Goal: Task Accomplishment & Management: Contribute content

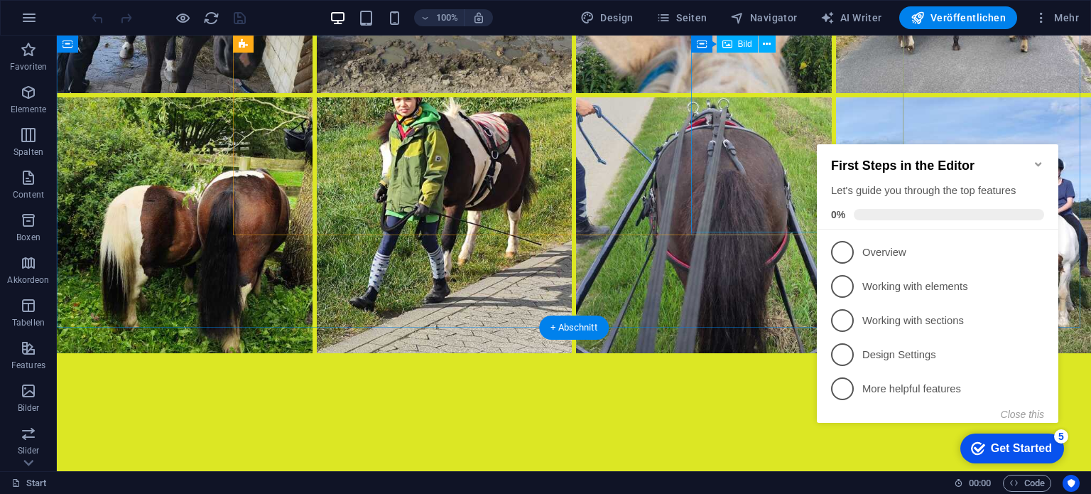
scroll to position [6839, 0]
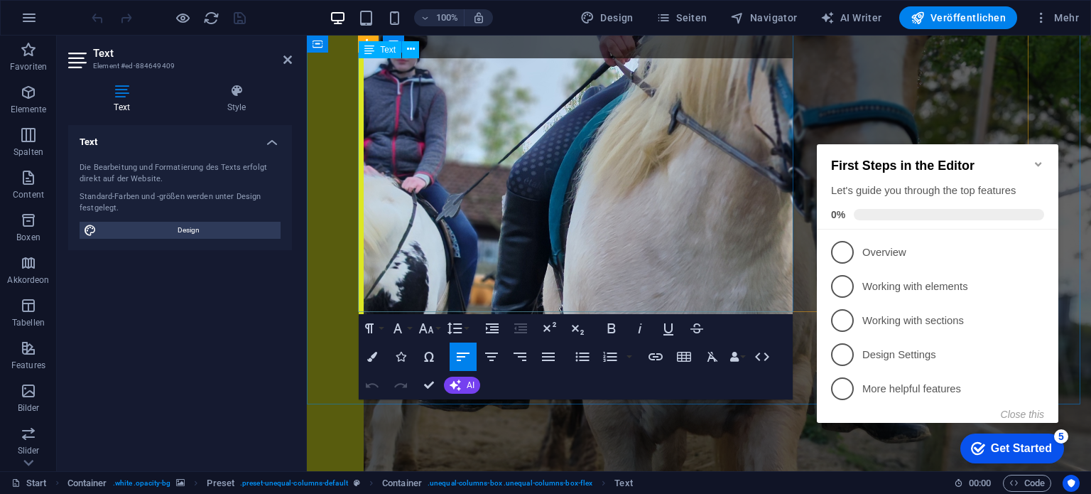
scroll to position [5464, 0]
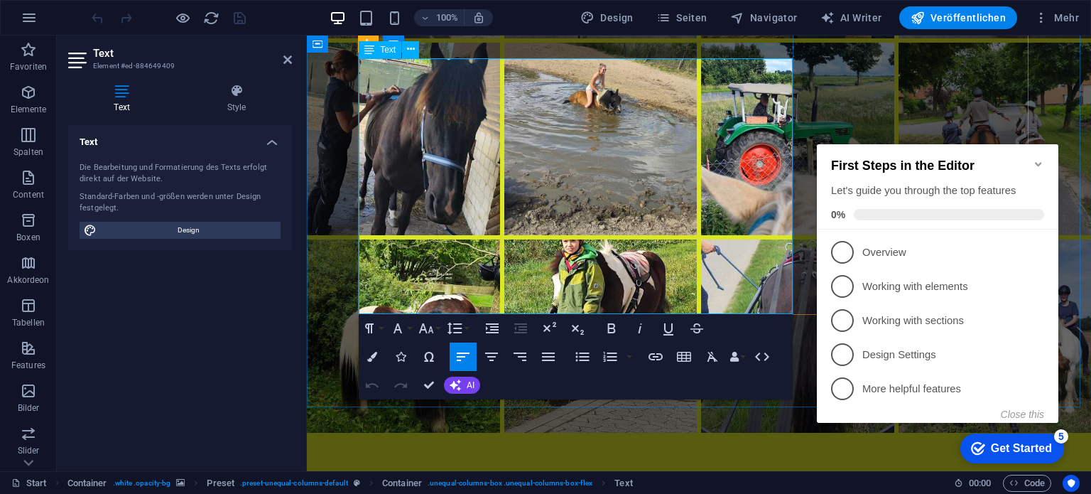
drag, startPoint x: 361, startPoint y: 65, endPoint x: 524, endPoint y: 291, distance: 279.3
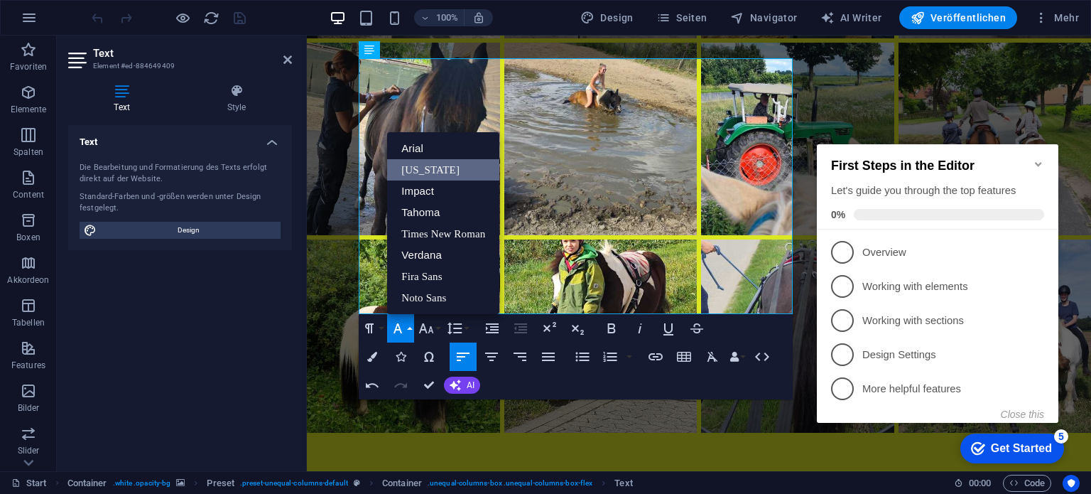
scroll to position [0, 0]
click at [0, 0] on icon "button" at bounding box center [0, 0] width 0 height 0
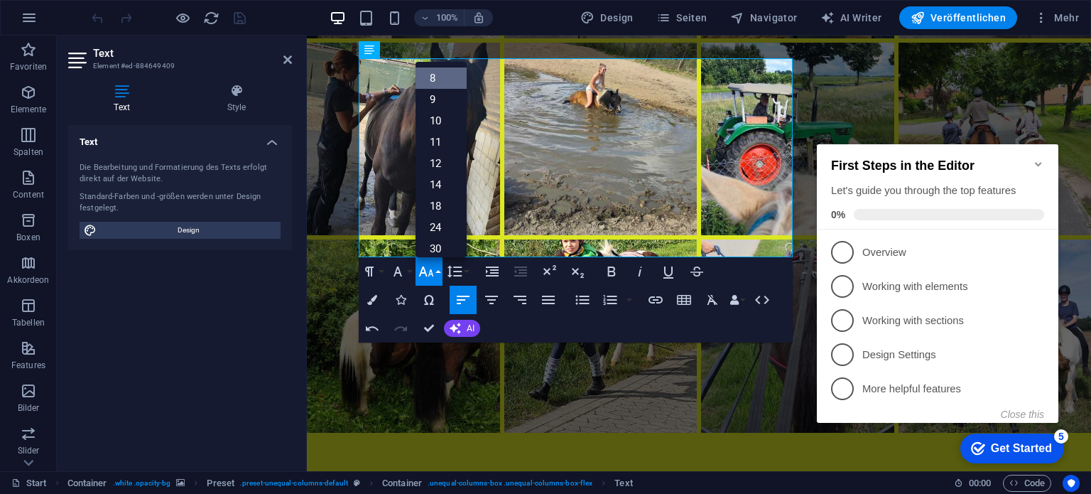
scroll to position [16, 0]
click at [447, 85] on link "9" at bounding box center [440, 82] width 51 height 21
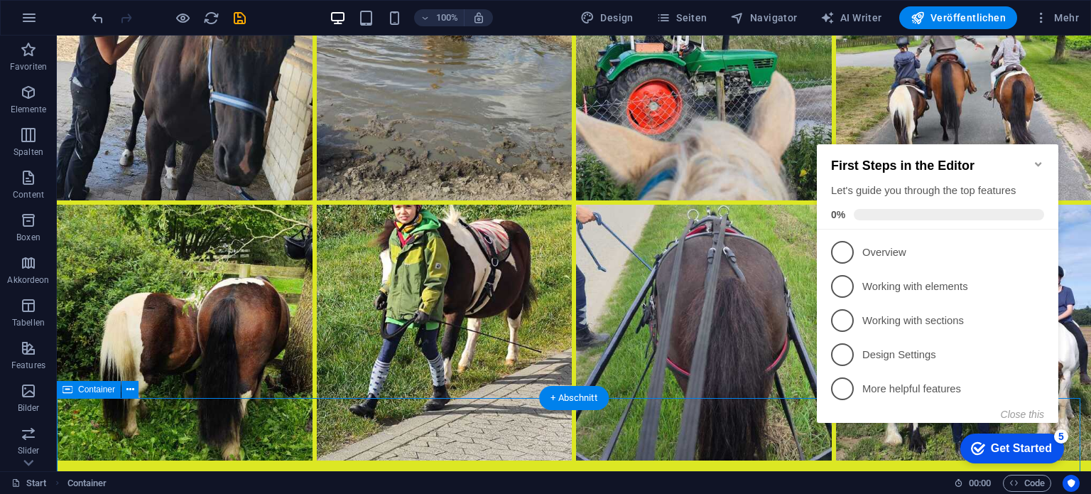
scroll to position [6811, 0]
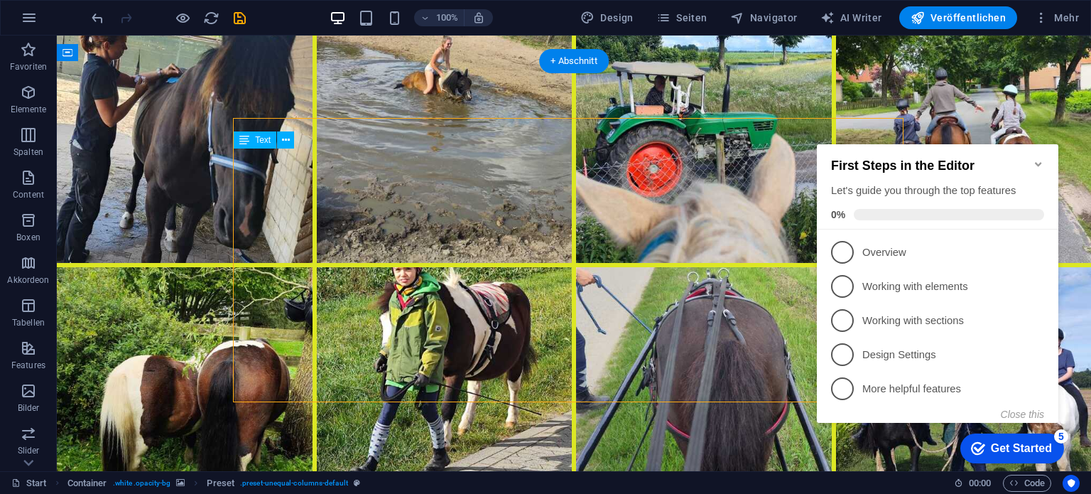
drag, startPoint x: 235, startPoint y: 154, endPoint x: 249, endPoint y: 301, distance: 147.7
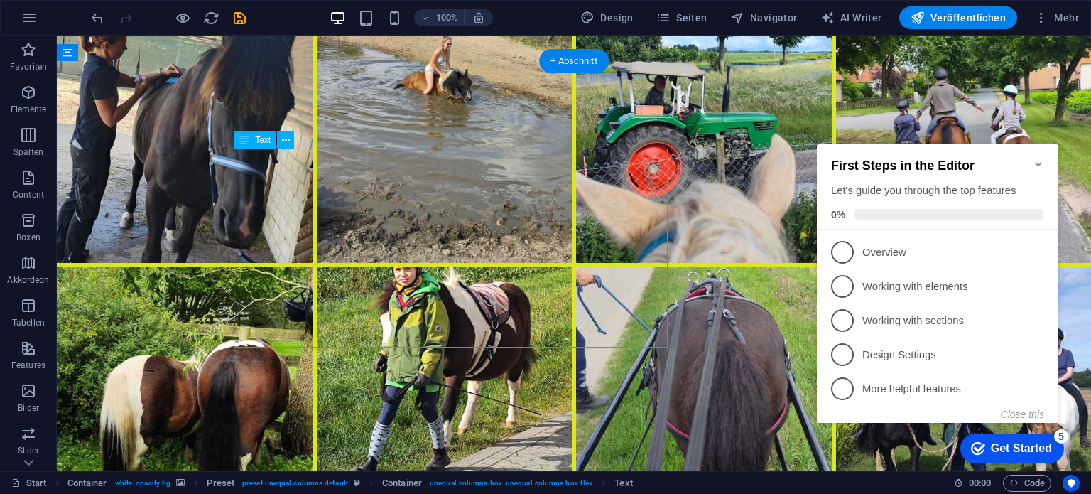
drag, startPoint x: 557, startPoint y: 331, endPoint x: 506, endPoint y: 331, distance: 50.4
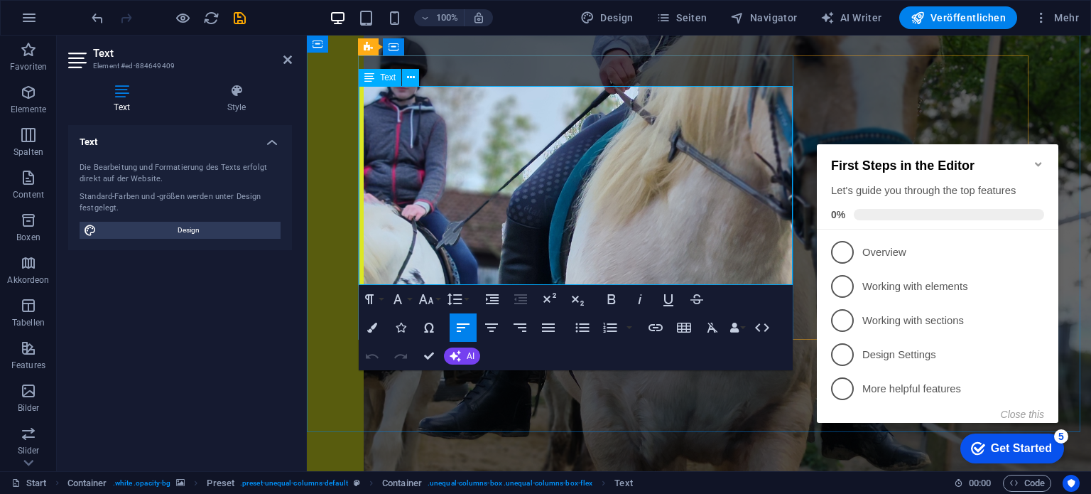
scroll to position [5436, 0]
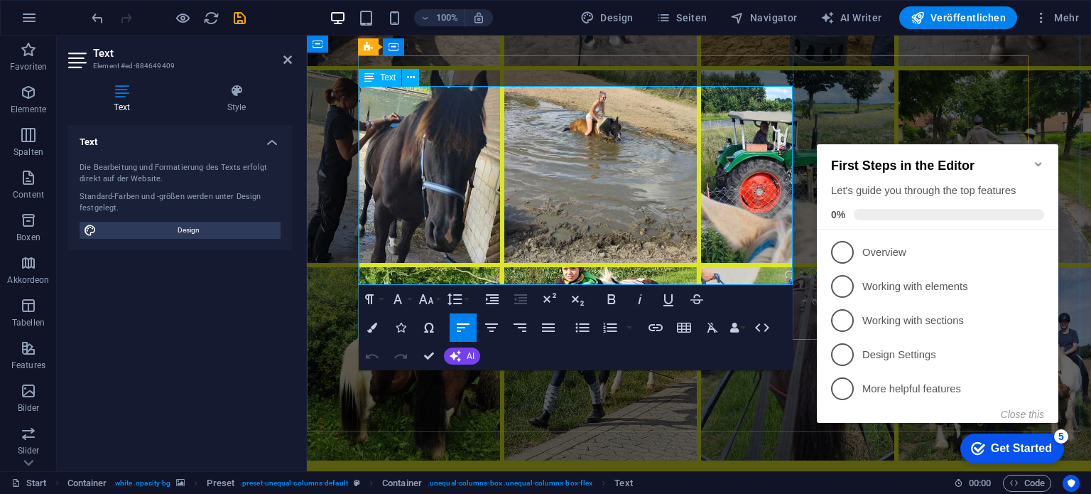
drag, startPoint x: 678, startPoint y: 272, endPoint x: 361, endPoint y: 102, distance: 359.1
click at [434, 302] on icon "button" at bounding box center [426, 298] width 17 height 17
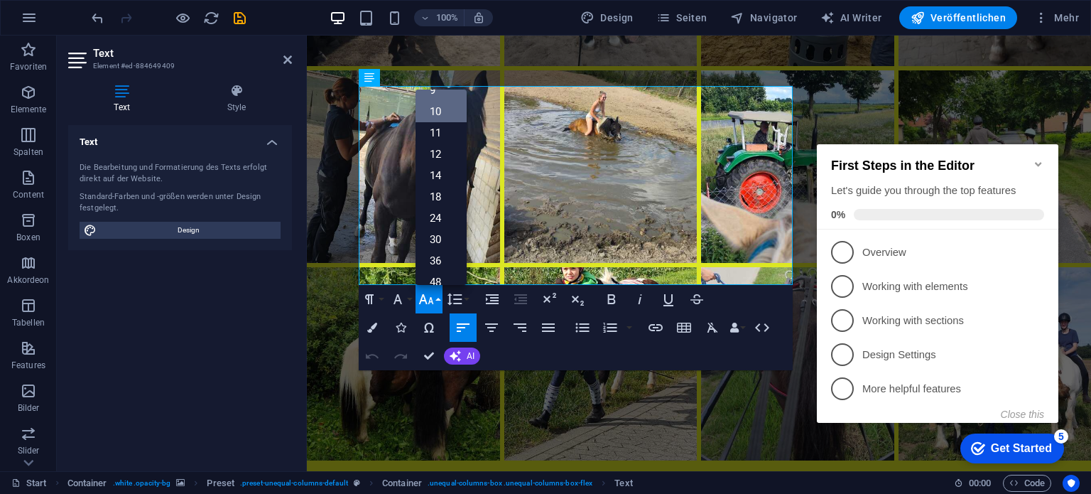
click at [440, 114] on link "10" at bounding box center [440, 111] width 51 height 21
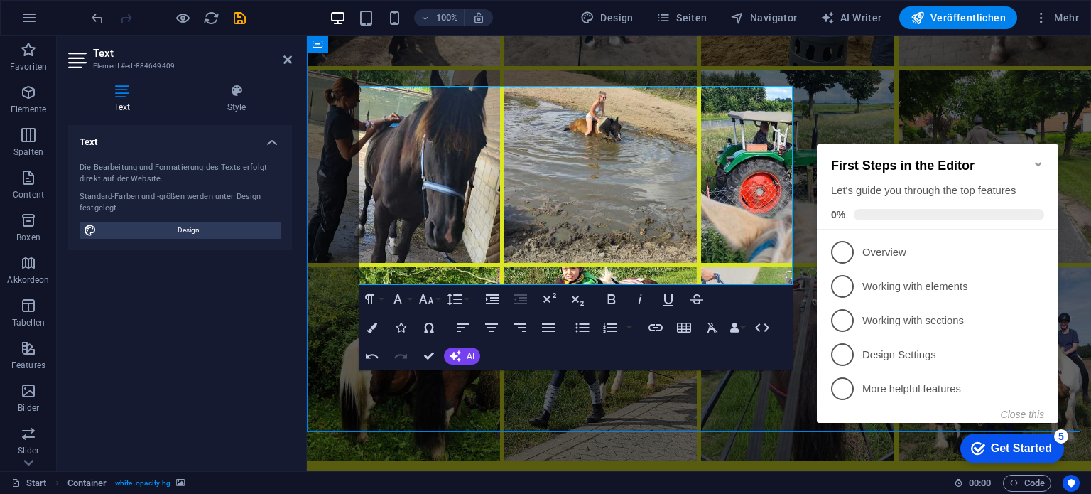
scroll to position [6841, 0]
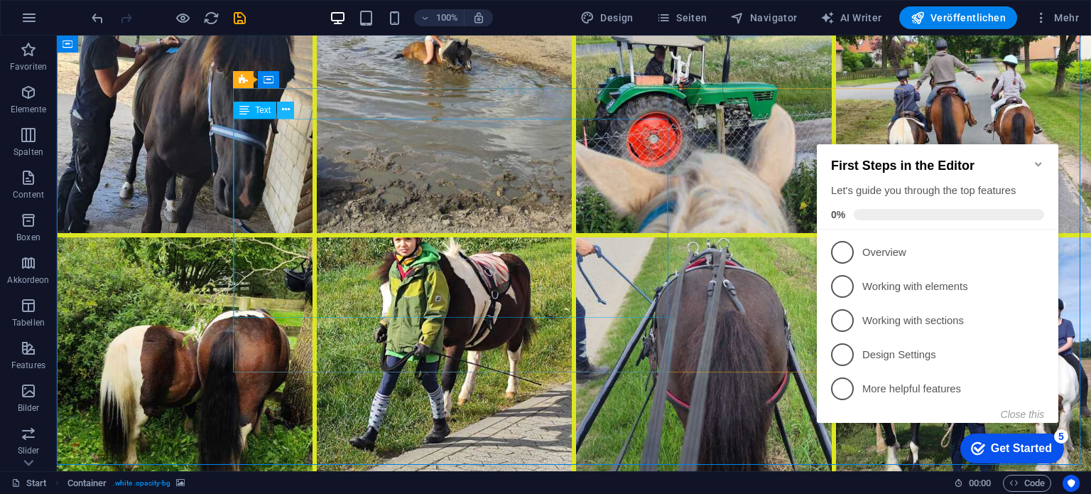
click at [0, 0] on icon at bounding box center [0, 0] width 0 height 0
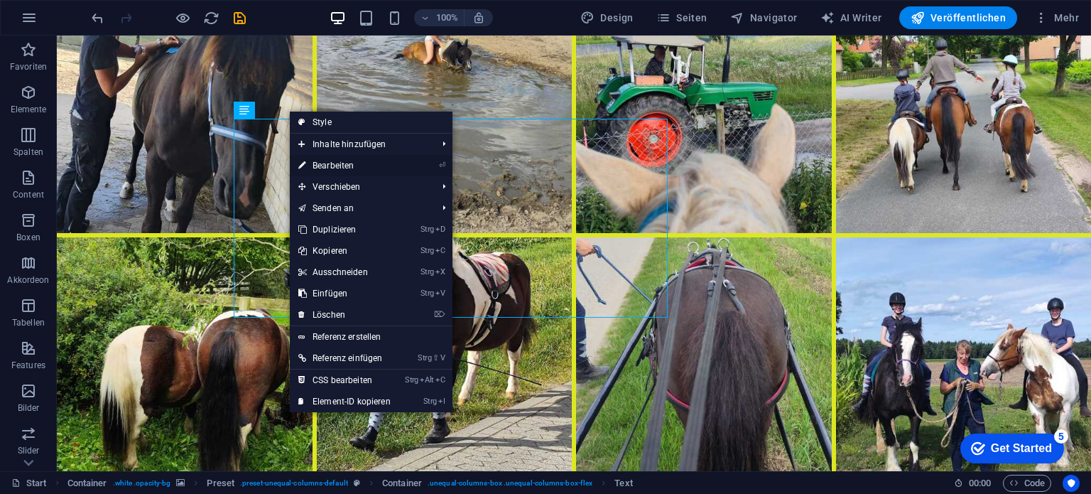
click at [325, 162] on link "⏎ Bearbeiten" at bounding box center [344, 165] width 109 height 21
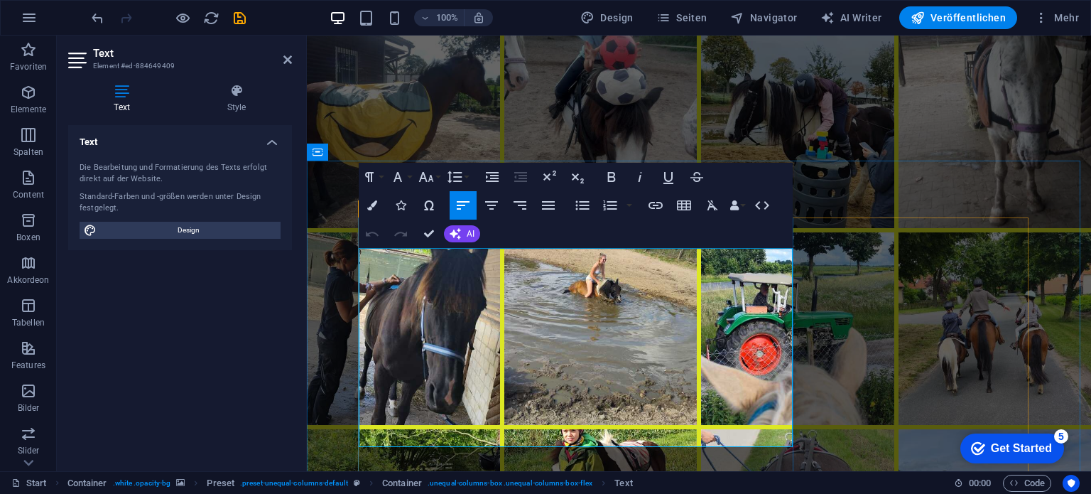
drag, startPoint x: 456, startPoint y: 290, endPoint x: 361, endPoint y: 290, distance: 95.2
click at [430, 181] on icon "button" at bounding box center [426, 176] width 17 height 17
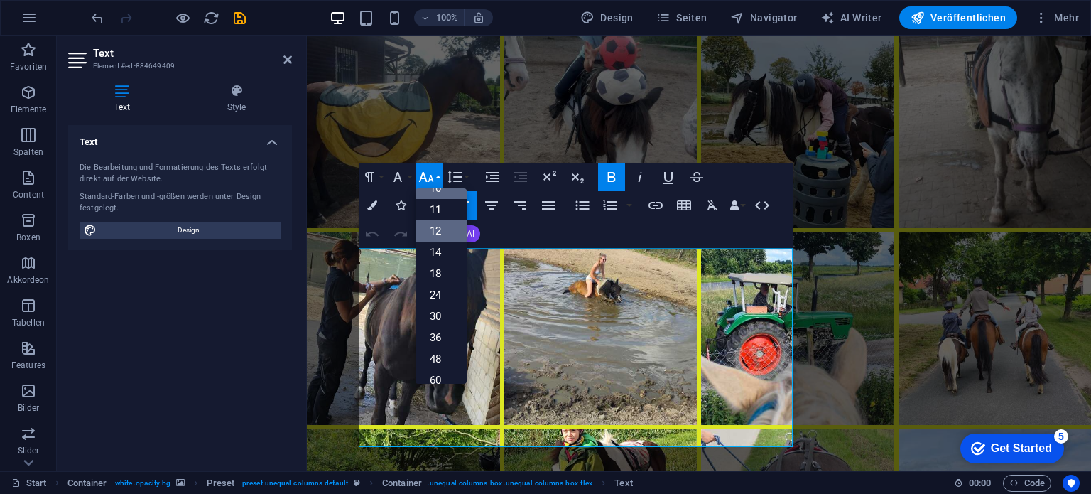
click at [442, 227] on link "12" at bounding box center [440, 230] width 51 height 21
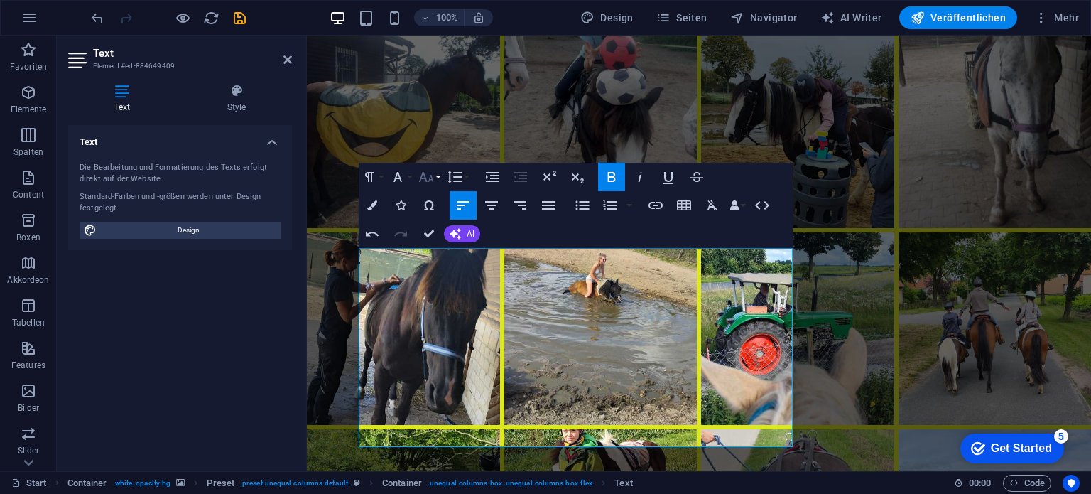
click at [435, 176] on icon "button" at bounding box center [426, 176] width 17 height 17
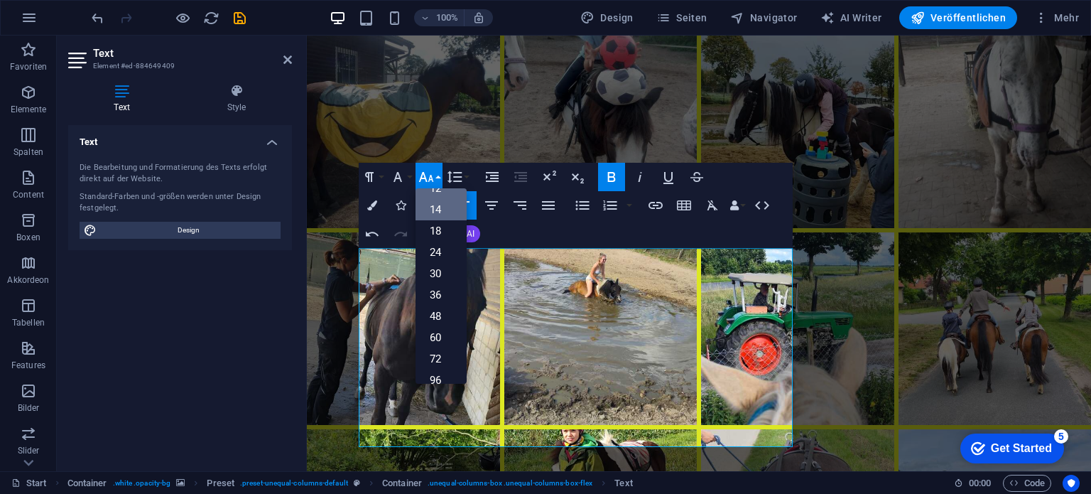
scroll to position [31, 0]
click at [443, 236] on link "11" at bounding box center [440, 237] width 51 height 21
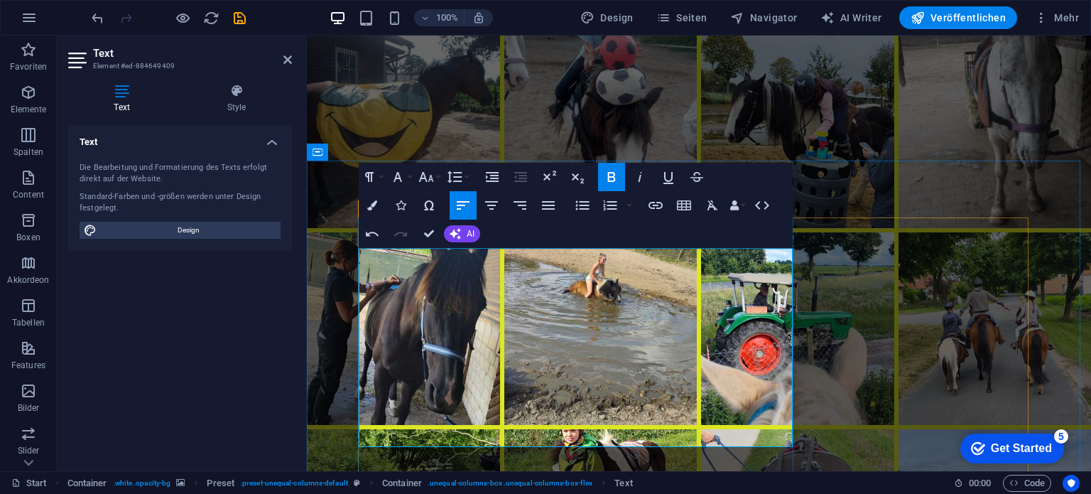
drag, startPoint x: 409, startPoint y: 320, endPoint x: 360, endPoint y: 324, distance: 49.1
click at [432, 182] on icon "button" at bounding box center [426, 176] width 17 height 17
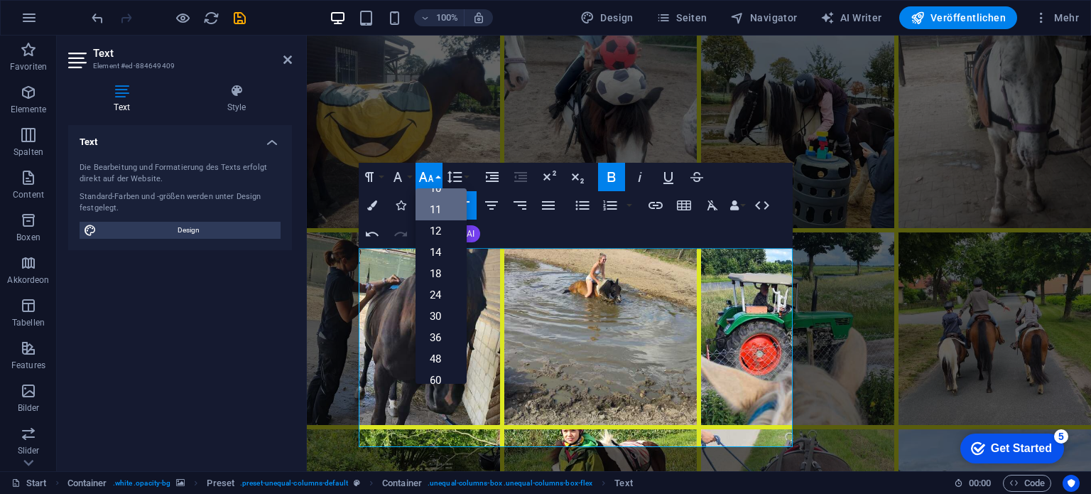
click at [431, 207] on link "11" at bounding box center [440, 209] width 51 height 21
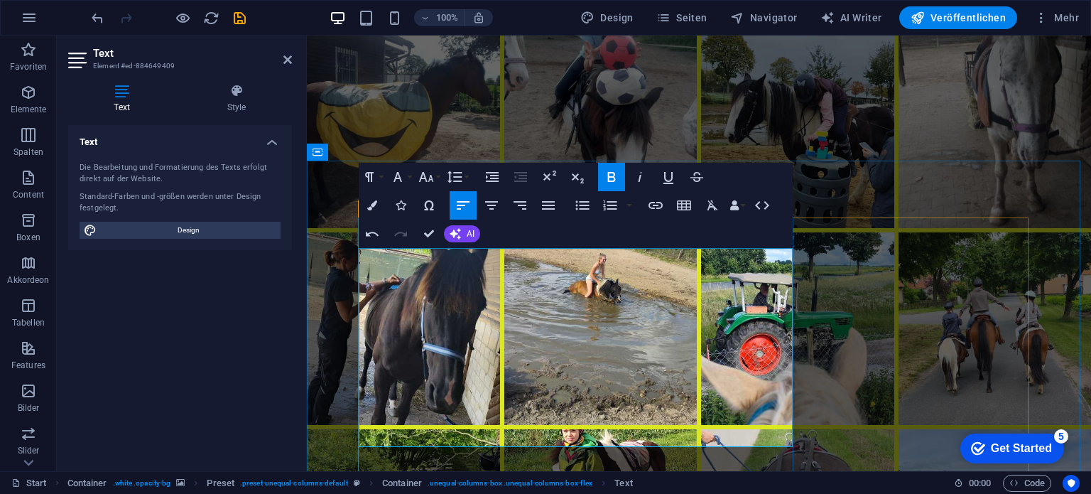
drag, startPoint x: 398, startPoint y: 347, endPoint x: 359, endPoint y: 349, distance: 39.1
click at [432, 181] on icon "button" at bounding box center [426, 176] width 17 height 17
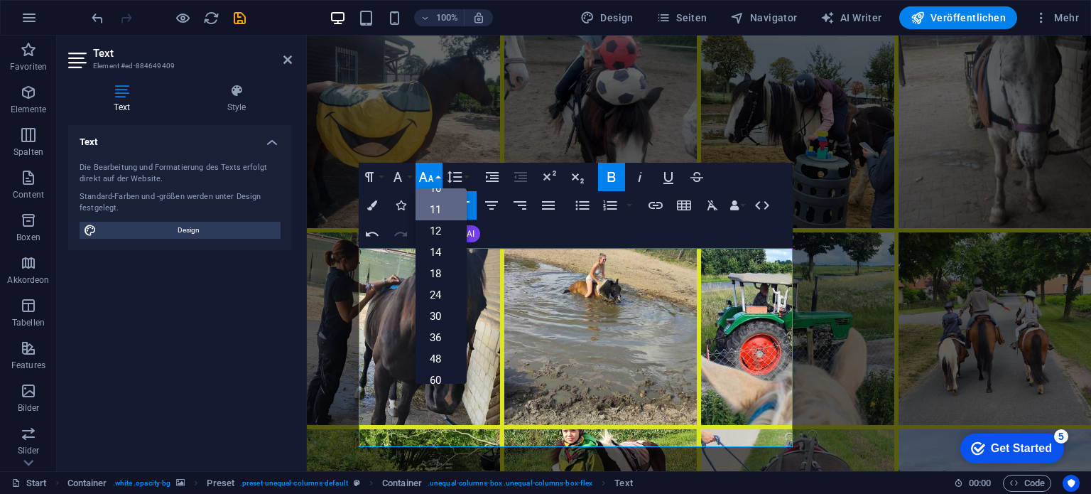
click at [437, 212] on link "11" at bounding box center [440, 209] width 51 height 21
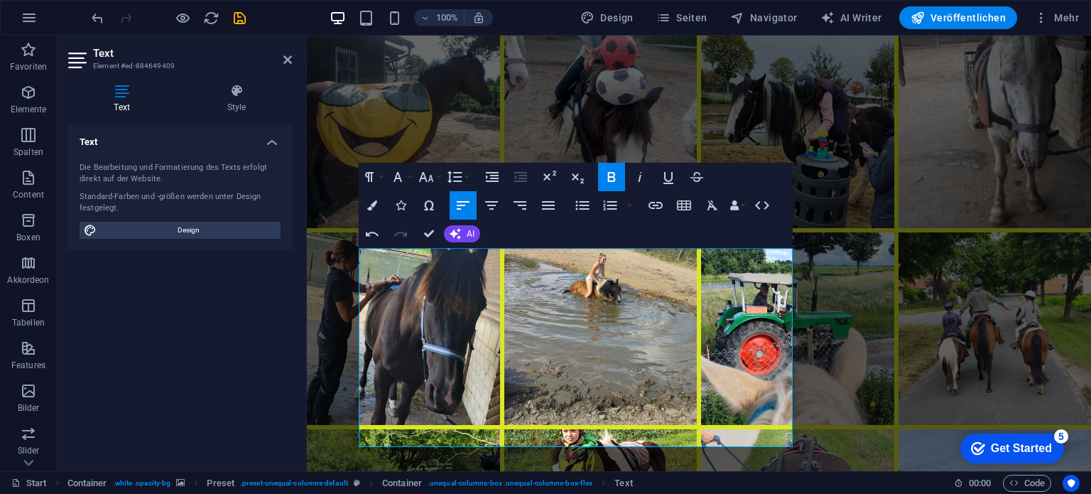
drag, startPoint x: 418, startPoint y: 376, endPoint x: 354, endPoint y: 377, distance: 63.2
click at [437, 180] on button "Font Size" at bounding box center [428, 177] width 27 height 28
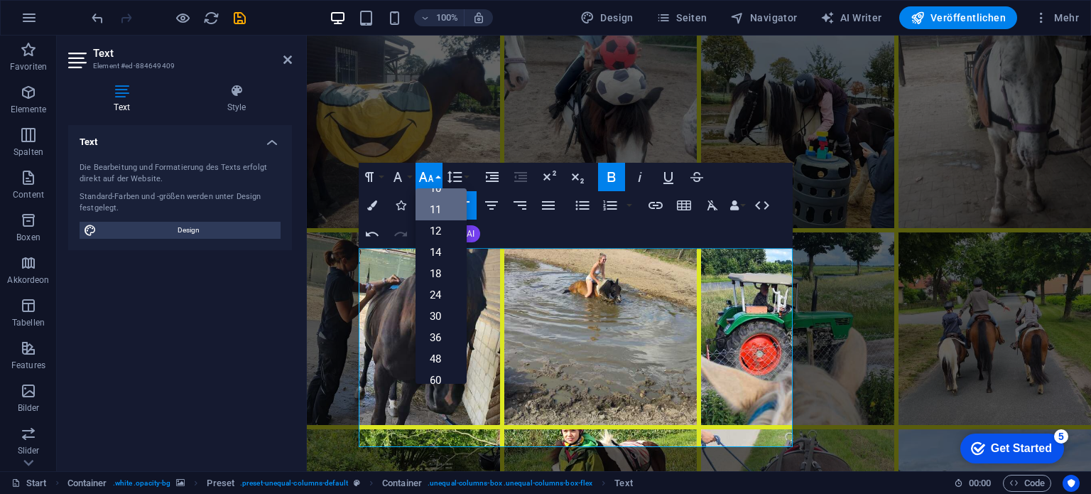
click at [440, 205] on link "11" at bounding box center [440, 209] width 51 height 21
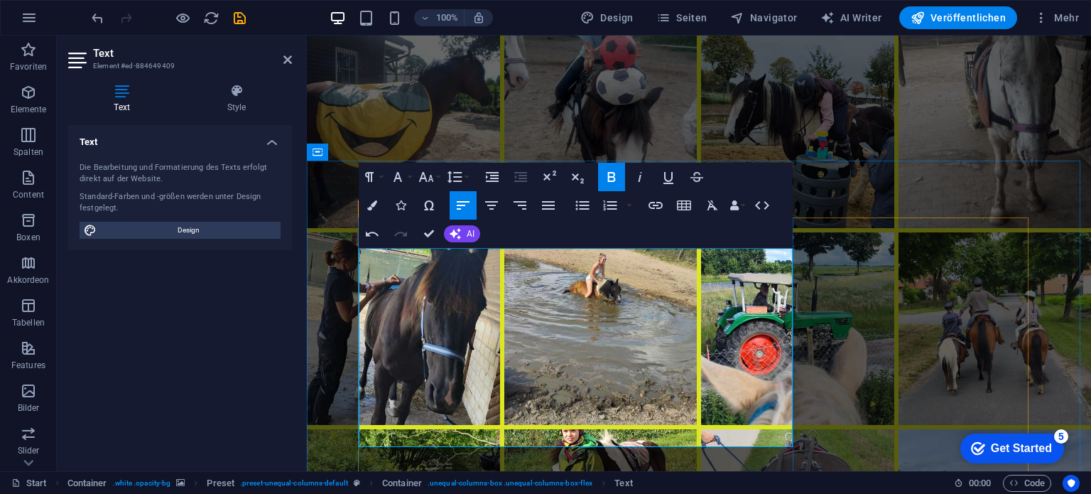
drag, startPoint x: 463, startPoint y: 406, endPoint x: 382, endPoint y: 408, distance: 81.0
click at [432, 179] on icon "button" at bounding box center [426, 177] width 15 height 10
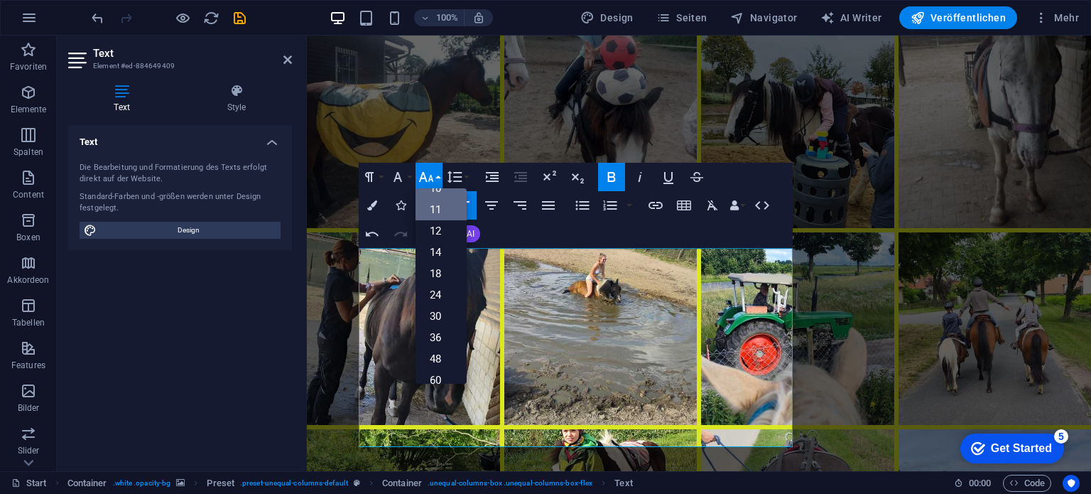
click at [440, 207] on link "11" at bounding box center [440, 209] width 51 height 21
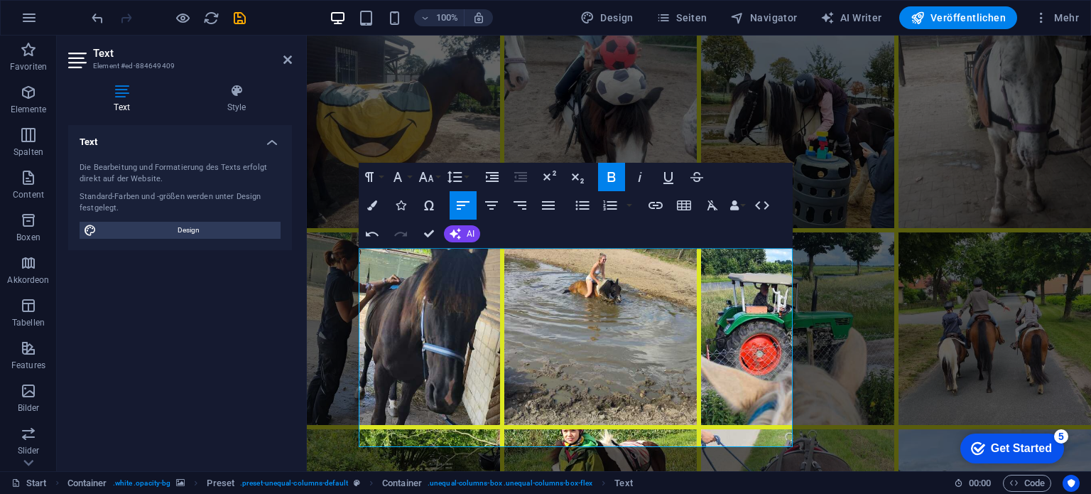
drag, startPoint x: 430, startPoint y: 432, endPoint x: 355, endPoint y: 440, distance: 75.7
click at [431, 178] on icon "button" at bounding box center [426, 177] width 15 height 10
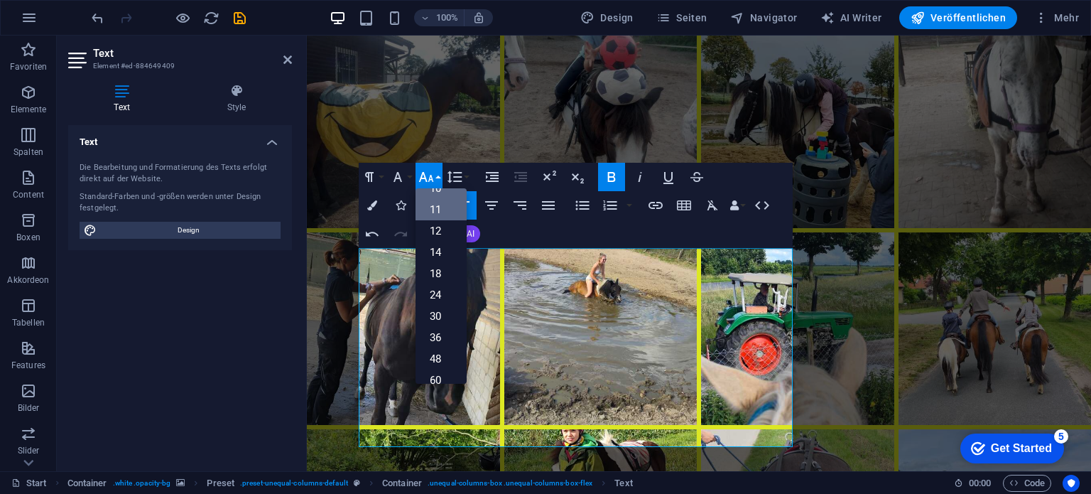
click at [440, 204] on link "11" at bounding box center [440, 209] width 51 height 21
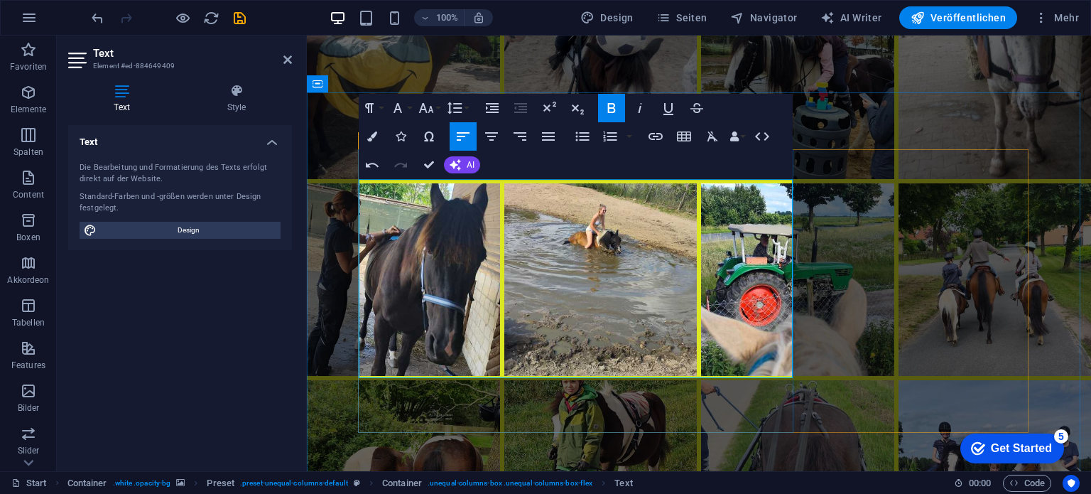
scroll to position [5345, 0]
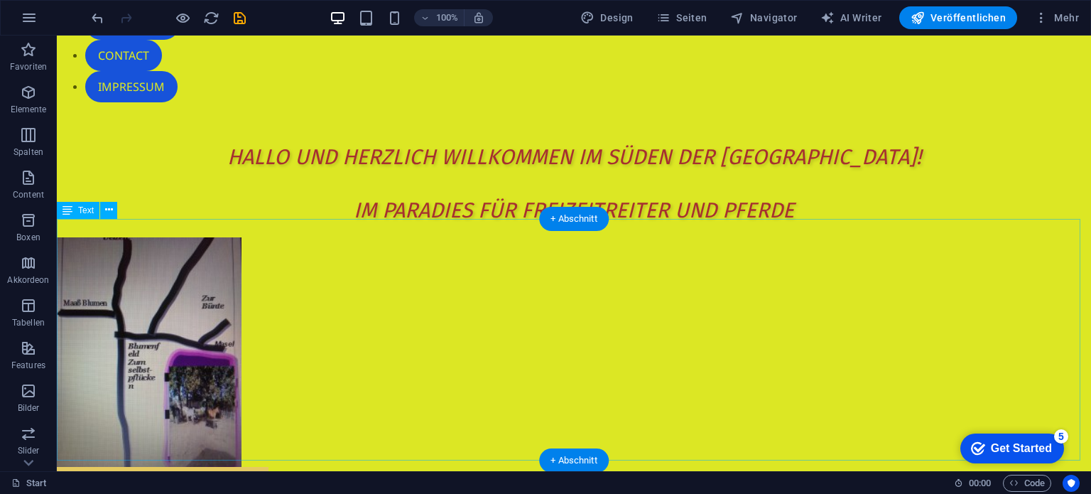
scroll to position [568, 0]
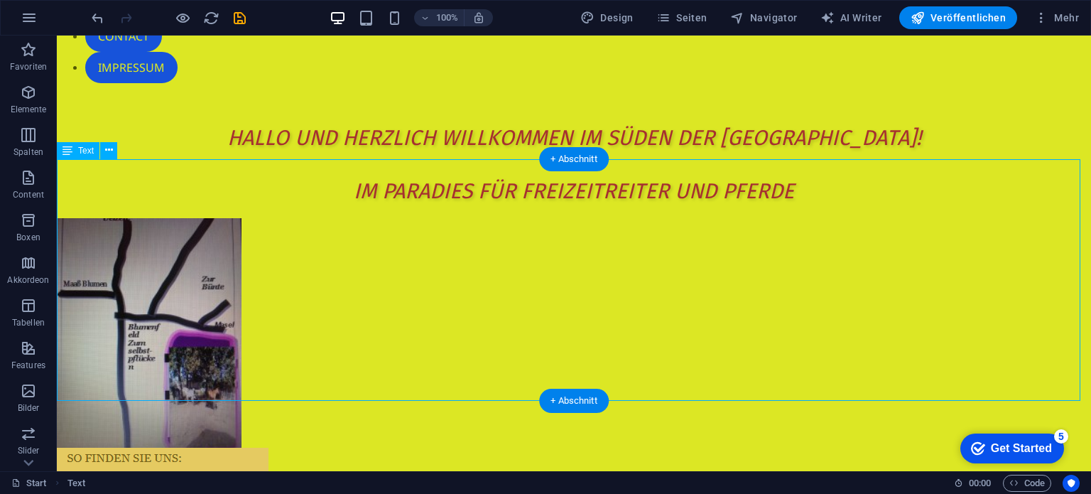
drag, startPoint x: 254, startPoint y: 198, endPoint x: 247, endPoint y: 295, distance: 97.6
click at [105, 151] on icon at bounding box center [109, 150] width 8 height 15
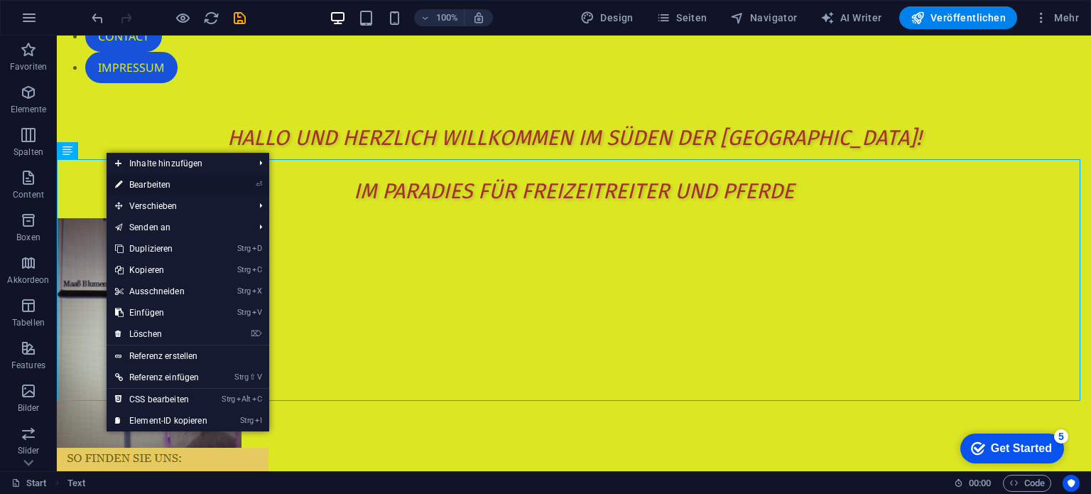
click at [129, 179] on link "⏎ Bearbeiten" at bounding box center [161, 184] width 109 height 21
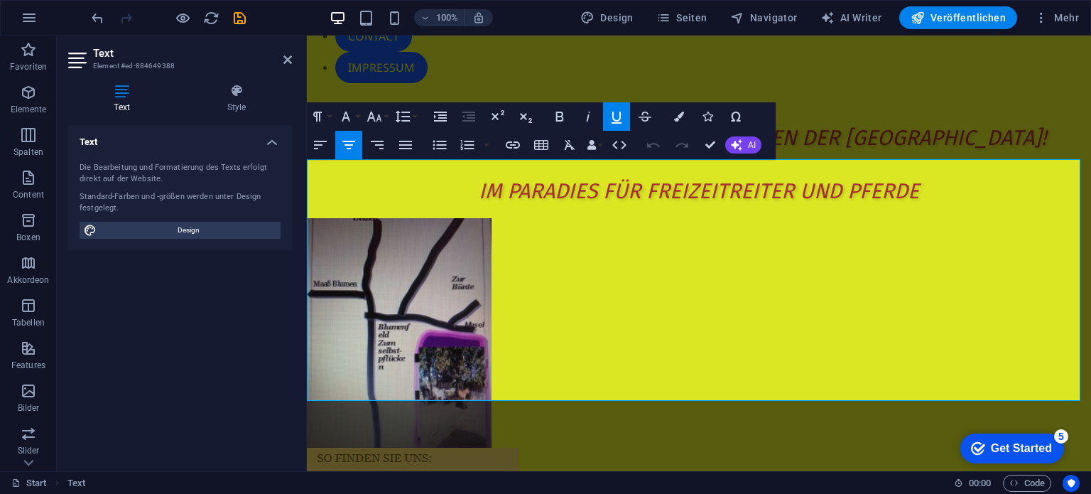
drag, startPoint x: 396, startPoint y: 210, endPoint x: 1017, endPoint y: 387, distance: 646.3
click at [385, 119] on button "Font Size" at bounding box center [377, 116] width 27 height 28
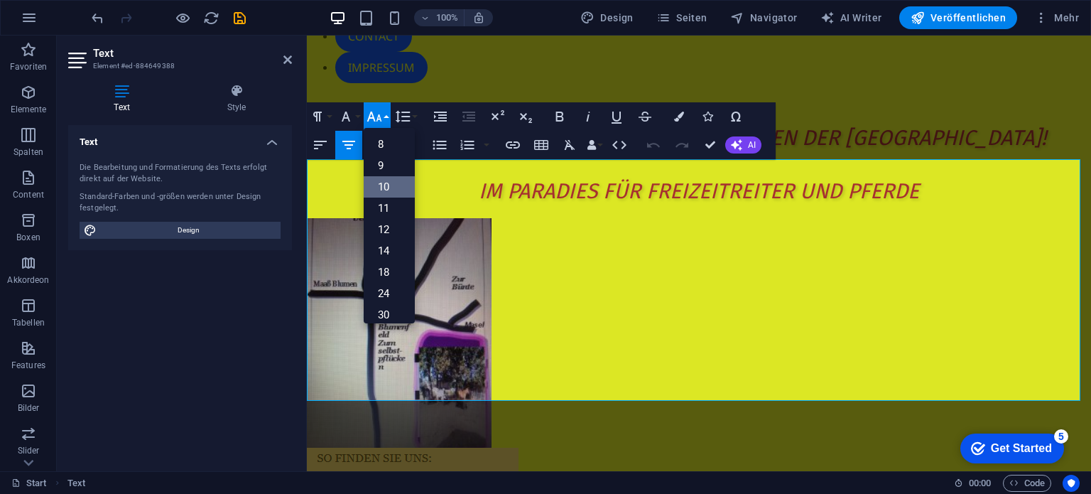
click at [389, 181] on link "10" at bounding box center [389, 186] width 51 height 21
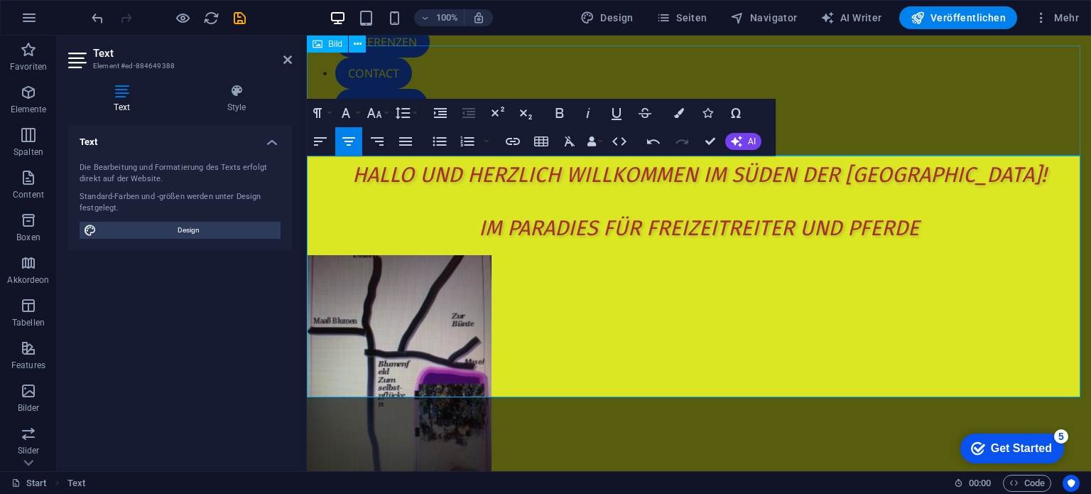
scroll to position [497, 0]
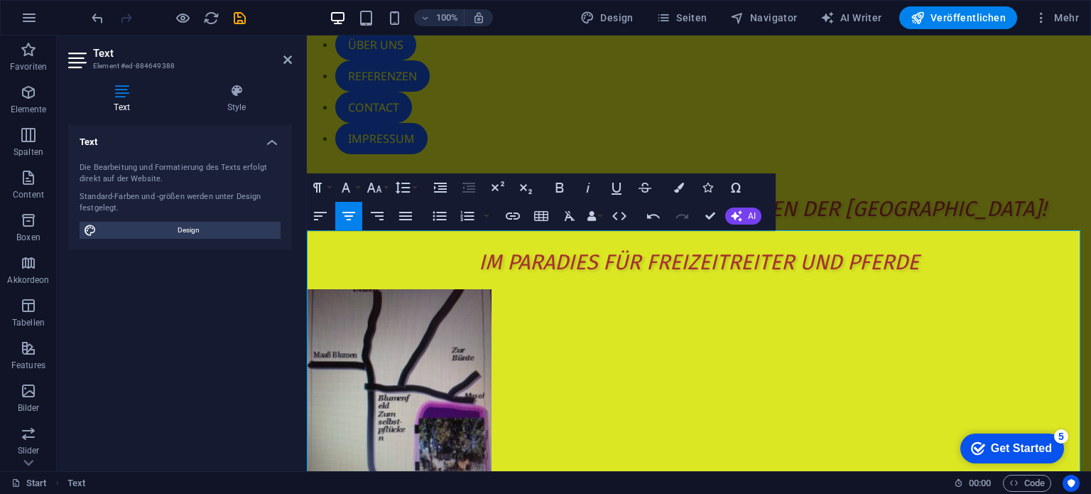
click at [245, 279] on div "Text Die Bearbeitung und Formatierung des Texts erfolgt direkt auf der Website.…" at bounding box center [180, 292] width 224 height 335
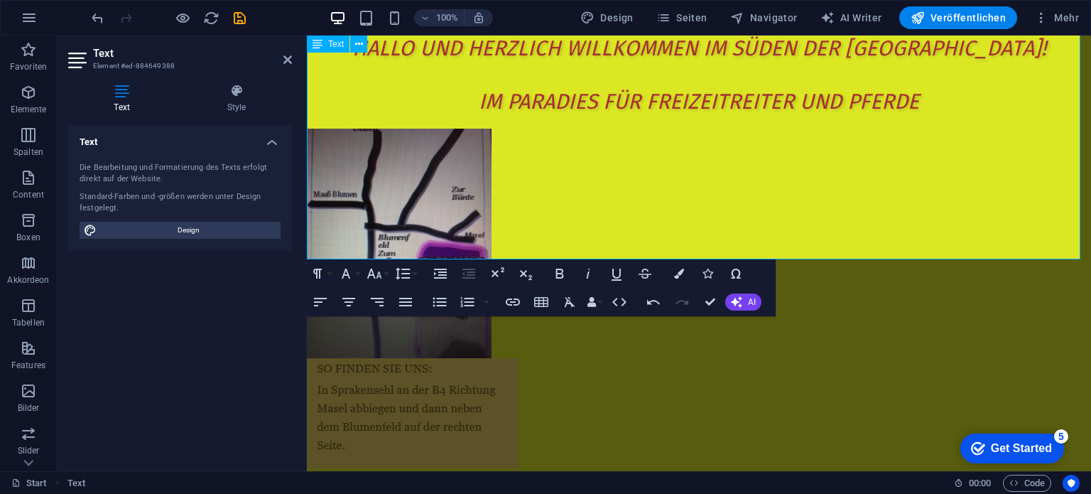
scroll to position [639, 0]
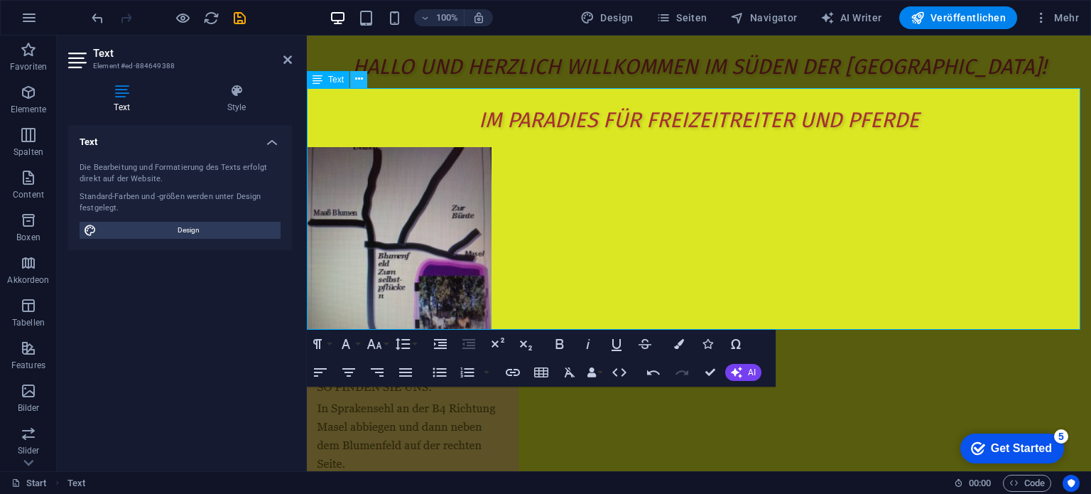
click at [359, 82] on icon at bounding box center [359, 79] width 8 height 15
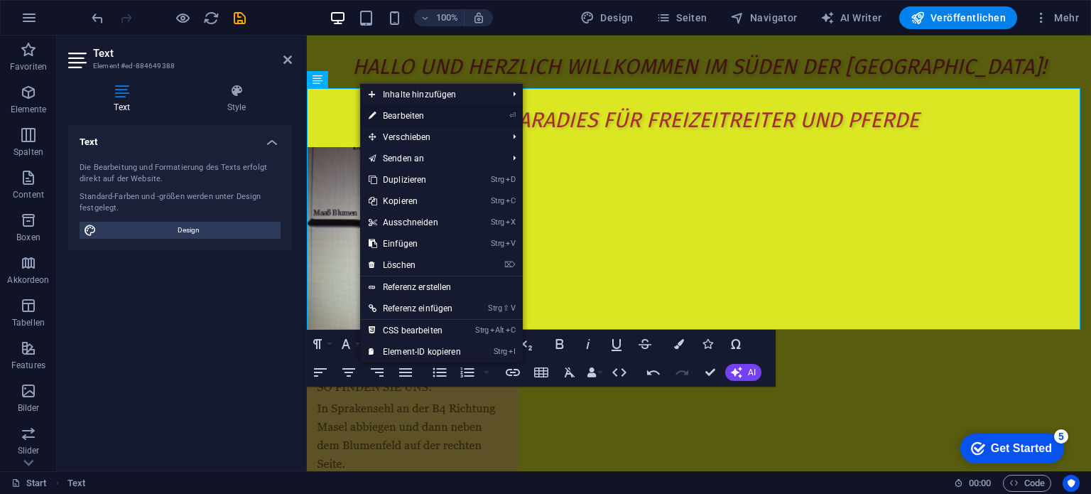
click at [409, 112] on link "⏎ Bearbeiten" at bounding box center [414, 115] width 109 height 21
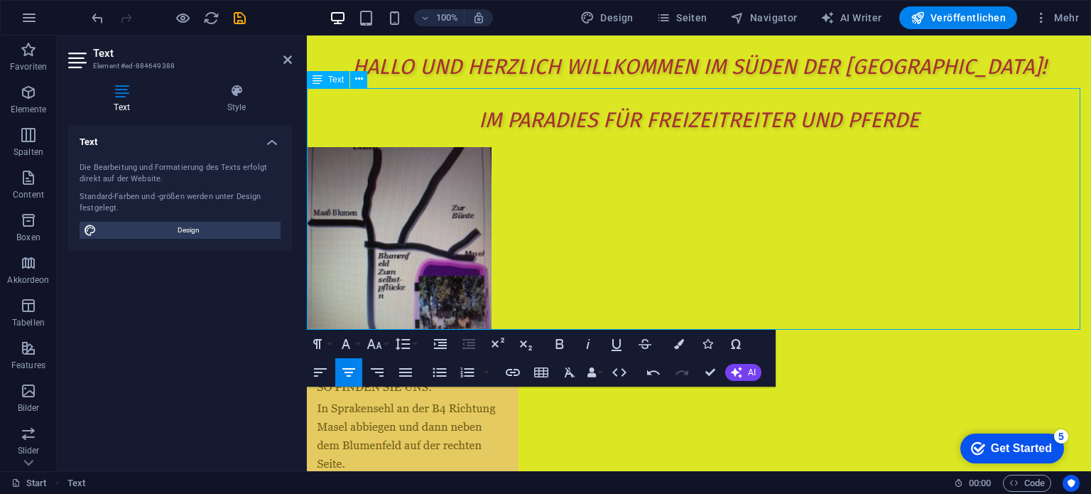
drag, startPoint x: 525, startPoint y: 138, endPoint x: 922, endPoint y: 173, distance: 398.5
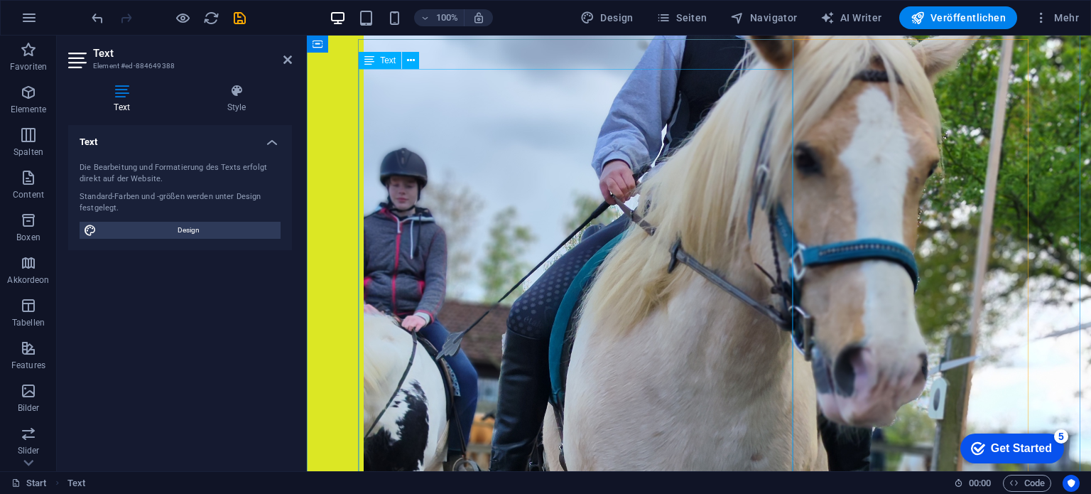
scroll to position [6676, 0]
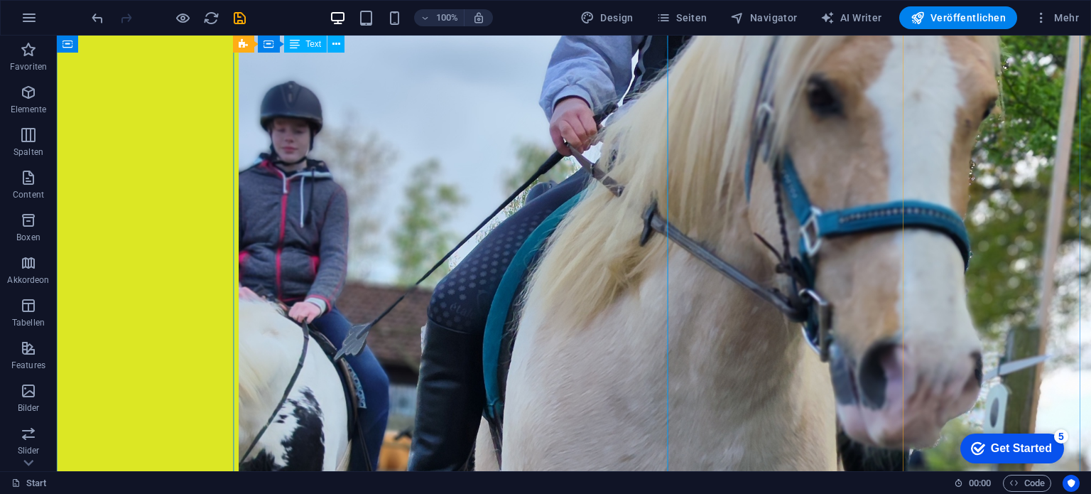
scroll to position [8133, 0]
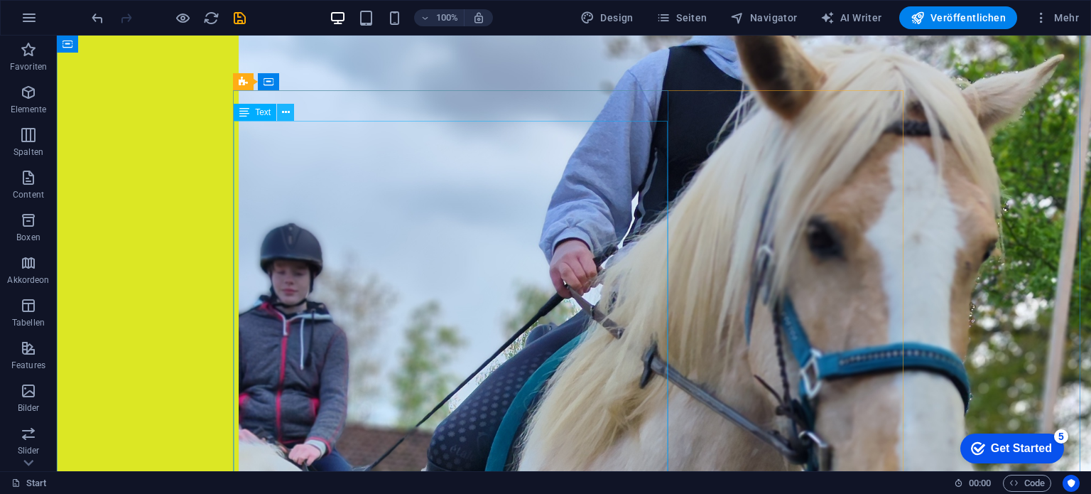
click at [287, 110] on icon at bounding box center [286, 112] width 8 height 15
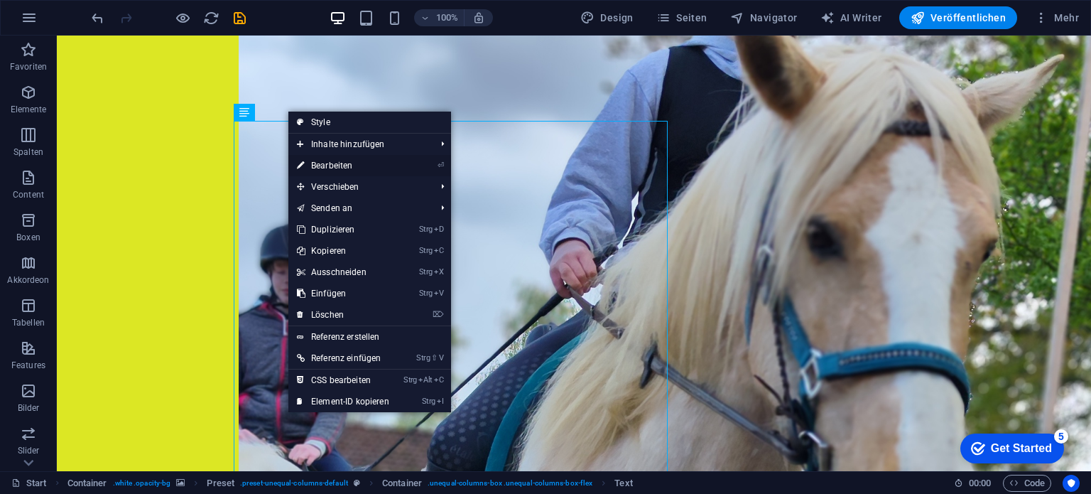
click at [312, 163] on link "⏎ Bearbeiten" at bounding box center [342, 165] width 109 height 21
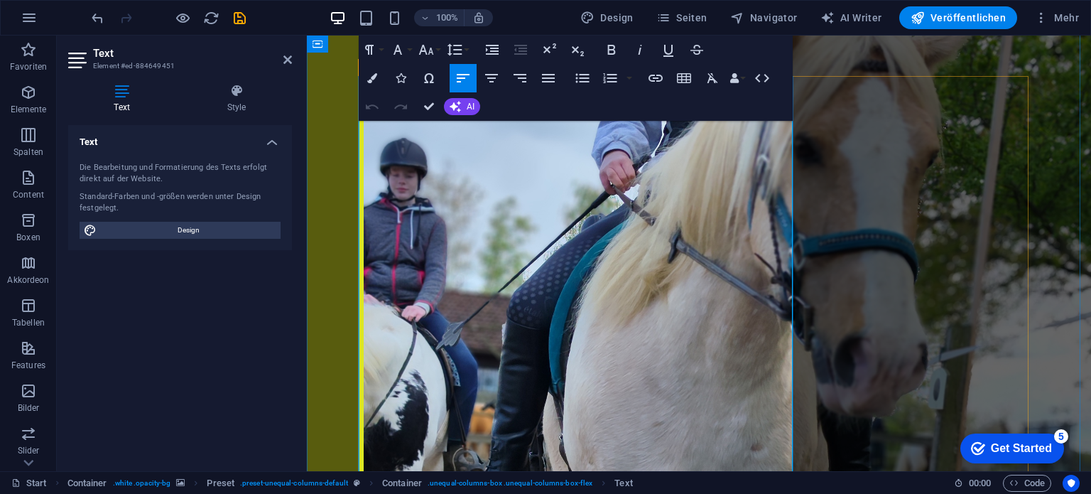
scroll to position [6639, 0]
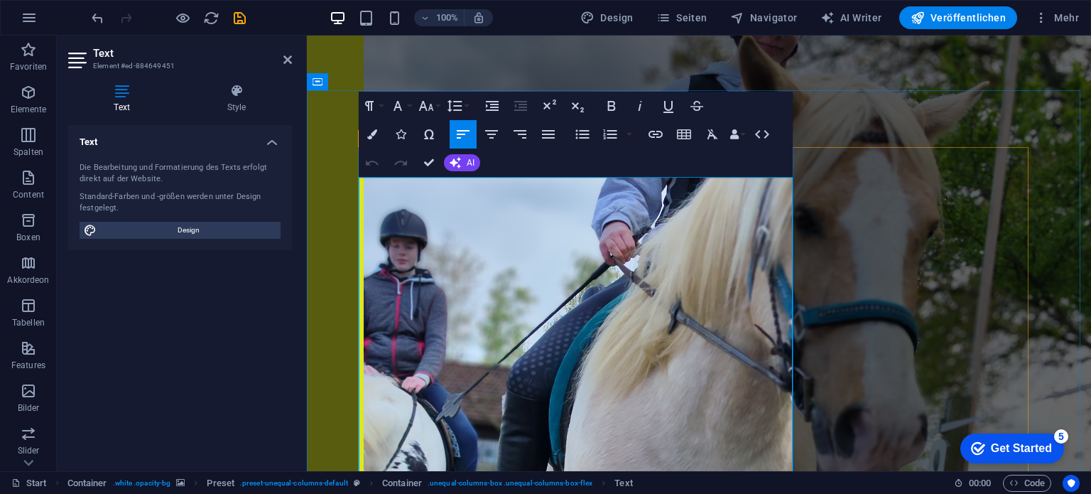
drag, startPoint x: 638, startPoint y: 190, endPoint x: 359, endPoint y: 192, distance: 279.1
click at [433, 102] on icon "button" at bounding box center [426, 105] width 17 height 17
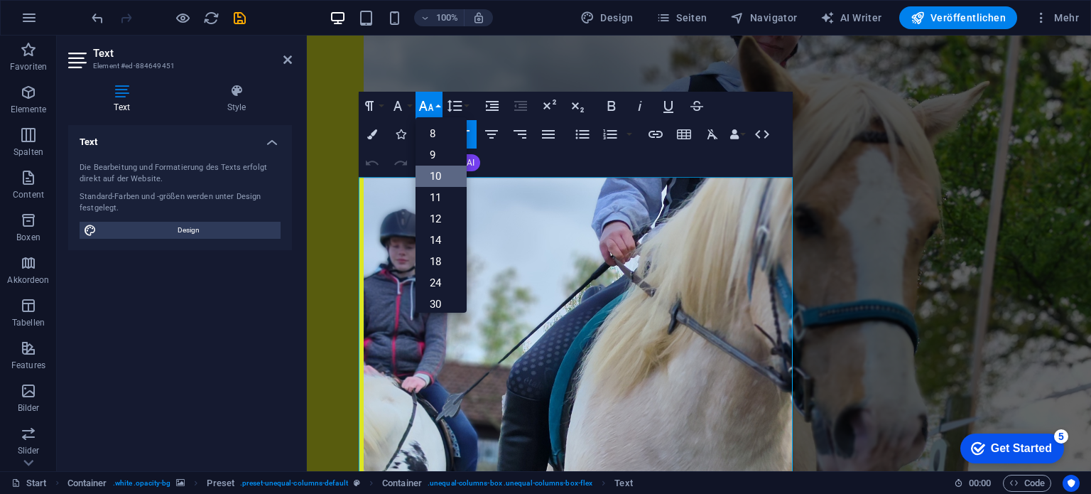
click at [437, 175] on link "10" at bounding box center [440, 175] width 51 height 21
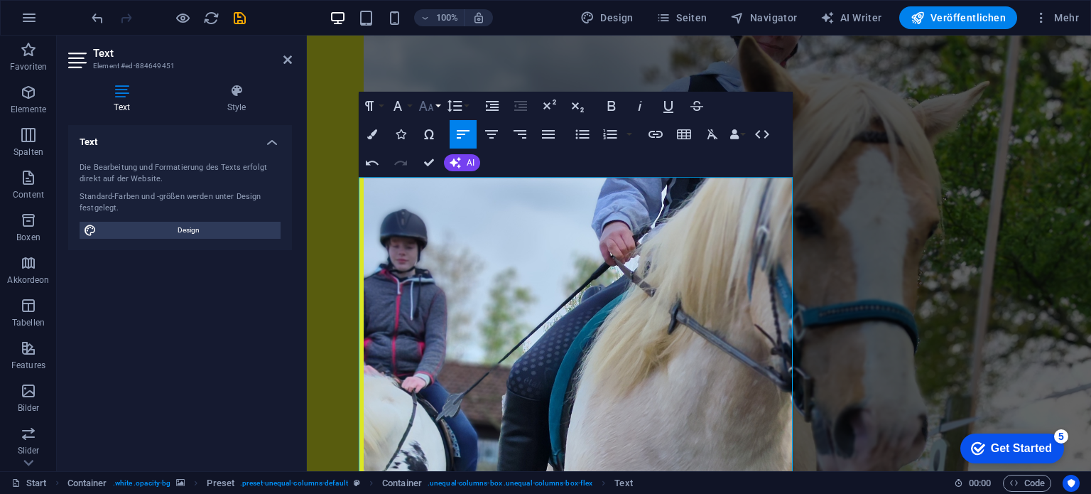
click at [431, 106] on icon "button" at bounding box center [426, 106] width 15 height 10
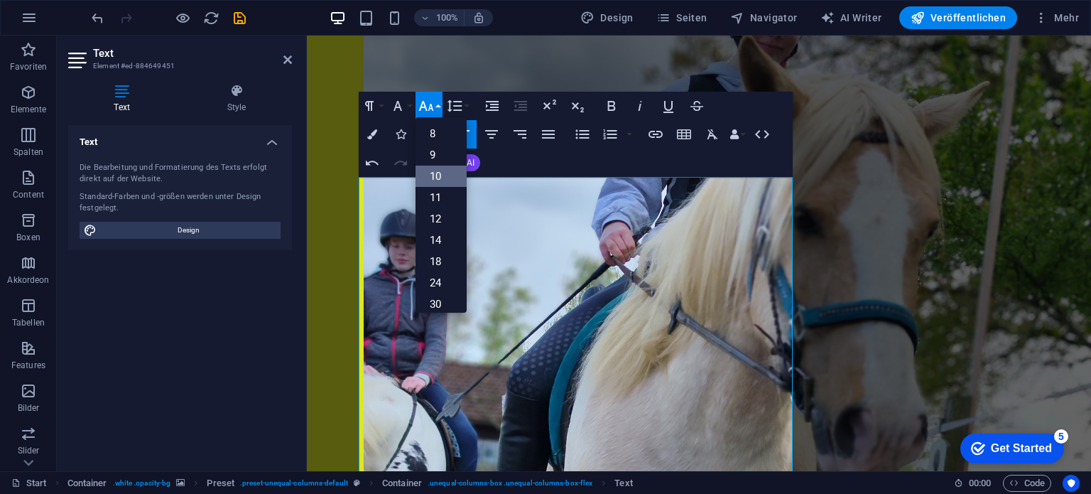
scroll to position [59, 0]
click at [433, 183] on link "14" at bounding box center [440, 180] width 51 height 21
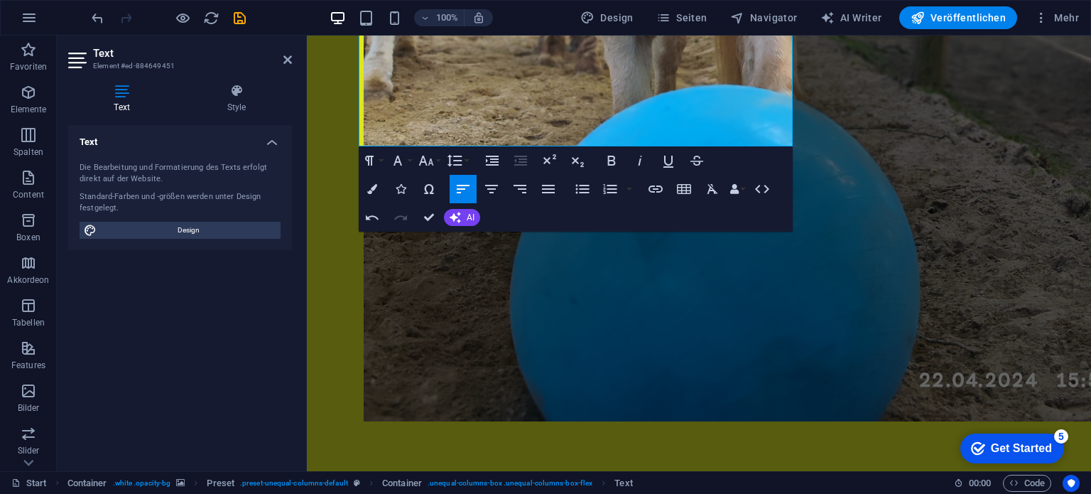
scroll to position [7288, 0]
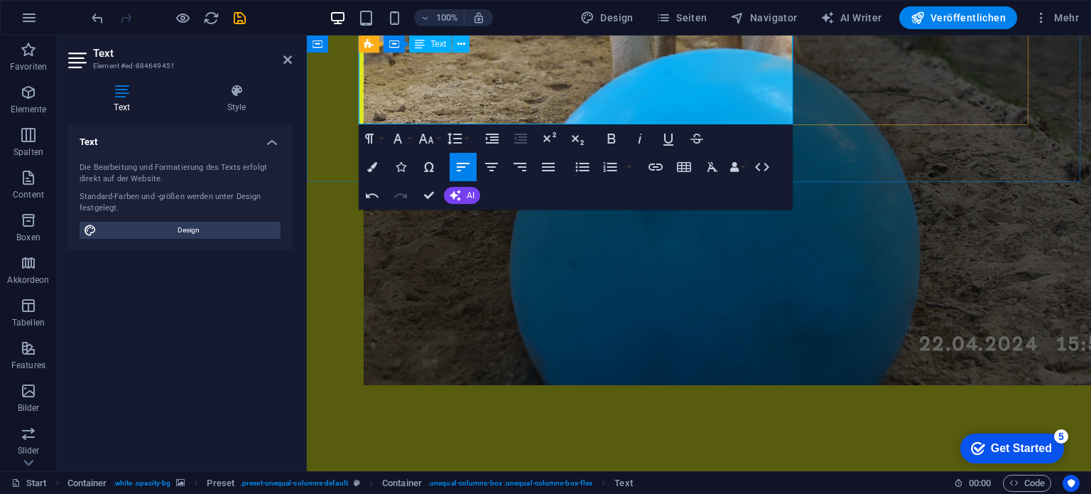
drag, startPoint x: 361, startPoint y: 235, endPoint x: 577, endPoint y: 107, distance: 250.9
click at [435, 141] on icon "button" at bounding box center [426, 138] width 17 height 17
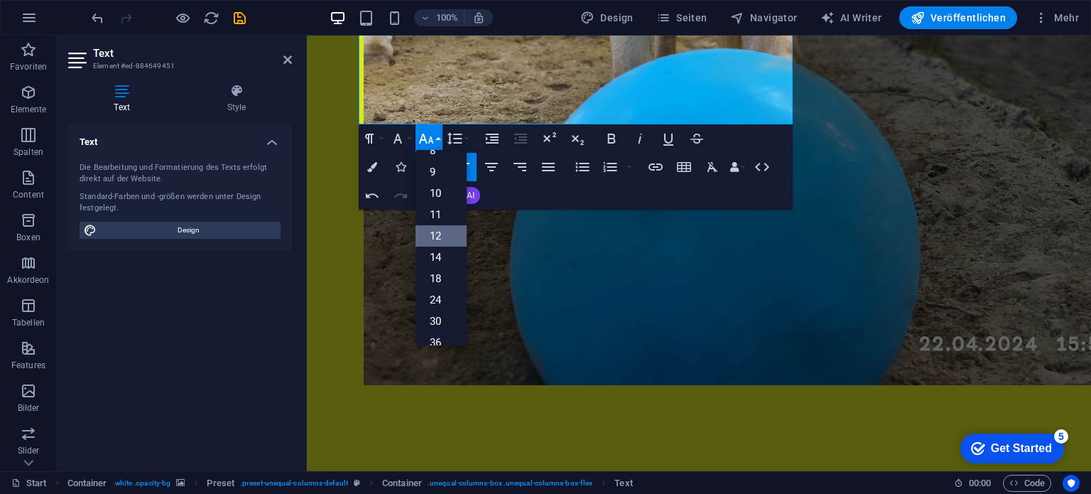
scroll to position [0, 0]
click at [444, 212] on link "10" at bounding box center [440, 208] width 51 height 21
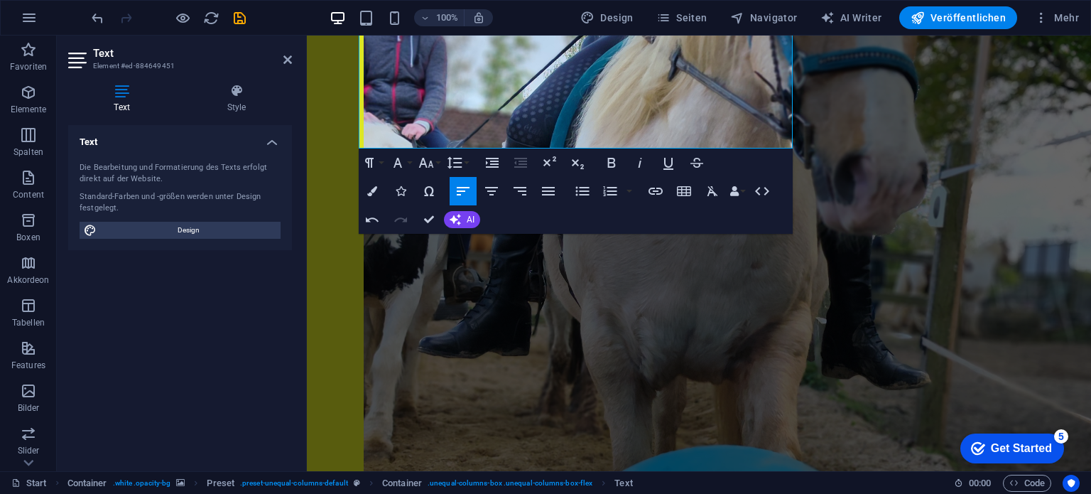
scroll to position [6890, 0]
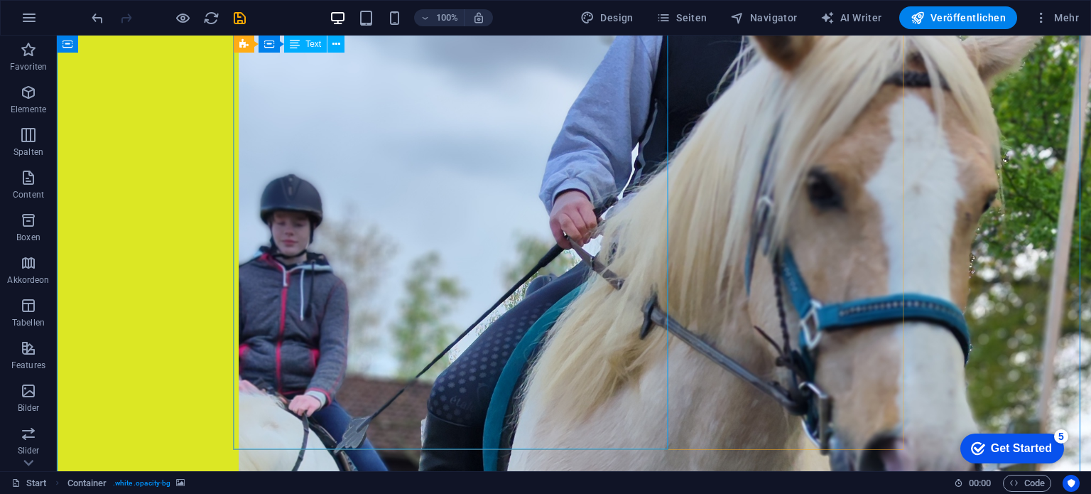
scroll to position [8147, 0]
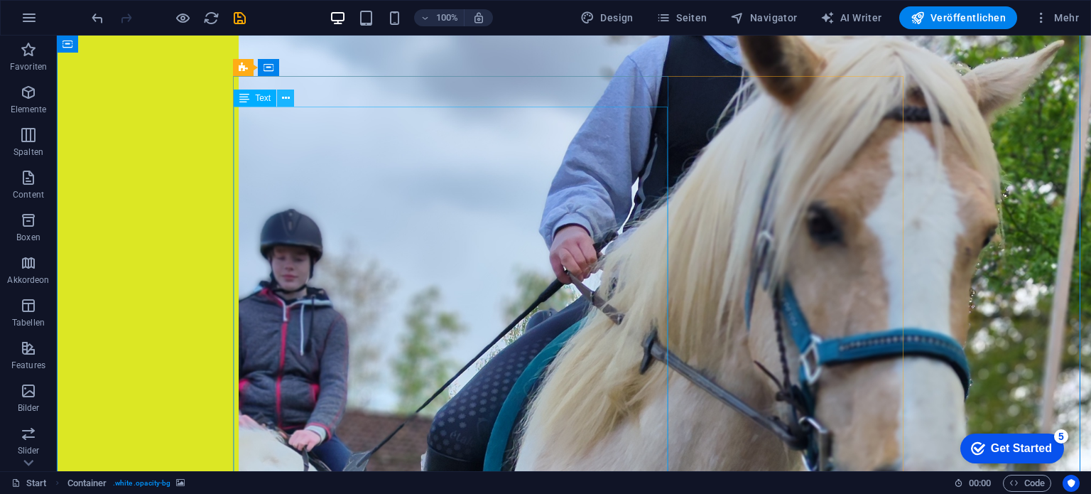
click at [288, 97] on icon at bounding box center [286, 98] width 8 height 15
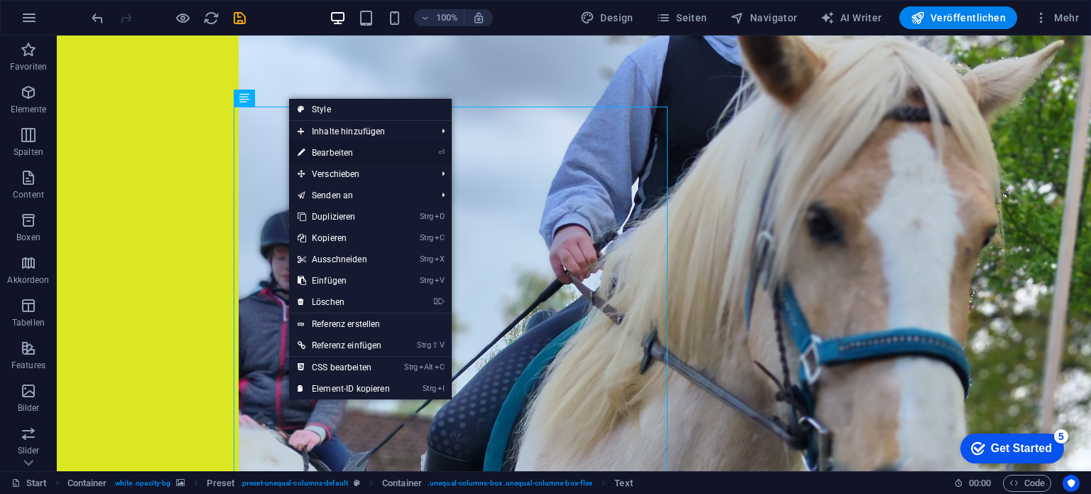
click at [312, 152] on link "⏎ Bearbeiten" at bounding box center [343, 152] width 109 height 21
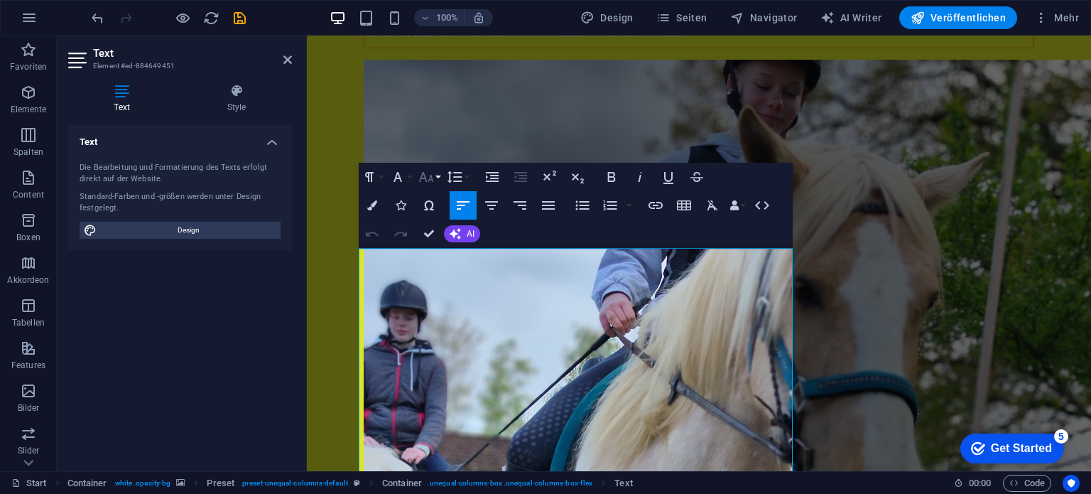
click at [428, 178] on icon "button" at bounding box center [426, 176] width 17 height 17
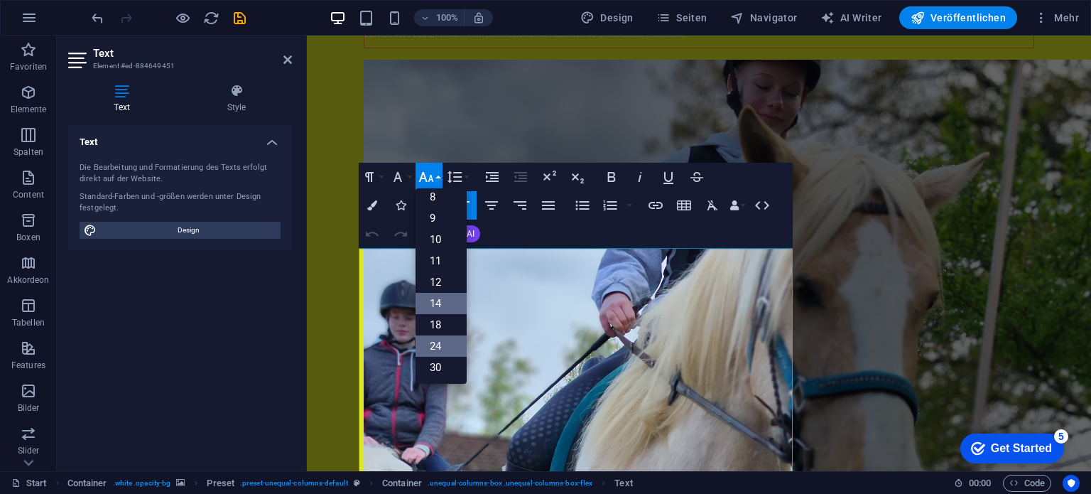
scroll to position [0, 0]
click at [443, 287] on link "12" at bounding box center [440, 289] width 51 height 21
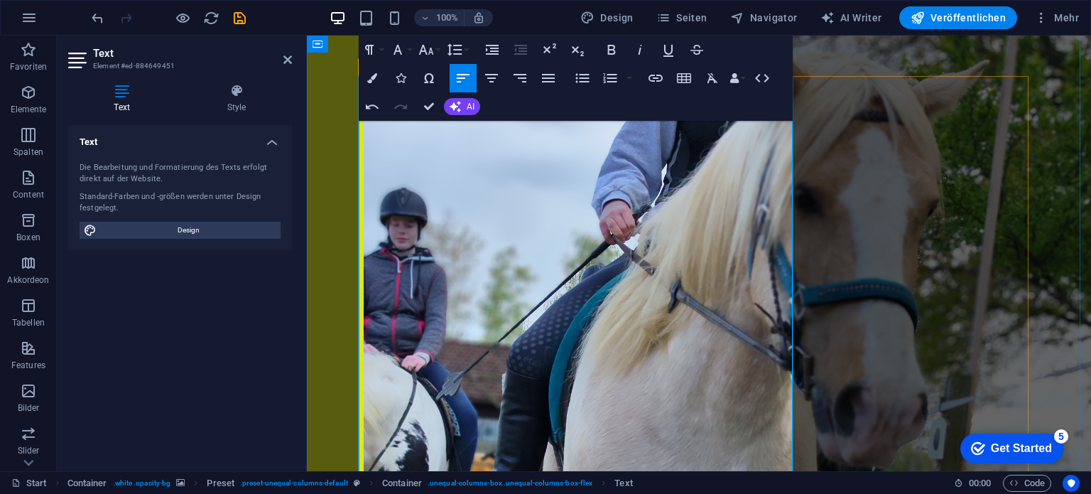
scroll to position [6639, 0]
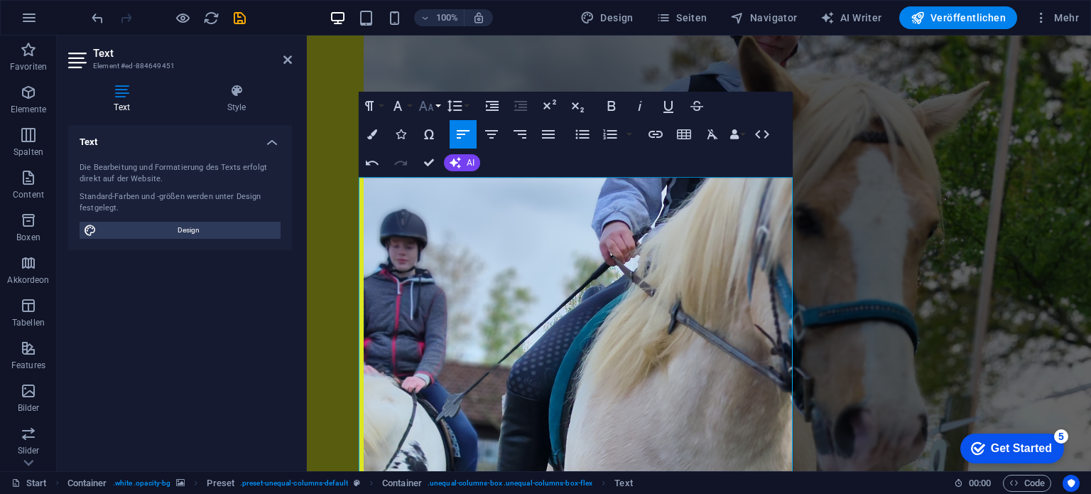
click at [428, 109] on icon "button" at bounding box center [426, 105] width 17 height 17
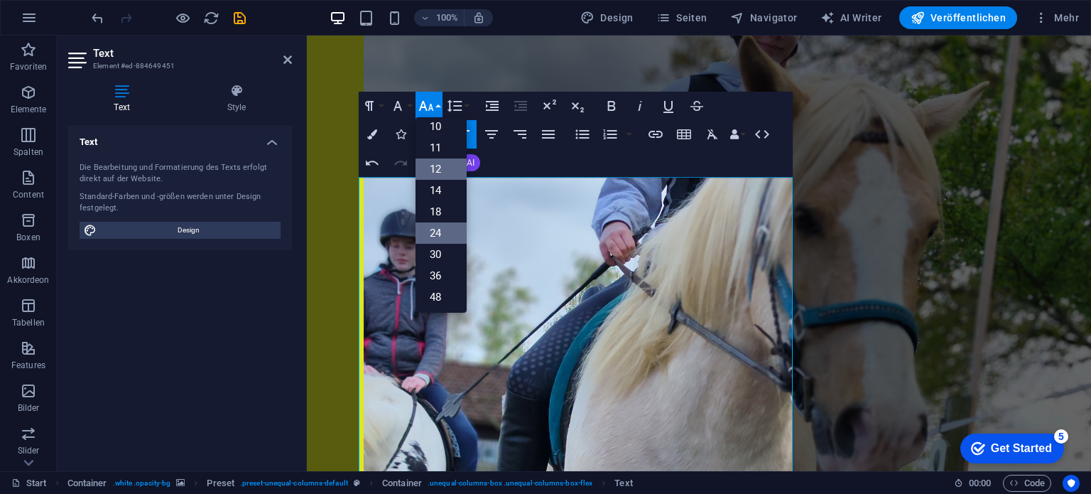
scroll to position [0, 0]
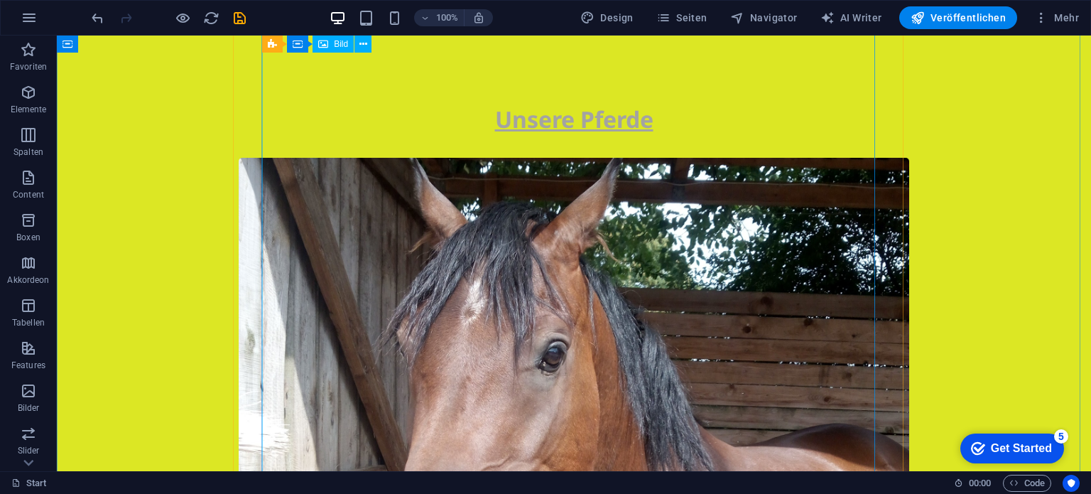
scroll to position [9639, 0]
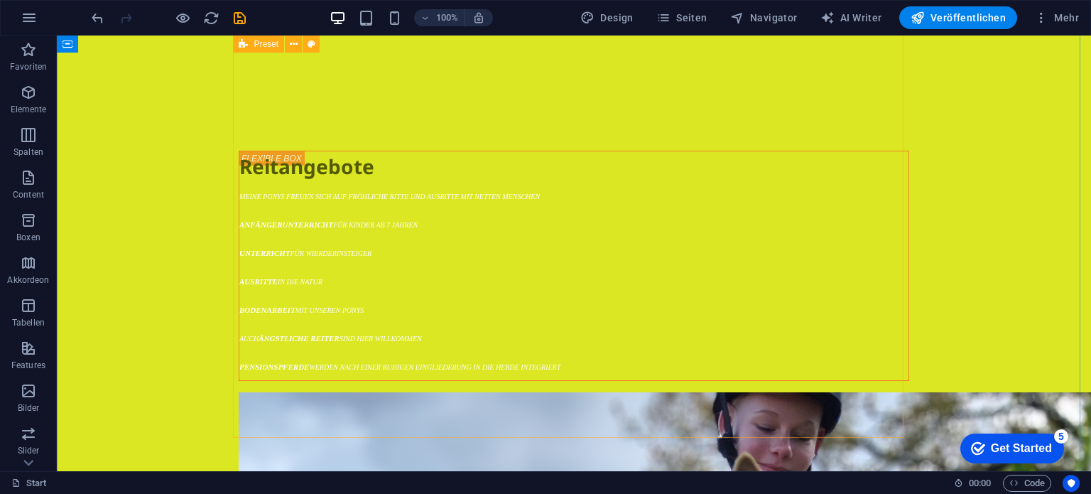
scroll to position [7650, 0]
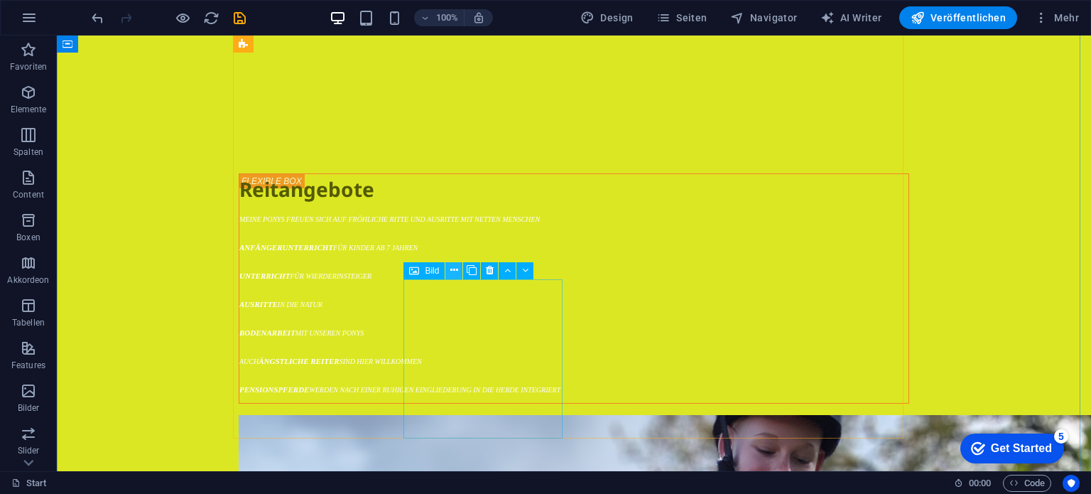
click at [455, 271] on icon at bounding box center [454, 270] width 8 height 15
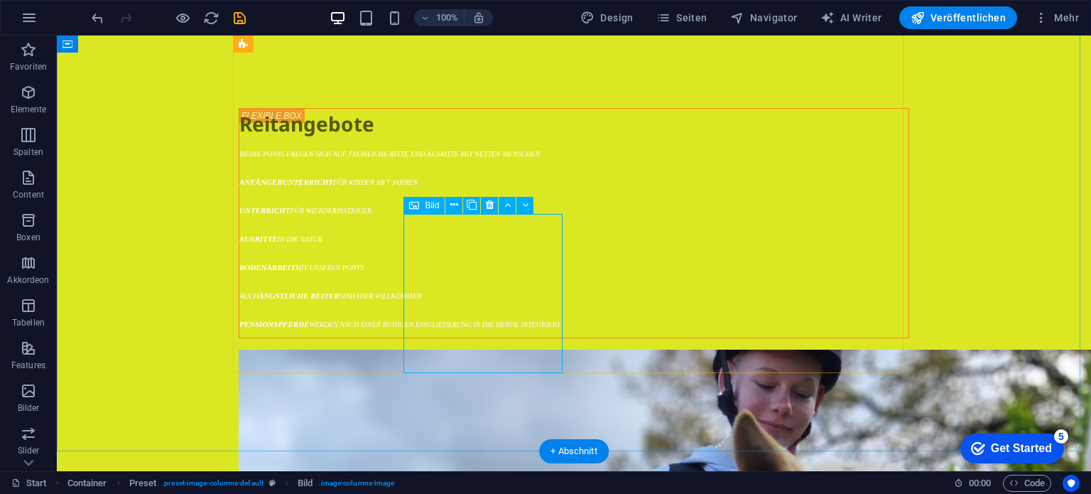
scroll to position [7721, 0]
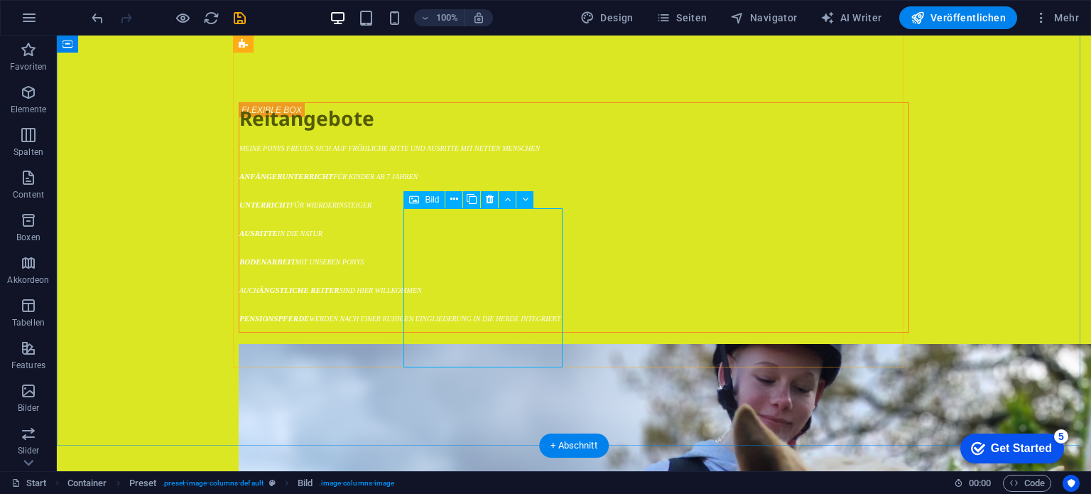
click at [452, 198] on icon at bounding box center [454, 199] width 8 height 15
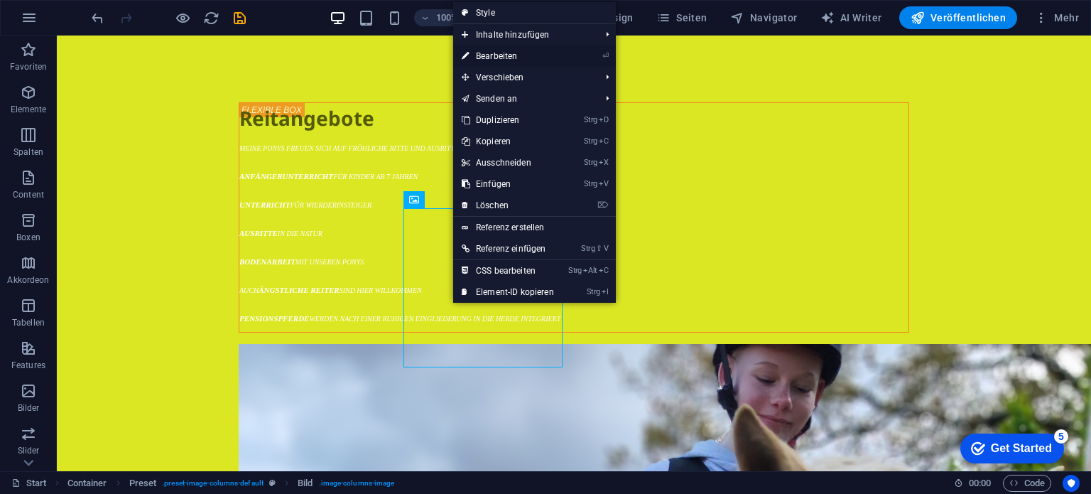
click at [506, 56] on link "⏎ Bearbeiten" at bounding box center [507, 55] width 109 height 21
select select "%"
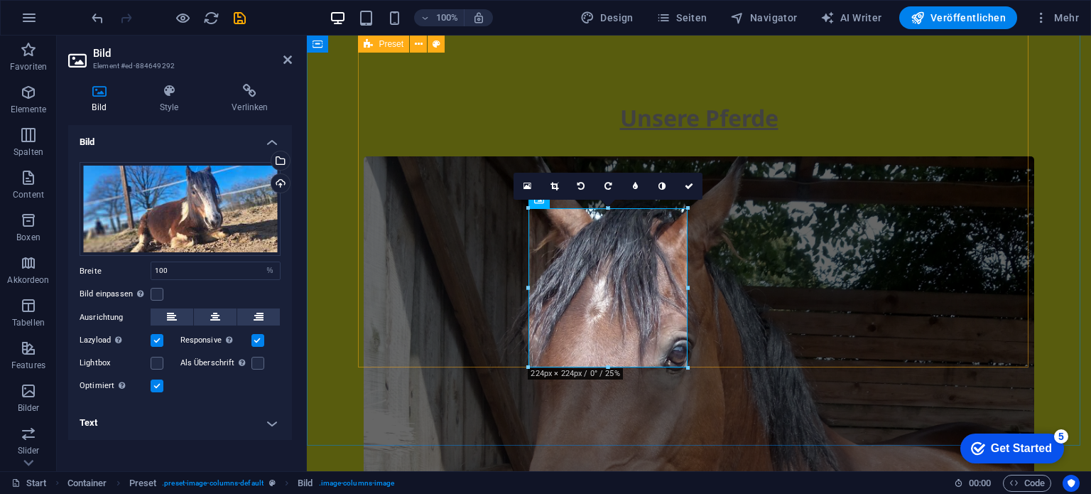
scroll to position [6284, 0]
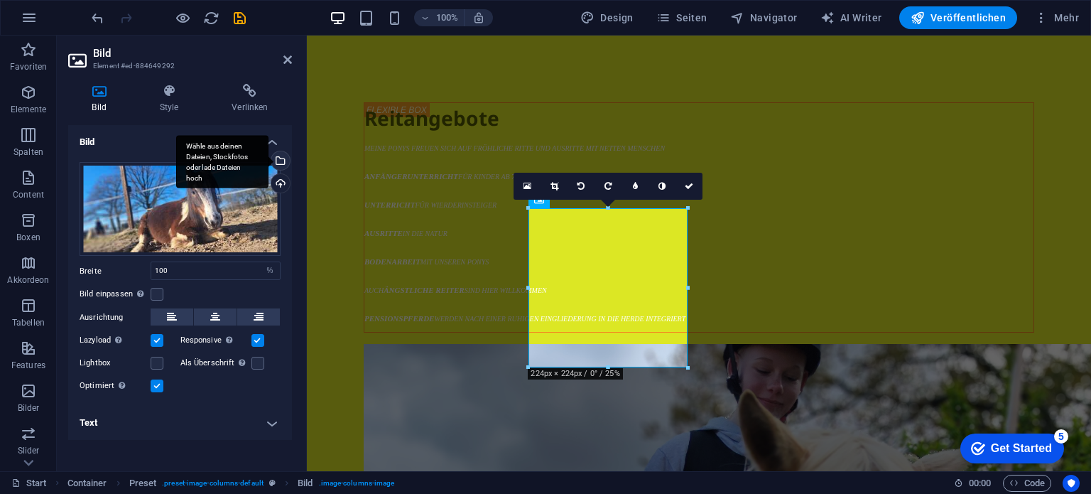
click at [268, 162] on div "Wähle aus deinen Dateien, Stockfotos oder lade Dateien hoch" at bounding box center [222, 161] width 92 height 53
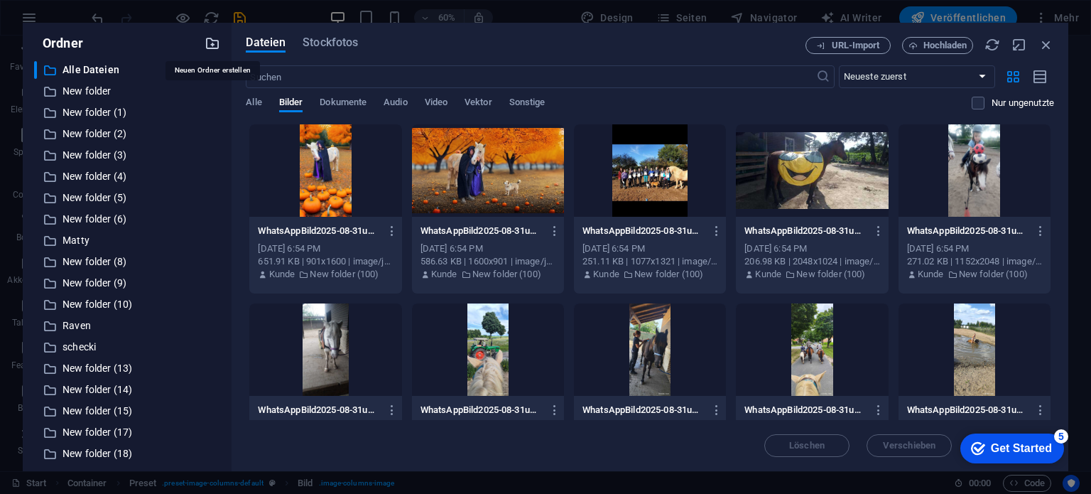
click at [211, 40] on icon "button" at bounding box center [213, 44] width 16 height 16
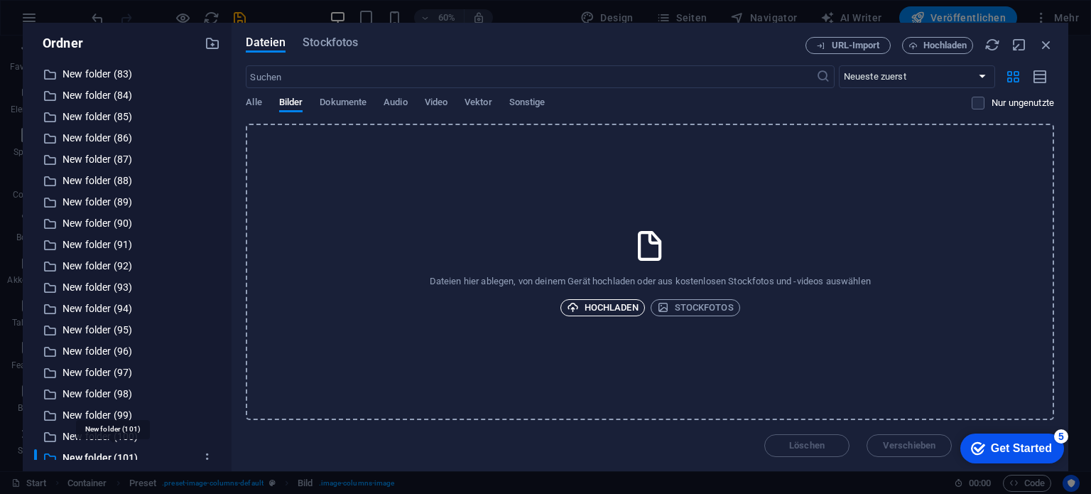
scroll to position [1752, 0]
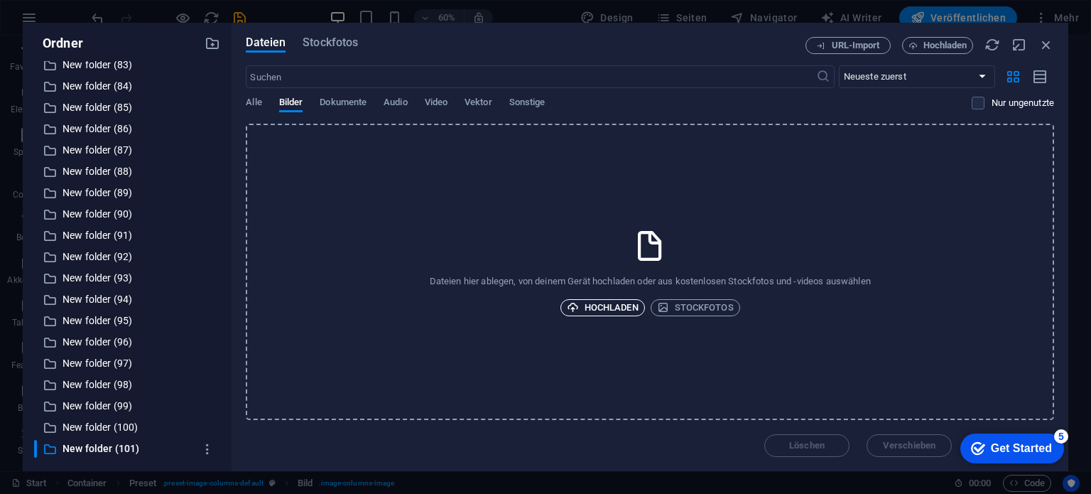
click at [613, 308] on span "Hochladen" at bounding box center [603, 307] width 72 height 17
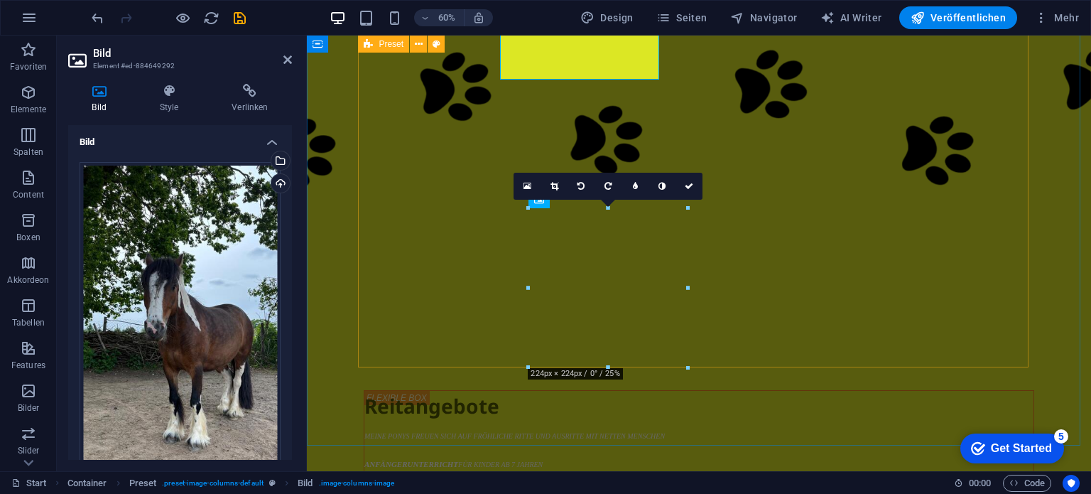
scroll to position [6284, 0]
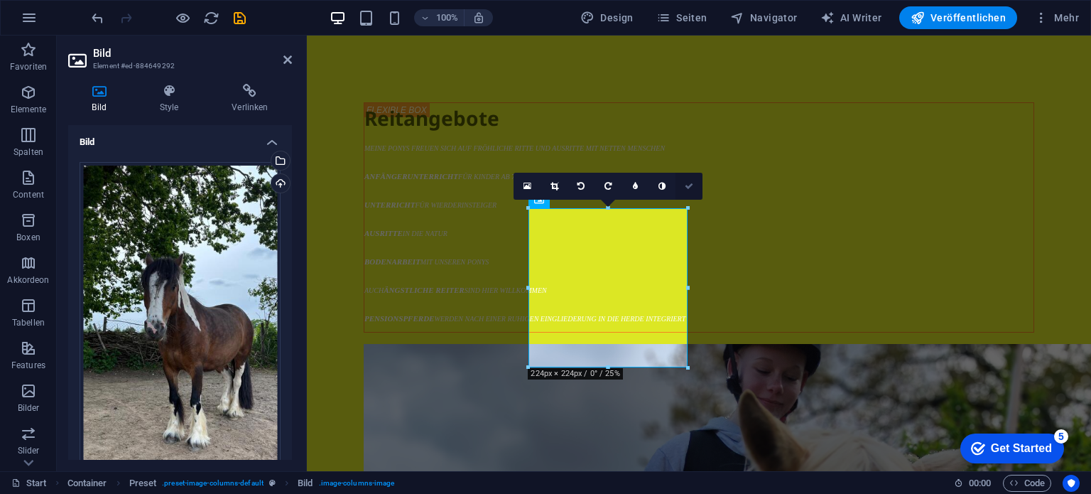
click at [687, 186] on icon at bounding box center [689, 186] width 9 height 9
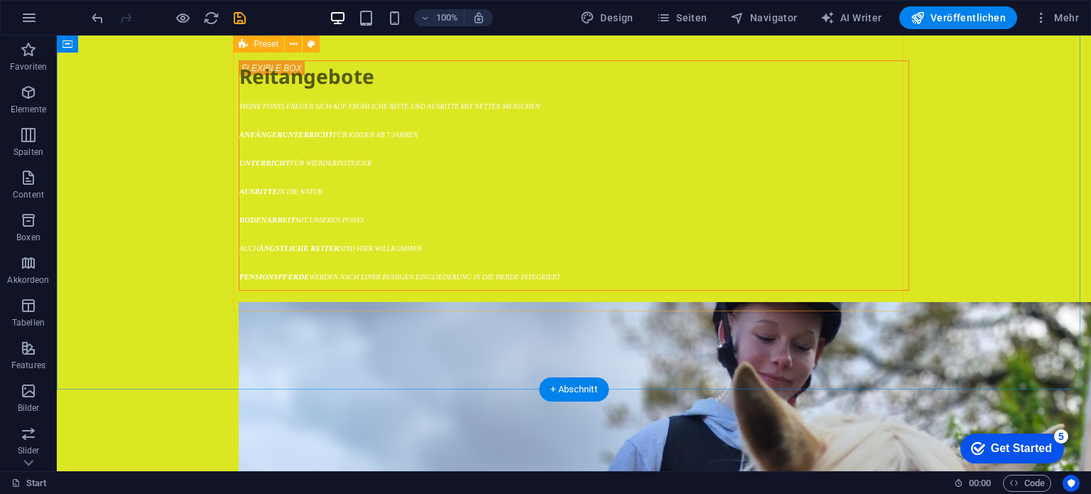
scroll to position [7792, 0]
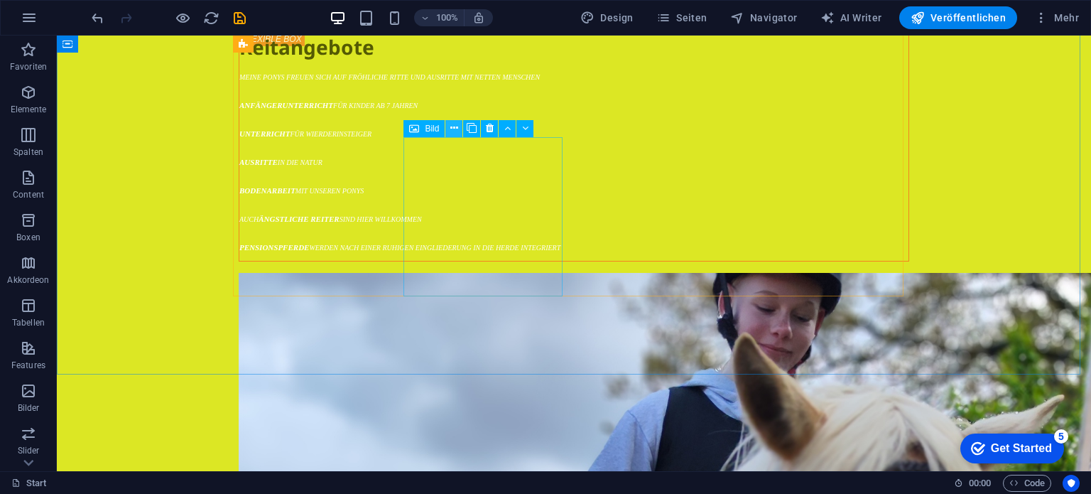
click at [457, 125] on icon at bounding box center [454, 128] width 8 height 15
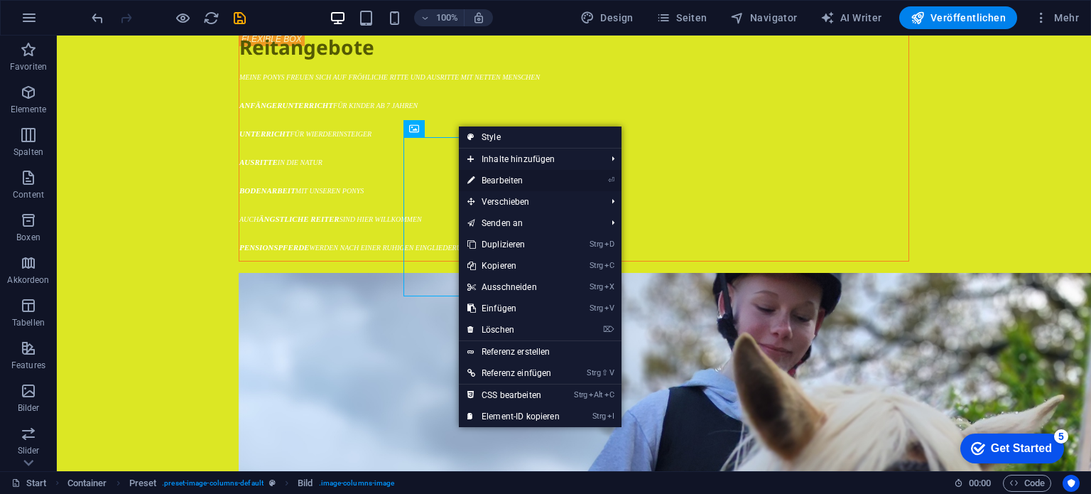
click at [497, 179] on link "⏎ Bearbeiten" at bounding box center [513, 180] width 109 height 21
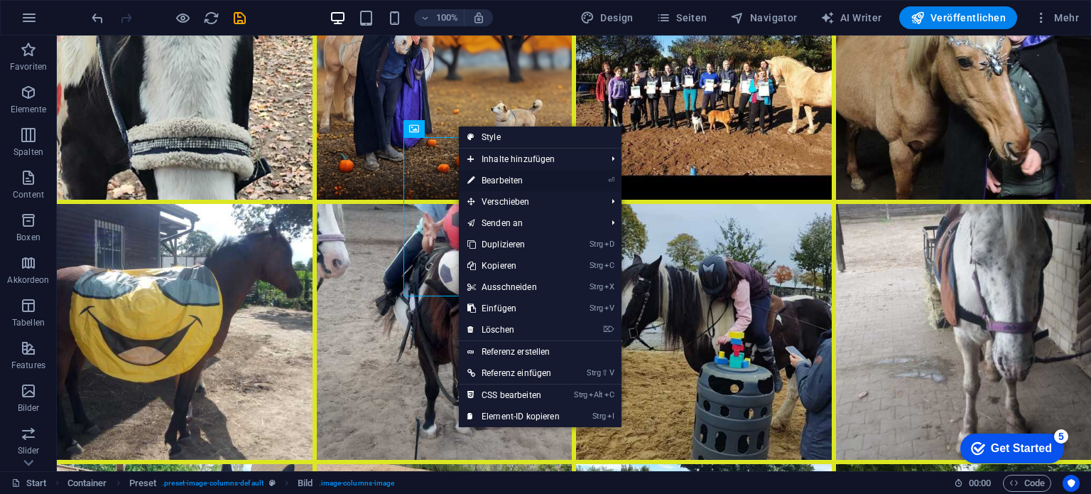
select select "%"
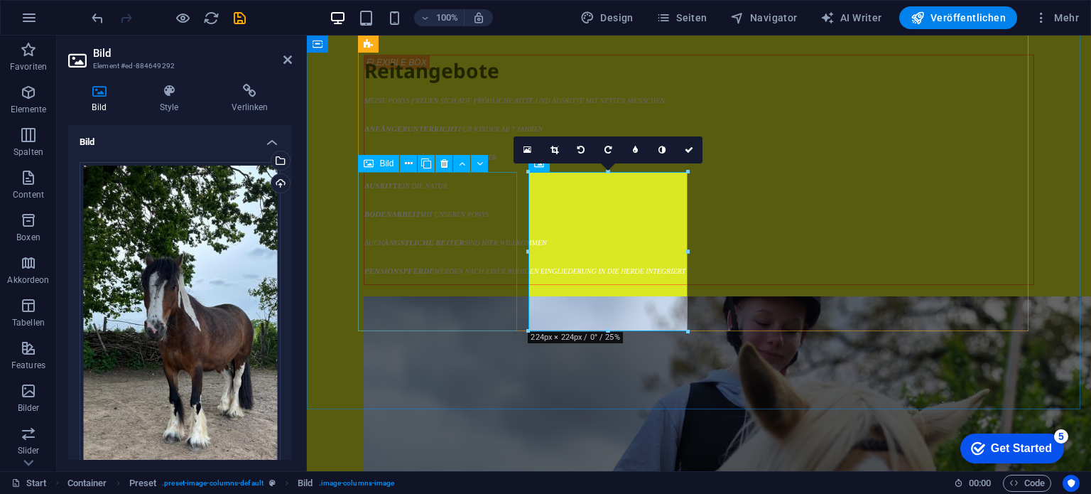
scroll to position [6213, 0]
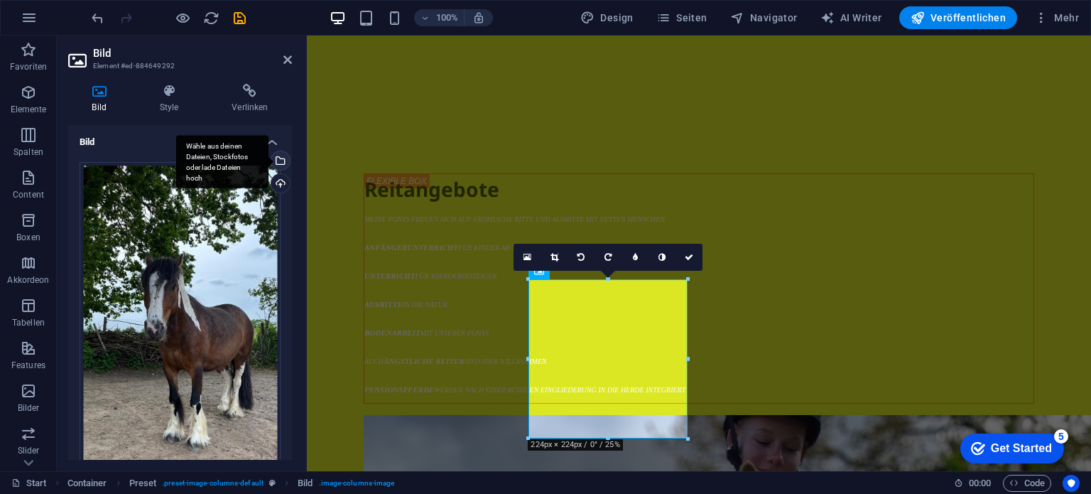
click at [268, 161] on div "Wähle aus deinen Dateien, Stockfotos oder lade Dateien hoch" at bounding box center [222, 161] width 92 height 53
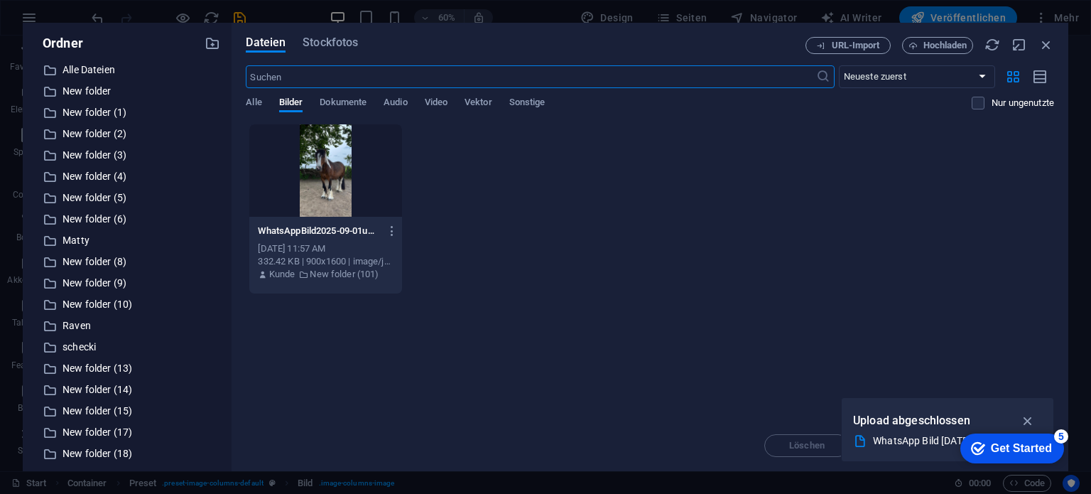
scroll to position [5925, 0]
click at [213, 42] on icon "button" at bounding box center [213, 44] width 16 height 16
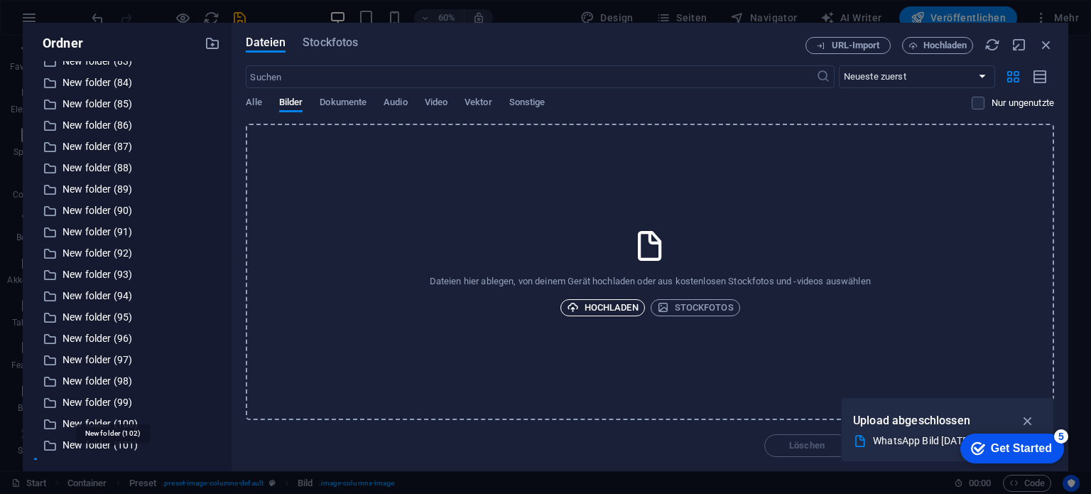
scroll to position [1773, 0]
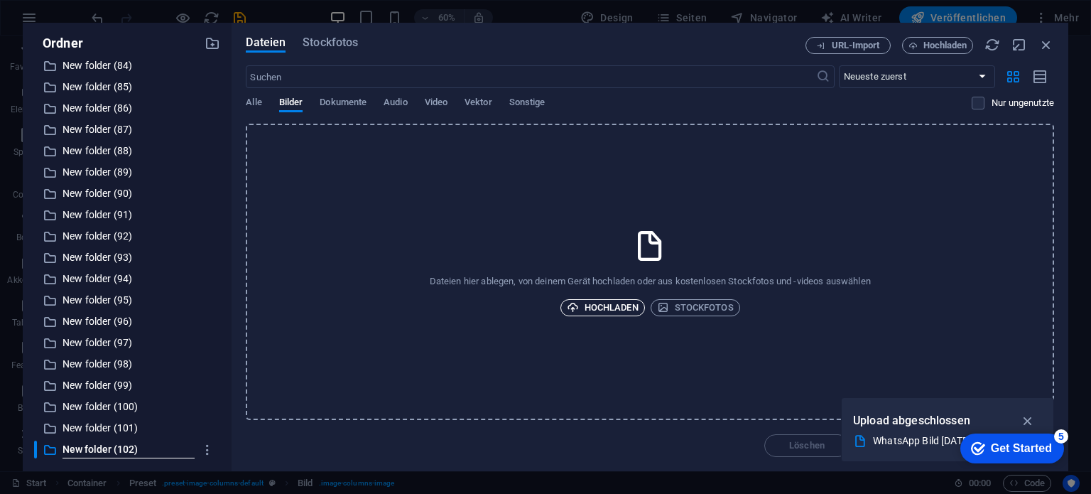
click at [626, 302] on span "Hochladen" at bounding box center [603, 307] width 72 height 17
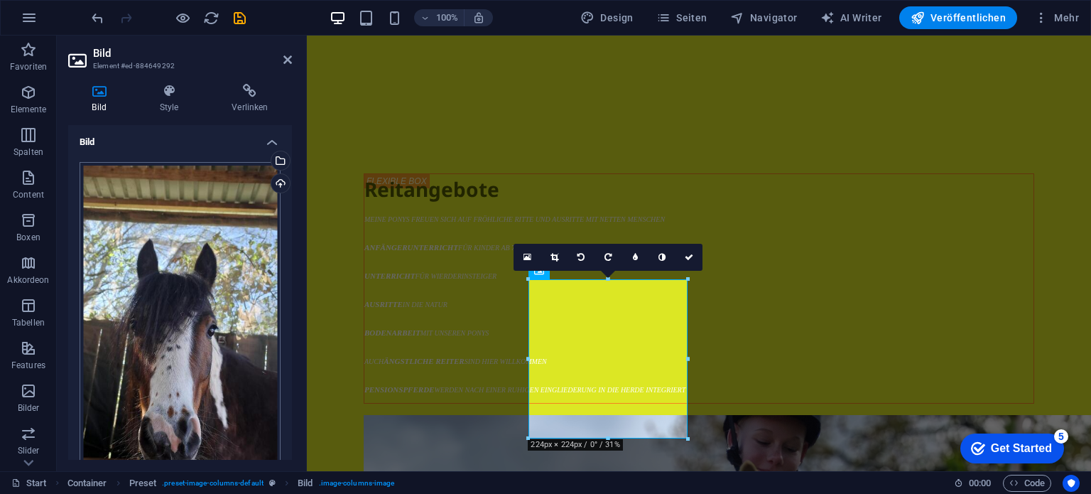
scroll to position [71, 0]
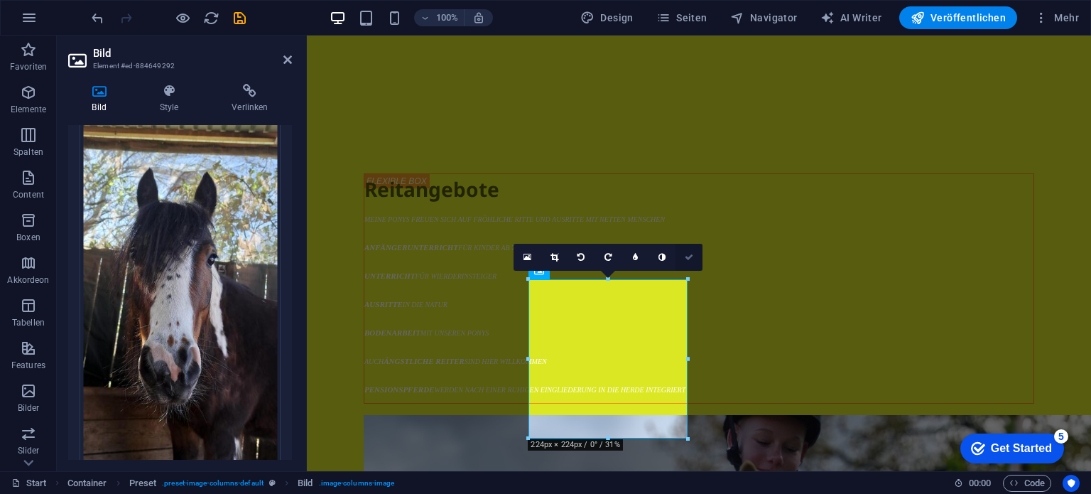
click at [687, 251] on link at bounding box center [688, 257] width 27 height 27
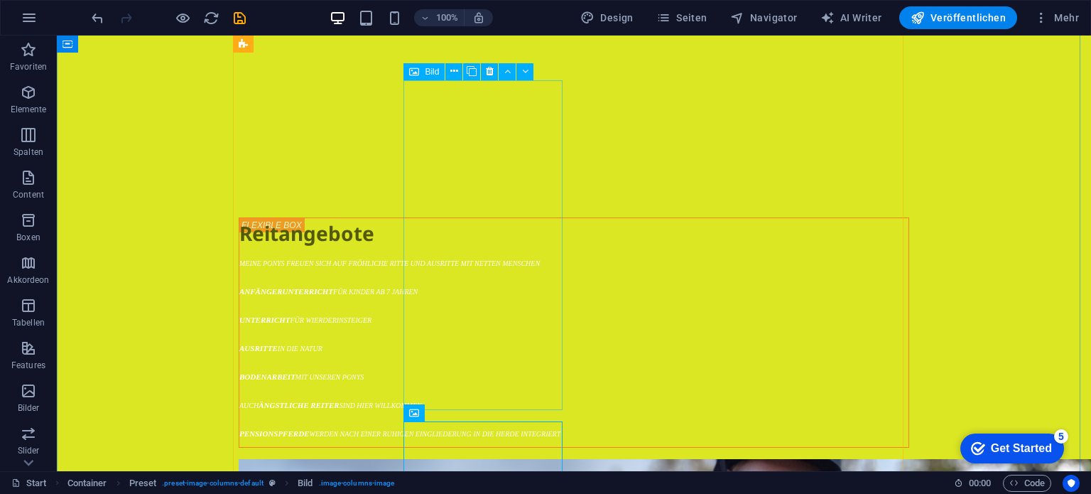
scroll to position [7863, 0]
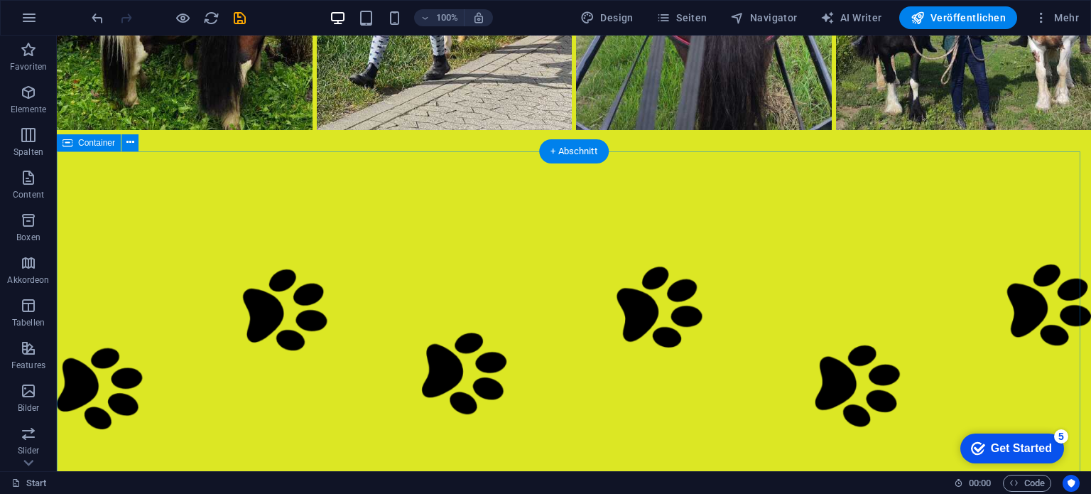
scroll to position [7224, 0]
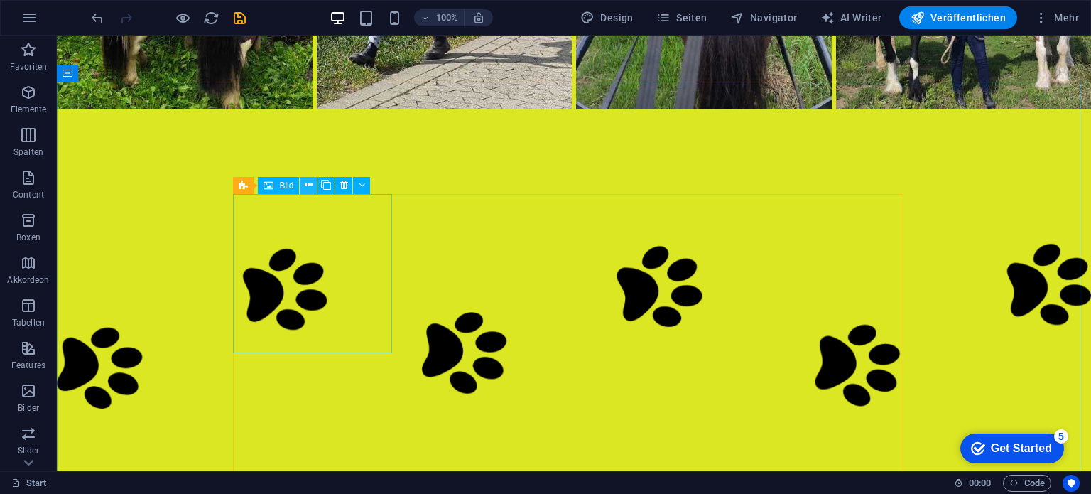
click at [307, 184] on icon at bounding box center [309, 185] width 8 height 15
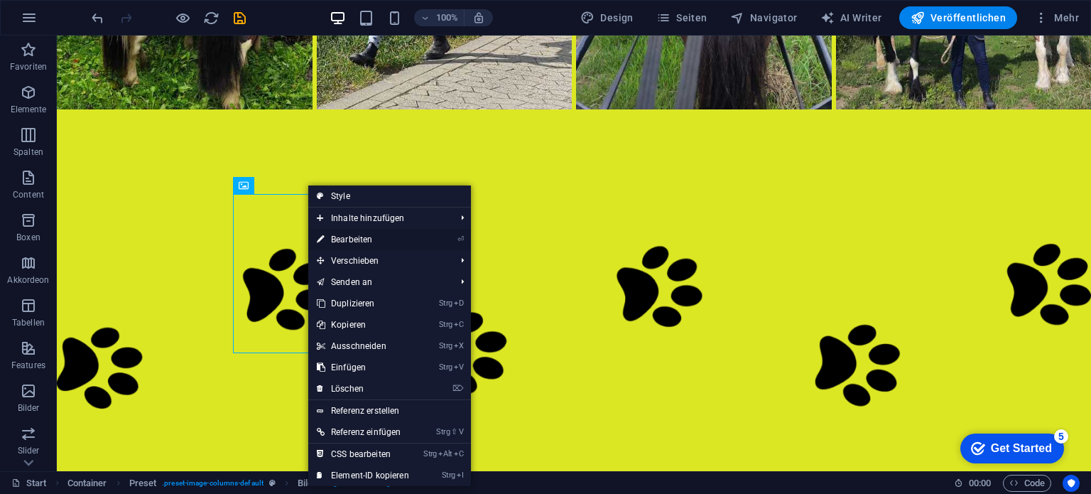
click at [348, 239] on link "⏎ Bearbeiten" at bounding box center [362, 239] width 109 height 21
select select "%"
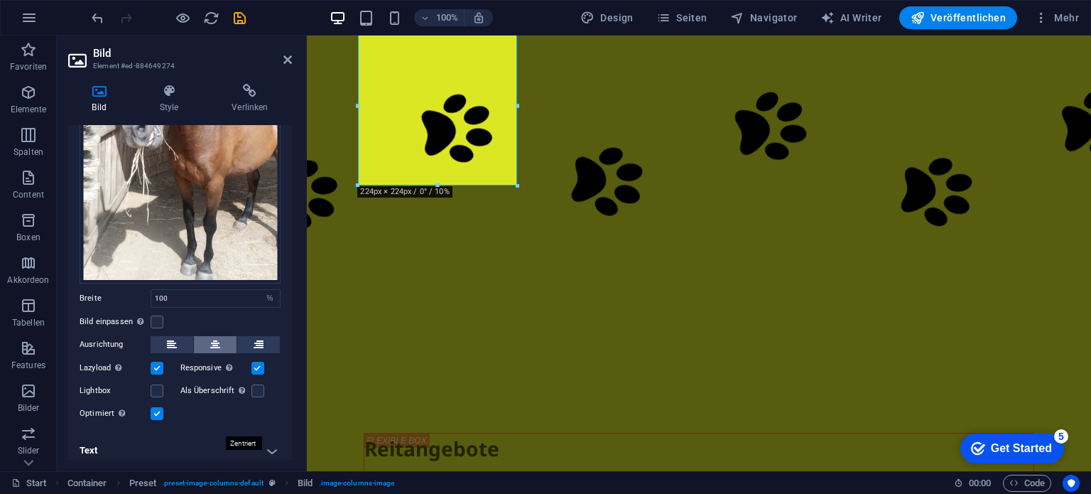
scroll to position [232, 0]
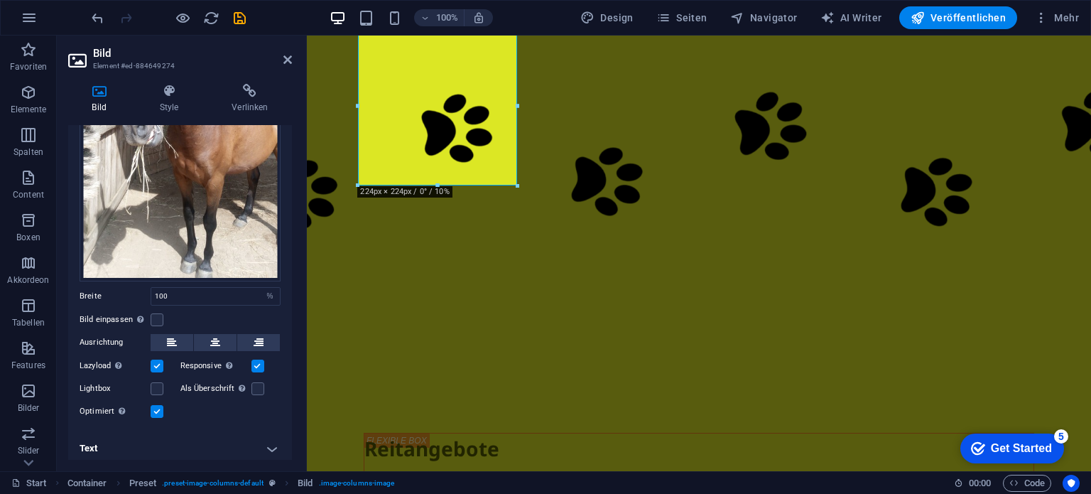
click at [270, 441] on h4 "Text" at bounding box center [180, 448] width 224 height 34
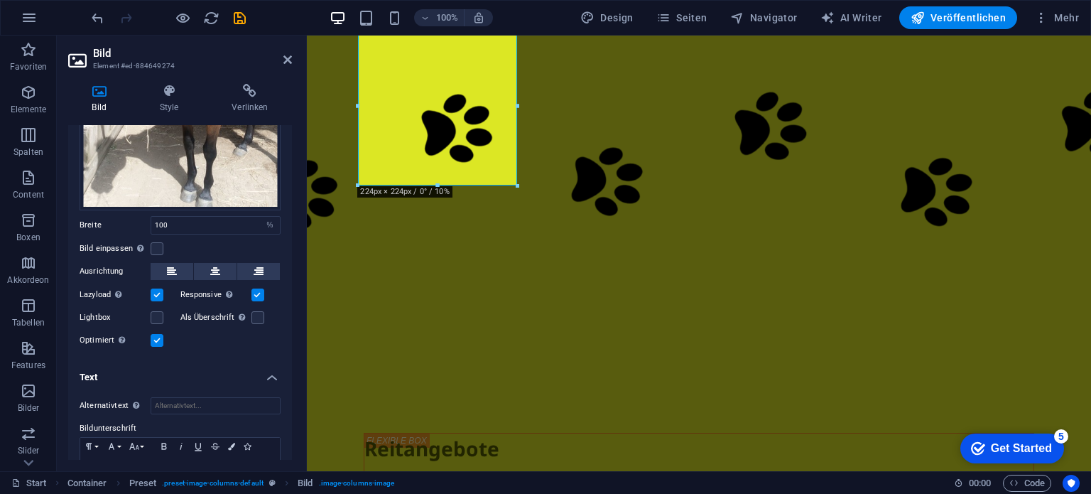
scroll to position [365, 0]
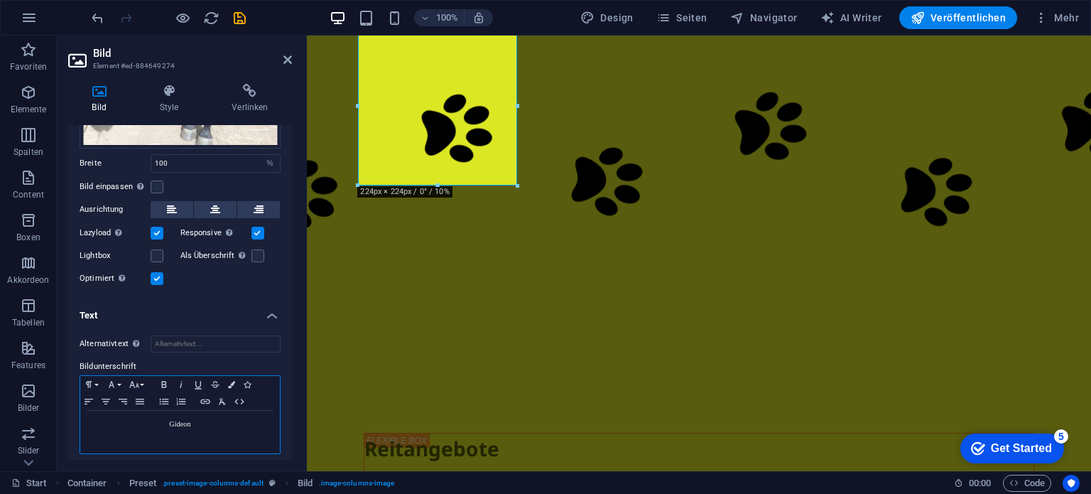
click at [210, 418] on p "Gideon" at bounding box center [179, 424] width 185 height 13
drag, startPoint x: 203, startPoint y: 432, endPoint x: 210, endPoint y: 421, distance: 12.4
click at [204, 431] on p "Einsteller" at bounding box center [179, 436] width 185 height 13
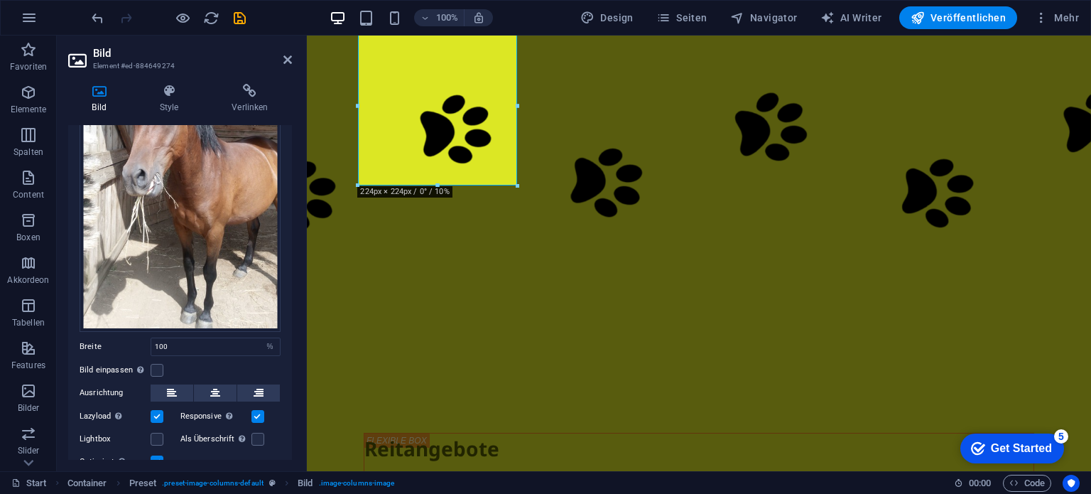
scroll to position [152, 0]
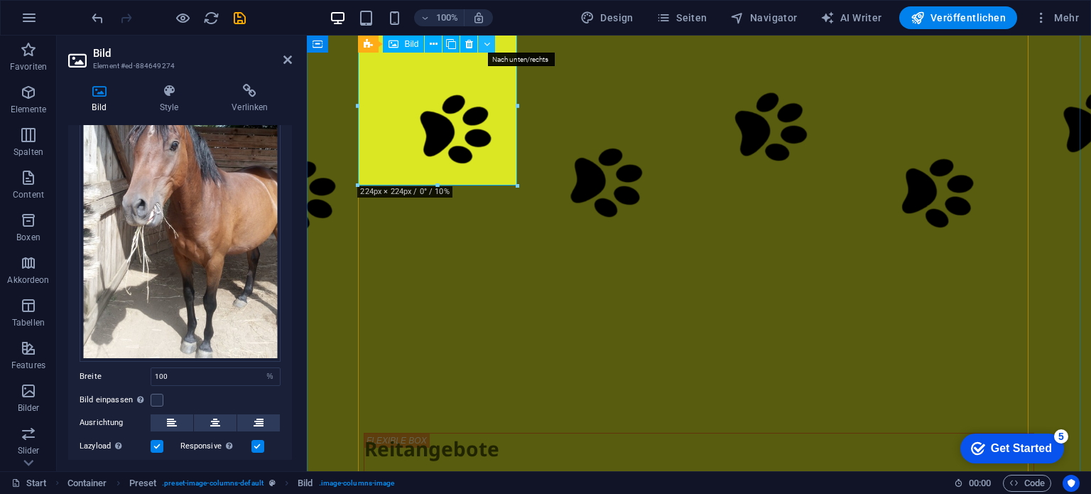
click at [486, 40] on icon at bounding box center [487, 44] width 6 height 15
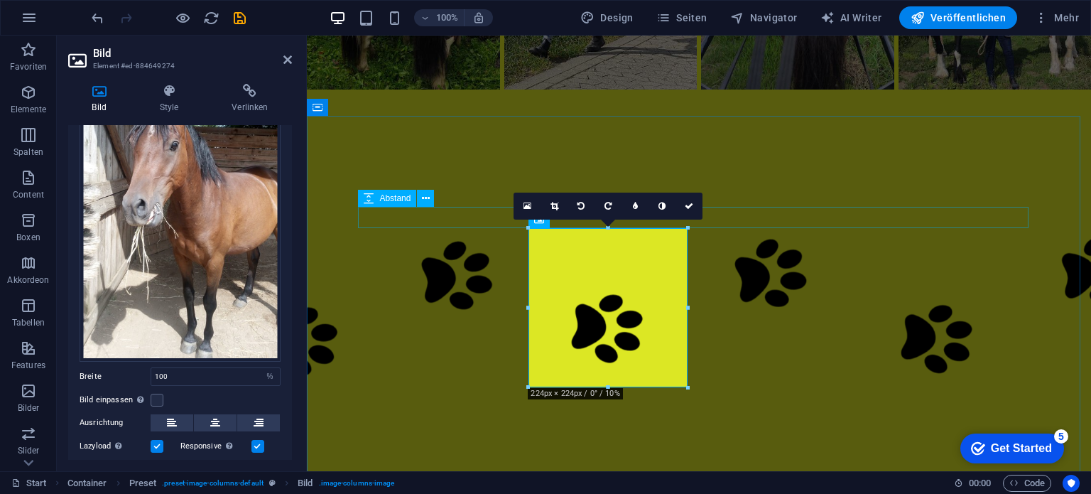
scroll to position [5812, 0]
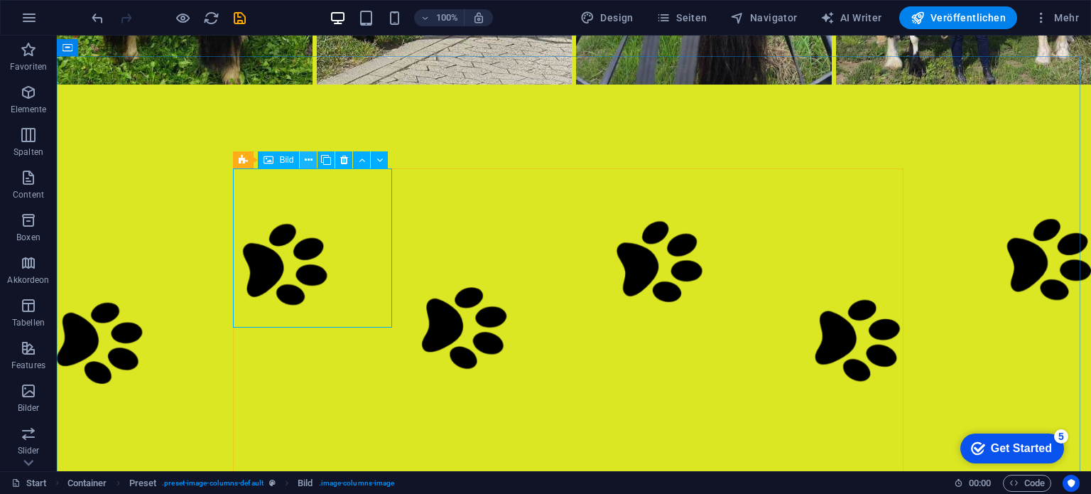
click at [306, 161] on icon at bounding box center [309, 160] width 8 height 15
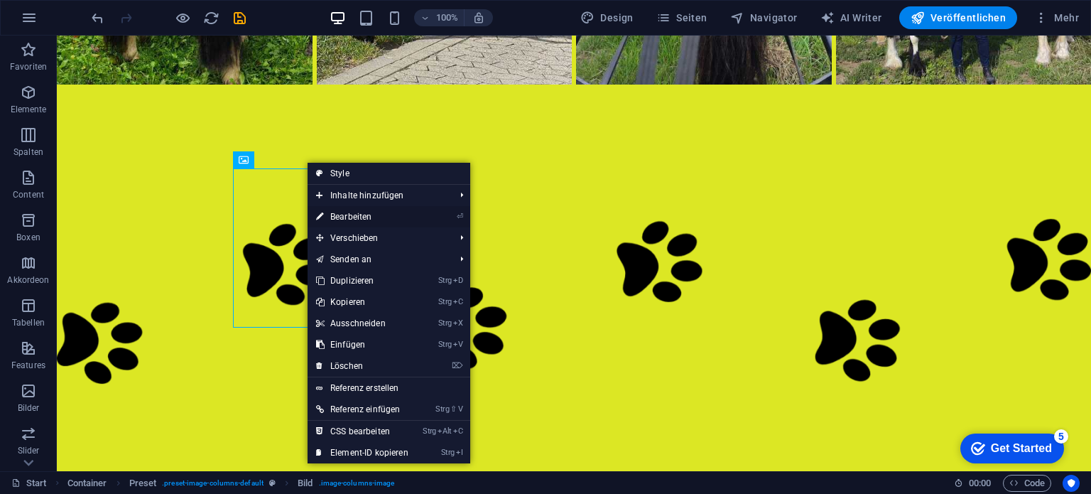
click at [343, 217] on link "⏎ Bearbeiten" at bounding box center [362, 216] width 109 height 21
select select "%"
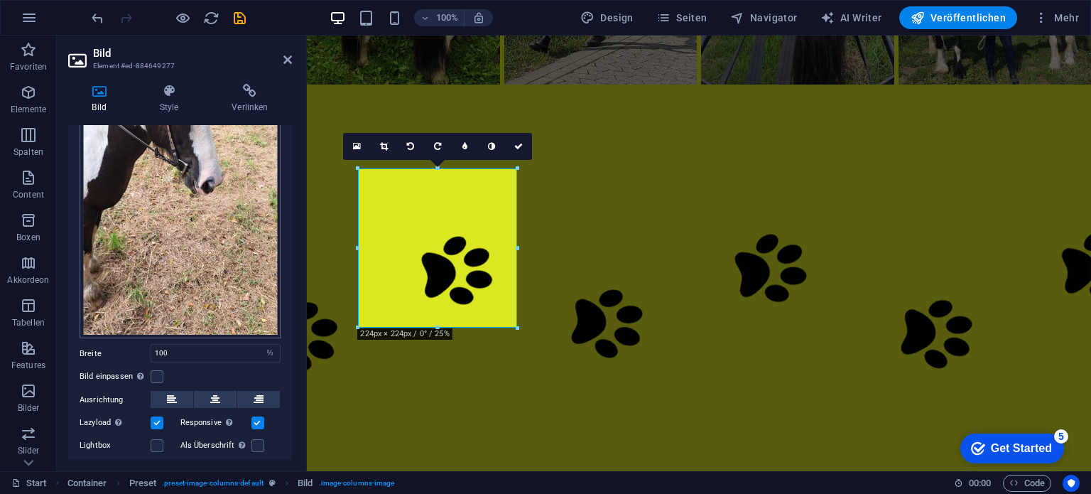
scroll to position [317, 0]
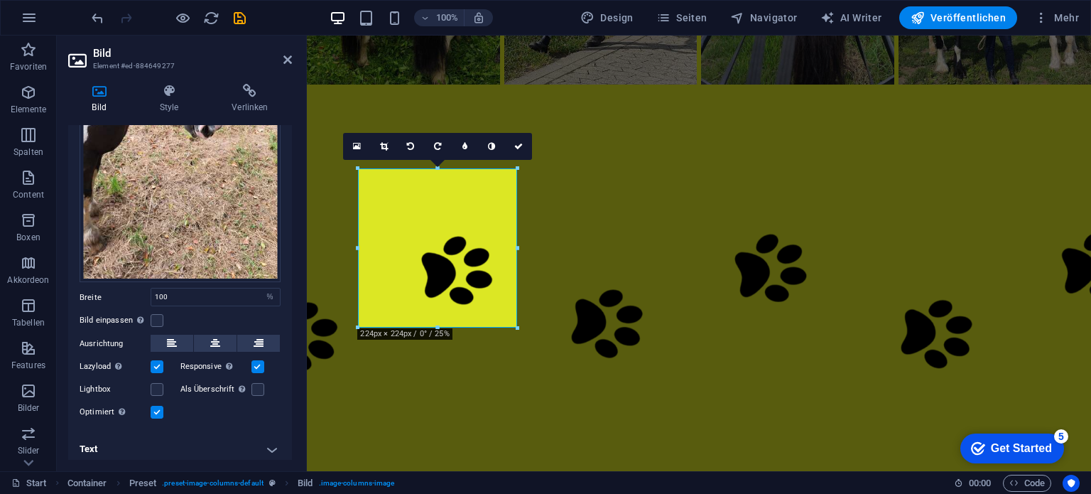
click at [268, 442] on h4 "Text" at bounding box center [180, 449] width 224 height 34
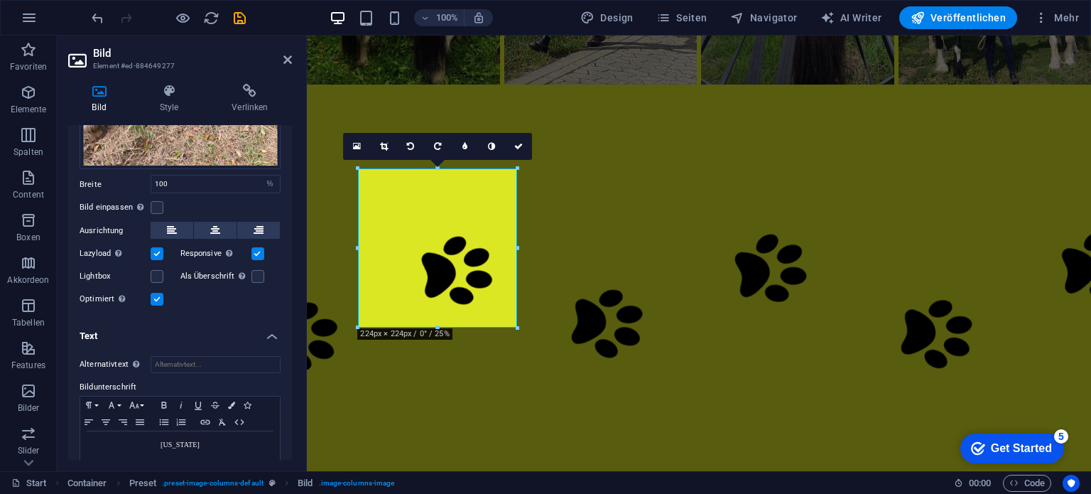
scroll to position [450, 0]
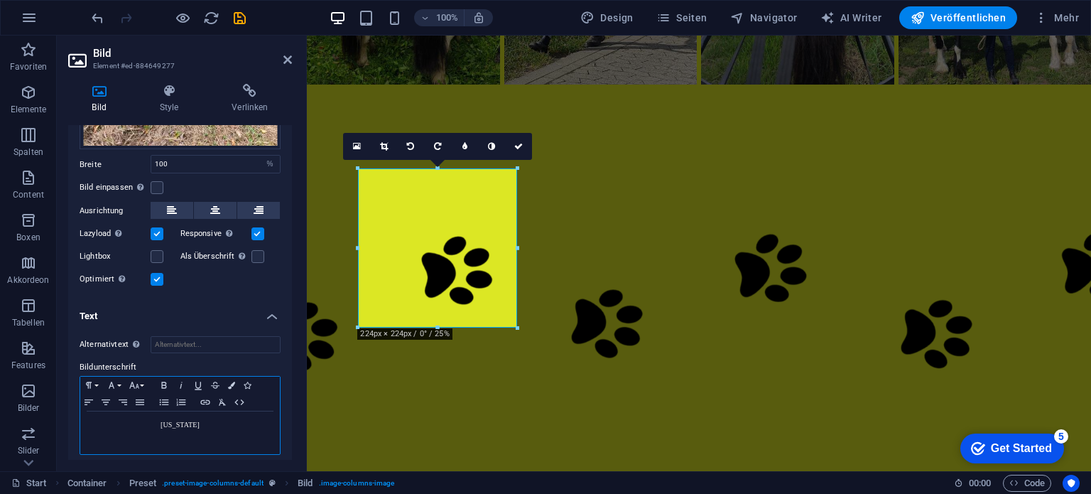
click at [207, 418] on p "[US_STATE]" at bounding box center [179, 424] width 185 height 13
drag, startPoint x: 256, startPoint y: 426, endPoint x: 97, endPoint y: 428, distance: 158.4
click at [97, 431] on p "Schulpferd , wird besonders von [PERSON_NAME]" at bounding box center [179, 437] width 185 height 13
click at [189, 431] on p "t" at bounding box center [179, 437] width 185 height 13
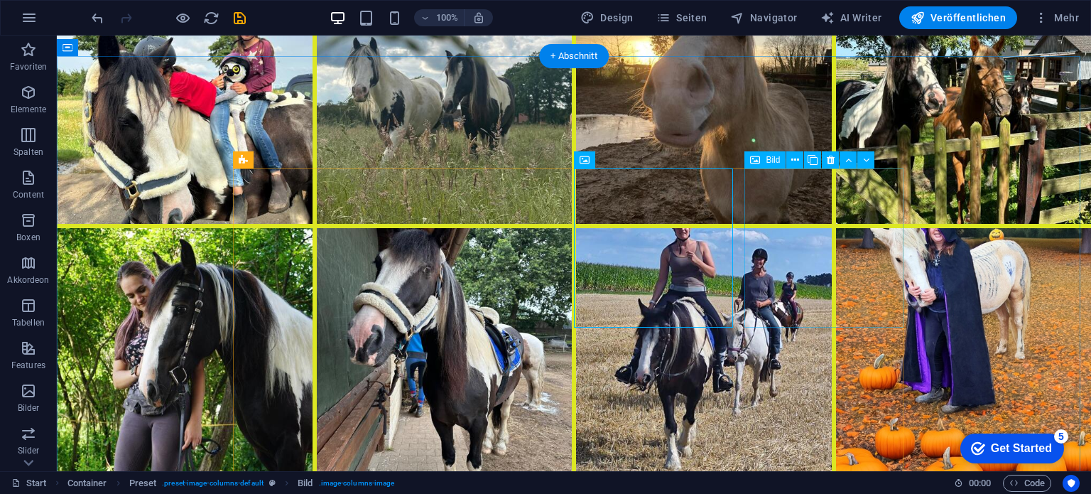
scroll to position [7249, 0]
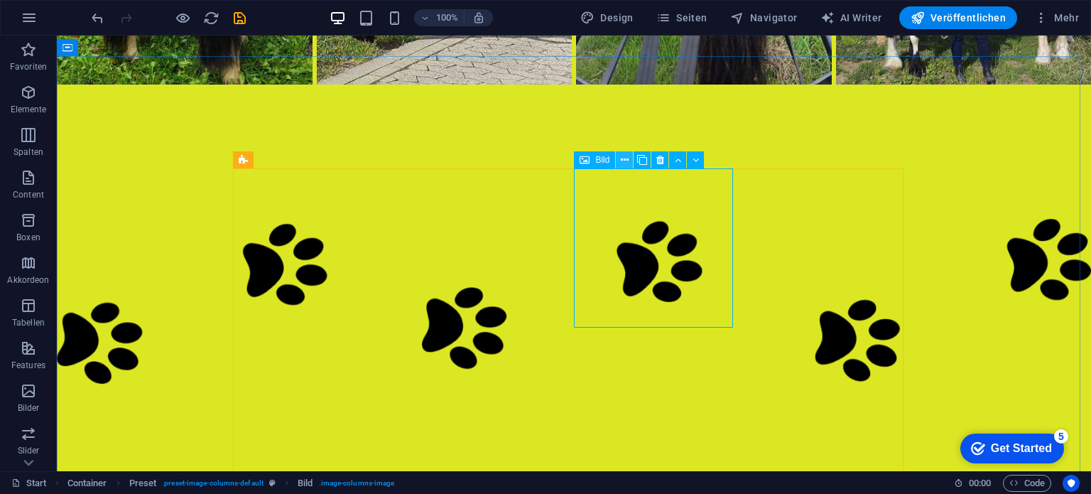
click at [627, 158] on icon at bounding box center [625, 160] width 8 height 15
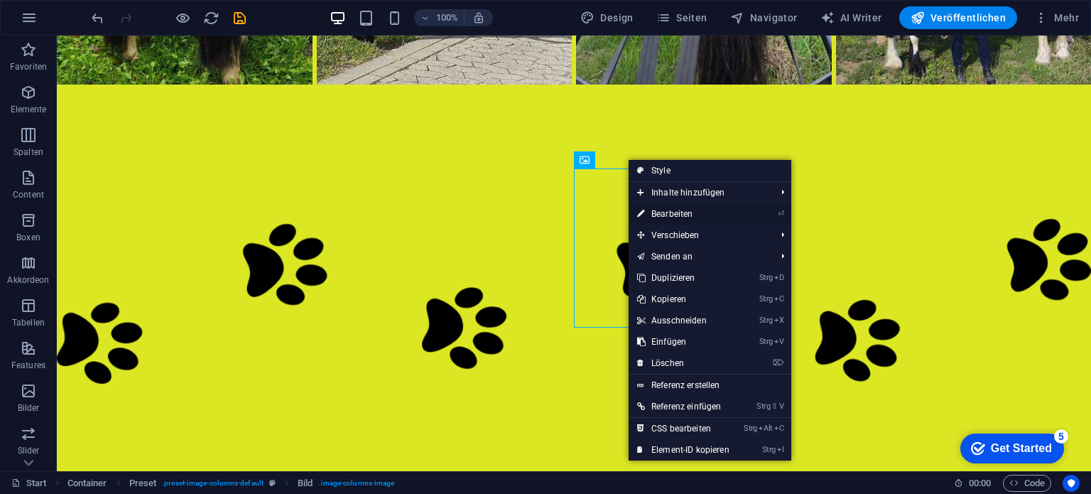
click at [659, 210] on link "⏎ Bearbeiten" at bounding box center [683, 213] width 109 height 21
select select "%"
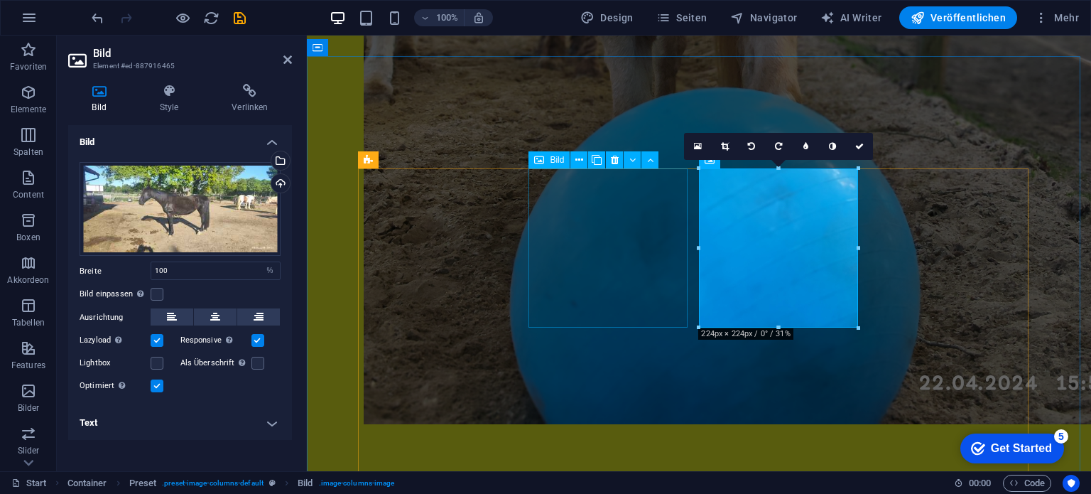
scroll to position [5812, 0]
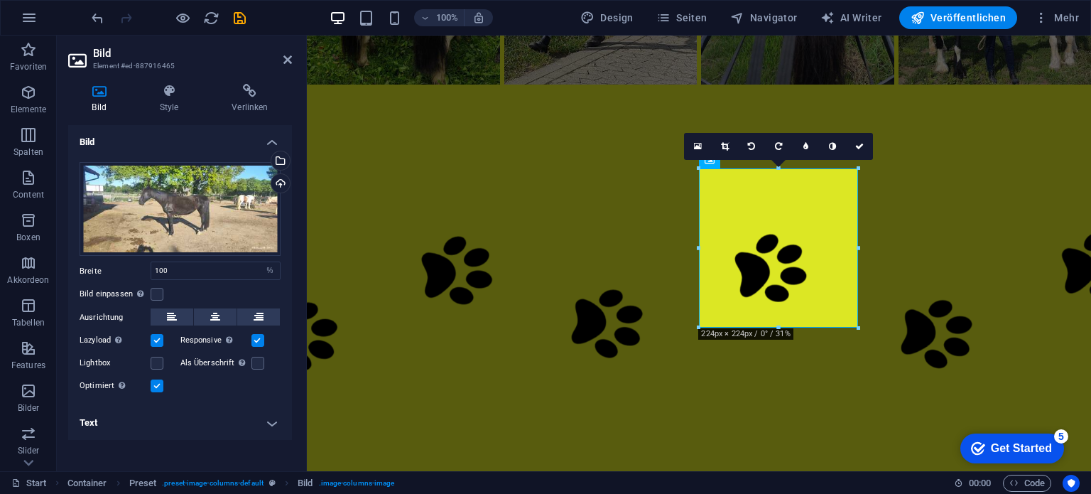
click at [271, 421] on h4 "Text" at bounding box center [180, 423] width 224 height 34
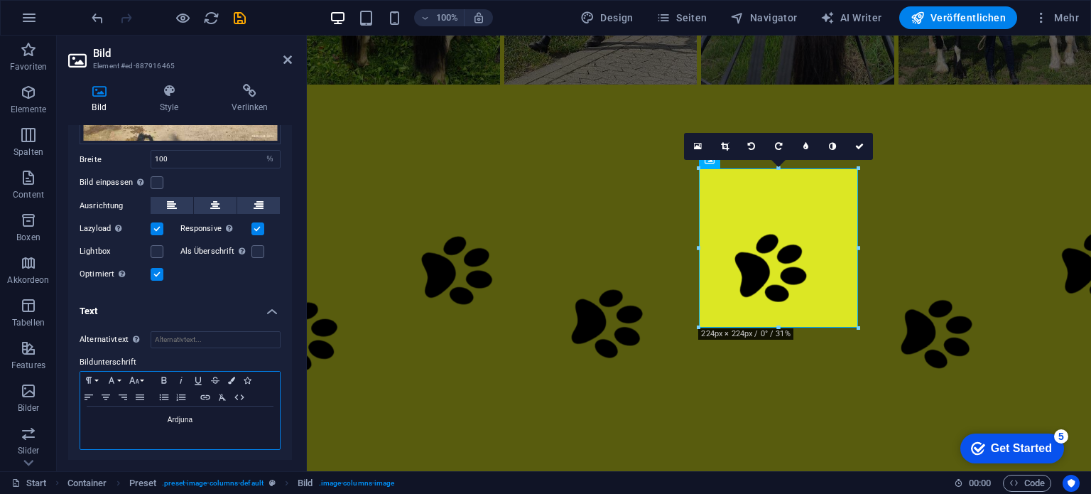
click at [206, 418] on p "Ardjuna" at bounding box center [179, 419] width 185 height 13
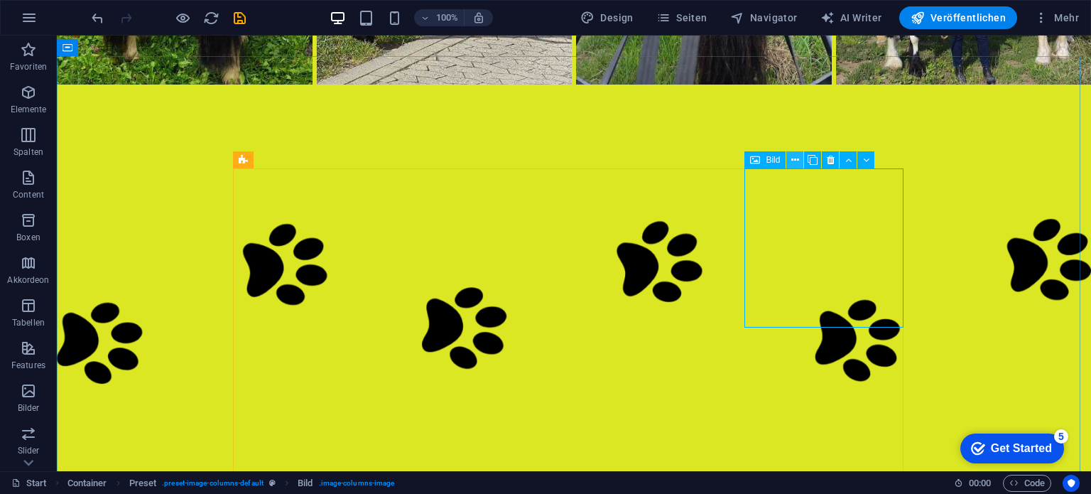
click at [795, 159] on icon at bounding box center [795, 160] width 8 height 15
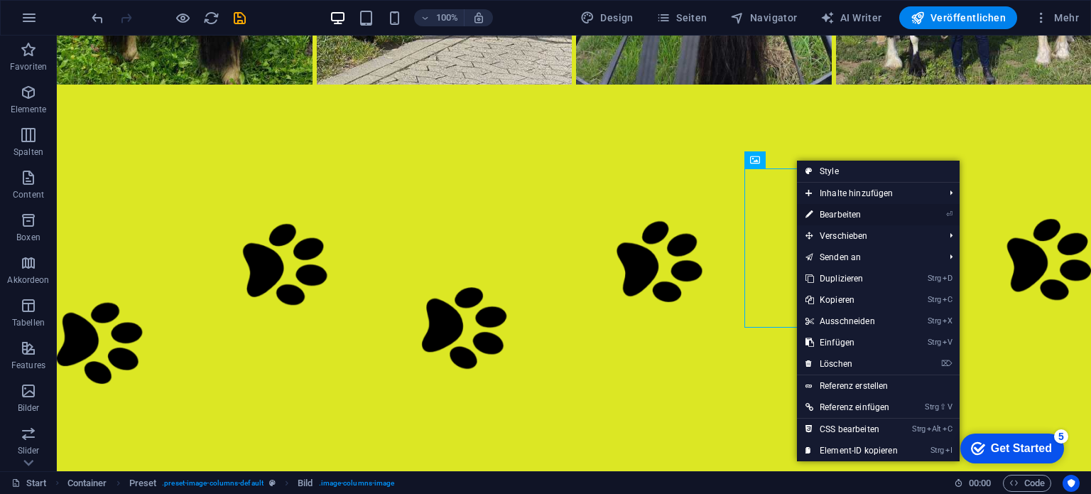
click at [832, 214] on link "⏎ Bearbeiten" at bounding box center [851, 214] width 109 height 21
select select "%"
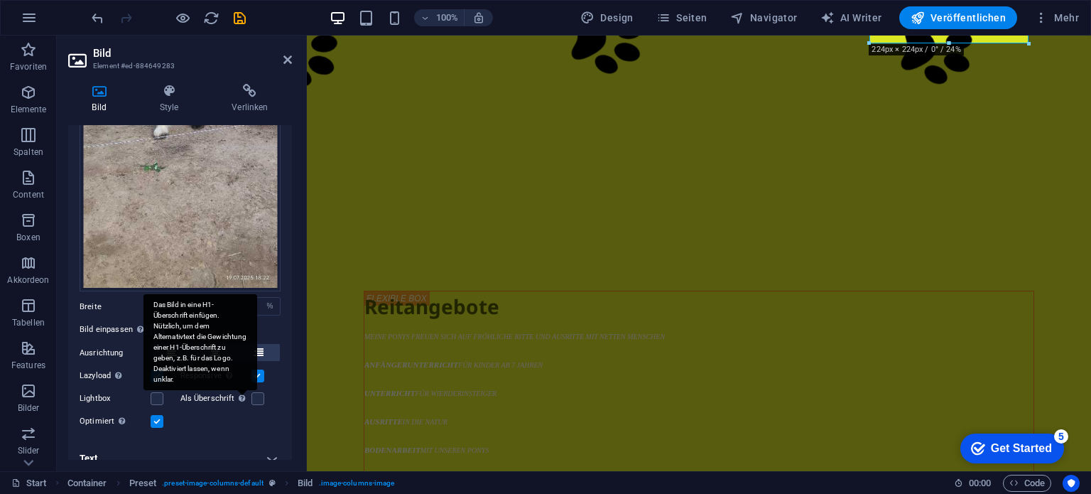
scroll to position [317, 0]
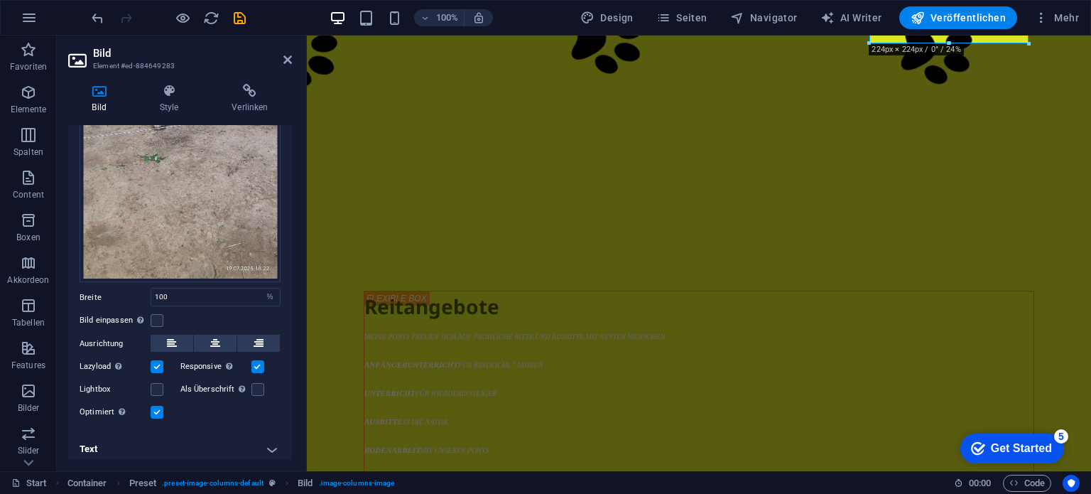
click at [273, 442] on h4 "Text" at bounding box center [180, 449] width 224 height 34
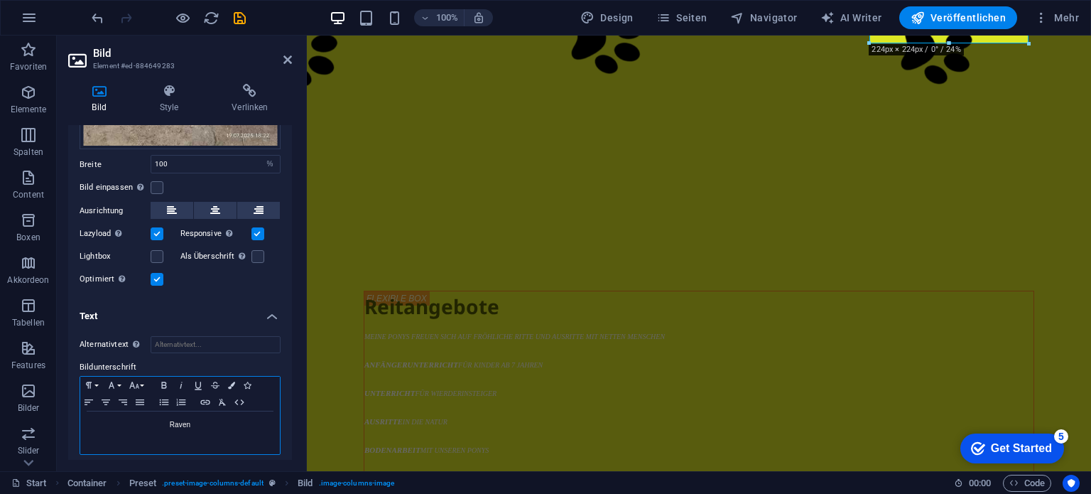
click at [207, 418] on p "Raven" at bounding box center [179, 424] width 185 height 13
click at [153, 418] on p "Raven besondere Schönheit" at bounding box center [179, 424] width 185 height 13
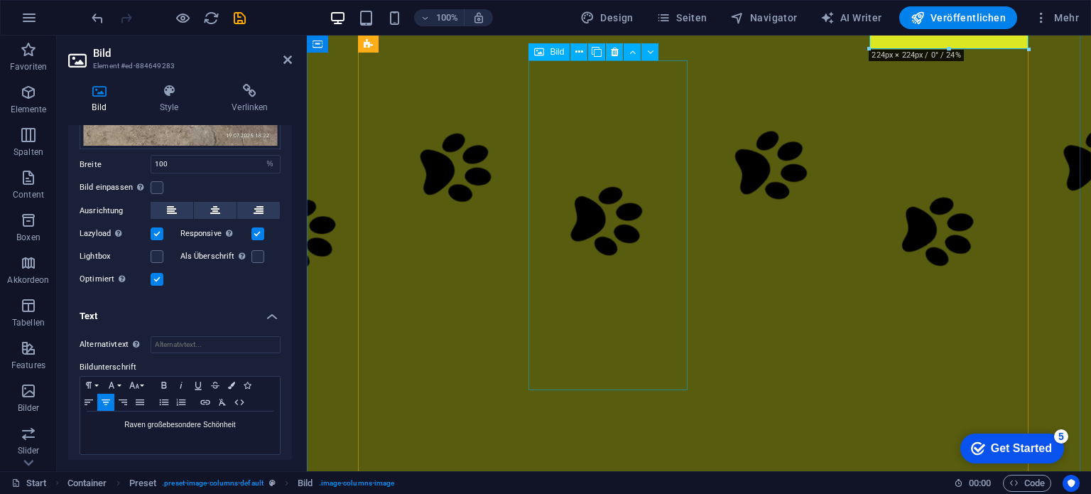
scroll to position [5883, 0]
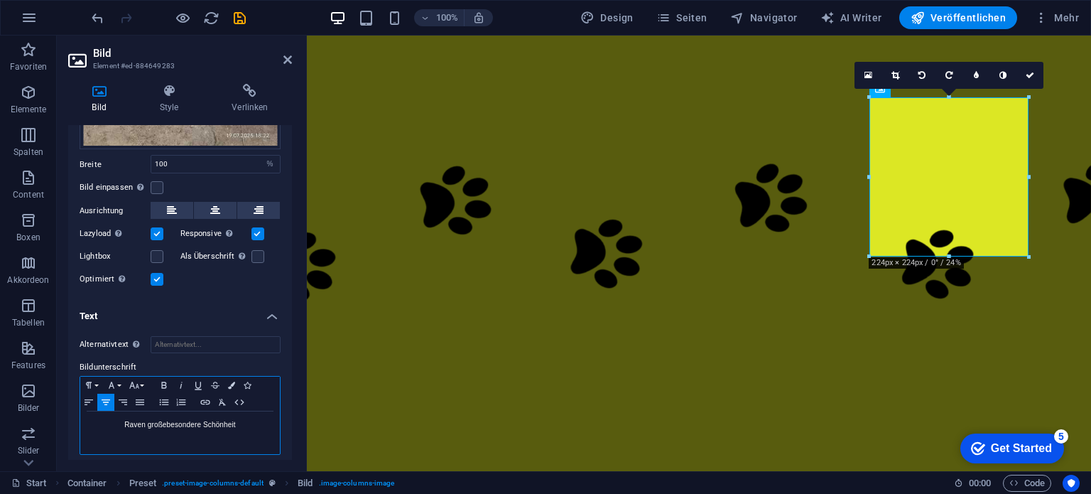
click at [142, 418] on p "Raven große besondere Schönheit" at bounding box center [179, 424] width 185 height 13
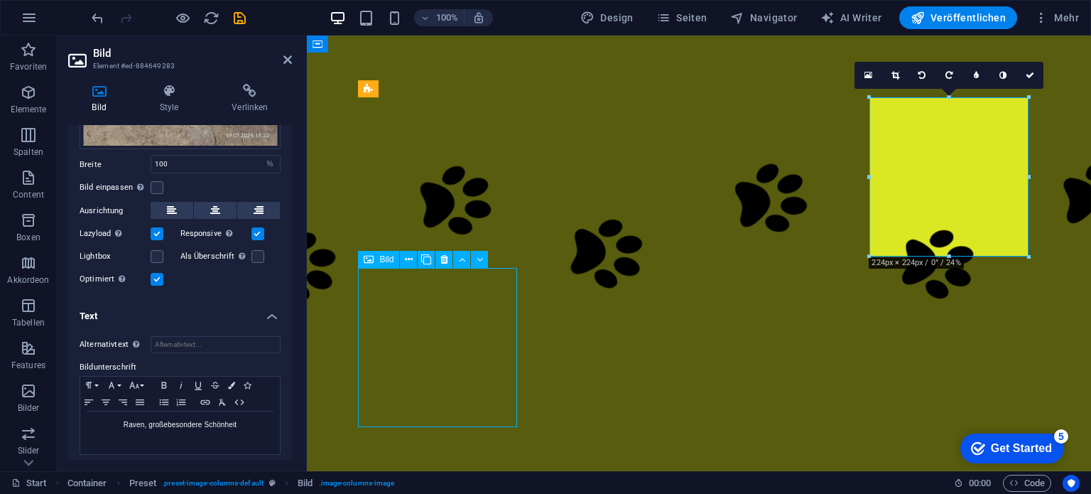
scroll to position [7320, 0]
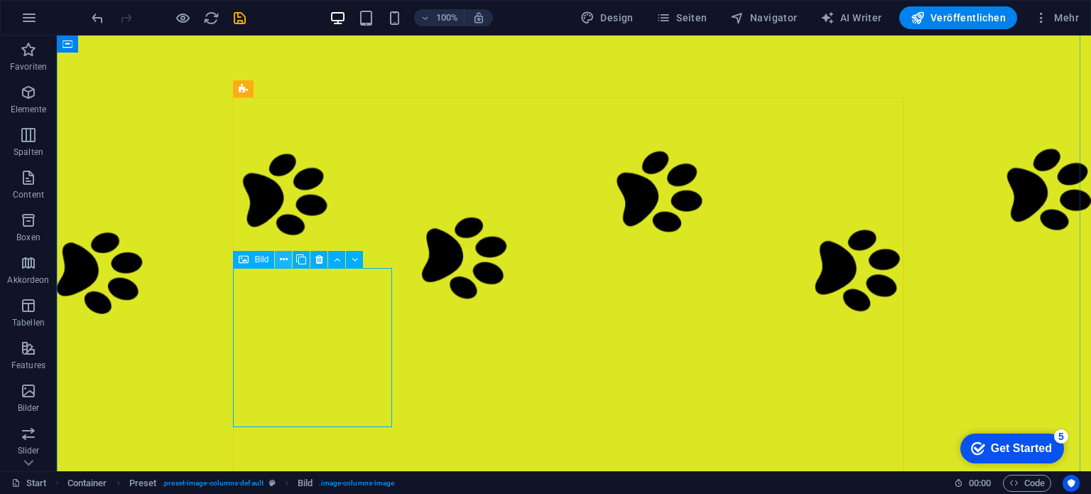
click at [283, 258] on icon at bounding box center [284, 259] width 8 height 15
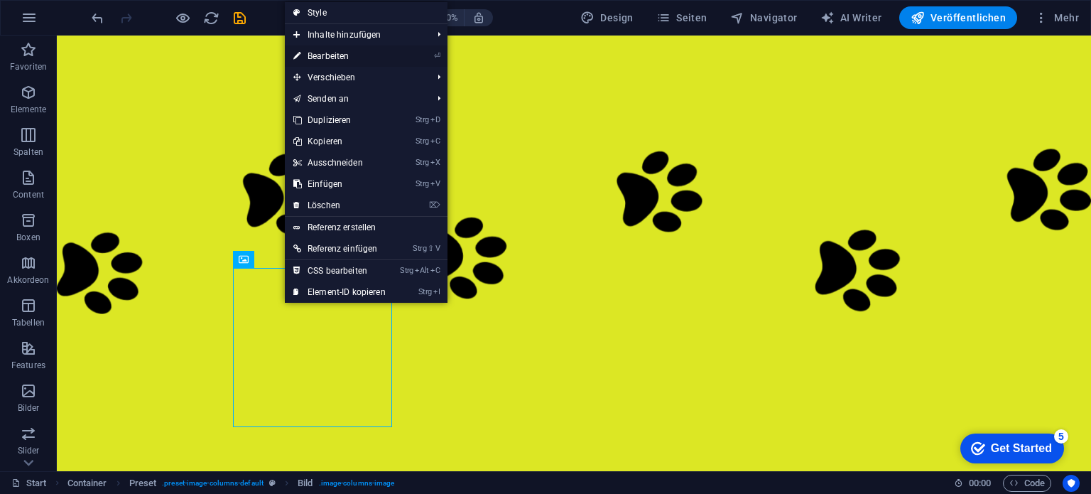
click at [344, 57] on link "⏎ Bearbeiten" at bounding box center [339, 55] width 109 height 21
select select "px"
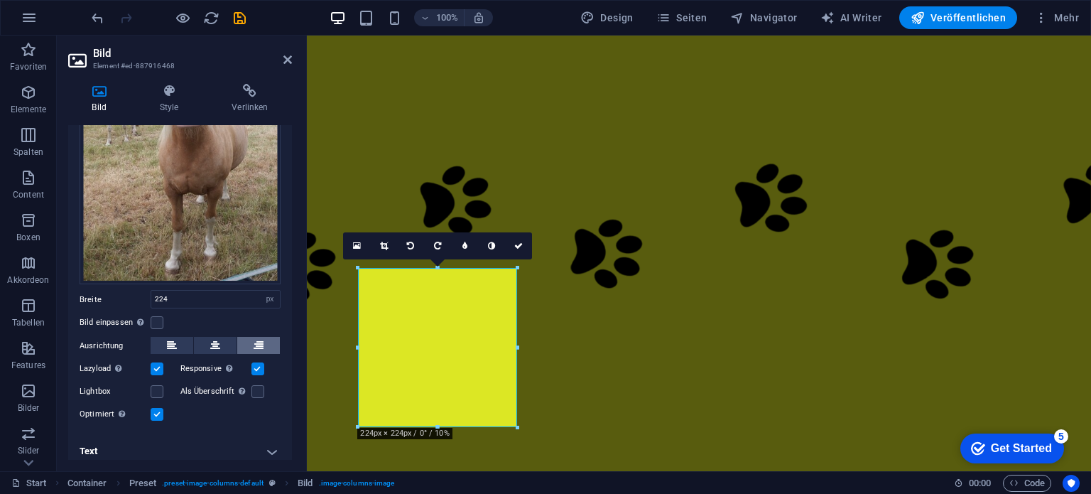
scroll to position [190, 0]
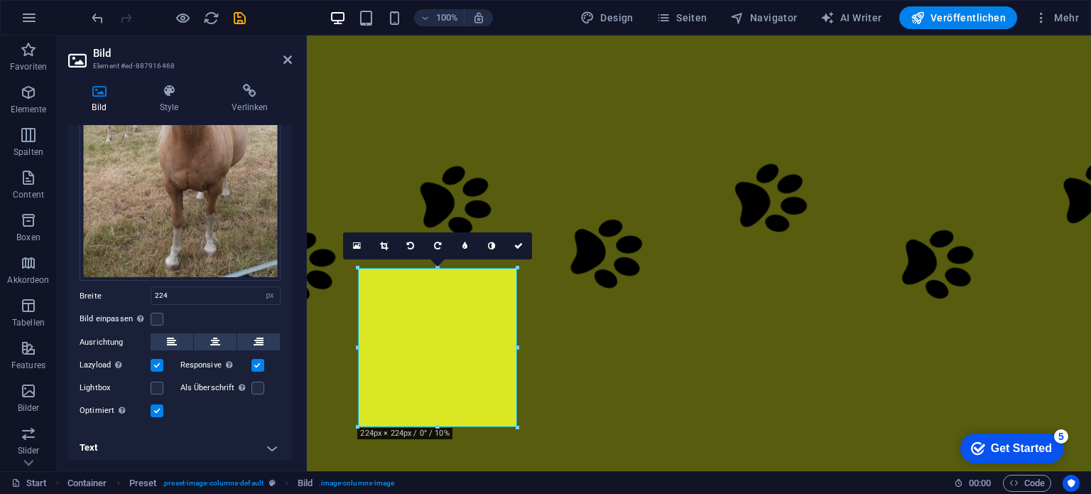
click at [266, 443] on h4 "Text" at bounding box center [180, 447] width 224 height 34
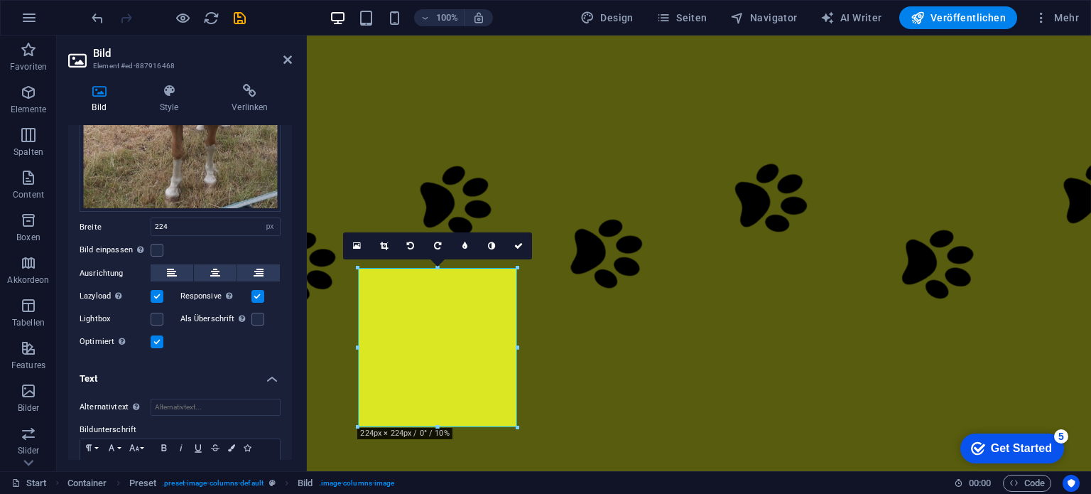
scroll to position [323, 0]
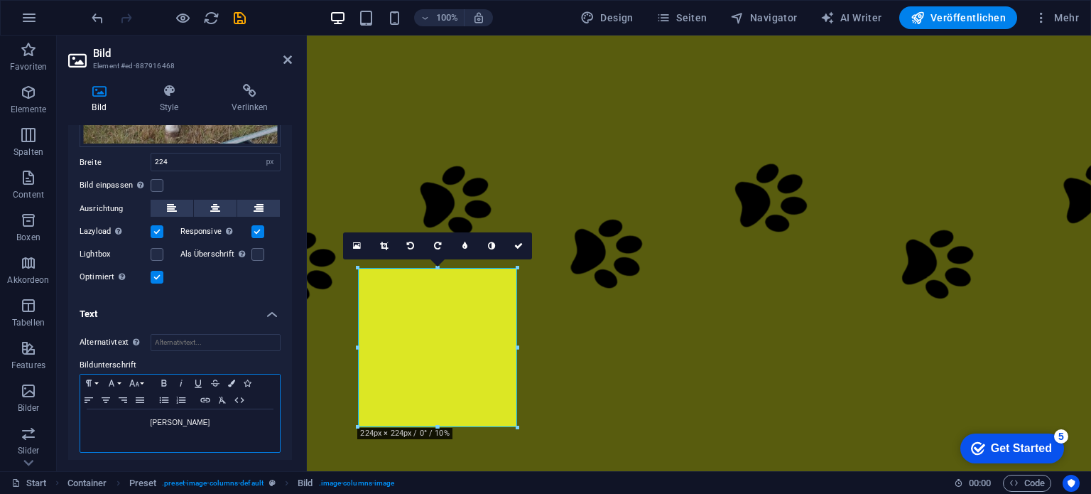
click at [187, 417] on p "Polly" at bounding box center [179, 422] width 185 height 13
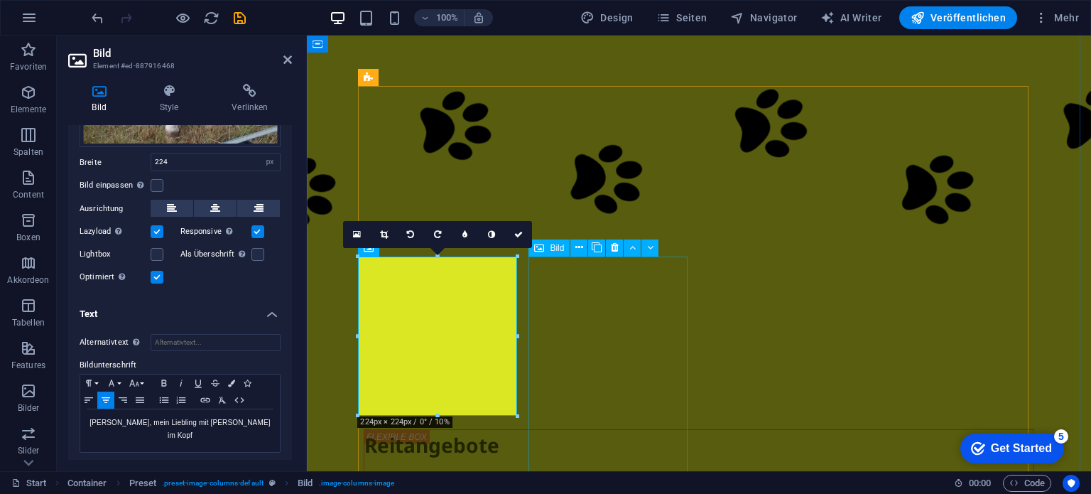
scroll to position [6025, 0]
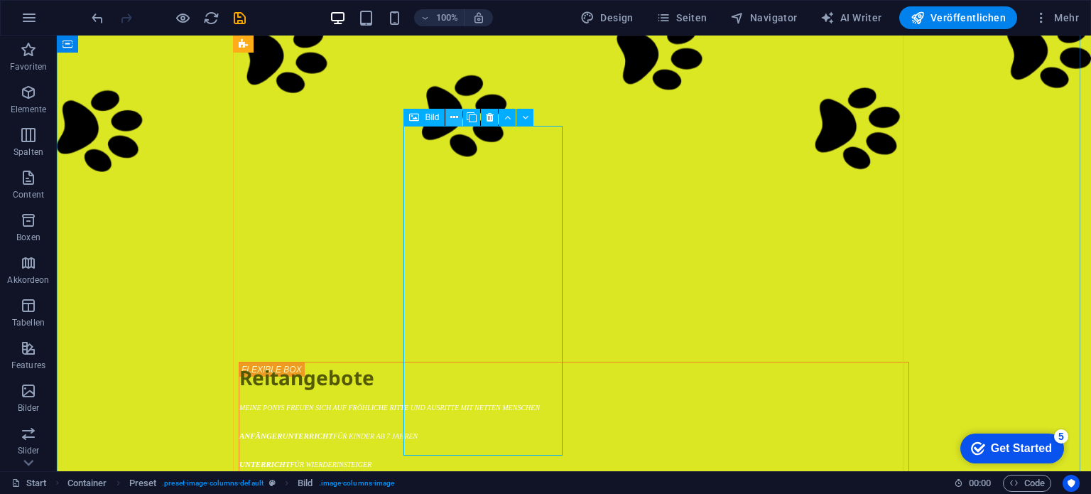
click at [456, 119] on icon at bounding box center [454, 117] width 8 height 15
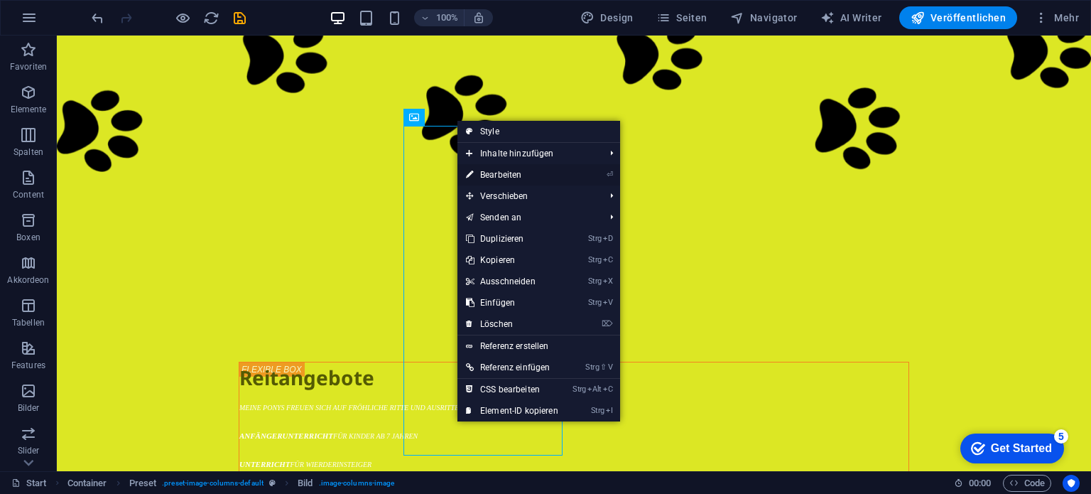
drag, startPoint x: 204, startPoint y: 184, endPoint x: 494, endPoint y: 175, distance: 290.6
click at [494, 175] on link "⏎ Bearbeiten" at bounding box center [511, 174] width 109 height 21
select select "px"
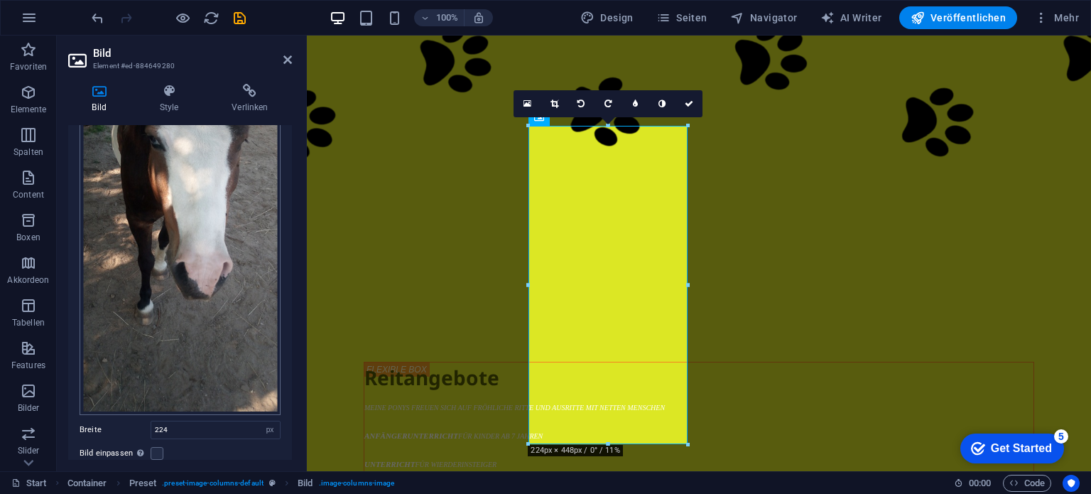
scroll to position [275, 0]
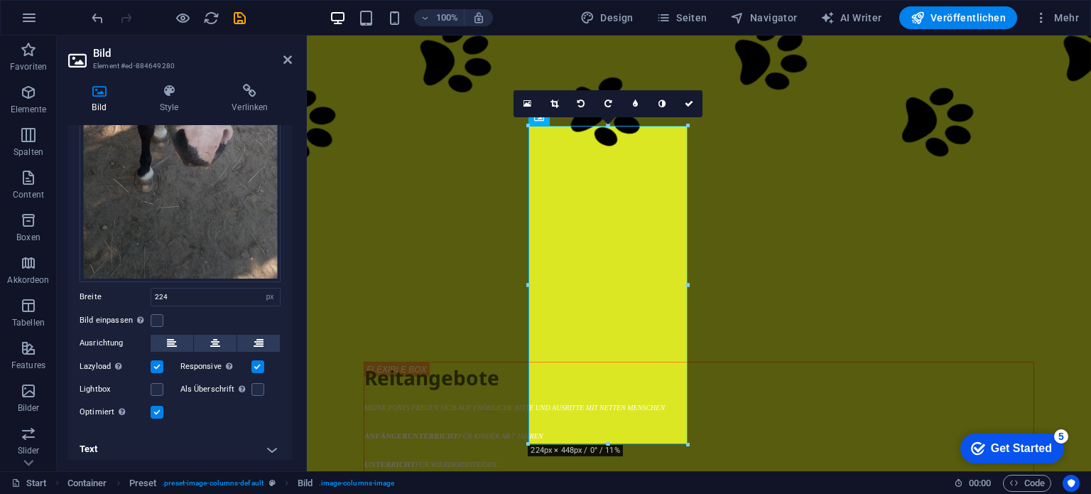
click at [273, 440] on h4 "Text" at bounding box center [180, 449] width 224 height 34
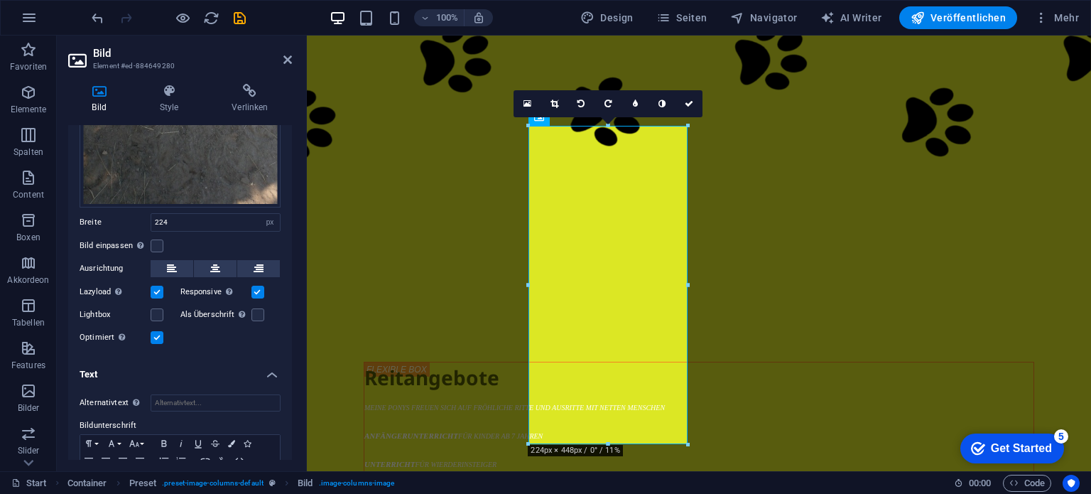
scroll to position [408, 0]
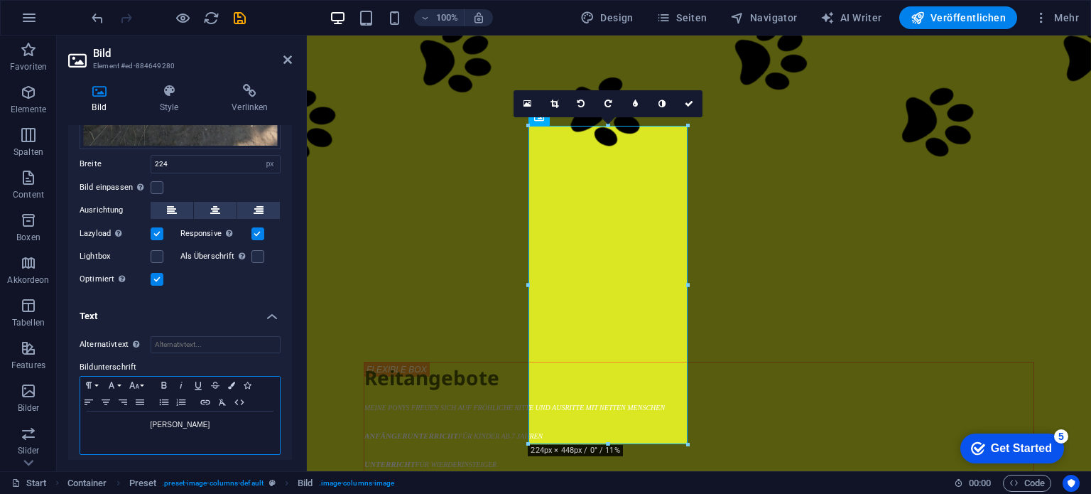
click at [214, 418] on p "Schecki" at bounding box center [179, 424] width 185 height 13
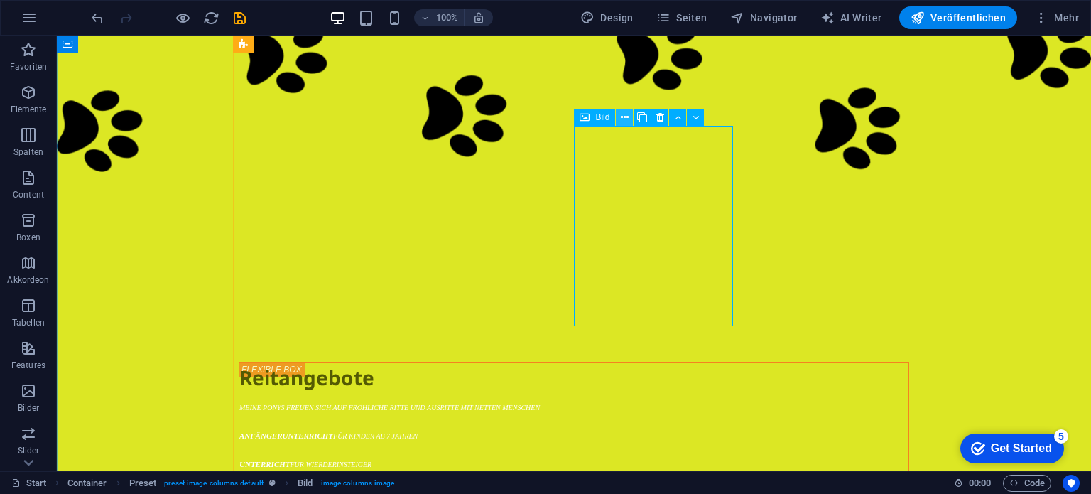
click at [628, 113] on icon at bounding box center [625, 117] width 8 height 15
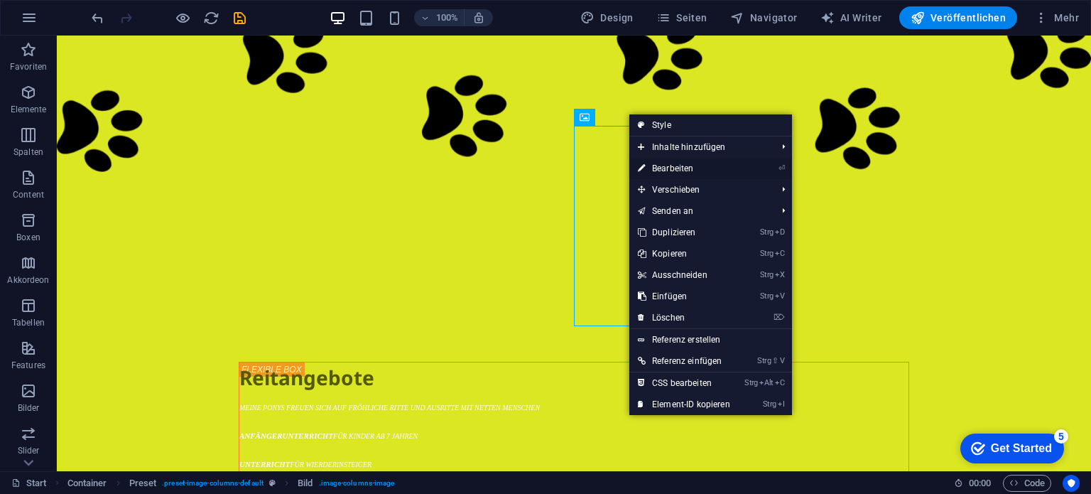
click at [656, 165] on link "⏎ Bearbeiten" at bounding box center [683, 168] width 109 height 21
select select "px"
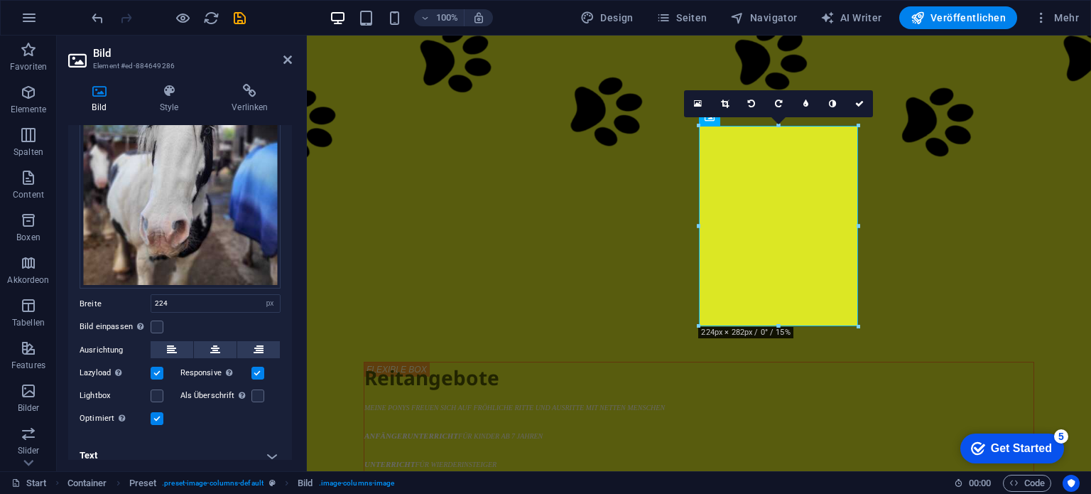
scroll to position [147, 0]
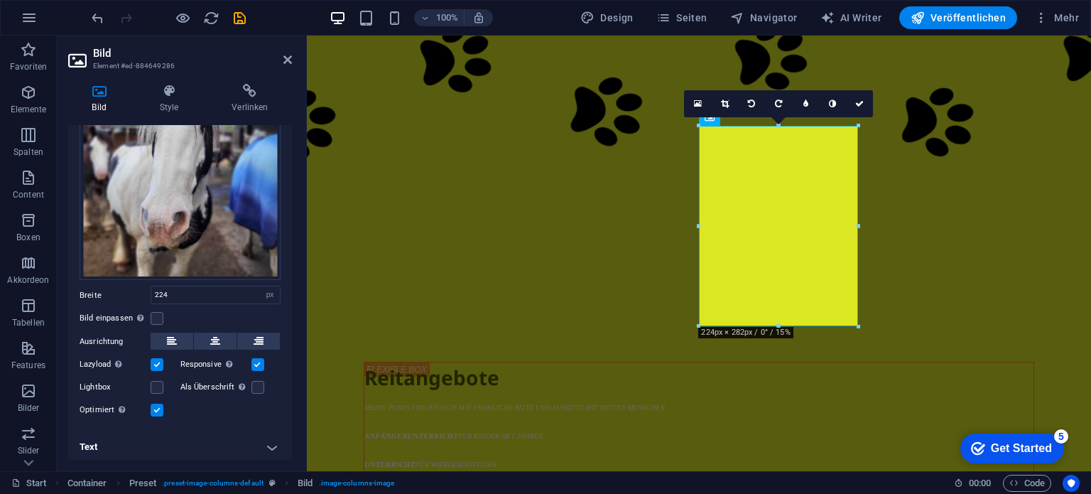
click at [271, 438] on h4 "Text" at bounding box center [180, 447] width 224 height 34
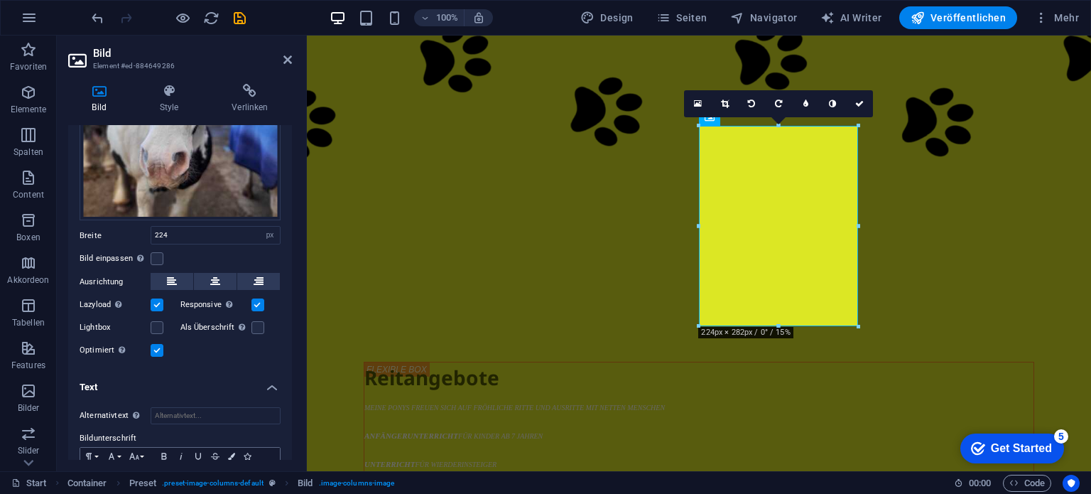
scroll to position [281, 0]
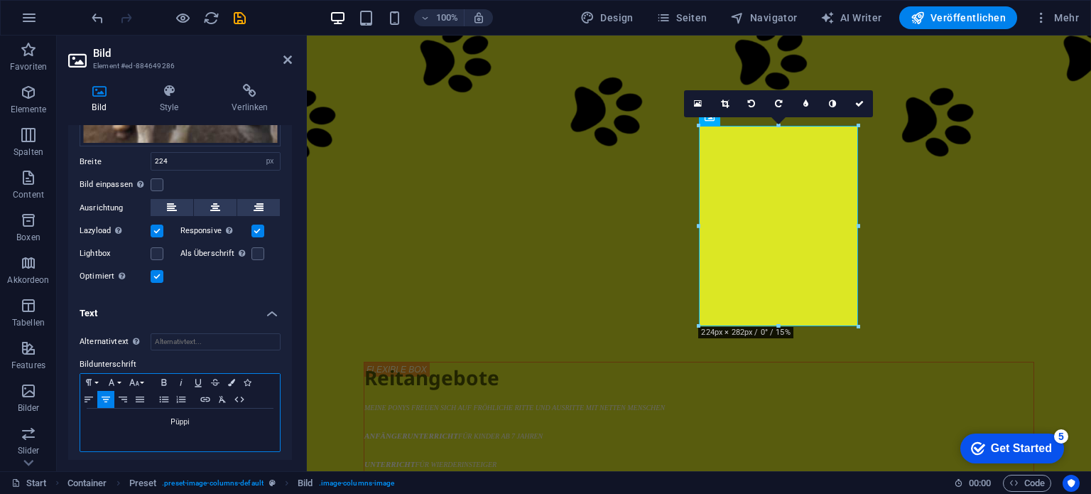
click at [201, 415] on p "Püppi" at bounding box center [179, 421] width 185 height 13
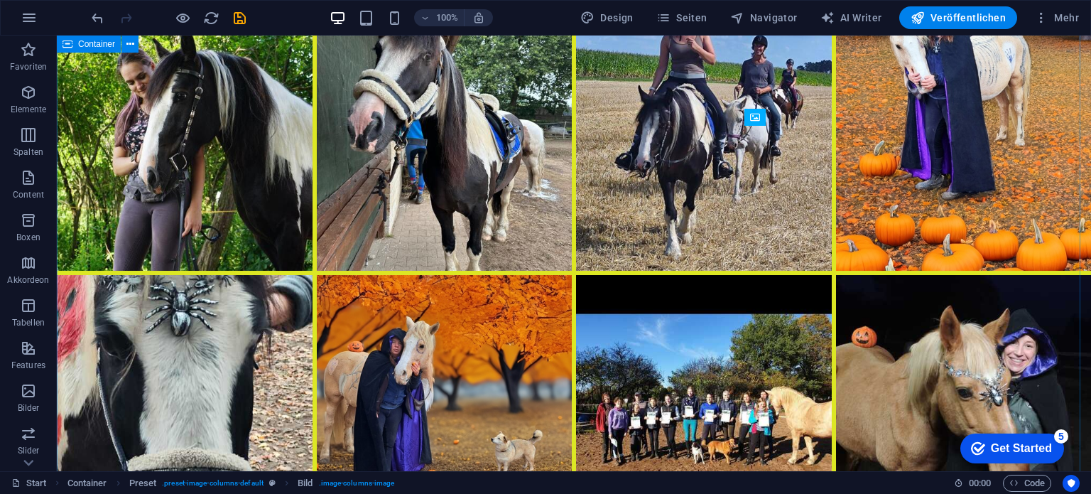
scroll to position [7462, 0]
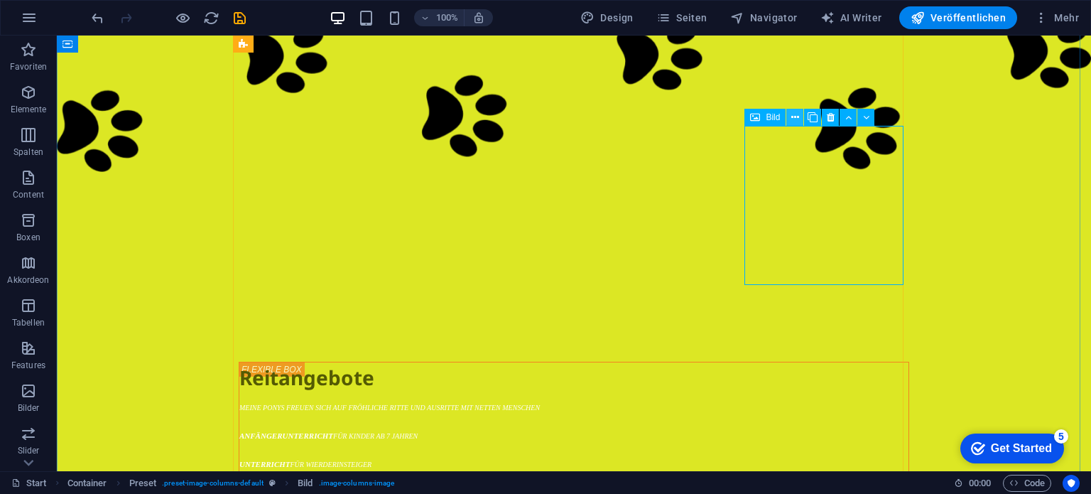
click at [793, 119] on icon at bounding box center [795, 117] width 8 height 15
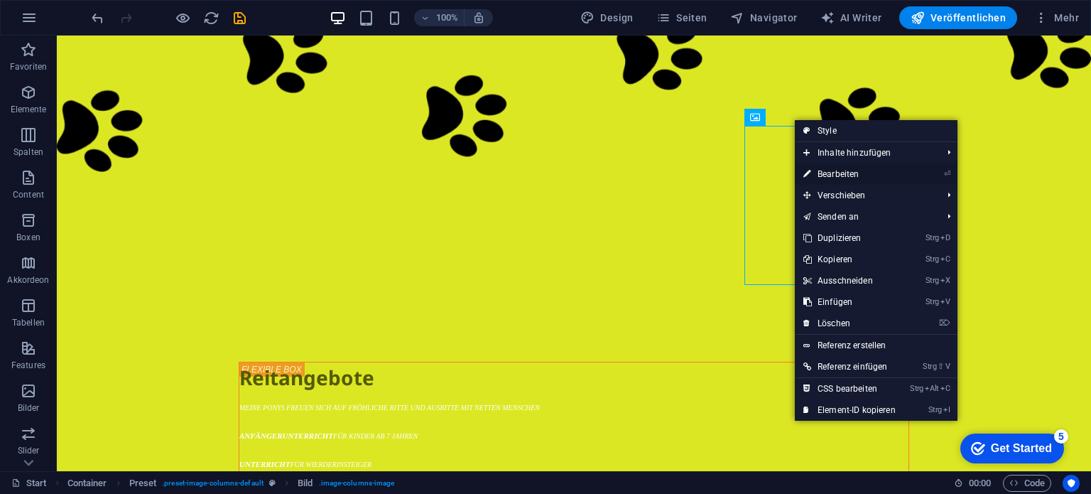
click at [836, 175] on link "⏎ Bearbeiten" at bounding box center [849, 173] width 109 height 21
select select "%"
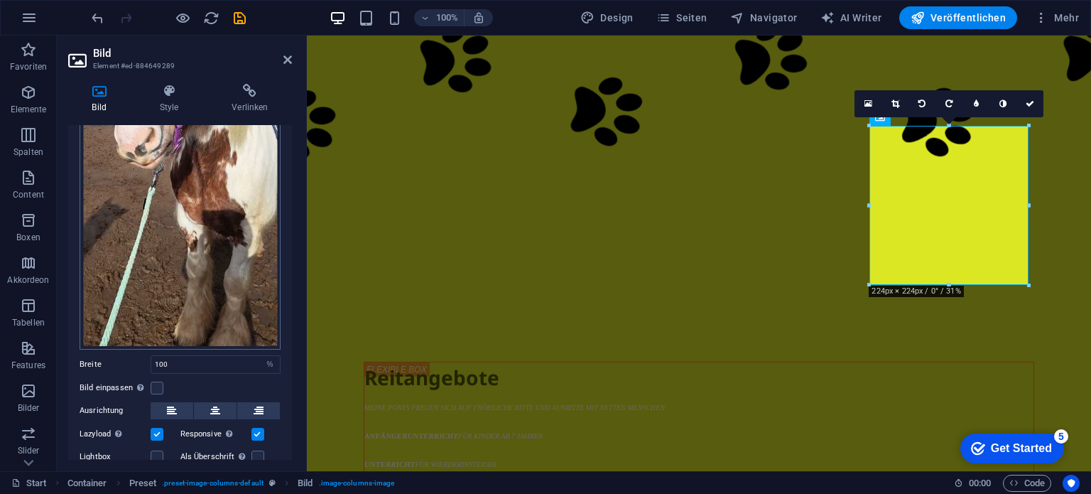
scroll to position [317, 0]
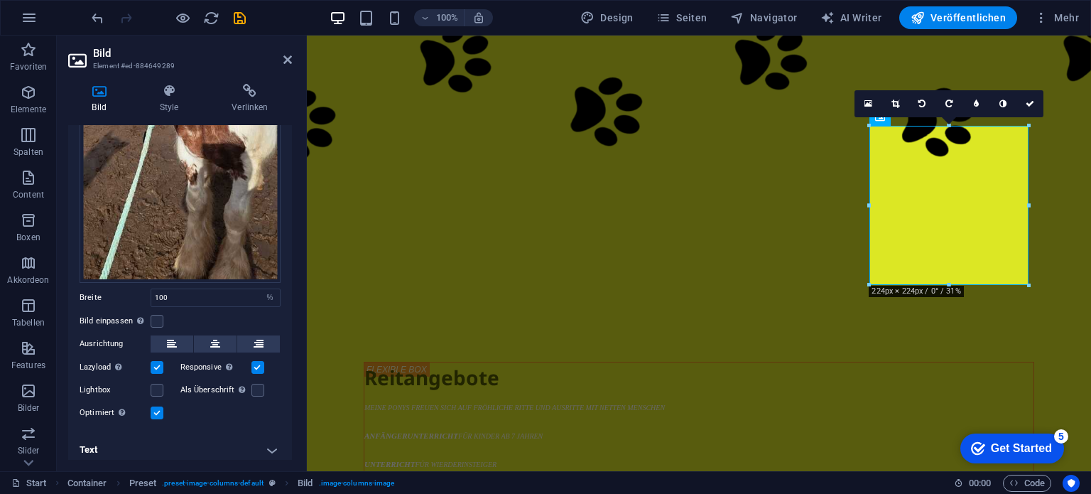
click at [270, 440] on h4 "Text" at bounding box center [180, 450] width 224 height 34
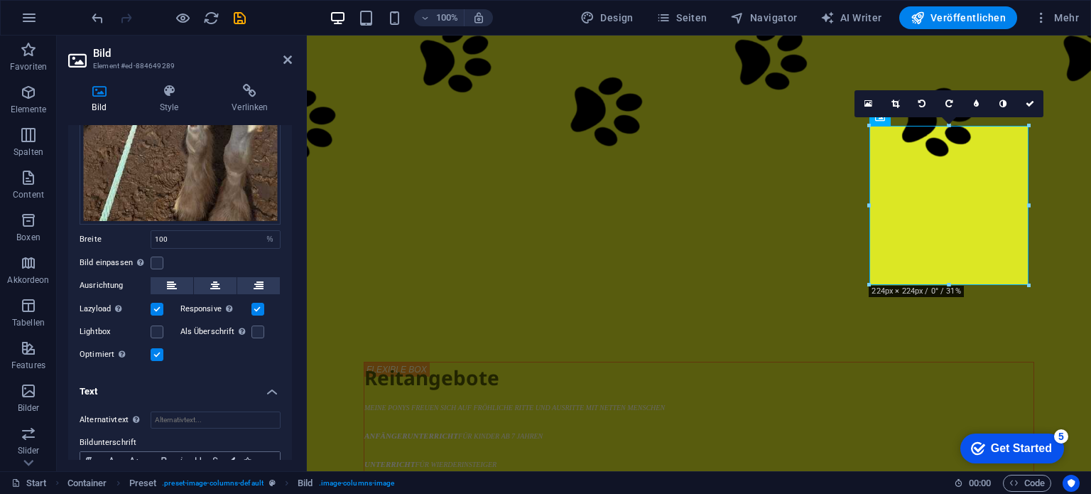
scroll to position [450, 0]
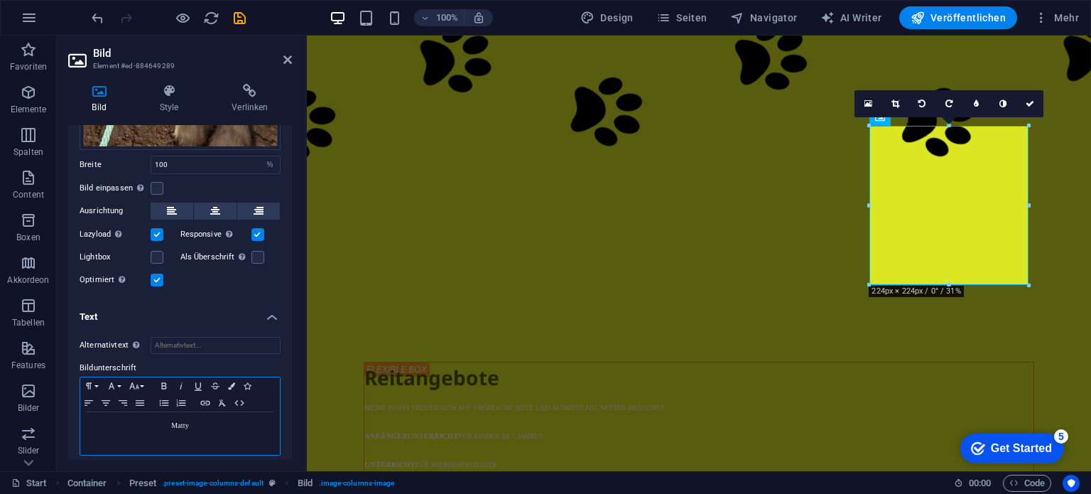
click at [205, 419] on p "Matty" at bounding box center [179, 425] width 185 height 13
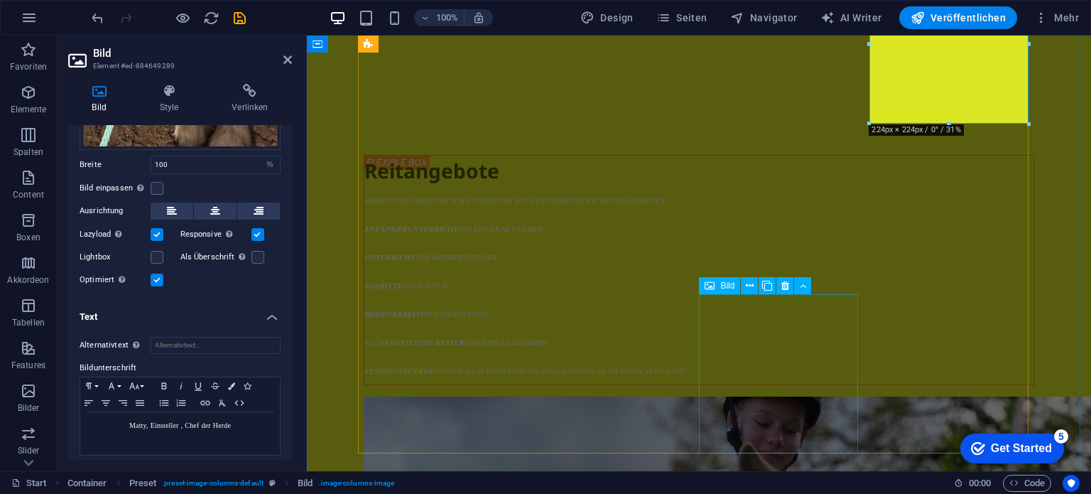
scroll to position [6309, 0]
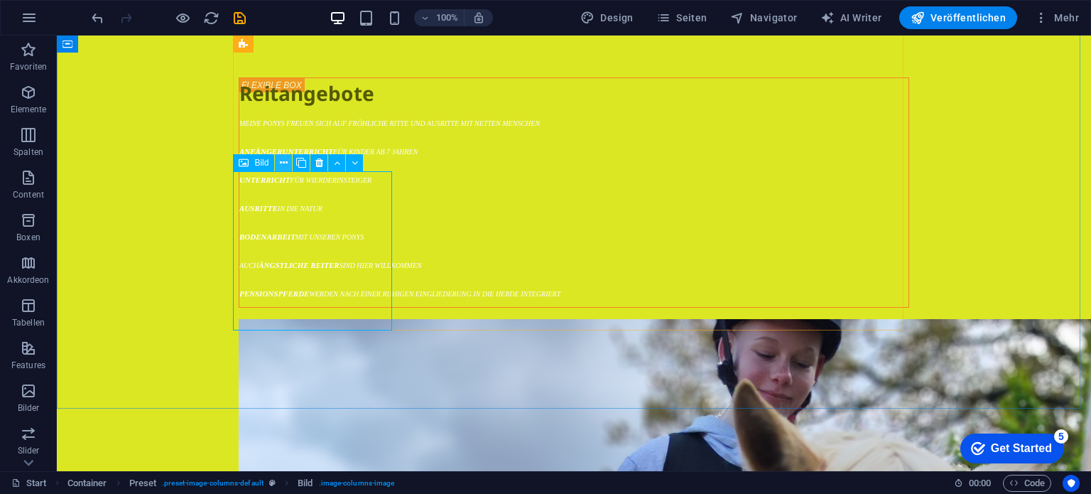
click at [281, 161] on icon at bounding box center [284, 163] width 8 height 15
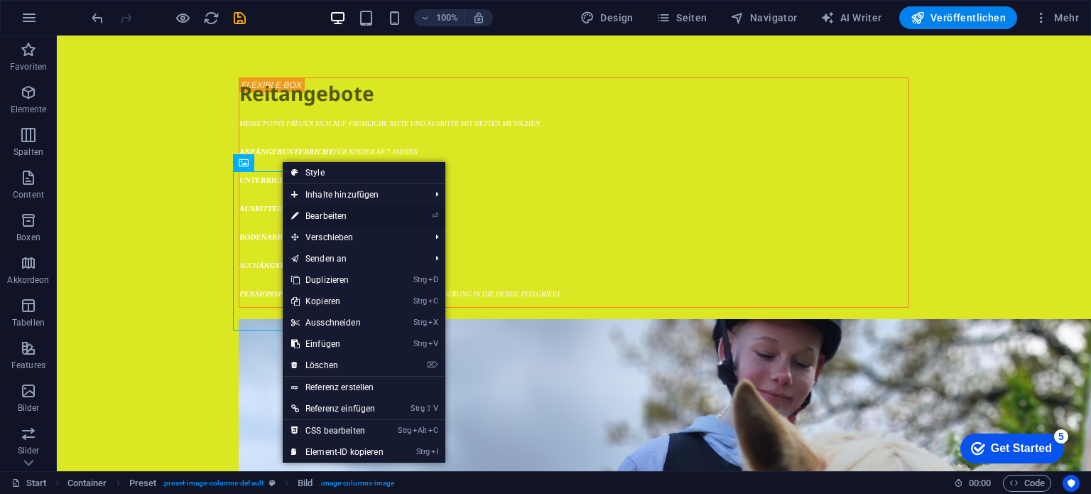
click at [343, 215] on link "⏎ Bearbeiten" at bounding box center [337, 215] width 109 height 21
select select "%"
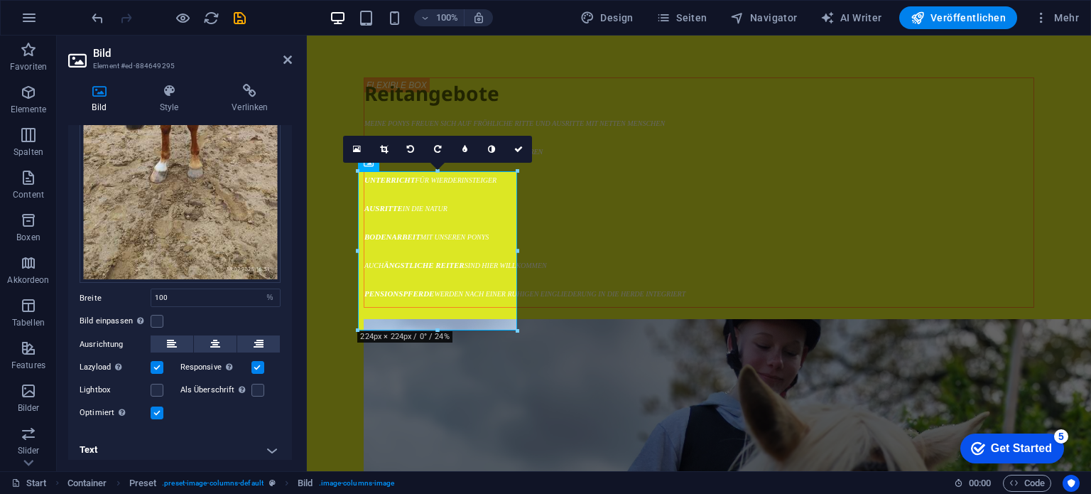
scroll to position [317, 0]
click at [267, 441] on h4 "Text" at bounding box center [180, 449] width 224 height 34
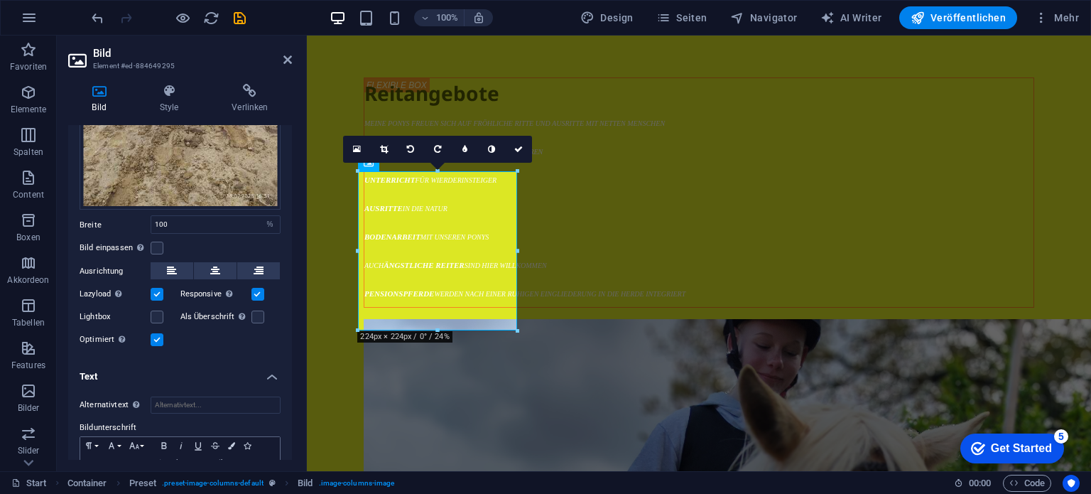
scroll to position [450, 0]
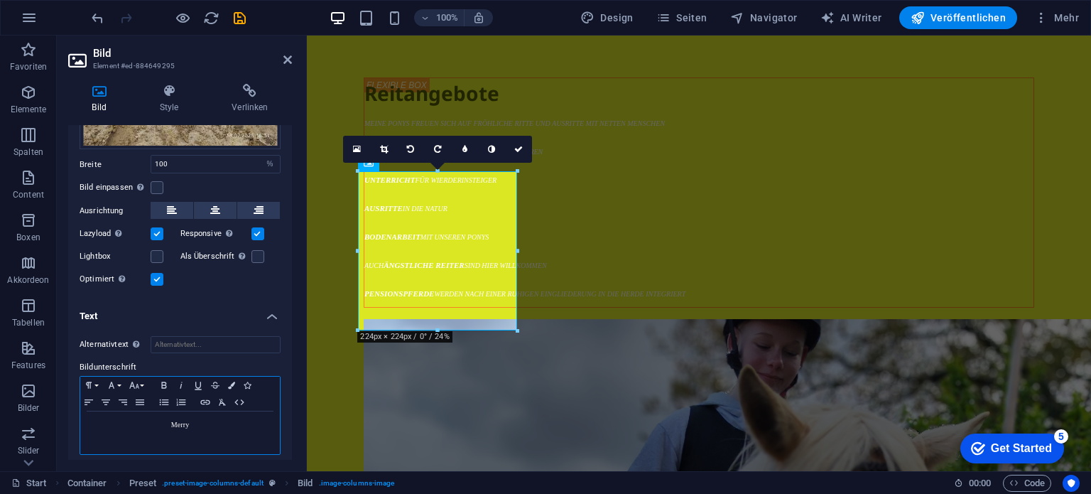
click at [194, 418] on p "Merry" at bounding box center [179, 424] width 185 height 13
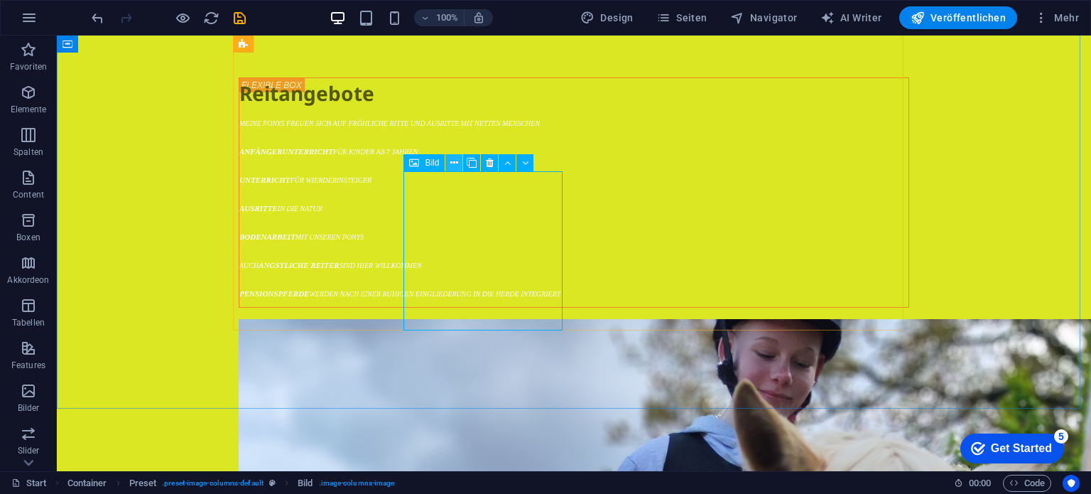
click at [456, 165] on icon at bounding box center [454, 163] width 8 height 15
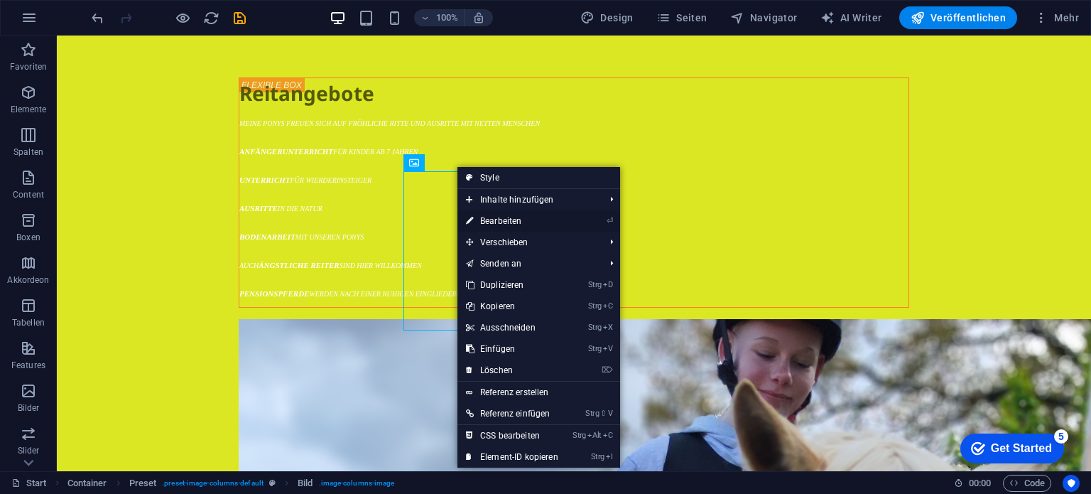
click at [486, 219] on link "⏎ Bearbeiten" at bounding box center [511, 220] width 109 height 21
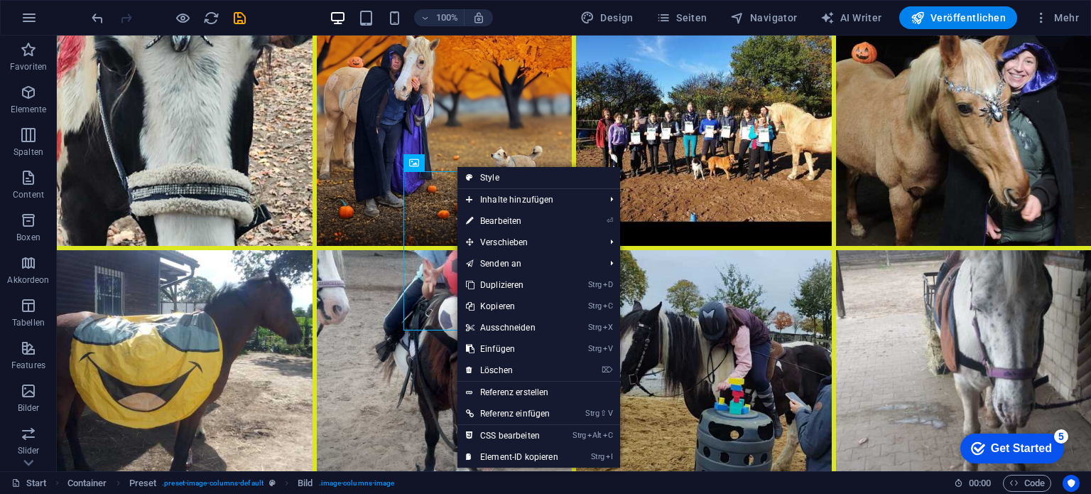
select select "%"
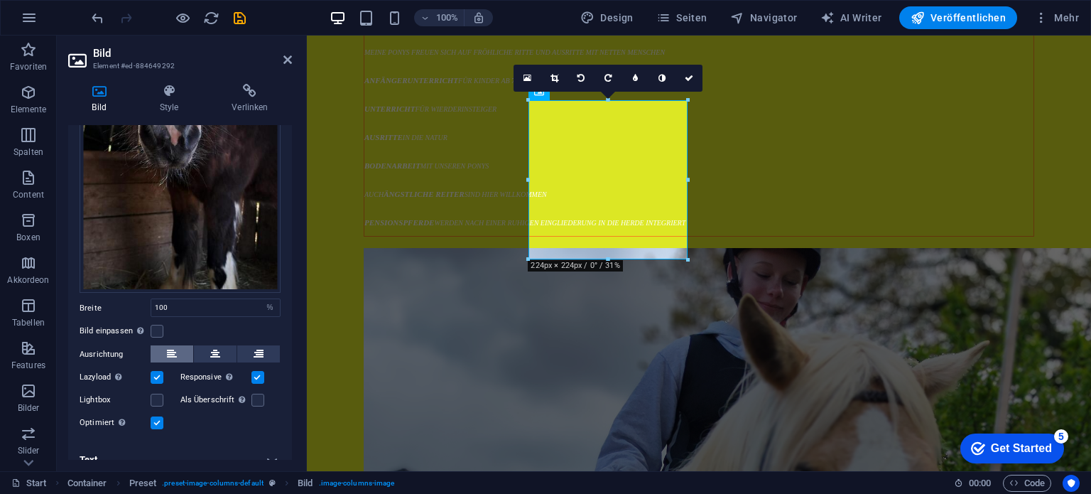
scroll to position [317, 0]
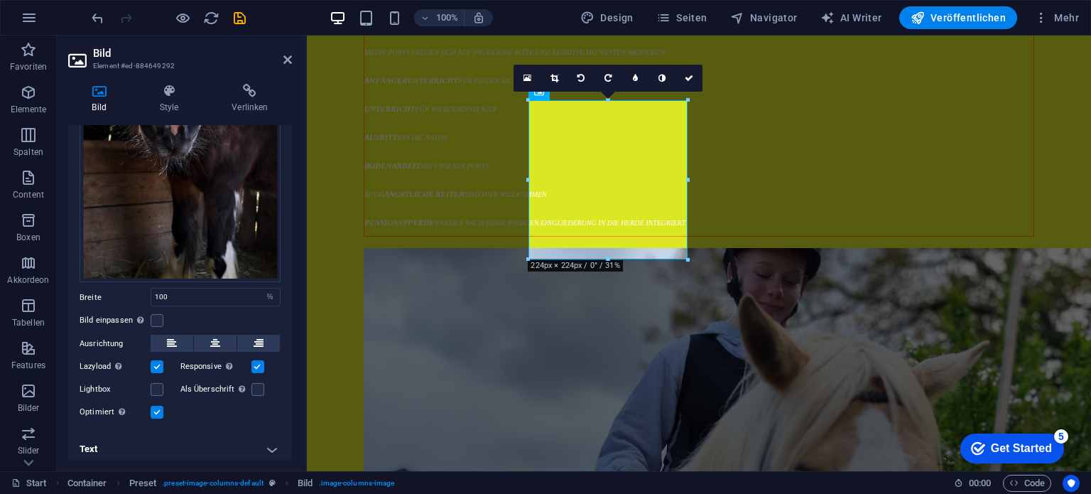
click at [271, 440] on h4 "Text" at bounding box center [180, 449] width 224 height 34
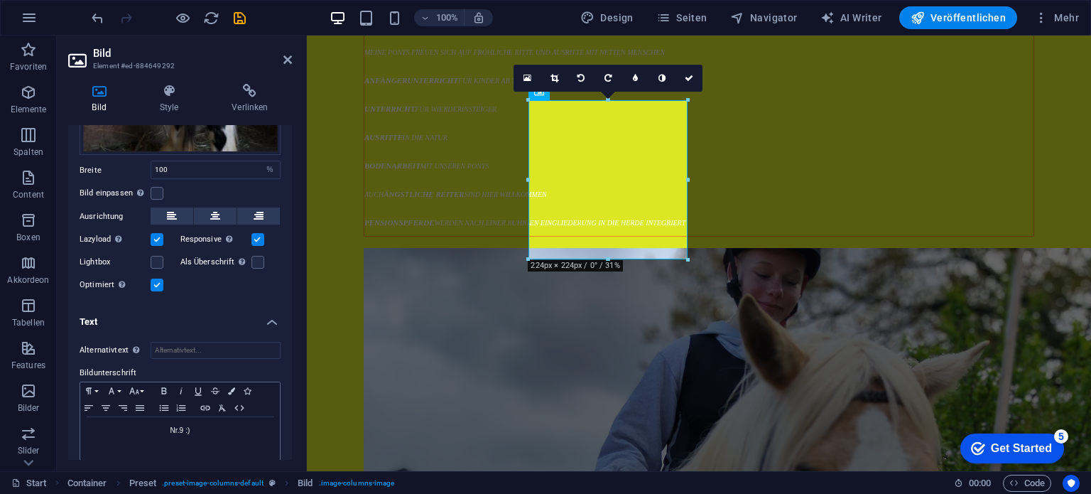
scroll to position [450, 0]
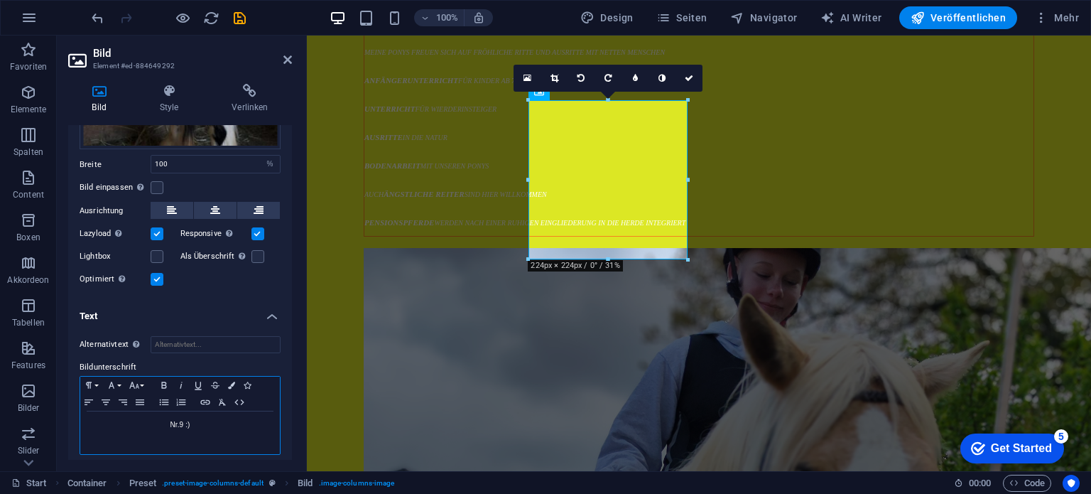
click at [203, 418] on p "Nr.9 :)" at bounding box center [179, 424] width 185 height 13
click at [185, 418] on p "Nr.9 :), Mimitinker" at bounding box center [179, 424] width 185 height 13
click at [216, 418] on p "Nr.9 :), Minitinker" at bounding box center [179, 424] width 185 height 13
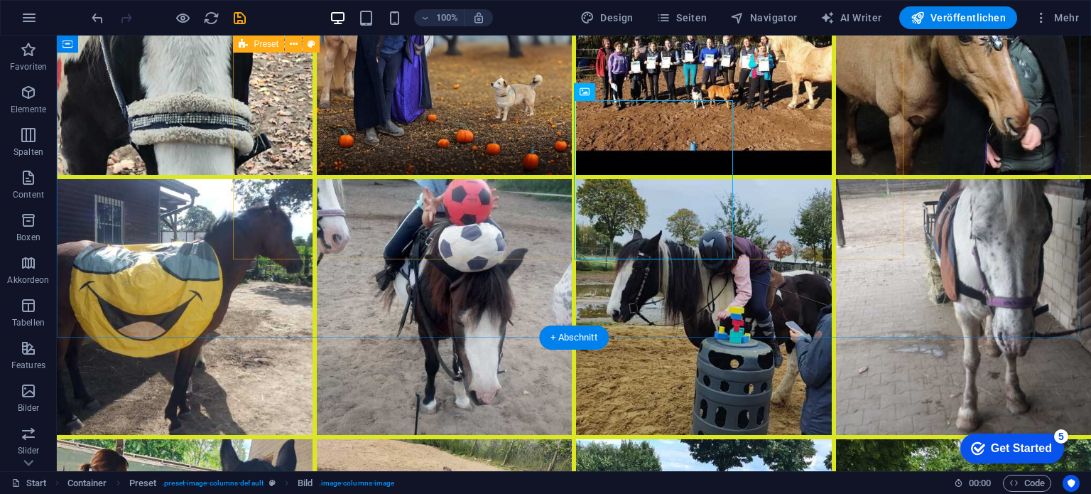
scroll to position [7817, 0]
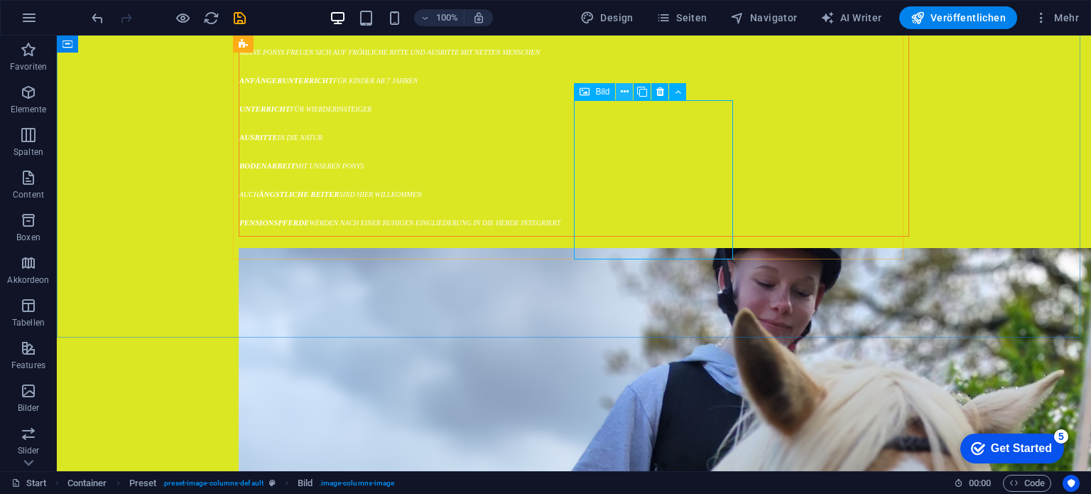
click at [623, 93] on icon at bounding box center [625, 92] width 8 height 15
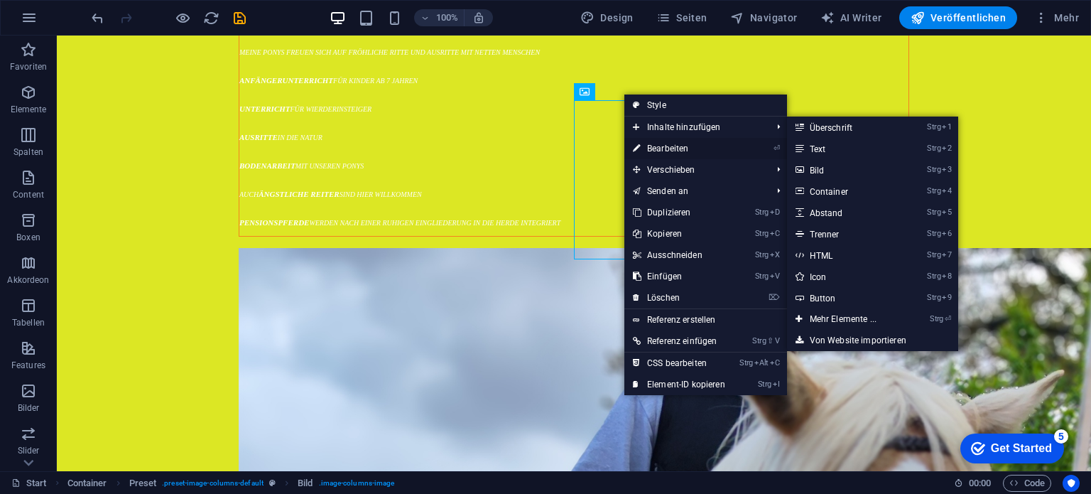
click at [654, 144] on link "⏎ Bearbeiten" at bounding box center [678, 148] width 109 height 21
select select "%"
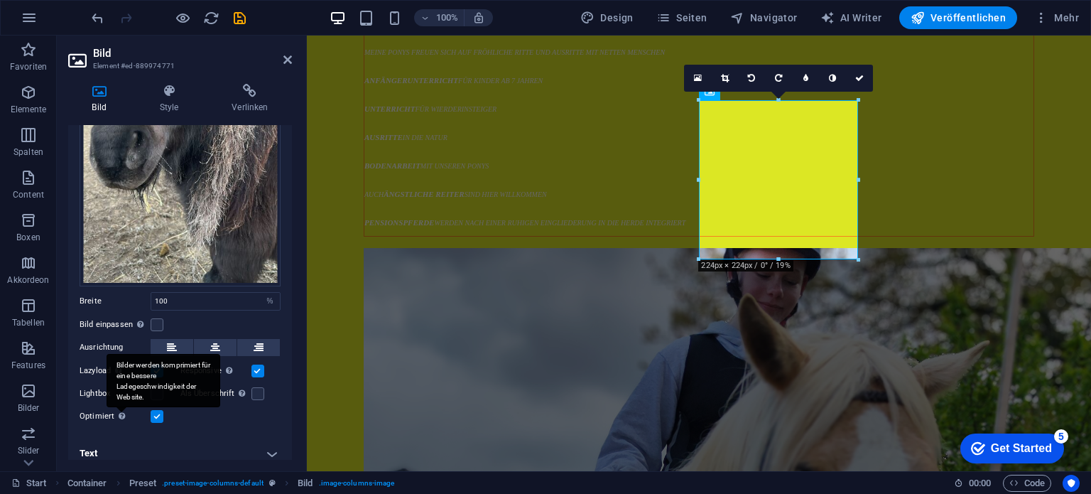
scroll to position [232, 0]
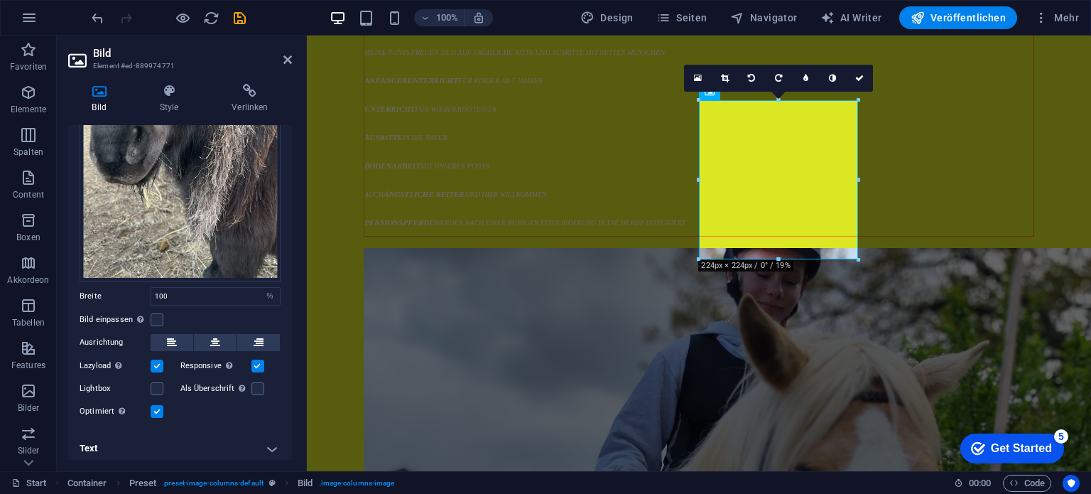
click at [274, 442] on h4 "Text" at bounding box center [180, 448] width 224 height 34
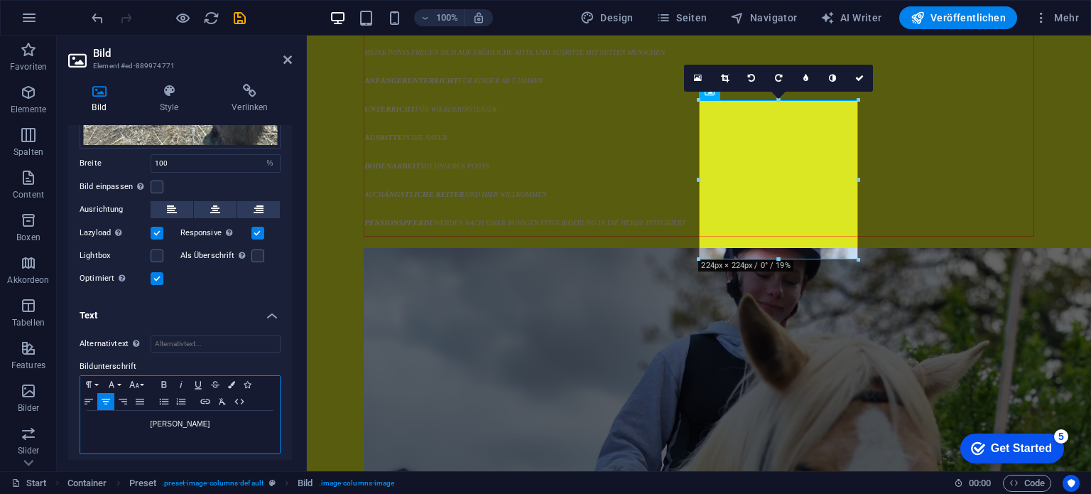
click at [205, 418] on p "Oskar" at bounding box center [179, 424] width 185 height 13
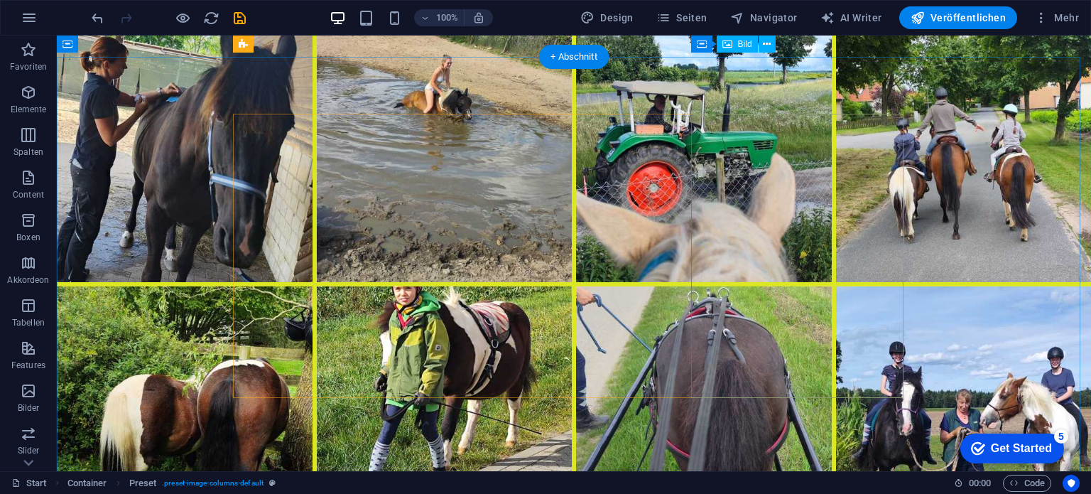
scroll to position [6752, 0]
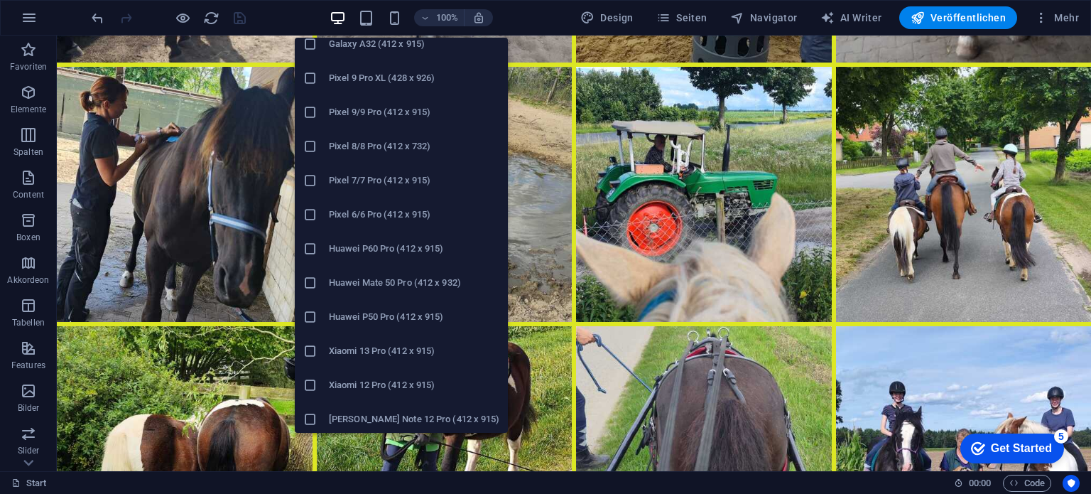
scroll to position [730, 0]
click at [417, 374] on h6 "Xiaomi 12 Pro (412 x 915)" at bounding box center [414, 381] width 170 height 17
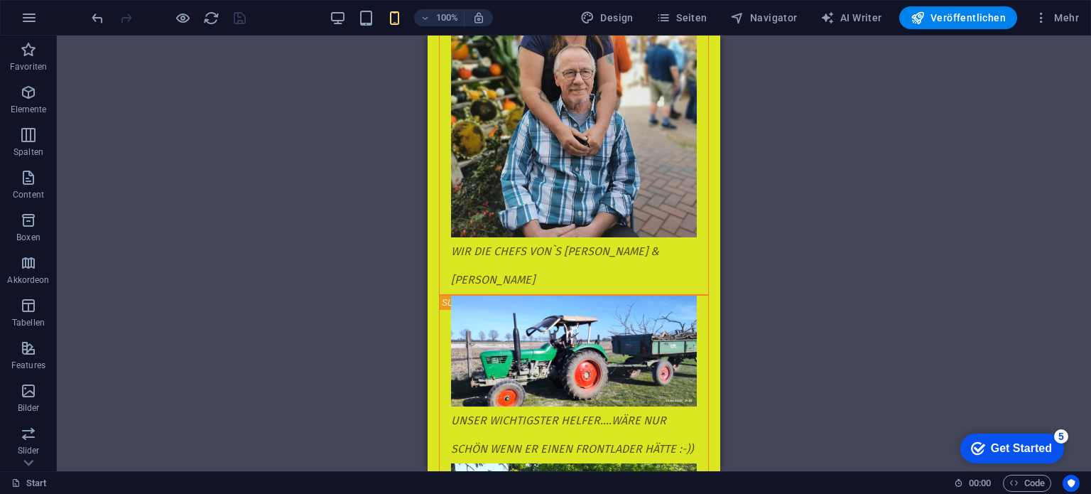
scroll to position [10213, 0]
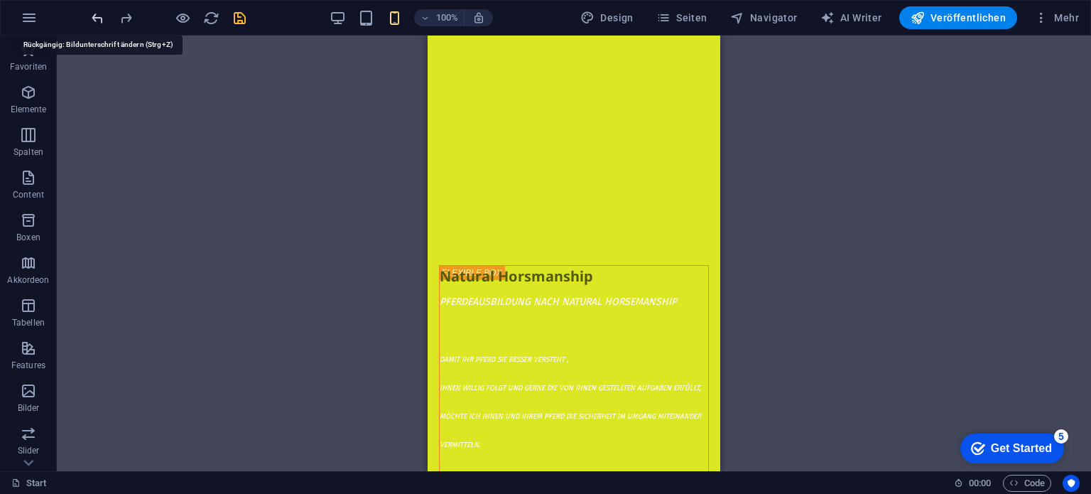
scroll to position [6373, 0]
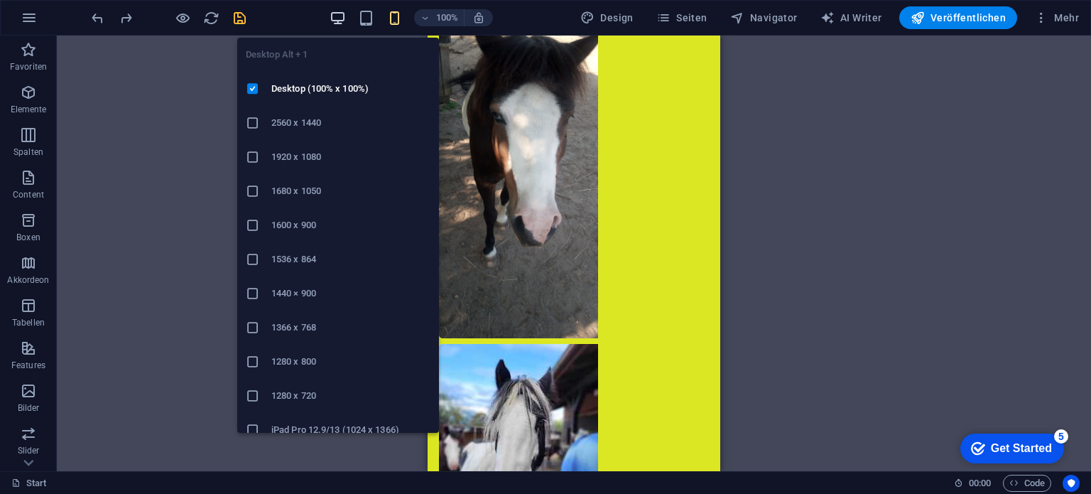
click at [340, 20] on icon "button" at bounding box center [338, 18] width 16 height 16
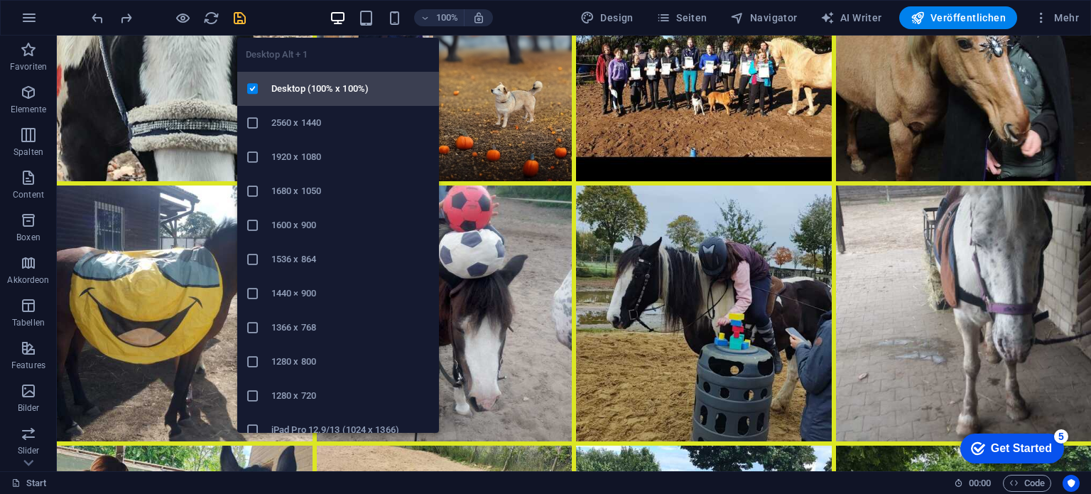
drag, startPoint x: 293, startPoint y: 88, endPoint x: 239, endPoint y: 53, distance: 65.2
click at [293, 88] on h6 "Desktop (100% x 100%)" at bounding box center [350, 88] width 159 height 17
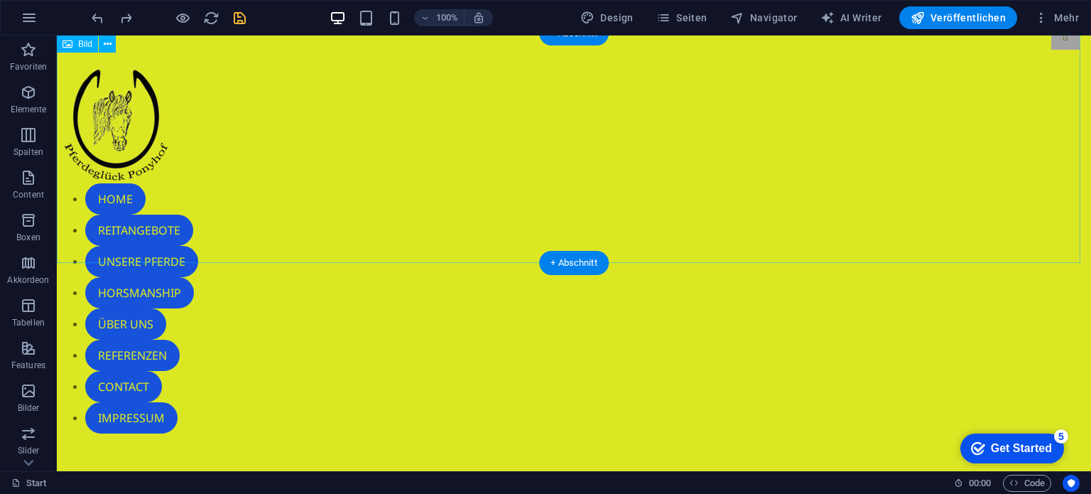
scroll to position [71, 0]
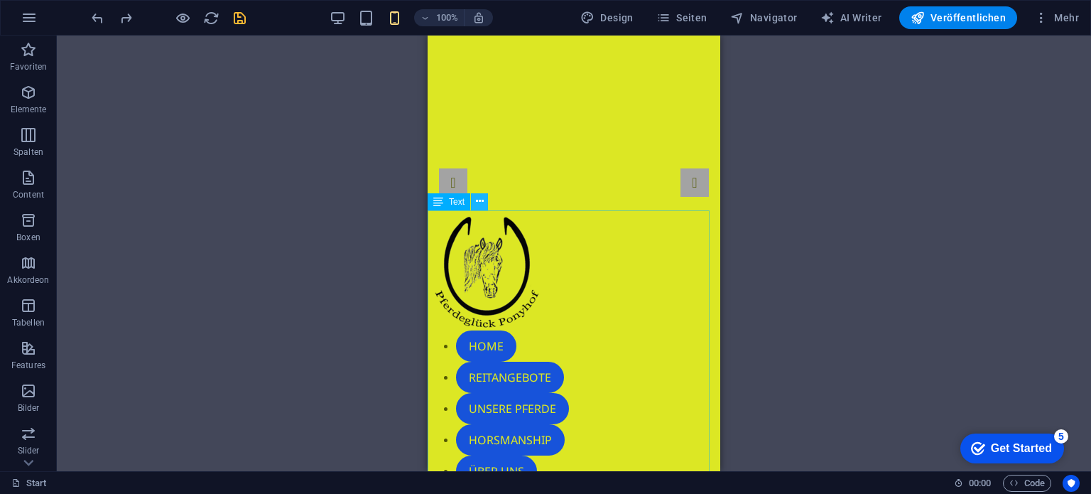
click at [477, 199] on icon at bounding box center [480, 201] width 8 height 15
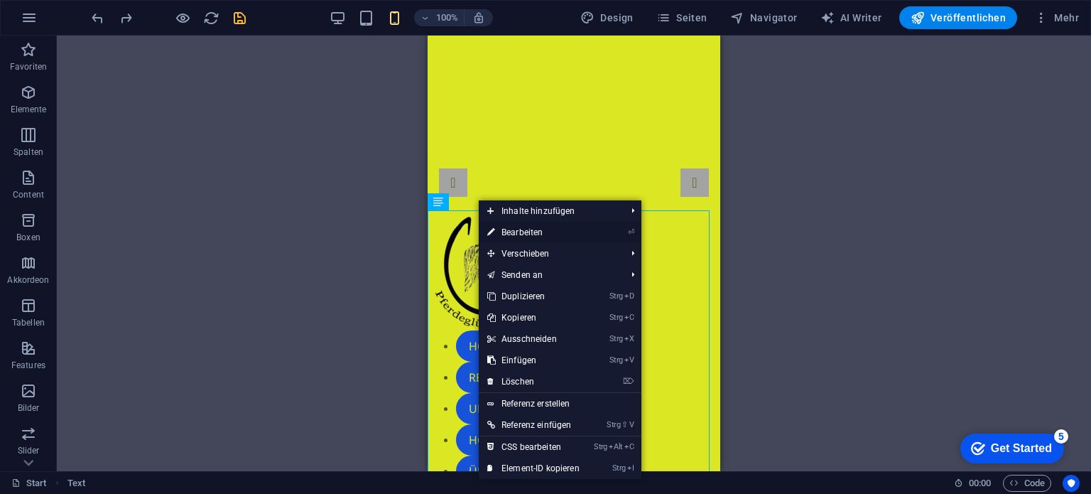
click at [500, 232] on link "⏎ Bearbeiten" at bounding box center [533, 232] width 109 height 21
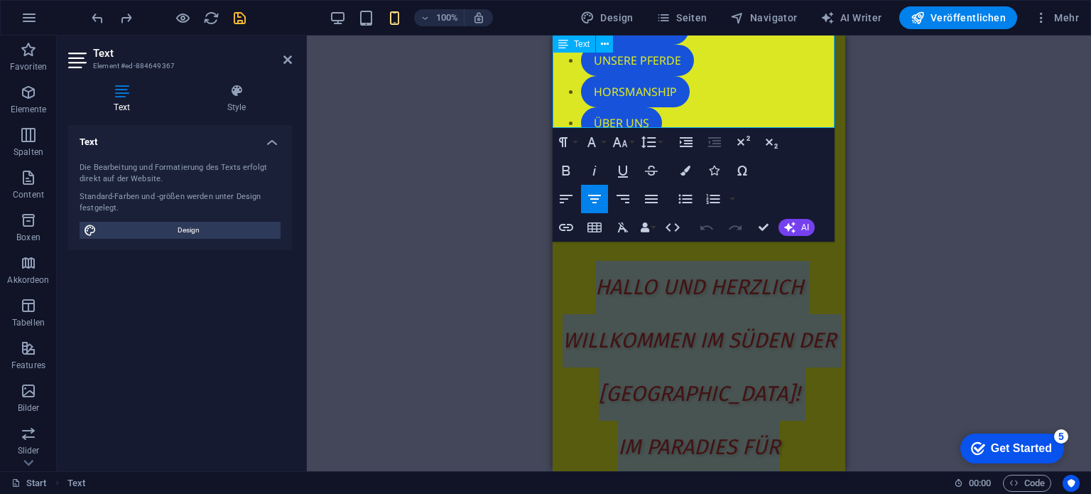
scroll to position [419, 2]
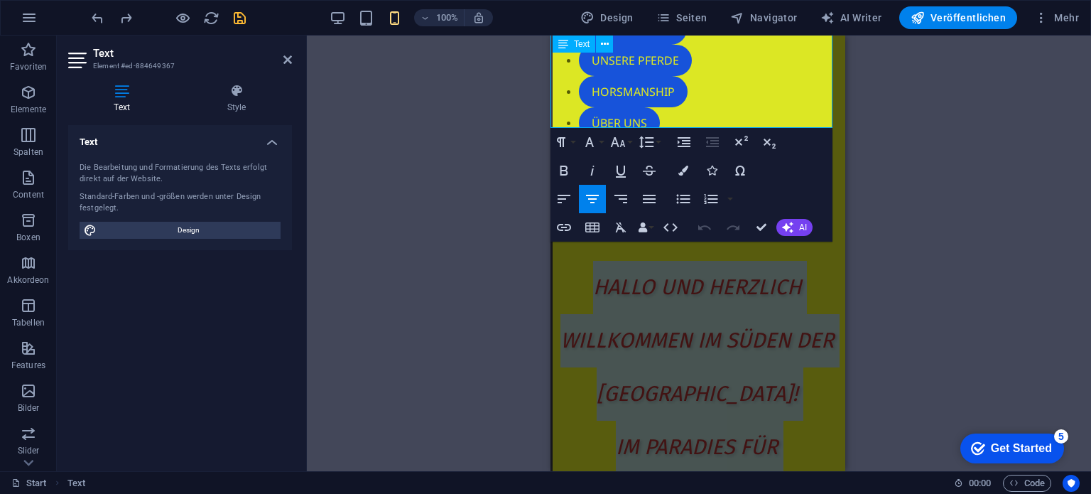
drag, startPoint x: 591, startPoint y: 230, endPoint x: 831, endPoint y: 107, distance: 269.7
click at [831, 261] on div "Hallo und Herzlich Willkommen im Süden der Lüneburger Heide! Im Paradies für Fr…" at bounding box center [696, 394] width 293 height 266
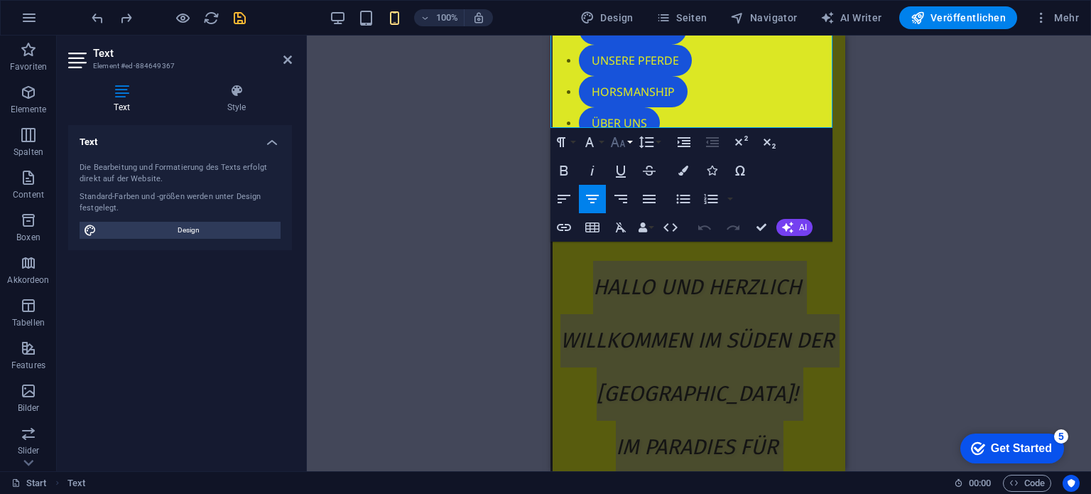
click at [619, 143] on icon "button" at bounding box center [617, 142] width 17 height 17
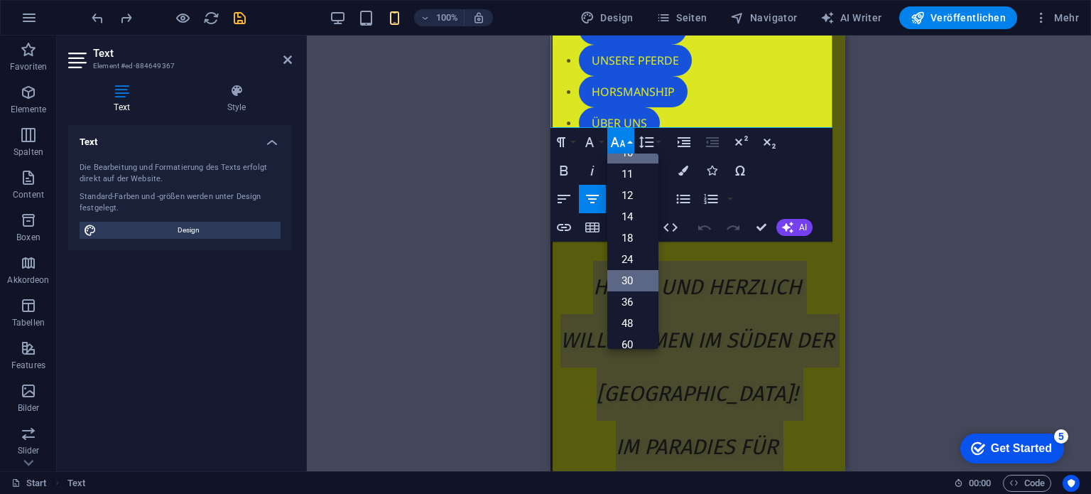
scroll to position [0, 0]
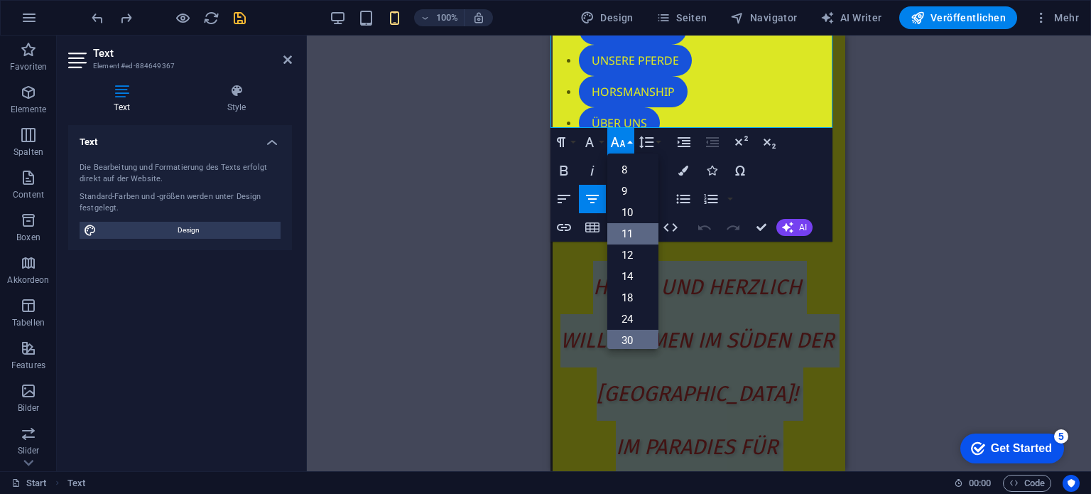
click at [630, 231] on link "11" at bounding box center [632, 233] width 51 height 21
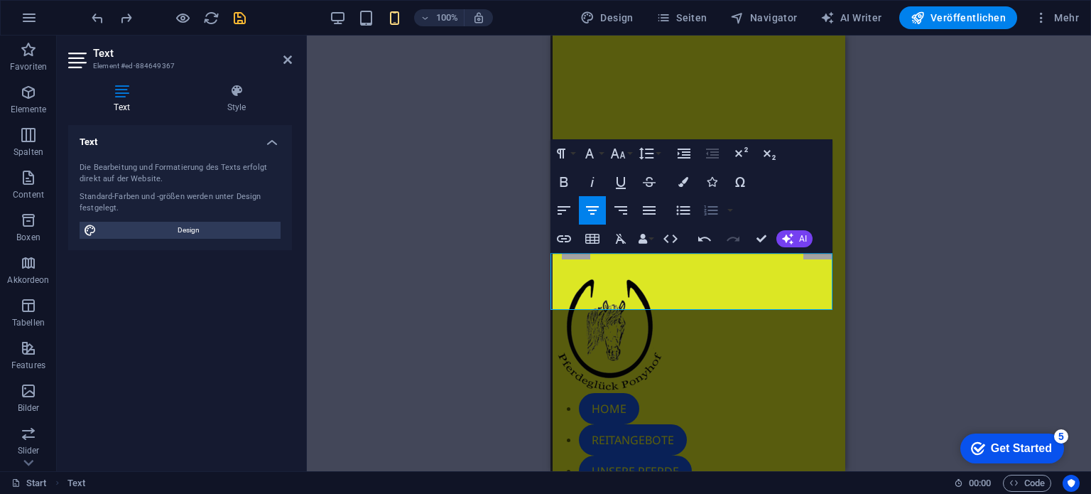
scroll to position [4, 2]
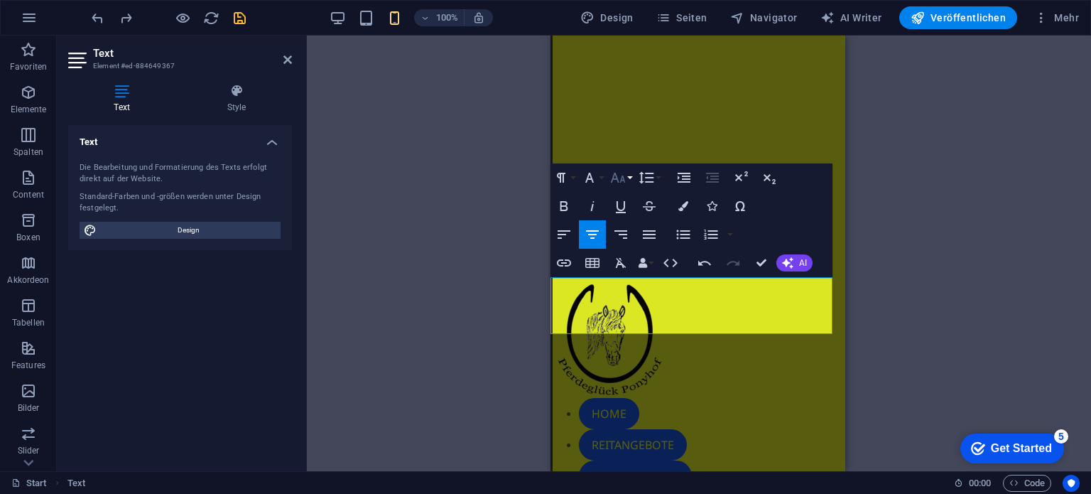
click at [620, 183] on icon "button" at bounding box center [617, 177] width 17 height 17
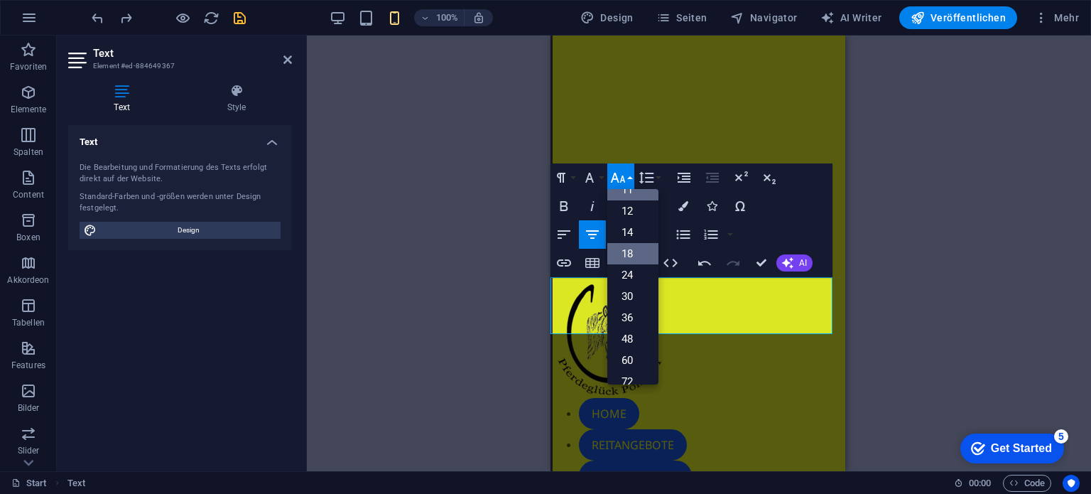
click at [634, 252] on link "18" at bounding box center [632, 253] width 51 height 21
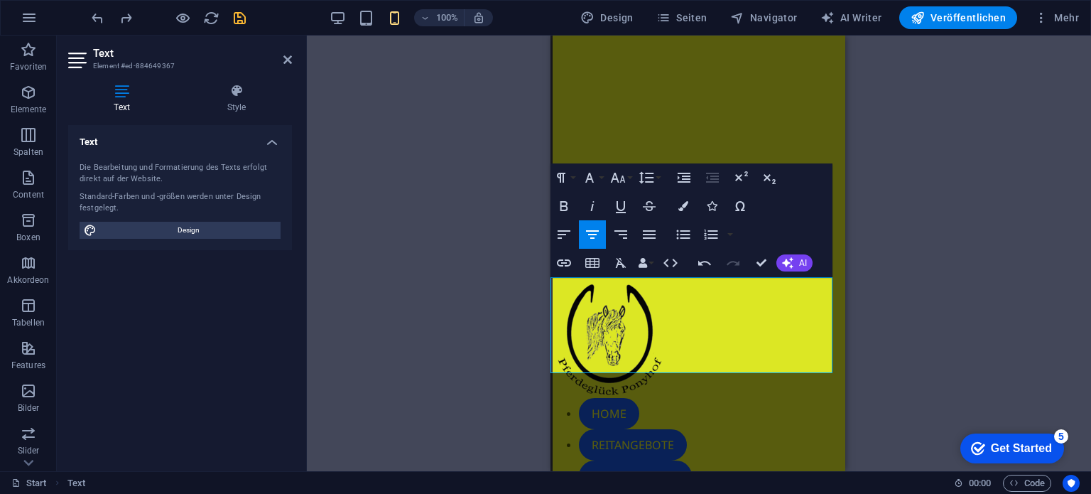
click at [339, 202] on div "Ziehe hier rein, um den vorhandenen Inhalt zu ersetzen. Drücke "Strg", wenn du …" at bounding box center [699, 253] width 784 height 435
click at [918, 187] on div "Ziehe hier rein, um den vorhandenen Inhalt zu ersetzen. Drücke "Strg", wenn du …" at bounding box center [699, 253] width 784 height 435
click at [239, 314] on div "Text Die Bearbeitung und Formatierung des Texts erfolgt direkt auf der Website.…" at bounding box center [180, 292] width 224 height 335
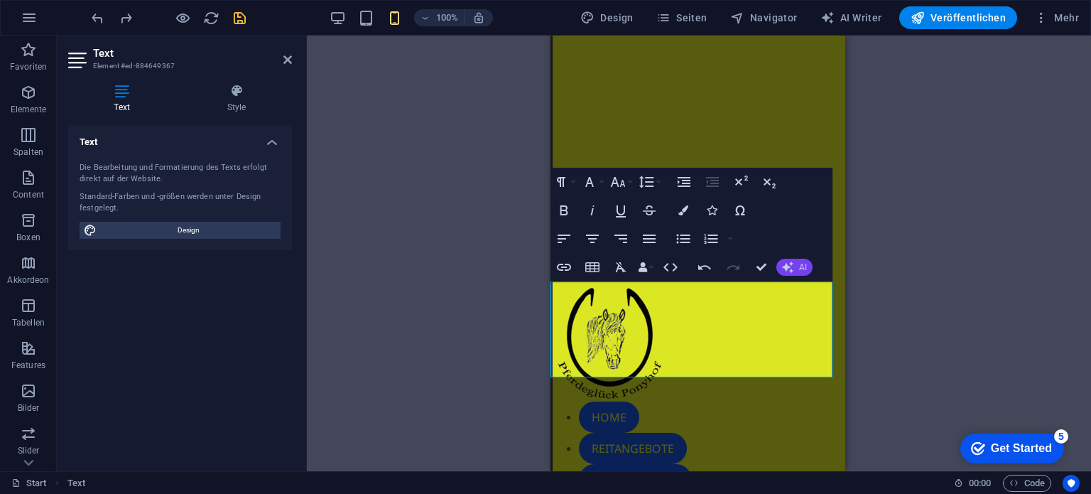
click at [795, 271] on button "AI" at bounding box center [794, 267] width 36 height 17
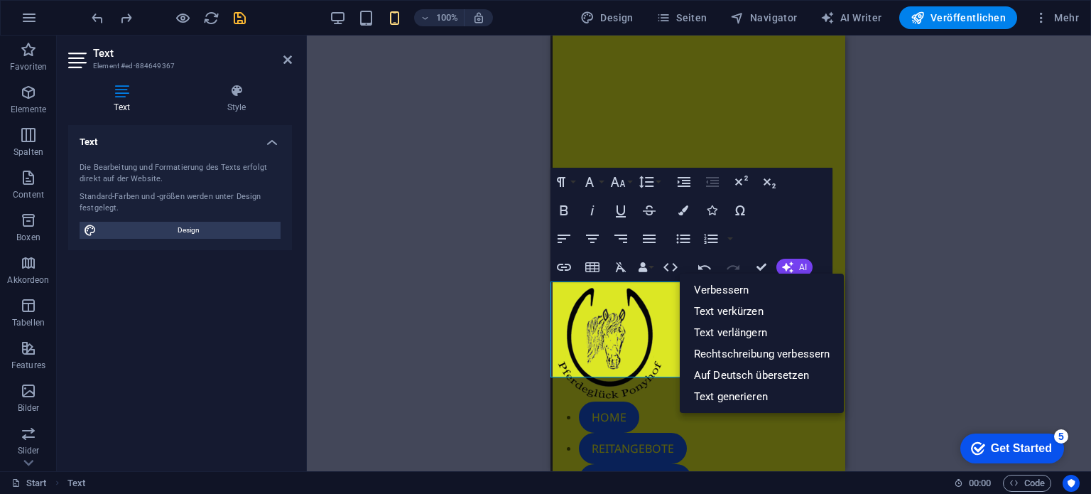
click at [451, 361] on div "Ziehe hier rein, um den vorhandenen Inhalt zu ersetzen. Drücke "Strg", wenn du …" at bounding box center [699, 253] width 784 height 435
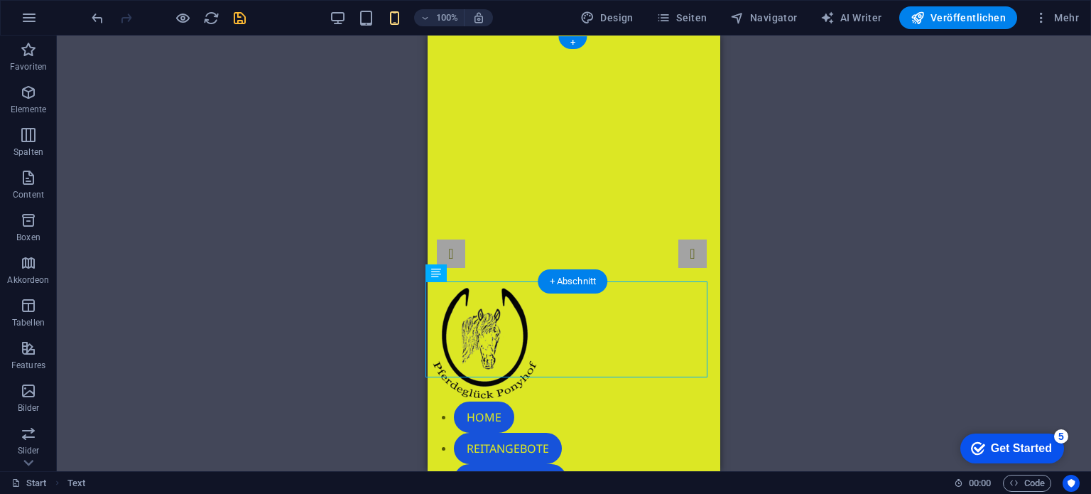
click at [443, 36] on img "1/1" at bounding box center [566, 36] width 282 height 0
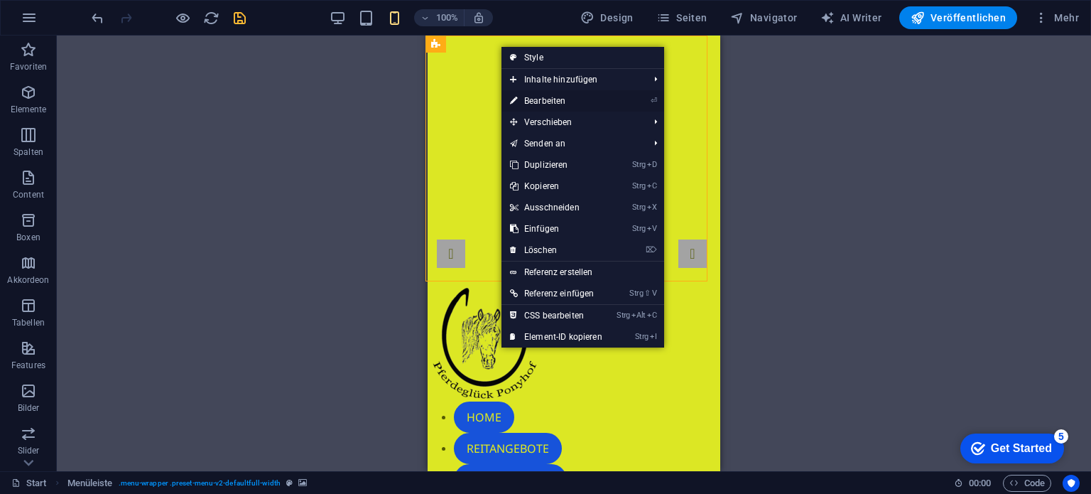
click at [551, 98] on link "⏎ Bearbeiten" at bounding box center [555, 100] width 109 height 21
select select "header"
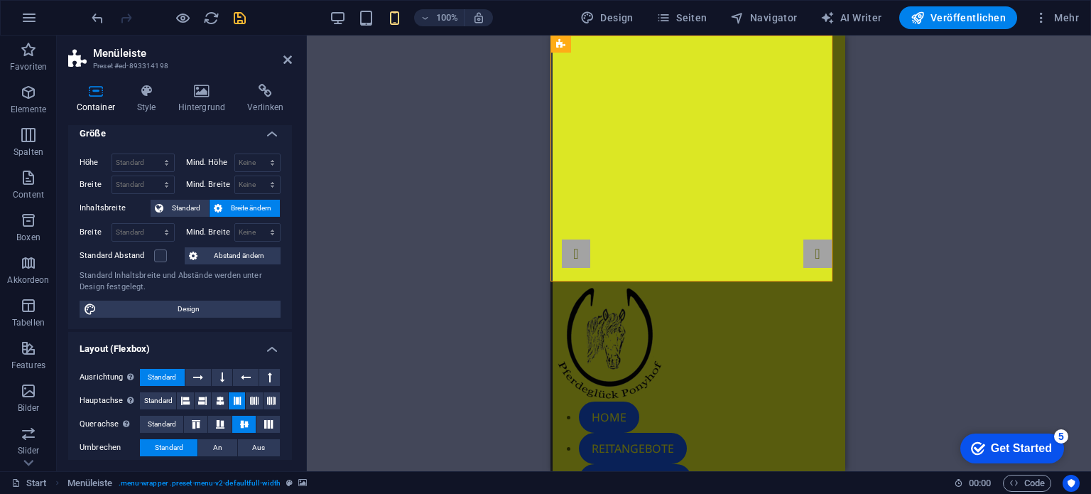
scroll to position [0, 0]
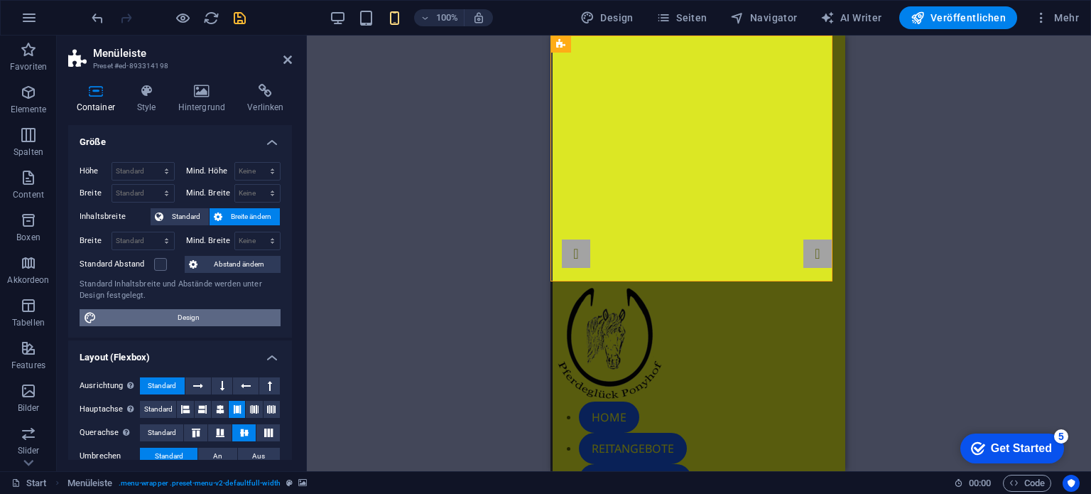
drag, startPoint x: 183, startPoint y: 317, endPoint x: 99, endPoint y: 90, distance: 241.6
click at [183, 317] on span "Design" at bounding box center [188, 317] width 175 height 17
select select "rem"
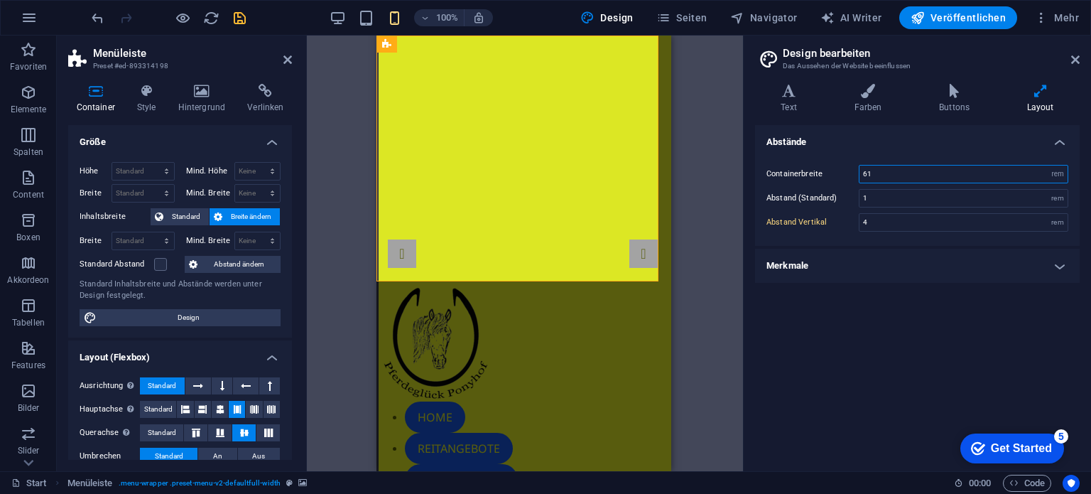
click at [886, 173] on input "61" at bounding box center [963, 173] width 208 height 17
type input "6"
type input "40"
click at [906, 349] on div "Abstände Containerbreite 40 rem px Abstand (Standard) 1 rem Abstand Vertikal 4 …" at bounding box center [917, 292] width 325 height 335
click at [148, 97] on icon at bounding box center [147, 91] width 36 height 14
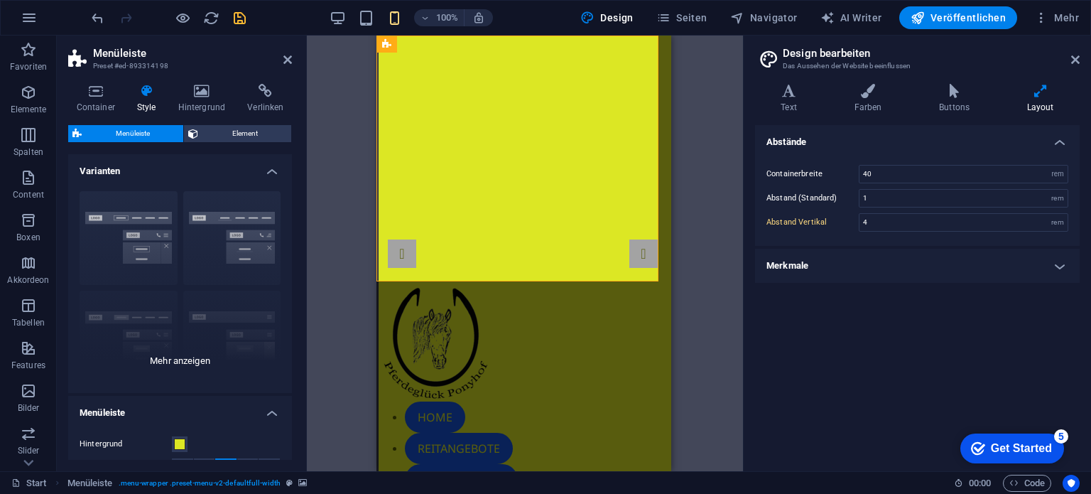
click at [148, 217] on div "Rahmen Mittig Standard Fixiert Loki Trigger Breit XXL" at bounding box center [180, 286] width 224 height 213
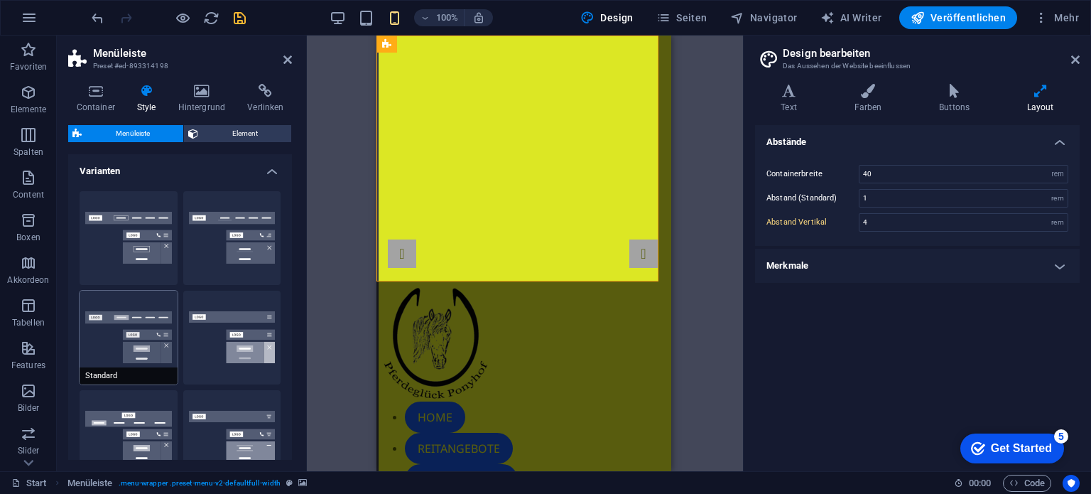
click at [144, 317] on button "Standard" at bounding box center [129, 337] width 98 height 94
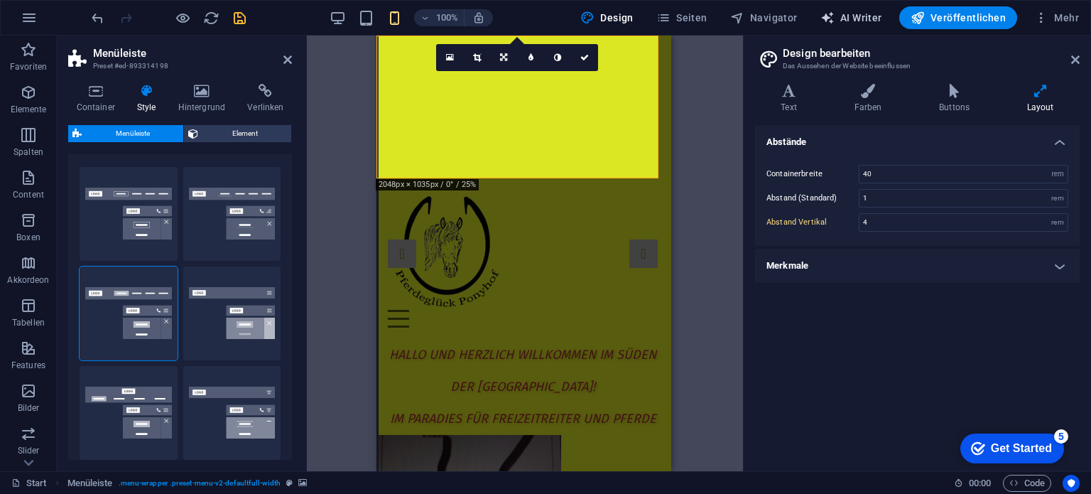
click at [841, 13] on span "AI Writer" at bounding box center [851, 18] width 62 height 14
select select "English"
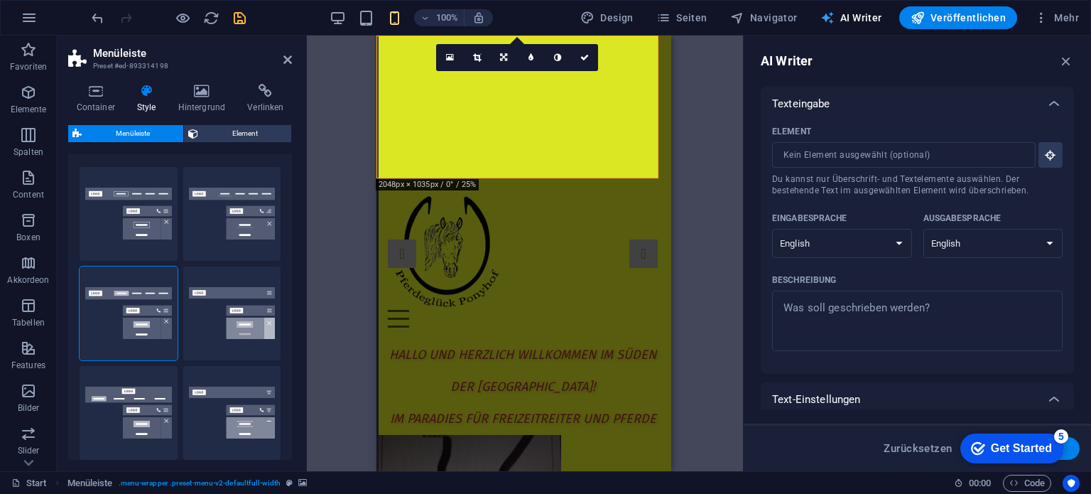
click at [853, 15] on span "AI Writer" at bounding box center [851, 18] width 62 height 14
click at [607, 19] on span "Design" at bounding box center [606, 18] width 53 height 14
select select "rem"
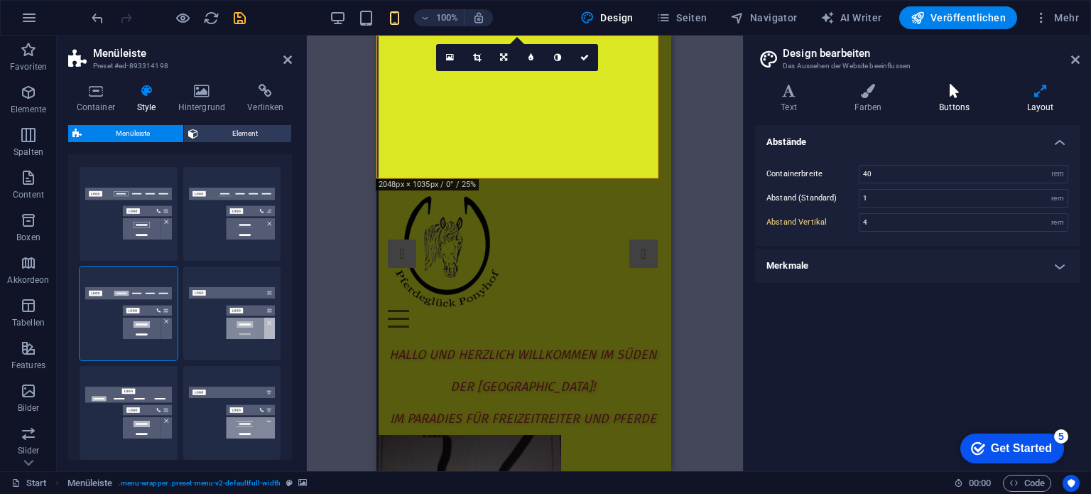
click at [957, 97] on icon at bounding box center [954, 91] width 82 height 14
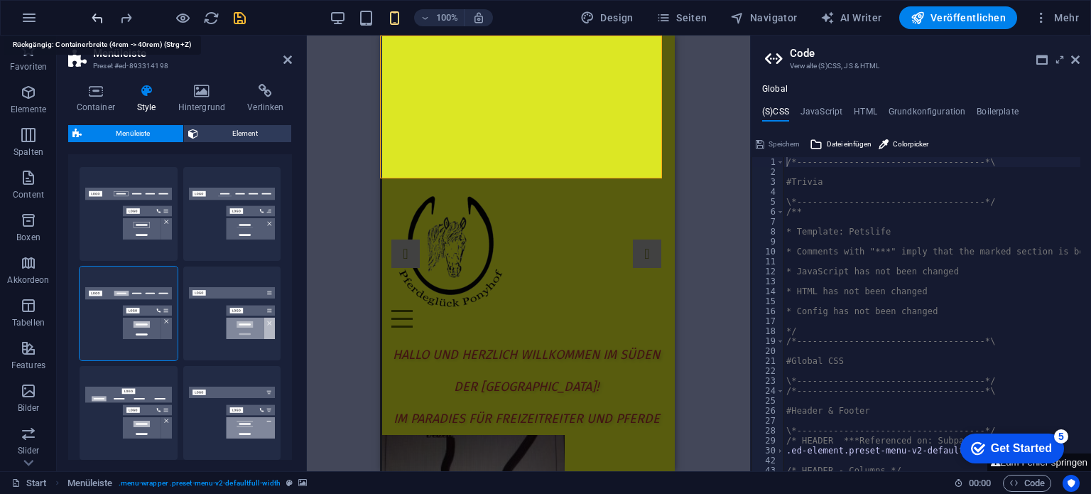
click at [1078, 58] on icon at bounding box center [1075, 59] width 9 height 11
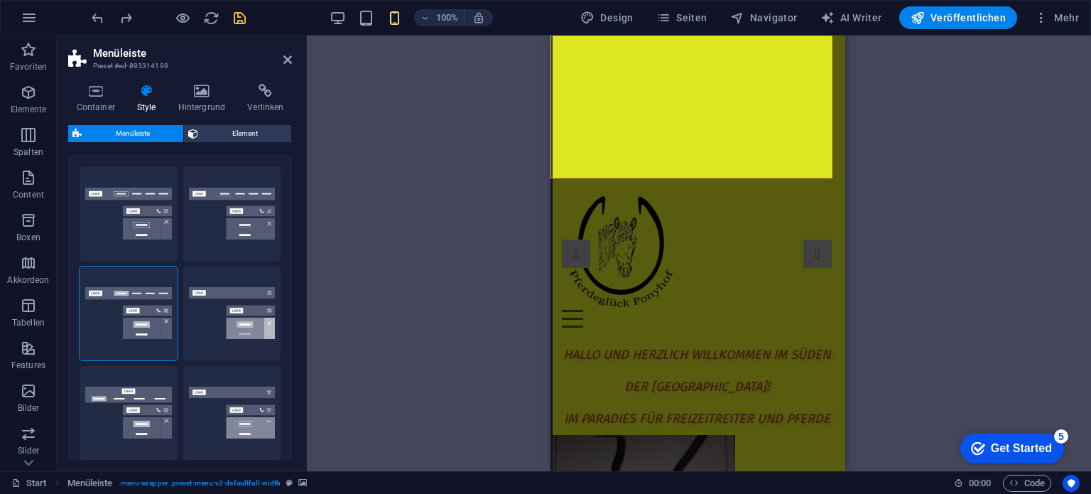
click at [85, 133] on button "Menüleiste" at bounding box center [125, 133] width 115 height 17
click at [138, 187] on button "Rahmen" at bounding box center [129, 214] width 98 height 94
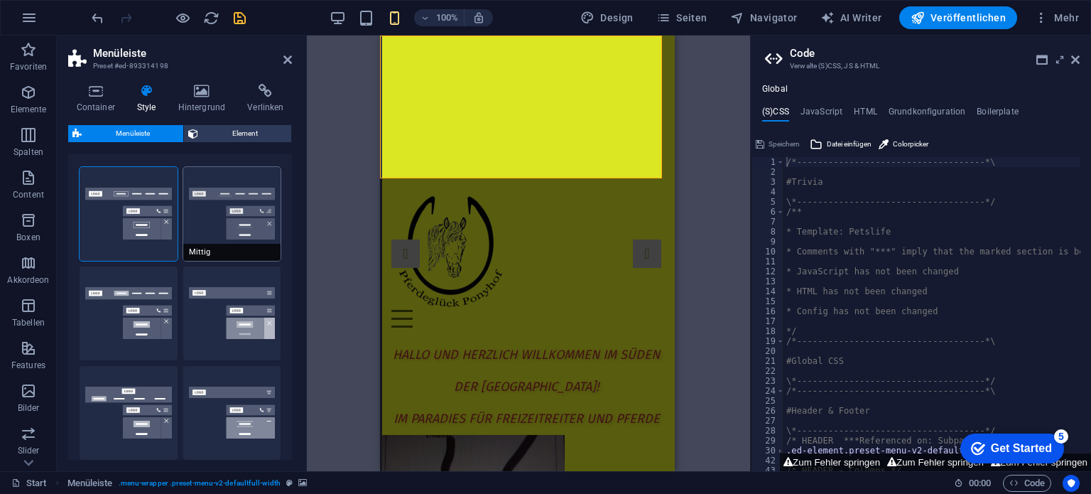
click at [230, 193] on button "Mittig" at bounding box center [232, 214] width 98 height 94
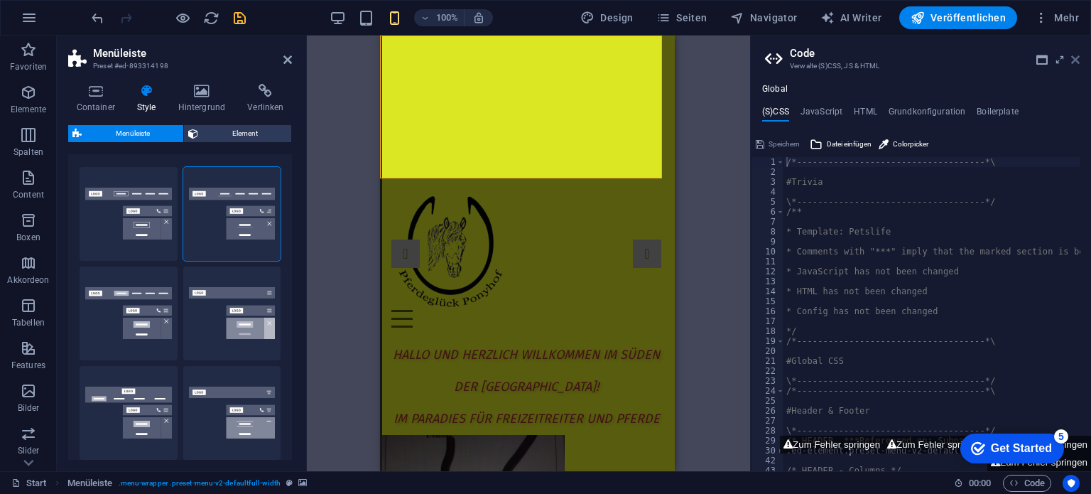
click at [1074, 55] on icon at bounding box center [1075, 59] width 9 height 11
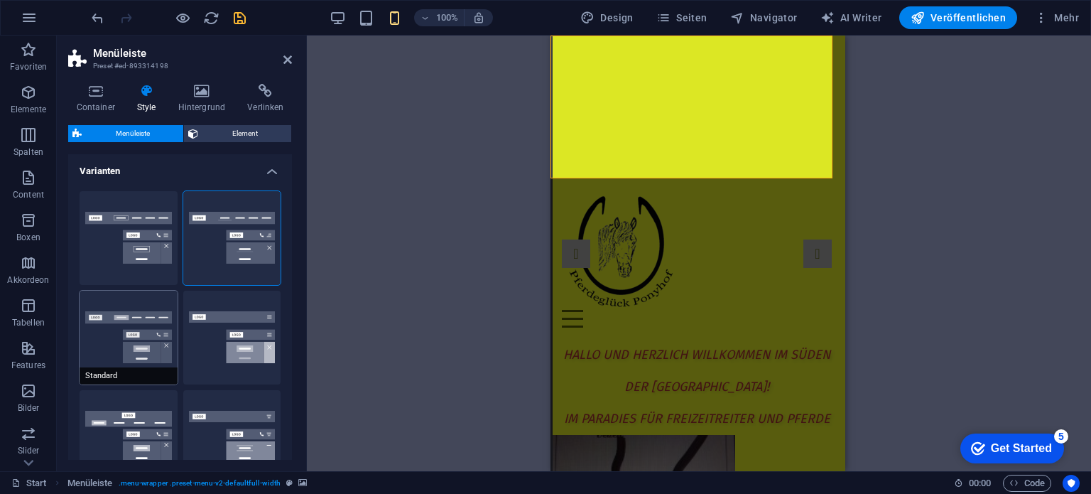
click at [136, 320] on button "Standard" at bounding box center [129, 337] width 98 height 94
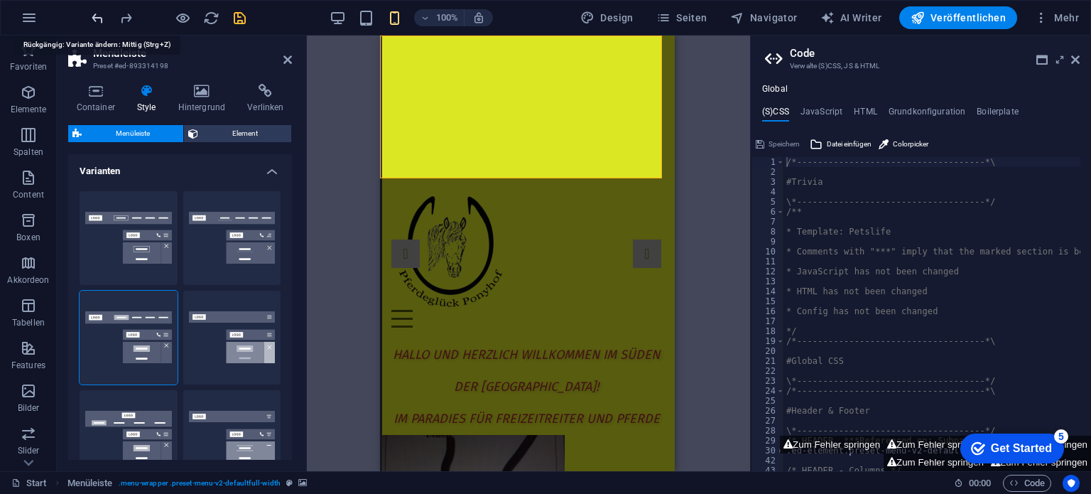
click at [1074, 60] on icon at bounding box center [1075, 59] width 9 height 11
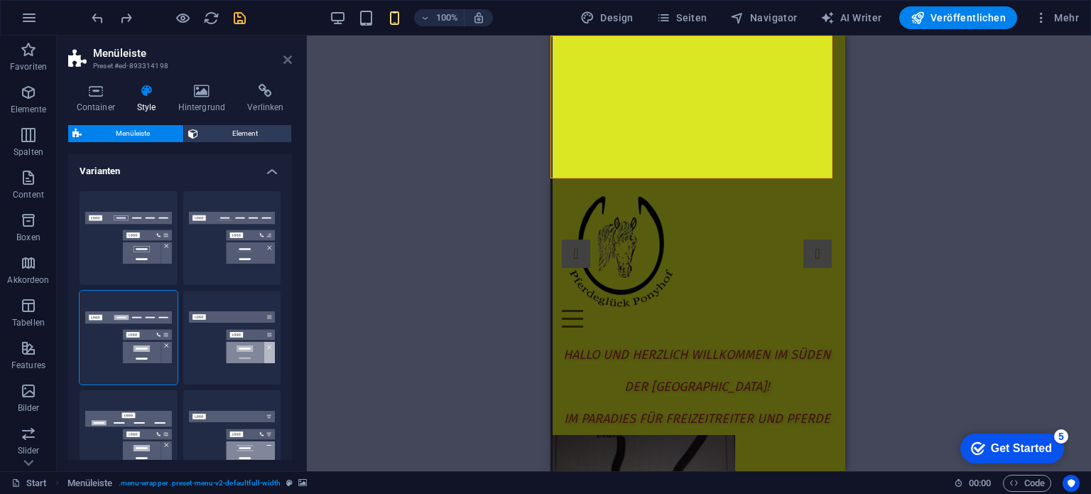
click at [289, 54] on icon at bounding box center [287, 59] width 9 height 11
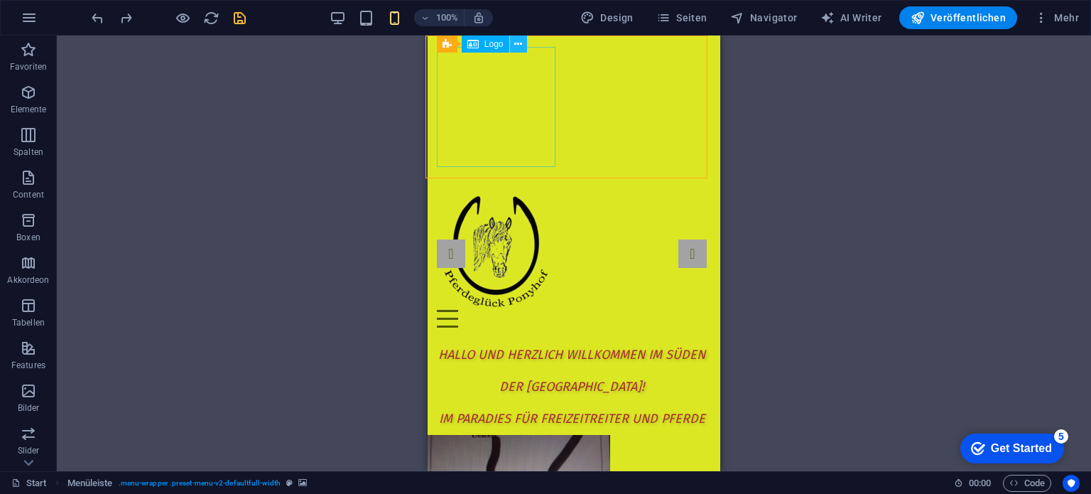
click at [516, 44] on icon at bounding box center [518, 44] width 8 height 15
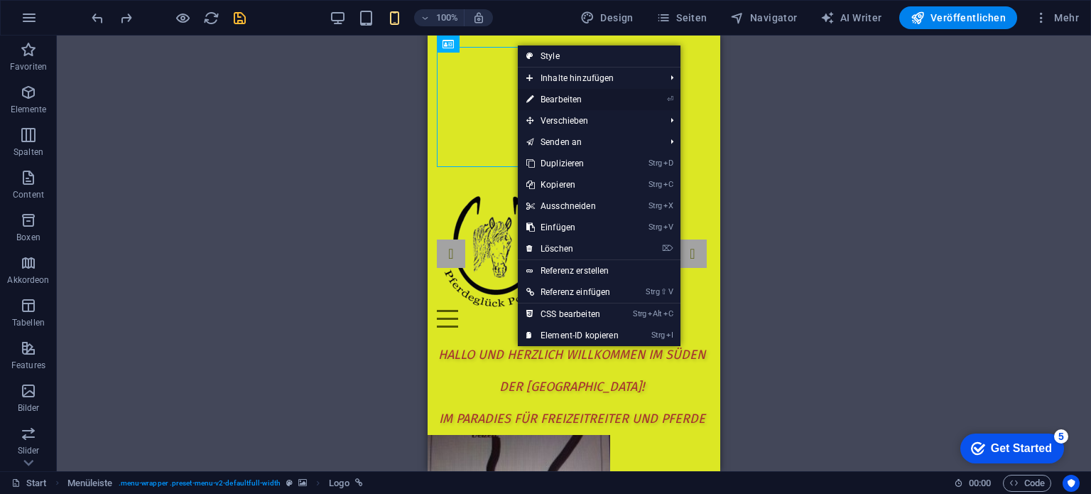
click at [545, 101] on link "⏎ Bearbeiten" at bounding box center [572, 99] width 109 height 21
select select "px"
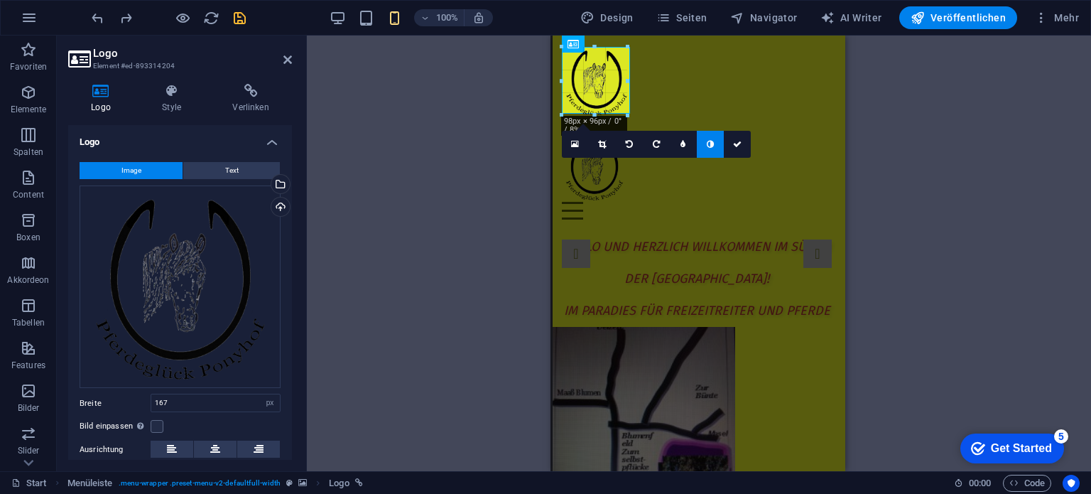
drag, startPoint x: 678, startPoint y: 46, endPoint x: 584, endPoint y: 102, distance: 109.3
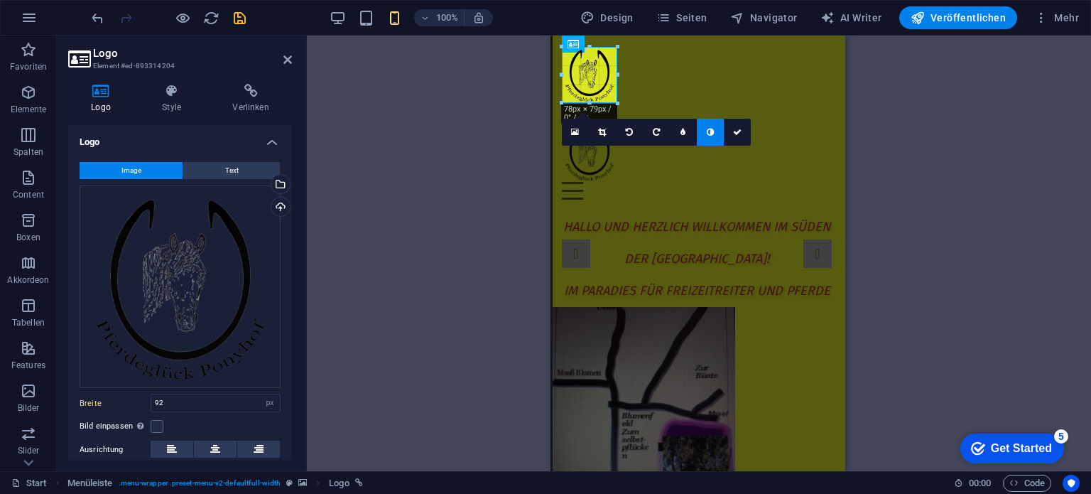
drag, startPoint x: 626, startPoint y: 47, endPoint x: 50, endPoint y: 26, distance: 576.4
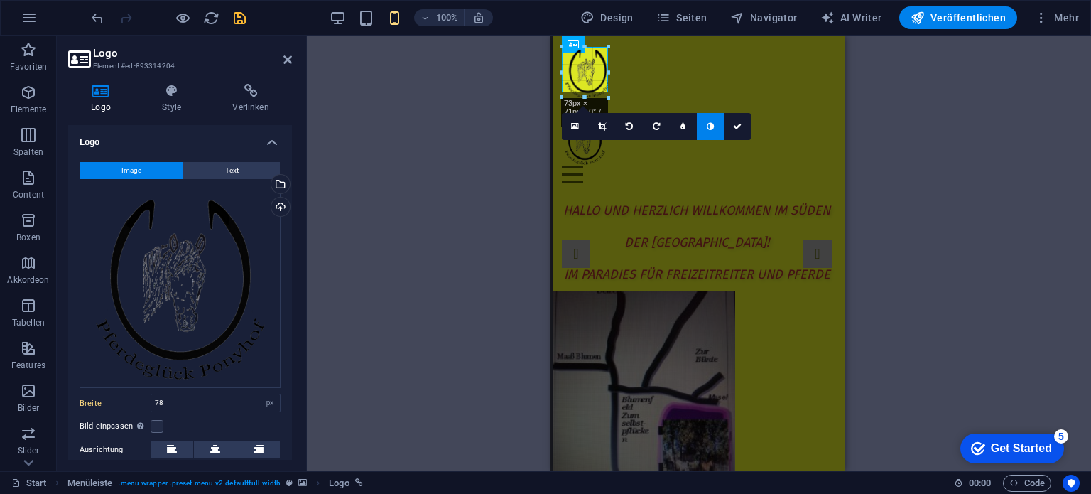
drag, startPoint x: 619, startPoint y: 46, endPoint x: 45, endPoint y: 46, distance: 574.6
type input "65"
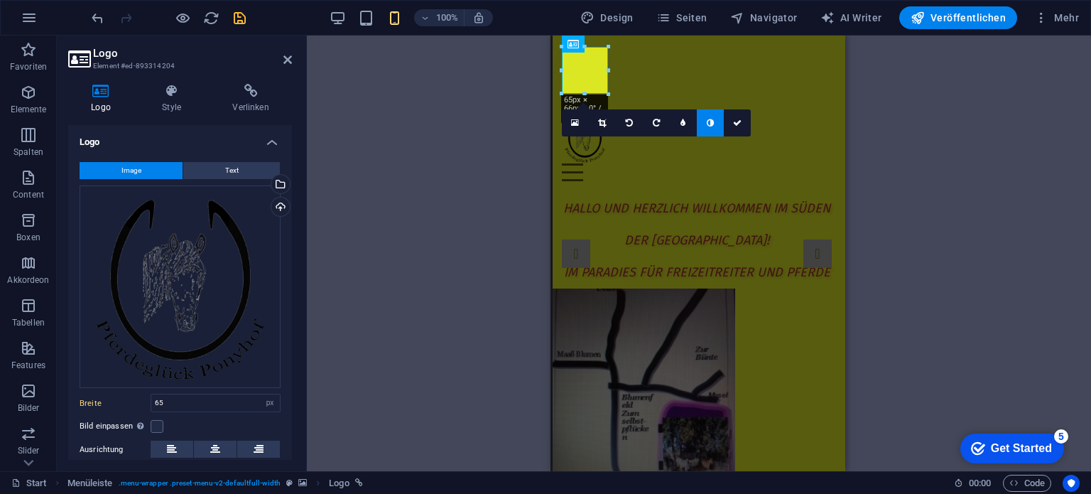
click at [415, 224] on div "Preset Container H3 Container Container Preset Preset Container Container HTML …" at bounding box center [699, 253] width 784 height 435
click at [739, 126] on icon at bounding box center [737, 123] width 9 height 9
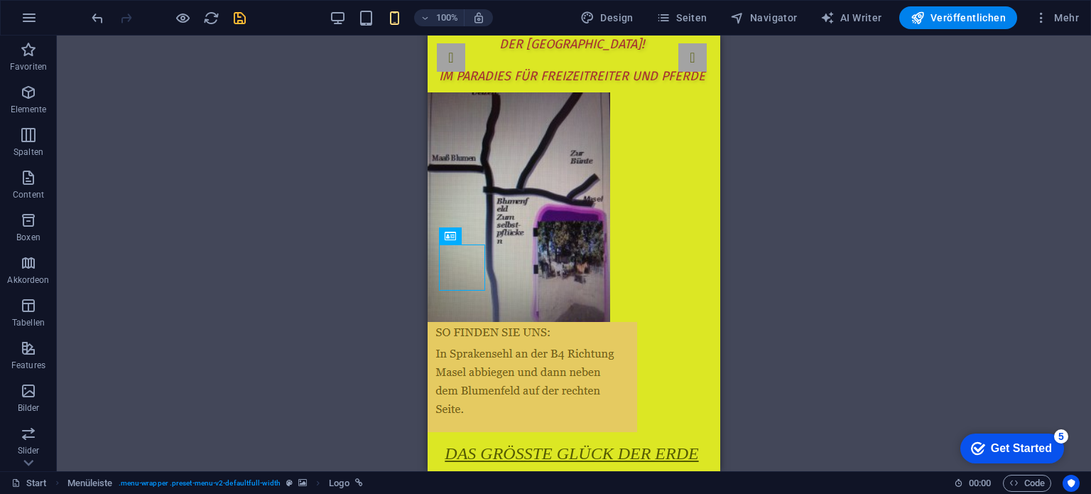
scroll to position [0, 2]
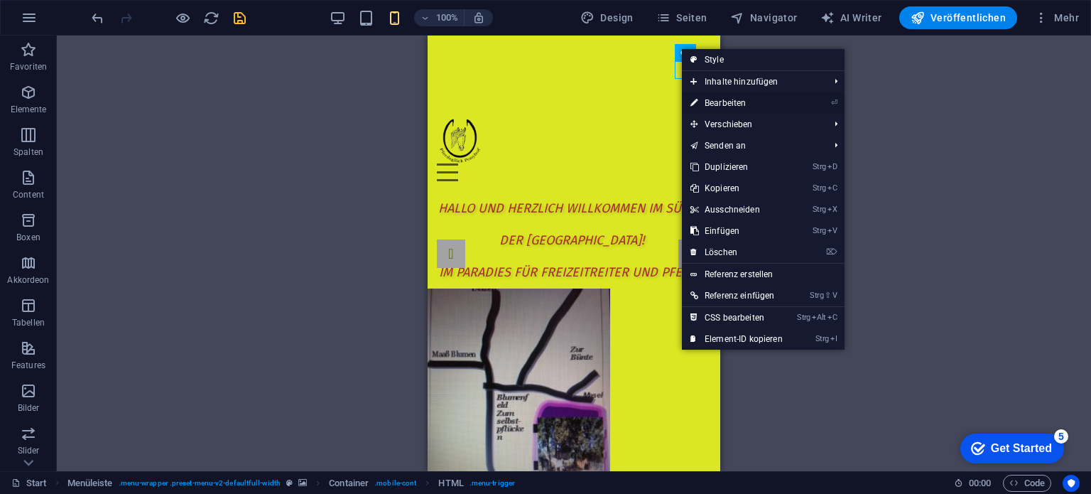
click at [710, 100] on link "⏎ Bearbeiten" at bounding box center [736, 102] width 109 height 21
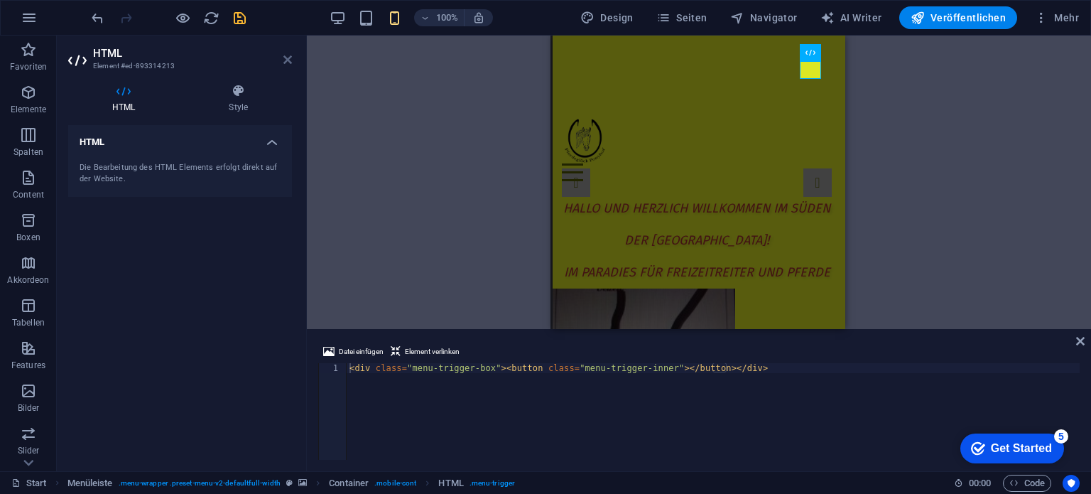
click at [283, 58] on icon at bounding box center [287, 59] width 9 height 11
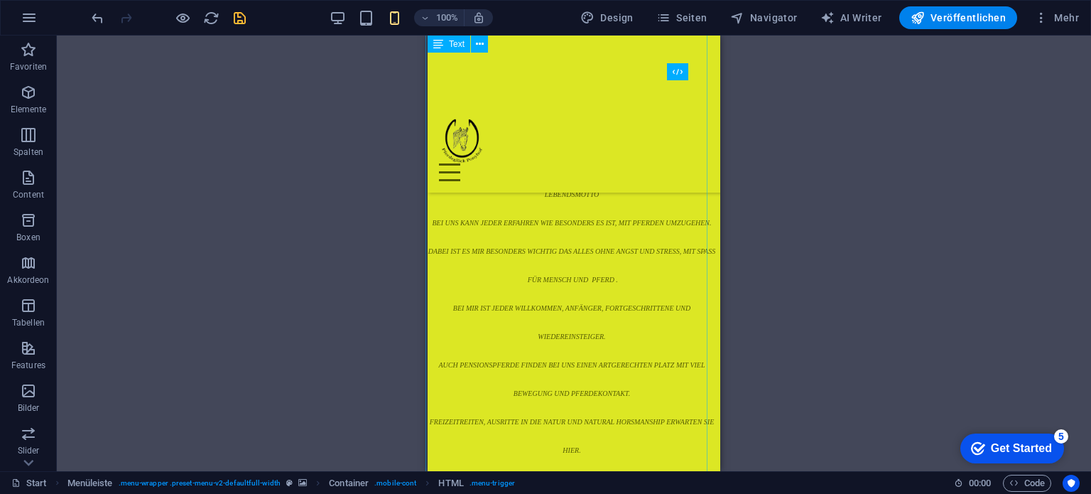
scroll to position [497, 2]
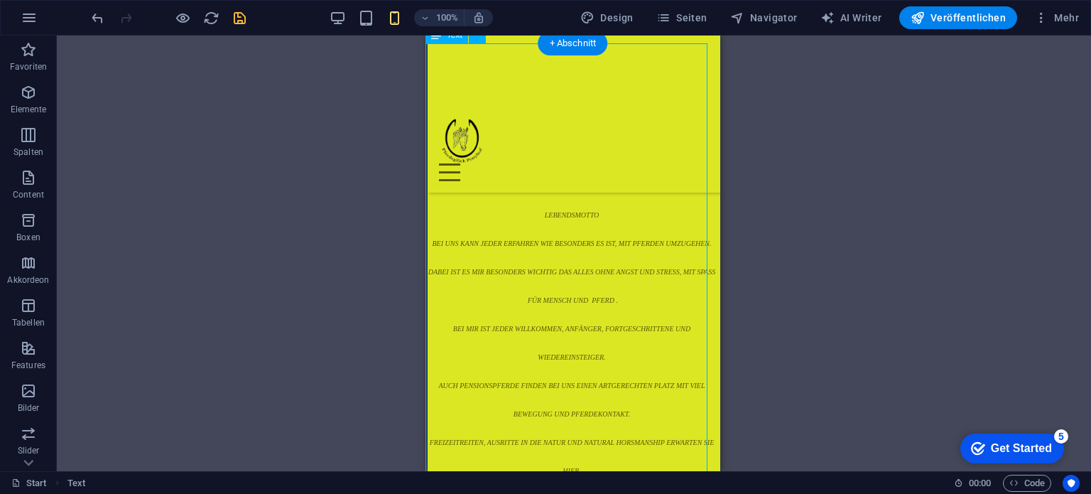
drag, startPoint x: 432, startPoint y: 175, endPoint x: 491, endPoint y: 248, distance: 94.4
click at [495, 255] on div "Das Größte Glück der Erde liegt auf dem Rücken und der Seele der Pferde Mein Na…" at bounding box center [571, 277] width 293 height 469
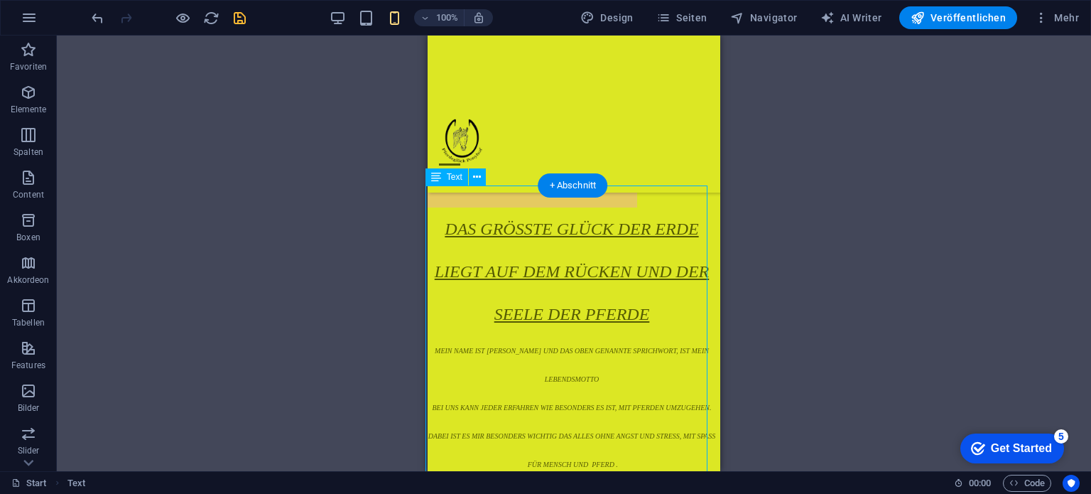
scroll to position [355, 2]
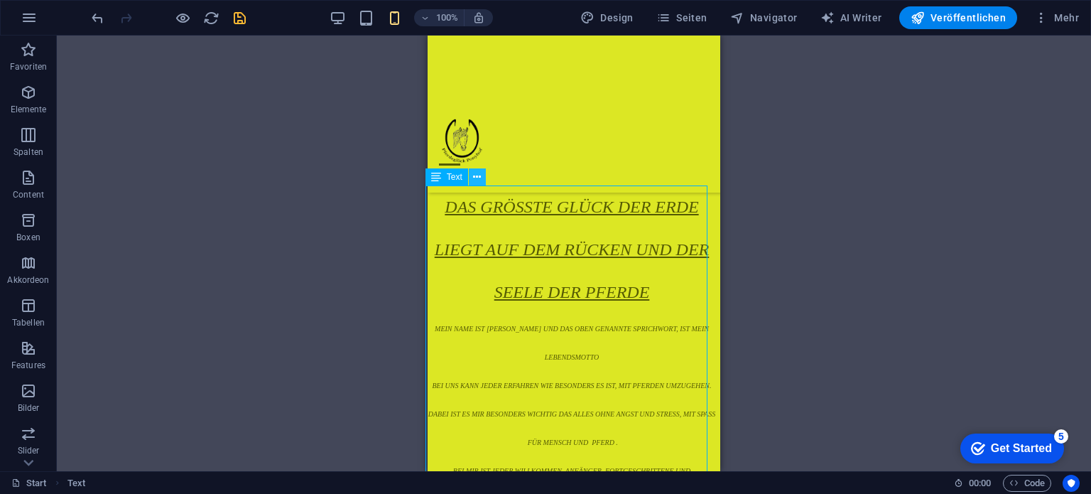
click at [476, 173] on icon at bounding box center [477, 177] width 8 height 15
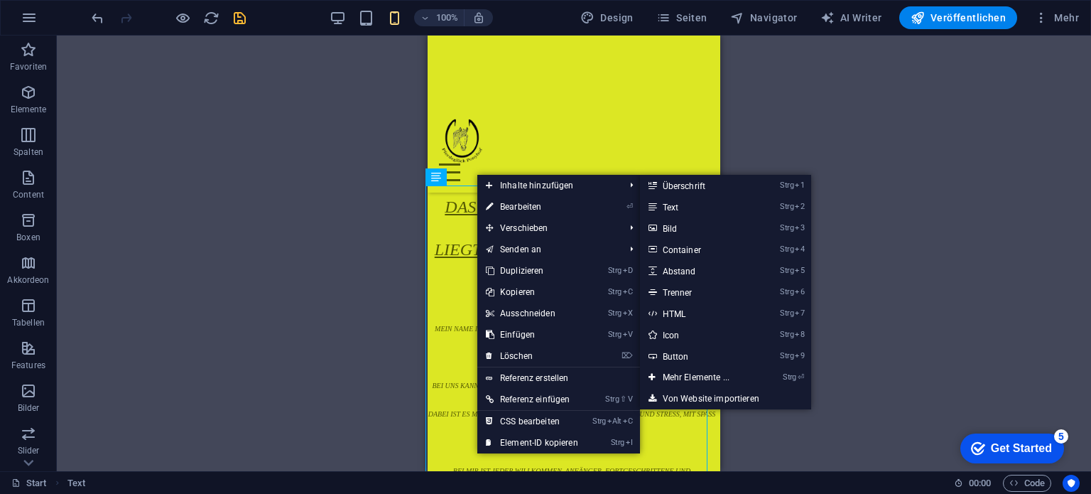
click at [504, 204] on link "⏎ Bearbeiten" at bounding box center [531, 206] width 109 height 21
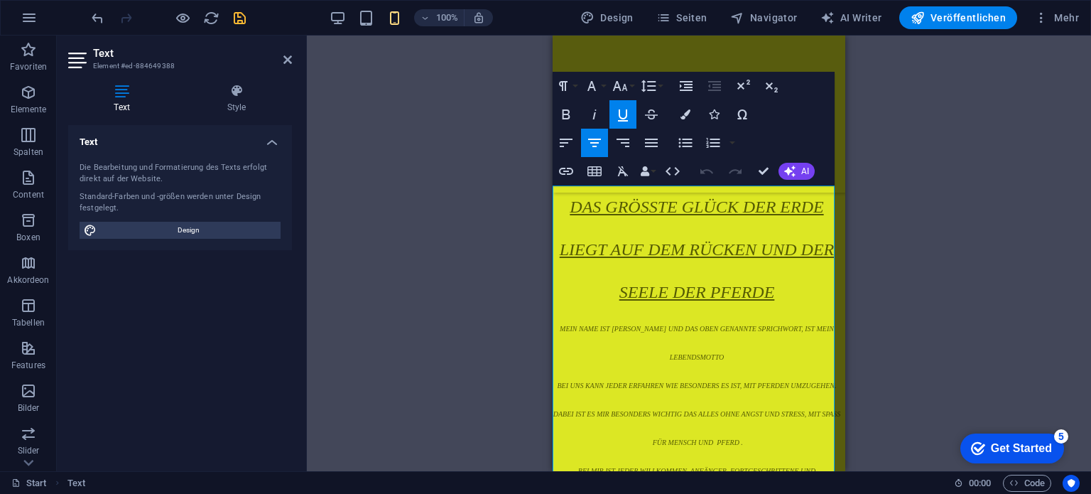
scroll to position [355, 0]
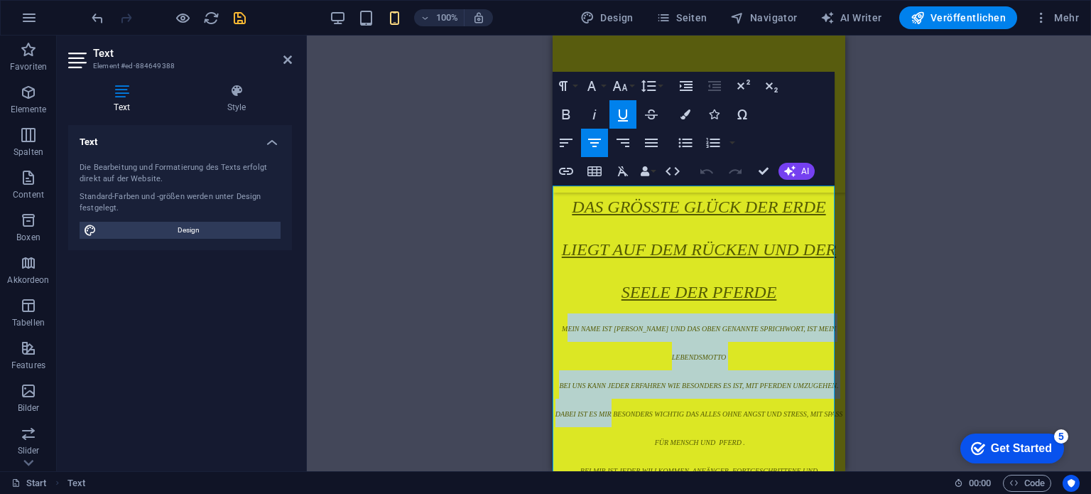
drag, startPoint x: 557, startPoint y: 318, endPoint x: 602, endPoint y: 406, distance: 98.5
click at [611, 432] on div "Das Größte Glück der Erde liegt auf dem Rücken und der Seele der Pferde Mein Na…" at bounding box center [699, 419] width 293 height 469
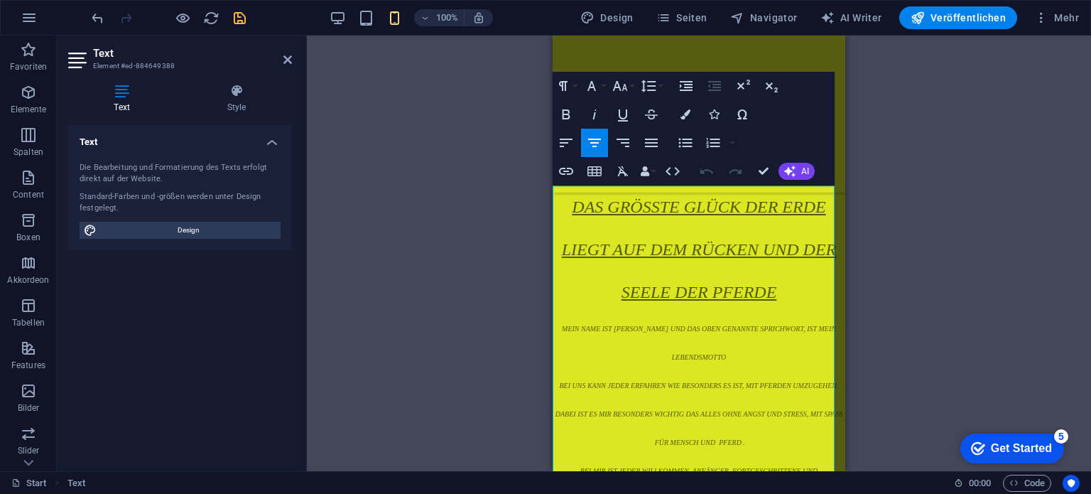
click at [560, 297] on p "Das Größte Glück der Erde liegt auf dem Rücken und der Seele der Pferde" at bounding box center [699, 249] width 293 height 128
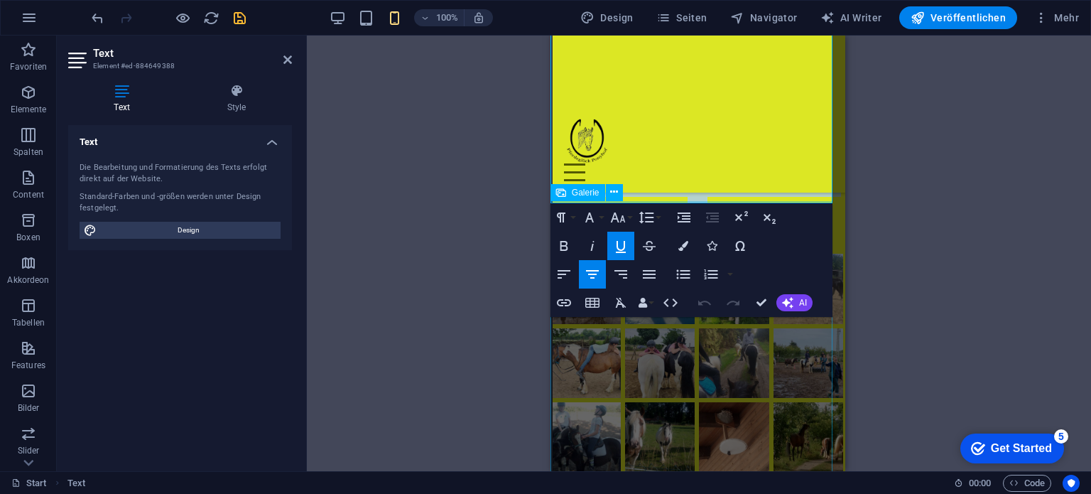
scroll to position [838, 2]
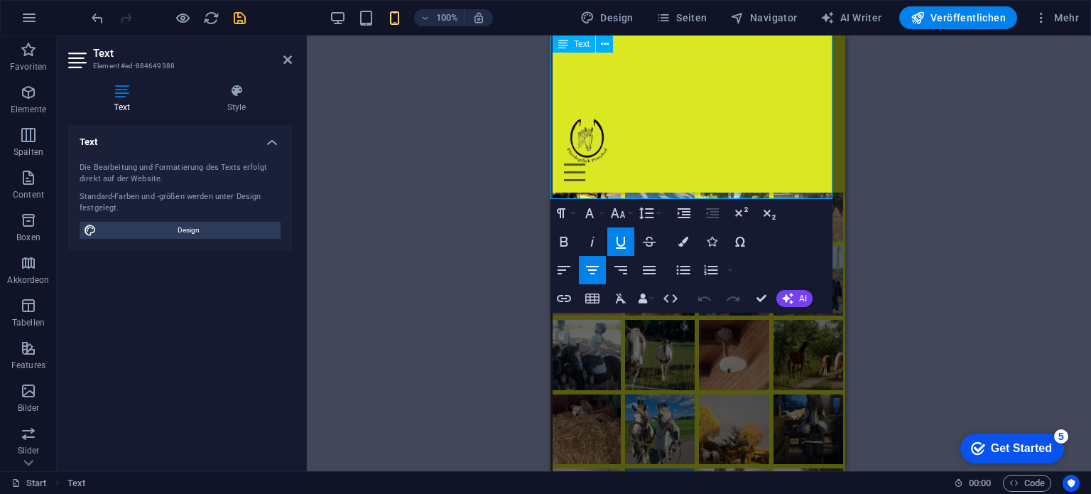
drag, startPoint x: 555, startPoint y: 329, endPoint x: 795, endPoint y: 191, distance: 277.4
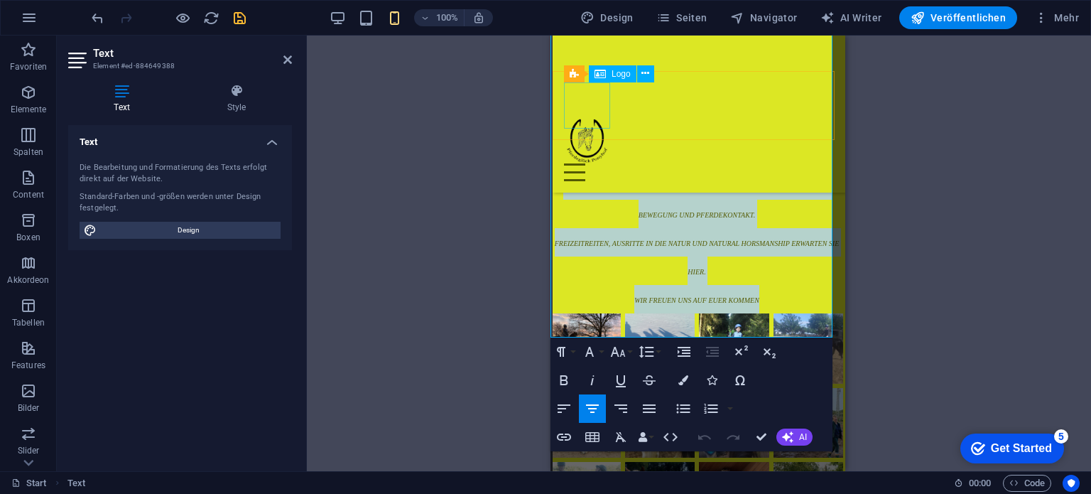
scroll to position [554, 2]
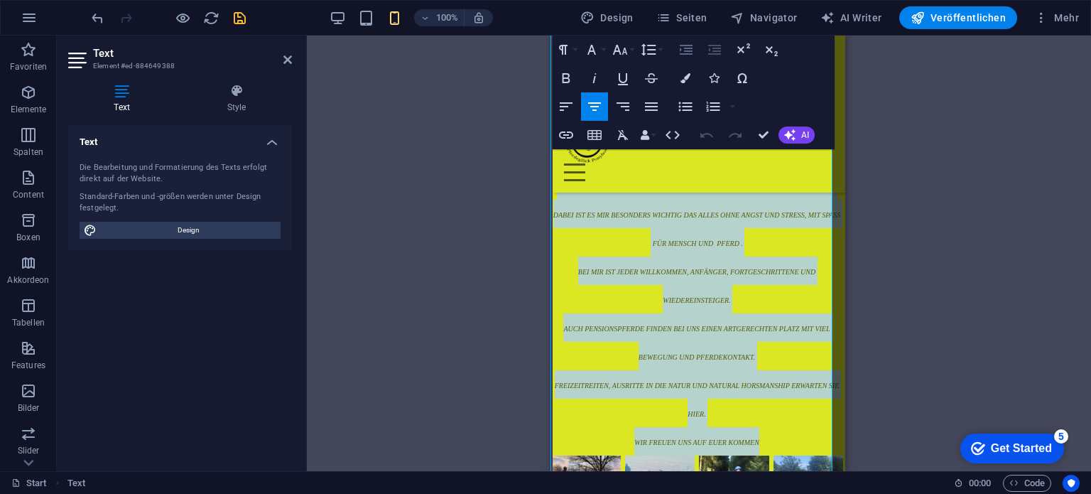
click at [685, 49] on icon "button" at bounding box center [686, 49] width 17 height 17
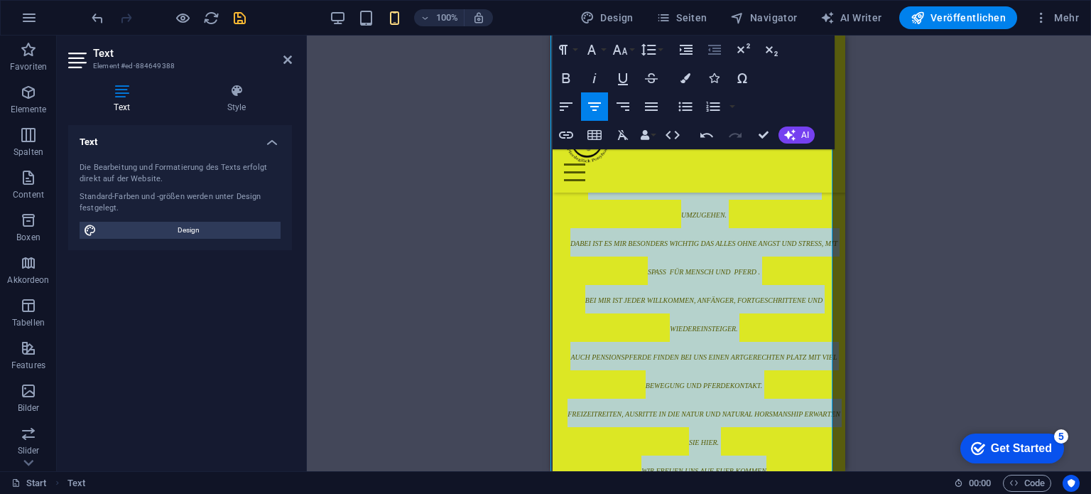
click at [717, 51] on icon "button" at bounding box center [714, 50] width 13 height 10
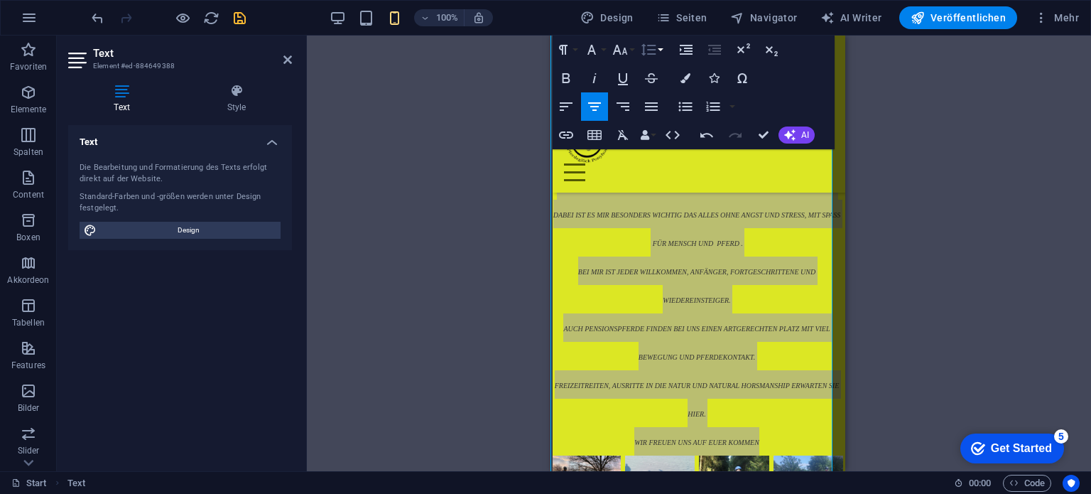
click at [652, 53] on icon "button" at bounding box center [648, 49] width 17 height 17
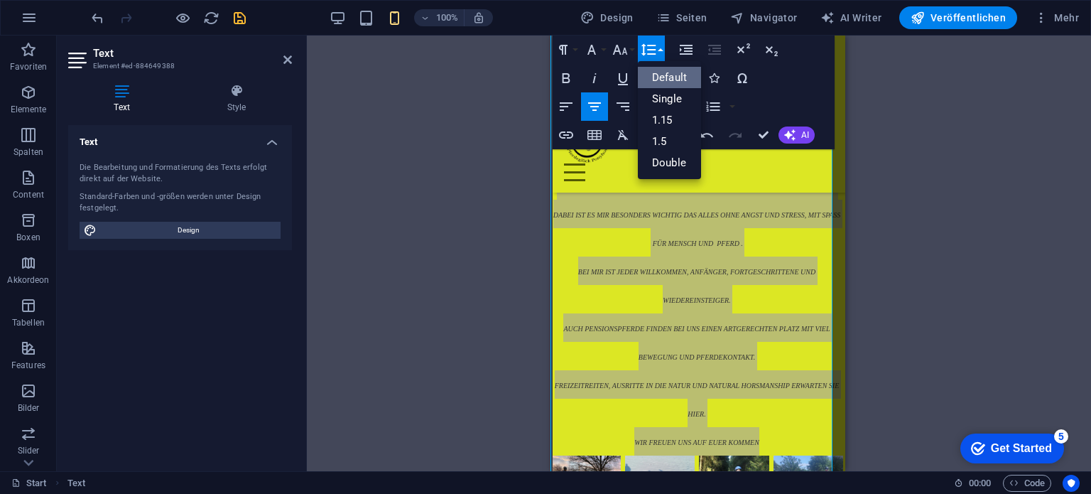
scroll to position [0, 0]
click at [652, 52] on icon "button" at bounding box center [648, 49] width 17 height 17
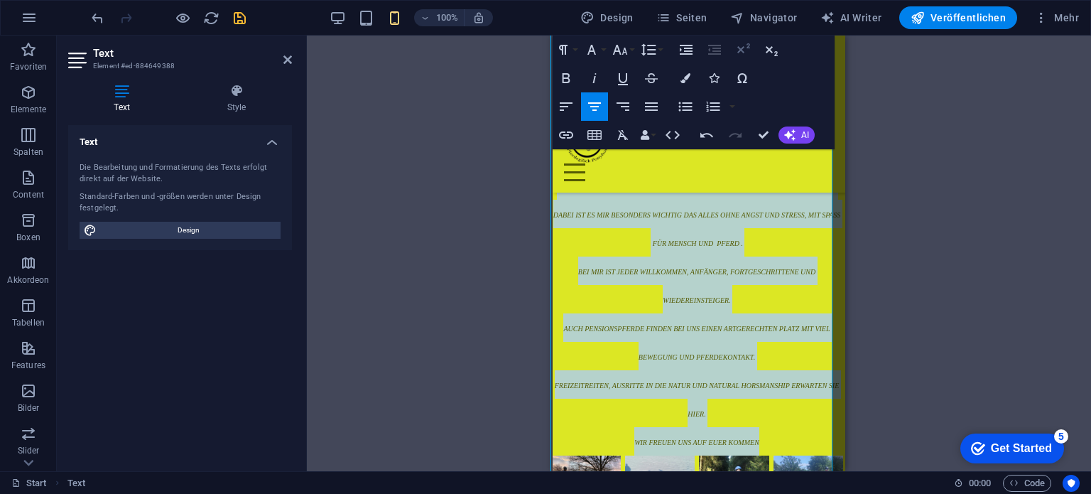
click at [739, 51] on icon "button" at bounding box center [743, 48] width 13 height 10
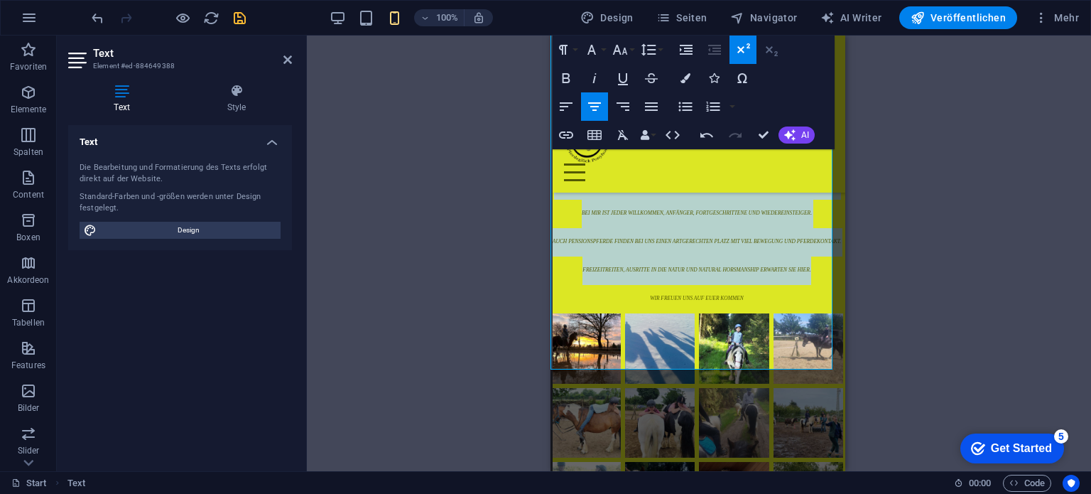
click at [771, 50] on icon "button" at bounding box center [771, 49] width 17 height 17
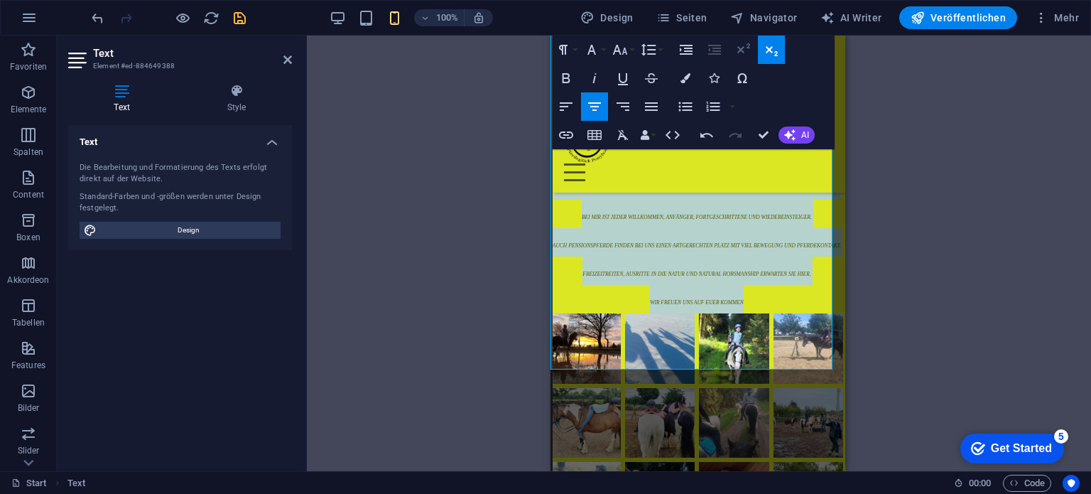
click at [741, 53] on icon "button" at bounding box center [742, 49] width 17 height 17
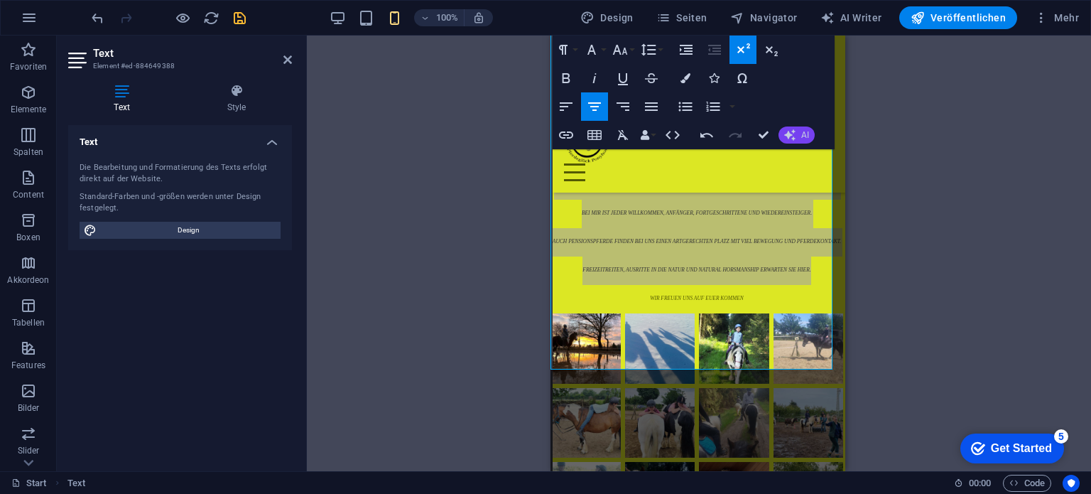
click at [795, 134] on icon "button" at bounding box center [789, 134] width 11 height 11
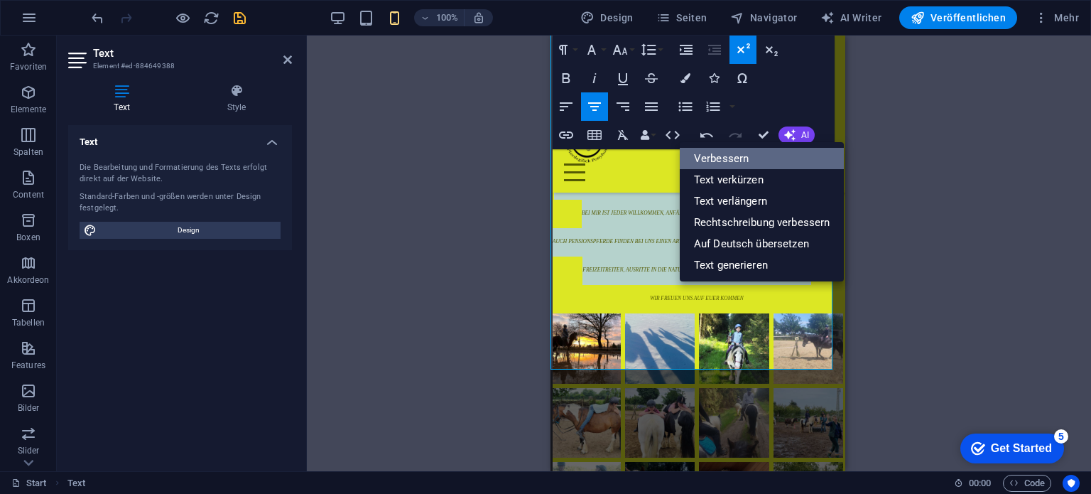
click at [749, 161] on link "Verbessern" at bounding box center [762, 158] width 165 height 21
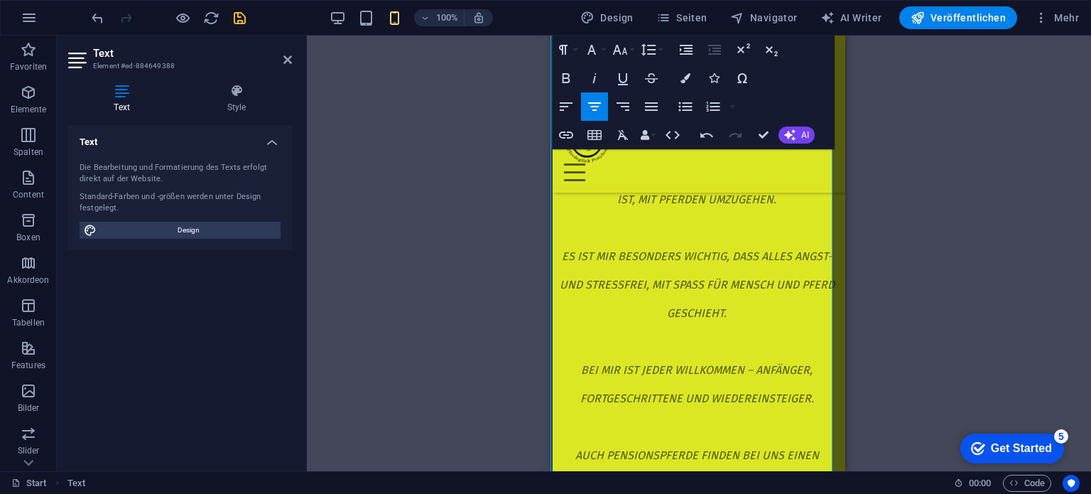
scroll to position [483, 2]
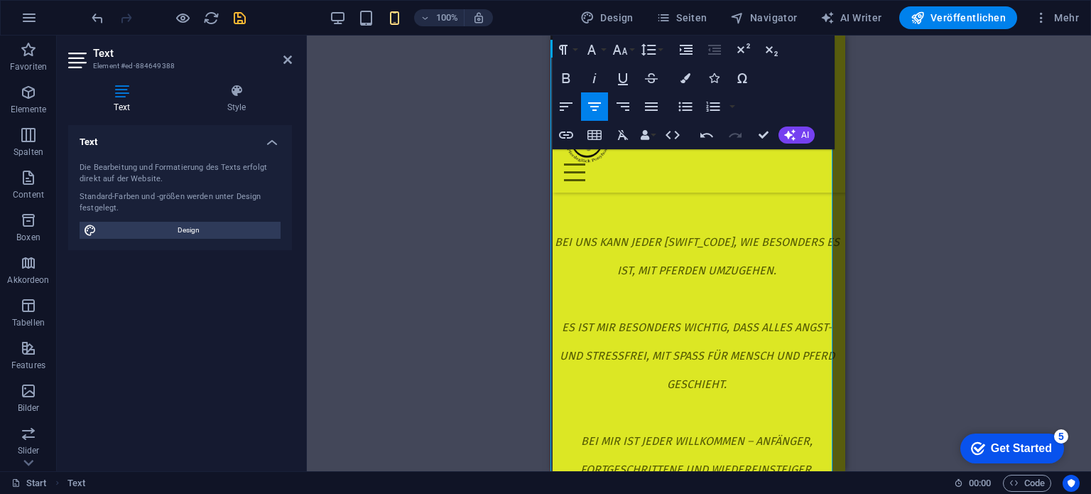
click at [675, 326] on p "DAS GRÖSSTE GLÜCK DER ERDE LIEGT AUF DEM RÜCKEN UND DER SEELE DER PFERDE. MEIN …" at bounding box center [696, 399] width 293 height 682
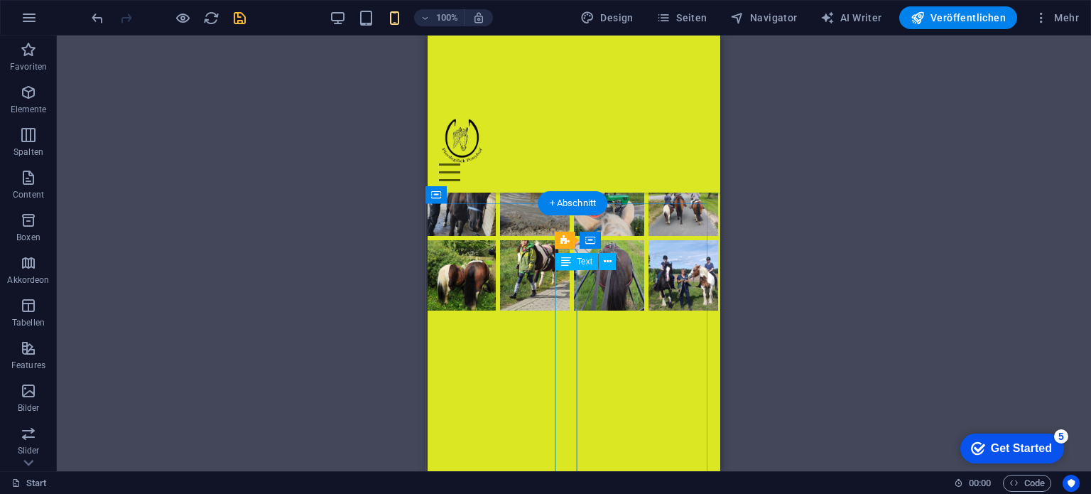
scroll to position [2614, 2]
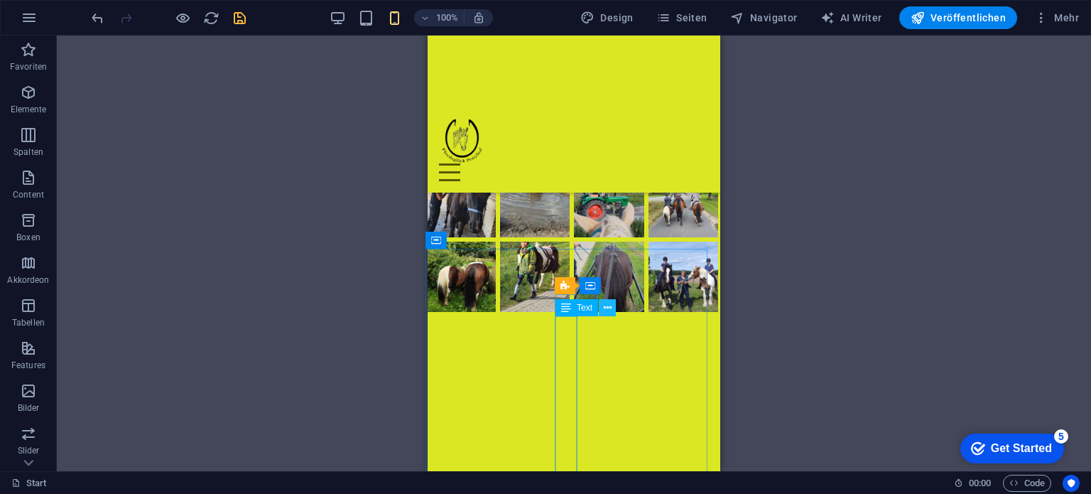
click at [0, 0] on icon at bounding box center [0, 0] width 0 height 0
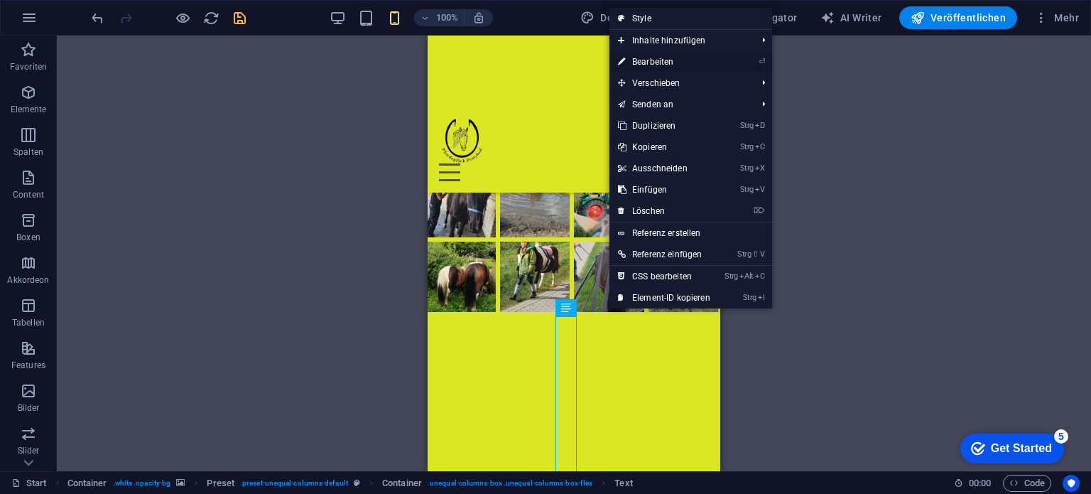
click at [662, 62] on link "⏎ Bearbeiten" at bounding box center [663, 61] width 109 height 21
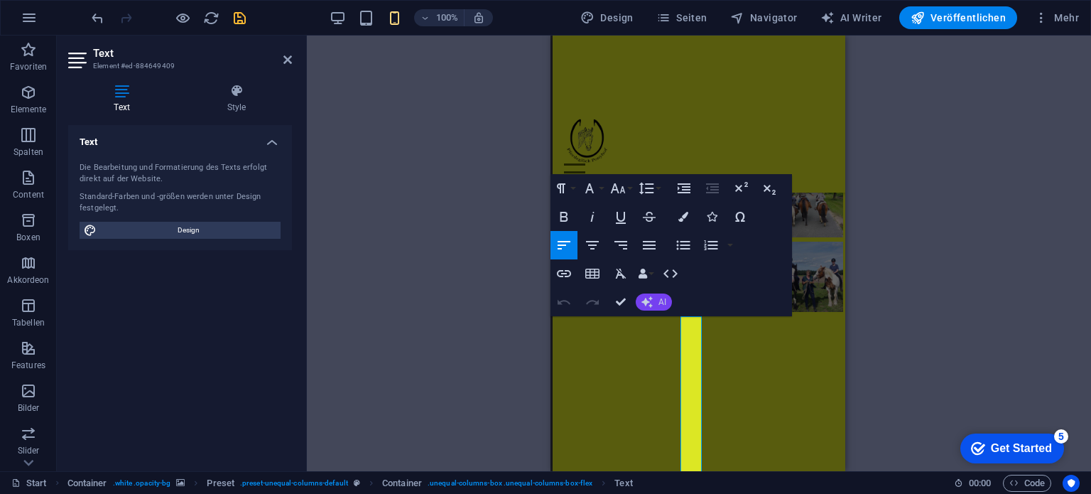
click at [658, 300] on span "AI" at bounding box center [662, 302] width 8 height 9
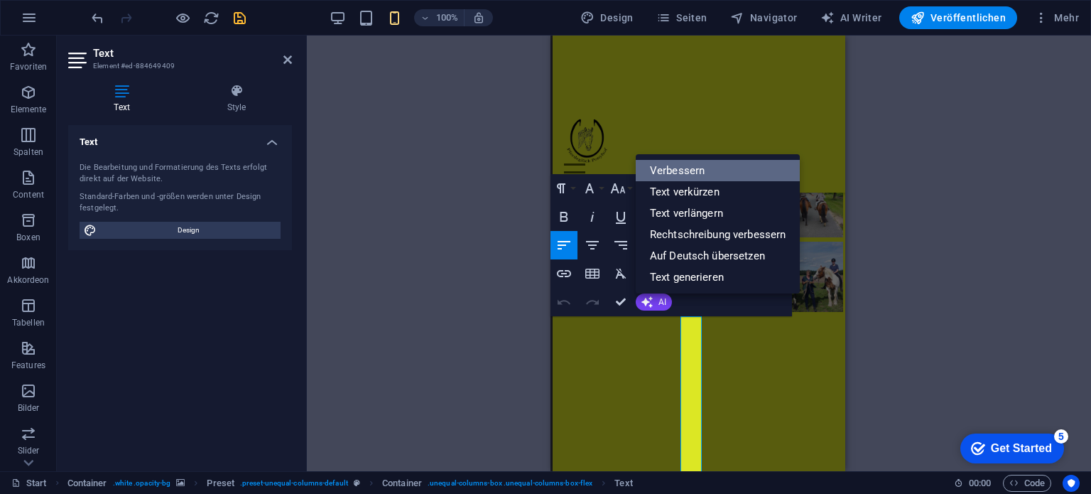
click at [710, 171] on link "Verbessern" at bounding box center [718, 170] width 165 height 21
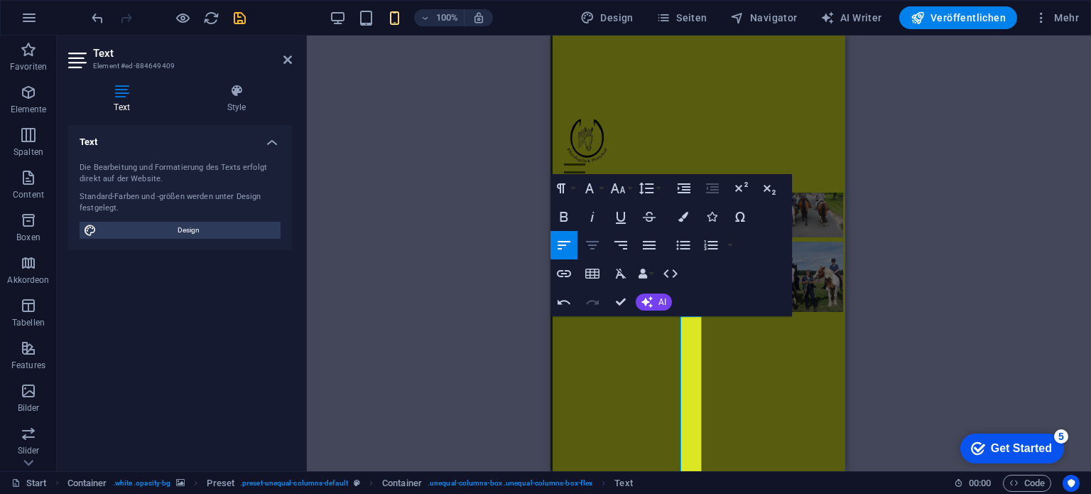
click at [590, 242] on icon "button" at bounding box center [592, 244] width 17 height 17
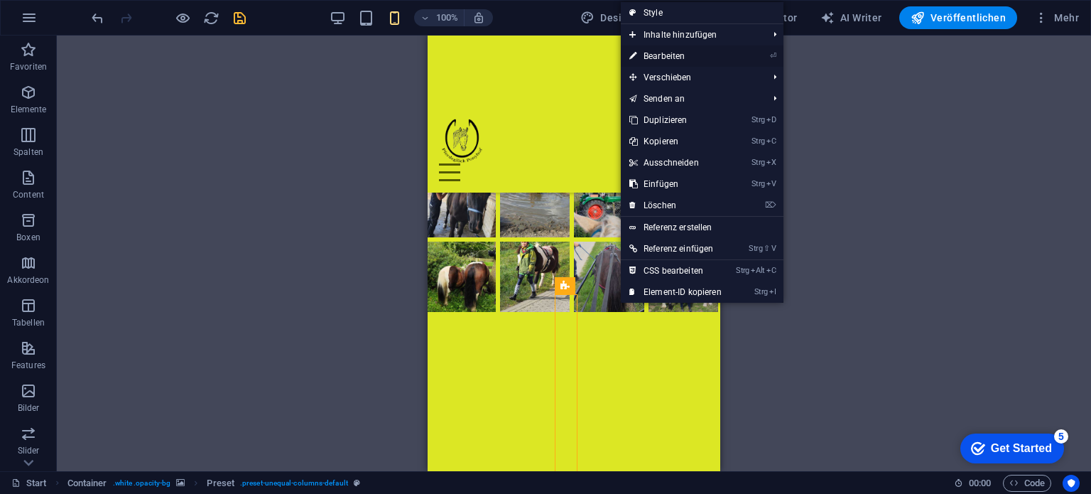
drag, startPoint x: 143, startPoint y: 218, endPoint x: 687, endPoint y: 53, distance: 567.7
click at [687, 53] on link "⏎ Bearbeiten" at bounding box center [675, 55] width 109 height 21
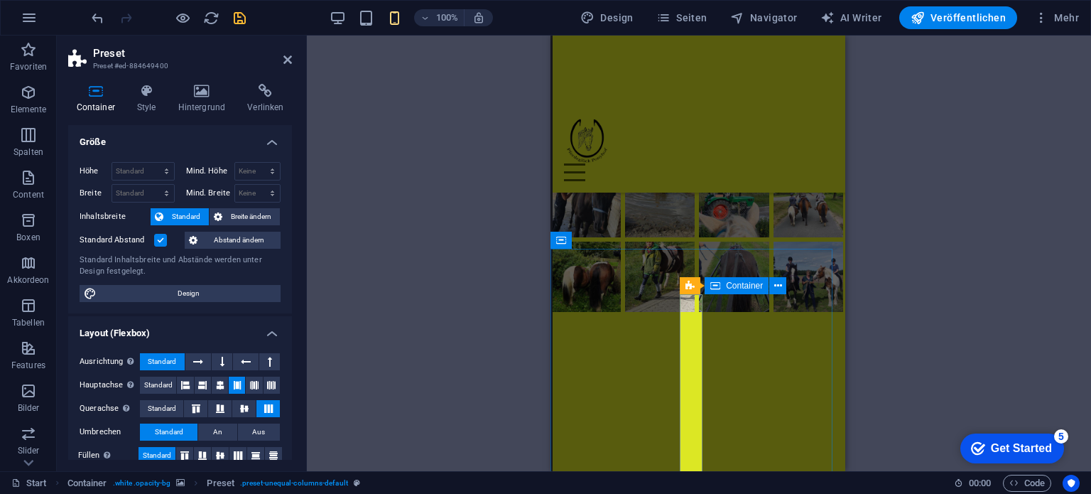
drag, startPoint x: 700, startPoint y: 295, endPoint x: 726, endPoint y: 290, distance: 25.9
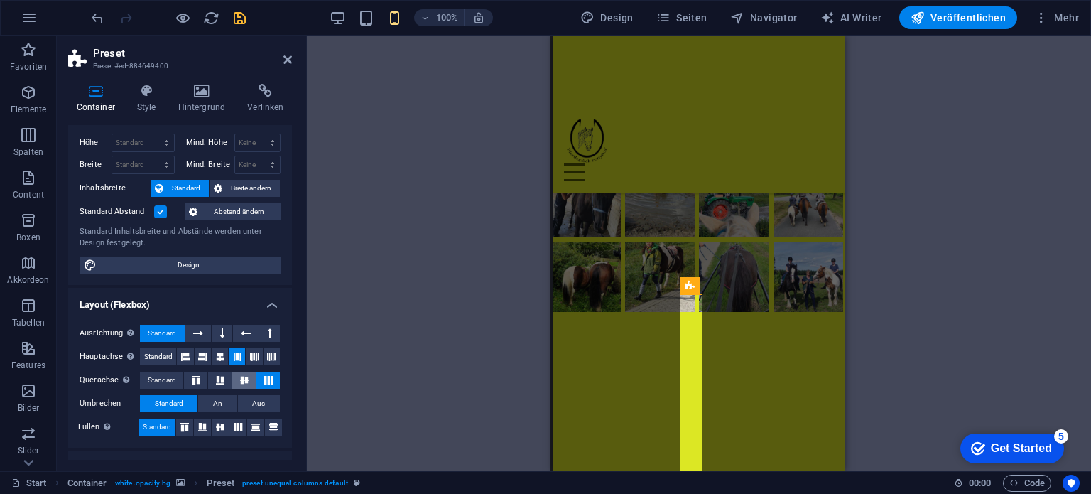
scroll to position [0, 0]
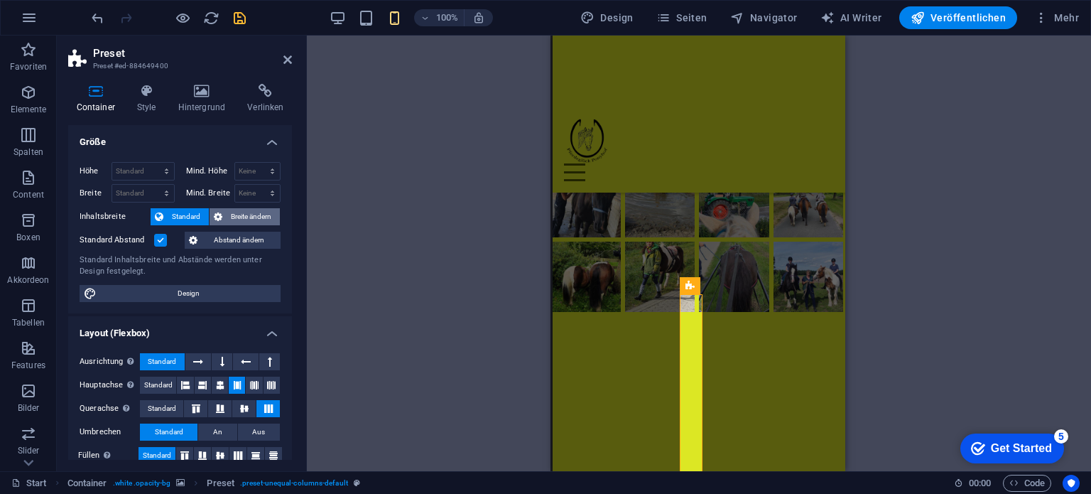
click at [267, 215] on span "Breite ändern" at bounding box center [251, 216] width 49 height 17
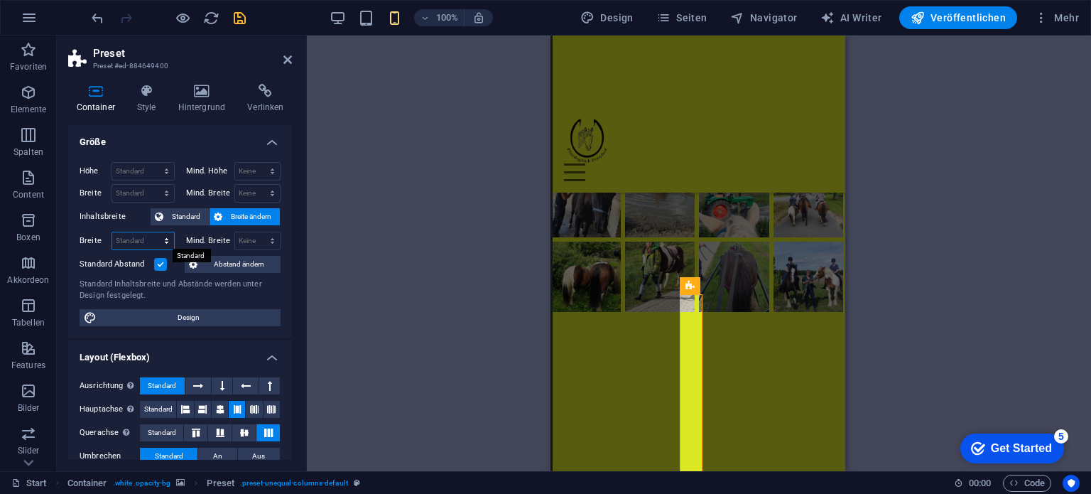
click at [163, 241] on select "Standard px rem % em vh vw" at bounding box center [143, 240] width 62 height 17
click at [112, 232] on select "Standard px rem % em vh vw" at bounding box center [143, 240] width 62 height 17
select select "DISABLED_OPTION_VALUE"
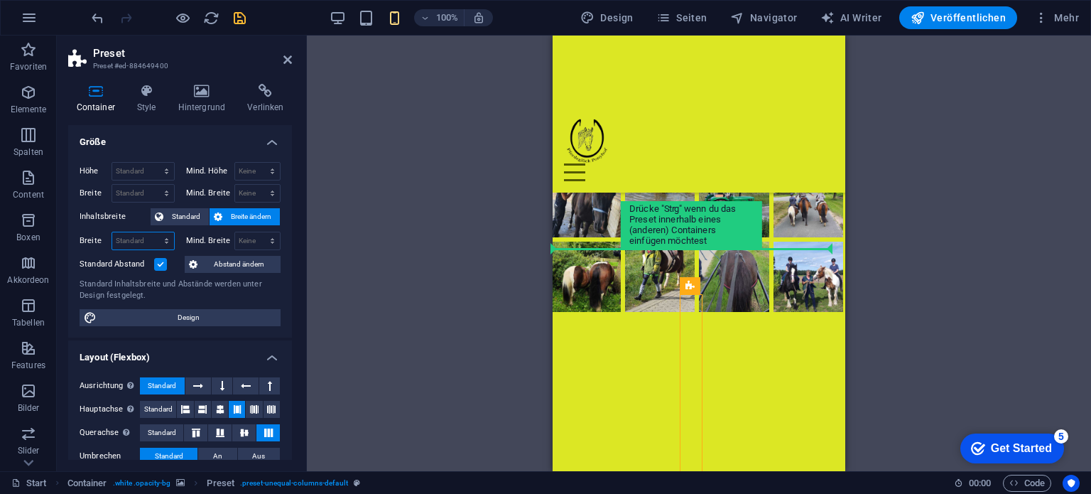
drag, startPoint x: 664, startPoint y: 293, endPoint x: 655, endPoint y: 291, distance: 9.3
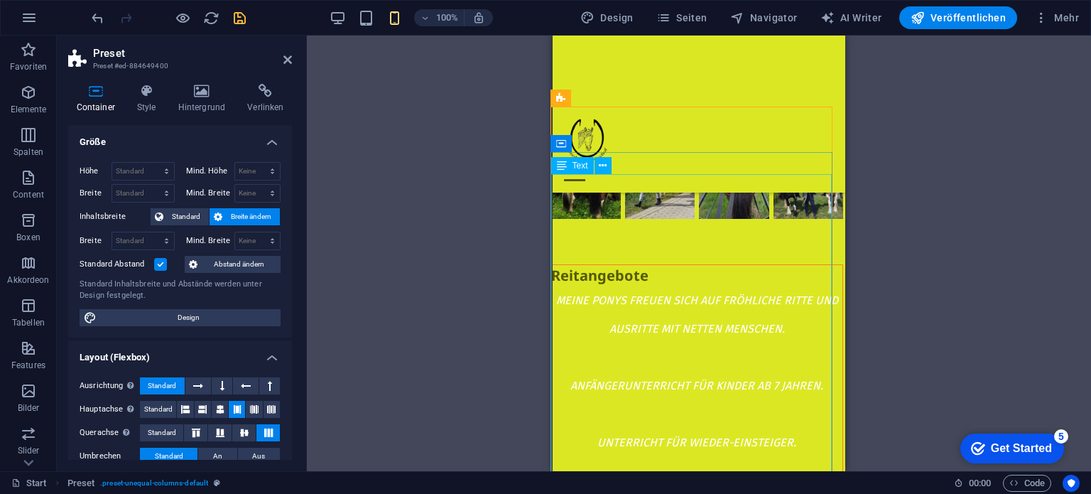
scroll to position [2685, 2]
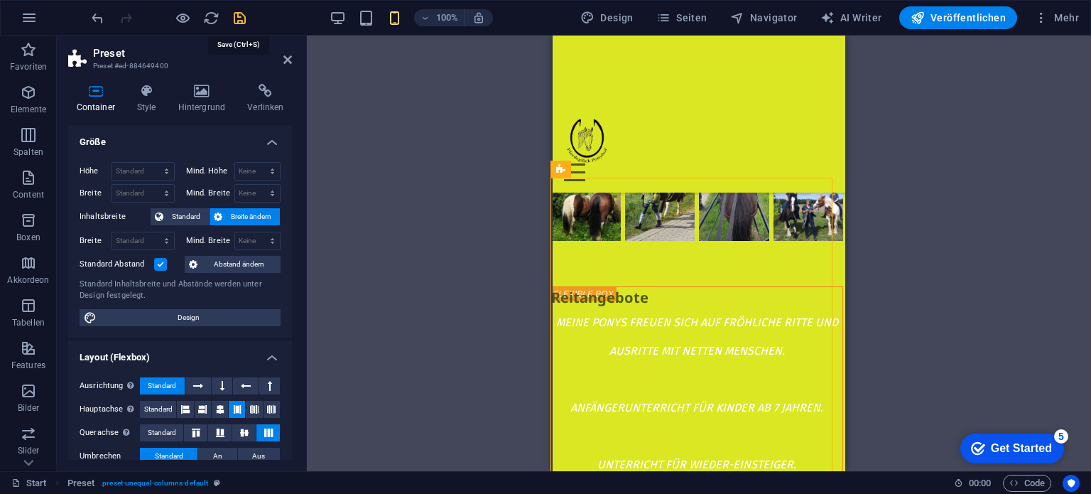
click at [236, 16] on icon "save" at bounding box center [240, 18] width 16 height 16
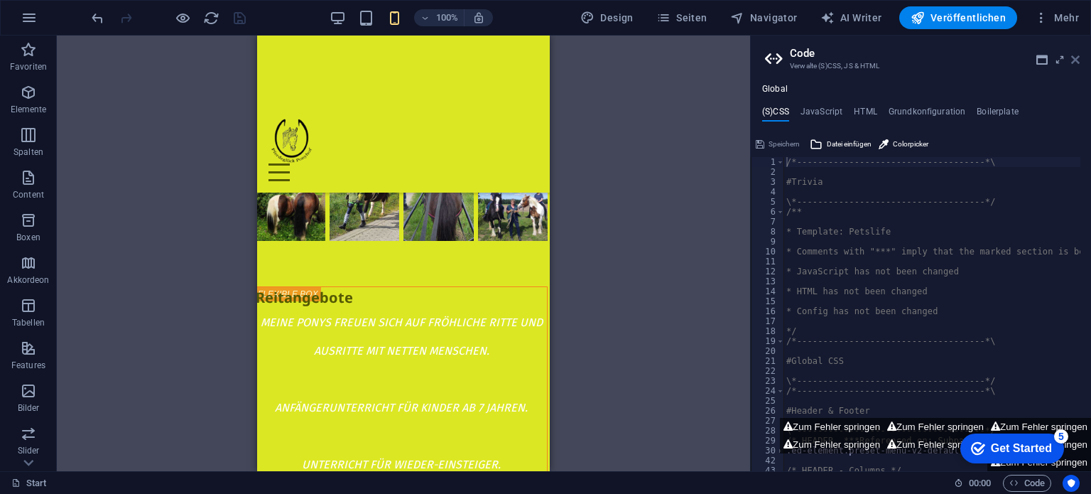
click at [1077, 57] on icon at bounding box center [1075, 59] width 9 height 11
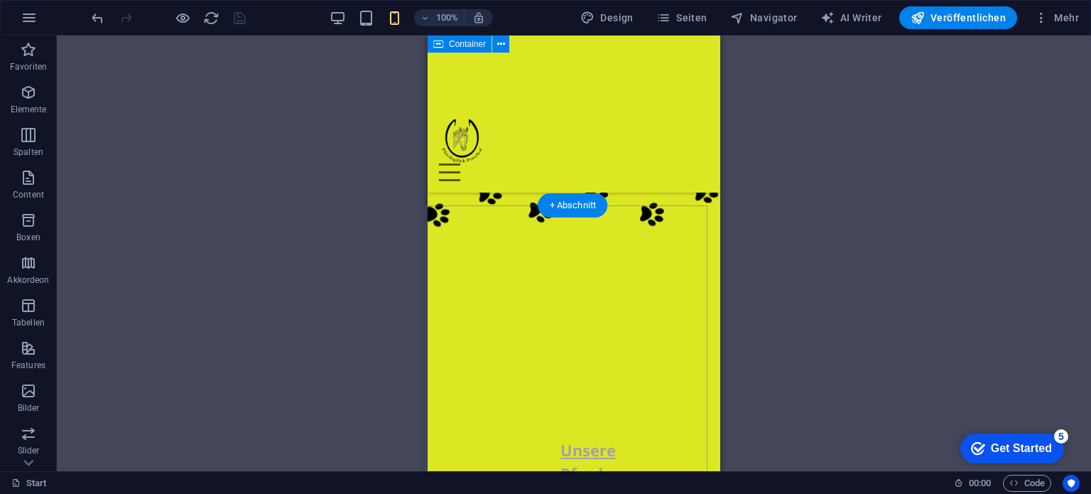
scroll to position [3750, 2]
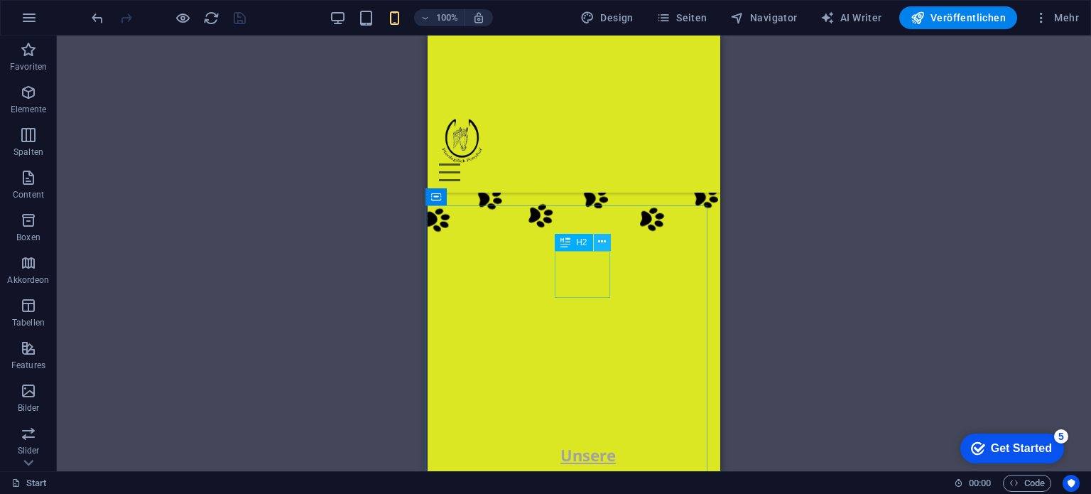
click at [604, 243] on icon at bounding box center [602, 241] width 8 height 15
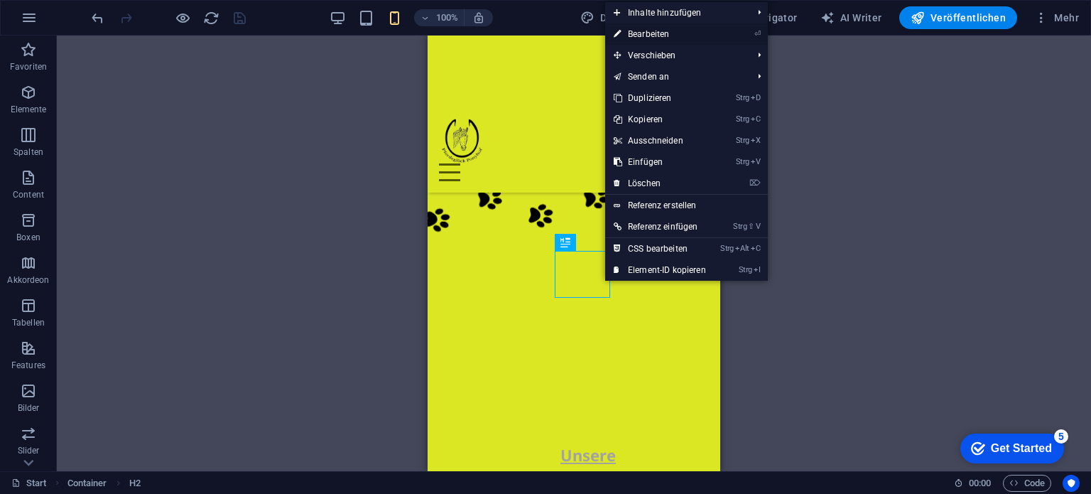
click at [638, 34] on link "⏎ Bearbeiten" at bounding box center [659, 33] width 109 height 21
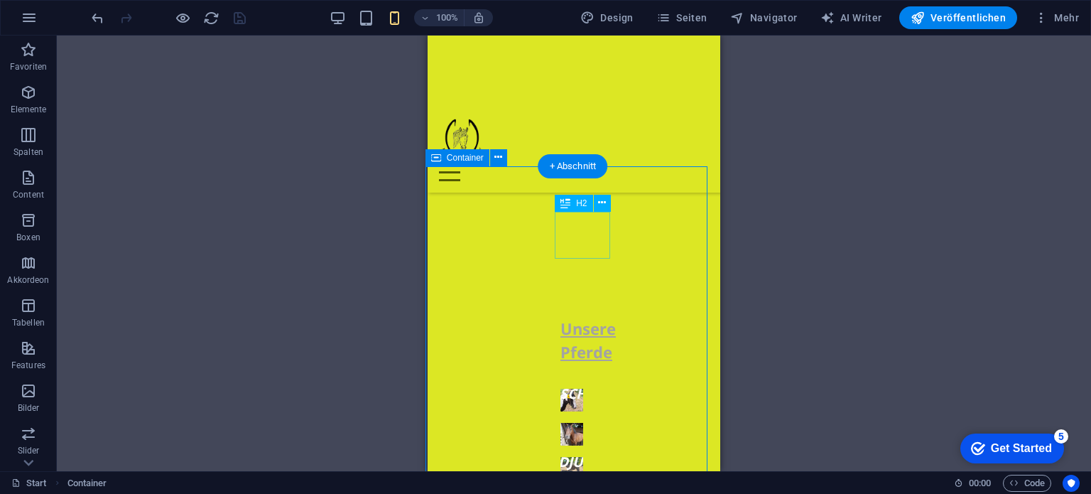
scroll to position [3892, 2]
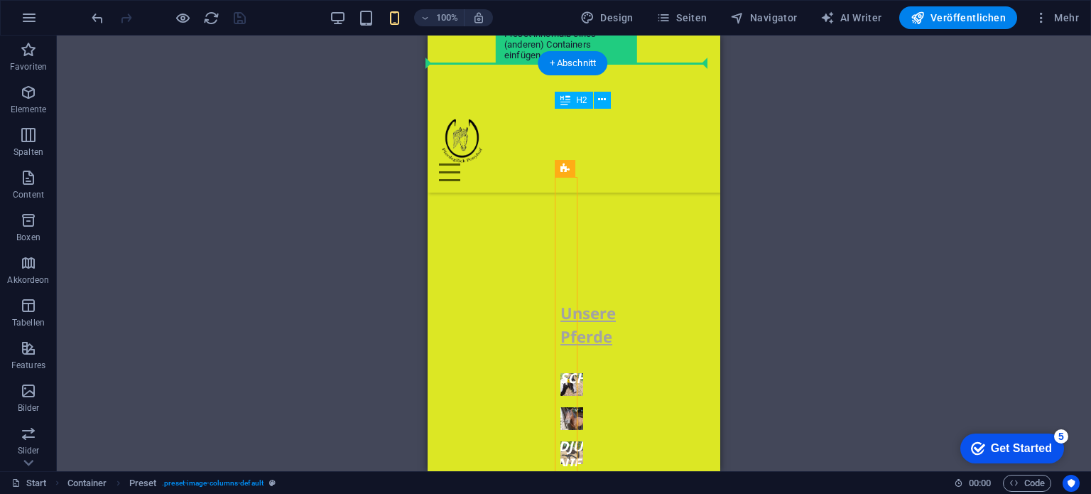
click at [561, 174] on icon at bounding box center [564, 168] width 9 height 17
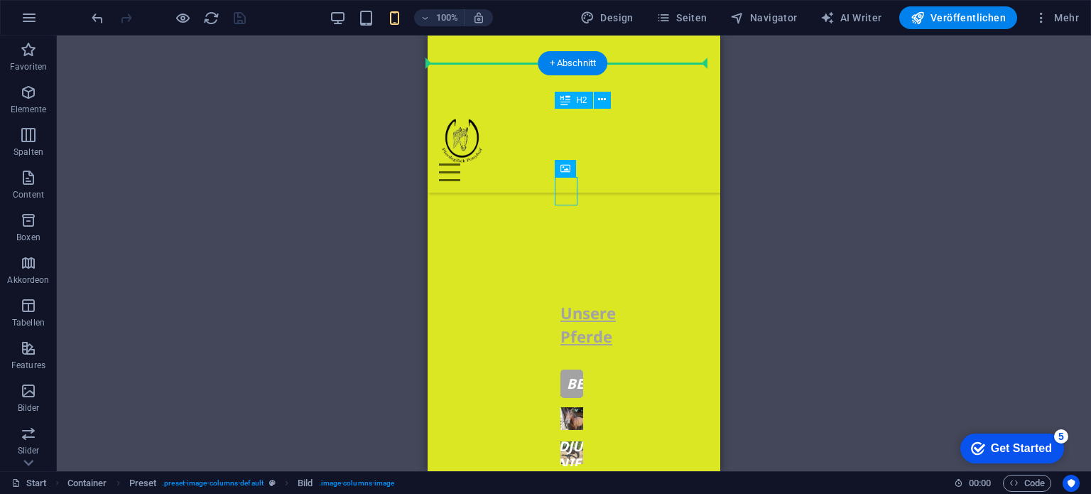
drag, startPoint x: 560, startPoint y: 178, endPoint x: 548, endPoint y: 178, distance: 12.1
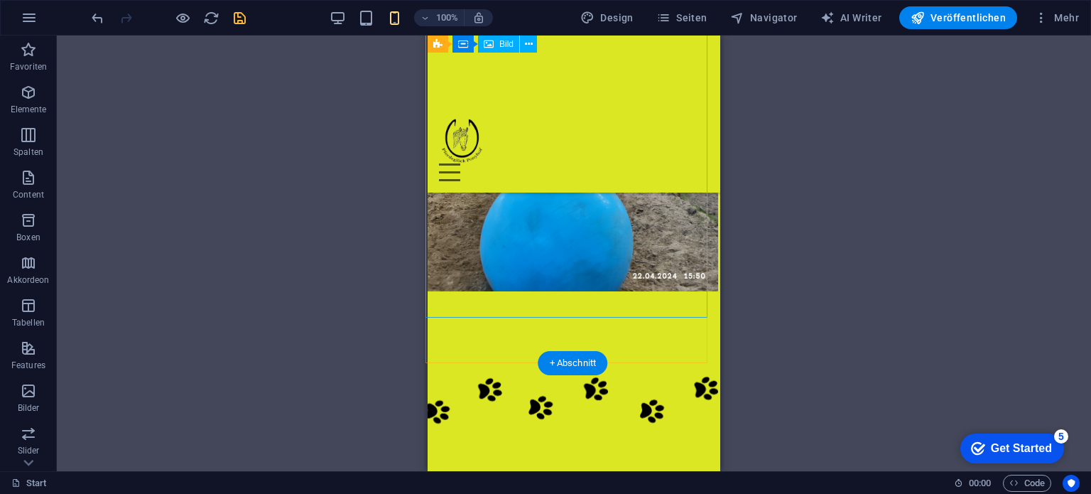
scroll to position [3679, 2]
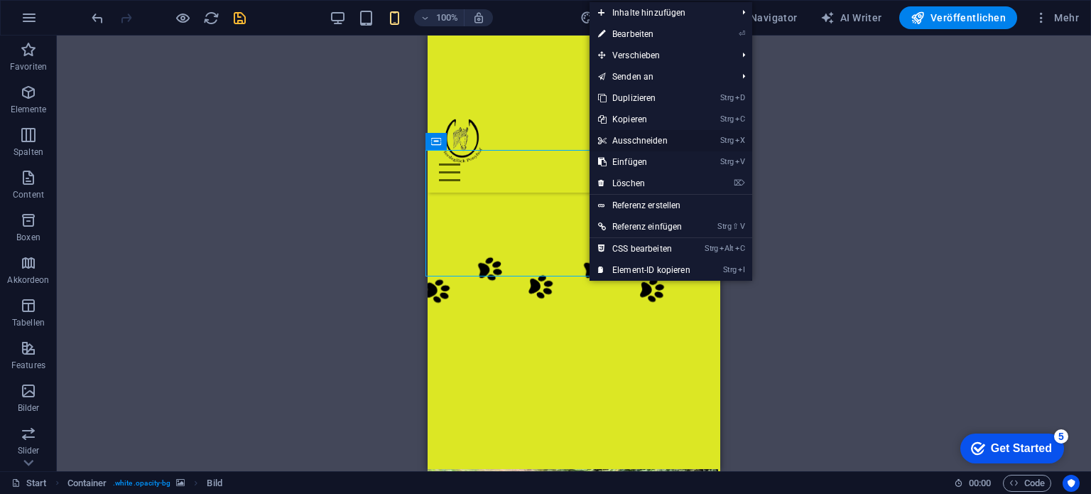
click at [624, 139] on link "Strg X Ausschneiden" at bounding box center [643, 140] width 109 height 21
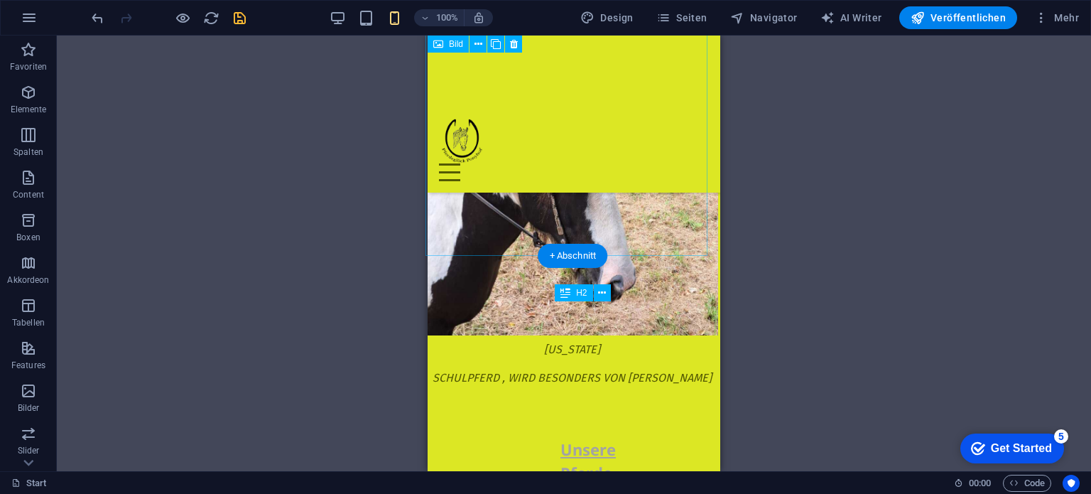
scroll to position [4105, 2]
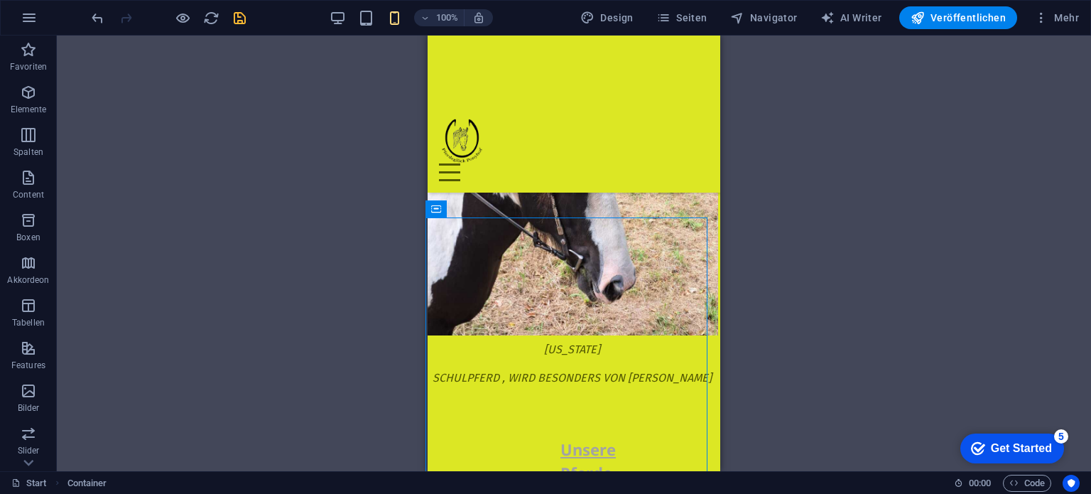
drag, startPoint x: 560, startPoint y: 343, endPoint x: 410, endPoint y: 316, distance: 152.3
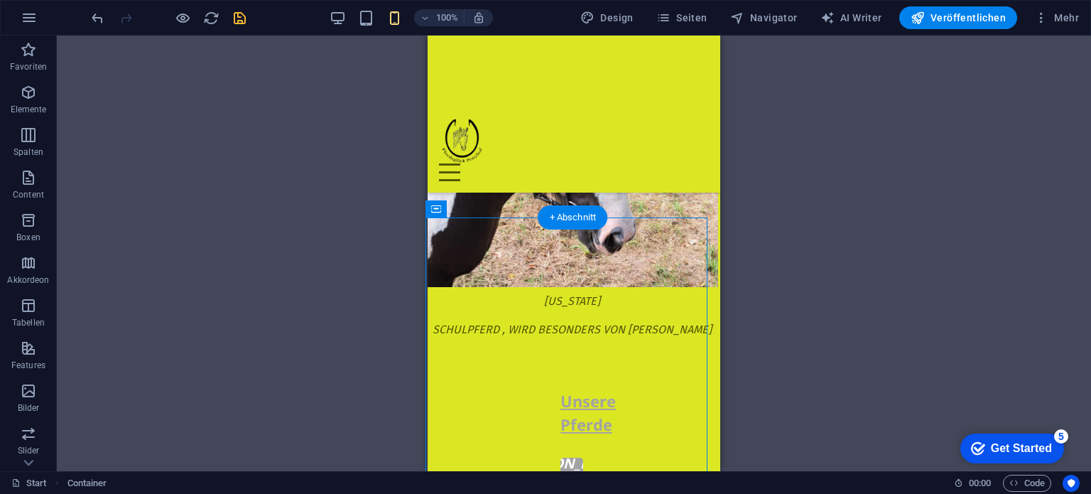
scroll to position [4176, 2]
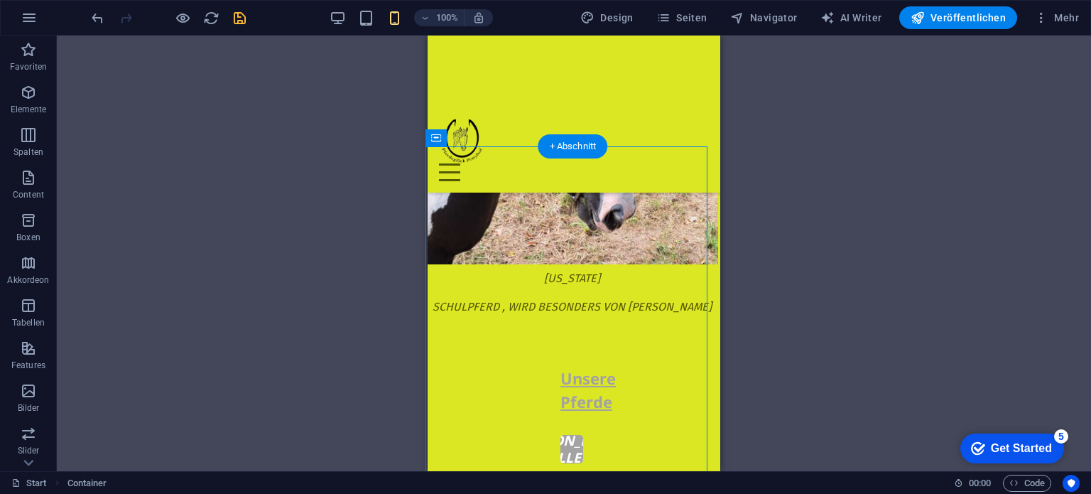
click at [565, 435] on figure "[PERSON_NAME] Einstellerpferd" at bounding box center [571, 449] width 23 height 28
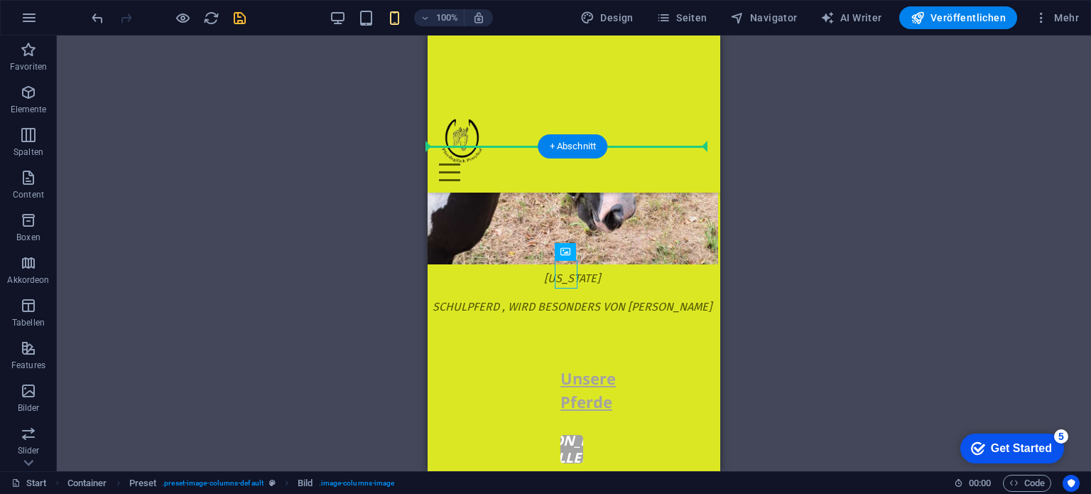
drag, startPoint x: 562, startPoint y: 266, endPoint x: 509, endPoint y: 255, distance: 53.8
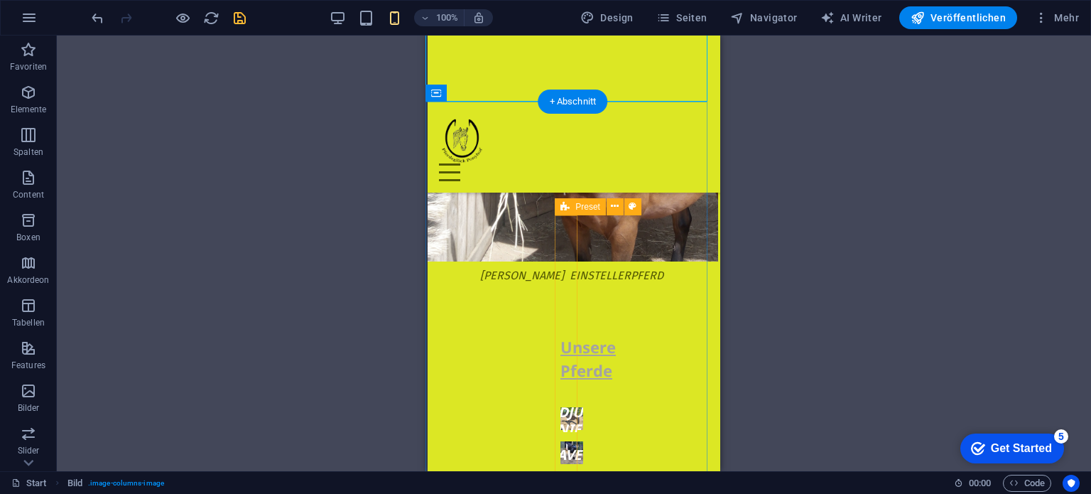
scroll to position [4531, 2]
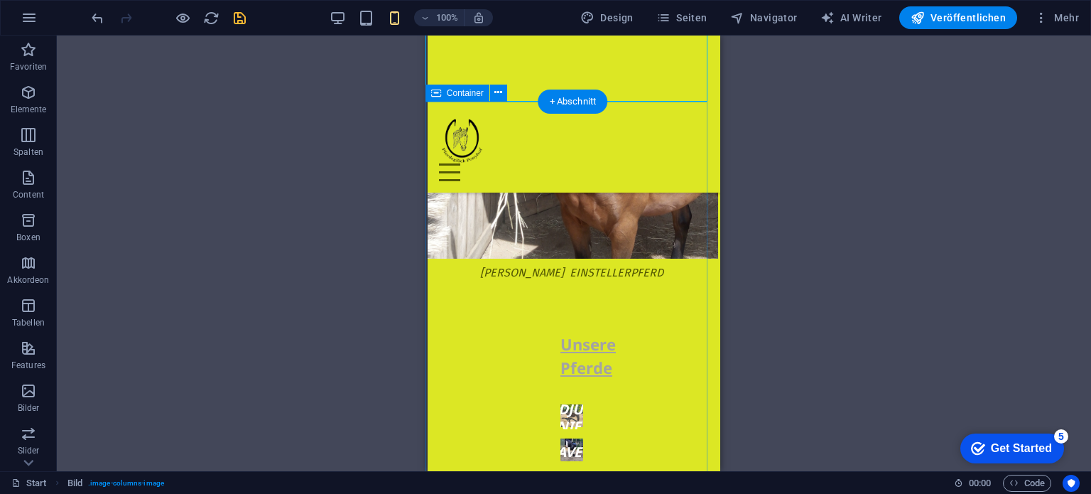
drag, startPoint x: 558, startPoint y: 217, endPoint x: 463, endPoint y: 214, distance: 95.2
drag, startPoint x: 558, startPoint y: 217, endPoint x: 494, endPoint y: 212, distance: 63.4
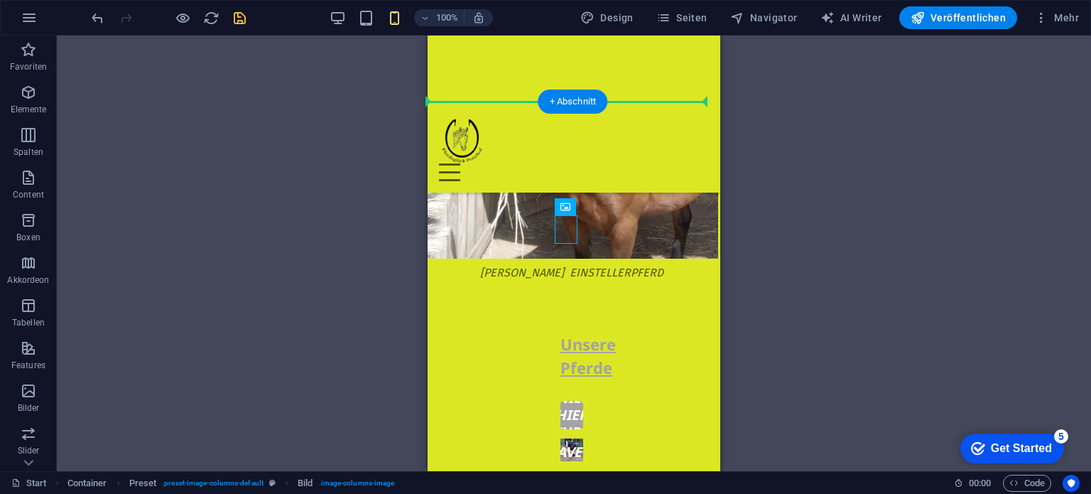
drag, startPoint x: 562, startPoint y: 223, endPoint x: 494, endPoint y: 214, distance: 68.7
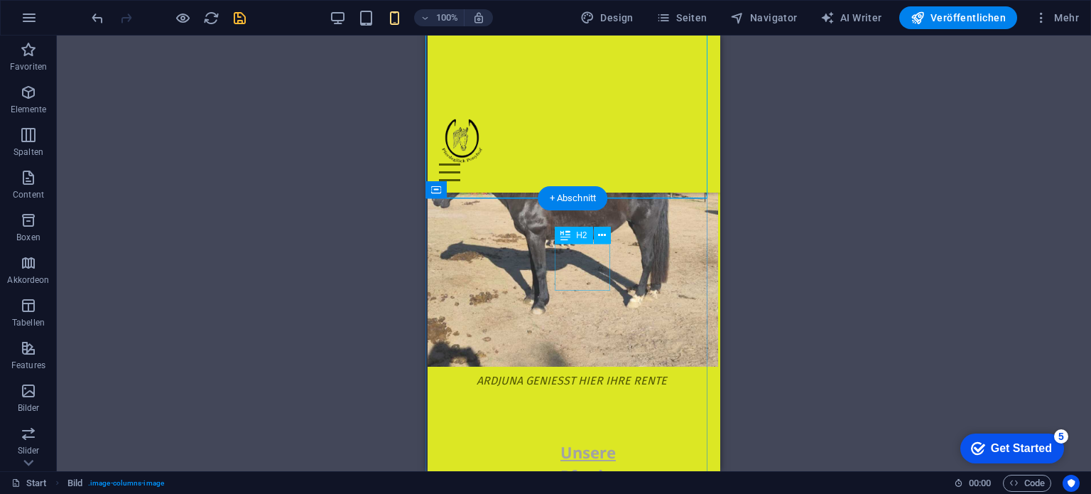
scroll to position [4815, 2]
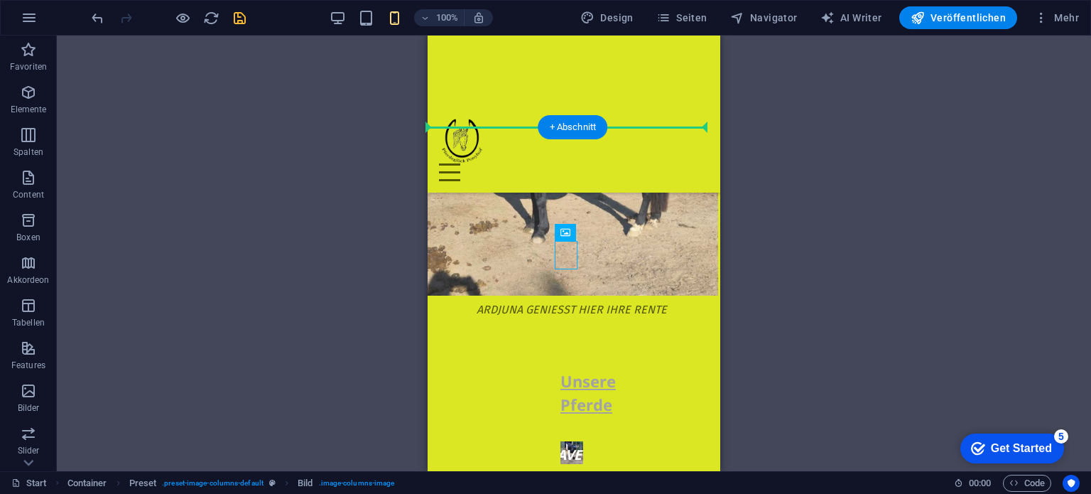
drag, startPoint x: 556, startPoint y: 246, endPoint x: 455, endPoint y: 235, distance: 101.4
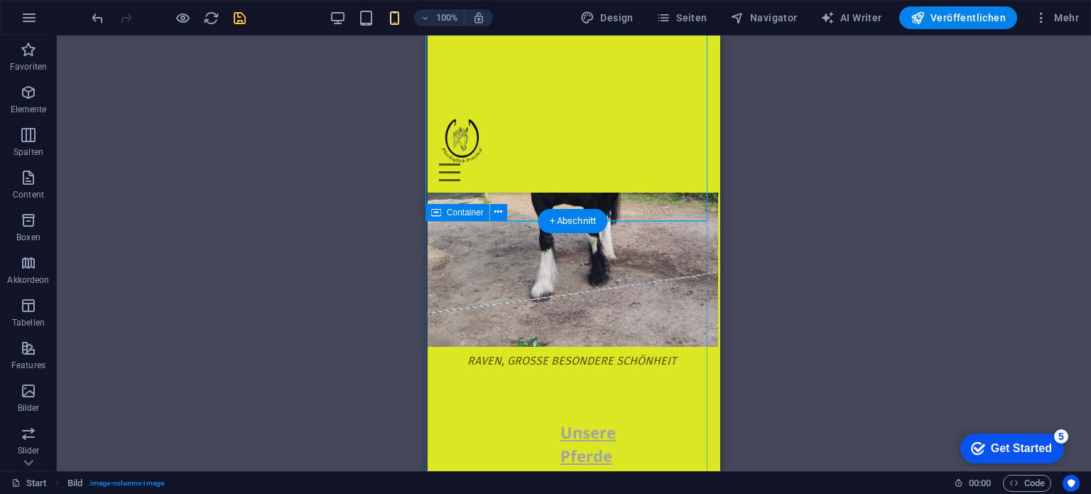
scroll to position [5099, 2]
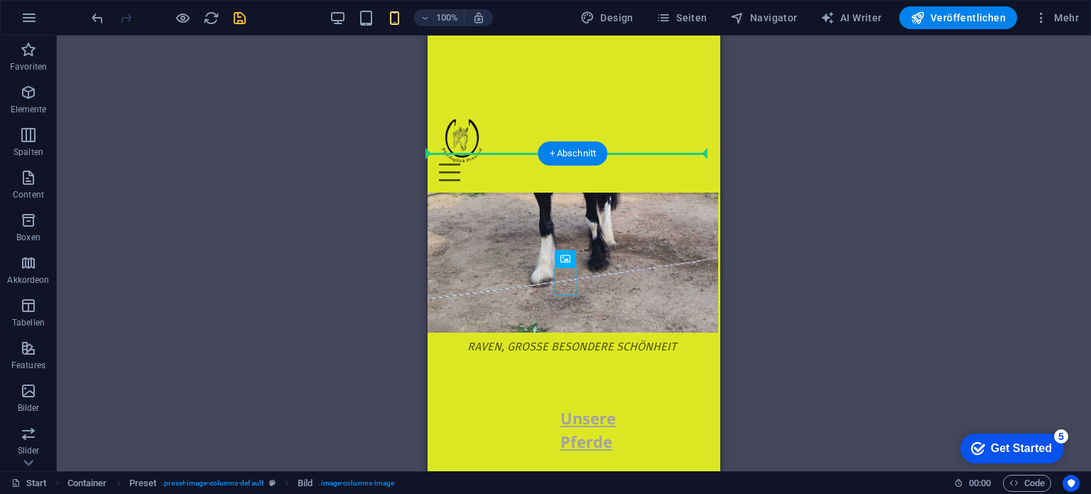
drag, startPoint x: 557, startPoint y: 271, endPoint x: 446, endPoint y: 251, distance: 112.6
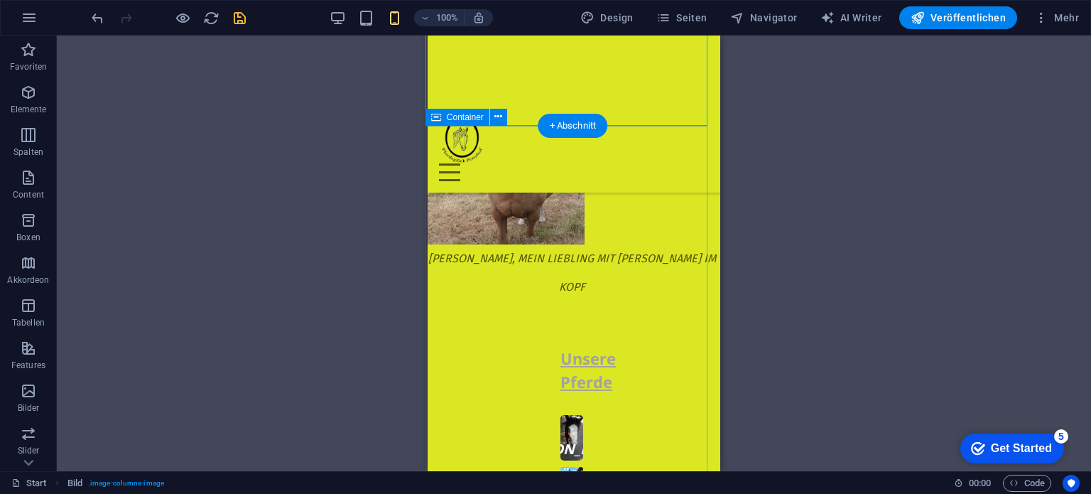
scroll to position [5383, 2]
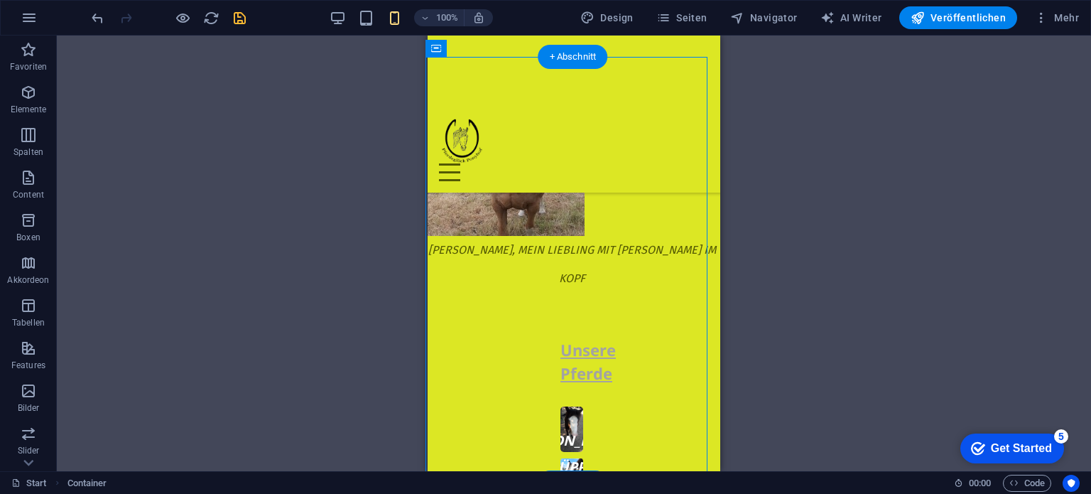
drag, startPoint x: 562, startPoint y: 178, endPoint x: 467, endPoint y: 176, distance: 94.5
click at [467, 293] on div "Unsere Pferde Schecki, Einsteller, darf im Schulbetrieb mitgehen Püppi, Tinkert…" at bounding box center [571, 491] width 293 height 397
drag, startPoint x: 555, startPoint y: 173, endPoint x: 477, endPoint y: 165, distance: 78.4
click at [443, 293] on div "Unsere Pferde Schecki, Einsteller, darf im Schulbetrieb mitgehen Püppi, Tinkert…" at bounding box center [571, 491] width 293 height 397
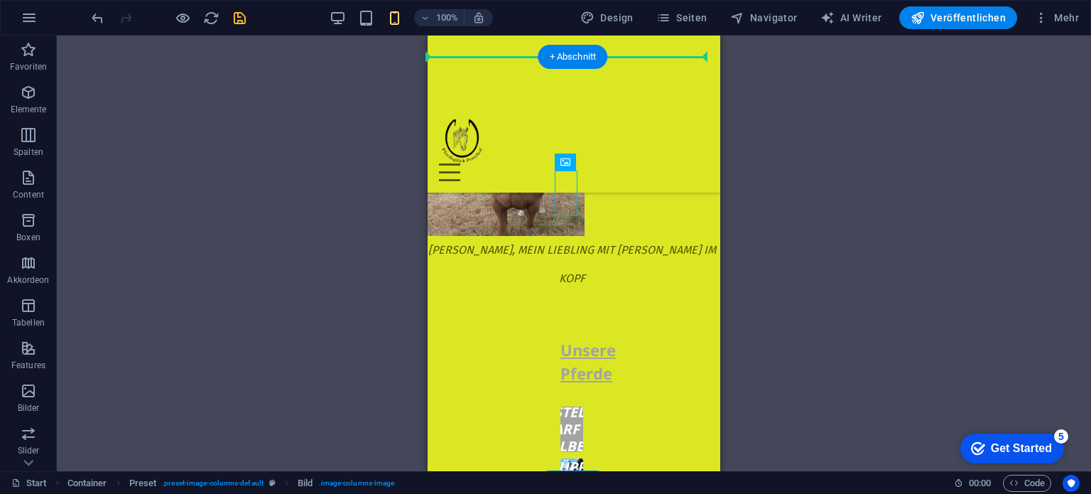
drag, startPoint x: 558, startPoint y: 173, endPoint x: 444, endPoint y: 158, distance: 115.2
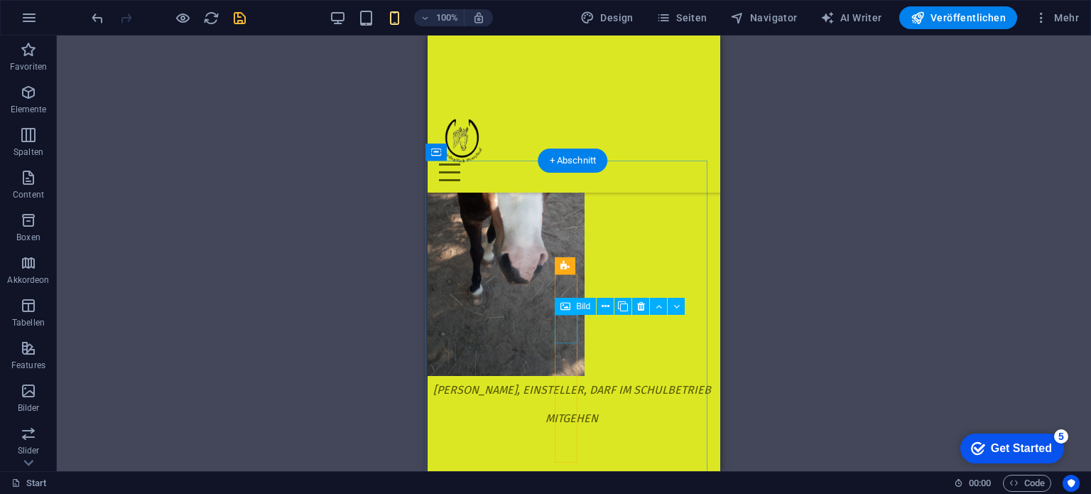
scroll to position [5596, 2]
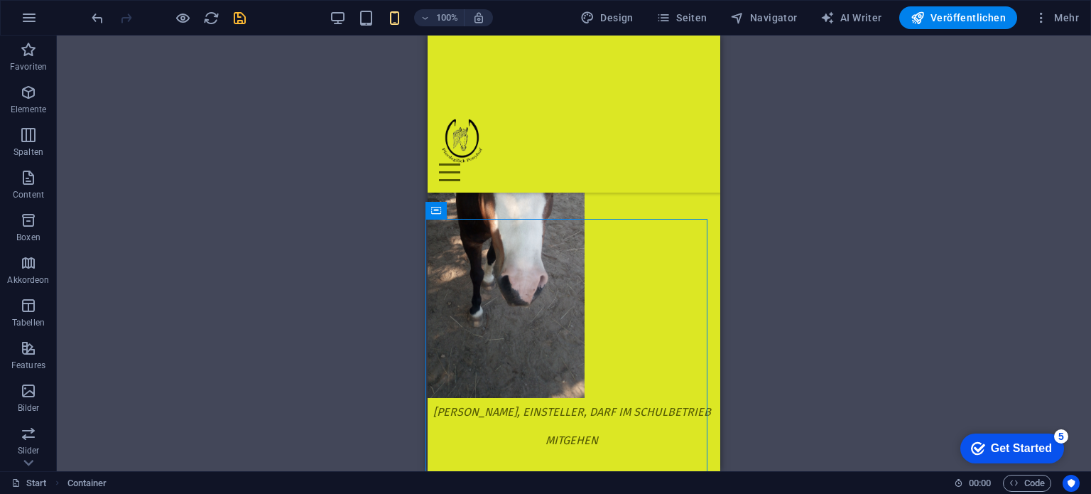
drag, startPoint x: 560, startPoint y: 335, endPoint x: 432, endPoint y: 306, distance: 131.0
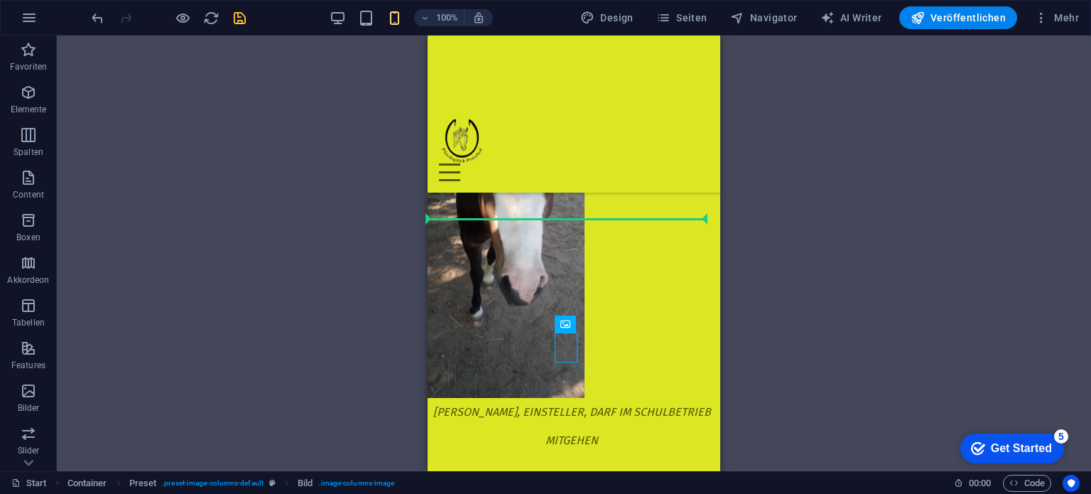
drag, startPoint x: 565, startPoint y: 338, endPoint x: 440, endPoint y: 326, distance: 125.6
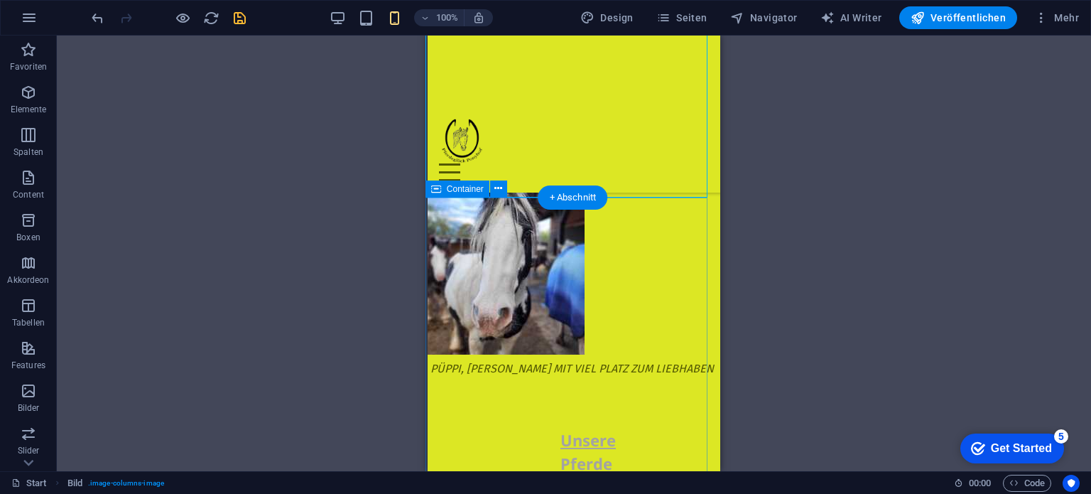
scroll to position [5952, 2]
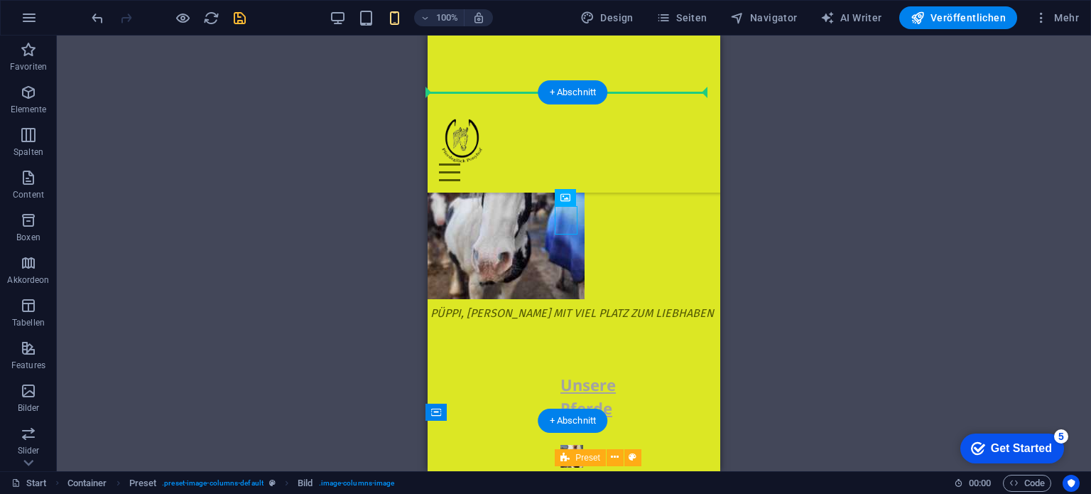
drag, startPoint x: 560, startPoint y: 215, endPoint x: 470, endPoint y: 200, distance: 90.7
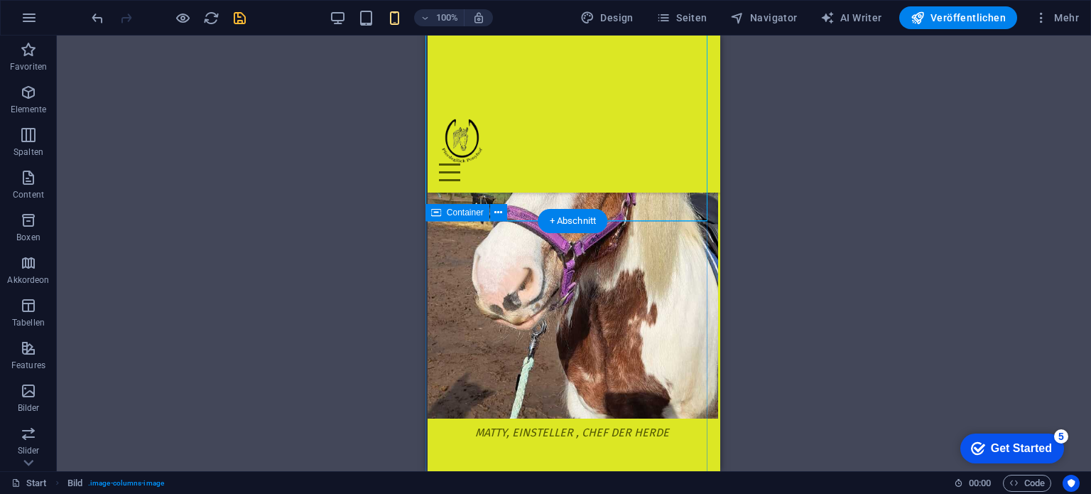
scroll to position [6165, 2]
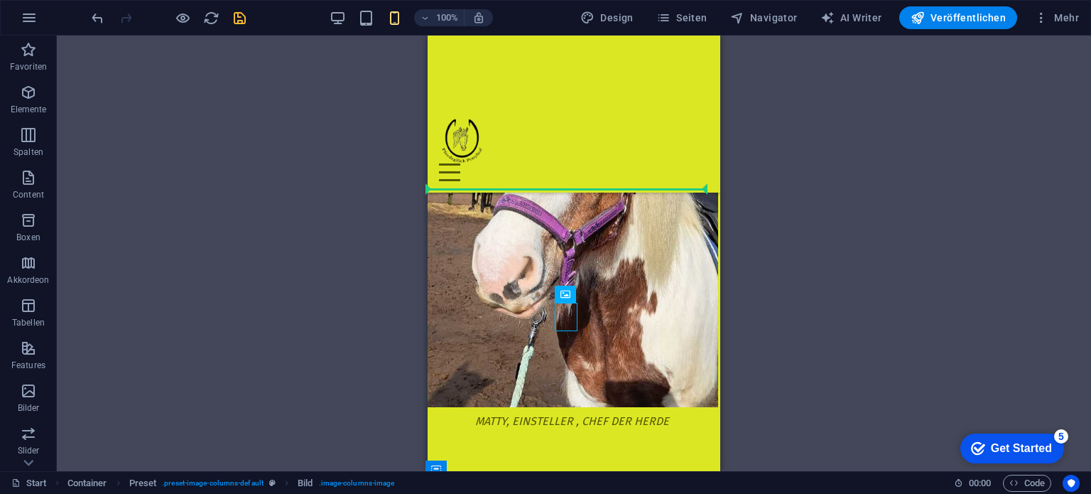
drag, startPoint x: 566, startPoint y: 312, endPoint x: 426, endPoint y: 281, distance: 143.4
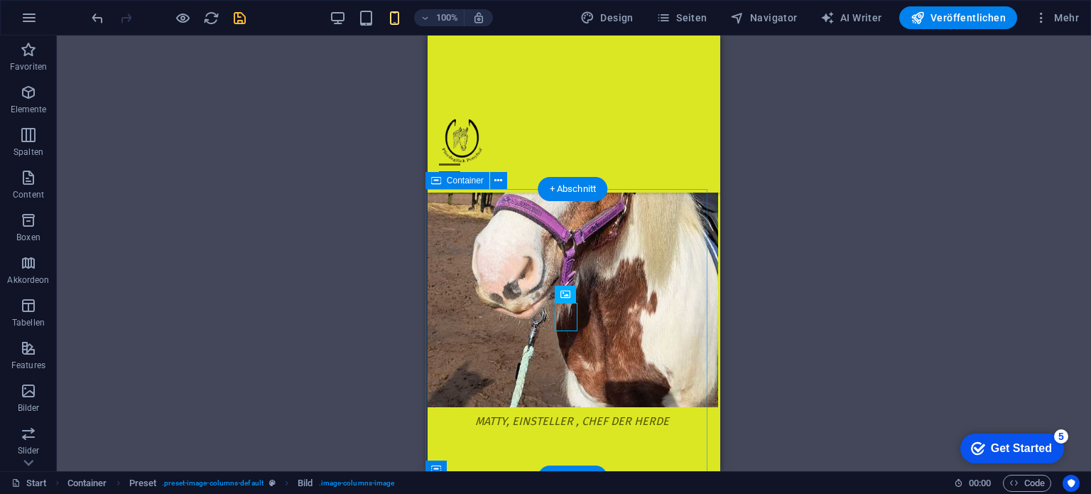
drag, startPoint x: 992, startPoint y: 336, endPoint x: 503, endPoint y: 285, distance: 492.0
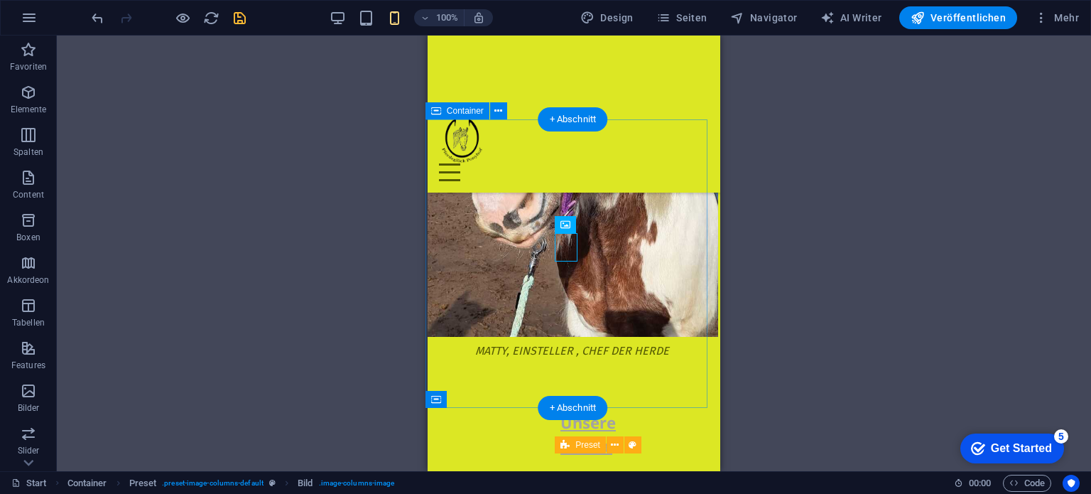
scroll to position [6236, 2]
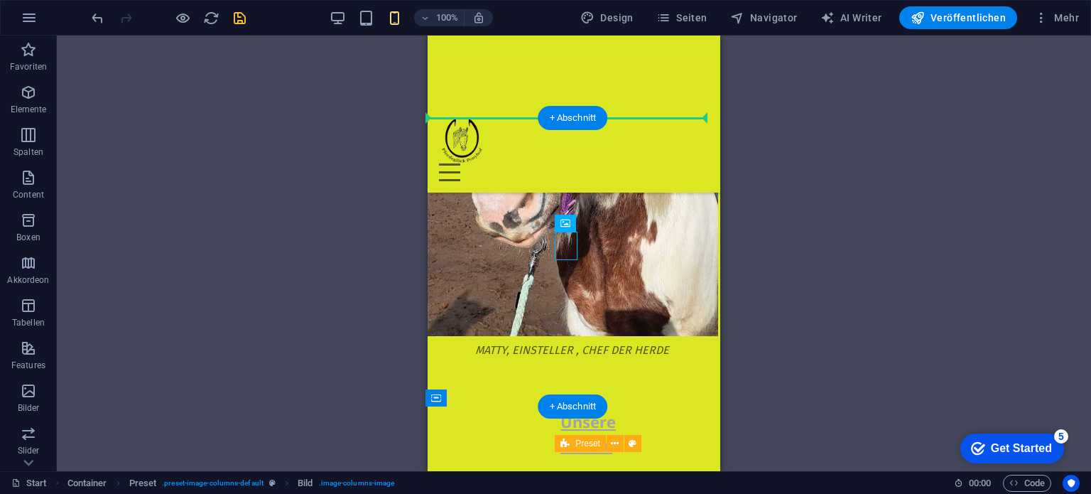
drag, startPoint x: 539, startPoint y: 246, endPoint x: 455, endPoint y: 229, distance: 85.5
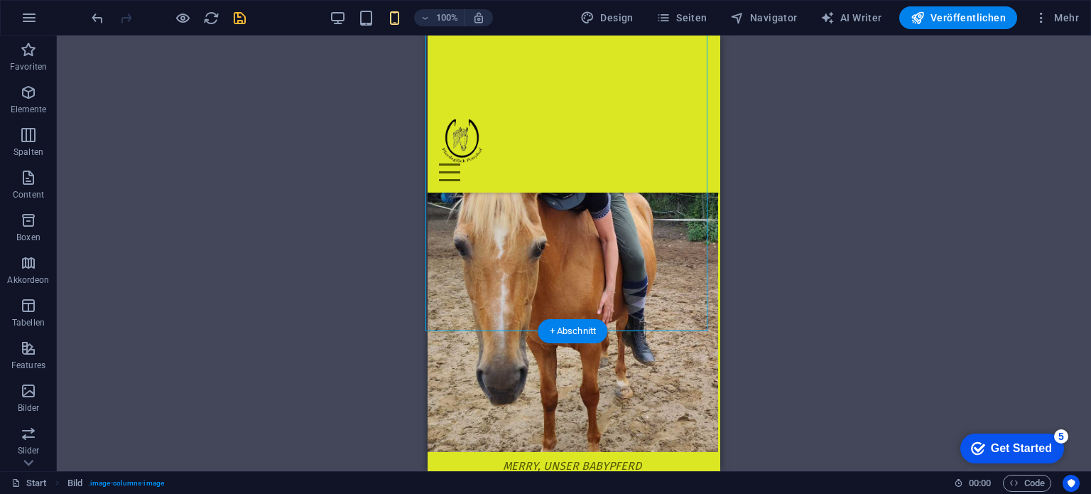
scroll to position [6591, 2]
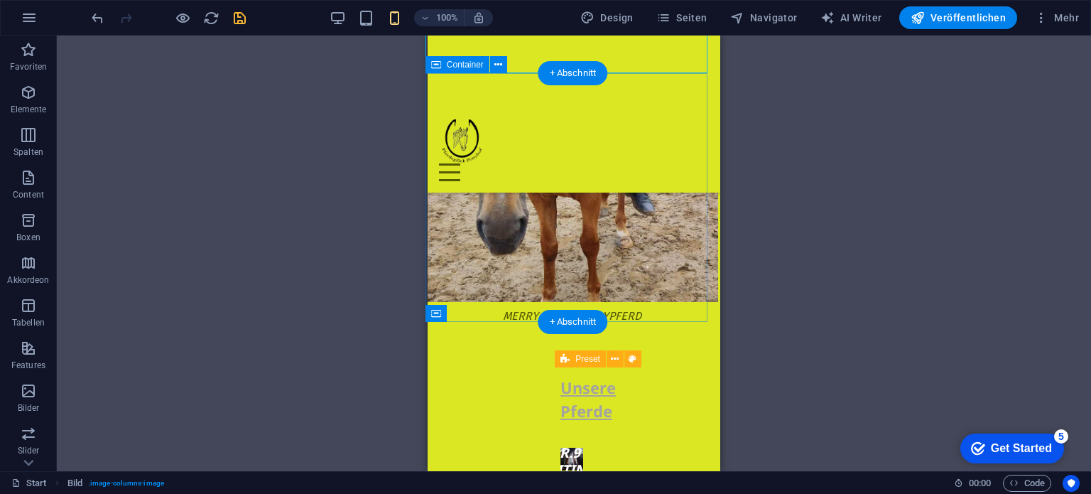
drag, startPoint x: 555, startPoint y: 195, endPoint x: 466, endPoint y: 190, distance: 89.0
click at [460, 330] on div "Unsere Pferde Nr.9 :), Minitinker, besonderer Liebling von Thessa Oskar, Knutsc…" at bounding box center [571, 451] width 293 height 243
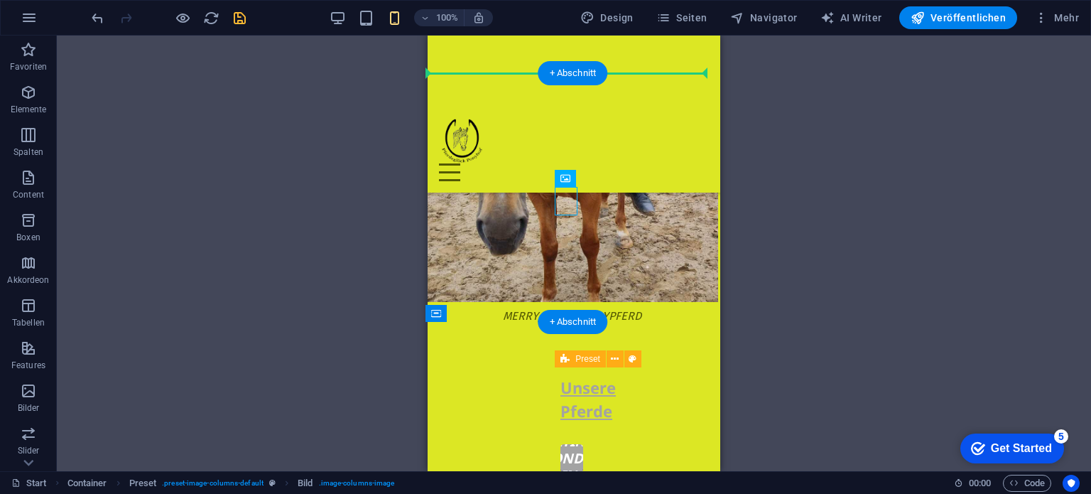
drag, startPoint x: 567, startPoint y: 200, endPoint x: 449, endPoint y: 182, distance: 119.9
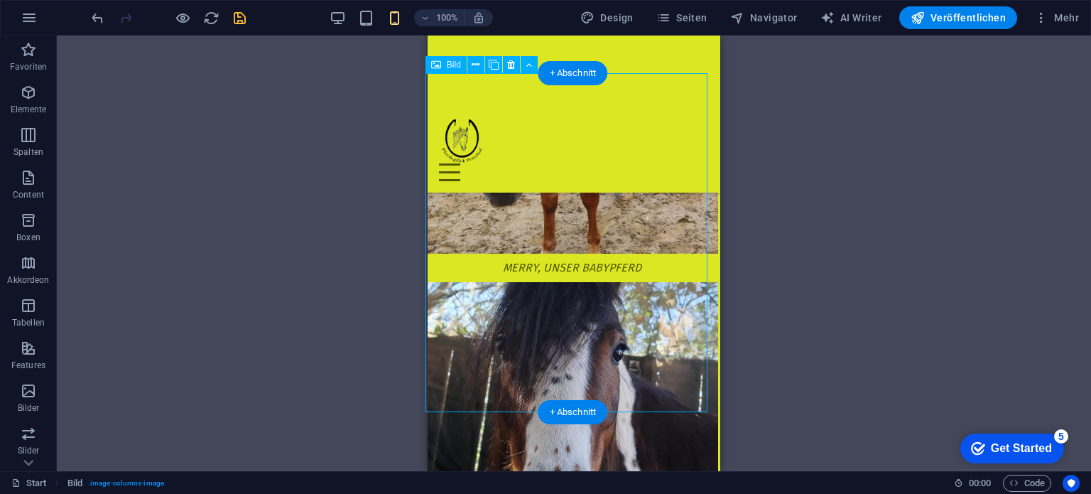
scroll to position [6875, 2]
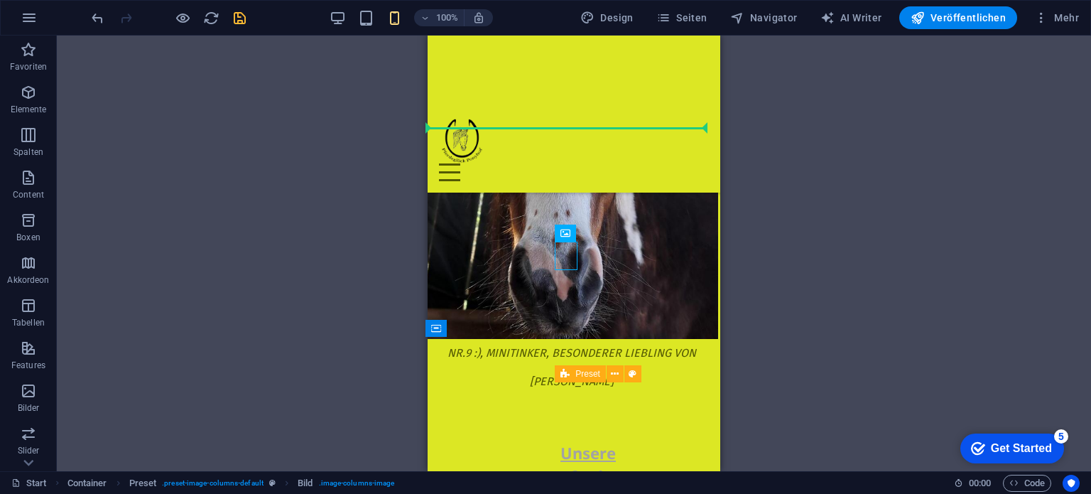
drag, startPoint x: 562, startPoint y: 251, endPoint x: 415, endPoint y: 232, distance: 148.3
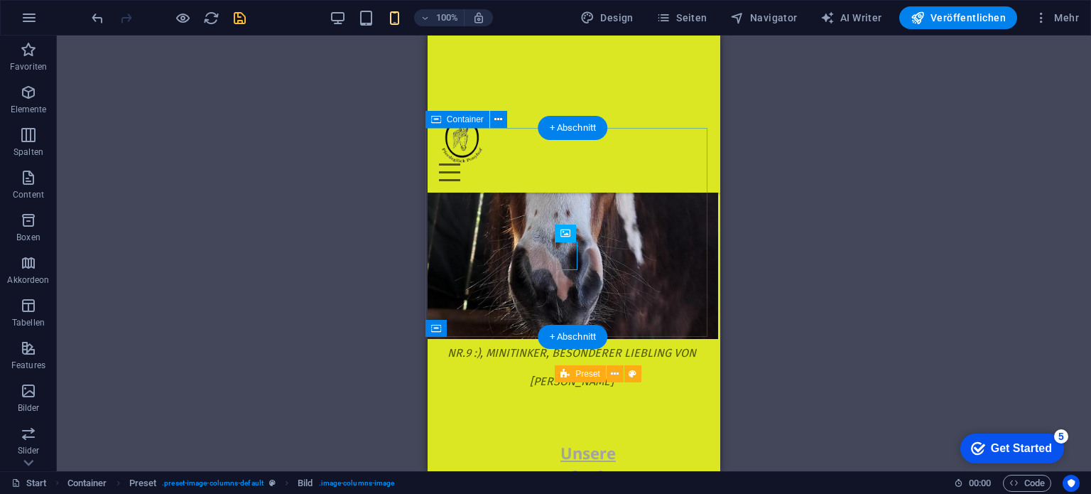
drag, startPoint x: 565, startPoint y: 261, endPoint x: 453, endPoint y: 233, distance: 115.6
click at [440, 396] on div "Unsere Pferde Oskar, Knutschkugel, wird unser Kutschen" at bounding box center [571, 500] width 293 height 209
drag, startPoint x: 565, startPoint y: 250, endPoint x: 449, endPoint y: 196, distance: 127.7
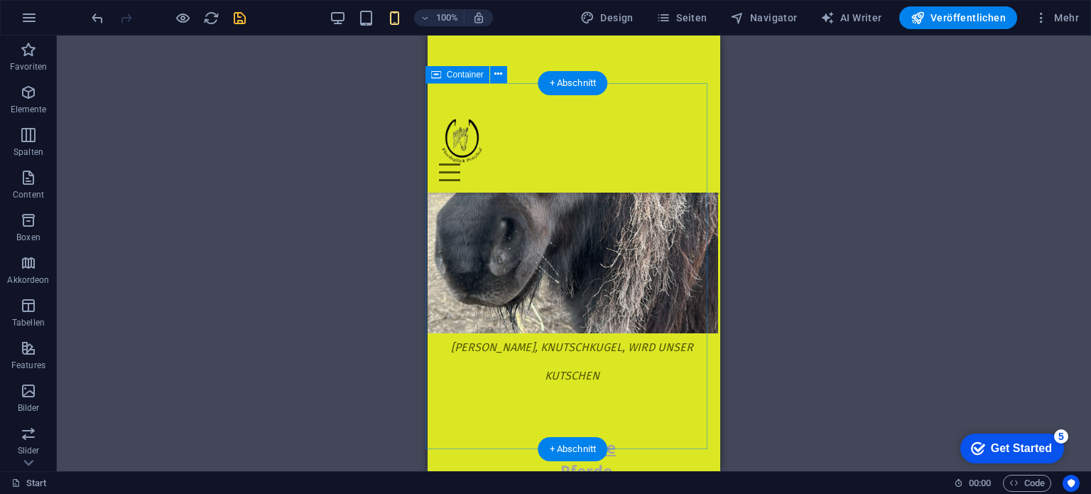
scroll to position [7088, 2]
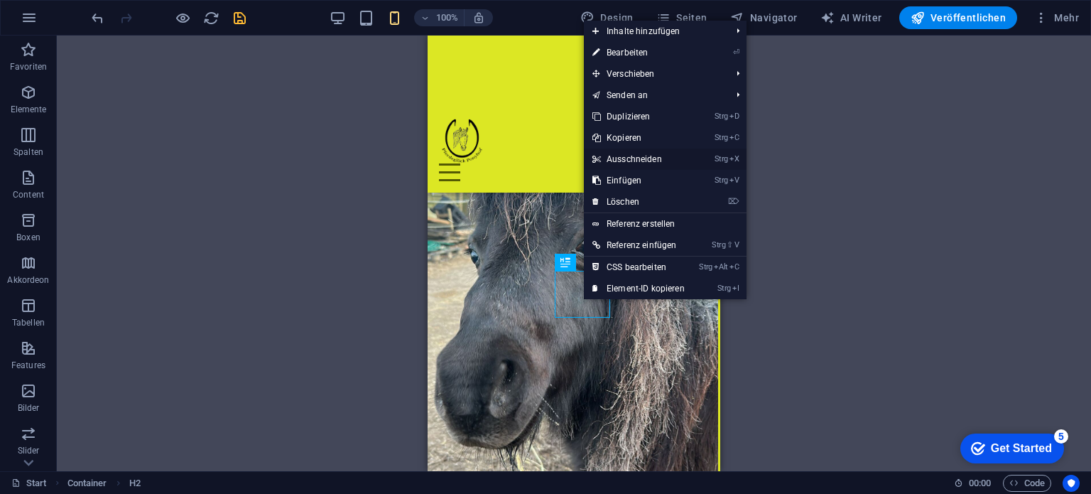
click at [612, 156] on link "Strg X Ausschneiden" at bounding box center [638, 158] width 109 height 21
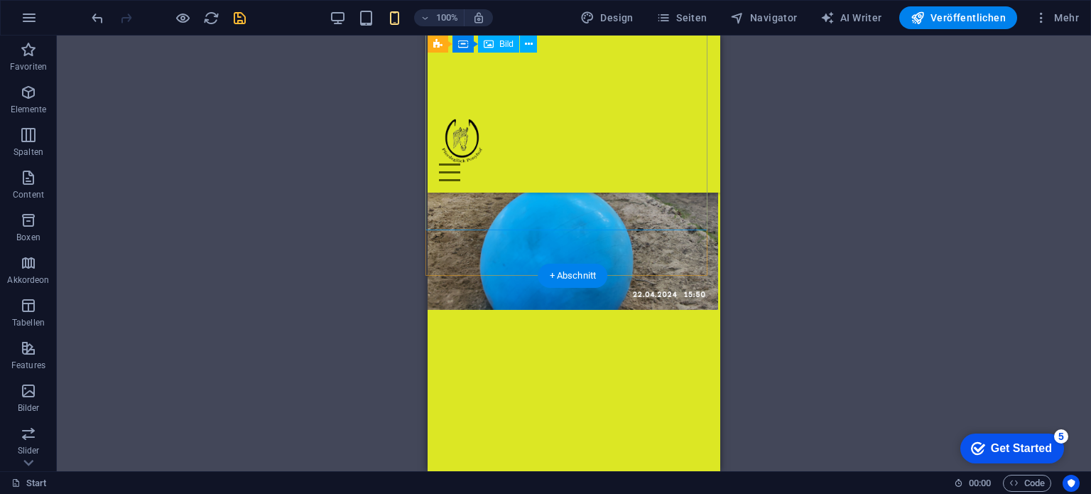
scroll to position [3537, 2]
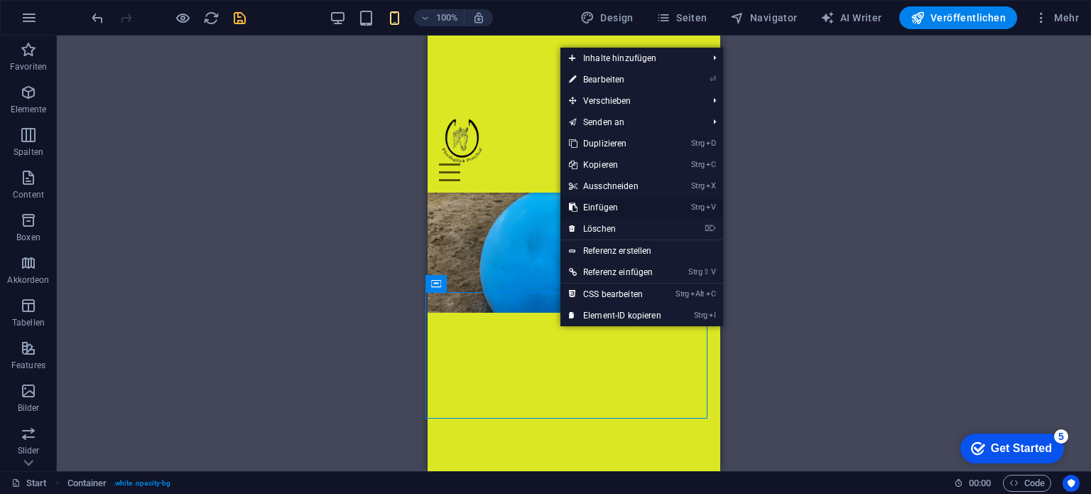
click at [603, 205] on link "Strg V Einfügen" at bounding box center [614, 207] width 109 height 21
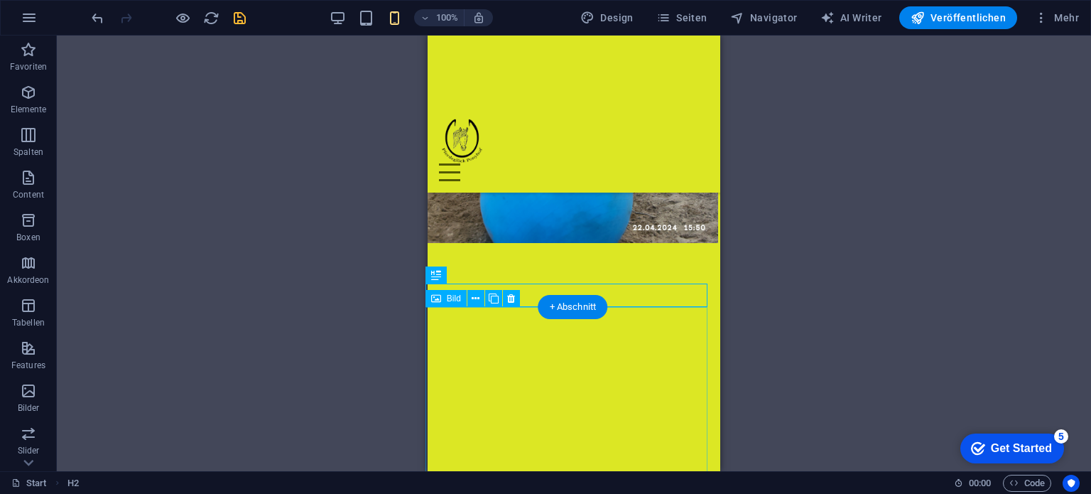
scroll to position [3679, 2]
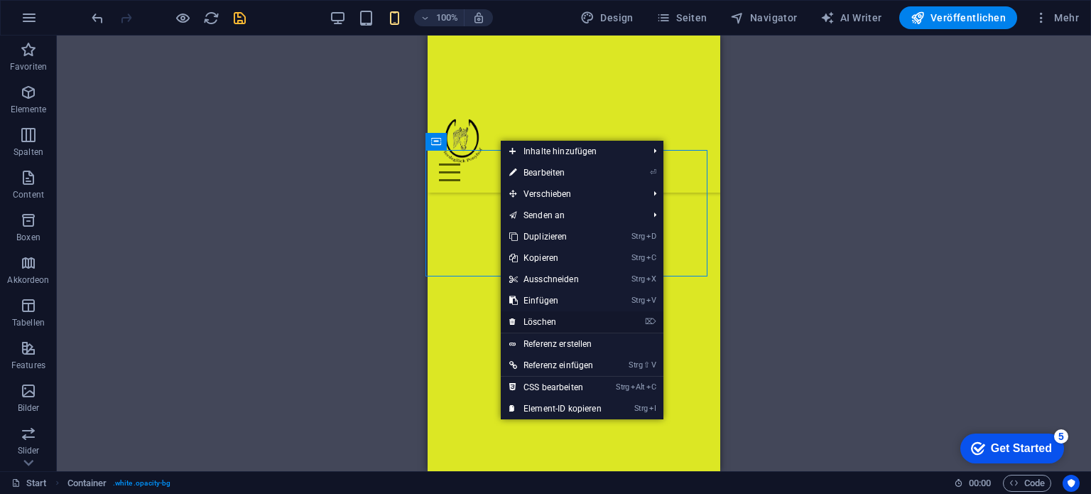
click at [540, 319] on link "⌦ Löschen" at bounding box center [555, 321] width 109 height 21
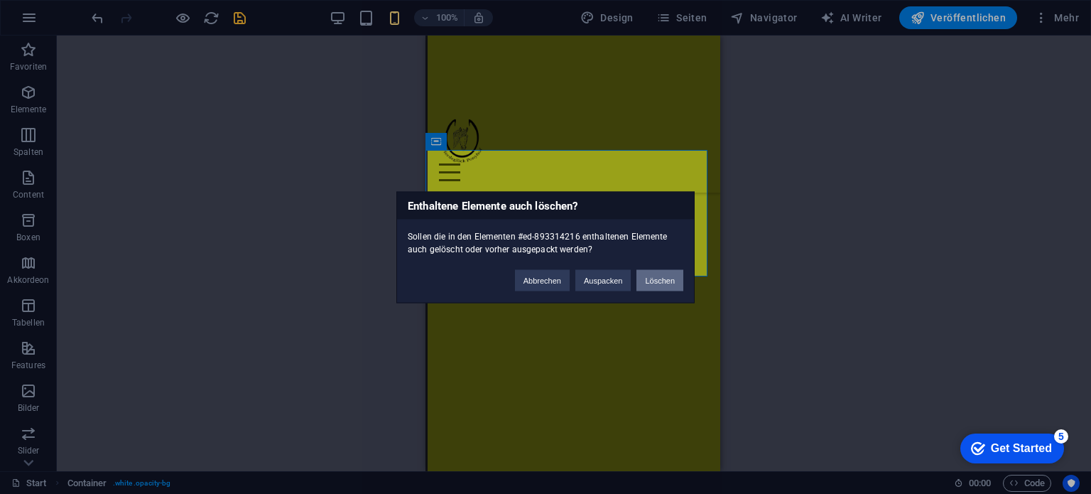
drag, startPoint x: 656, startPoint y: 275, endPoint x: 234, endPoint y: 236, distance: 422.9
click at [656, 275] on button "Löschen" at bounding box center [659, 279] width 47 height 21
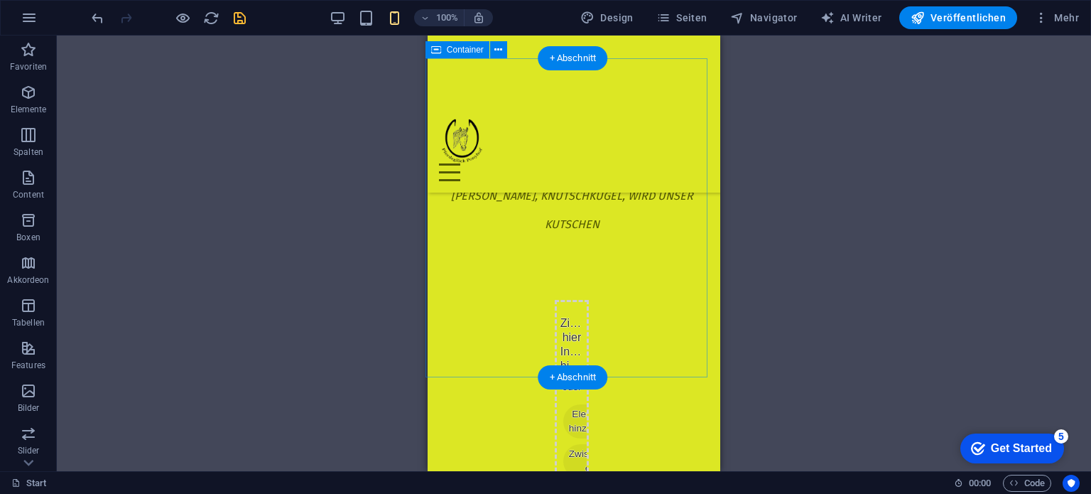
scroll to position [7159, 2]
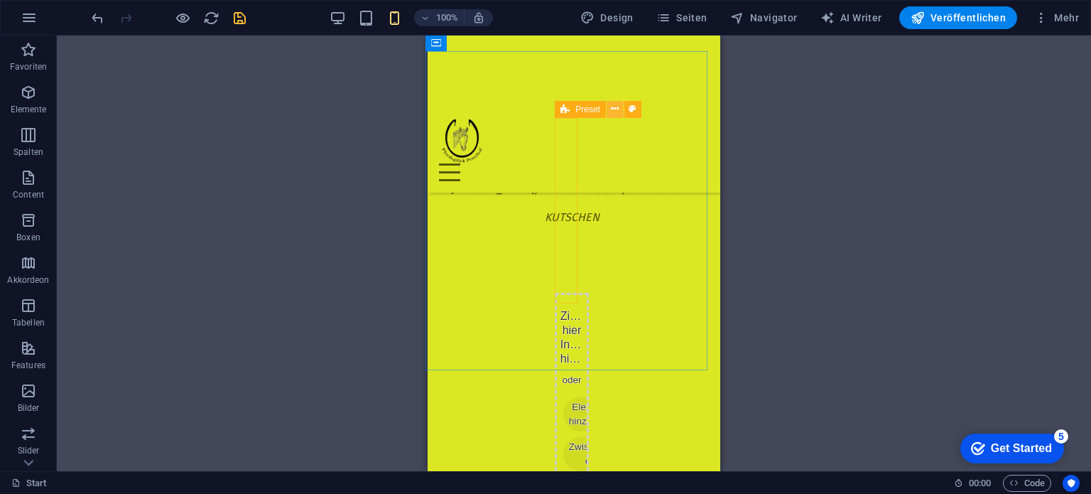
click at [611, 107] on icon at bounding box center [615, 109] width 8 height 15
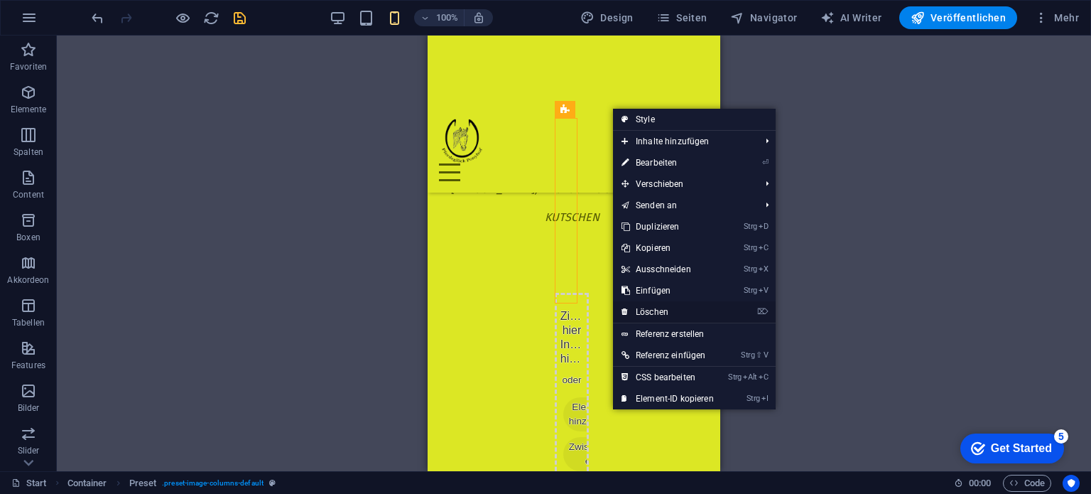
click at [651, 306] on link "⌦ Löschen" at bounding box center [667, 311] width 109 height 21
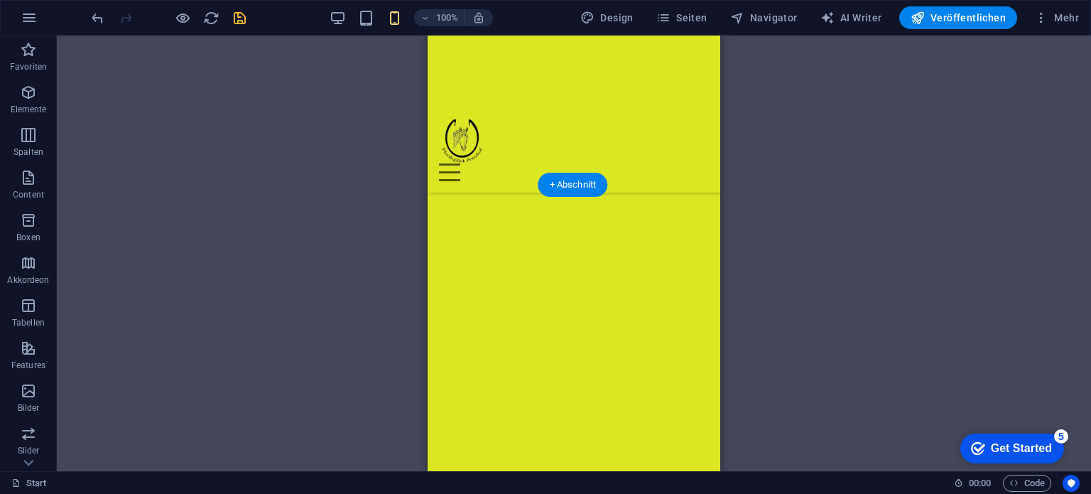
scroll to position [7230, 2]
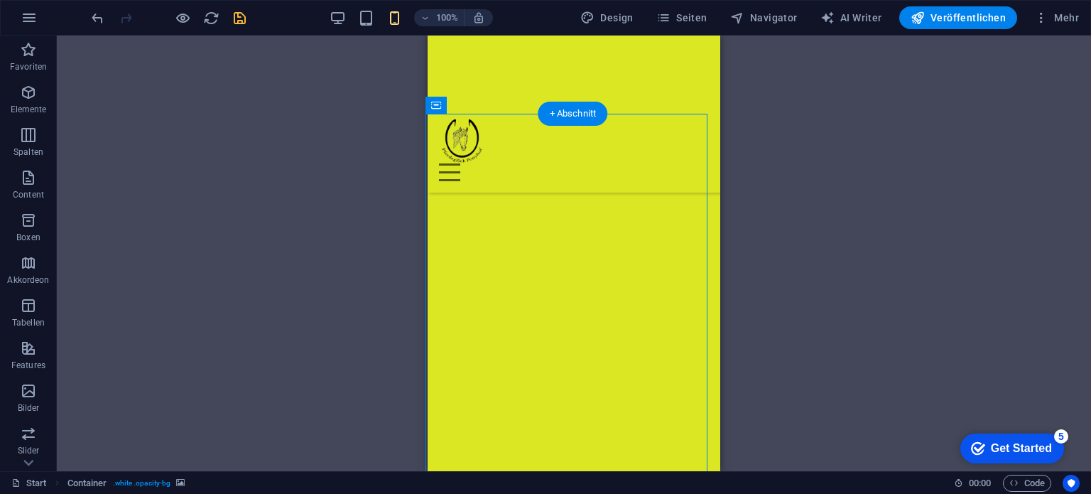
drag, startPoint x: 559, startPoint y: 170, endPoint x: 447, endPoint y: 165, distance: 111.6
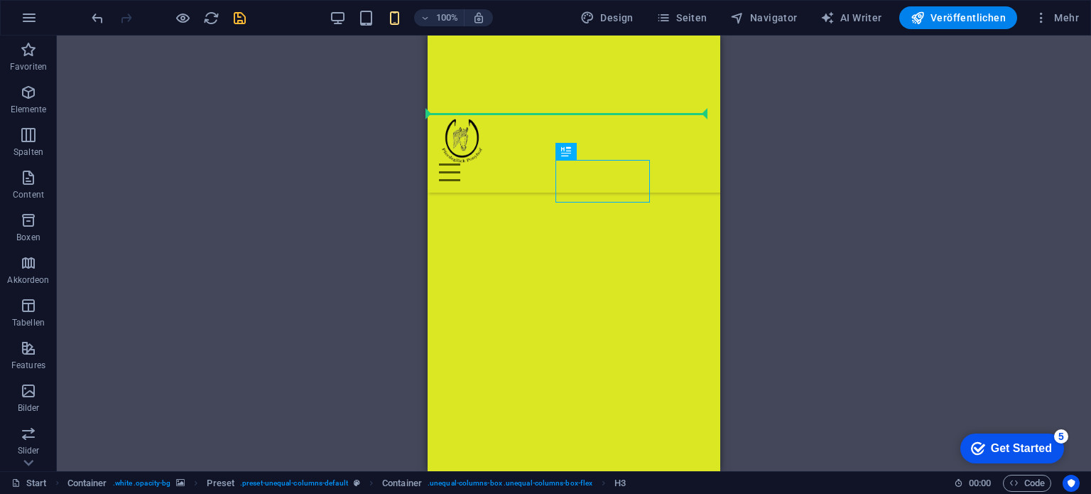
drag, startPoint x: 568, startPoint y: 182, endPoint x: 389, endPoint y: 164, distance: 179.9
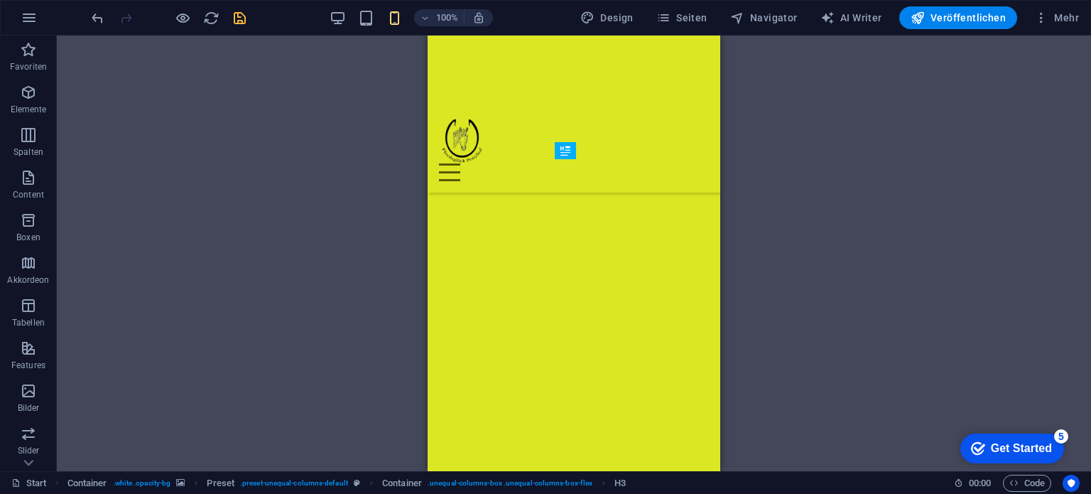
click at [568, 150] on icon at bounding box center [565, 150] width 10 height 17
click at [616, 153] on icon at bounding box center [615, 150] width 8 height 15
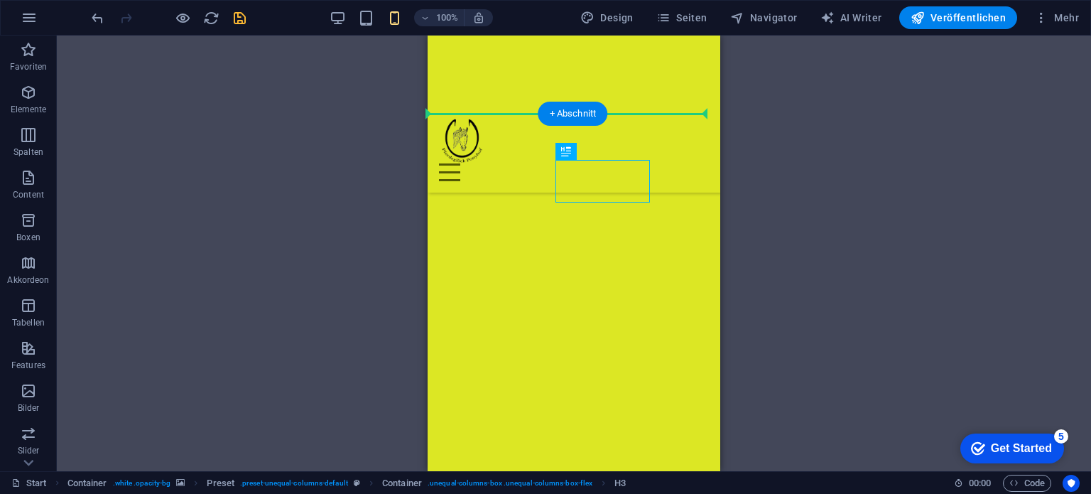
drag, startPoint x: 570, startPoint y: 165, endPoint x: 452, endPoint y: 155, distance: 118.3
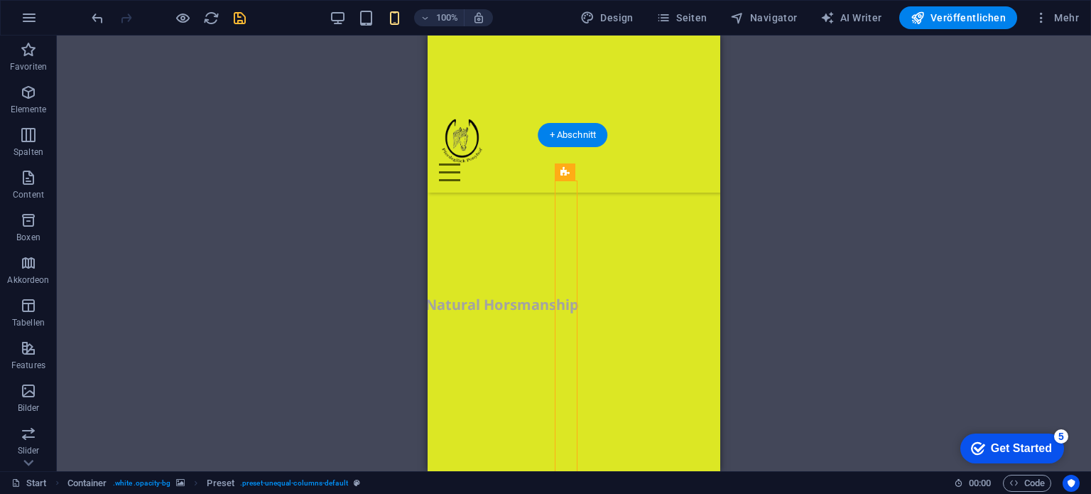
drag, startPoint x: 1004, startPoint y: 206, endPoint x: 460, endPoint y: 194, distance: 543.4
click at [636, 172] on icon at bounding box center [633, 171] width 8 height 15
select select "preset-unequal-columns-default"
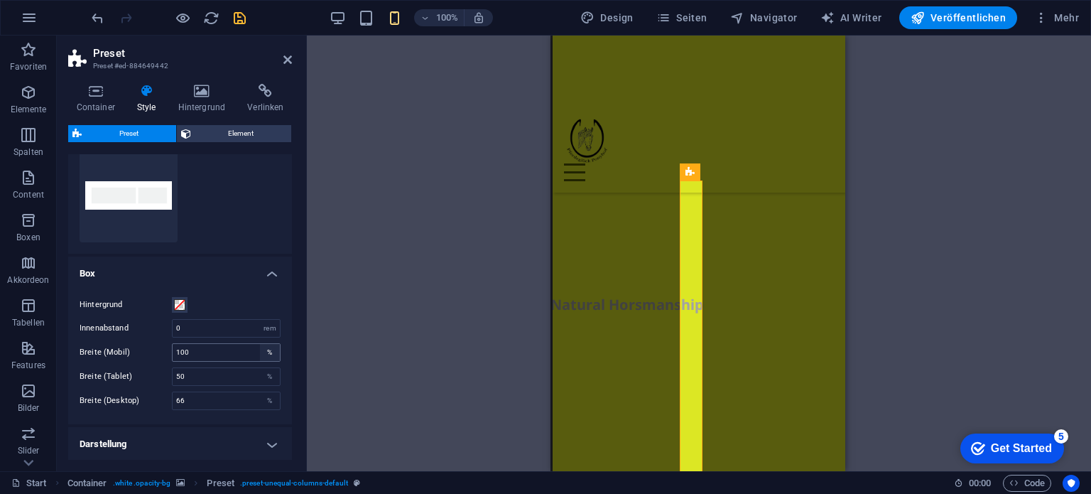
scroll to position [199, 0]
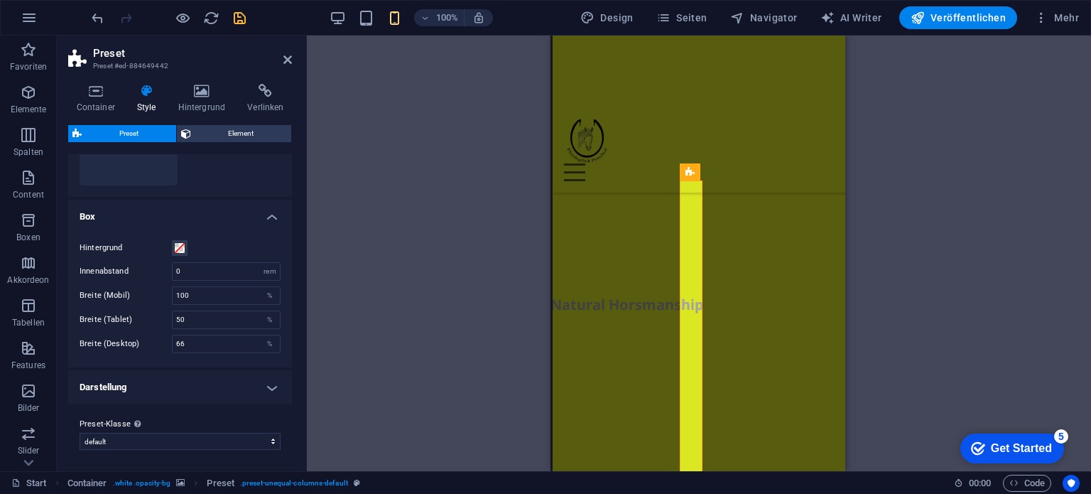
click at [470, 293] on div "Container H3 Container Preset Preset Container HTML Menüleiste Container Contai…" at bounding box center [699, 253] width 784 height 435
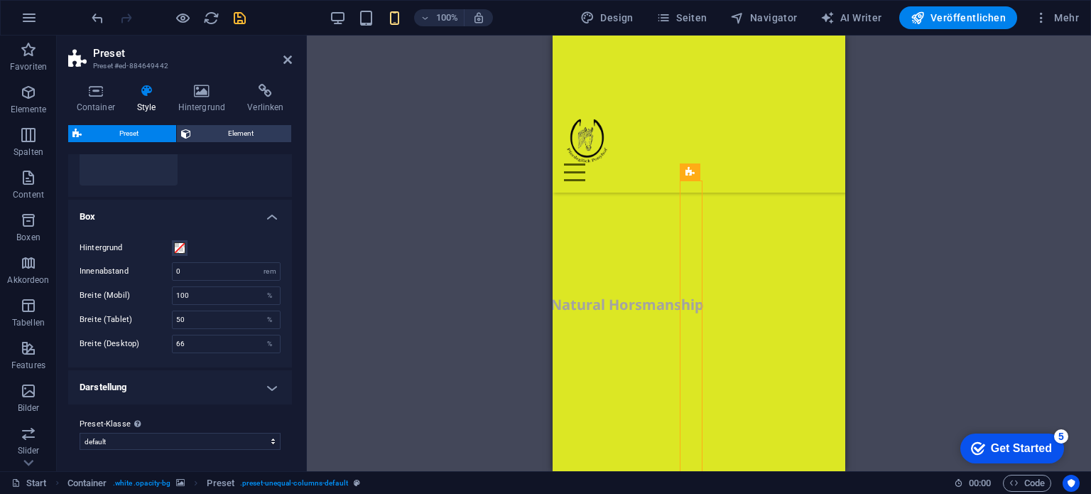
drag, startPoint x: 1256, startPoint y: 207, endPoint x: 577, endPoint y: 185, distance: 679.3
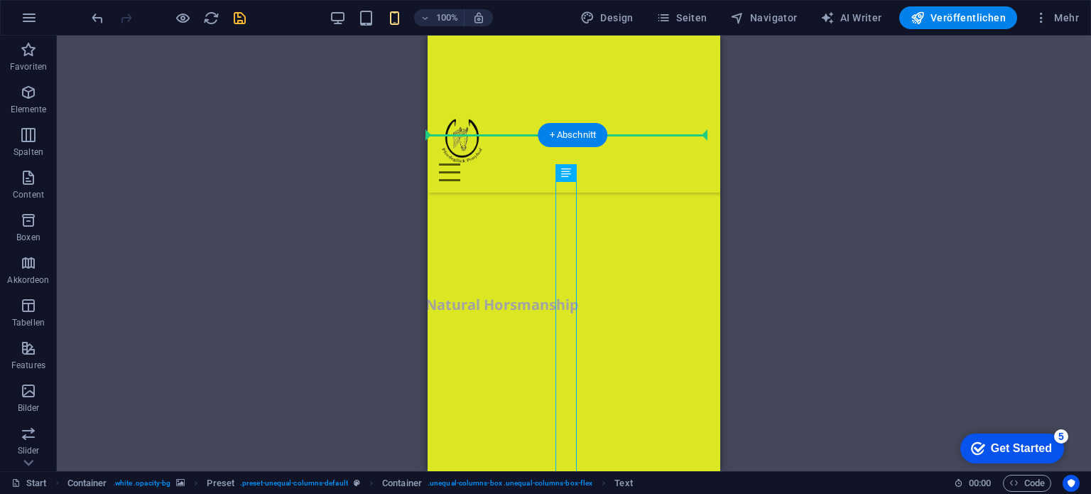
drag, startPoint x: 564, startPoint y: 198, endPoint x: 636, endPoint y: 196, distance: 71.8
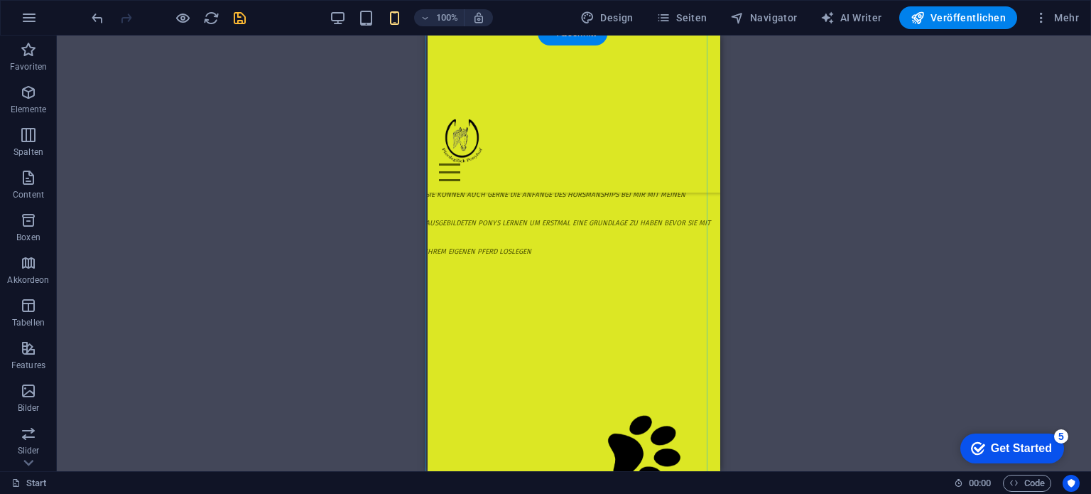
scroll to position [7869, 2]
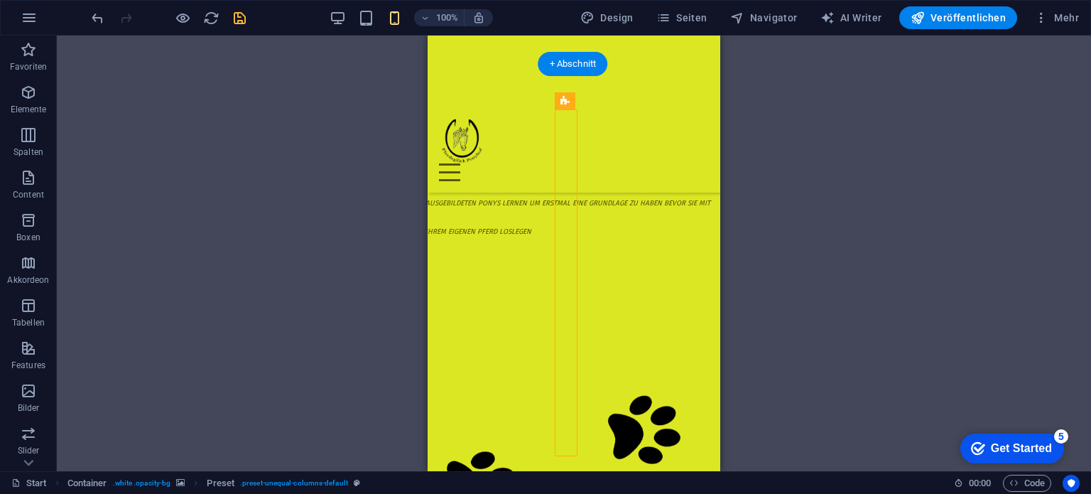
drag, startPoint x: 991, startPoint y: 143, endPoint x: 457, endPoint y: 131, distance: 534.2
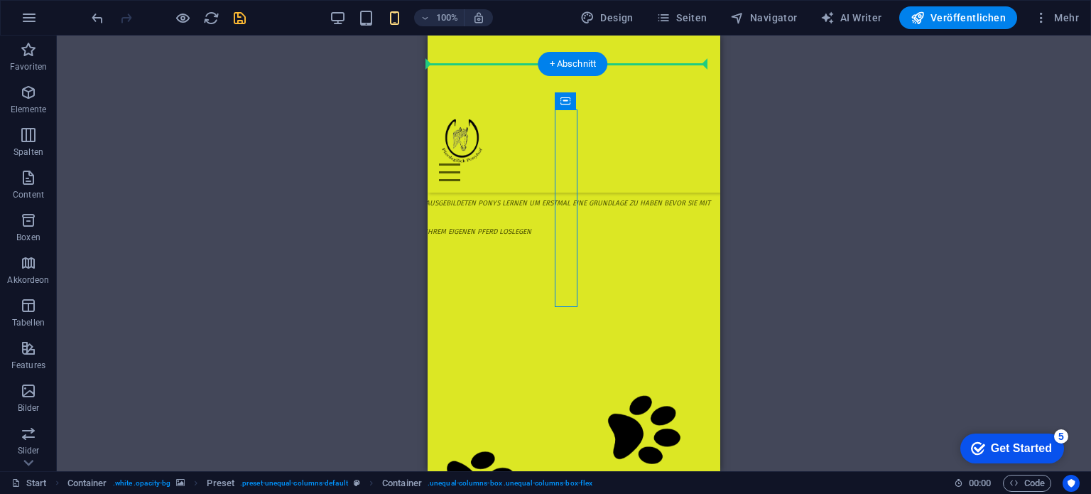
drag, startPoint x: 568, startPoint y: 156, endPoint x: 497, endPoint y: 184, distance: 76.5
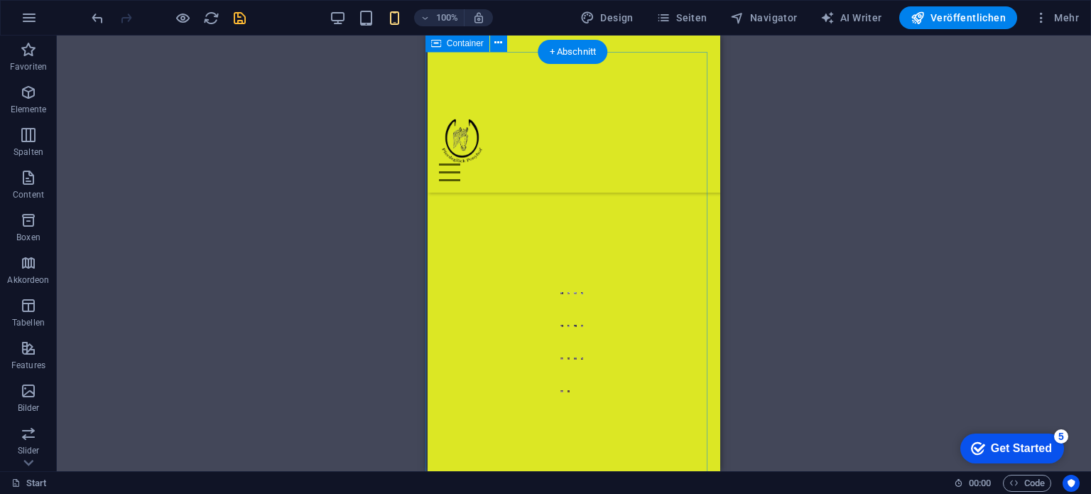
scroll to position [8153, 2]
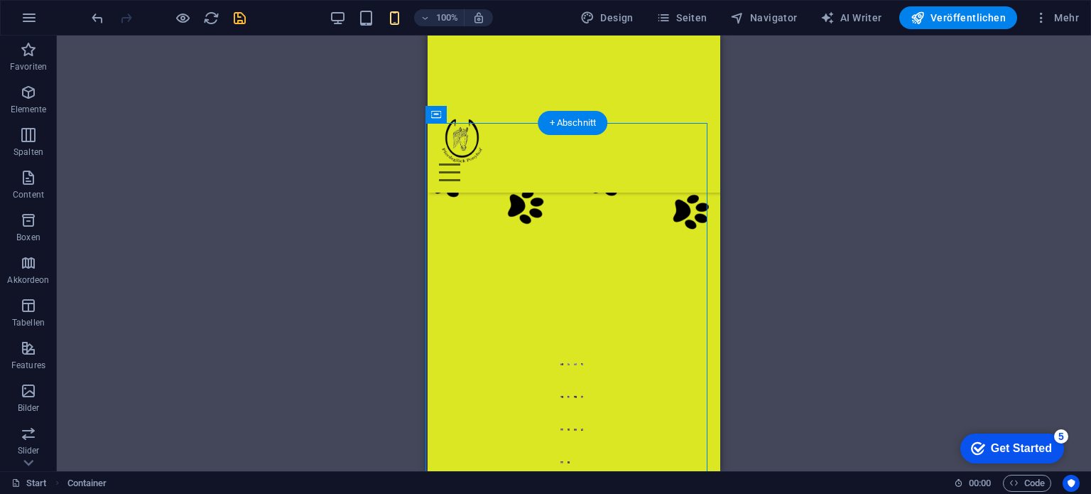
drag, startPoint x: 561, startPoint y: 254, endPoint x: 466, endPoint y: 245, distance: 95.6
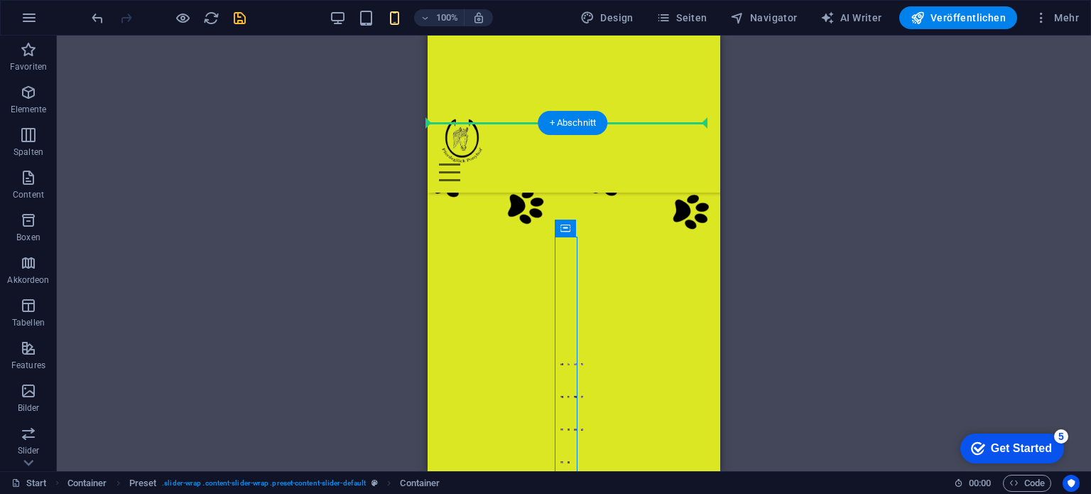
drag, startPoint x: 563, startPoint y: 241, endPoint x: 466, endPoint y: 221, distance: 99.3
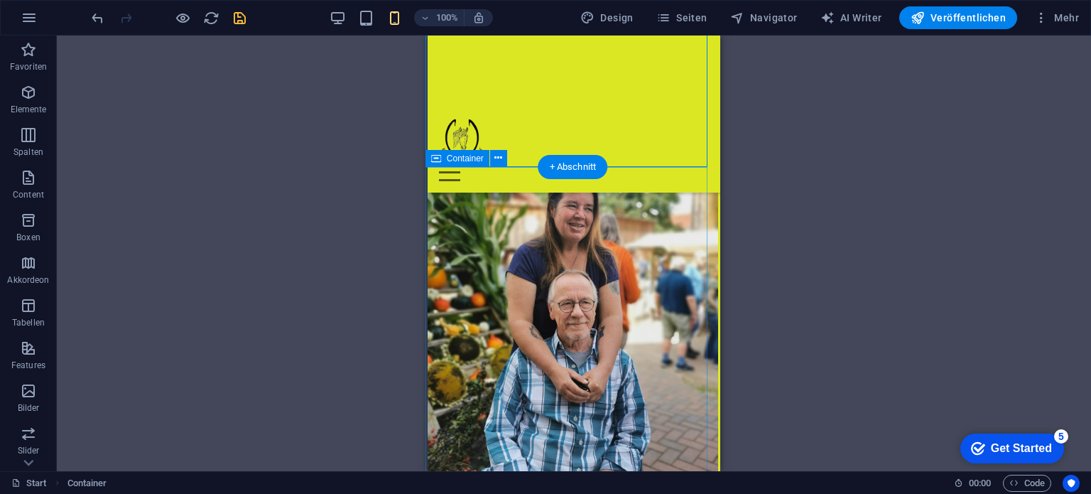
scroll to position [8650, 2]
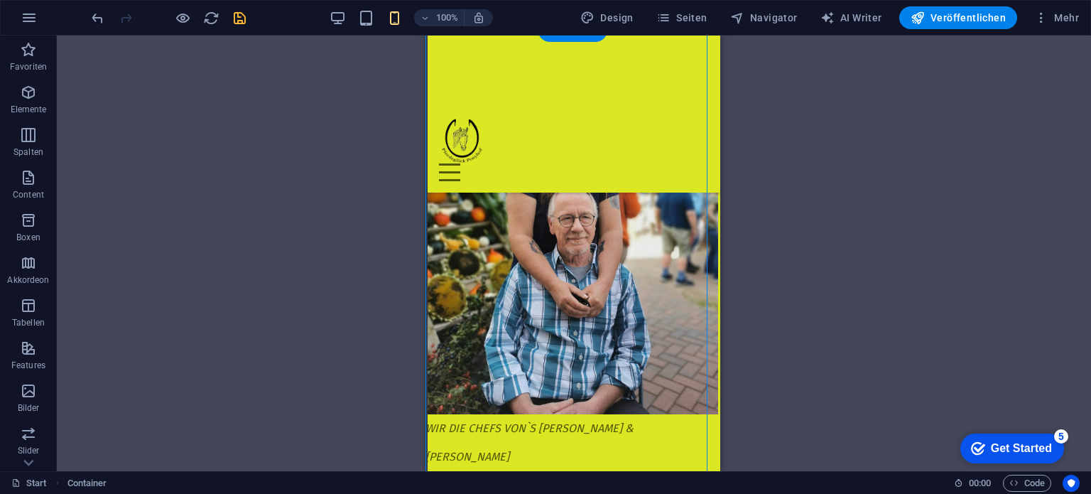
drag, startPoint x: 564, startPoint y: 168, endPoint x: 440, endPoint y: 164, distance: 123.6
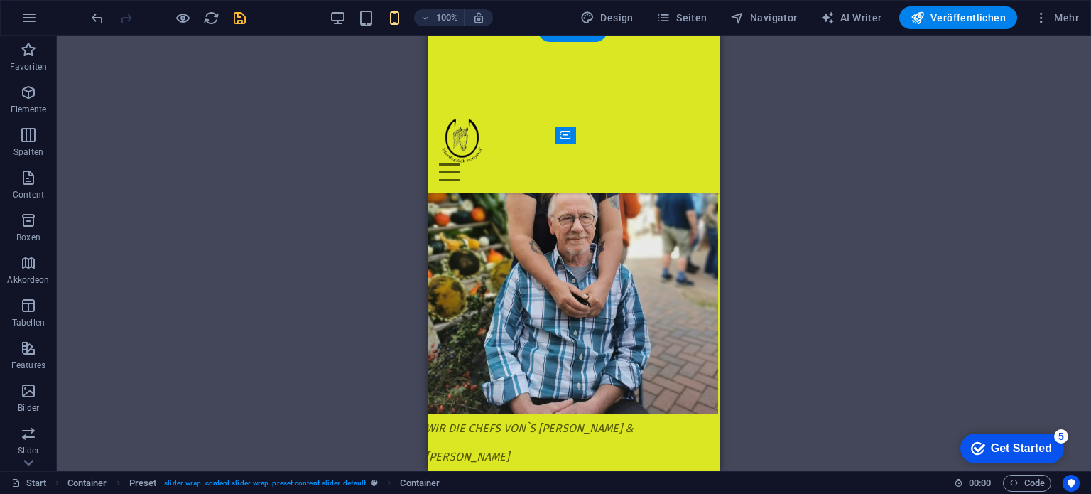
drag, startPoint x: 534, startPoint y: 169, endPoint x: 461, endPoint y: 173, distance: 73.2
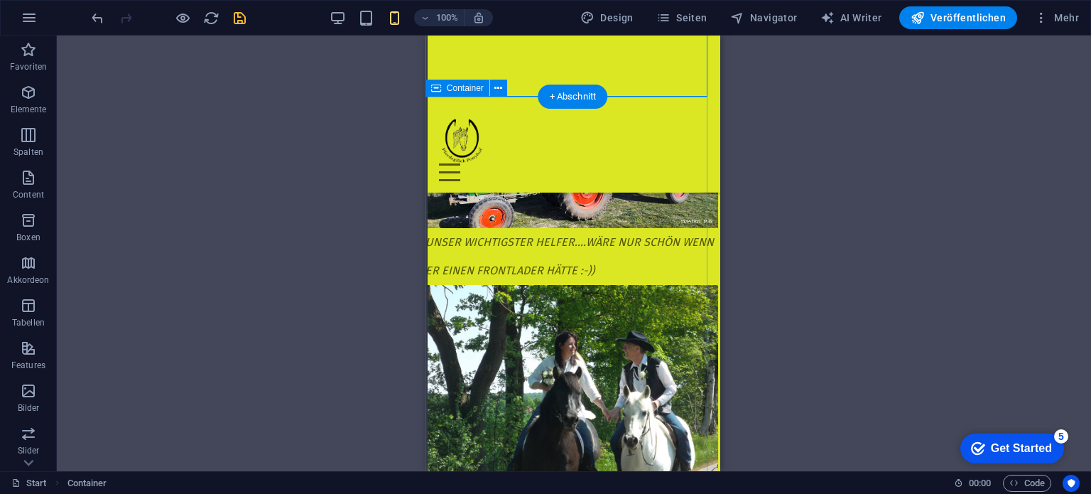
scroll to position [9098, 2]
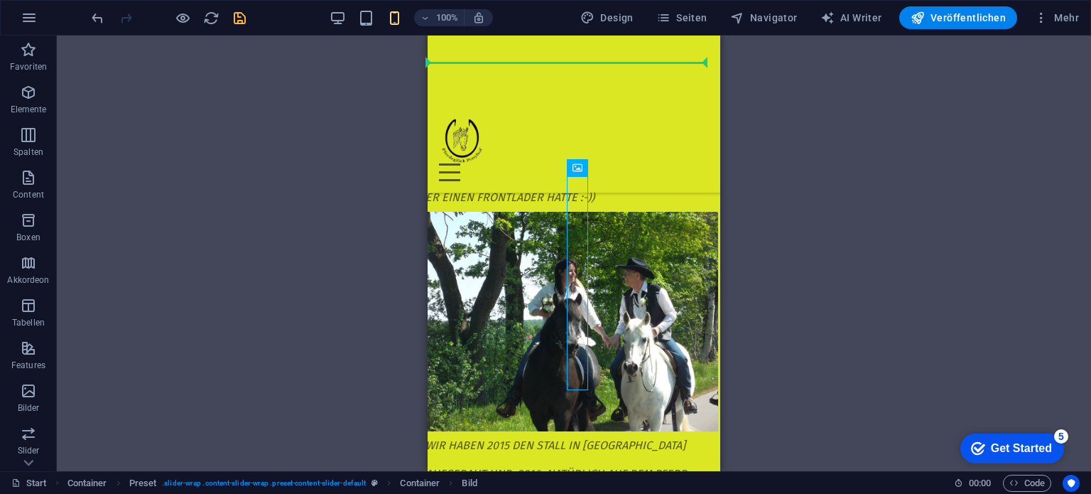
drag, startPoint x: 568, startPoint y: 196, endPoint x: 437, endPoint y: 205, distance: 131.0
drag, startPoint x: 572, startPoint y: 196, endPoint x: 440, endPoint y: 214, distance: 133.3
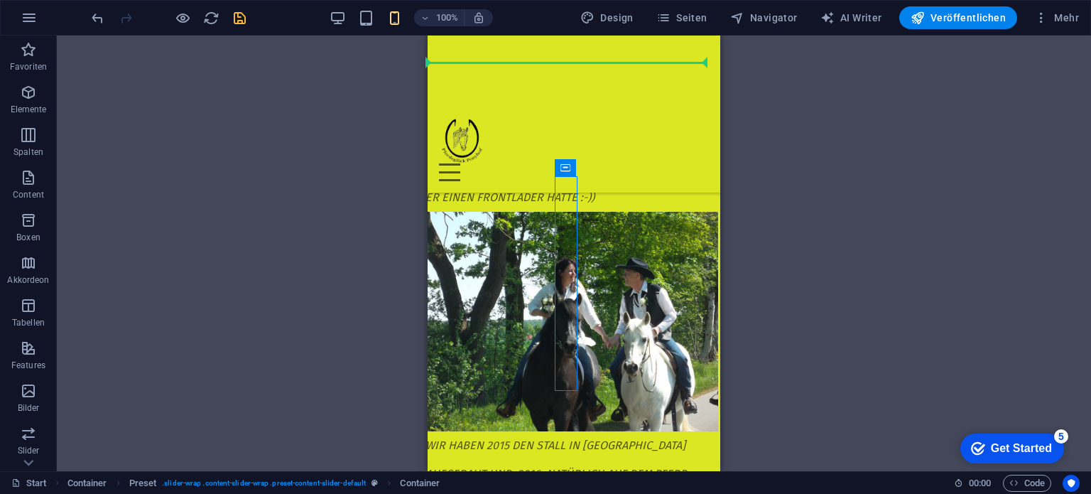
drag, startPoint x: 562, startPoint y: 185, endPoint x: 448, endPoint y: 170, distance: 114.6
drag, startPoint x: 574, startPoint y: 201, endPoint x: 472, endPoint y: 178, distance: 104.9
drag, startPoint x: 576, startPoint y: 200, endPoint x: 349, endPoint y: 187, distance: 226.9
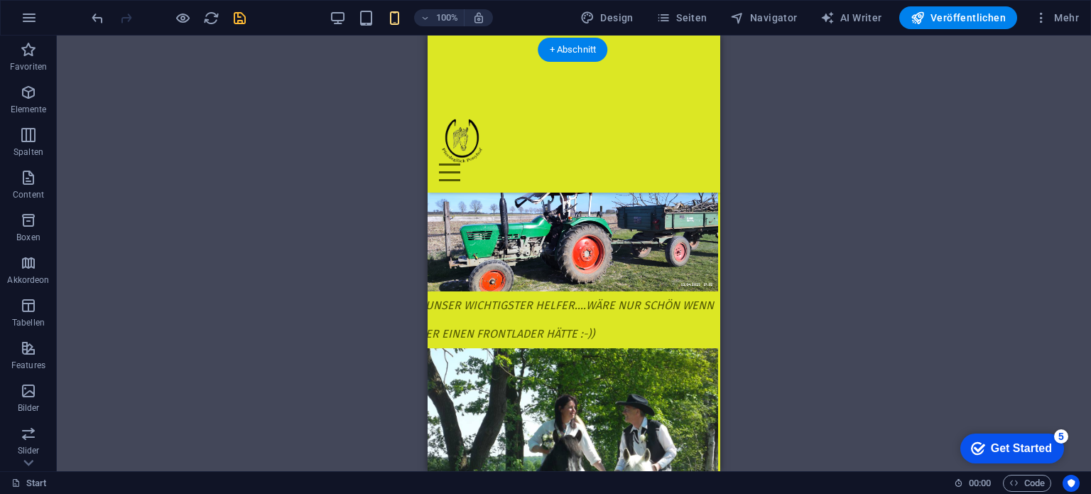
scroll to position [8956, 2]
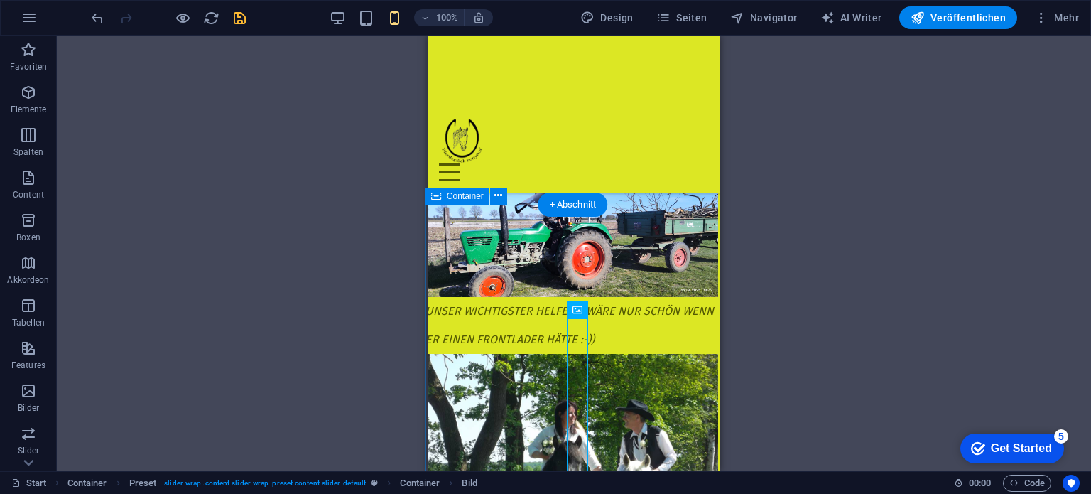
drag, startPoint x: 573, startPoint y: 348, endPoint x: 445, endPoint y: 352, distance: 127.9
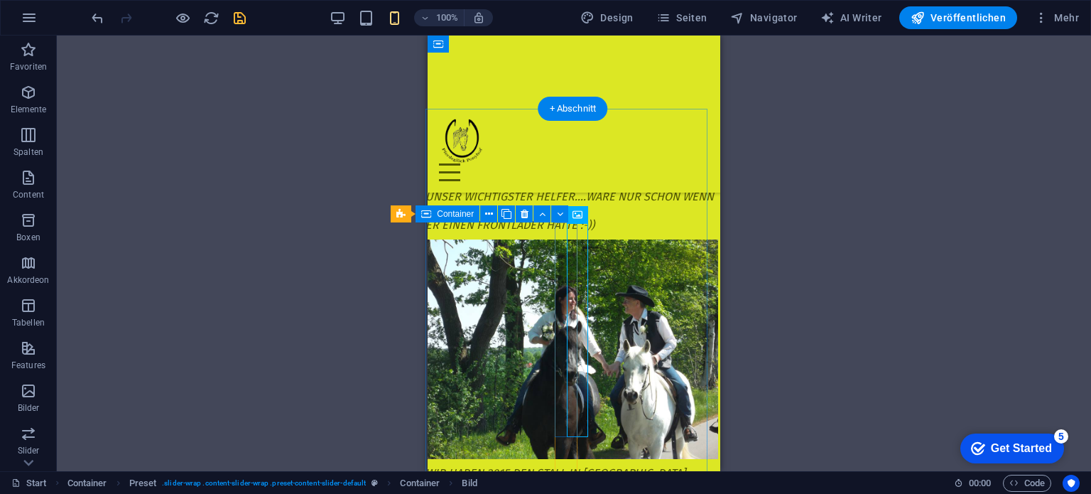
scroll to position [9027, 2]
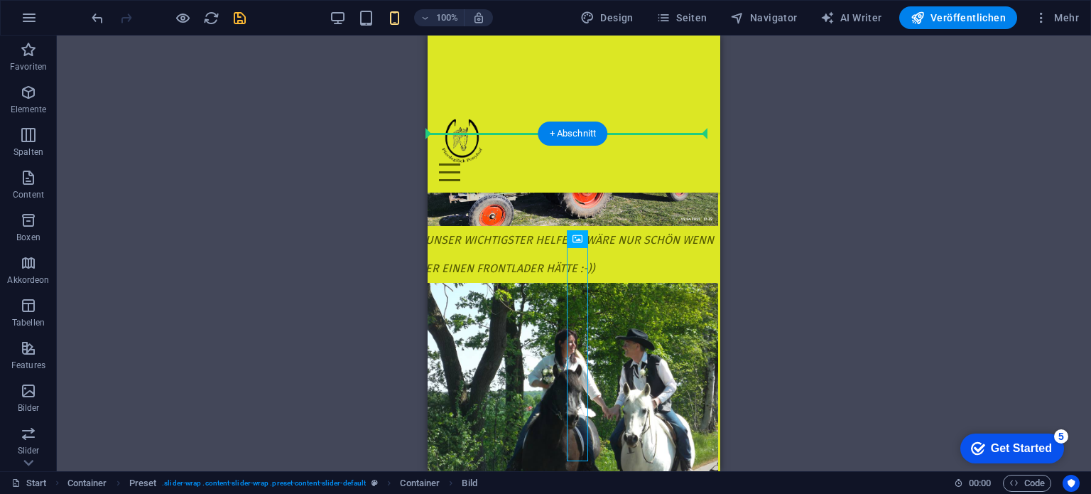
drag, startPoint x: 573, startPoint y: 263, endPoint x: 653, endPoint y: 255, distance: 80.0
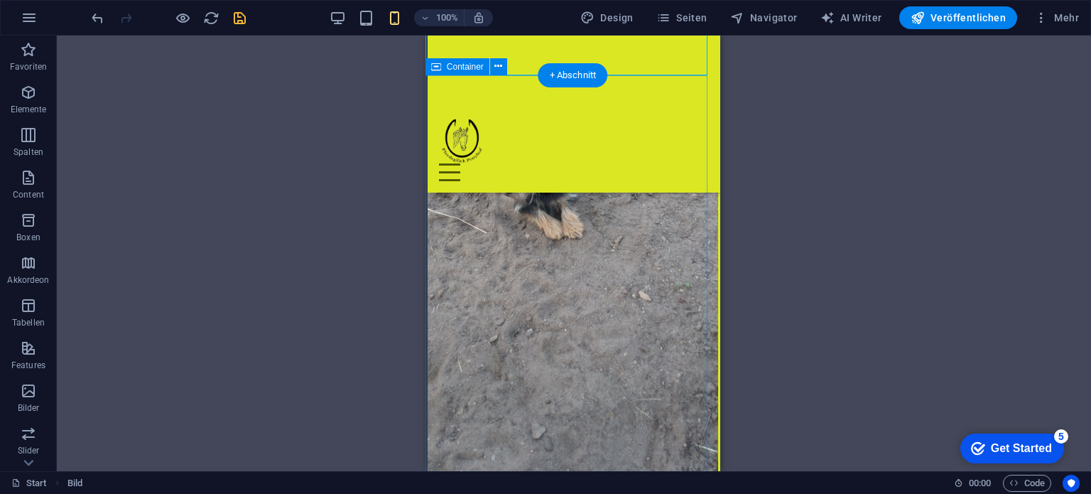
scroll to position [9738, 2]
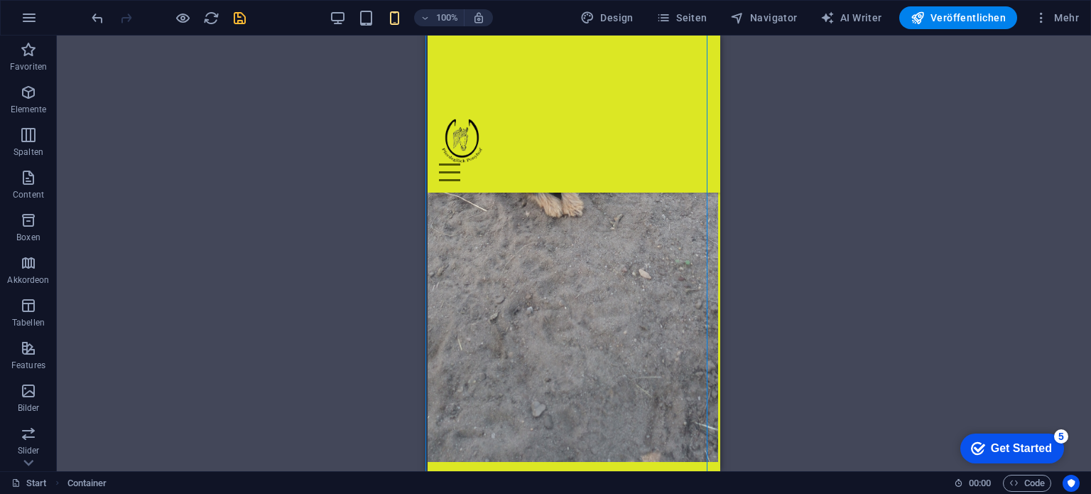
drag, startPoint x: 573, startPoint y: 345, endPoint x: 849, endPoint y: 371, distance: 277.5
drag, startPoint x: 577, startPoint y: 343, endPoint x: 686, endPoint y: 308, distance: 114.8
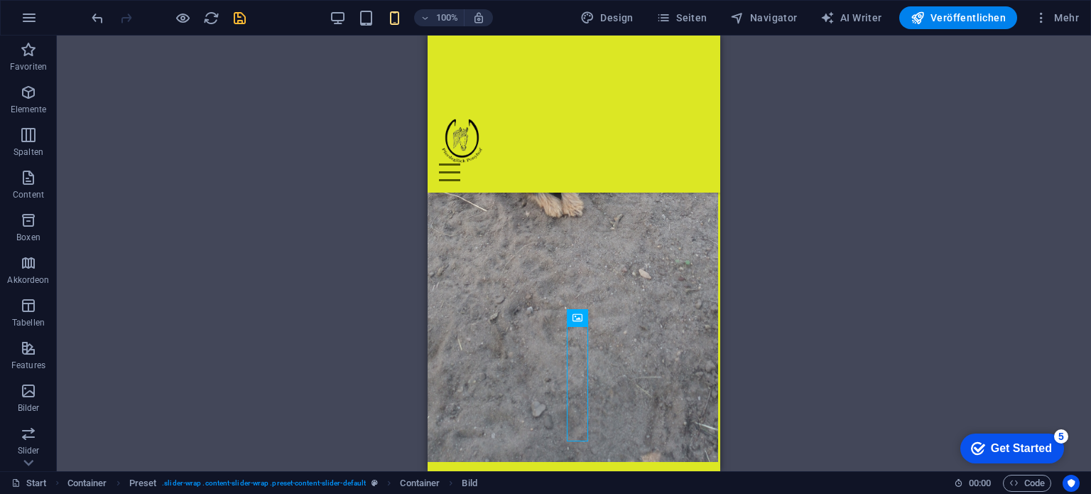
drag, startPoint x: 569, startPoint y: 340, endPoint x: 669, endPoint y: 315, distance: 103.2
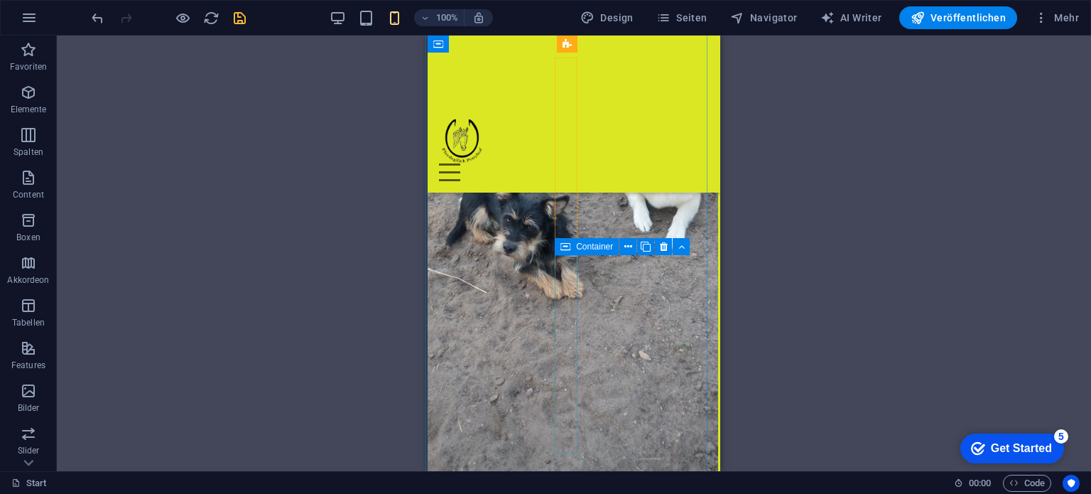
scroll to position [9622, 2]
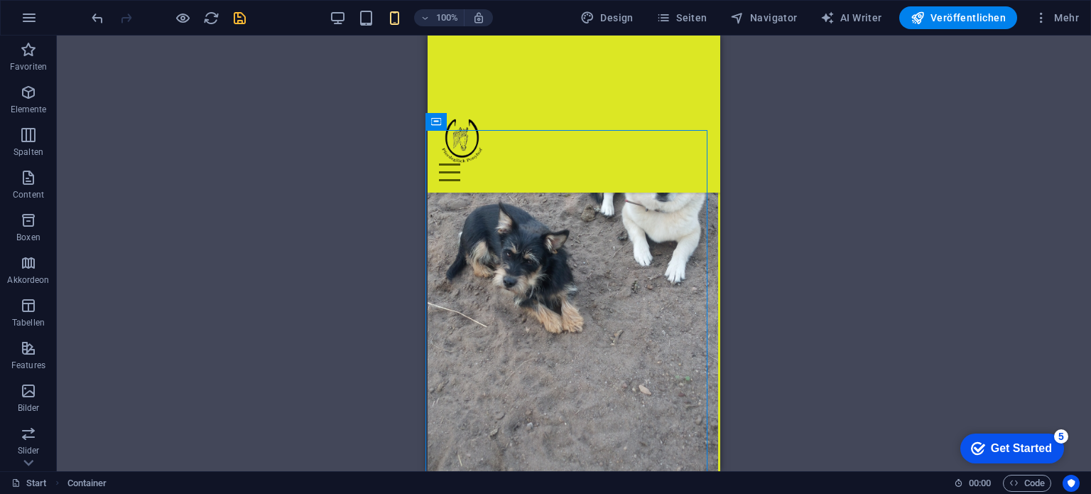
drag, startPoint x: 562, startPoint y: 261, endPoint x: 403, endPoint y: 272, distance: 158.8
drag, startPoint x: 567, startPoint y: 286, endPoint x: 457, endPoint y: 289, distance: 110.1
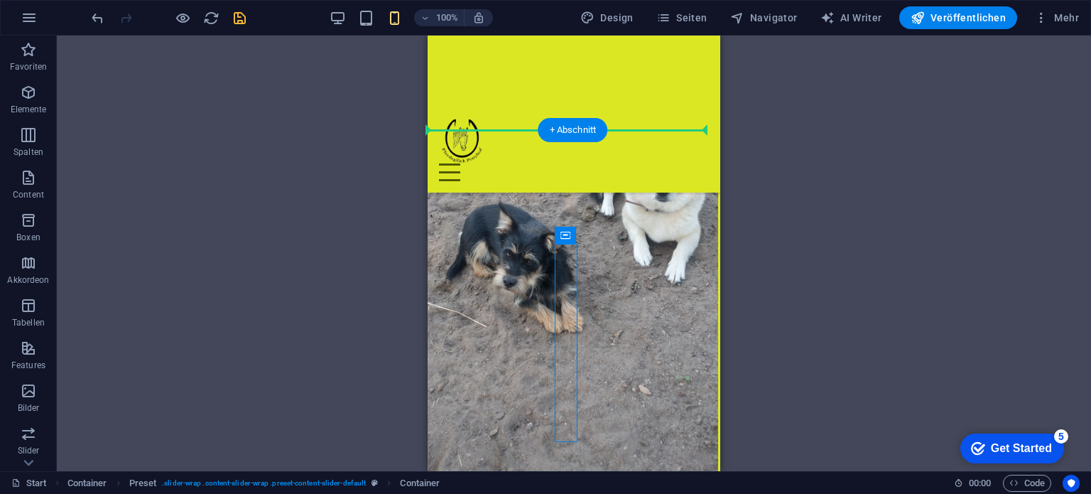
drag, startPoint x: 565, startPoint y: 250, endPoint x: 435, endPoint y: 254, distance: 130.0
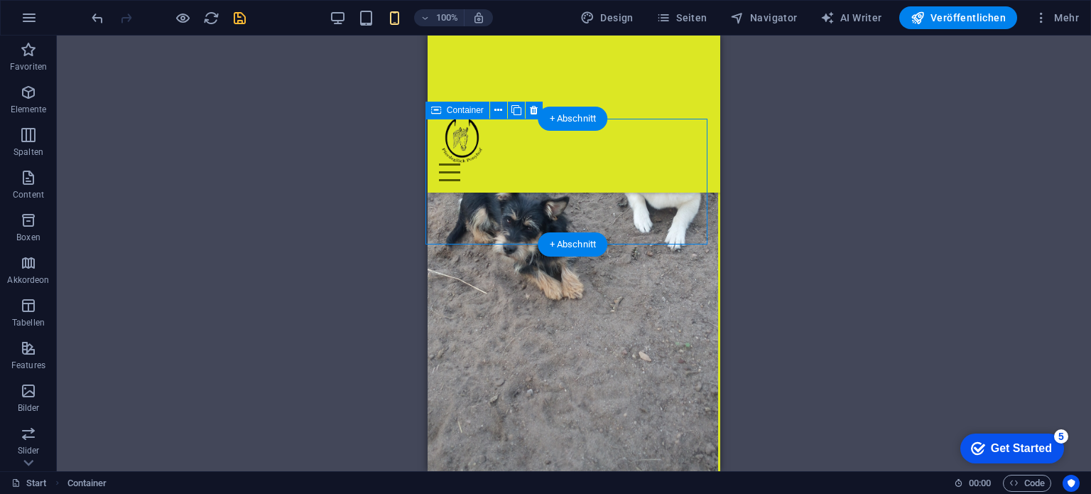
scroll to position [9551, 2]
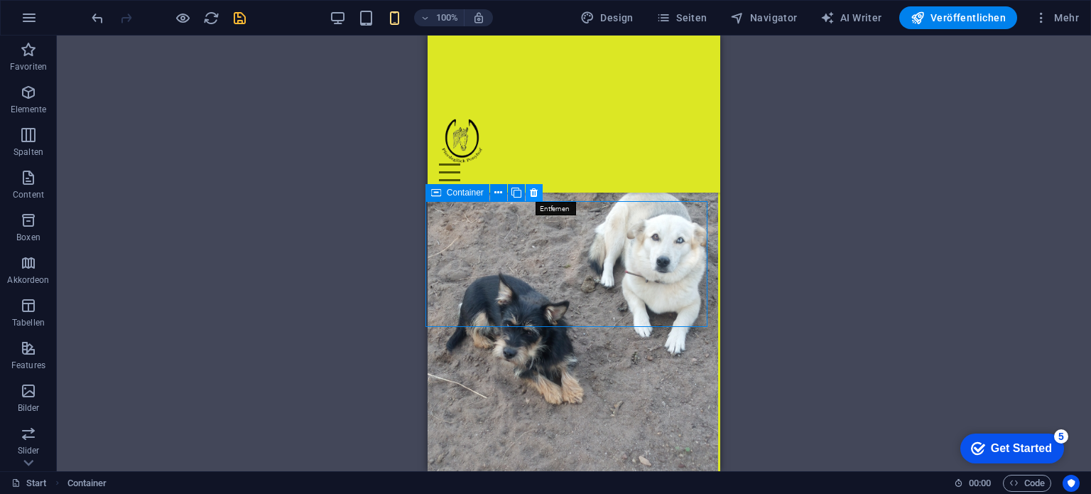
click at [535, 193] on icon at bounding box center [534, 192] width 8 height 15
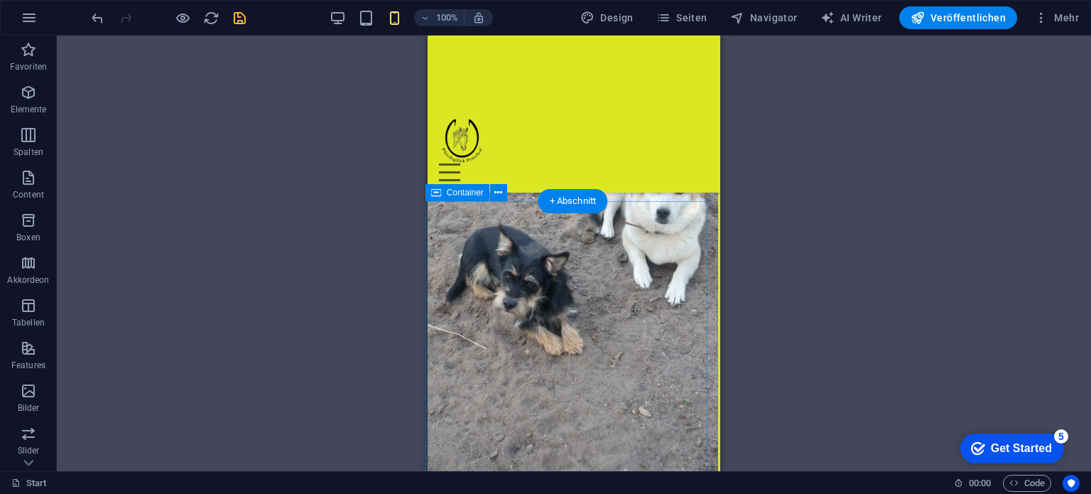
scroll to position [9622, 2]
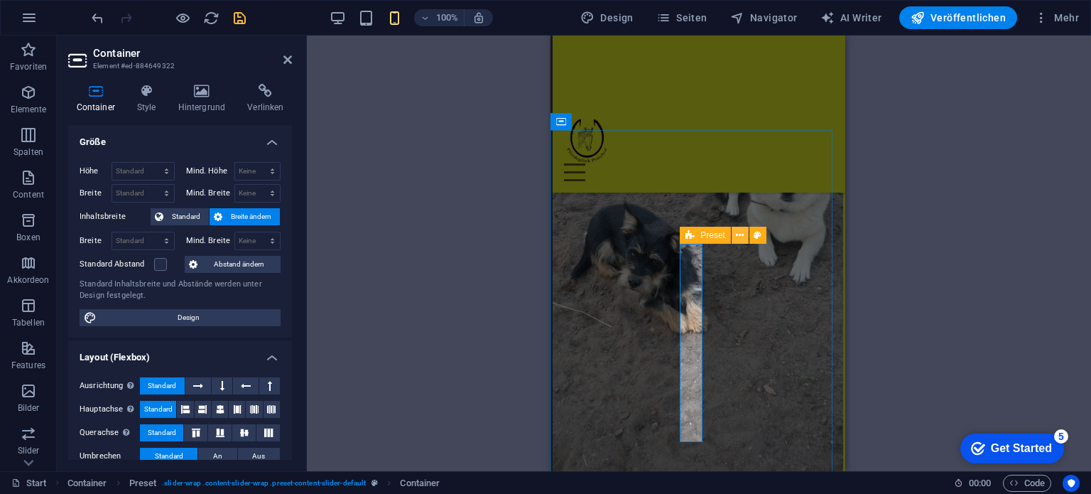
click at [739, 235] on icon at bounding box center [740, 235] width 8 height 15
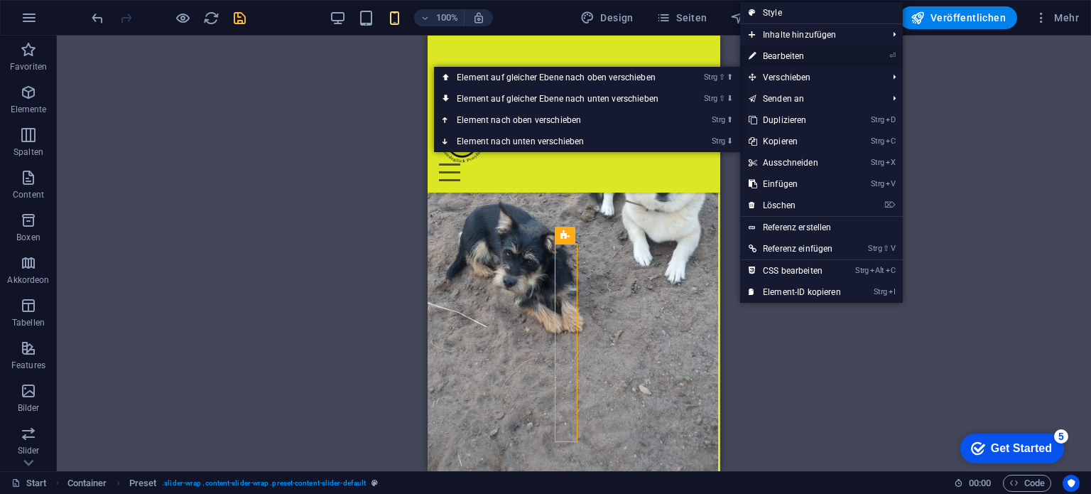
drag, startPoint x: 787, startPoint y: 55, endPoint x: 234, endPoint y: 20, distance: 554.3
click at [787, 55] on link "⏎ Bearbeiten" at bounding box center [794, 55] width 109 height 21
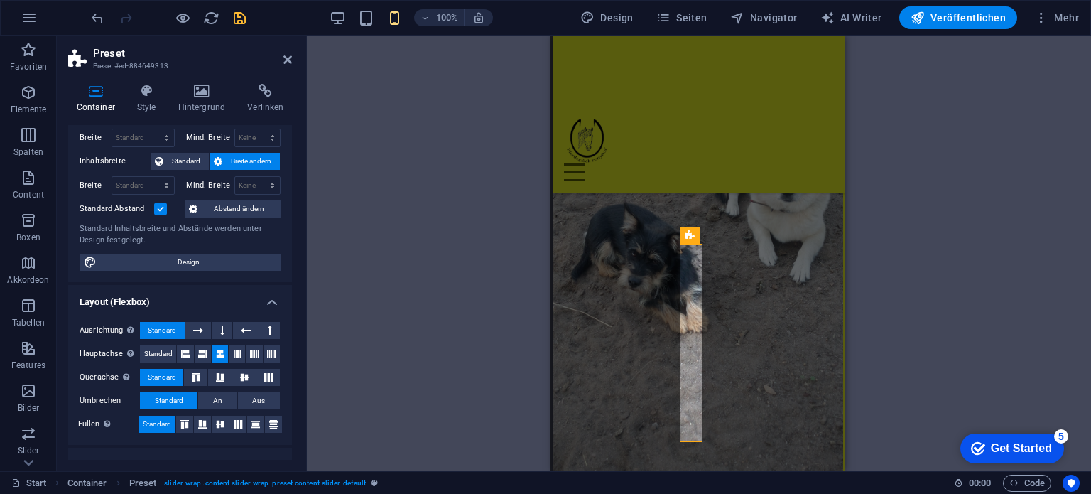
scroll to position [26, 0]
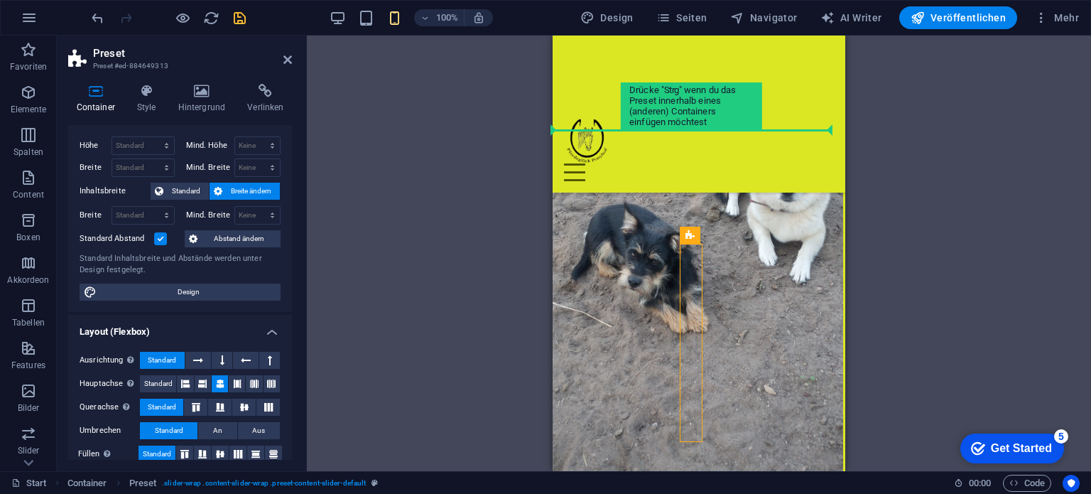
drag, startPoint x: 687, startPoint y: 232, endPoint x: 445, endPoint y: 259, distance: 243.0
click at [433, 259] on div "Container H3 Container Preset Preset Container HTML Menüleiste Container Contai…" at bounding box center [699, 253] width 784 height 435
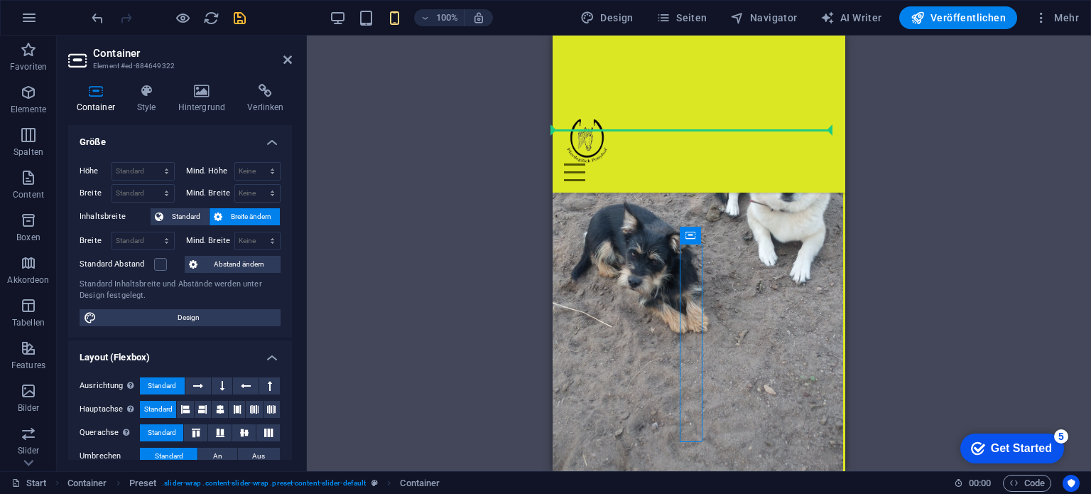
drag, startPoint x: 688, startPoint y: 246, endPoint x: 581, endPoint y: 246, distance: 107.2
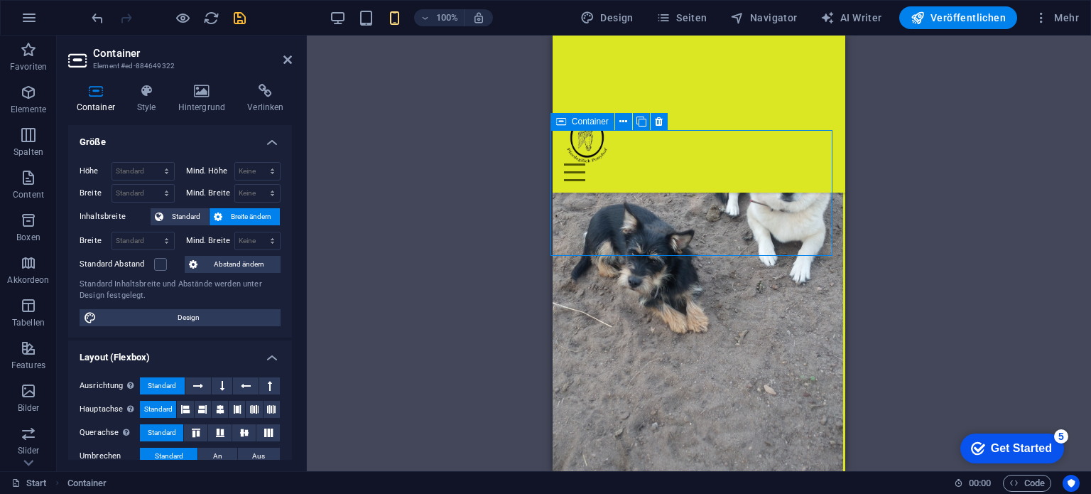
scroll to position [9551, 2]
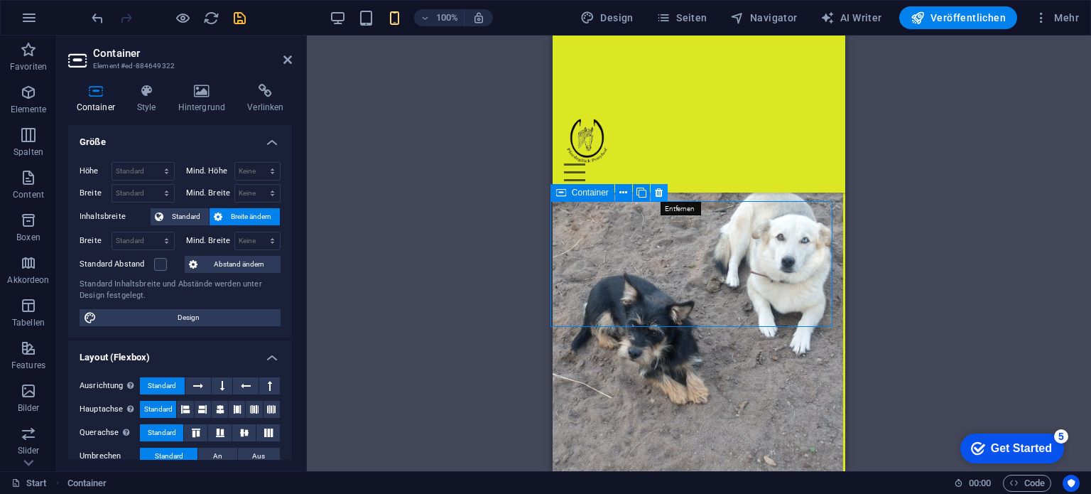
click at [658, 195] on icon at bounding box center [659, 192] width 8 height 15
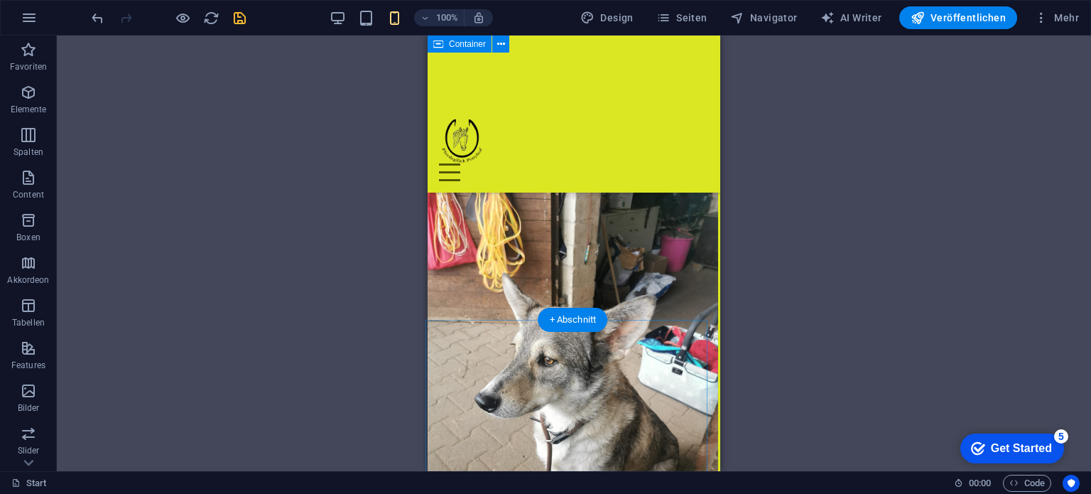
scroll to position [10403, 2]
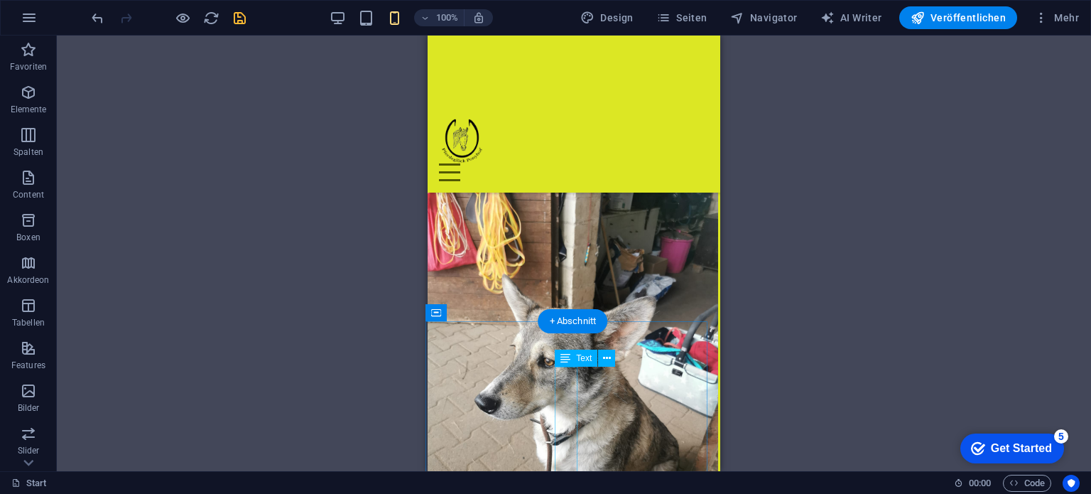
drag, startPoint x: 565, startPoint y: 374, endPoint x: 461, endPoint y: 370, distance: 104.5
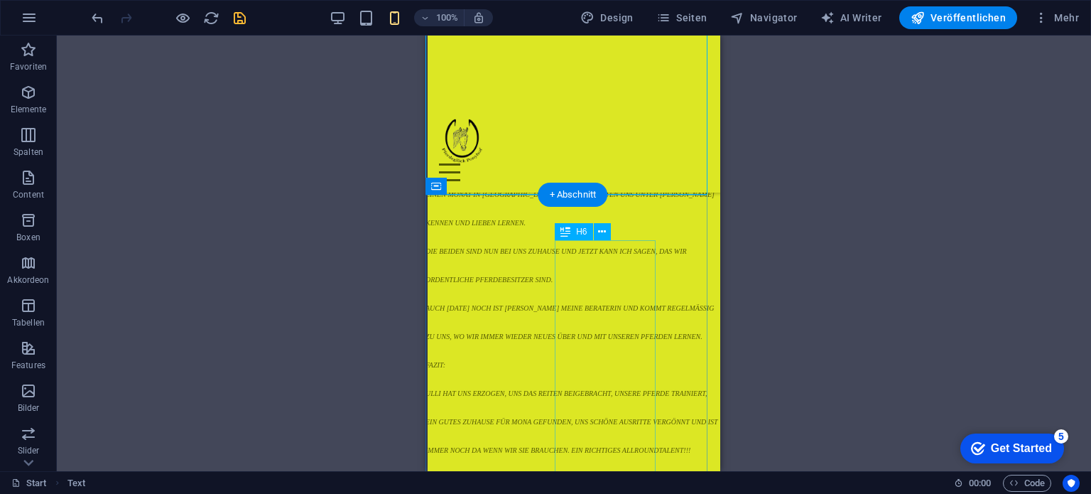
scroll to position [12747, 2]
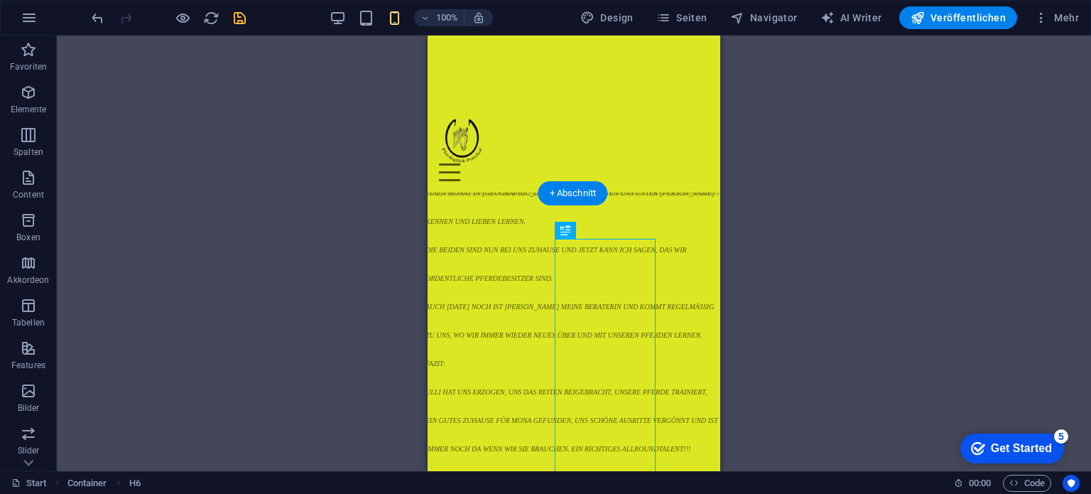
drag, startPoint x: 572, startPoint y: 256, endPoint x: 455, endPoint y: 261, distance: 118.0
drag, startPoint x: 1005, startPoint y: 273, endPoint x: 449, endPoint y: 246, distance: 556.7
drag, startPoint x: 578, startPoint y: 271, endPoint x: 442, endPoint y: 283, distance: 136.2
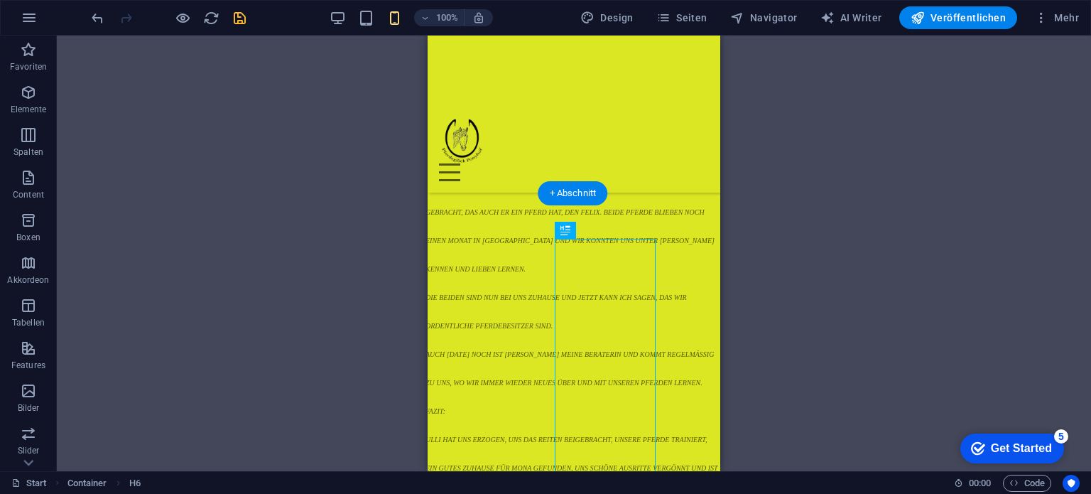
scroll to position [12676, 2]
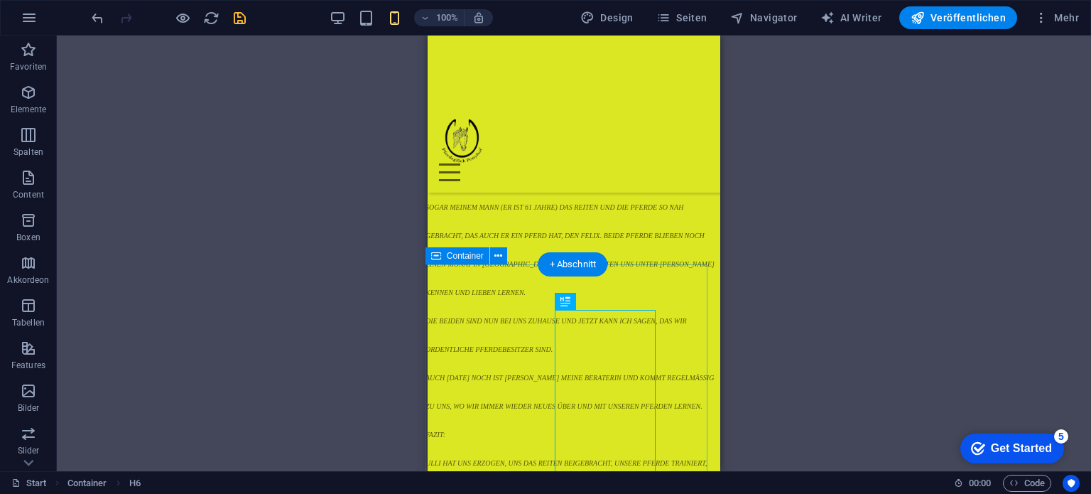
drag, startPoint x: 580, startPoint y: 329, endPoint x: 435, endPoint y: 332, distance: 144.2
drag, startPoint x: 101, startPoint y: 286, endPoint x: 526, endPoint y: 323, distance: 426.4
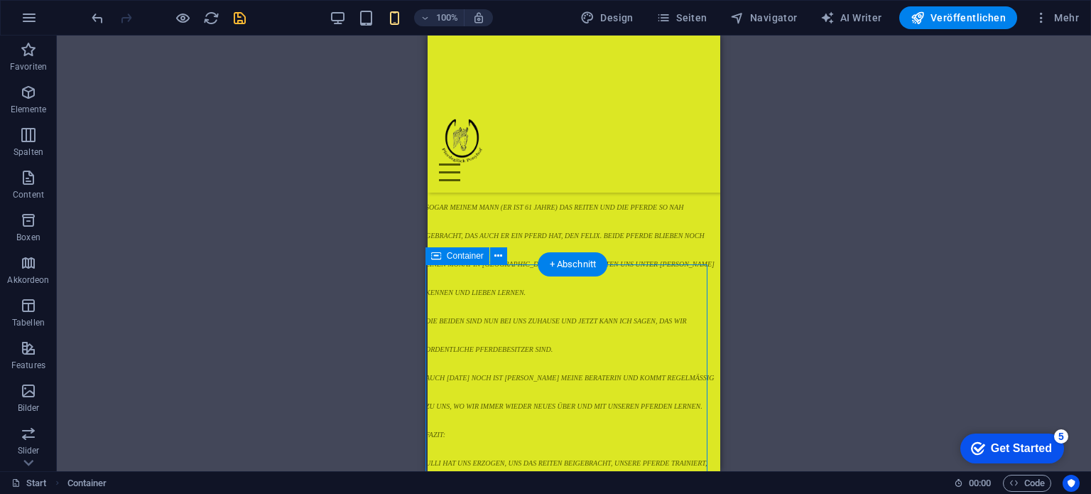
click at [526, 321] on div "Container H3 Container Preset Preset Container HTML Menüleiste Container Contai…" at bounding box center [574, 253] width 1034 height 435
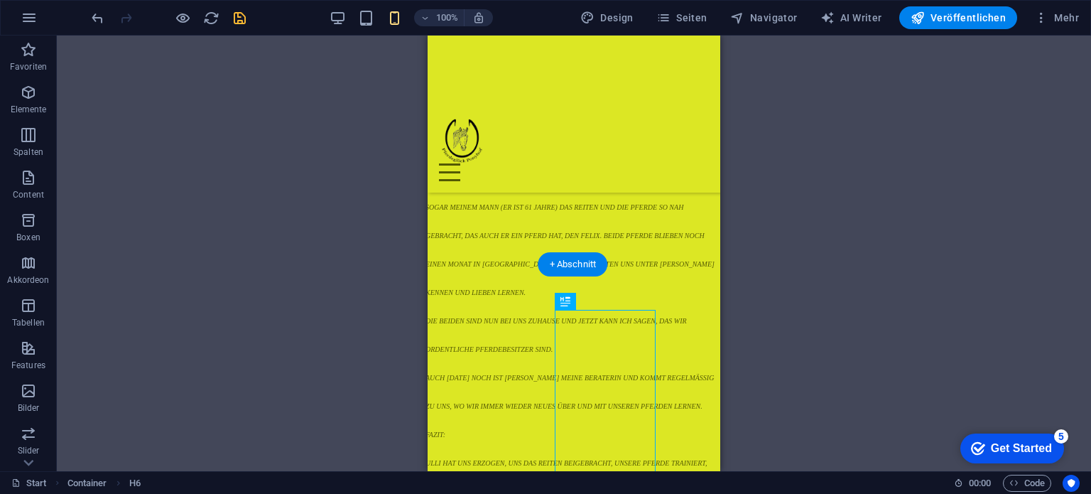
drag, startPoint x: 685, startPoint y: 321, endPoint x: 504, endPoint y: 327, distance: 181.2
drag, startPoint x: 567, startPoint y: 317, endPoint x: 520, endPoint y: 306, distance: 48.9
click at [587, 305] on span "H6" at bounding box center [581, 301] width 11 height 9
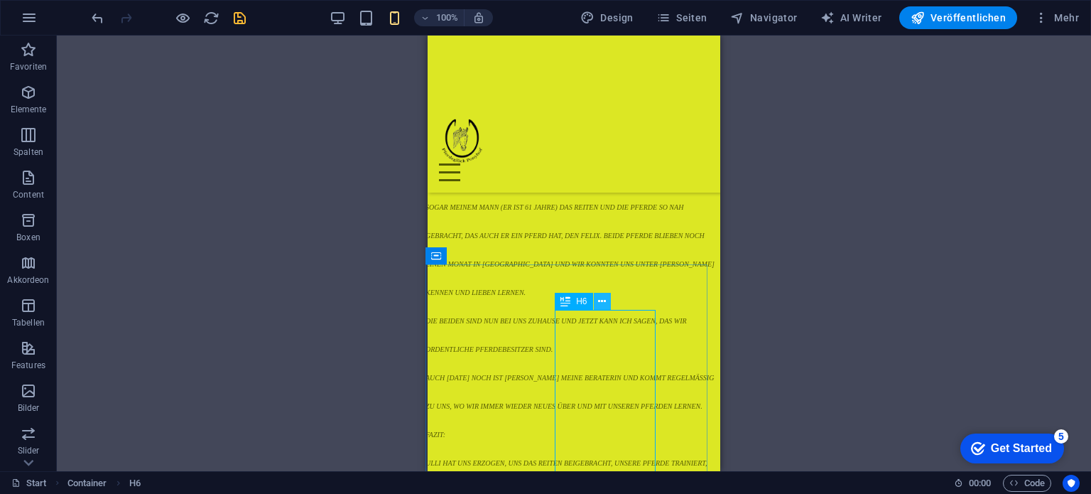
click at [601, 302] on icon at bounding box center [602, 301] width 8 height 15
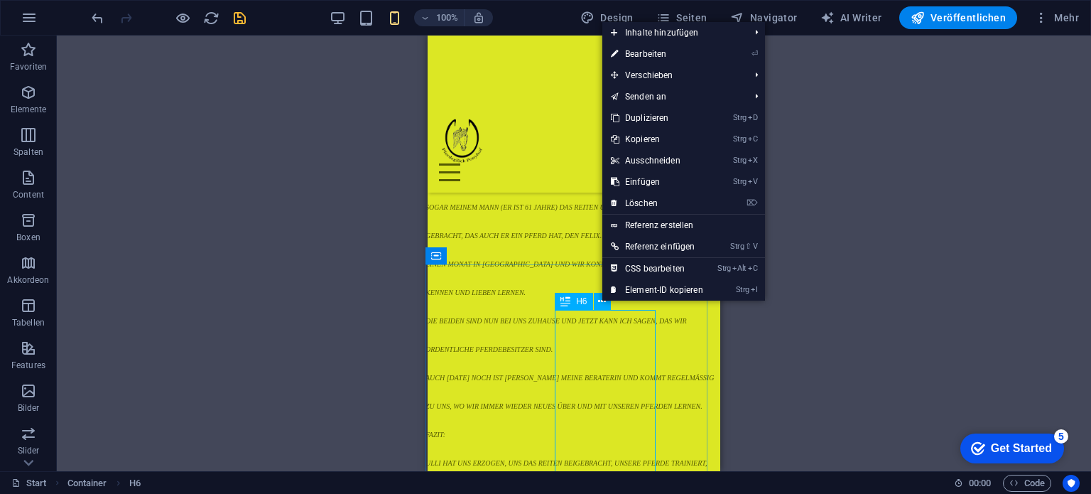
click at [570, 306] on icon at bounding box center [565, 301] width 10 height 17
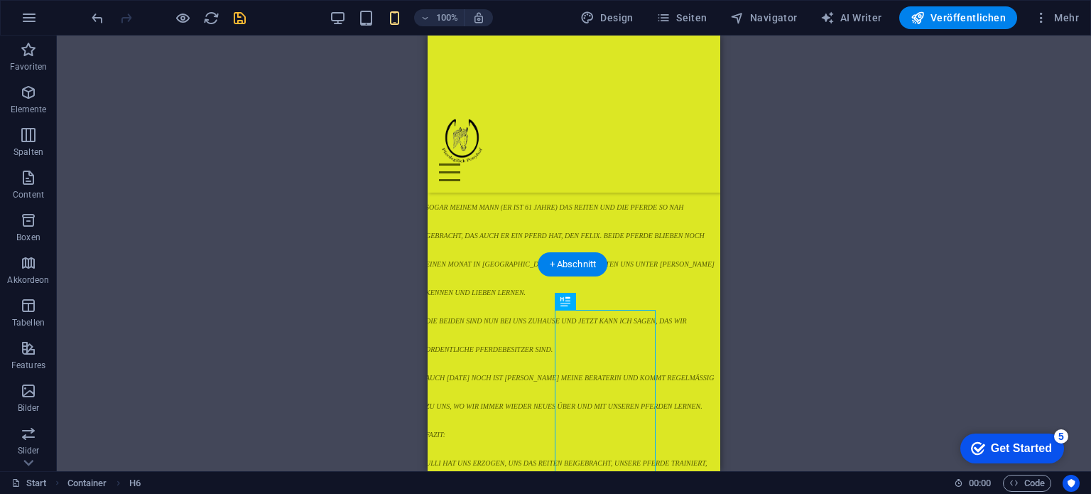
drag, startPoint x: 1000, startPoint y: 339, endPoint x: 474, endPoint y: 308, distance: 527.2
click at [569, 299] on icon at bounding box center [565, 301] width 10 height 17
click at [574, 299] on div "H6" at bounding box center [574, 301] width 38 height 17
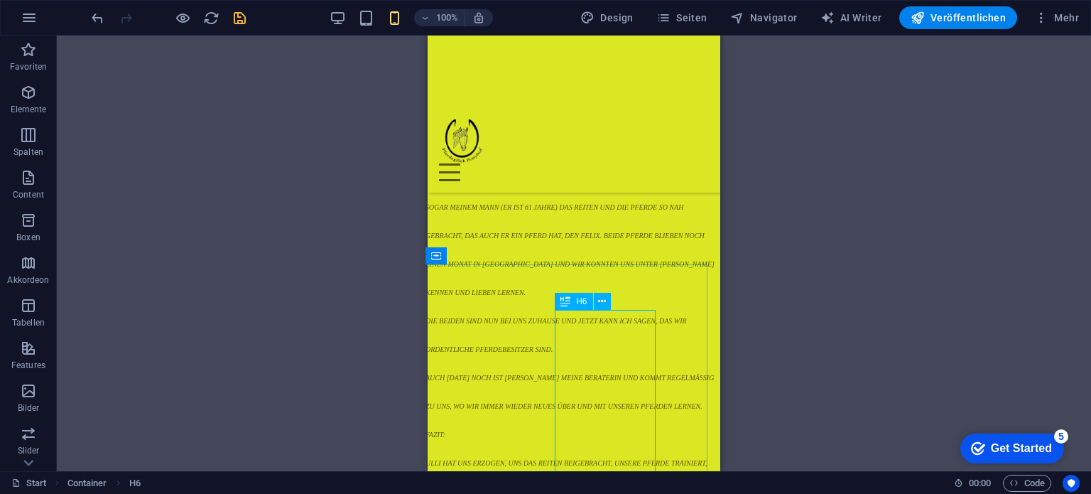
click at [567, 303] on icon at bounding box center [565, 301] width 10 height 17
drag, startPoint x: 993, startPoint y: 342, endPoint x: 463, endPoint y: 308, distance: 530.9
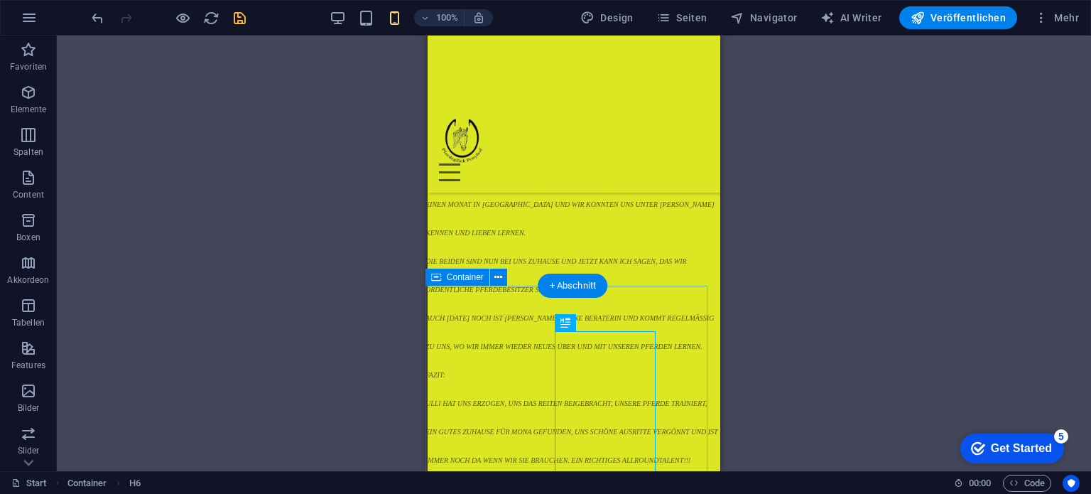
scroll to position [12747, 2]
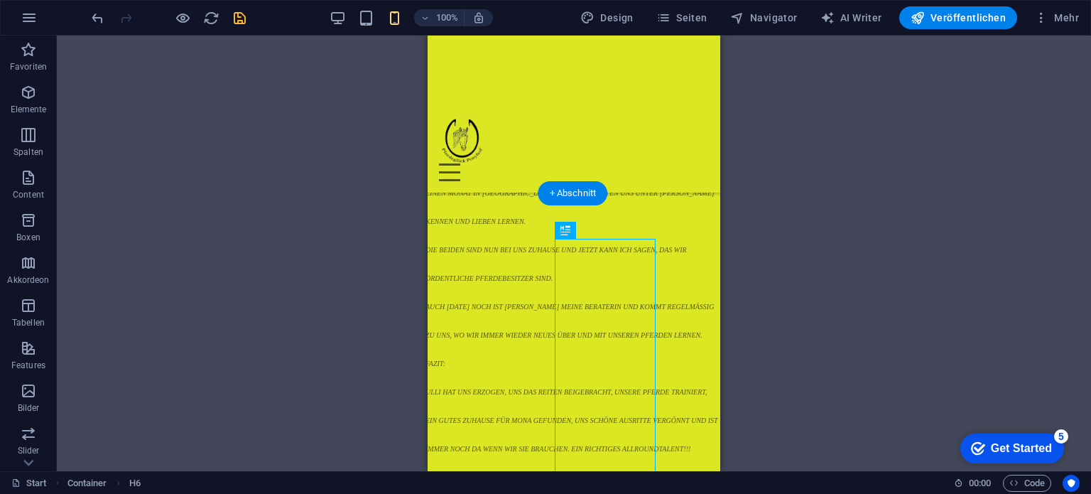
drag, startPoint x: 569, startPoint y: 322, endPoint x: 518, endPoint y: 288, distance: 61.5
drag, startPoint x: 516, startPoint y: 245, endPoint x: 450, endPoint y: 272, distance: 72.0
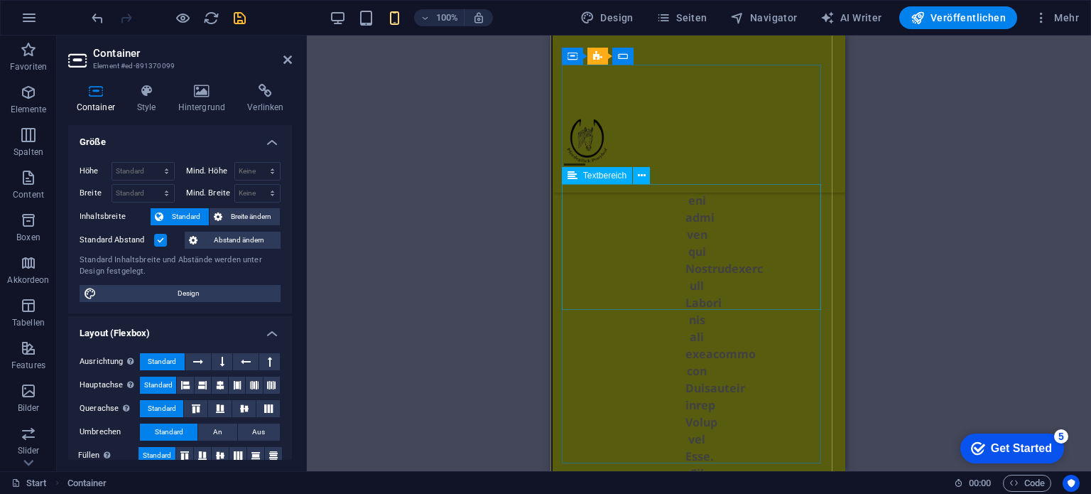
scroll to position [15872, 2]
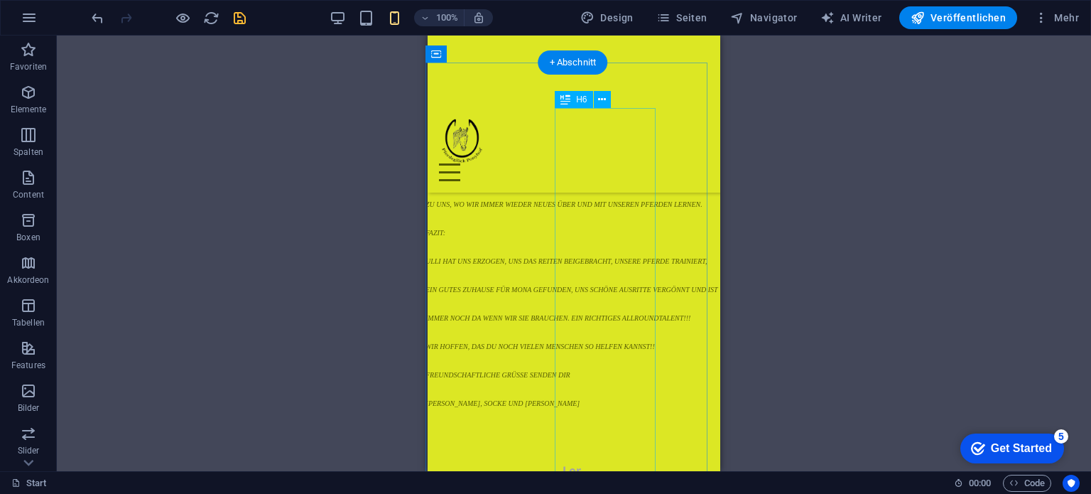
scroll to position [12747, 2]
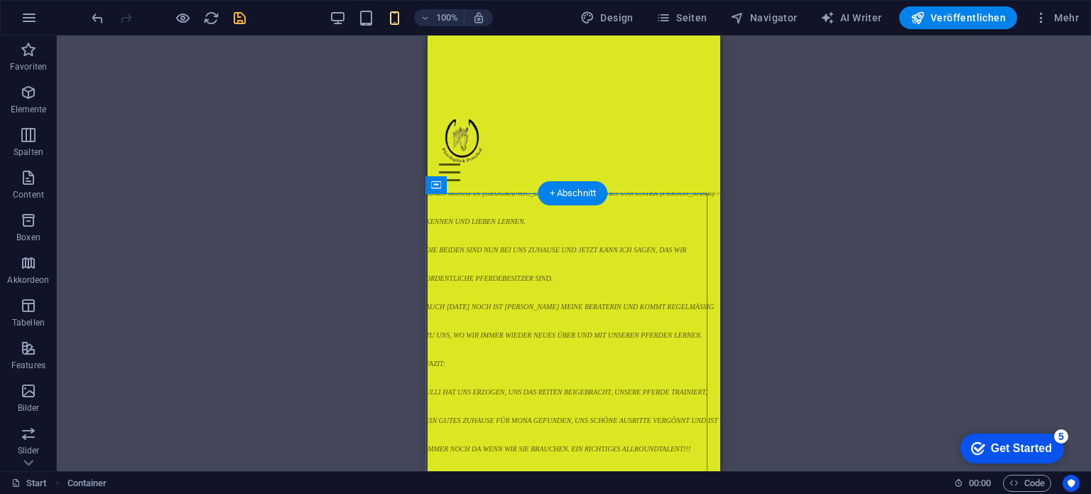
drag, startPoint x: 592, startPoint y: 269, endPoint x: 482, endPoint y: 268, distance: 110.1
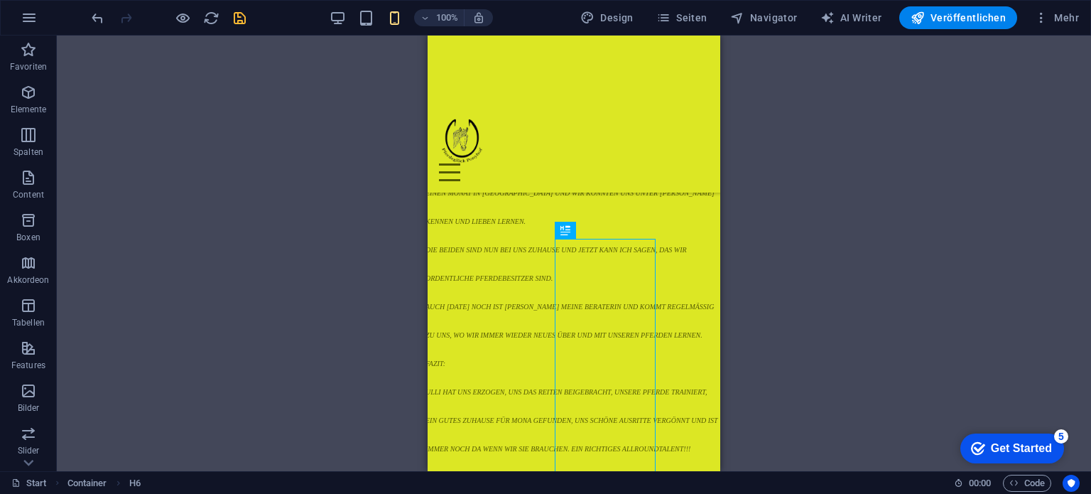
drag, startPoint x: 567, startPoint y: 270, endPoint x: 409, endPoint y: 254, distance: 159.1
drag, startPoint x: 994, startPoint y: 271, endPoint x: 603, endPoint y: 254, distance: 391.7
drag, startPoint x: 560, startPoint y: 264, endPoint x: 483, endPoint y: 294, distance: 82.3
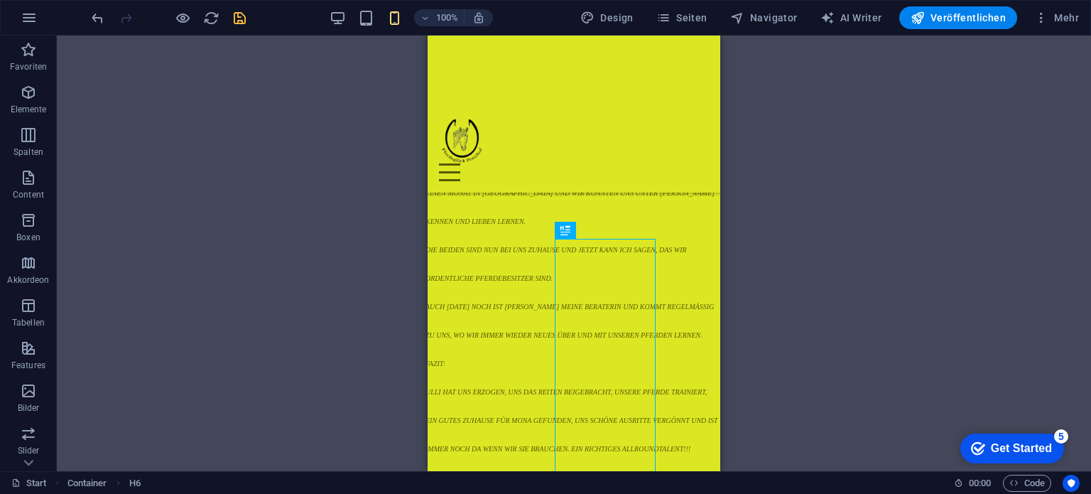
drag, startPoint x: 577, startPoint y: 299, endPoint x: 714, endPoint y: 263, distance: 141.6
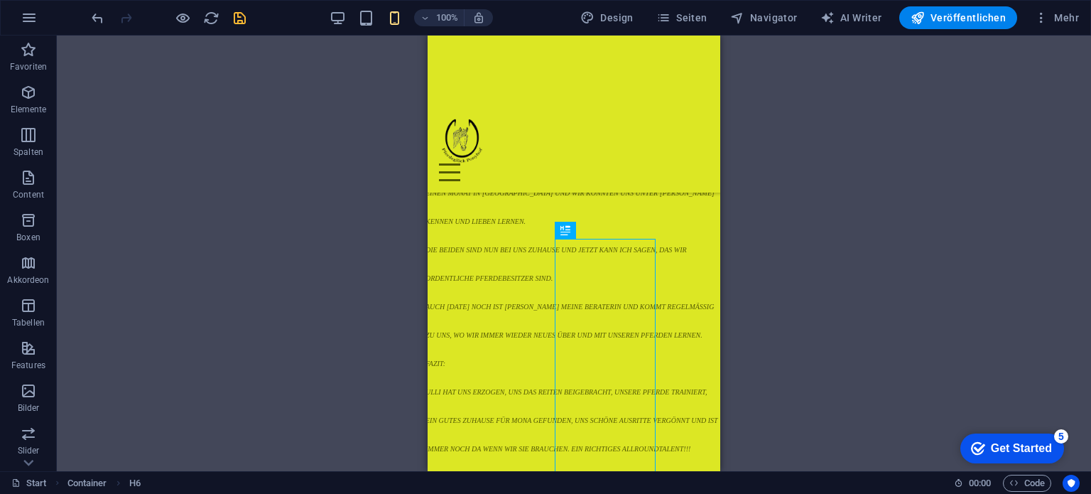
drag, startPoint x: 595, startPoint y: 272, endPoint x: 548, endPoint y: 266, distance: 47.3
drag, startPoint x: 559, startPoint y: 241, endPoint x: 591, endPoint y: 235, distance: 32.6
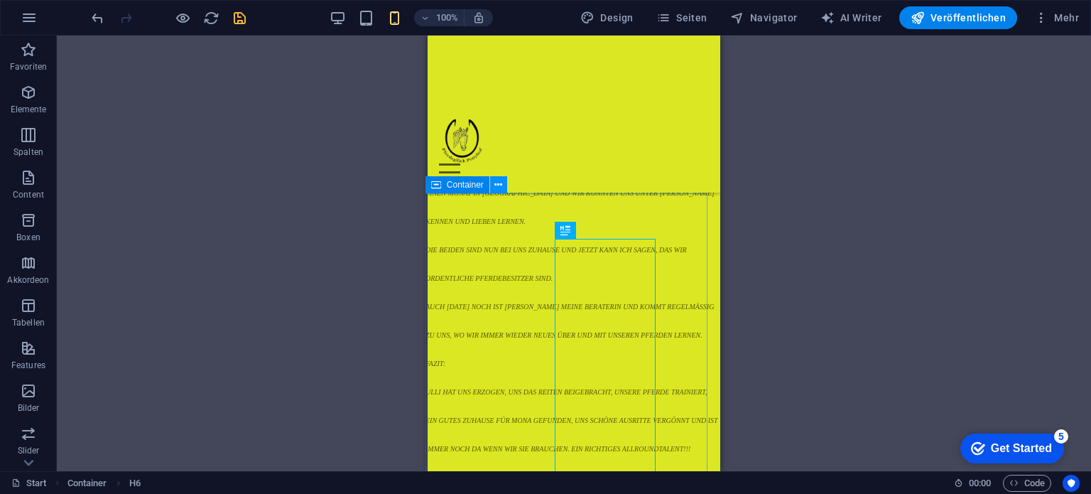
click at [495, 184] on icon at bounding box center [498, 185] width 8 height 15
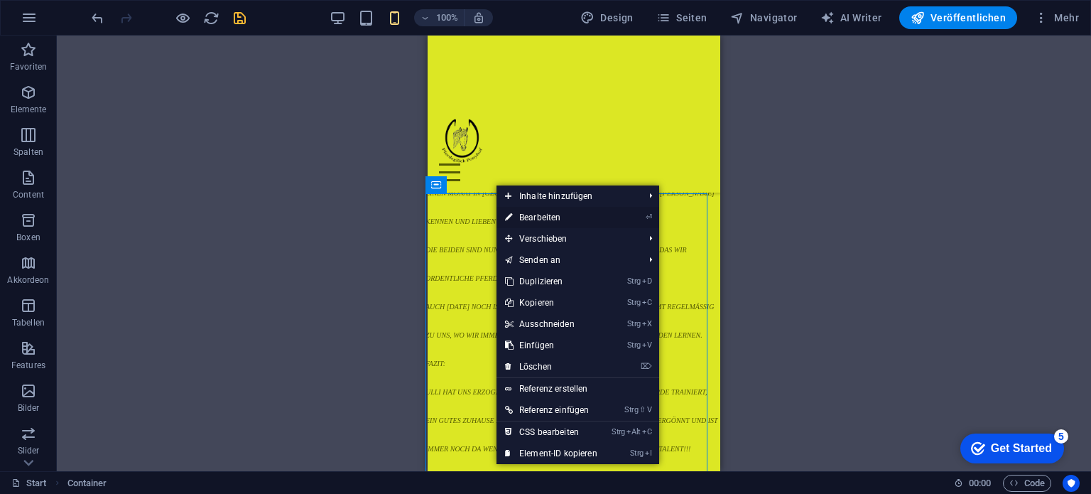
click at [518, 218] on link "⏎ Bearbeiten" at bounding box center [550, 217] width 109 height 21
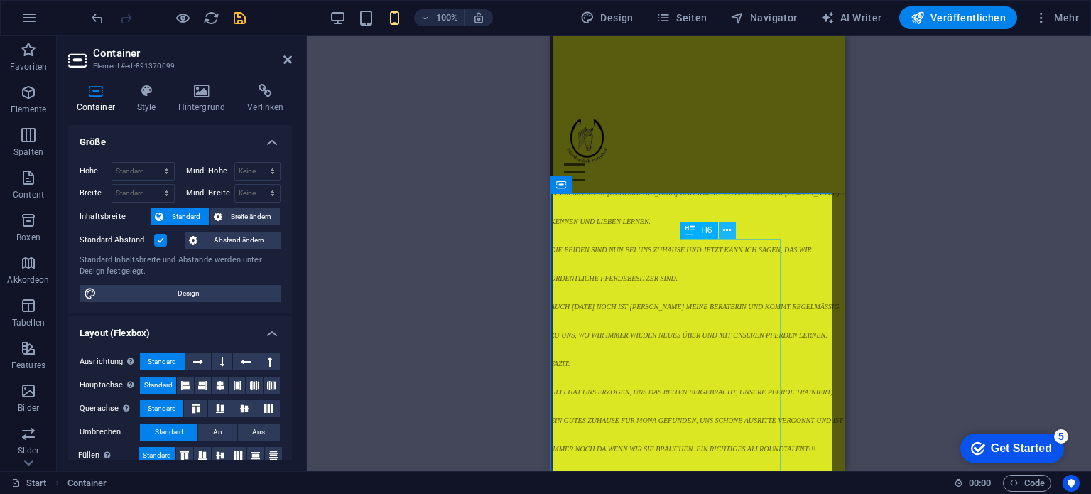
click at [725, 228] on icon at bounding box center [727, 230] width 8 height 15
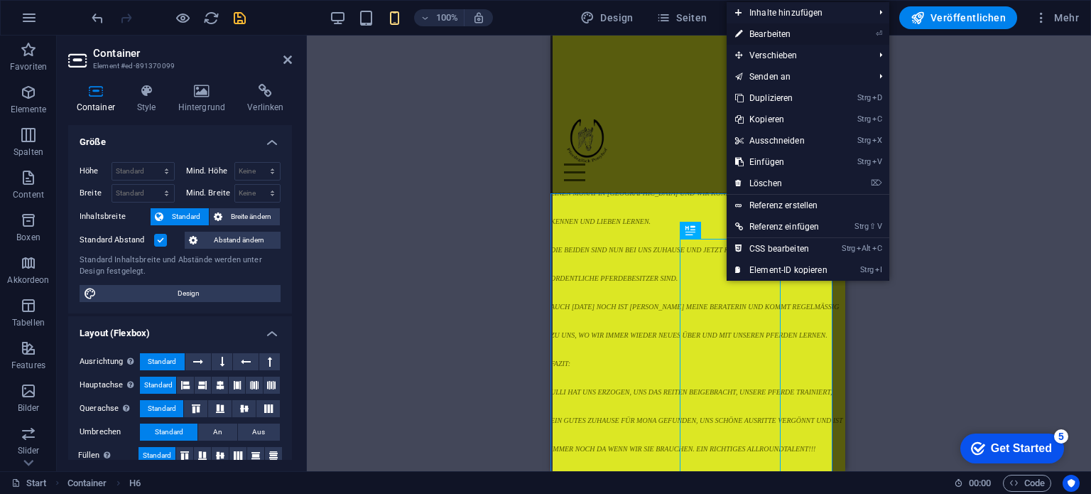
click at [778, 36] on link "⏎ Bearbeiten" at bounding box center [781, 33] width 109 height 21
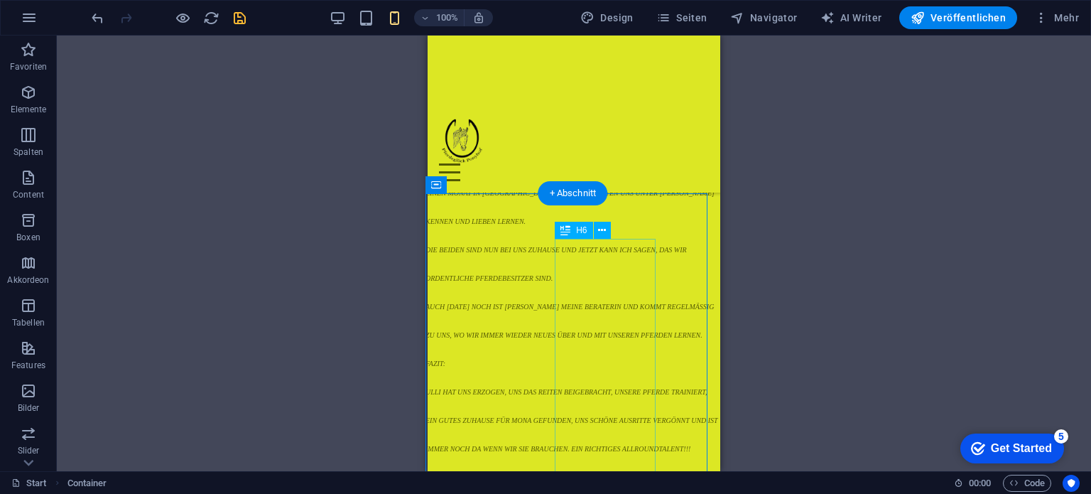
drag, startPoint x: 592, startPoint y: 266, endPoint x: 492, endPoint y: 257, distance: 100.6
drag, startPoint x: 554, startPoint y: 266, endPoint x: 533, endPoint y: 256, distance: 22.9
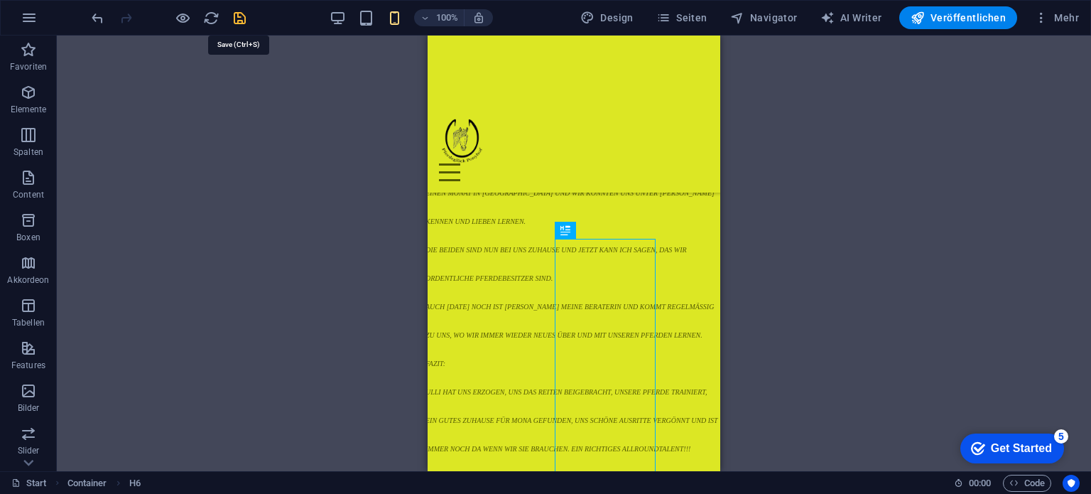
click at [243, 22] on icon "save" at bounding box center [240, 18] width 16 height 16
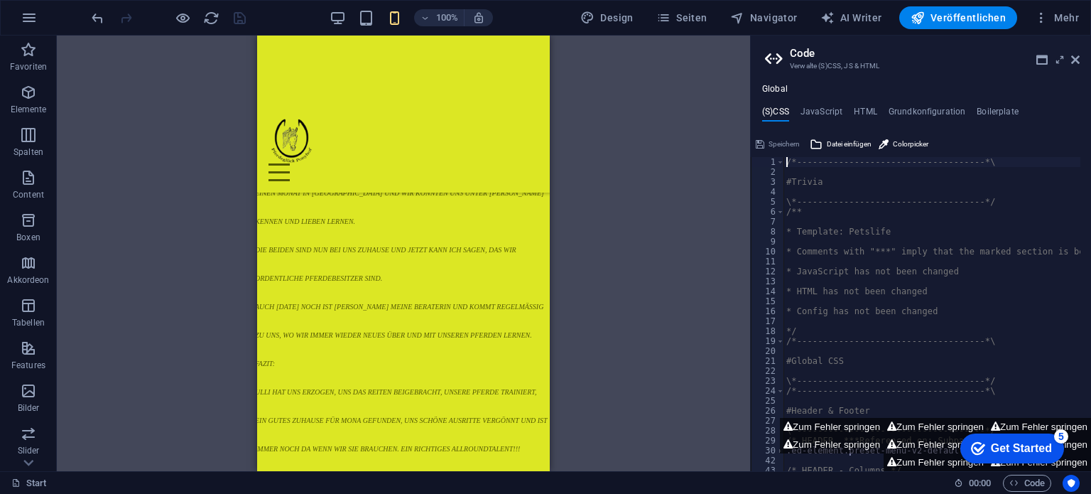
drag, startPoint x: 1072, startPoint y: 60, endPoint x: 1067, endPoint y: 54, distance: 7.5
click at [1072, 59] on icon at bounding box center [1075, 59] width 9 height 11
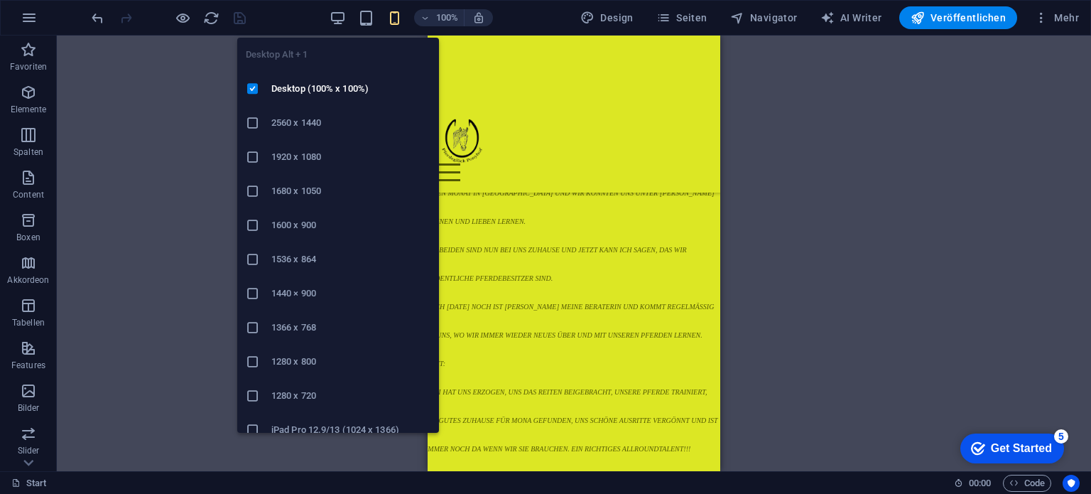
drag, startPoint x: 339, startPoint y: 16, endPoint x: 332, endPoint y: 33, distance: 18.5
click at [338, 16] on icon "button" at bounding box center [338, 18] width 16 height 16
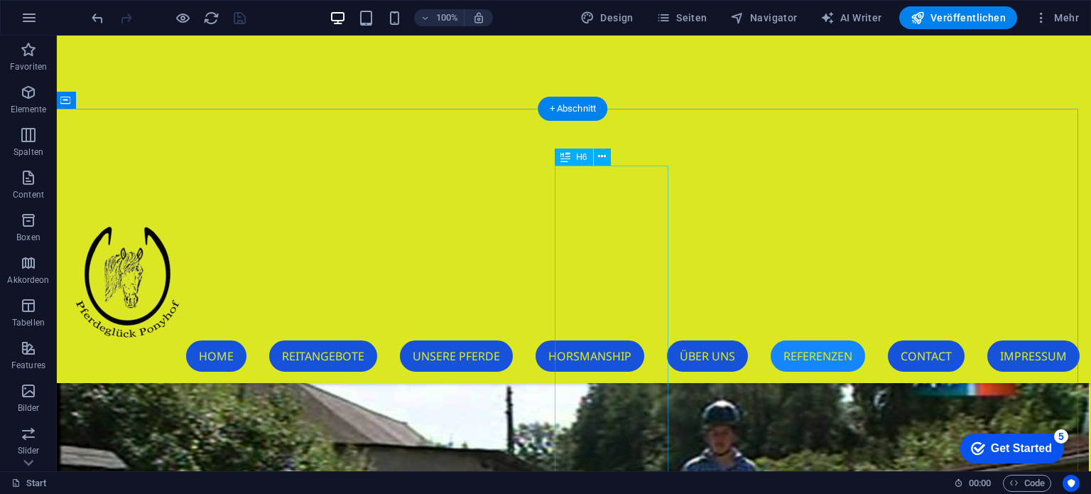
scroll to position [25503, 2]
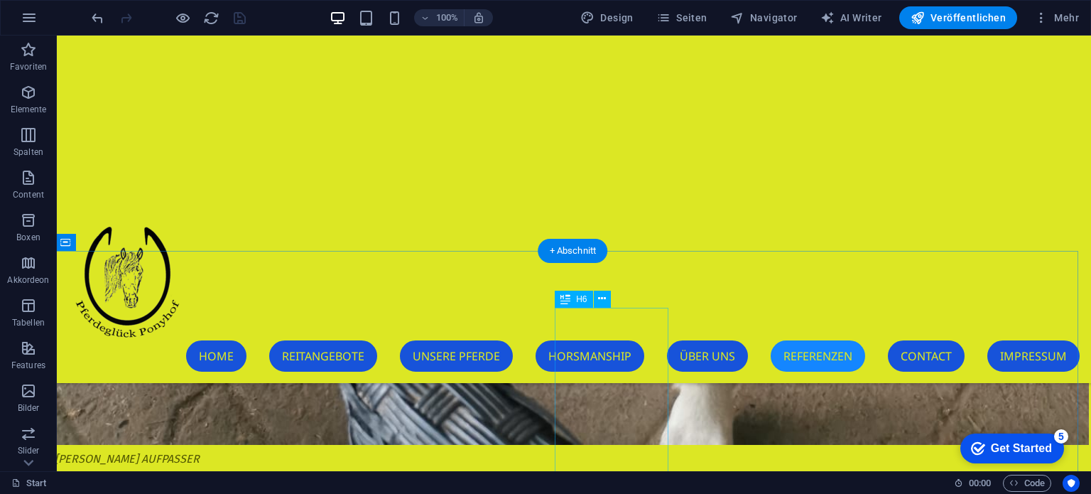
drag, startPoint x: 562, startPoint y: 320, endPoint x: 406, endPoint y: 330, distance: 156.6
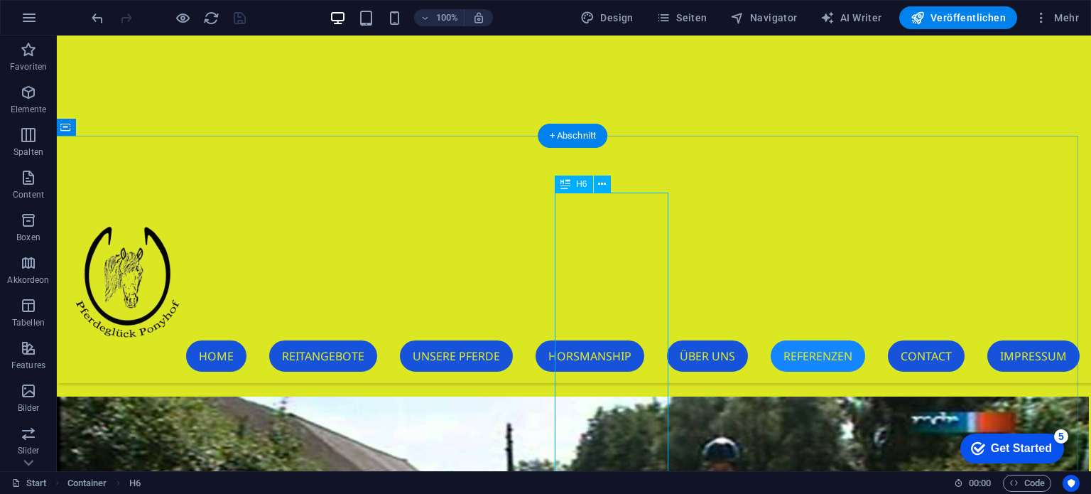
scroll to position [25645, 2]
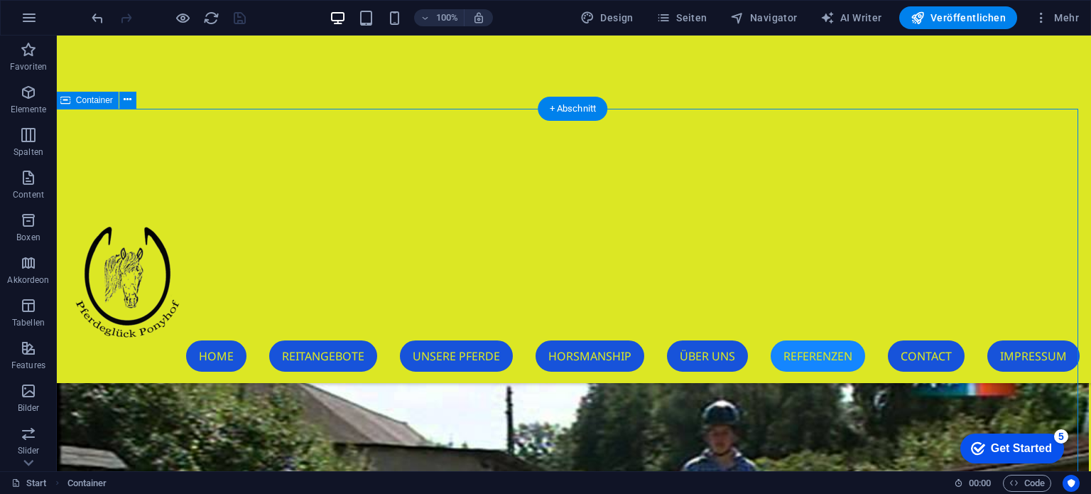
drag, startPoint x: 559, startPoint y: 263, endPoint x: 518, endPoint y: 272, distance: 42.2
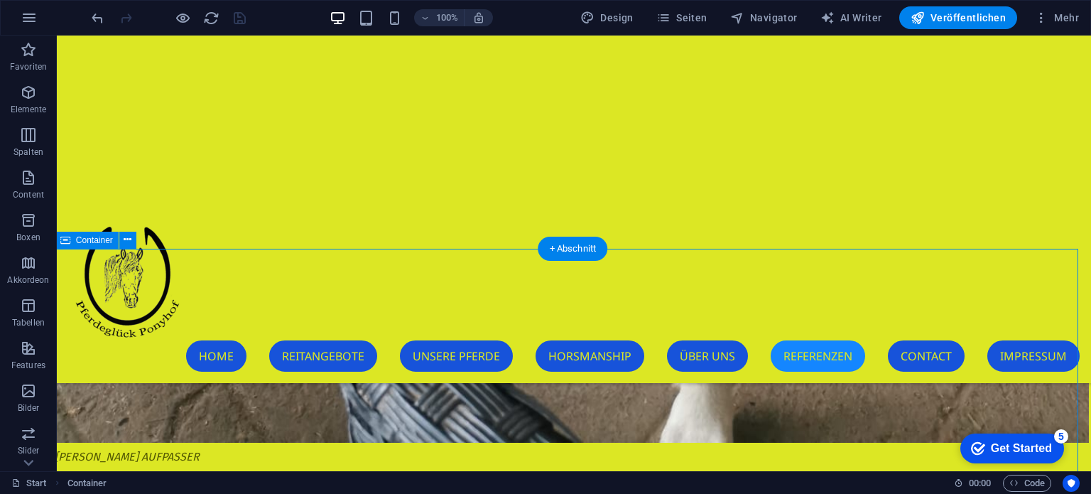
scroll to position [25503, 2]
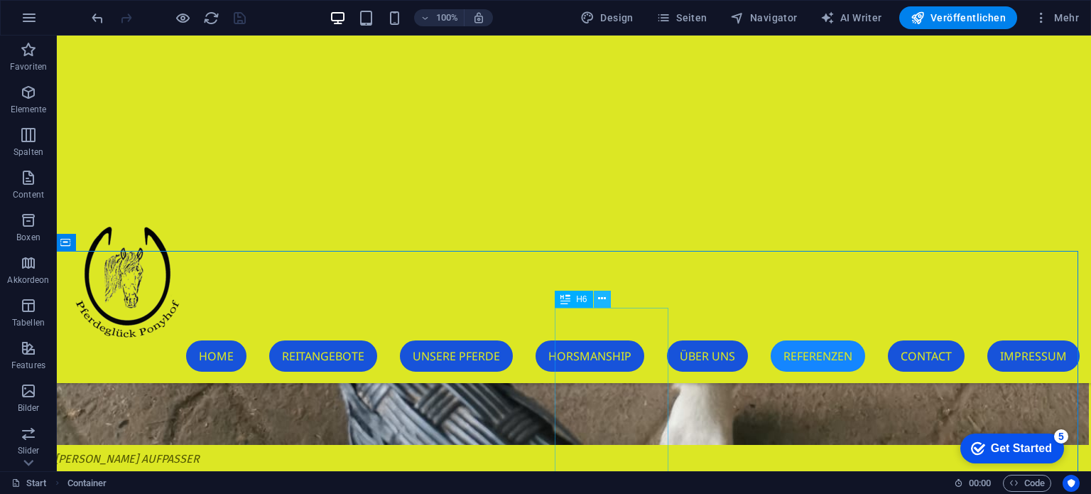
click at [598, 300] on icon at bounding box center [602, 298] width 8 height 15
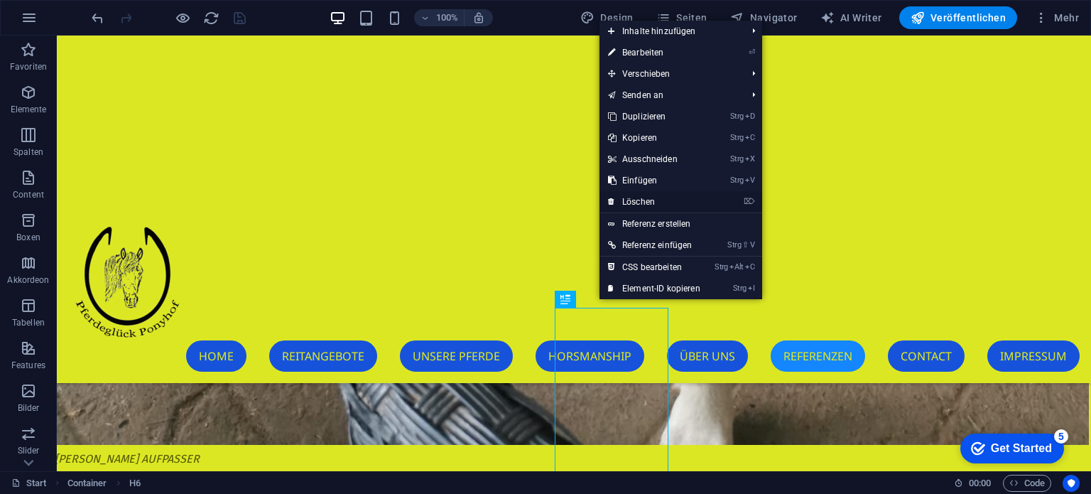
click at [638, 199] on link "⌦ Löschen" at bounding box center [653, 201] width 109 height 21
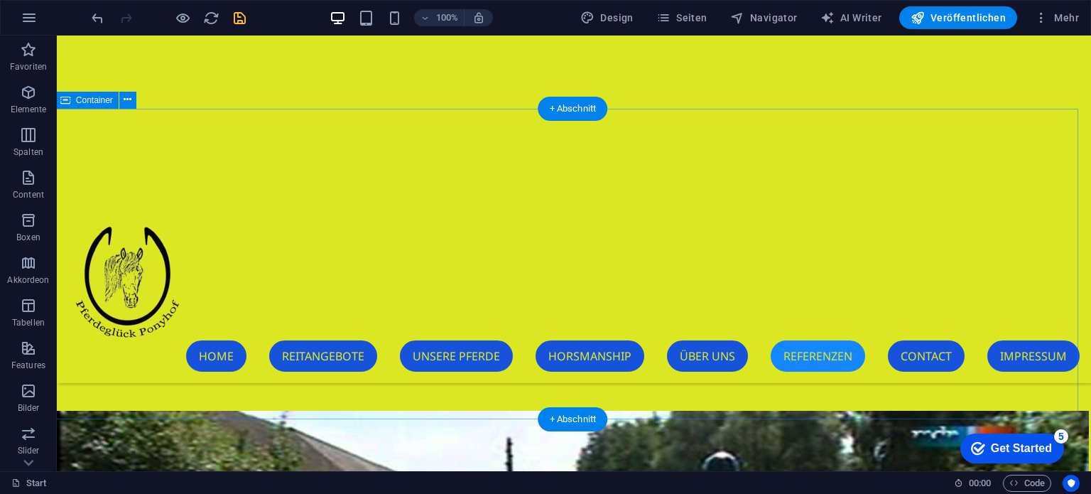
scroll to position [25574, 2]
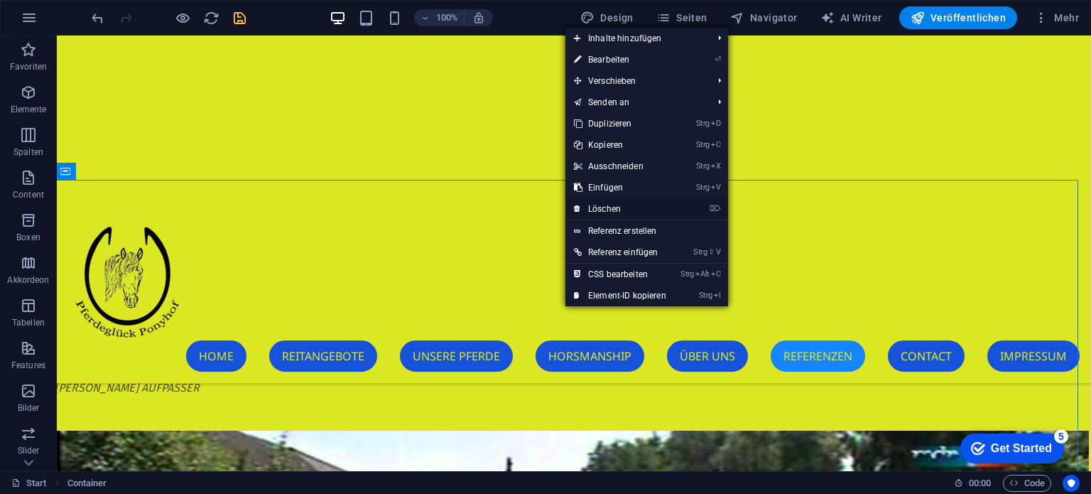
drag, startPoint x: 602, startPoint y: 209, endPoint x: 570, endPoint y: 199, distance: 33.5
click at [602, 209] on link "⌦ Löschen" at bounding box center [619, 208] width 109 height 21
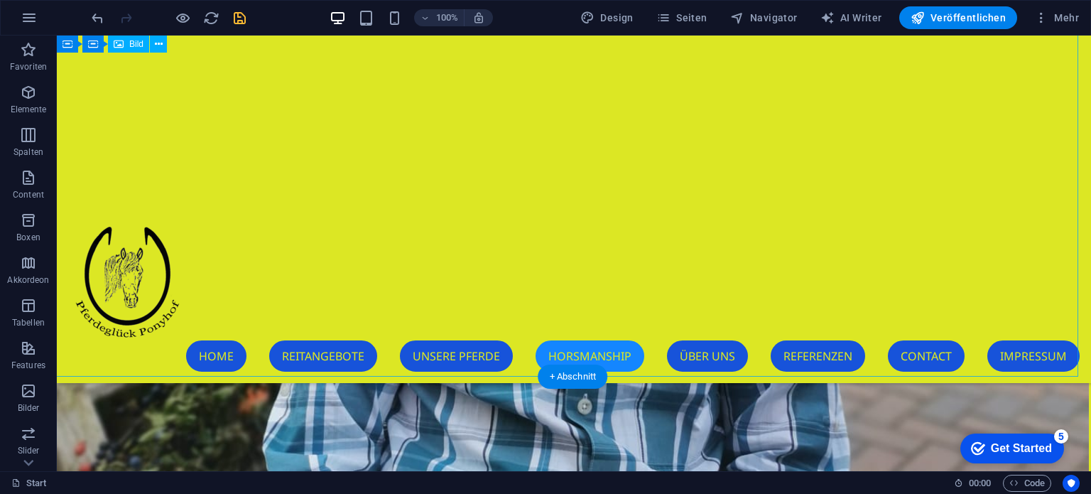
scroll to position [20105, 2]
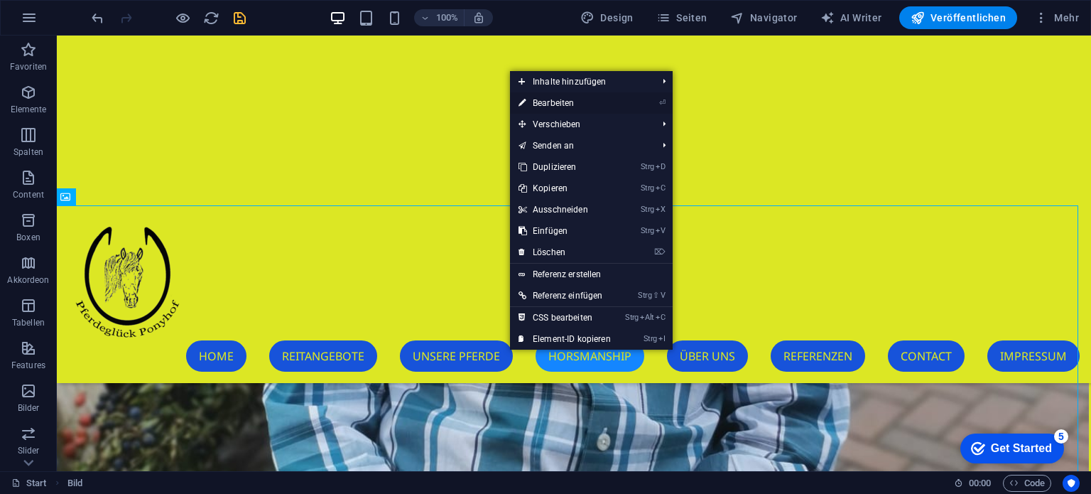
click at [555, 102] on link "⏎ Bearbeiten" at bounding box center [564, 102] width 109 height 21
select select "%"
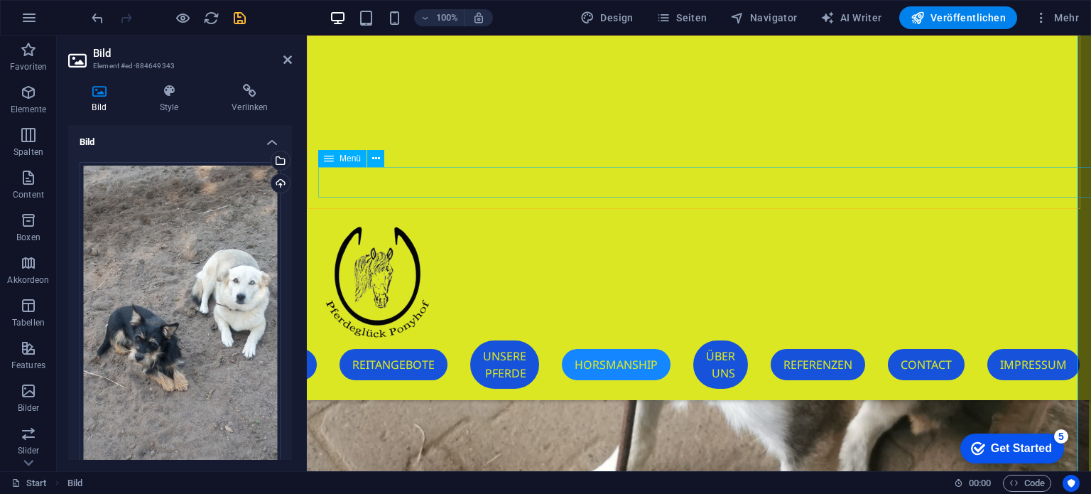
scroll to position [16207, 2]
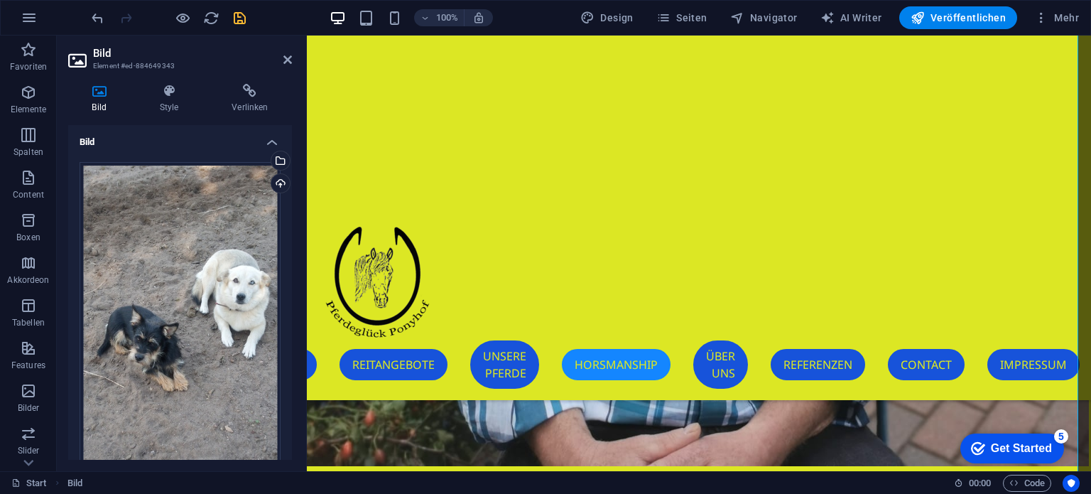
click at [97, 91] on icon at bounding box center [99, 91] width 62 height 14
click at [98, 90] on icon at bounding box center [99, 91] width 62 height 14
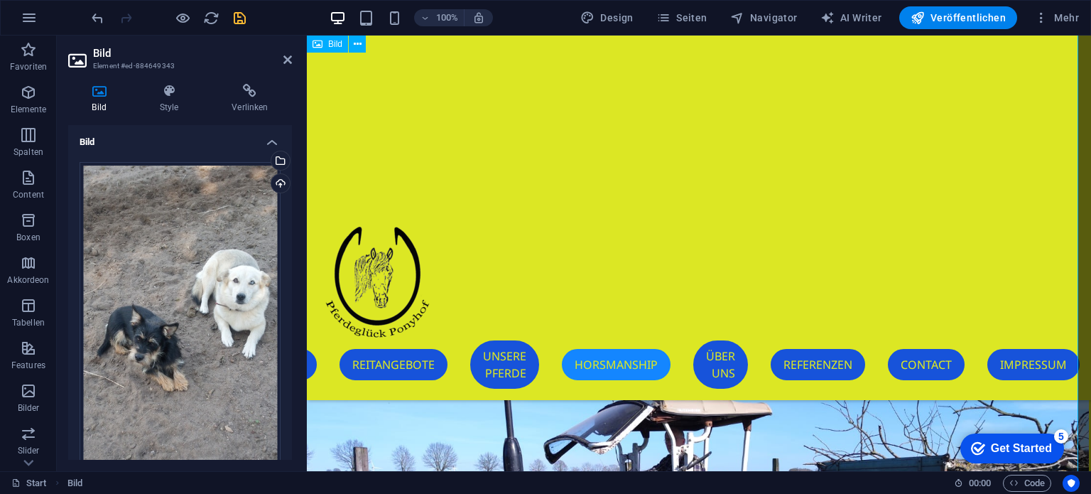
scroll to position [16278, 2]
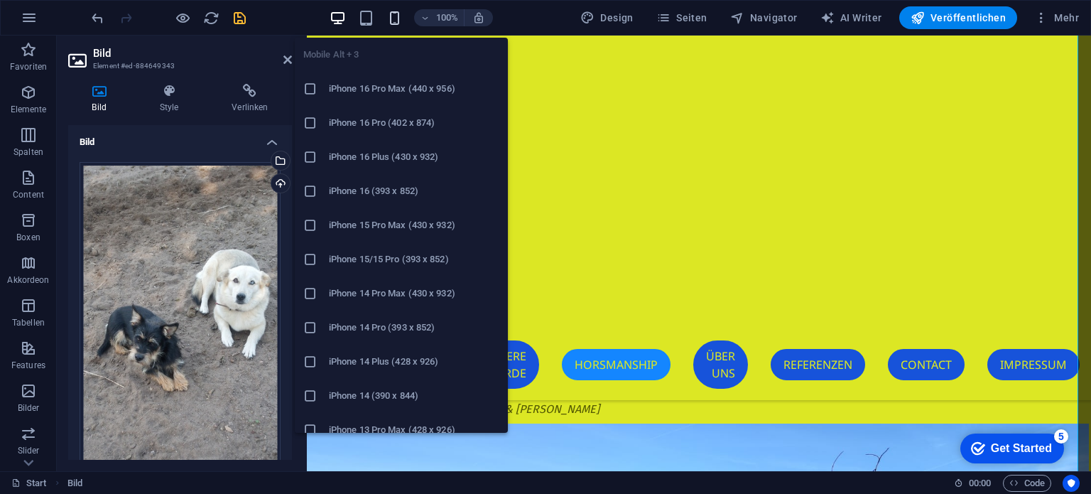
click at [401, 21] on icon "button" at bounding box center [394, 18] width 16 height 16
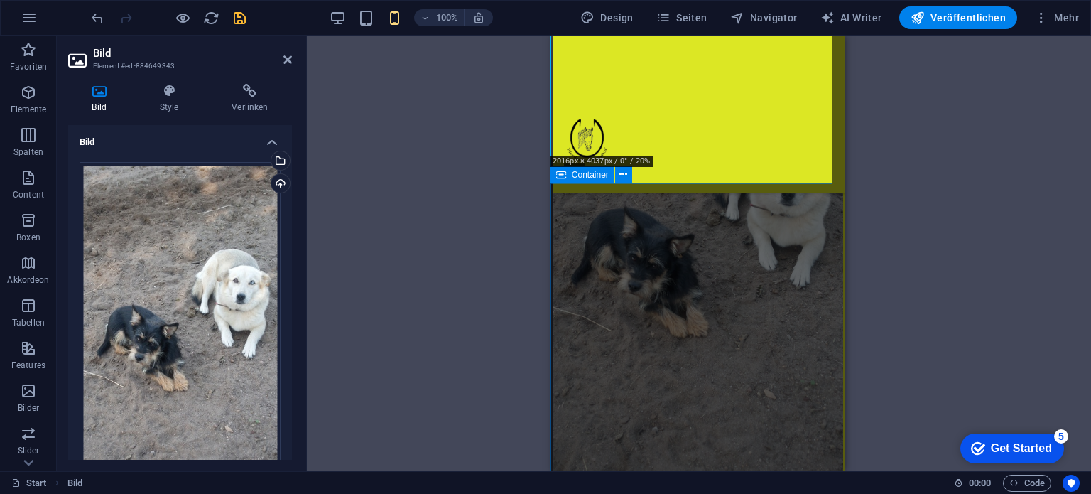
scroll to position [9640, 2]
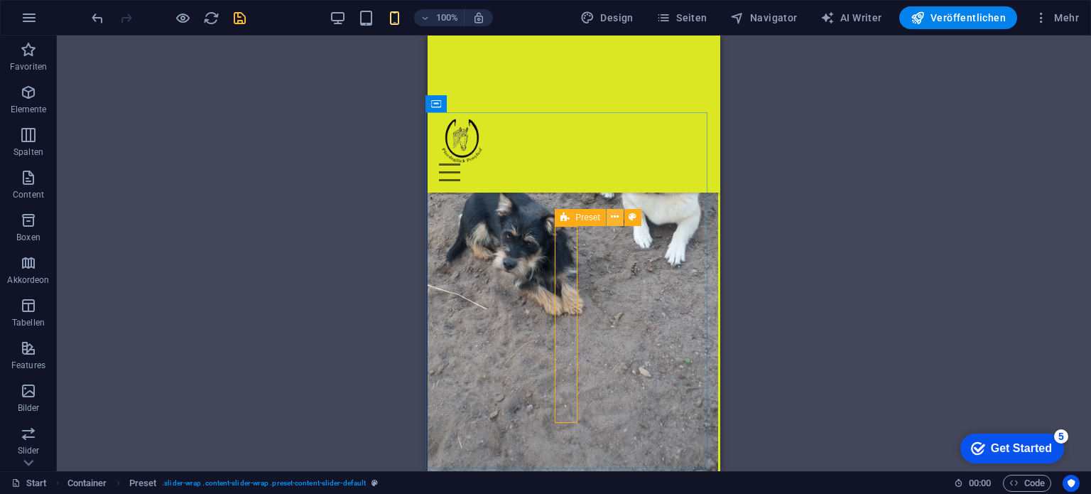
click at [616, 214] on icon at bounding box center [615, 217] width 8 height 15
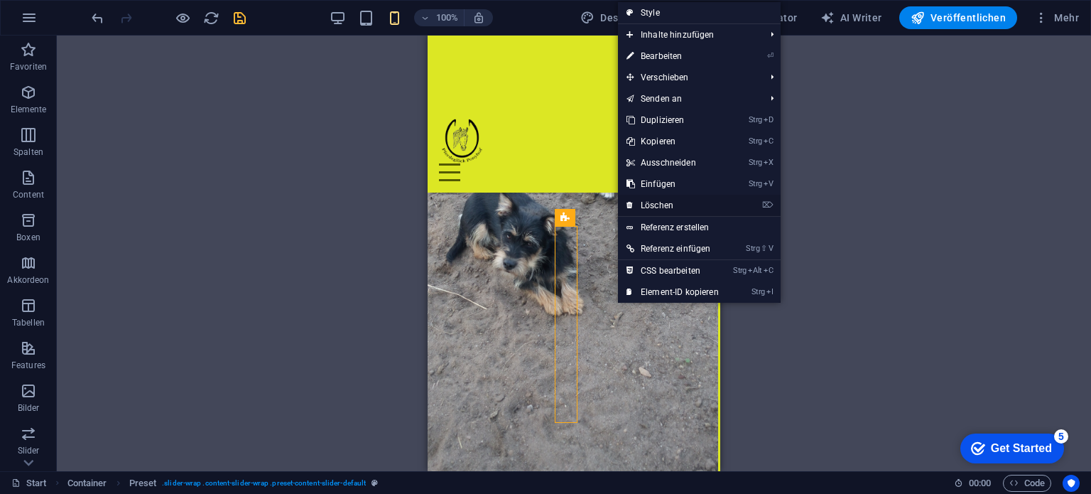
click at [638, 200] on link "⌦ Löschen" at bounding box center [672, 205] width 109 height 21
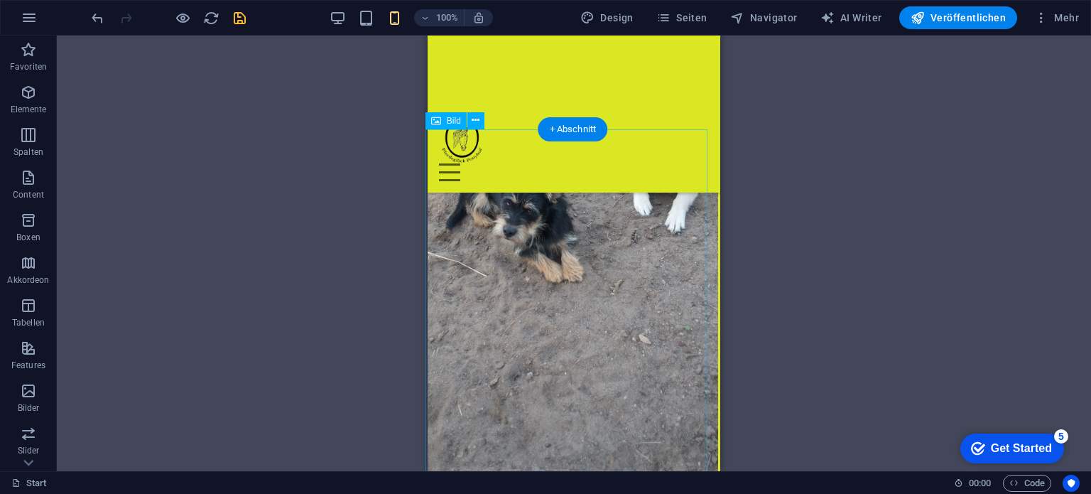
scroll to position [9569, 2]
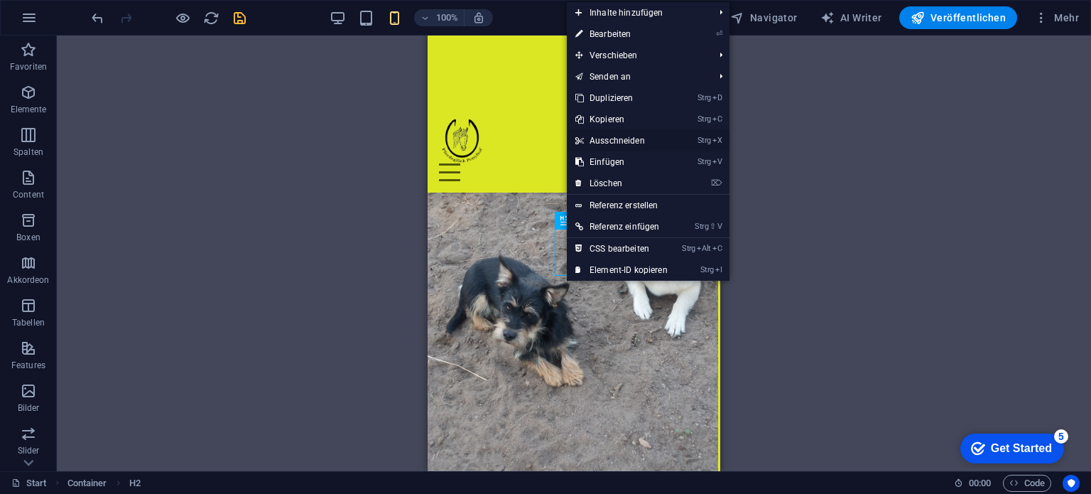
click at [622, 142] on link "Strg X Ausschneiden" at bounding box center [621, 140] width 109 height 21
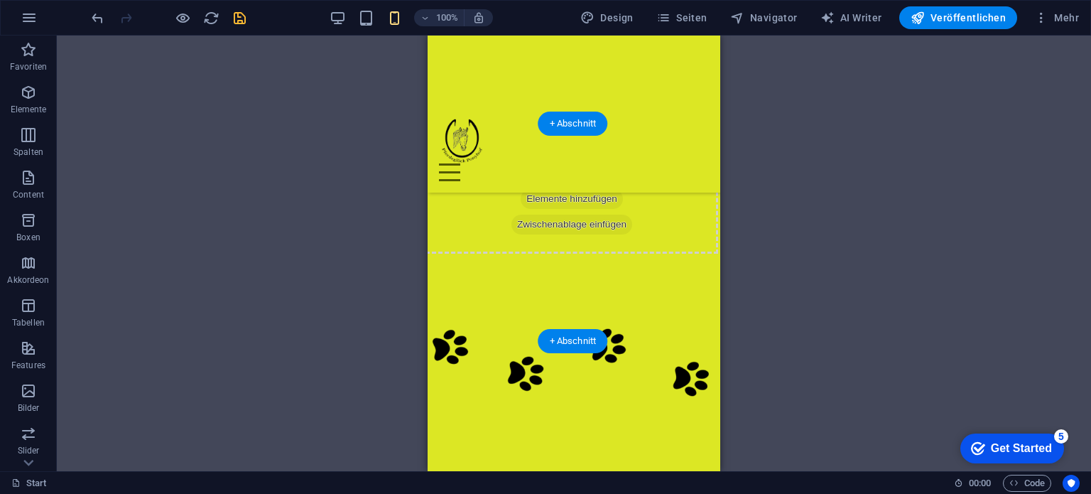
scroll to position [8006, 2]
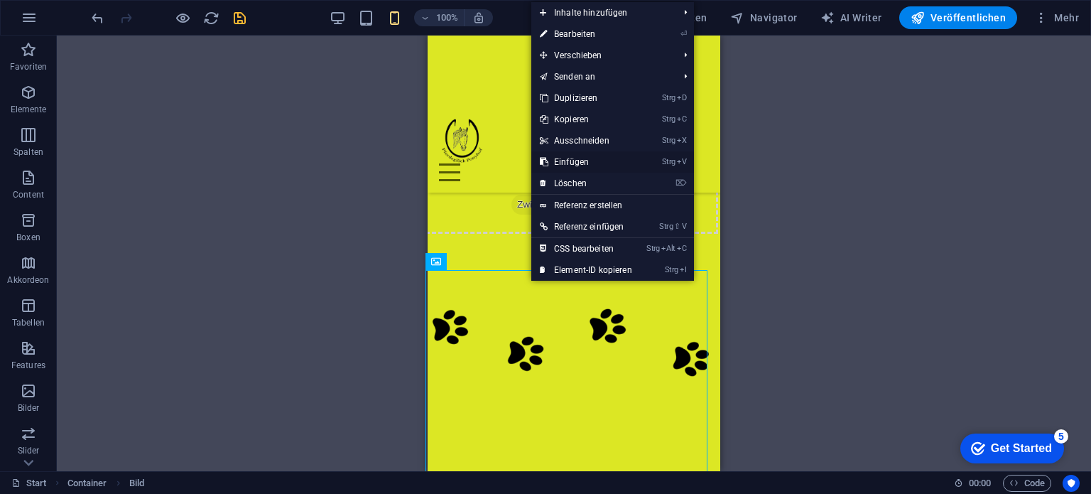
click at [588, 158] on link "Strg V Einfügen" at bounding box center [585, 161] width 109 height 21
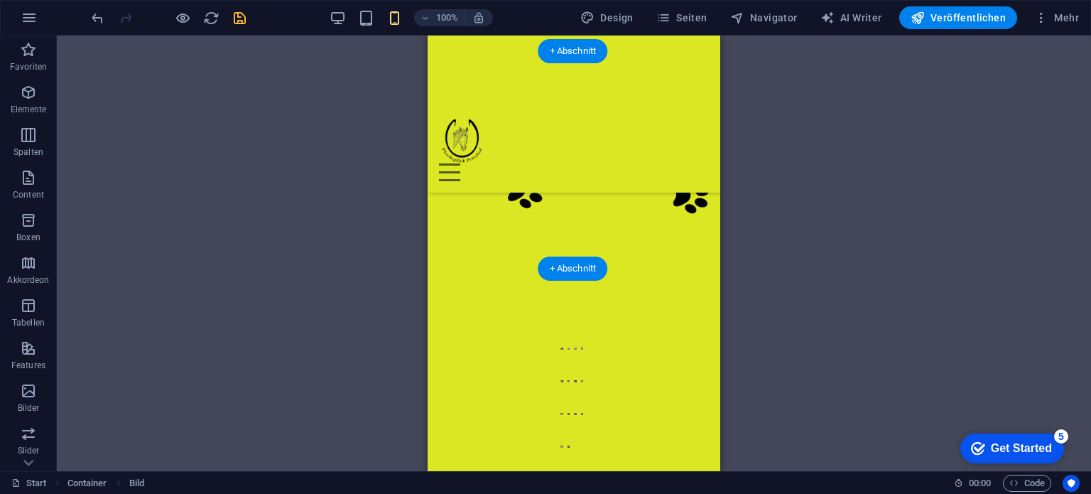
scroll to position [8444, 2]
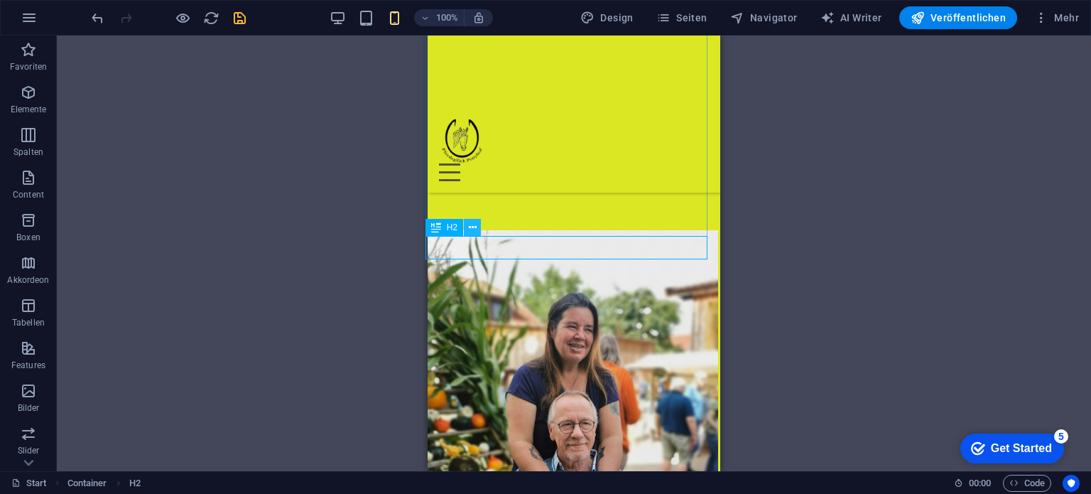
click at [471, 229] on icon at bounding box center [473, 227] width 8 height 15
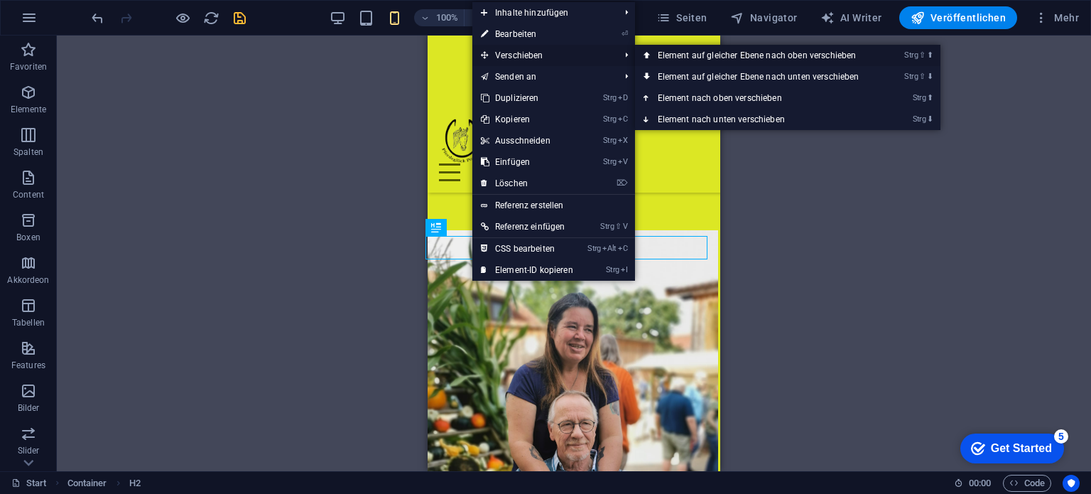
click at [677, 50] on link "Strg ⇧ ⬆ Element auf gleicher Ebene nach oben verschieben" at bounding box center [761, 55] width 253 height 21
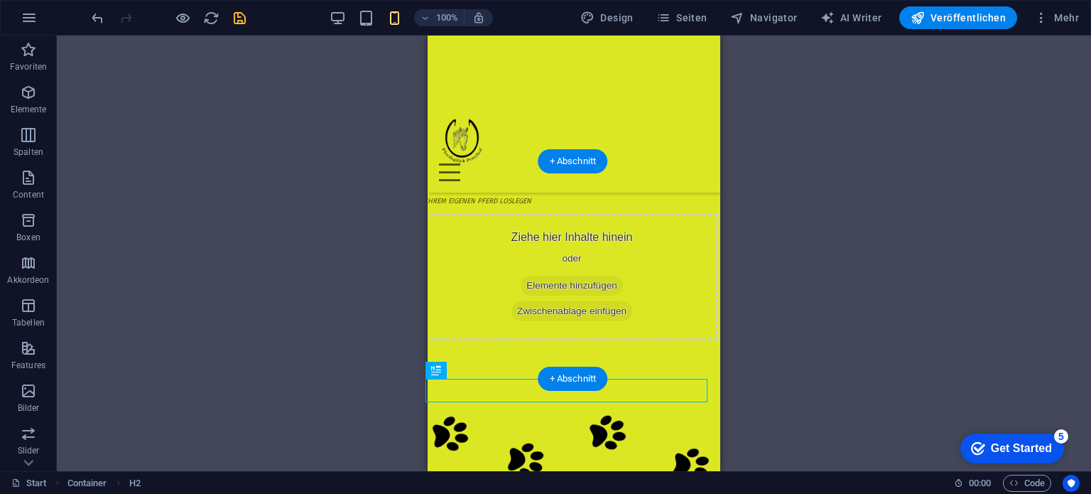
scroll to position [7897, 2]
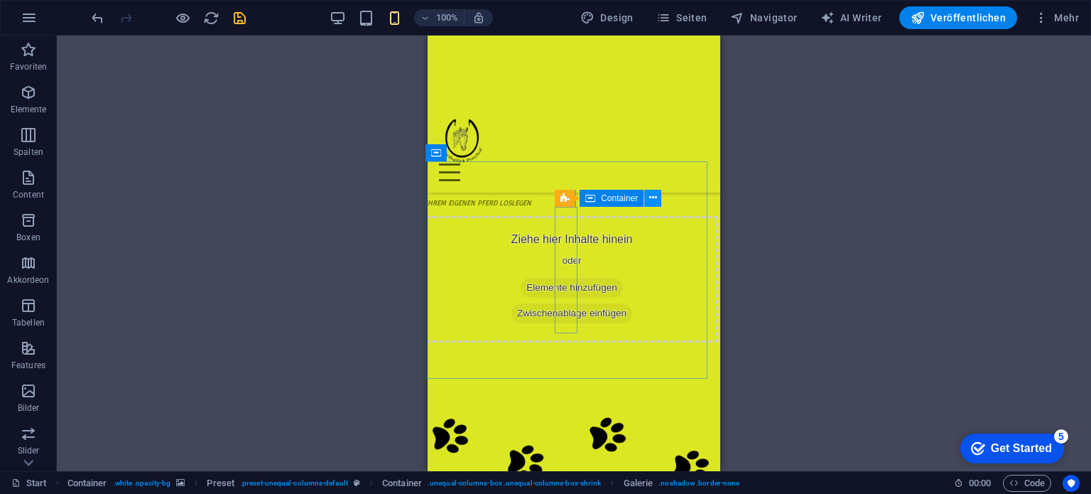
click at [656, 199] on icon at bounding box center [653, 197] width 8 height 15
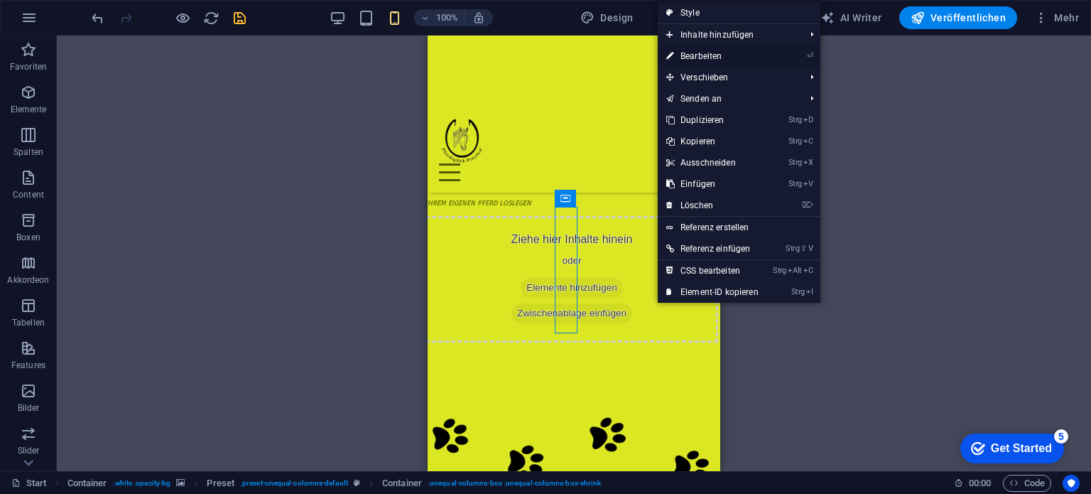
click at [690, 53] on link "⏎ Bearbeiten" at bounding box center [712, 55] width 109 height 21
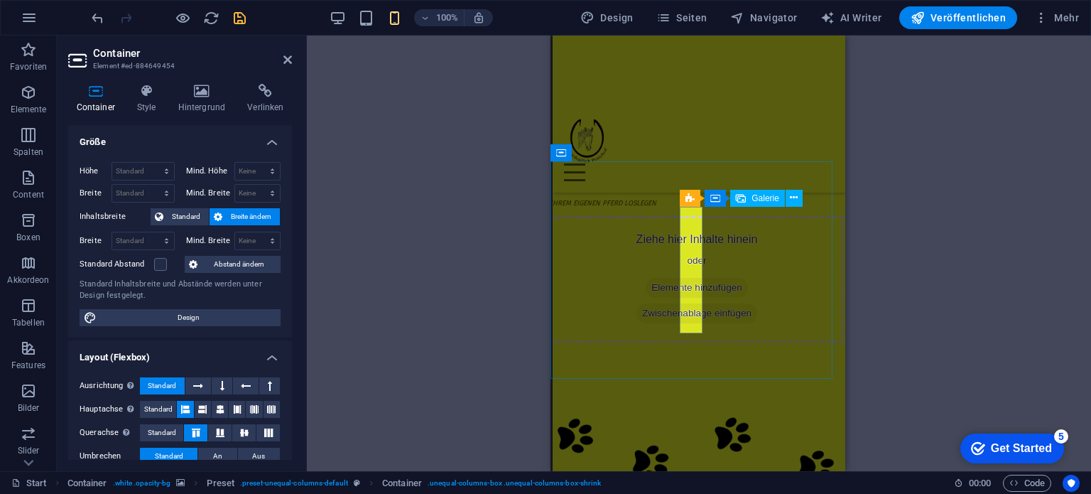
select select "4"
select select "%"
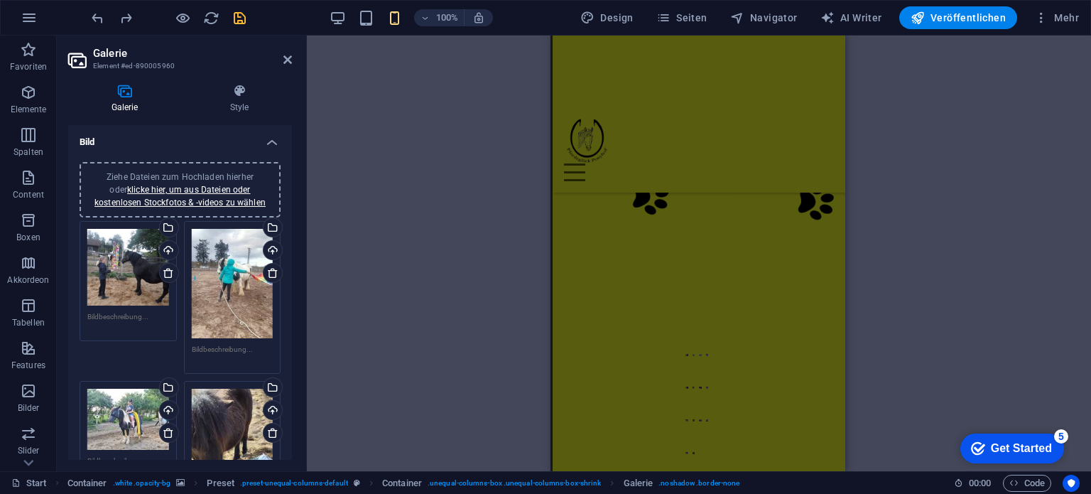
scroll to position [8444, 2]
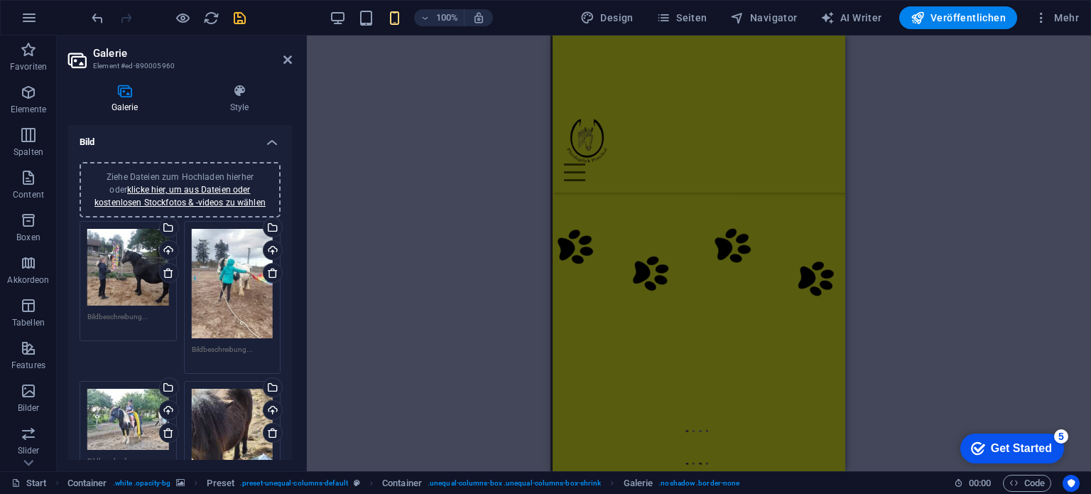
scroll to position [8040, 2]
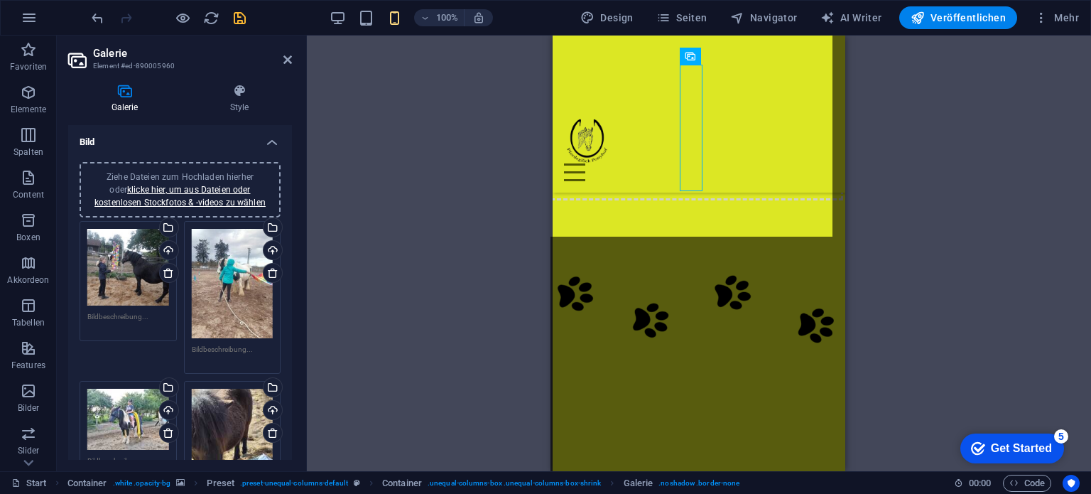
click at [519, 205] on div "Ziehe hier rein, um den vorhandenen Inhalt zu ersetzen. Drücke "Strg", wenn du …" at bounding box center [699, 253] width 784 height 435
click at [283, 59] on icon at bounding box center [287, 59] width 9 height 11
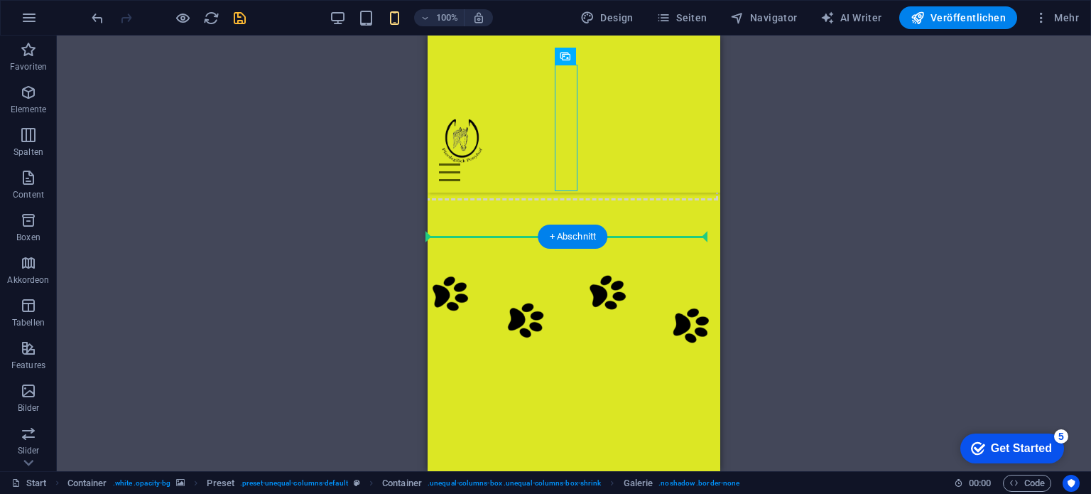
drag, startPoint x: 565, startPoint y: 146, endPoint x: 445, endPoint y: 137, distance: 119.6
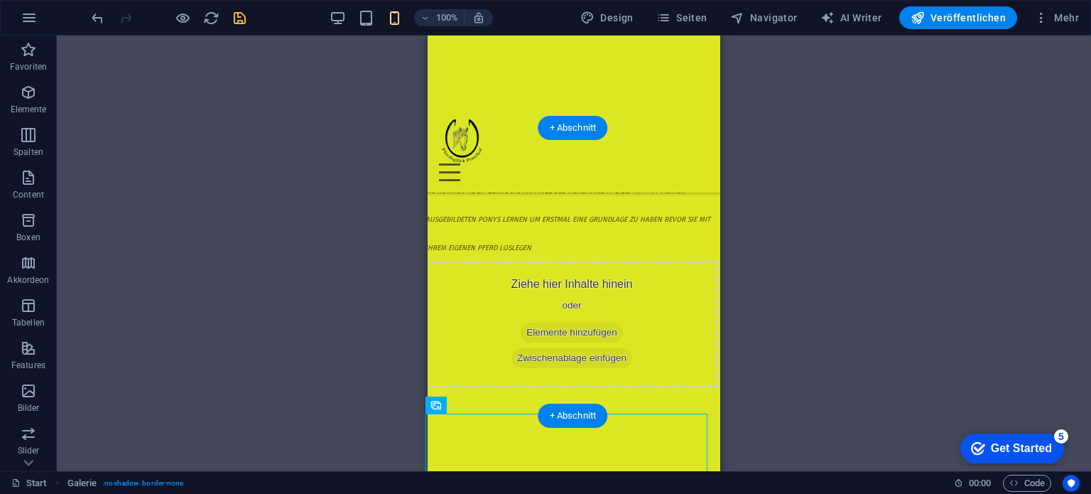
scroll to position [7826, 2]
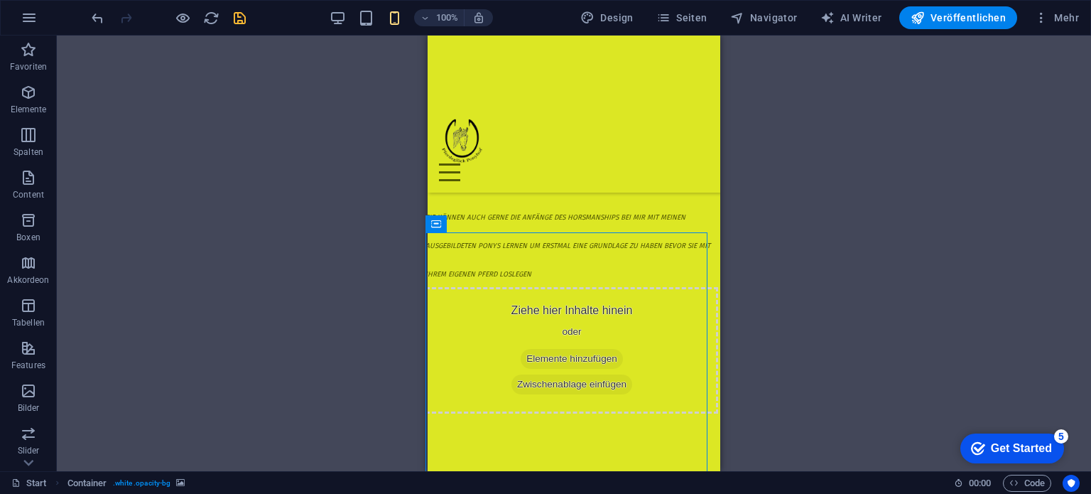
drag, startPoint x: 557, startPoint y: 303, endPoint x: 415, endPoint y: 316, distance: 142.6
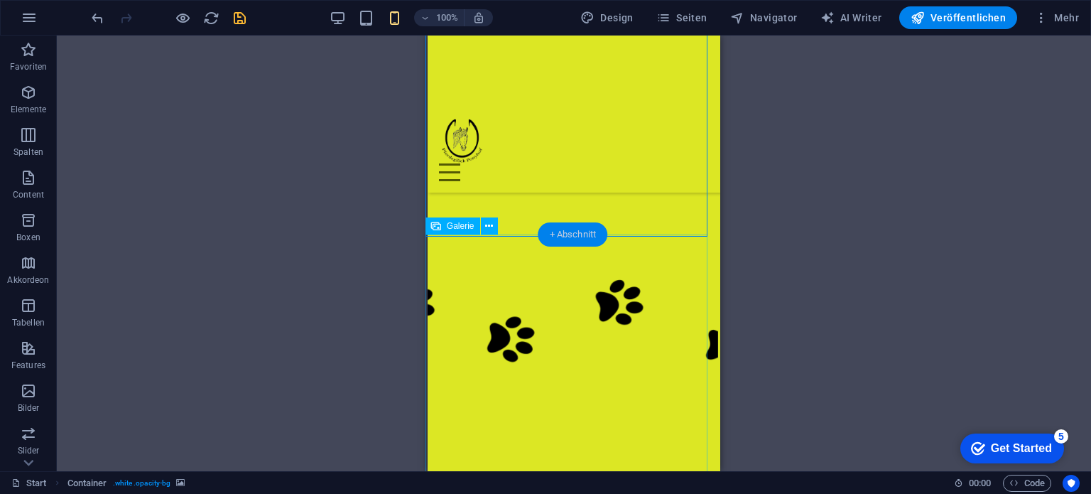
scroll to position [8040, 2]
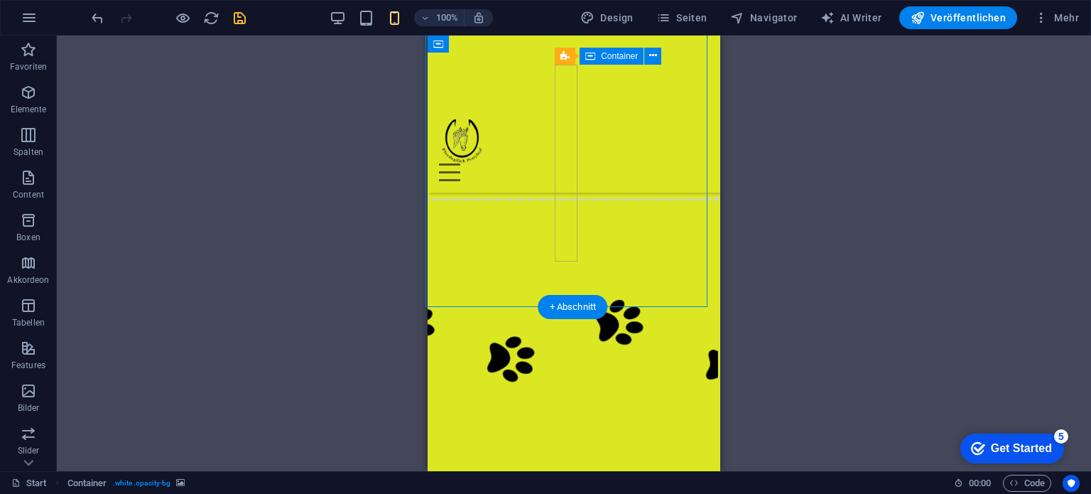
click at [496, 268] on figure at bounding box center [571, 344] width 293 height 288
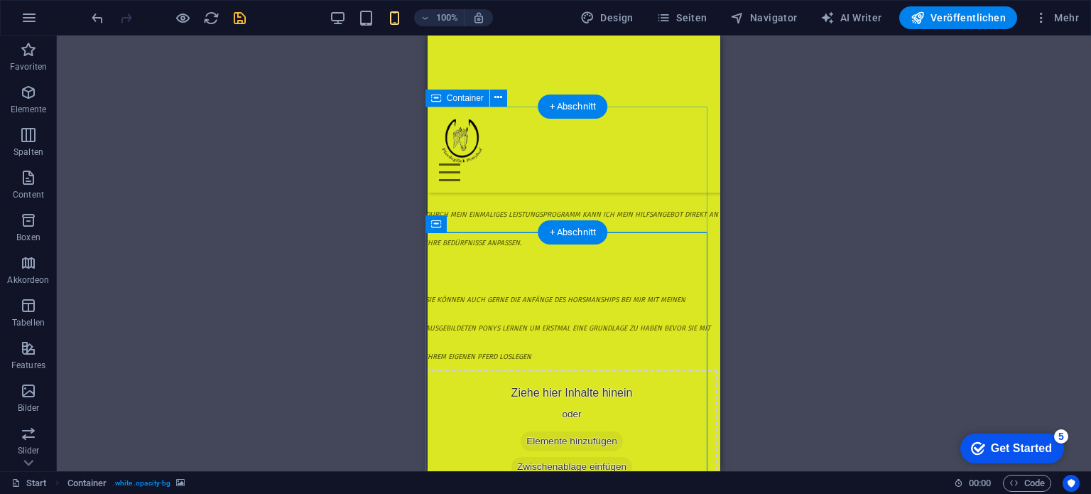
scroll to position [7684, 2]
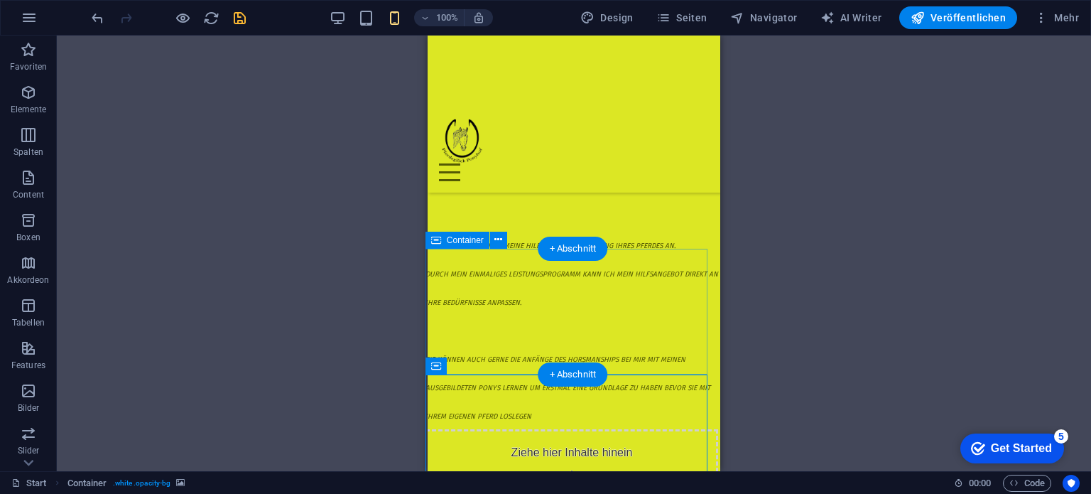
click at [578, 491] on span "Elemente hinzufügen" at bounding box center [572, 501] width 102 height 20
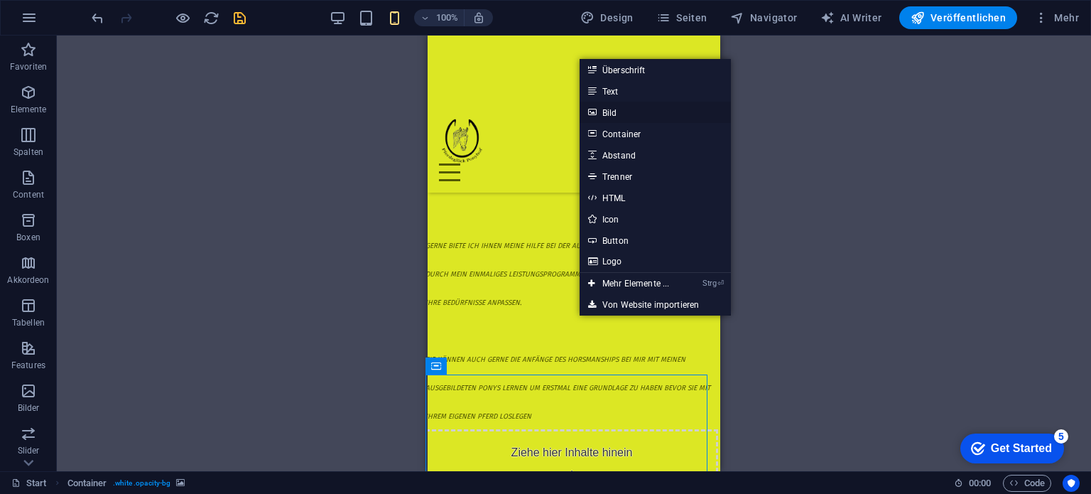
click at [616, 112] on link "Bild" at bounding box center [655, 112] width 151 height 21
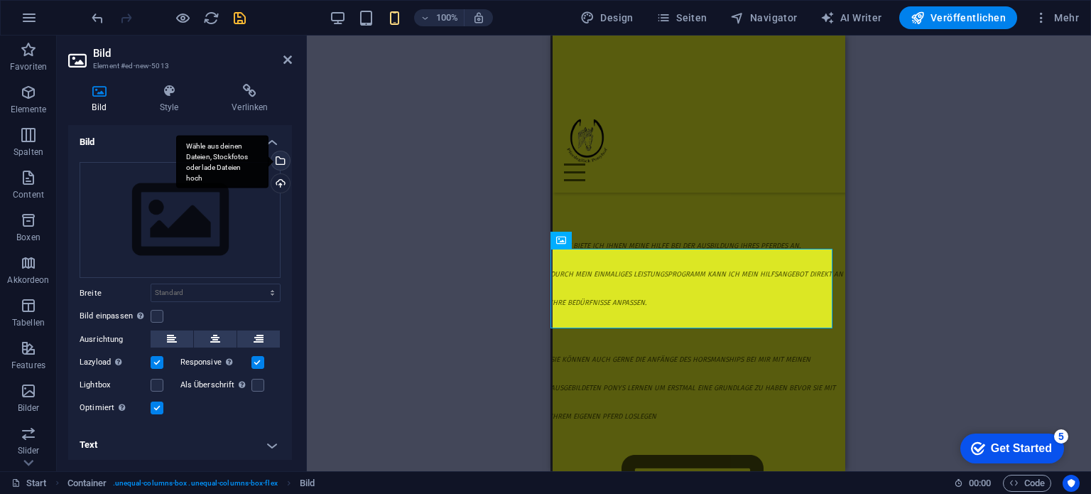
click at [276, 162] on div "Wähle aus deinen Dateien, Stockfotos oder lade Dateien hoch" at bounding box center [278, 161] width 21 height 21
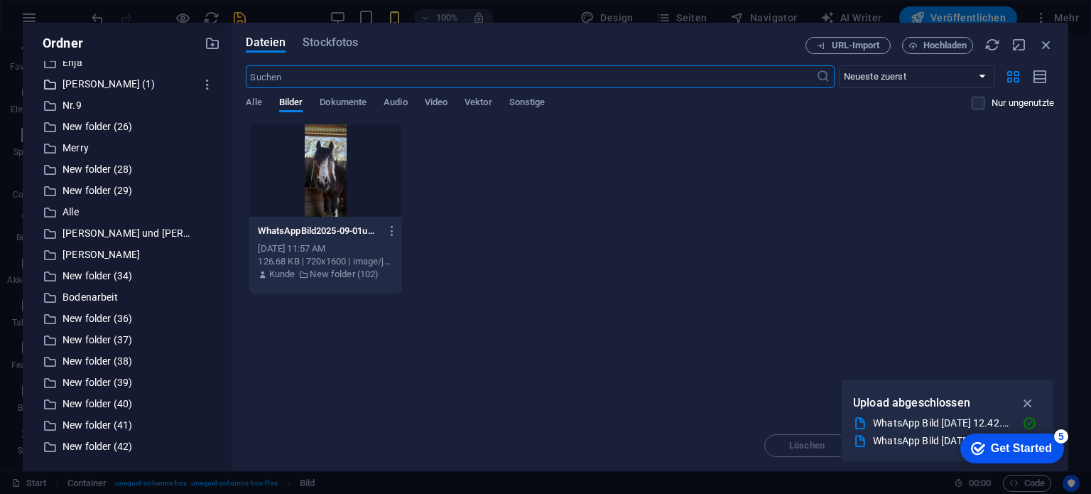
scroll to position [494, 0]
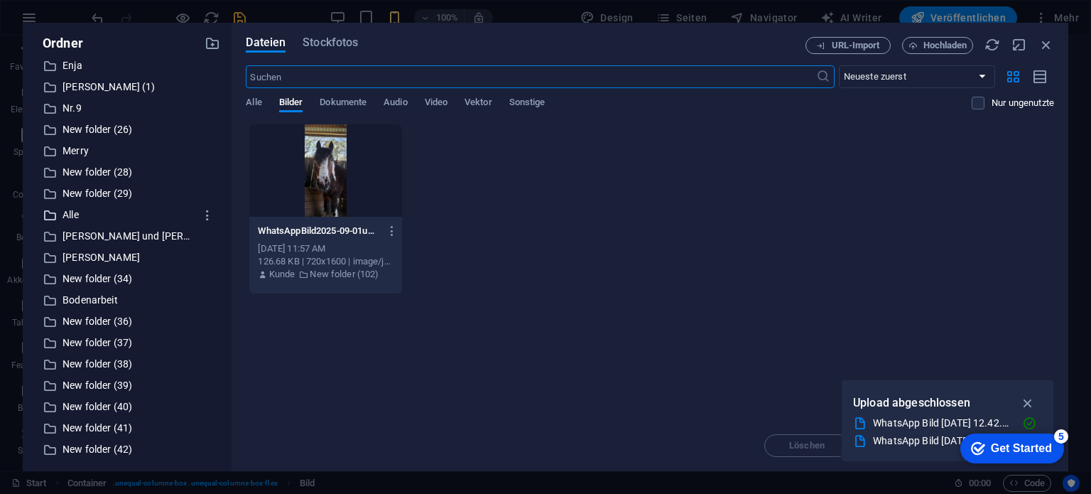
click at [72, 213] on p "Alle" at bounding box center [128, 215] width 132 height 16
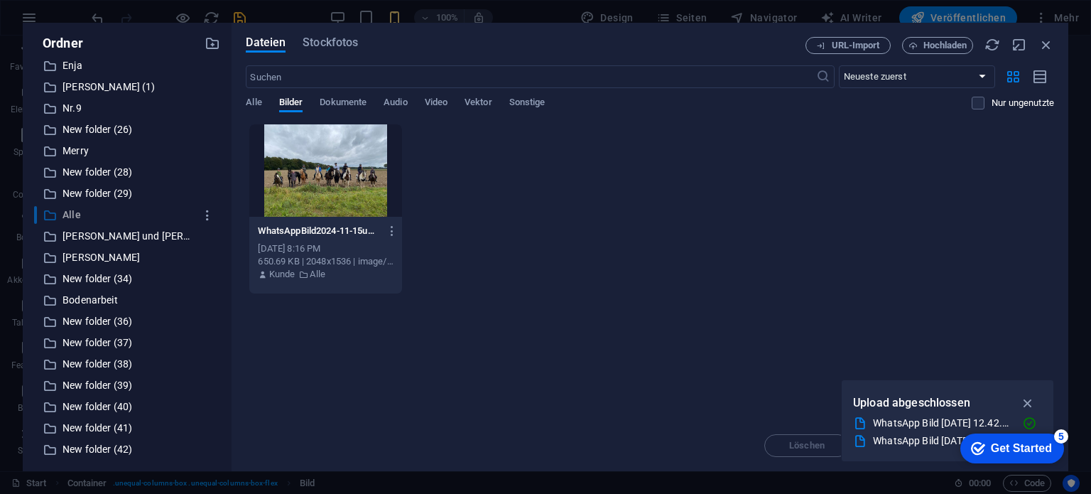
click at [70, 214] on p "Alle" at bounding box center [128, 215] width 132 height 16
click at [94, 210] on div "​ Alle Alle" at bounding box center [114, 215] width 161 height 18
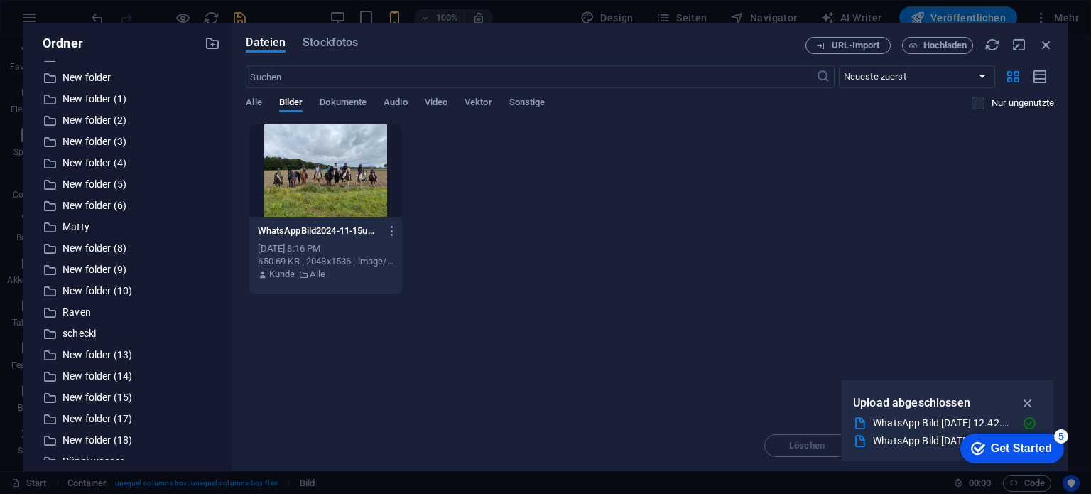
scroll to position [0, 0]
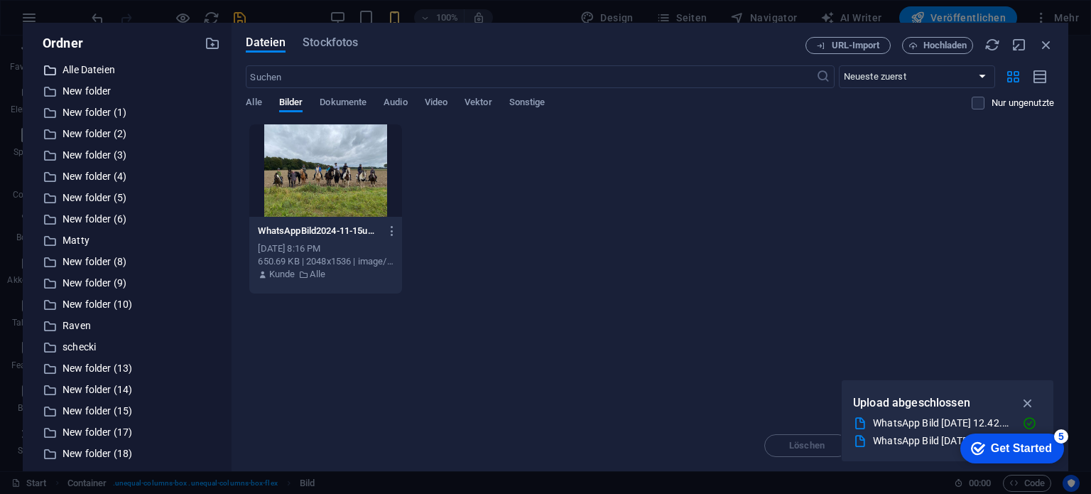
click at [92, 67] on p "Alle Dateien" at bounding box center [128, 70] width 132 height 16
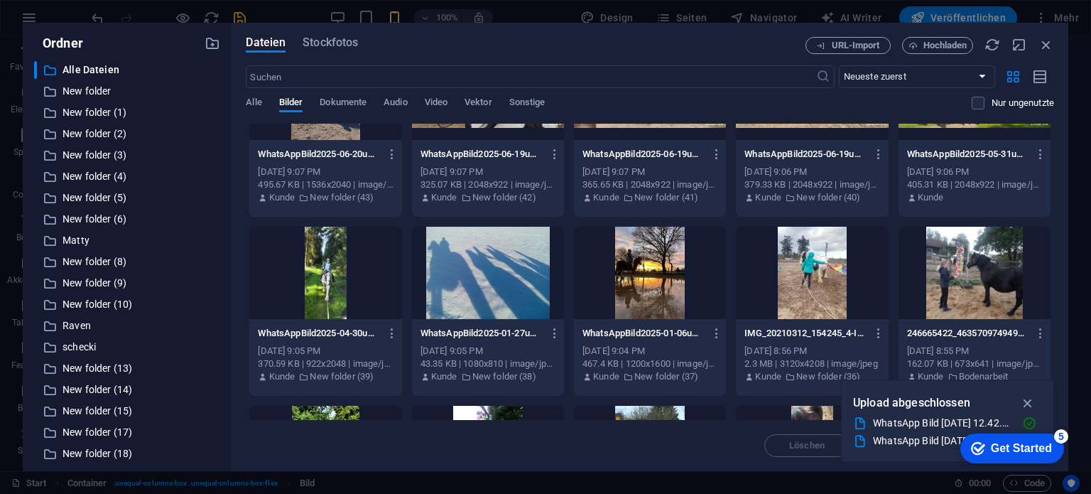
scroll to position [3906, 0]
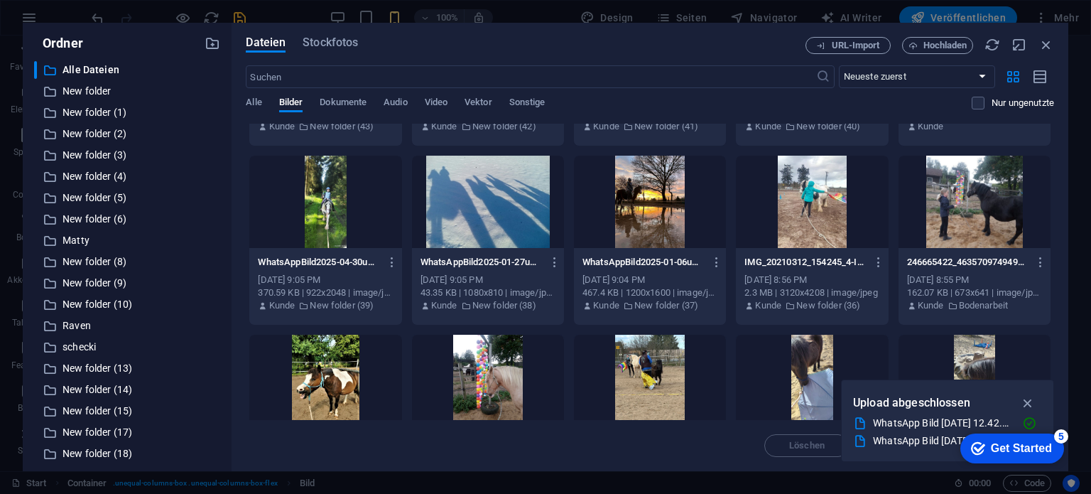
click at [833, 221] on div at bounding box center [812, 202] width 152 height 92
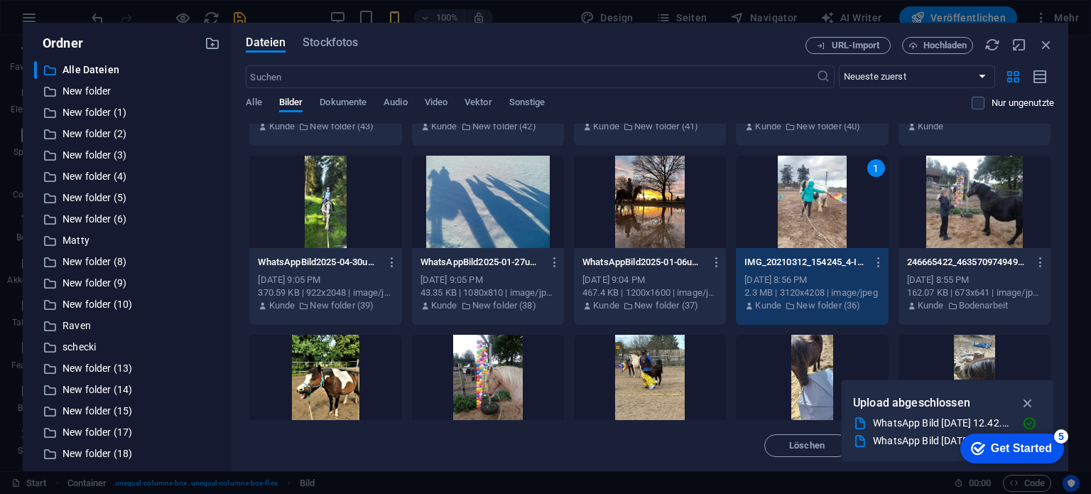
drag, startPoint x: 833, startPoint y: 221, endPoint x: 280, endPoint y: 185, distance: 554.4
click at [833, 221] on div "1" at bounding box center [812, 202] width 152 height 92
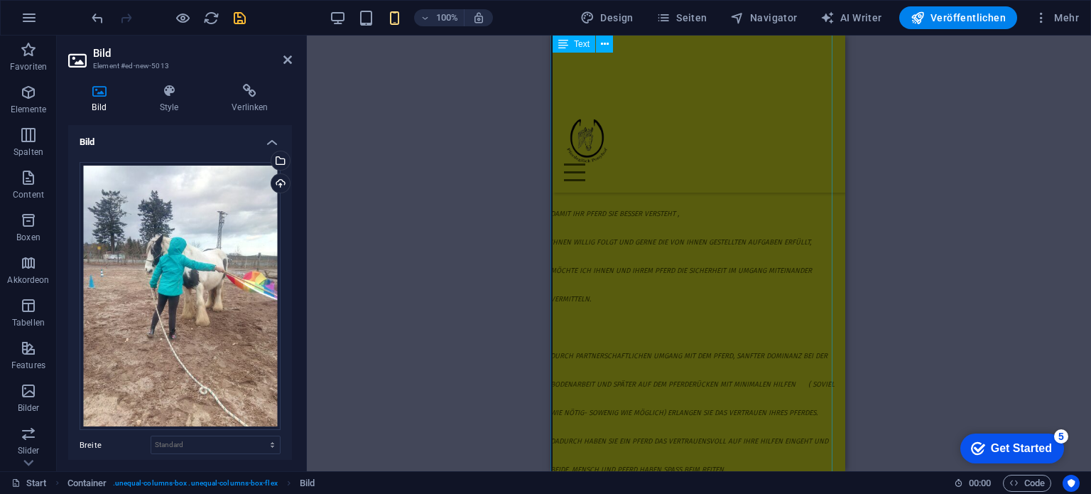
scroll to position [7400, 2]
click at [732, 278] on div "Pferdeausbildung nach Natural Horsemanship Damit Ihr Pferd sie besser versteht …" at bounding box center [696, 429] width 293 height 568
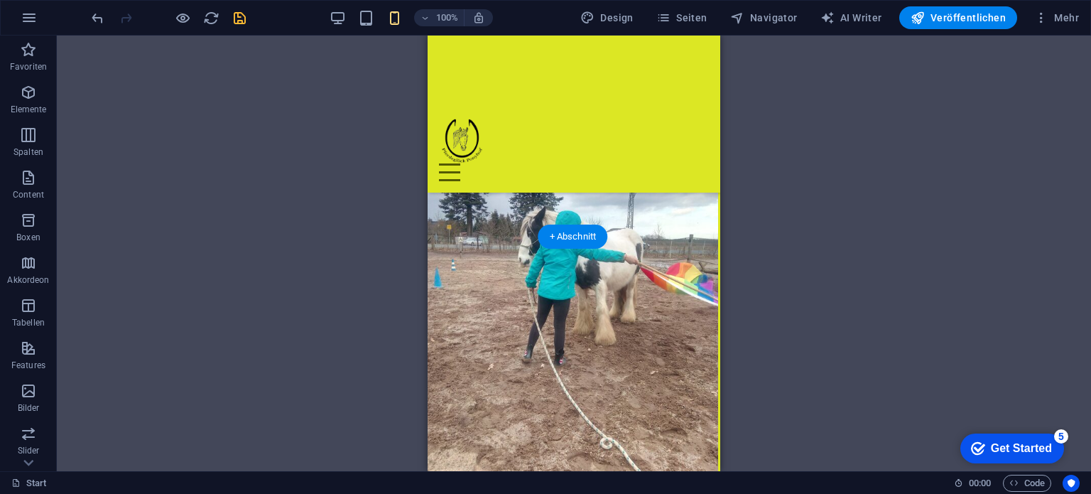
scroll to position [8111, 2]
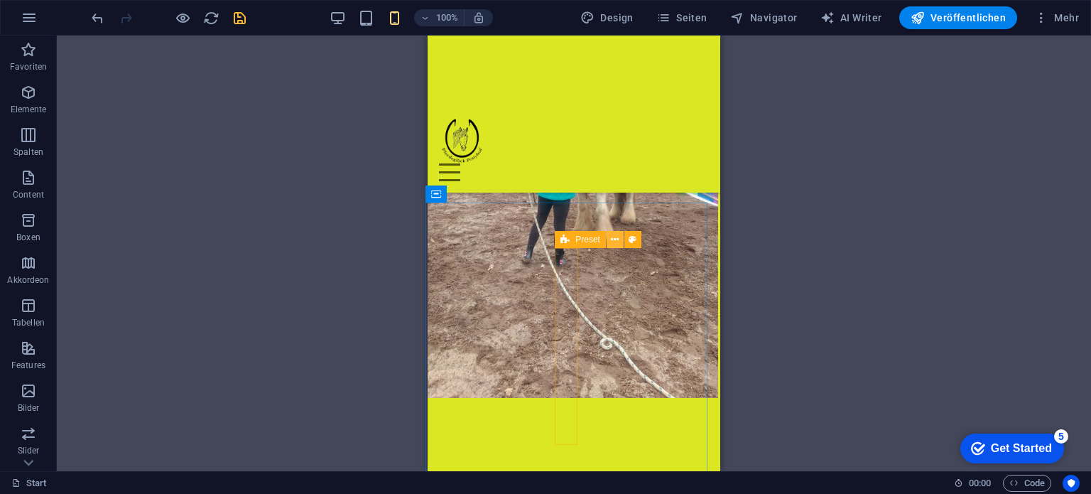
click at [614, 238] on icon at bounding box center [615, 239] width 8 height 15
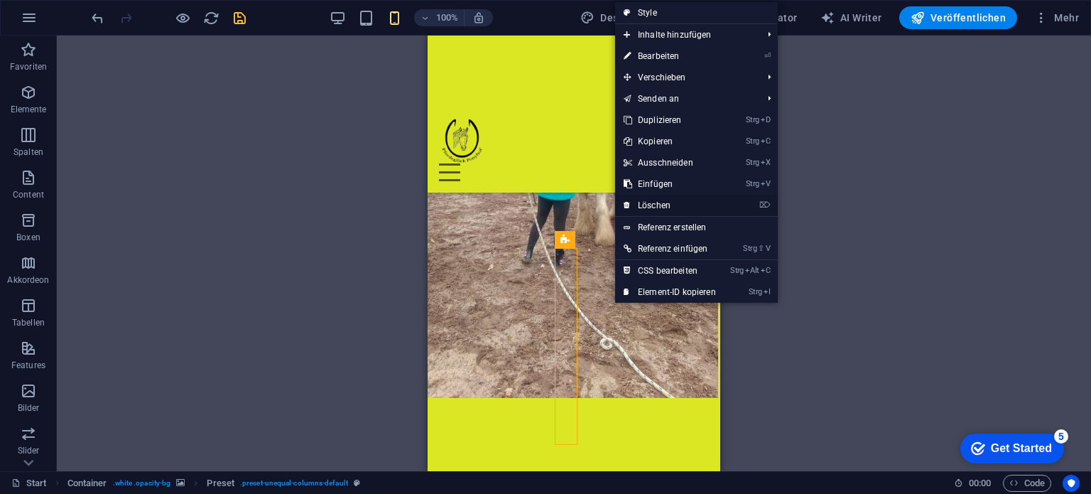
click at [649, 206] on link "⌦ Löschen" at bounding box center [669, 205] width 109 height 21
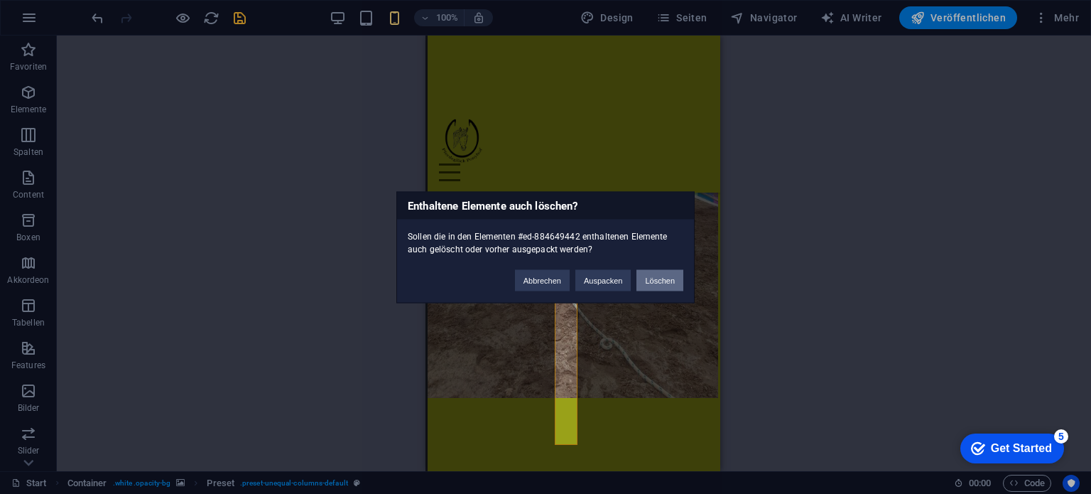
click at [658, 274] on button "Löschen" at bounding box center [659, 279] width 47 height 21
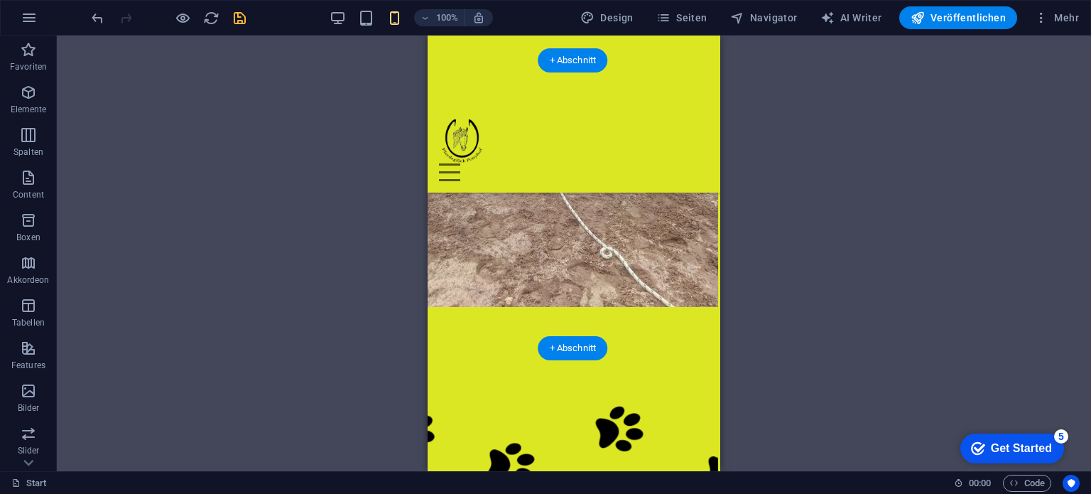
scroll to position [8182, 2]
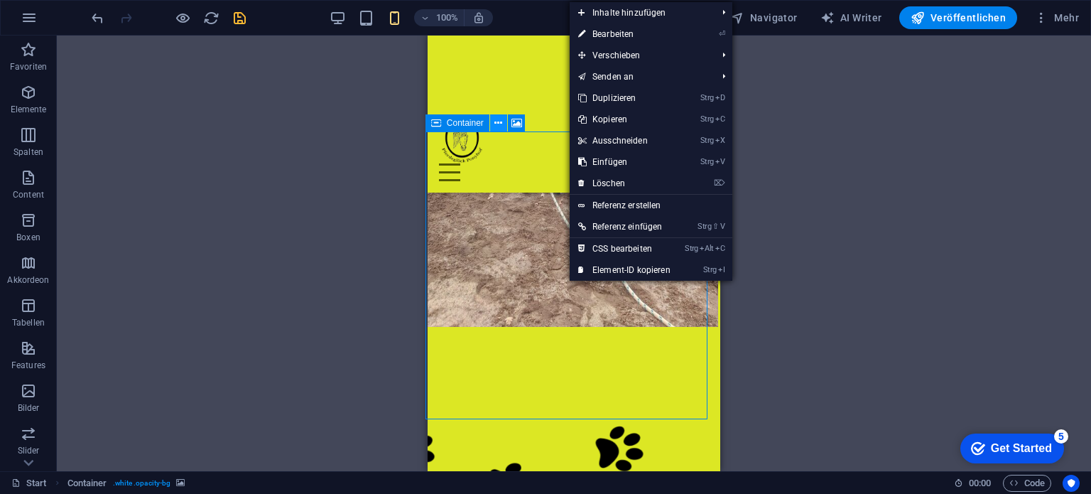
click at [499, 124] on icon at bounding box center [498, 123] width 8 height 15
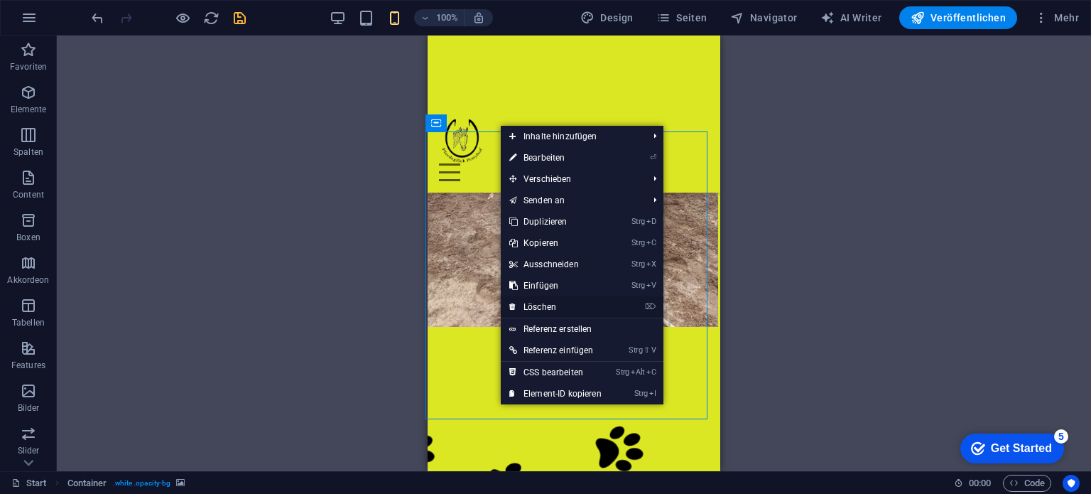
click at [540, 306] on link "⌦ Löschen" at bounding box center [555, 306] width 109 height 21
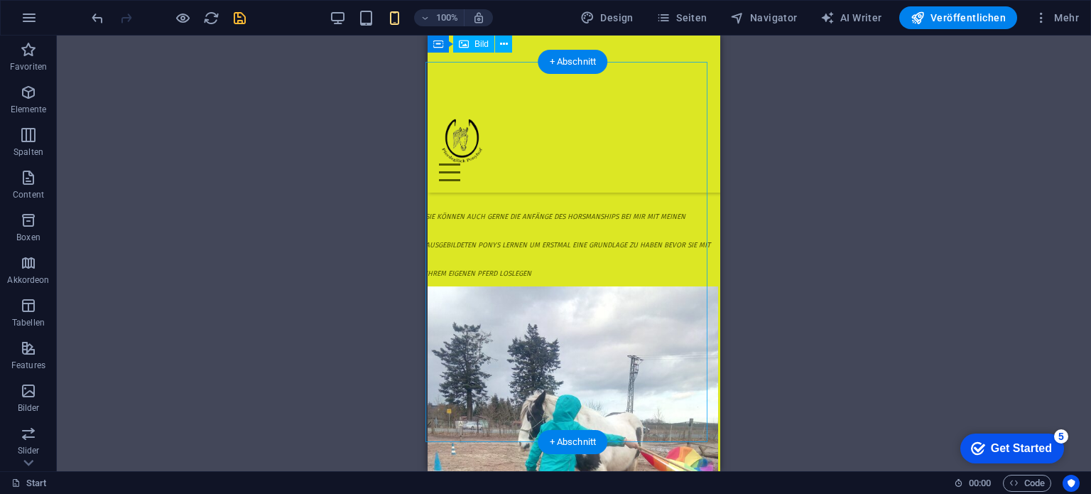
scroll to position [7755, 2]
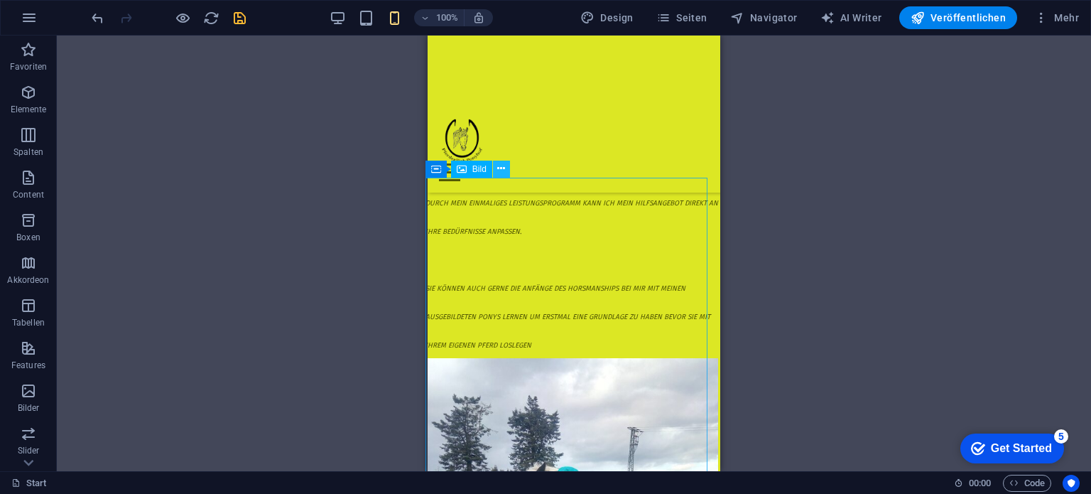
click at [501, 167] on icon at bounding box center [501, 168] width 8 height 15
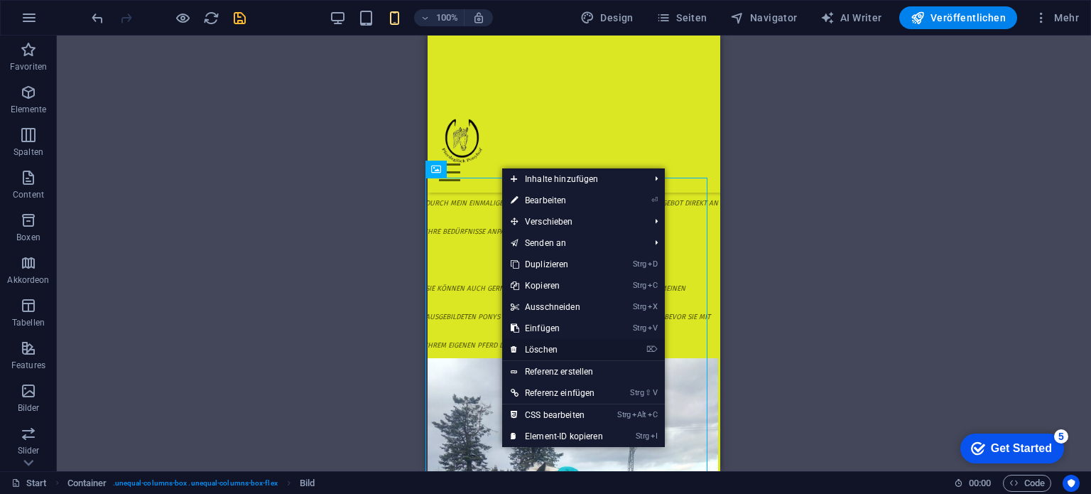
click at [548, 347] on link "⌦ Löschen" at bounding box center [556, 349] width 109 height 21
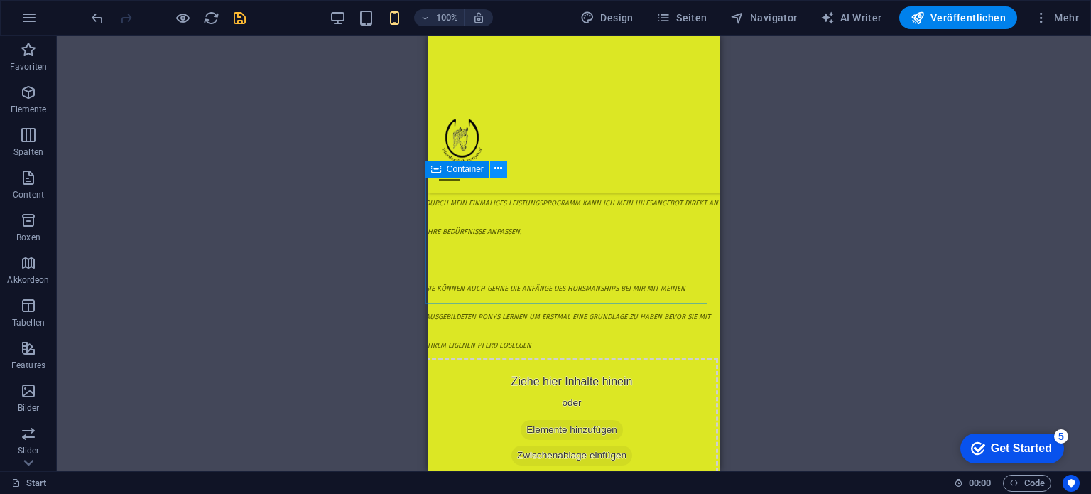
click at [496, 170] on icon at bounding box center [498, 168] width 8 height 15
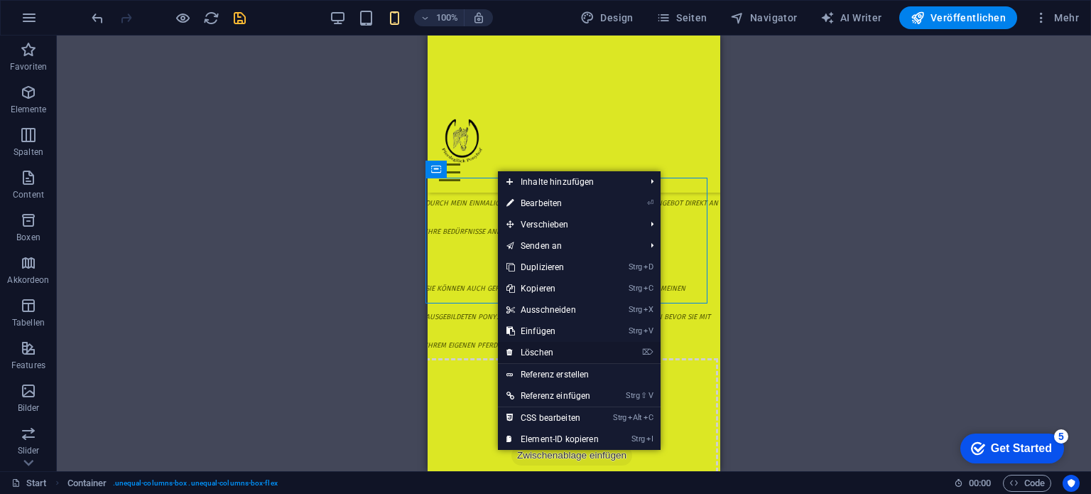
click at [549, 348] on link "⌦ Löschen" at bounding box center [552, 352] width 109 height 21
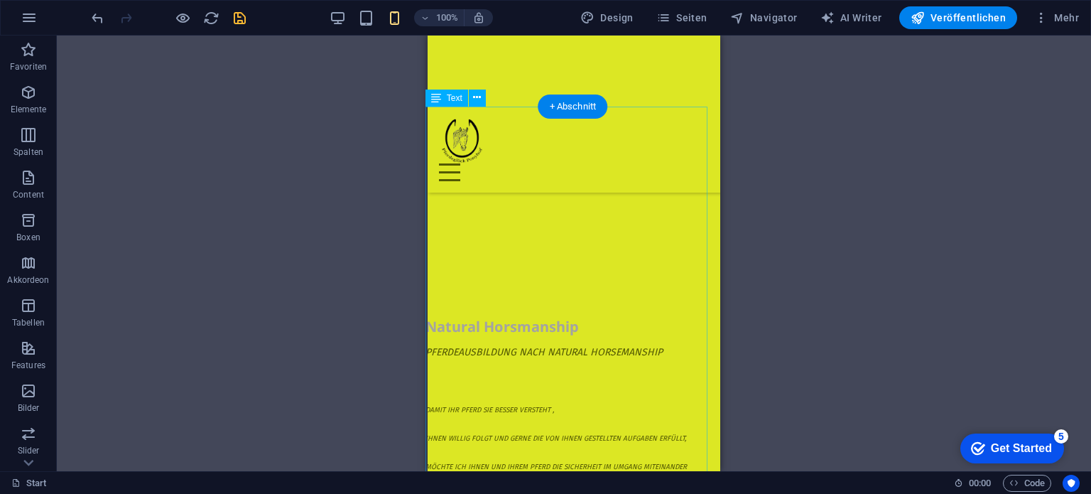
scroll to position [7187, 2]
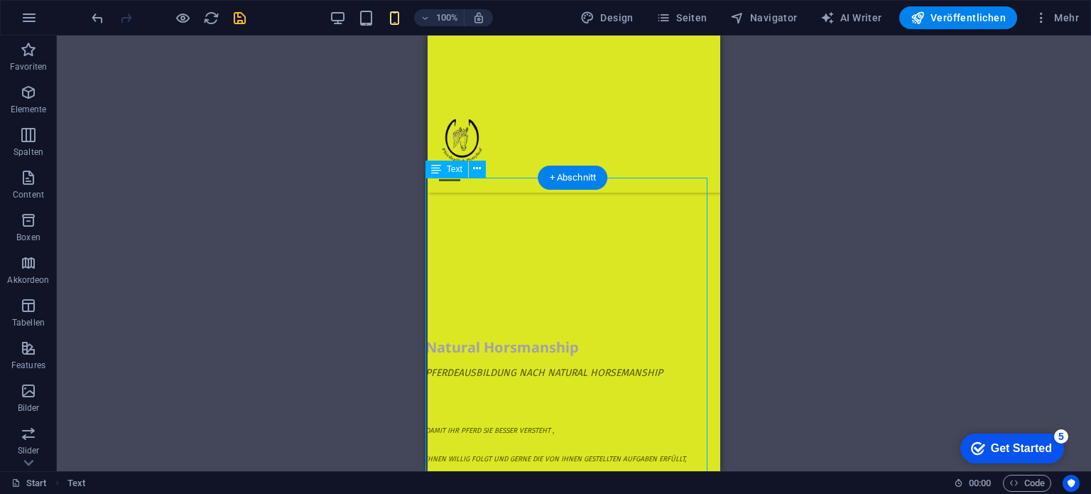
drag, startPoint x: 432, startPoint y: 244, endPoint x: 449, endPoint y: 281, distance: 40.7
click at [442, 174] on div "Text" at bounding box center [446, 169] width 43 height 17
drag, startPoint x: 442, startPoint y: 241, endPoint x: 445, endPoint y: 269, distance: 28.6
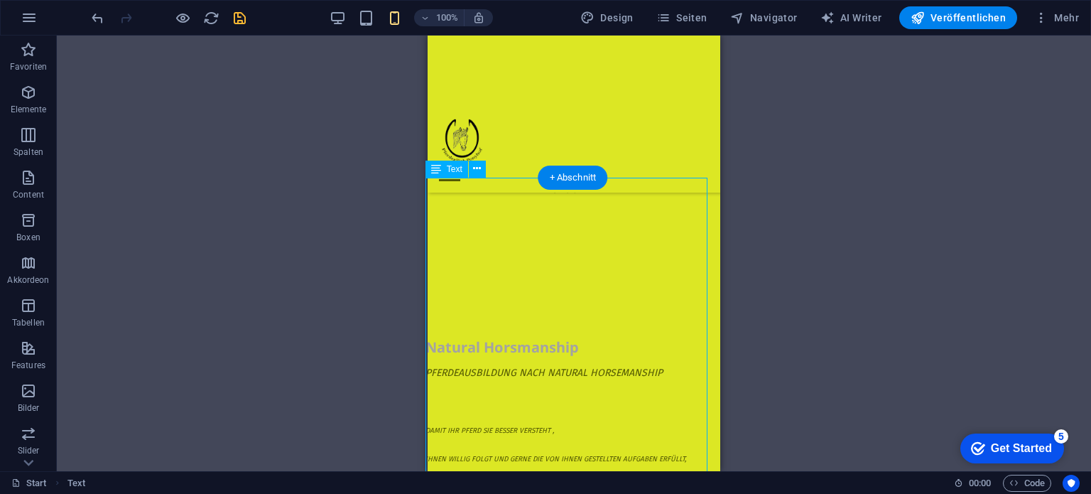
drag, startPoint x: 447, startPoint y: 241, endPoint x: 520, endPoint y: 241, distance: 72.4
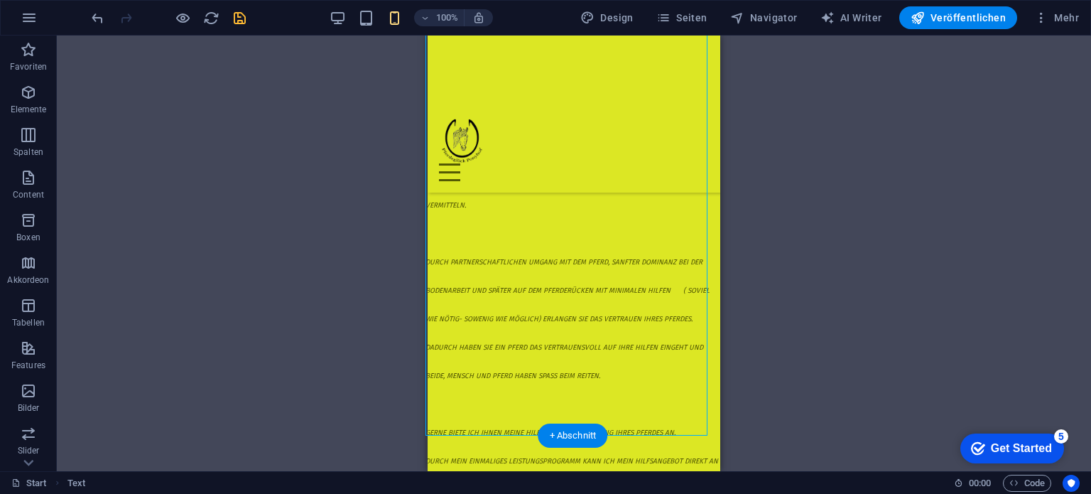
scroll to position [7542, 2]
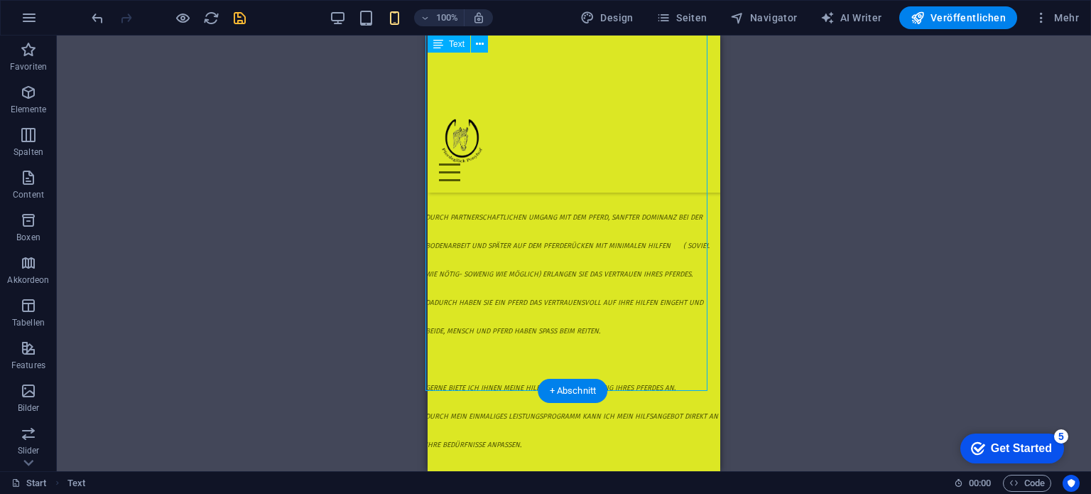
drag, startPoint x: 607, startPoint y: 365, endPoint x: 541, endPoint y: 377, distance: 66.4
click at [526, 377] on div "Pferdeausbildung nach Natural Horsemanship Damit Ihr Pferd sie besser versteht …" at bounding box center [571, 287] width 293 height 568
drag, startPoint x: 543, startPoint y: 375, endPoint x: 526, endPoint y: 368, distance: 17.8
click at [521, 369] on div "Pferdeausbildung nach Natural Horsemanship Damit Ihr Pferd sie besser versteht …" at bounding box center [571, 287] width 293 height 568
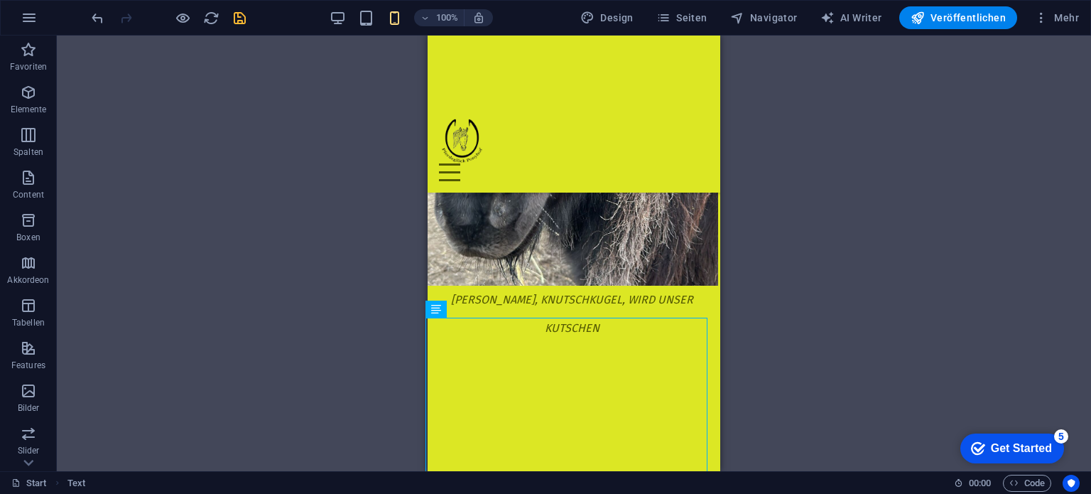
scroll to position [7045, 2]
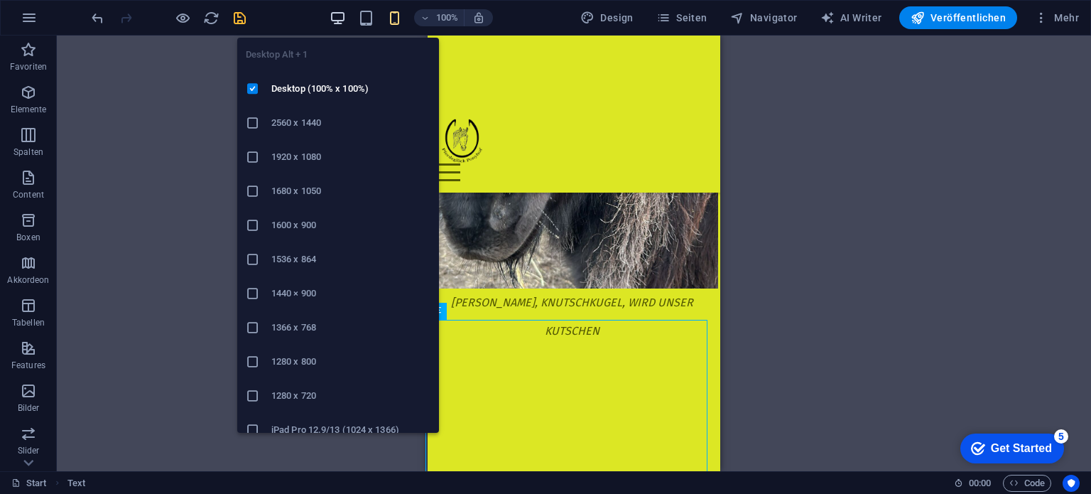
click at [338, 17] on icon "button" at bounding box center [338, 18] width 16 height 16
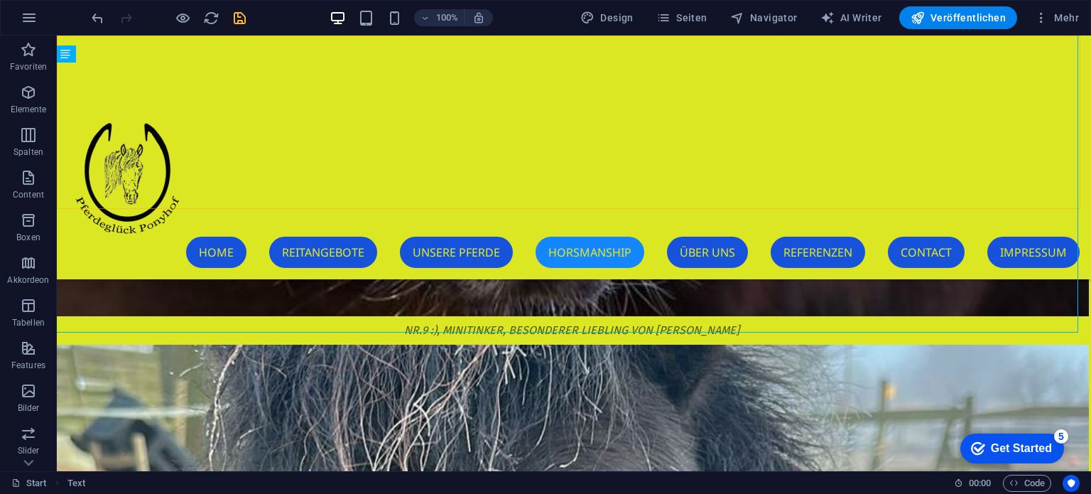
scroll to position [16861, 2]
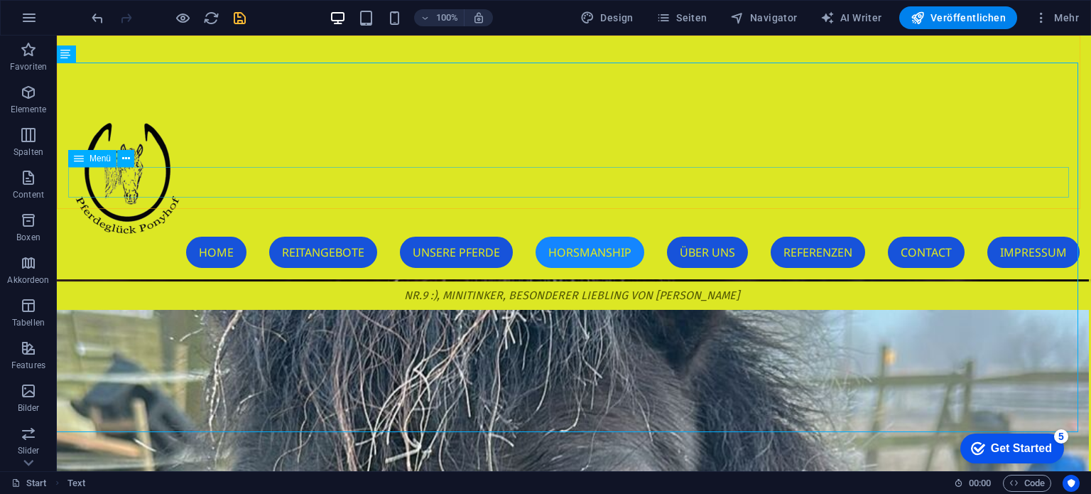
click at [694, 236] on nav "Home Reitangebote Unsere Pferde Horsmanship Über Uns Referenzen Contact Impress…" at bounding box center [573, 251] width 1011 height 31
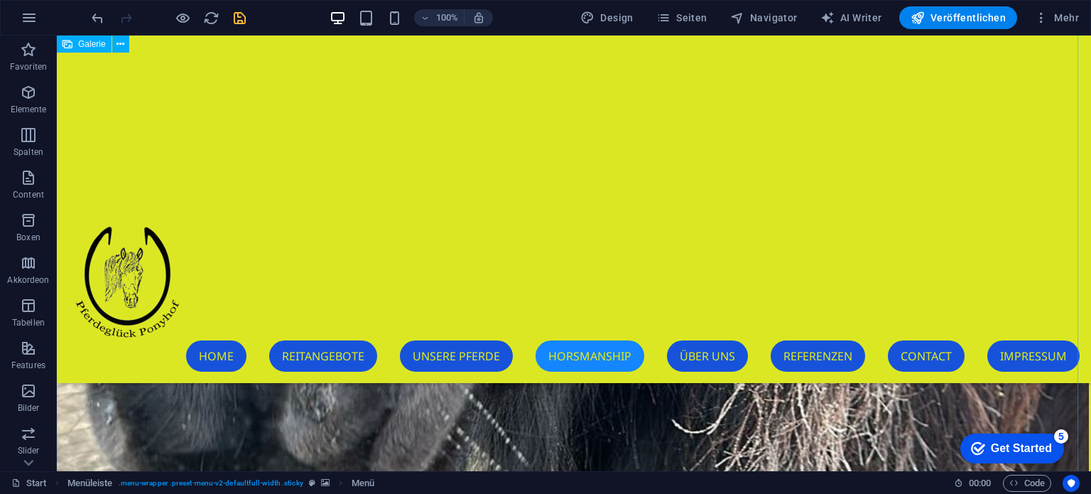
scroll to position [17500, 2]
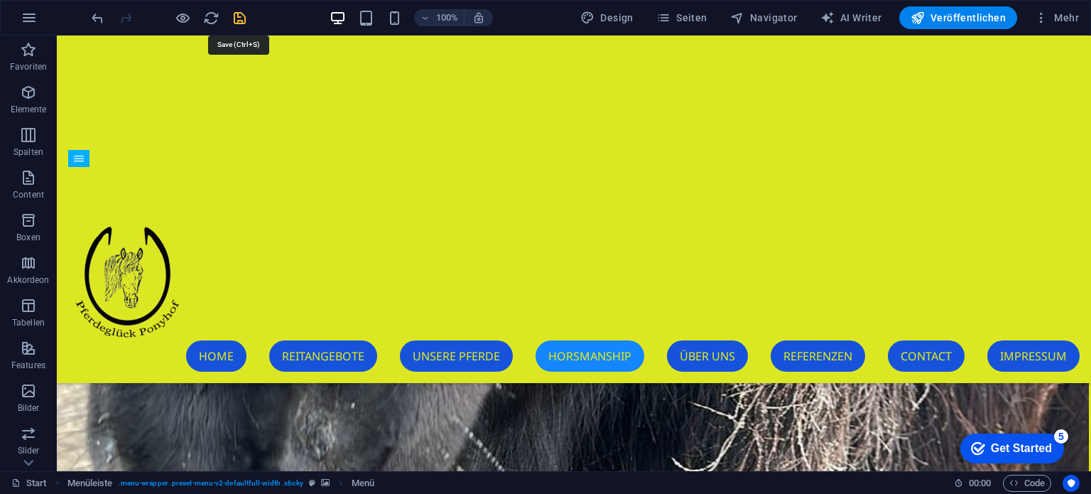
click at [238, 18] on icon "save" at bounding box center [240, 18] width 16 height 16
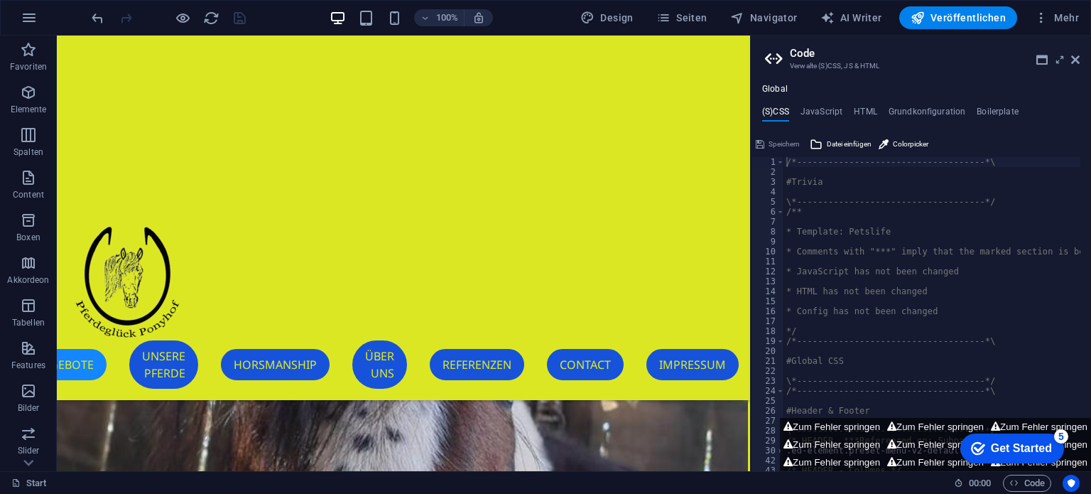
scroll to position [11434, 2]
click at [1069, 56] on h2 "Code" at bounding box center [935, 53] width 290 height 13
click at [1074, 61] on icon at bounding box center [1075, 59] width 9 height 11
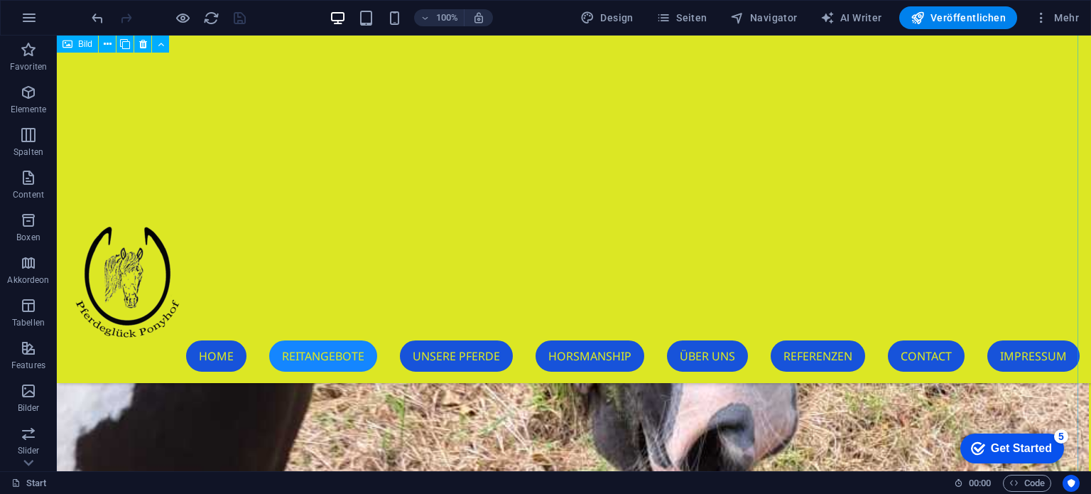
scroll to position [9375, 2]
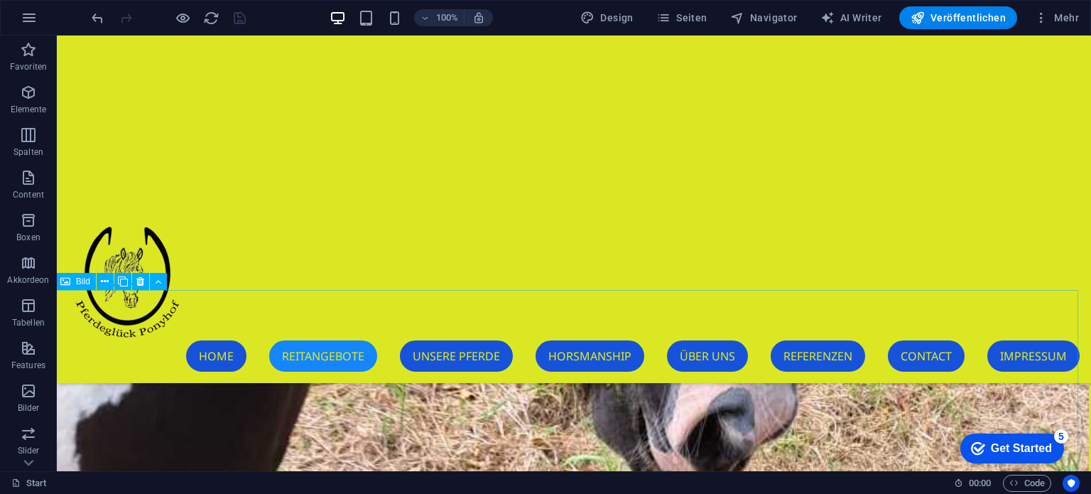
click at [82, 282] on span "Bild" at bounding box center [83, 281] width 14 height 9
click at [102, 284] on icon at bounding box center [105, 281] width 8 height 15
click at [102, 283] on icon at bounding box center [105, 281] width 8 height 15
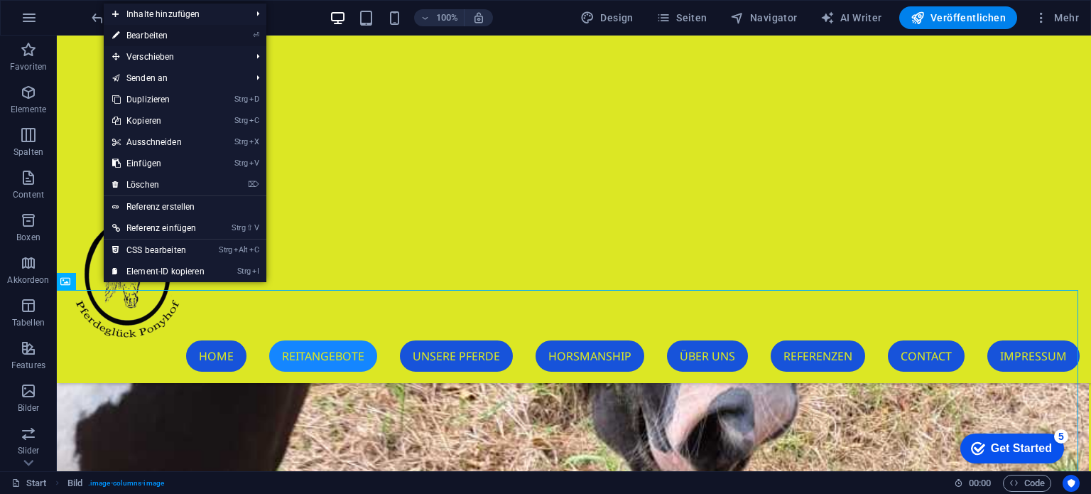
click at [150, 33] on link "⏎ Bearbeiten" at bounding box center [158, 35] width 109 height 21
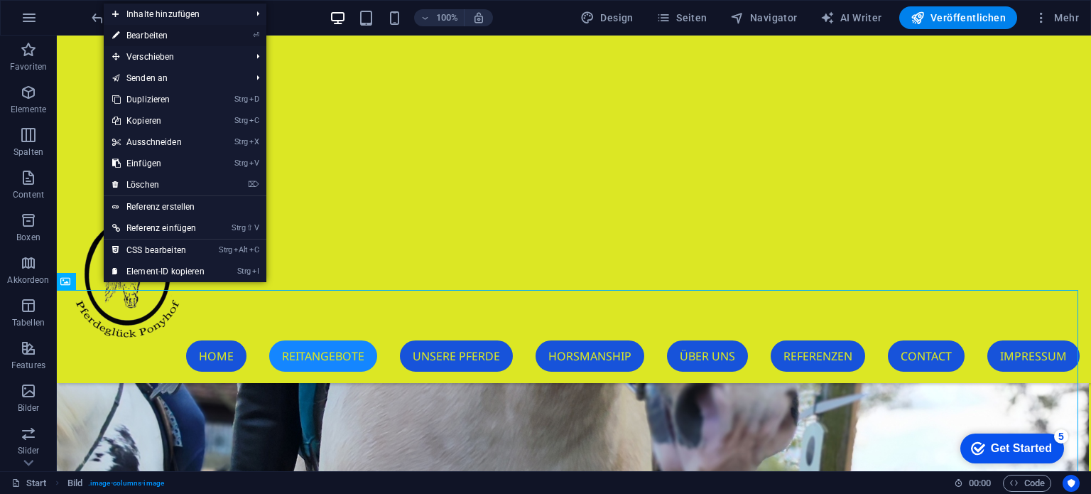
select select "%"
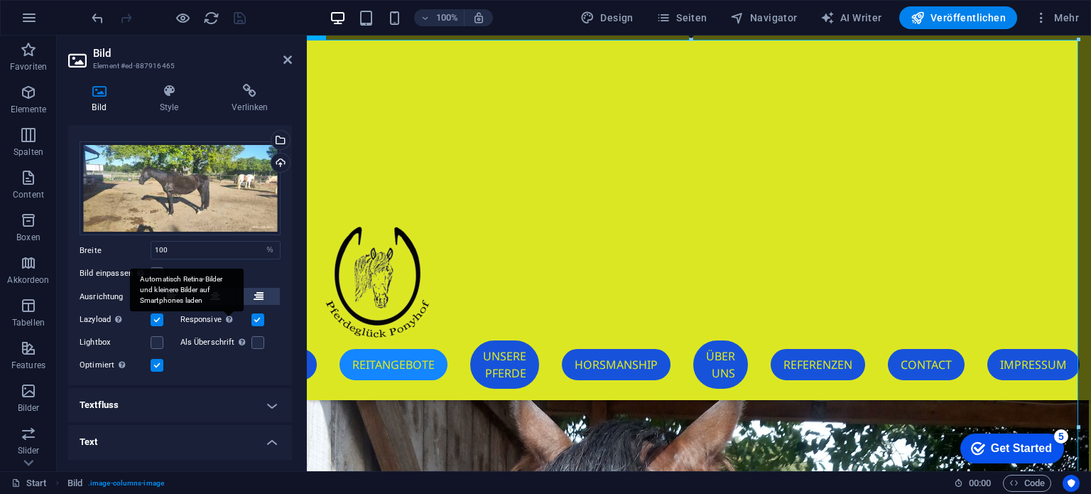
scroll to position [0, 0]
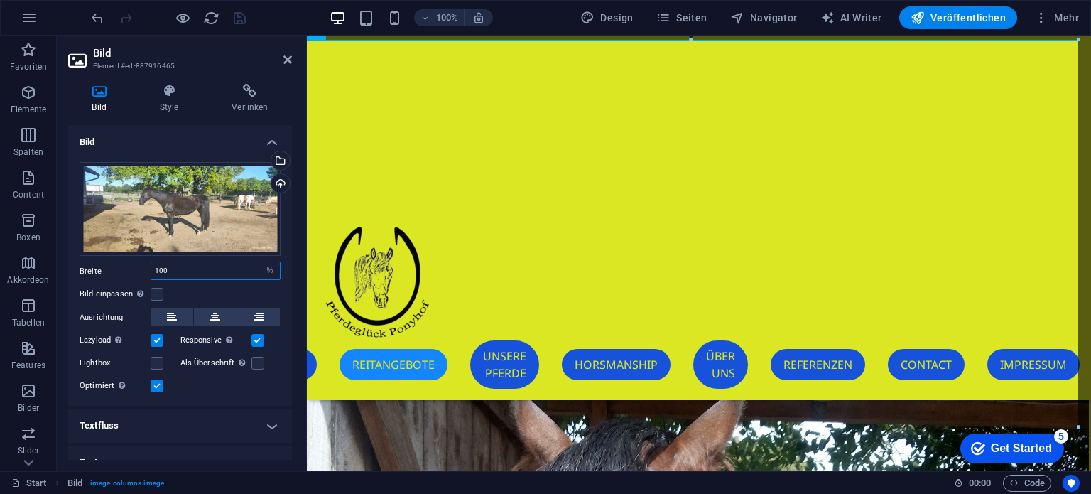
click at [239, 266] on input "100" at bounding box center [215, 270] width 129 height 17
type input "1"
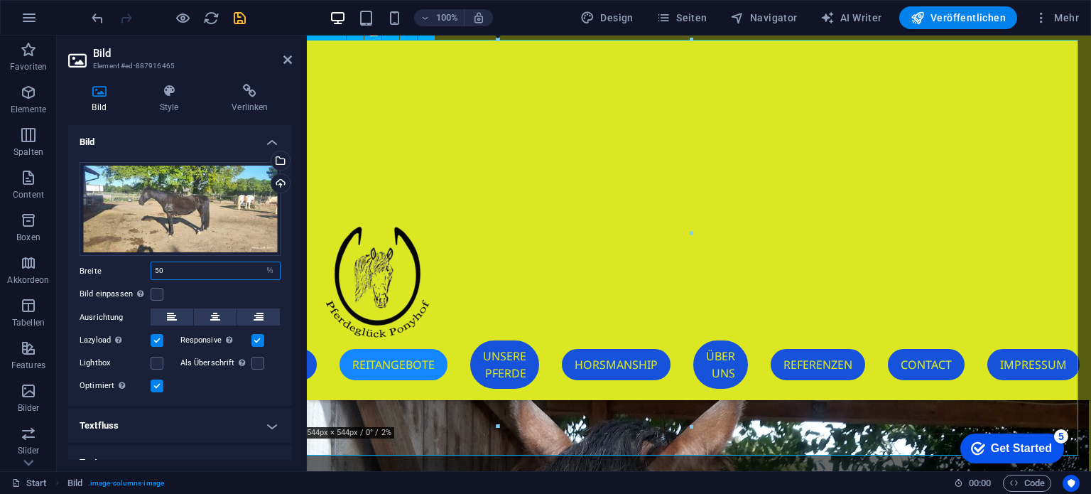
type input "5"
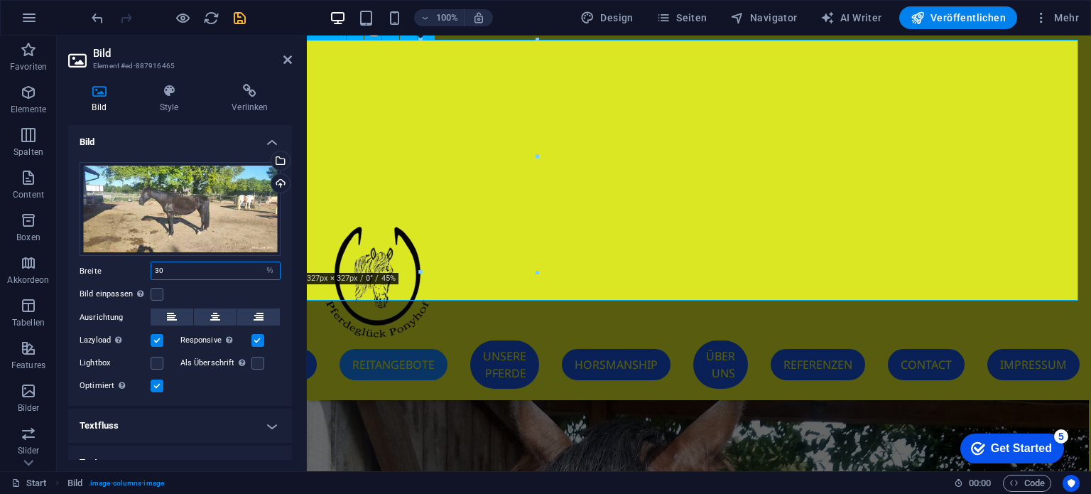
type input "30"
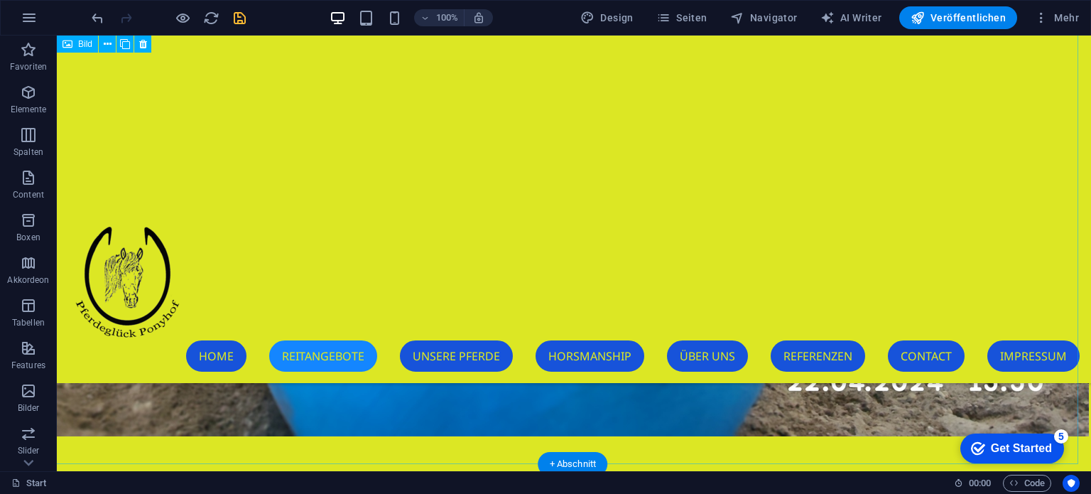
scroll to position [8486, 2]
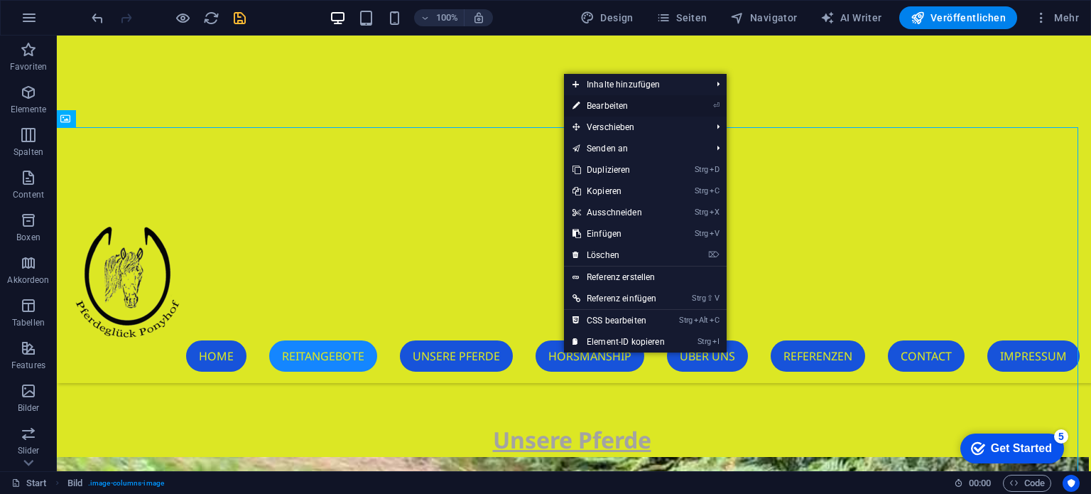
click at [614, 109] on link "⏎ Bearbeiten" at bounding box center [618, 105] width 109 height 21
select select "%"
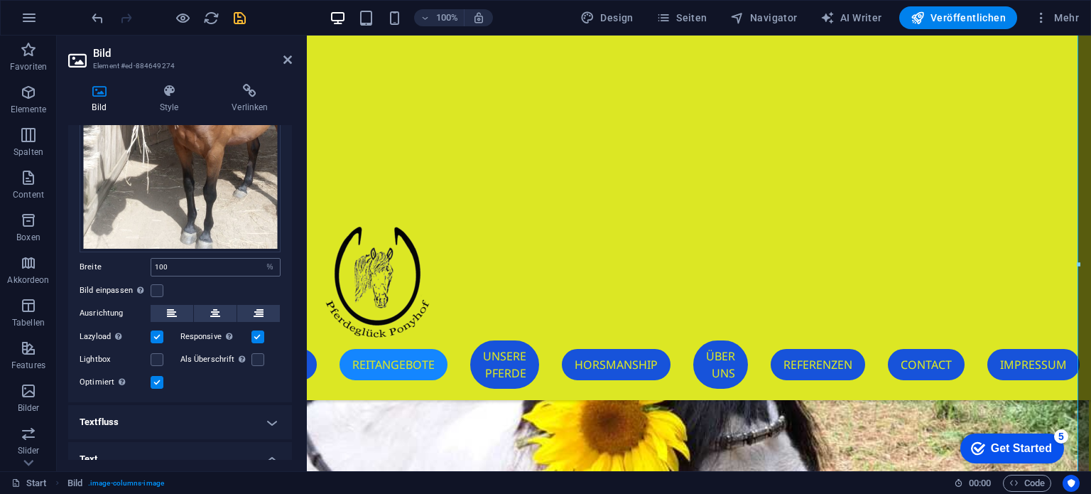
scroll to position [284, 0]
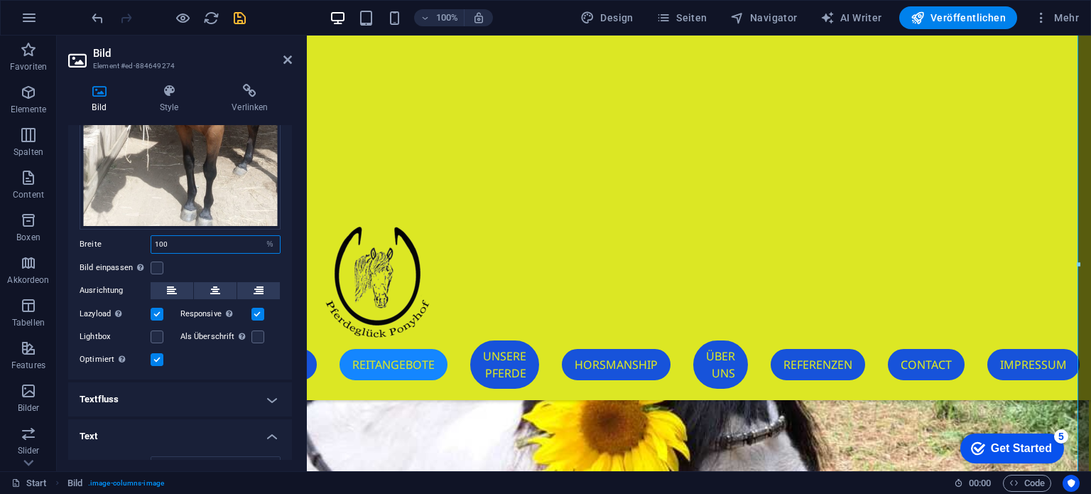
click at [193, 236] on input "100" at bounding box center [215, 244] width 129 height 17
type input "1"
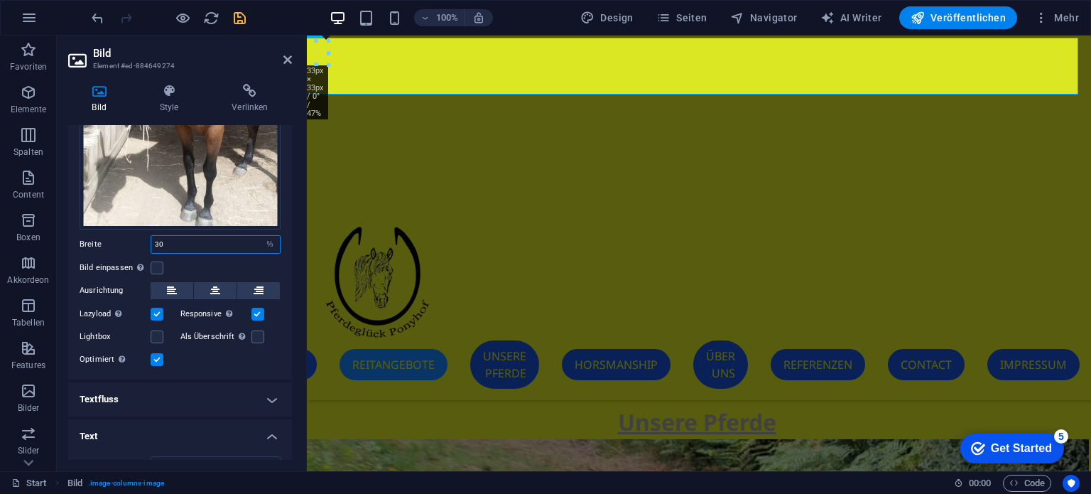
scroll to position [6663, 2]
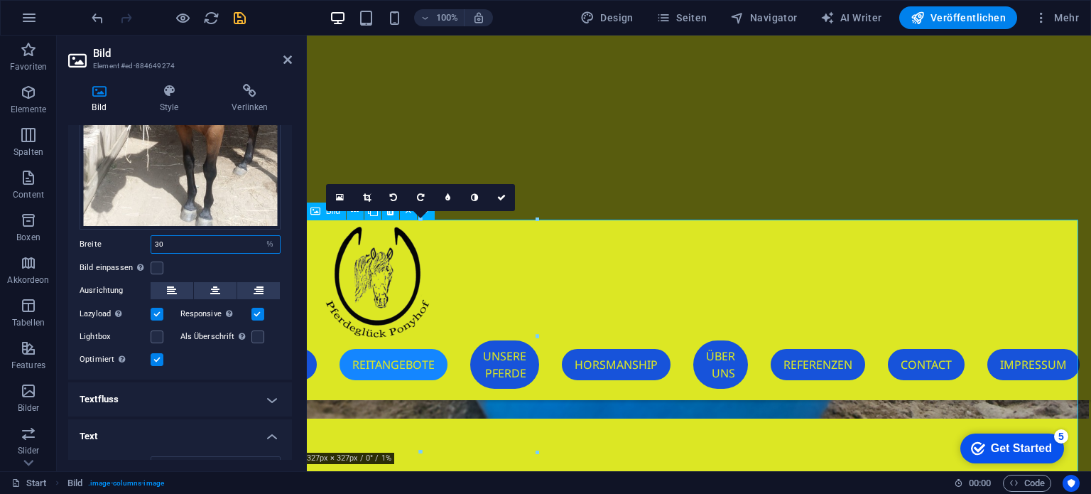
type input "30"
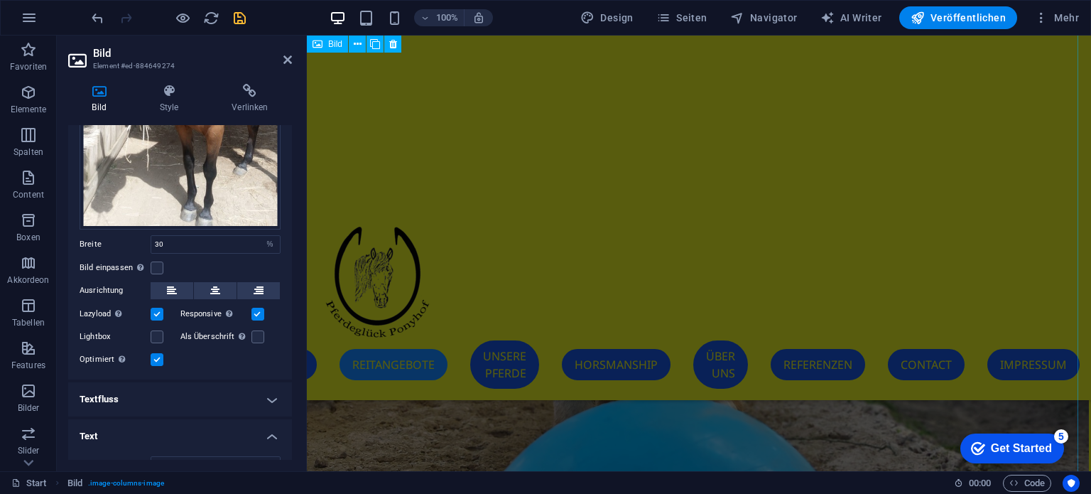
scroll to position [6308, 2]
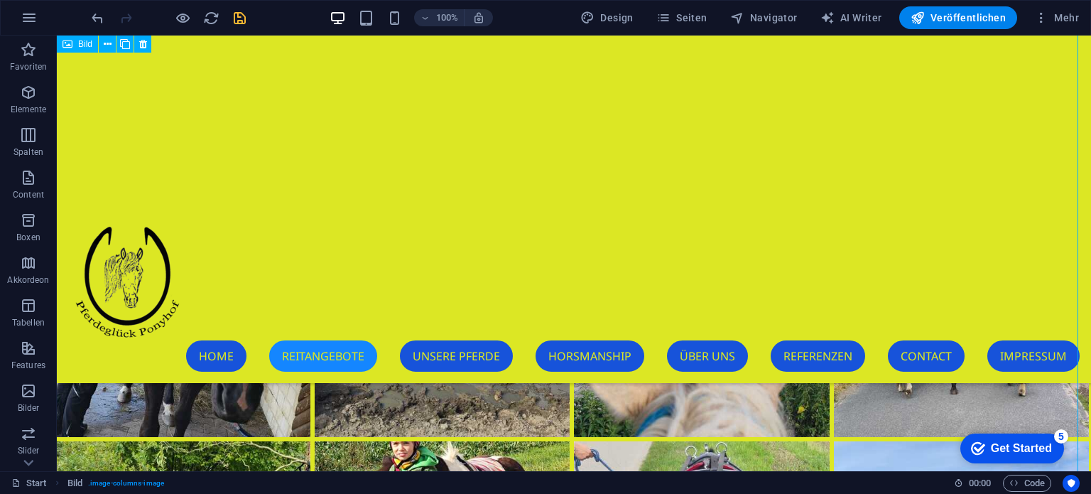
scroll to position [7790, 2]
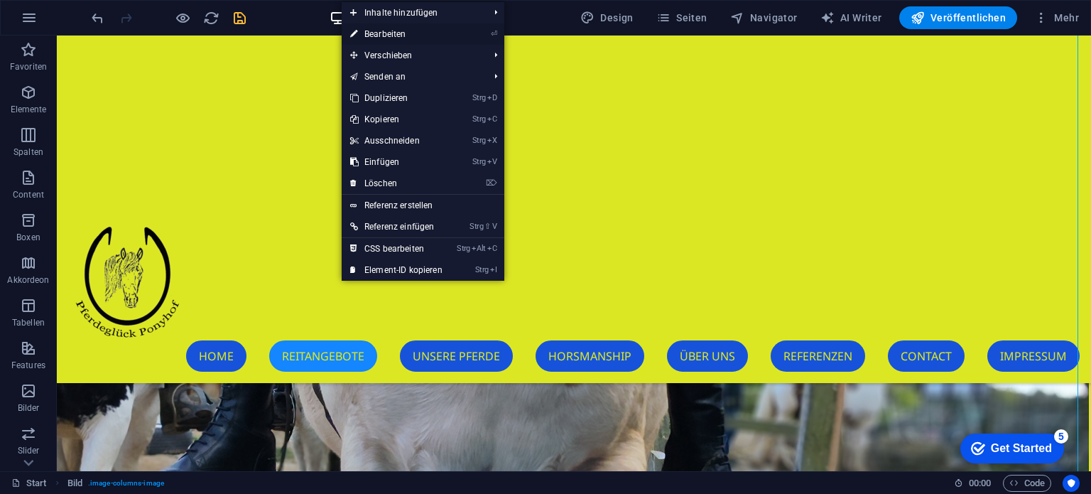
click at [384, 29] on link "⏎ Bearbeiten" at bounding box center [396, 33] width 109 height 21
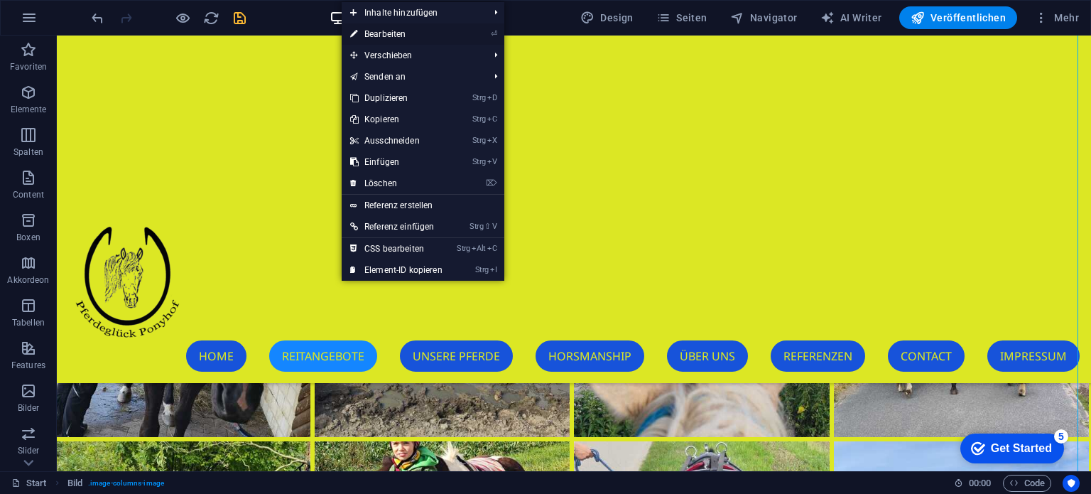
select select "%"
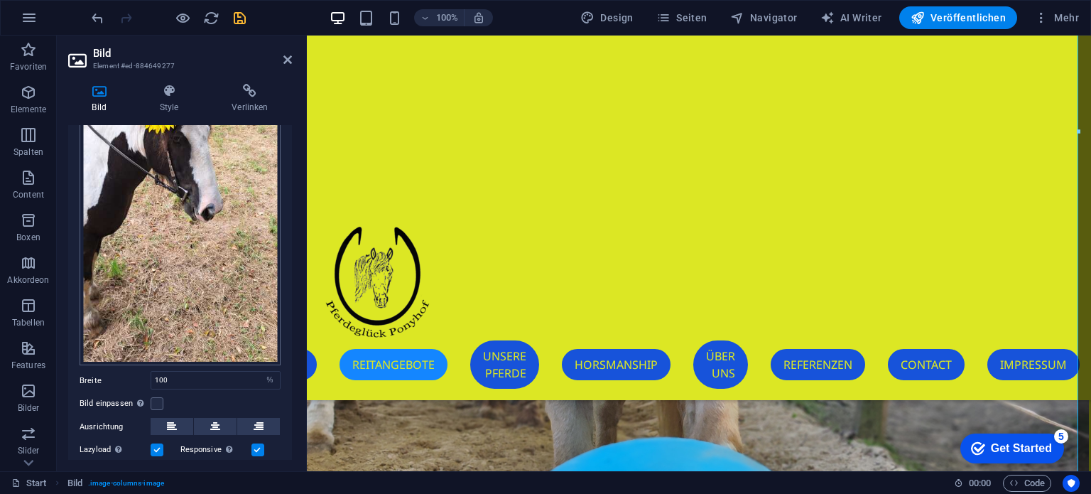
scroll to position [284, 0]
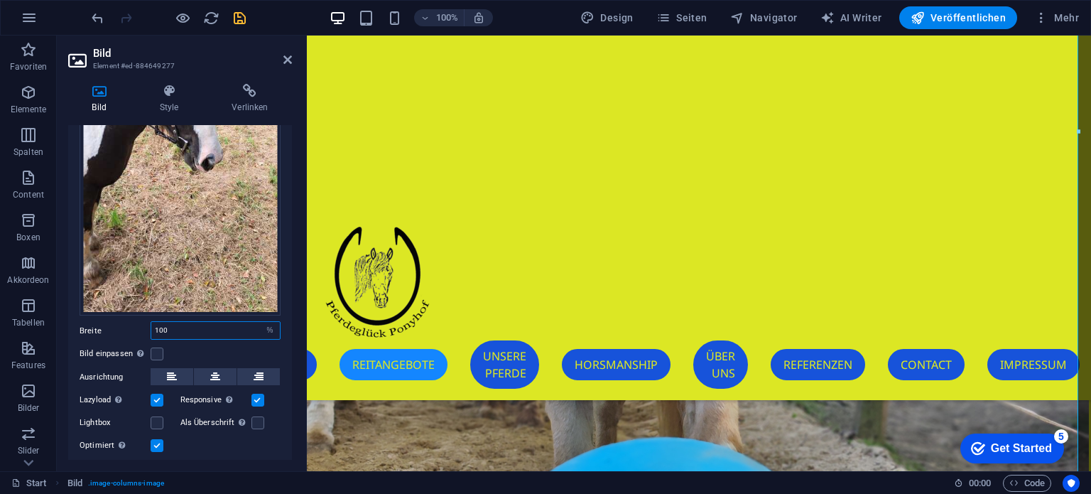
click at [176, 322] on input "100" at bounding box center [215, 330] width 129 height 17
type input "1"
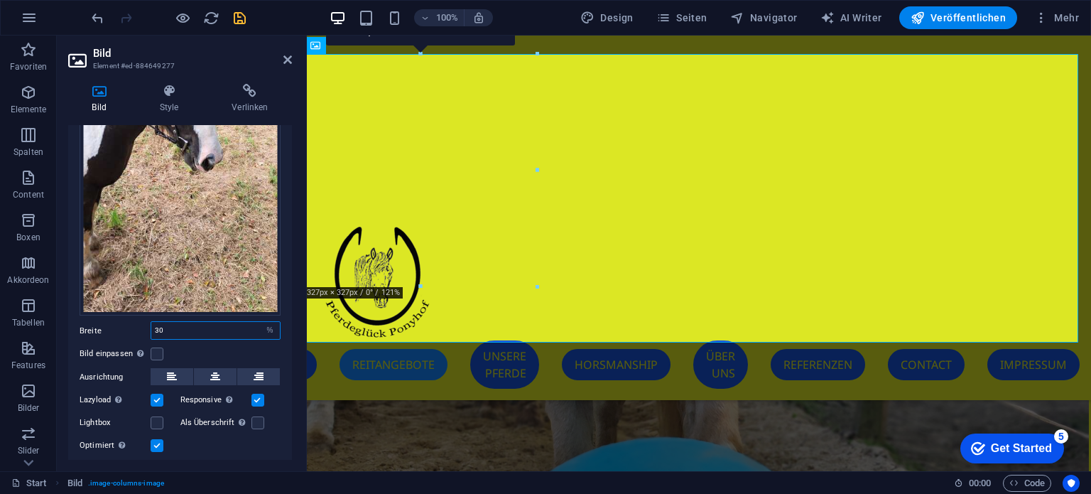
scroll to position [5949, 2]
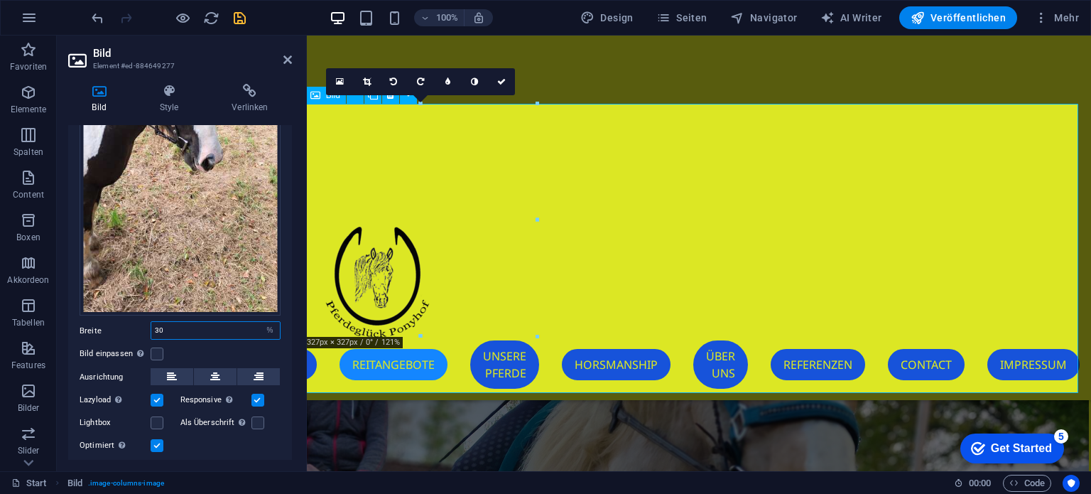
type input "30"
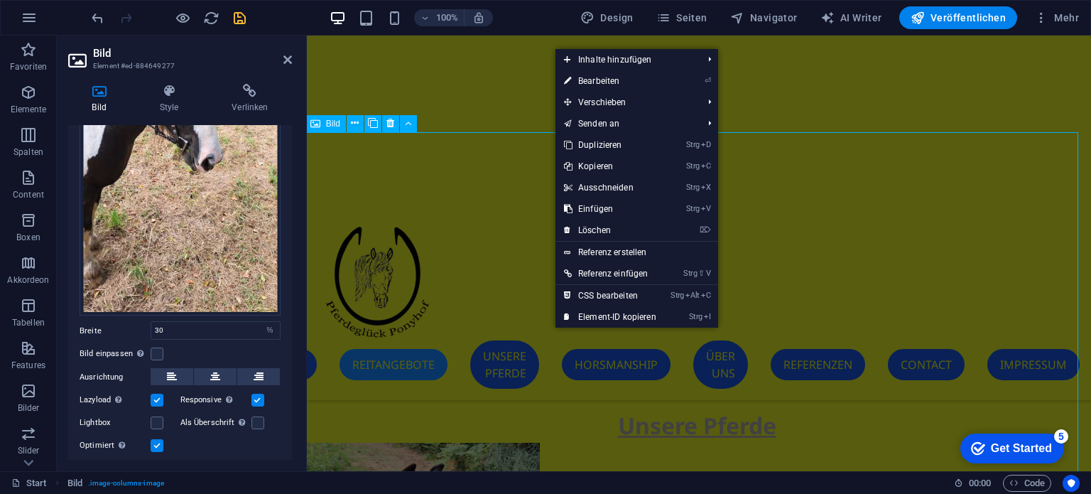
scroll to position [8361, 2]
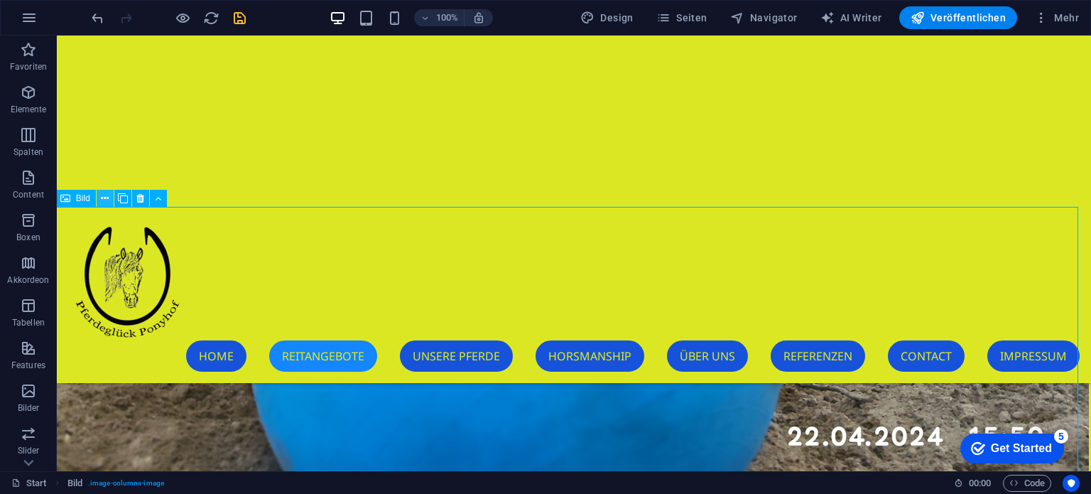
click at [105, 195] on icon at bounding box center [105, 198] width 8 height 15
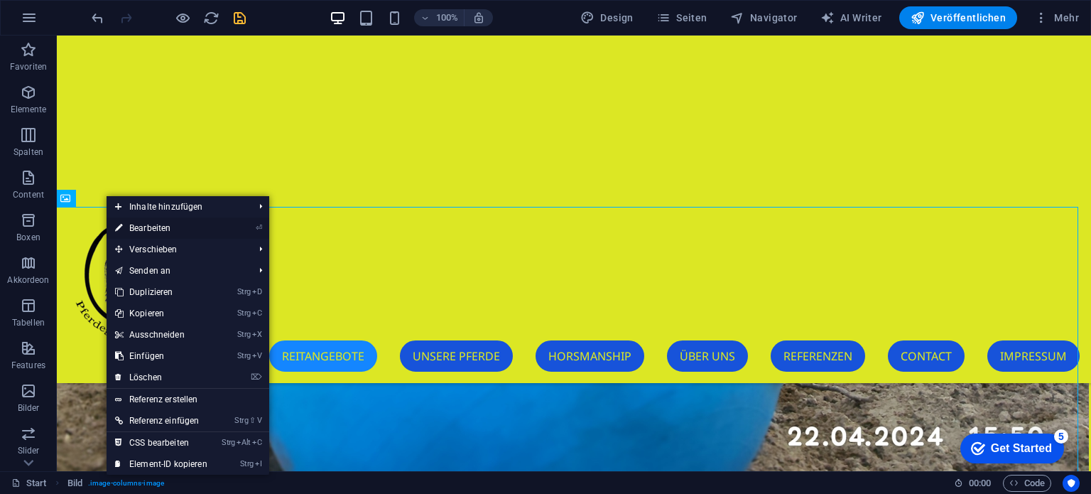
click at [128, 222] on link "⏎ Bearbeiten" at bounding box center [161, 227] width 109 height 21
select select "%"
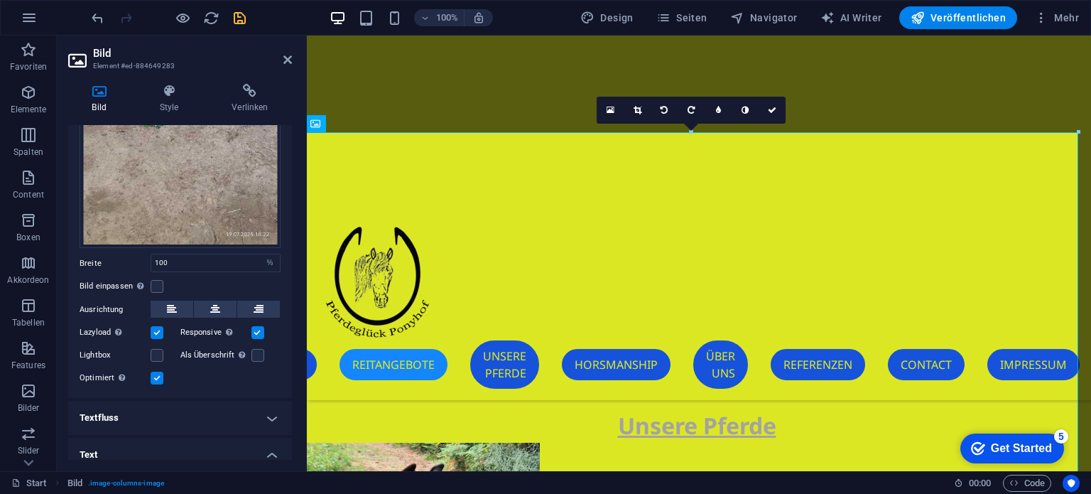
scroll to position [355, 0]
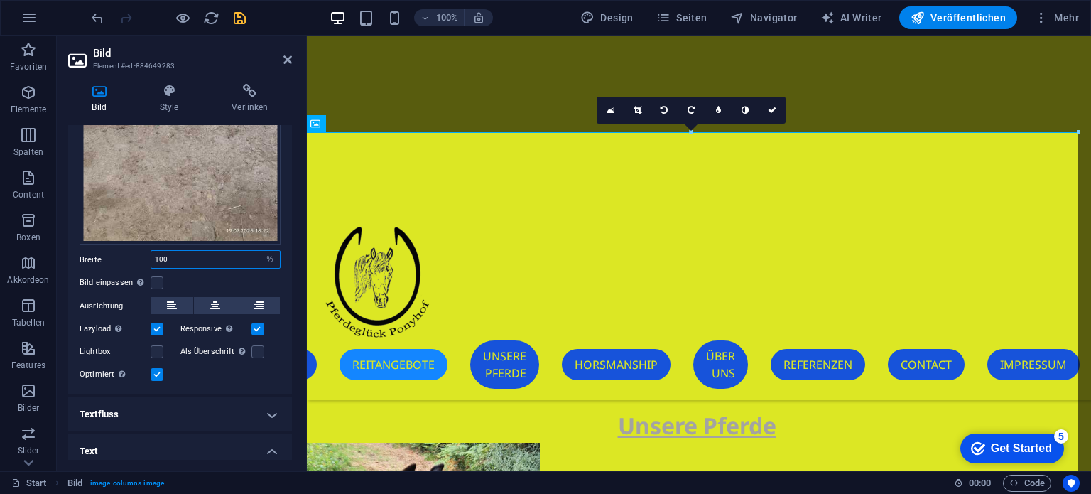
click at [182, 251] on input "100" at bounding box center [215, 259] width 129 height 17
type input "1"
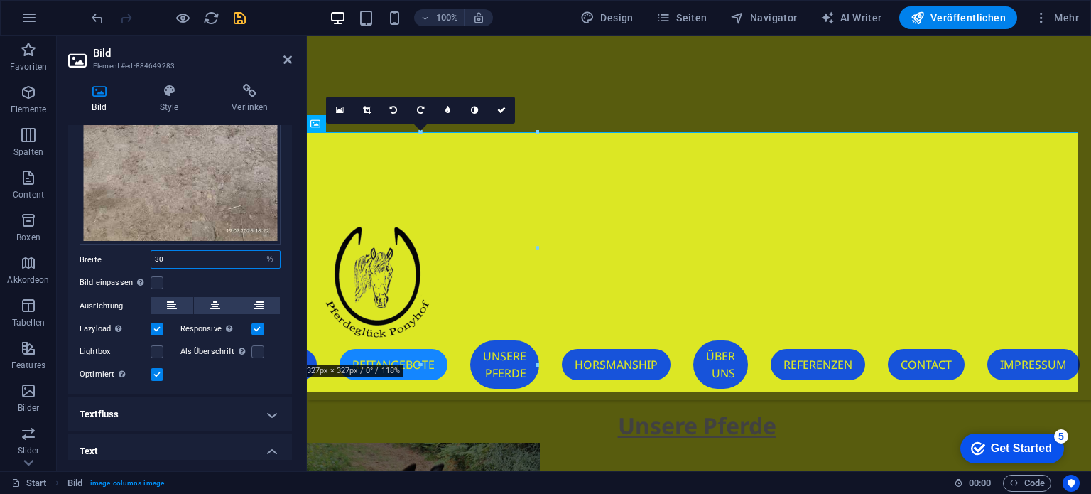
type input "30"
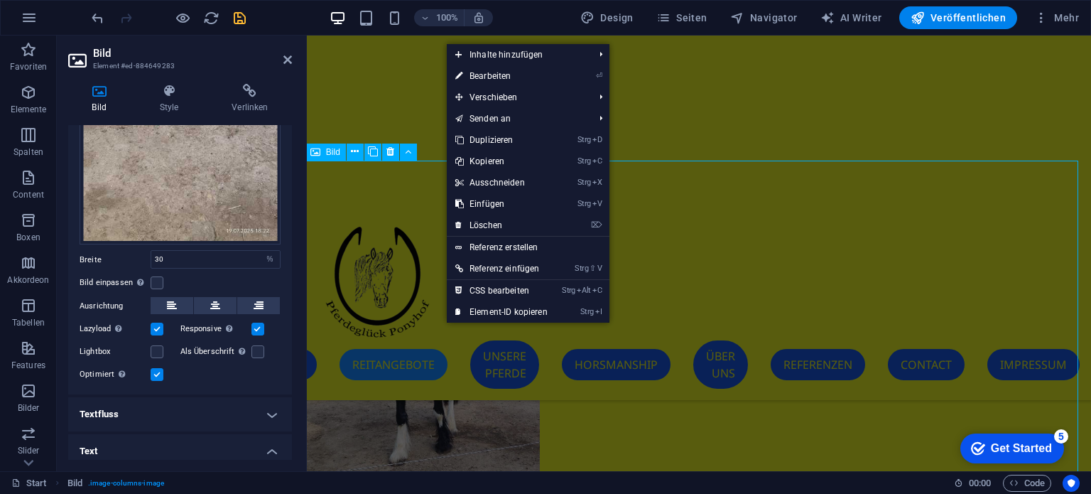
scroll to position [9505, 2]
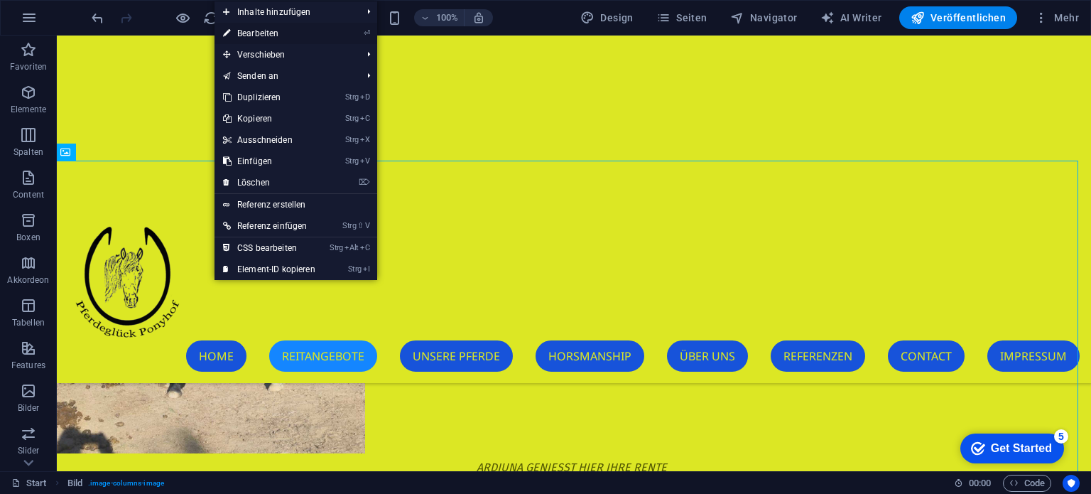
click at [253, 31] on link "⏎ Bearbeiten" at bounding box center [268, 33] width 109 height 21
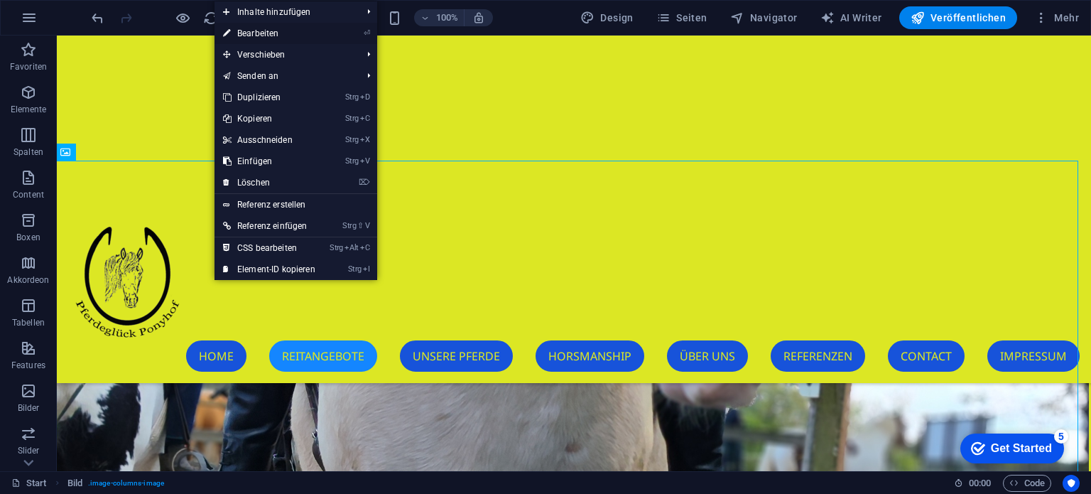
select select "%"
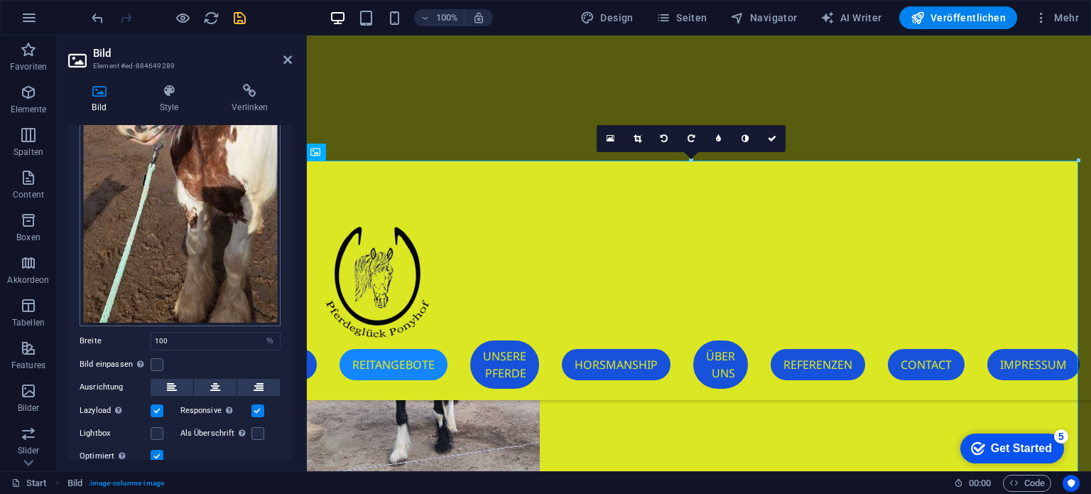
scroll to position [284, 0]
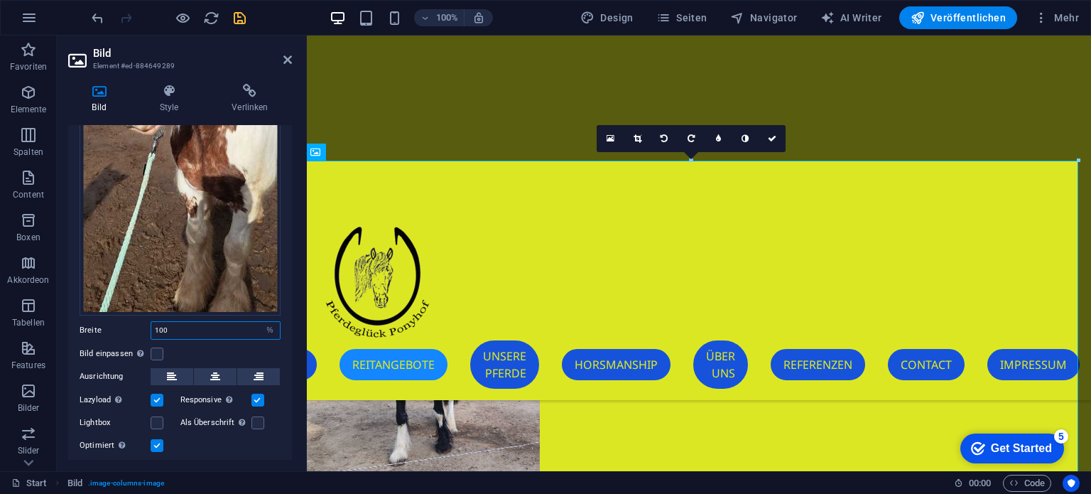
click at [185, 323] on input "100" at bounding box center [215, 330] width 129 height 17
type input "1"
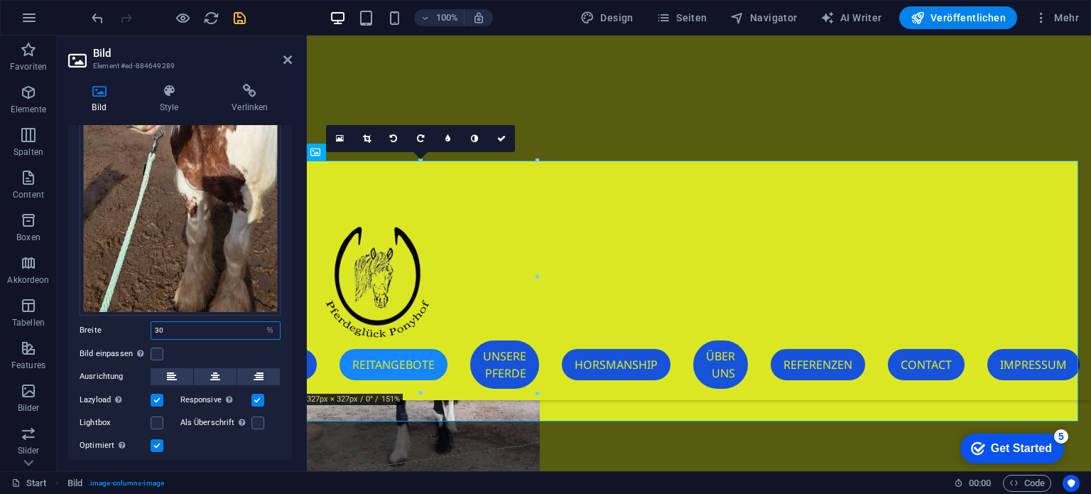
type input "30"
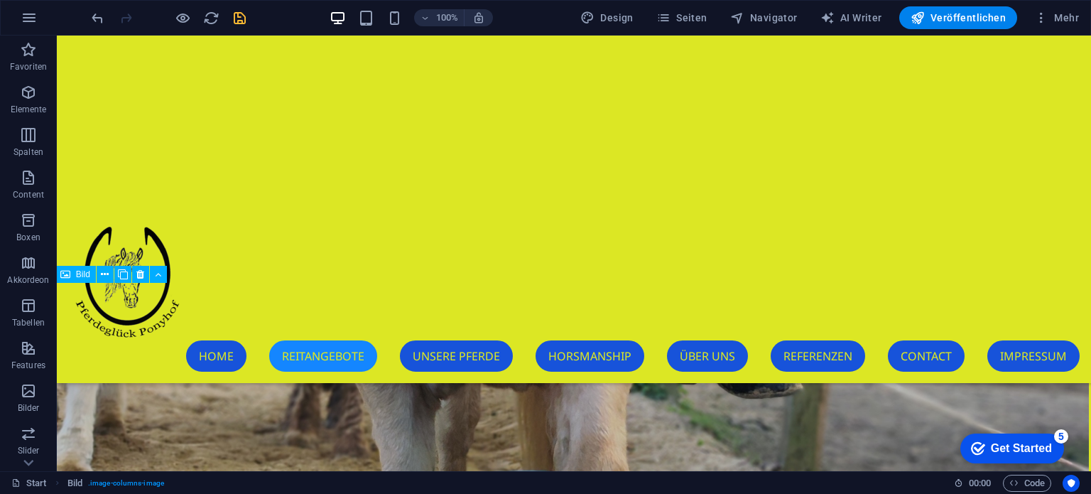
scroll to position [9718, 2]
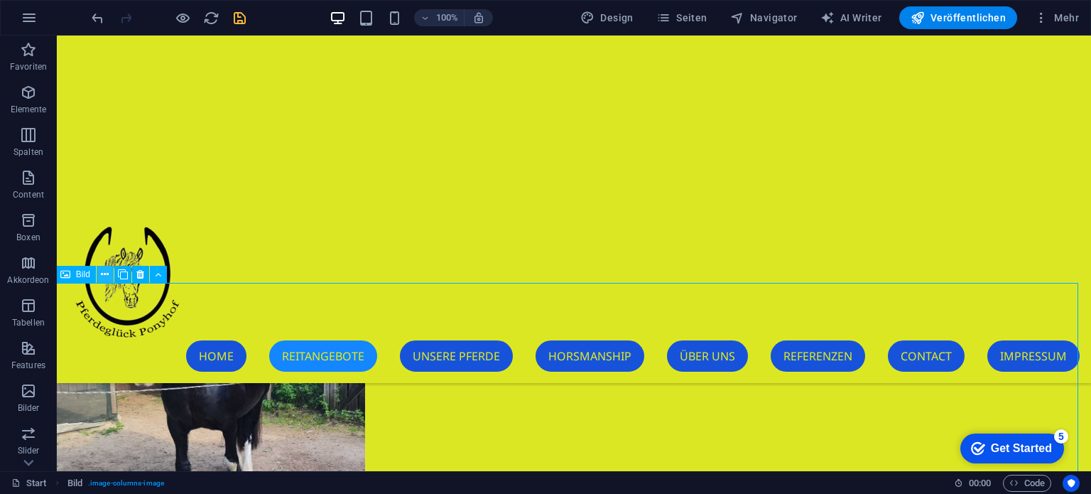
click at [105, 275] on icon at bounding box center [105, 274] width 8 height 15
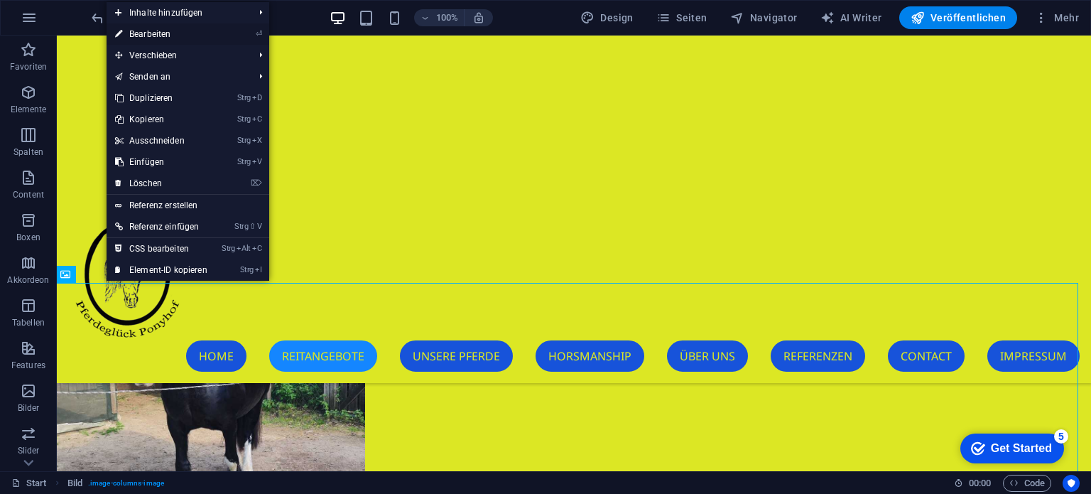
click at [161, 33] on link "⏎ Bearbeiten" at bounding box center [161, 33] width 109 height 21
select select "%"
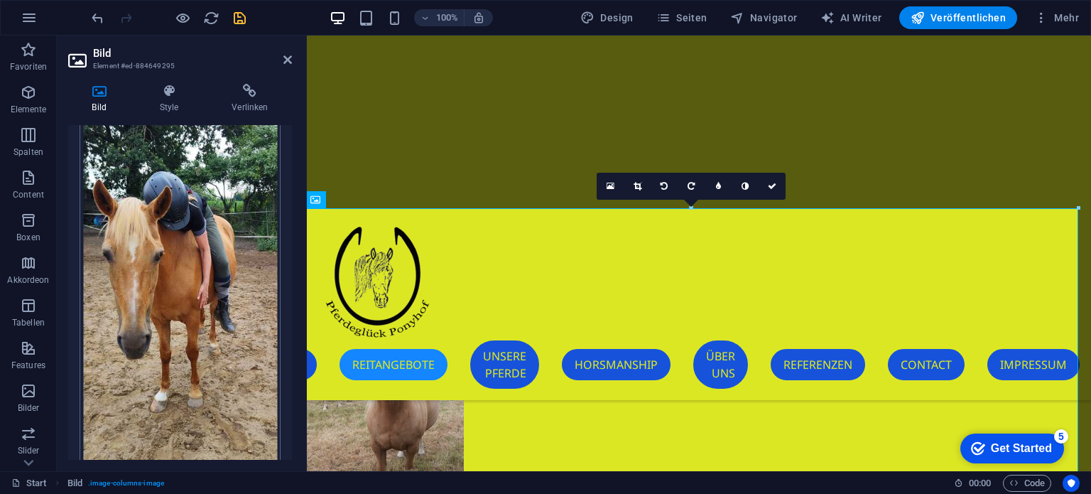
scroll to position [284, 0]
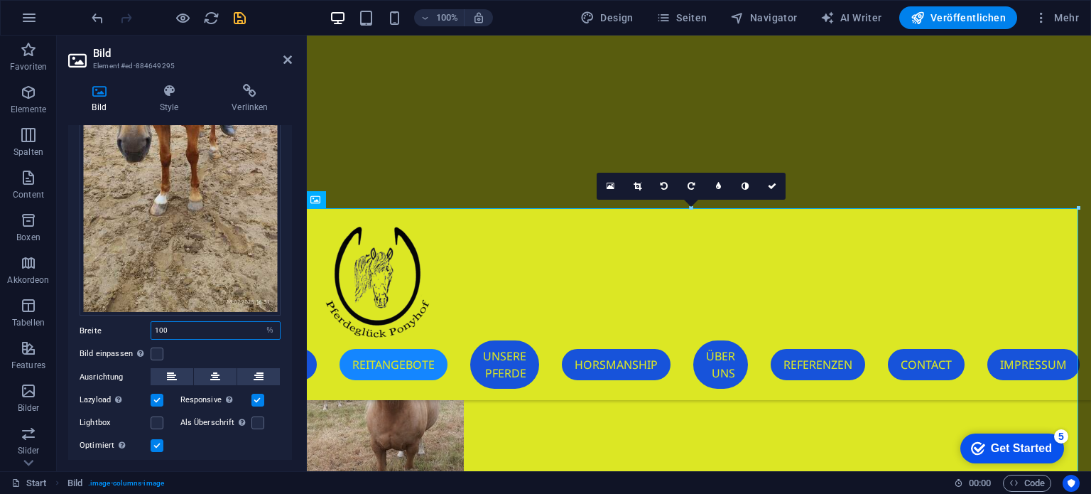
click at [186, 324] on input "100" at bounding box center [215, 330] width 129 height 17
type input "1"
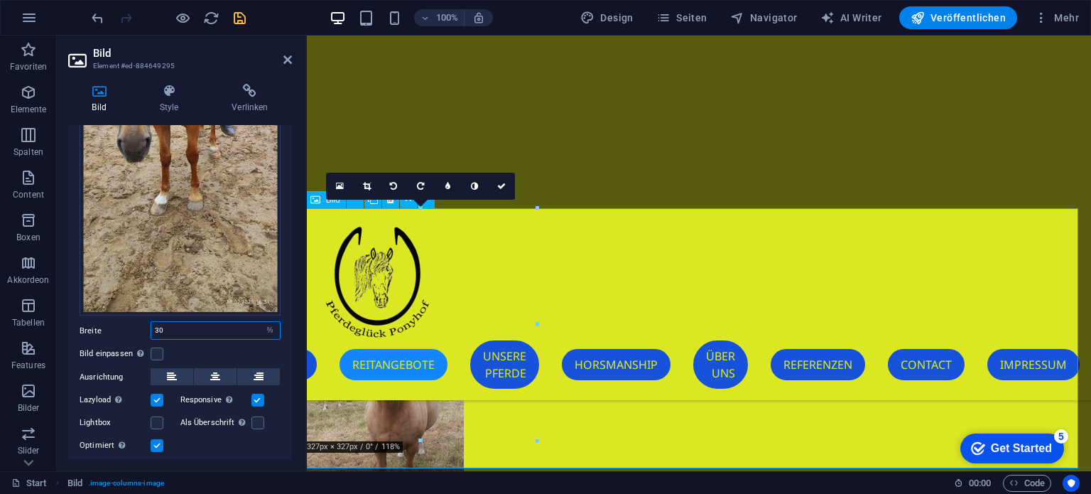
type input "30"
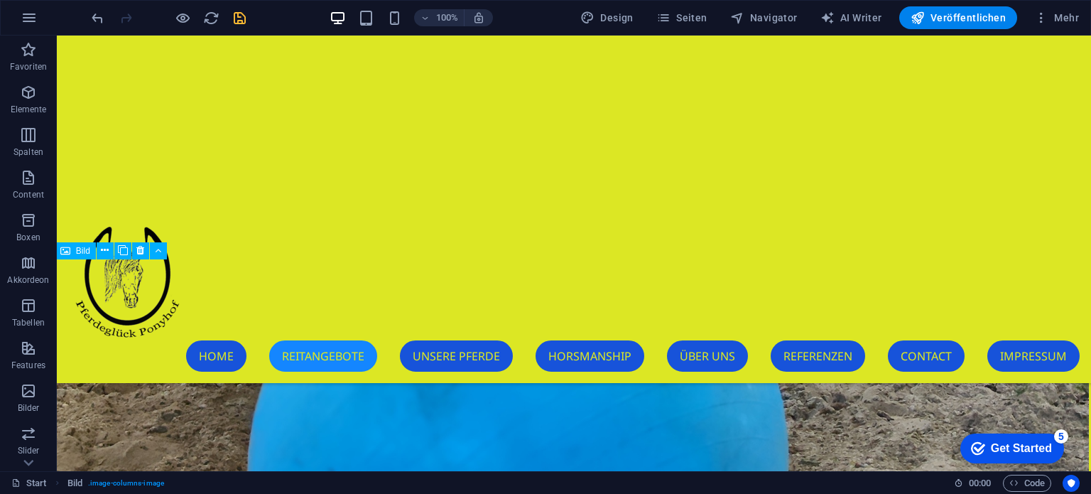
scroll to position [10078, 2]
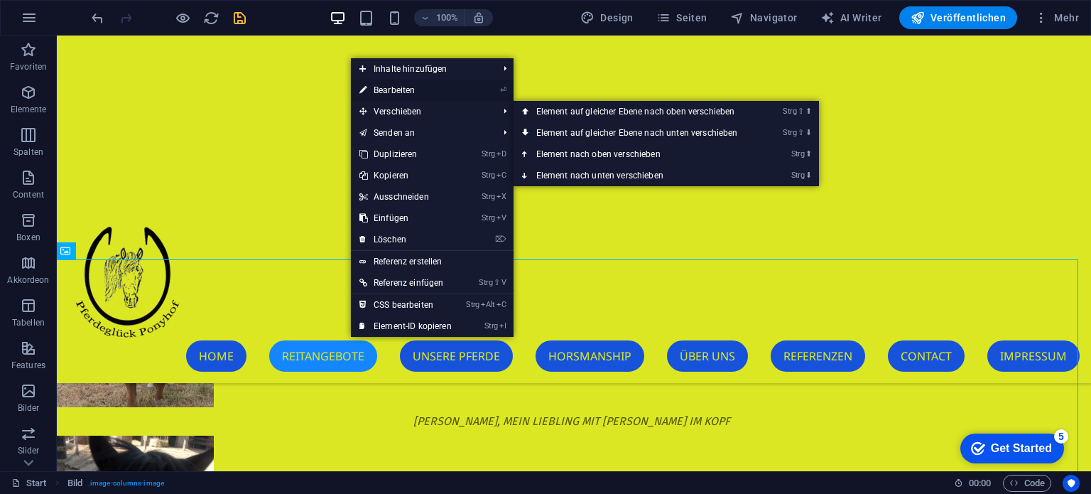
click at [406, 93] on link "⏎ Bearbeiten" at bounding box center [405, 90] width 109 height 21
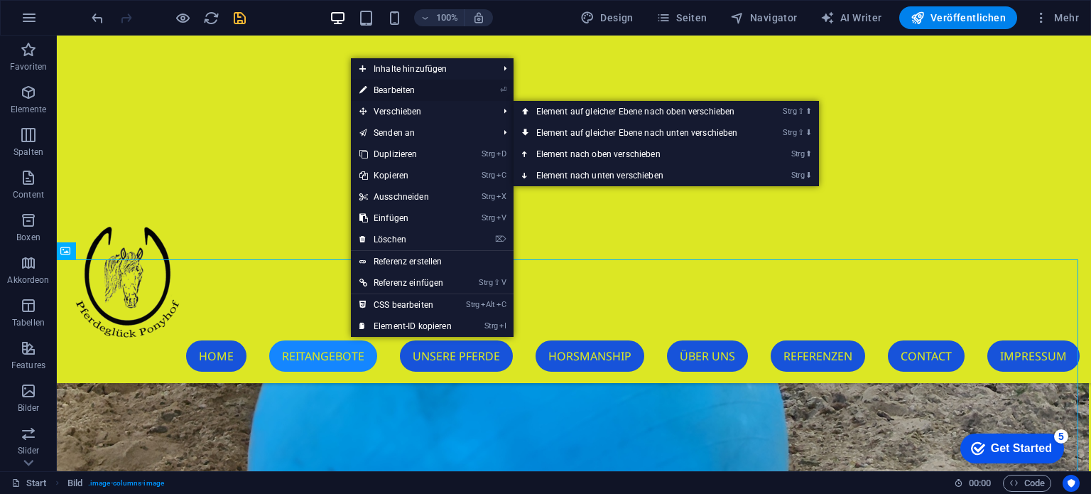
select select "%"
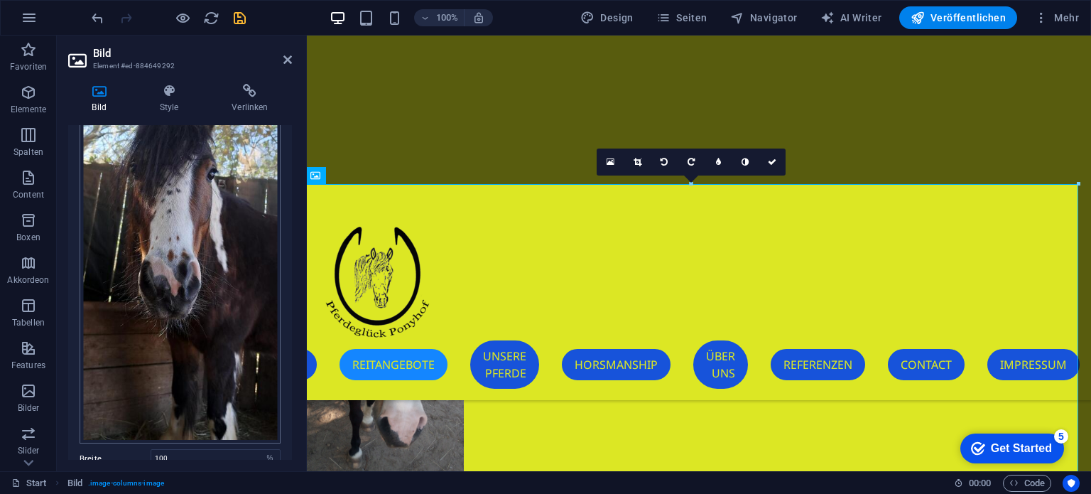
scroll to position [355, 0]
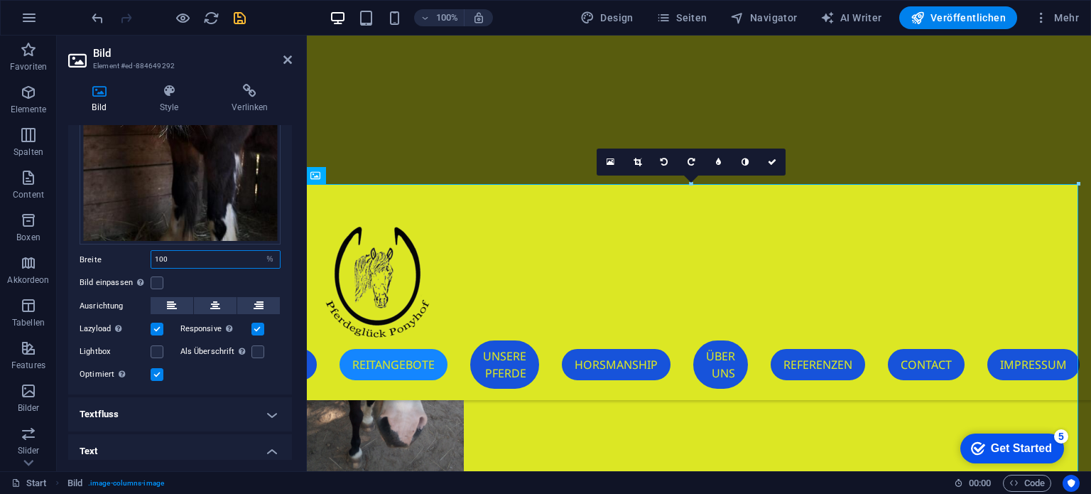
click at [190, 254] on input "100" at bounding box center [215, 259] width 129 height 17
type input "1"
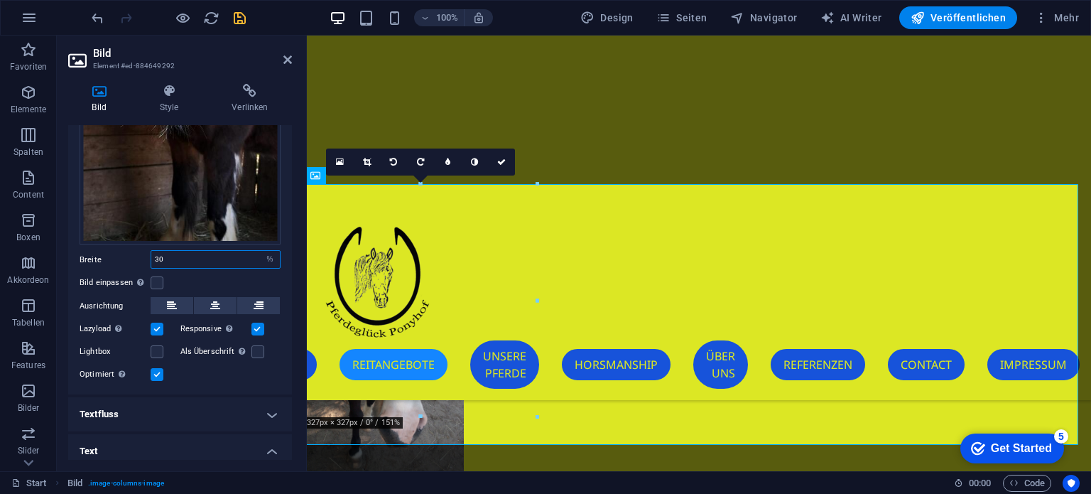
type input "30"
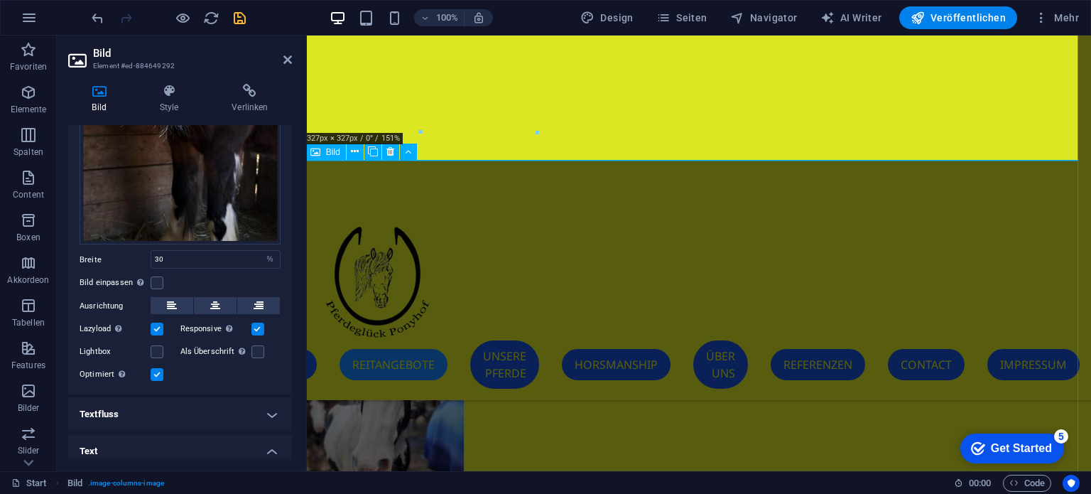
scroll to position [8505, 2]
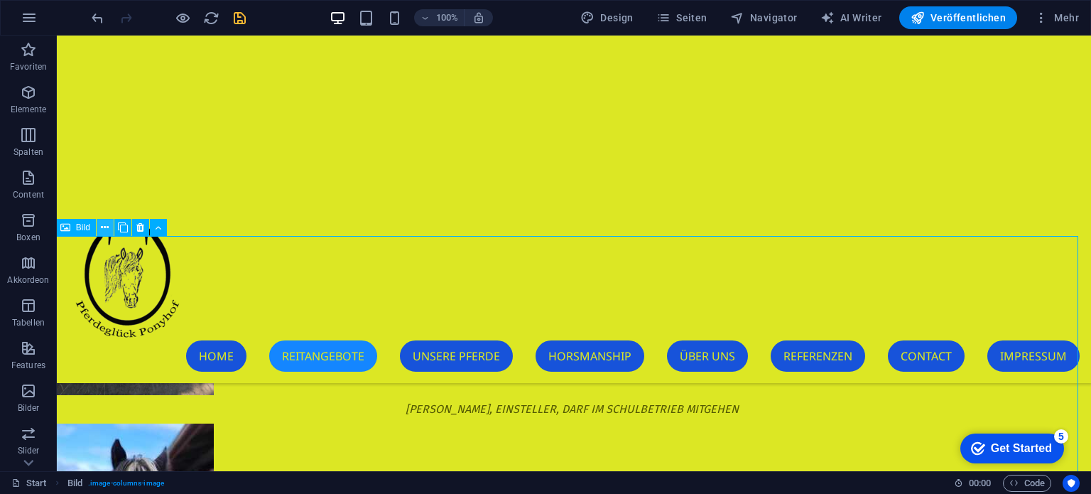
click at [104, 226] on icon at bounding box center [105, 227] width 8 height 15
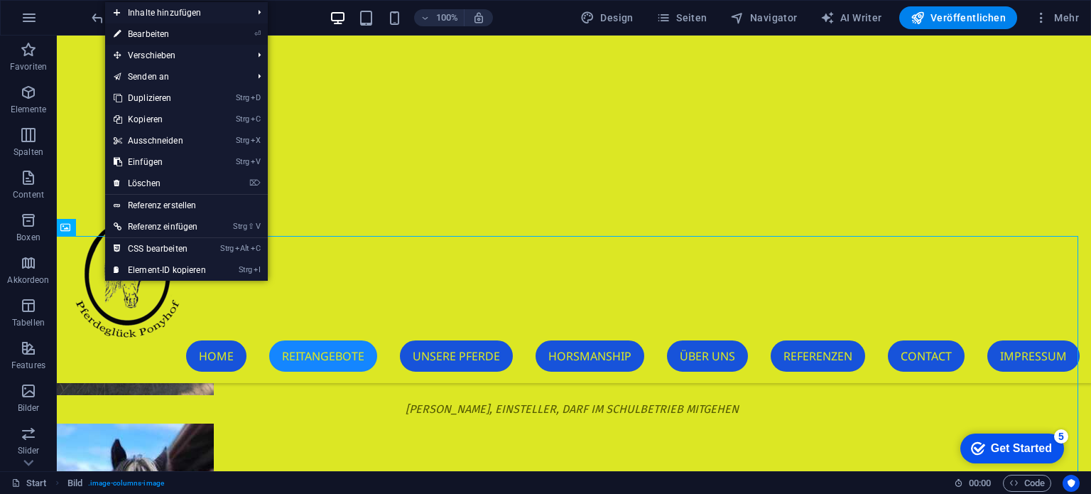
click at [156, 31] on link "⏎ Bearbeiten" at bounding box center [159, 33] width 109 height 21
select select "%"
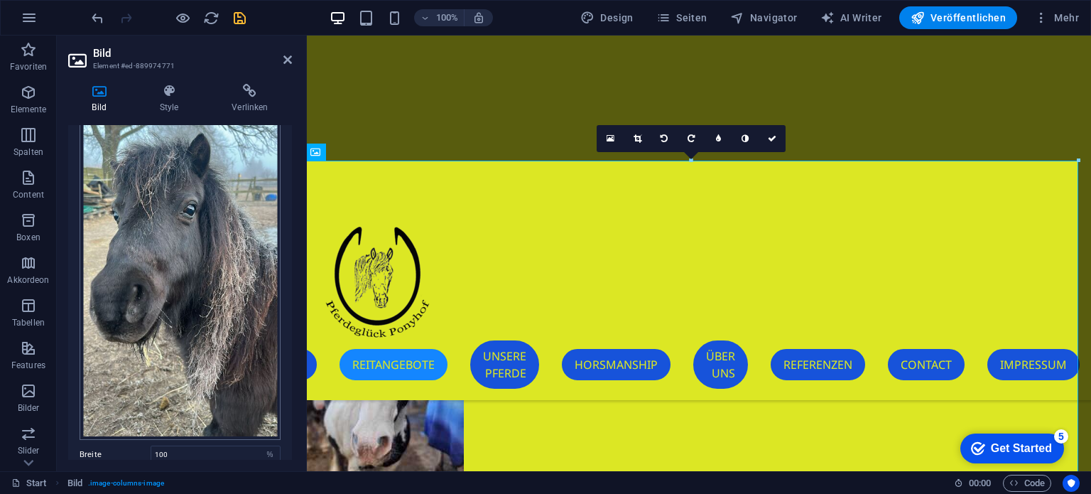
scroll to position [284, 0]
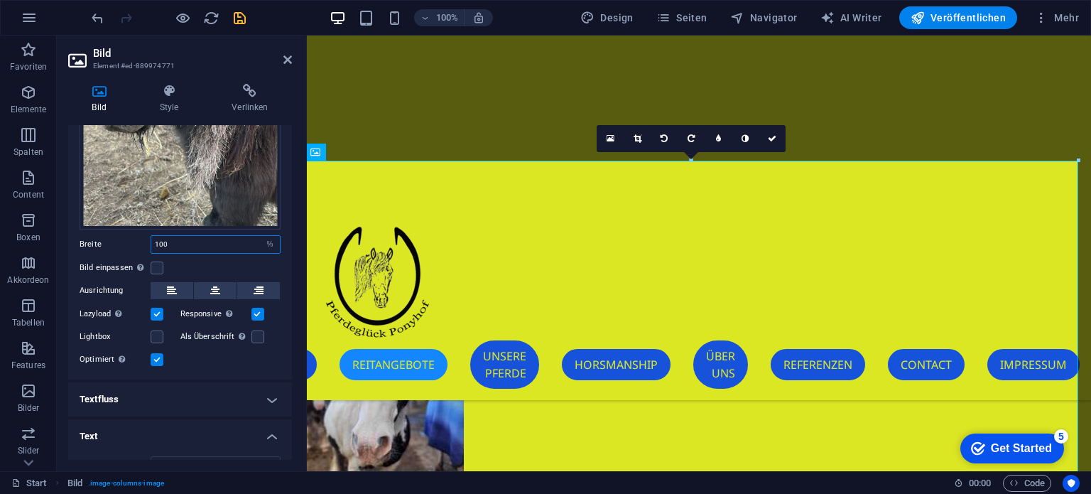
click at [207, 239] on input "100" at bounding box center [215, 244] width 129 height 17
type input "1"
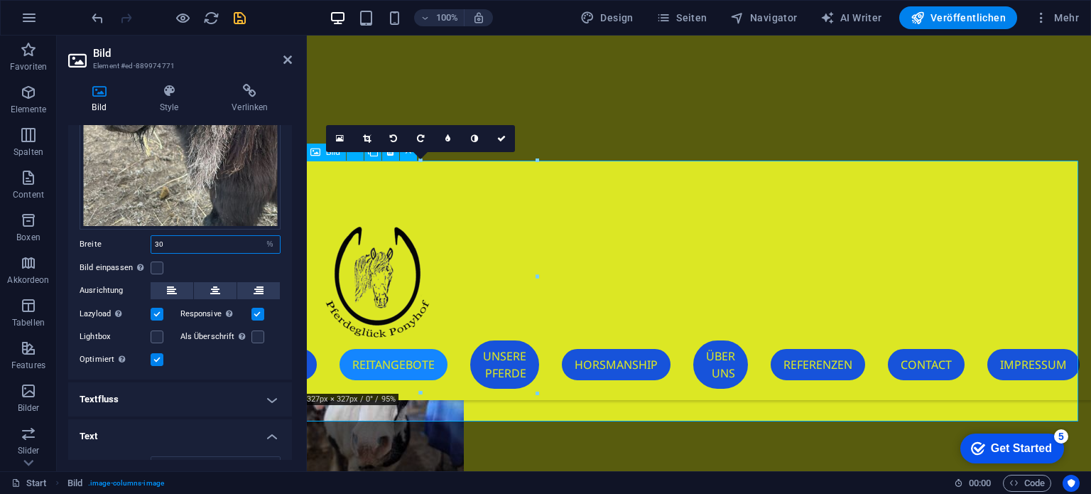
type input "30"
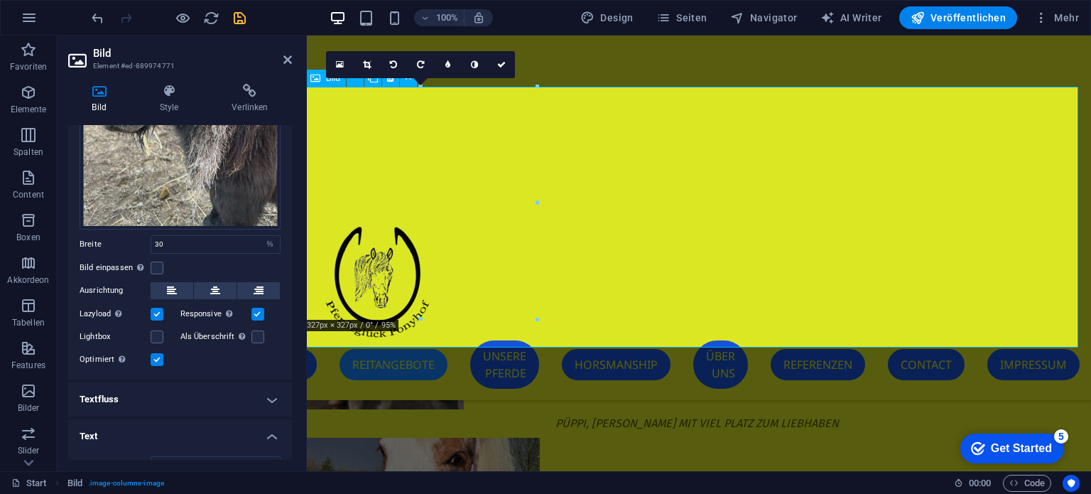
scroll to position [8576, 2]
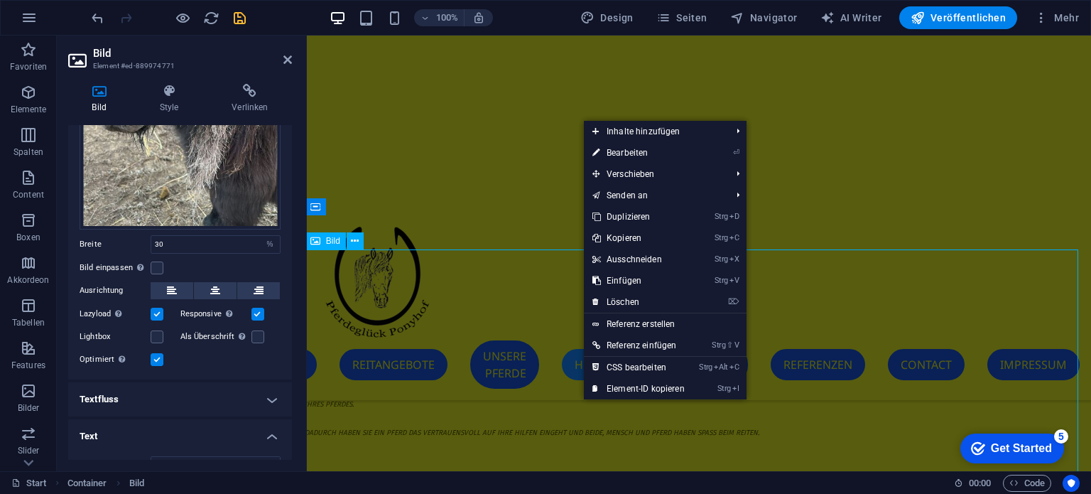
scroll to position [12309, 2]
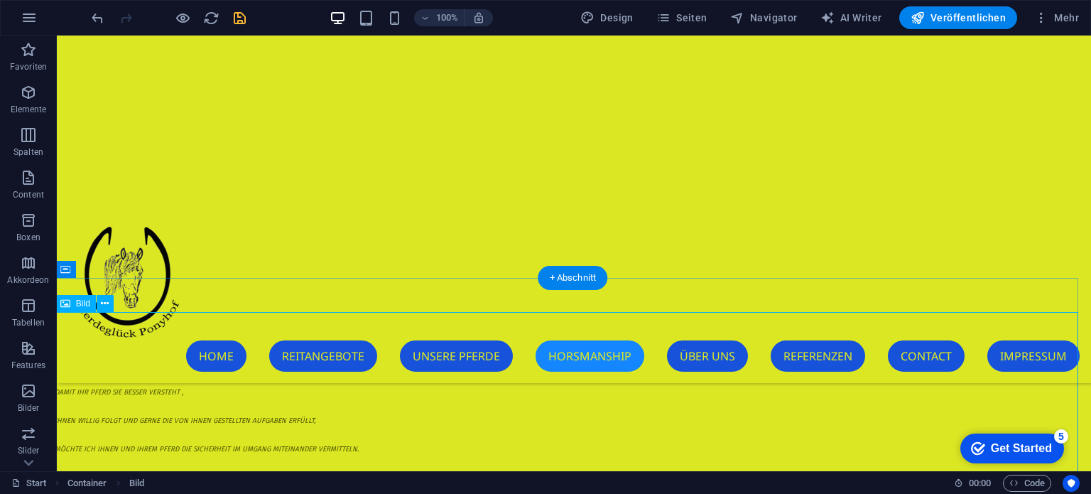
drag, startPoint x: 381, startPoint y: 403, endPoint x: 355, endPoint y: 401, distance: 25.7
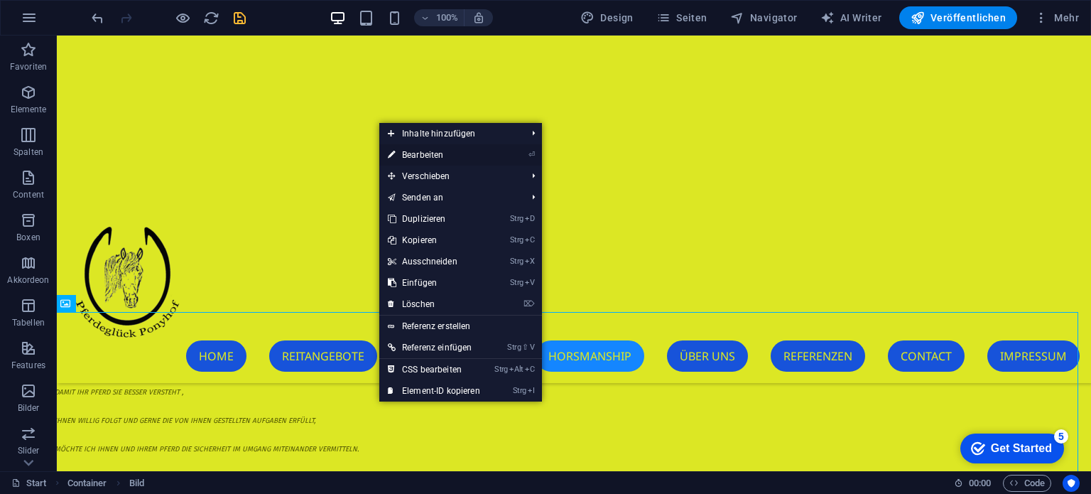
click at [435, 155] on link "⏎ Bearbeiten" at bounding box center [433, 154] width 109 height 21
select select "%"
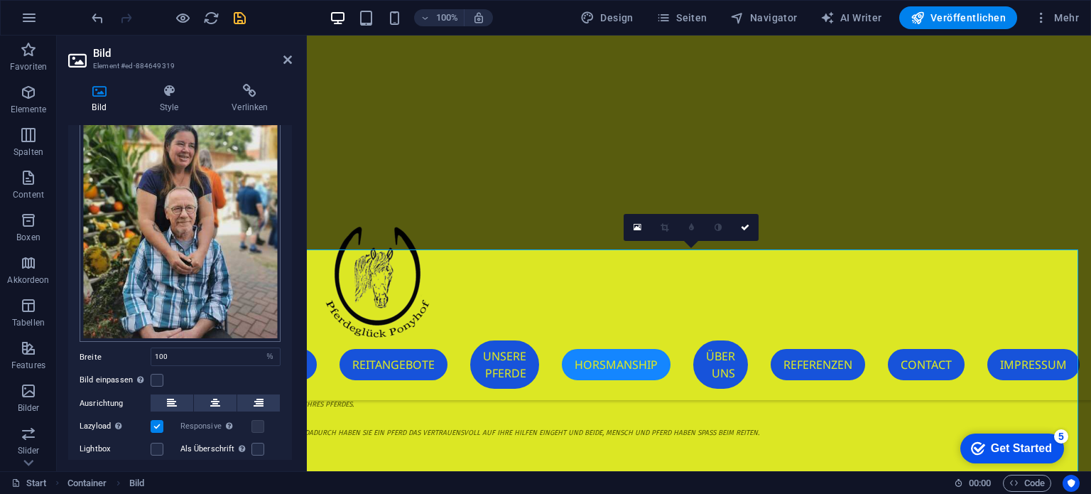
scroll to position [142, 0]
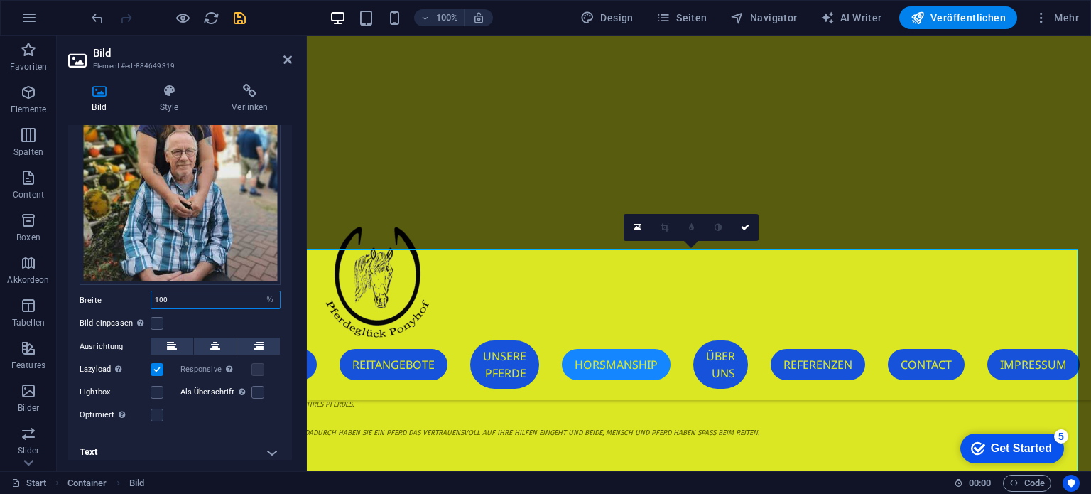
click at [175, 293] on input "100" at bounding box center [215, 299] width 129 height 17
type input "1"
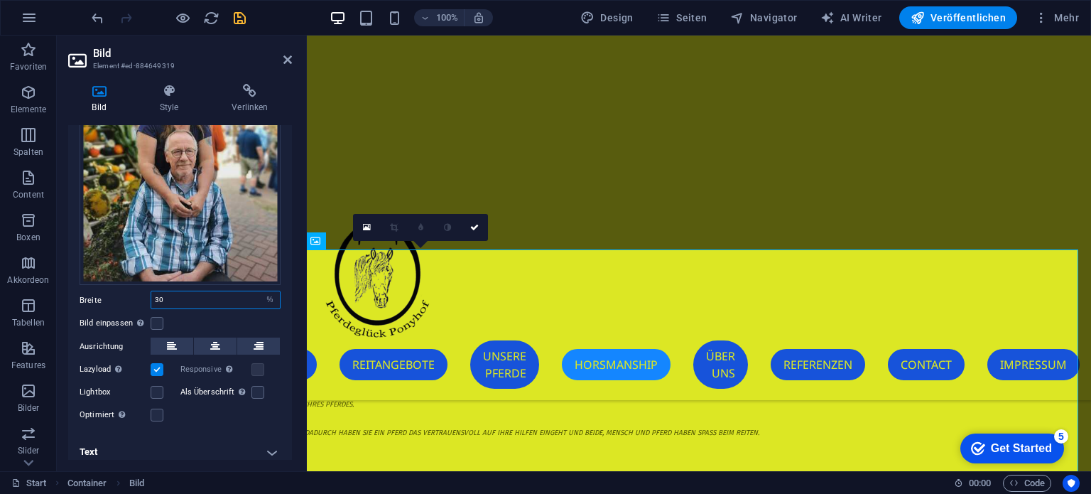
type input "3"
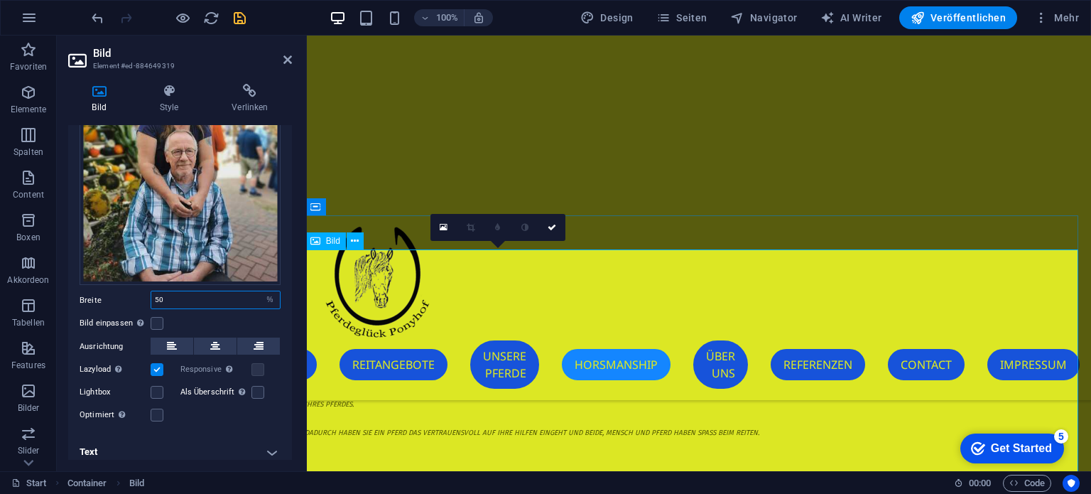
type input "50"
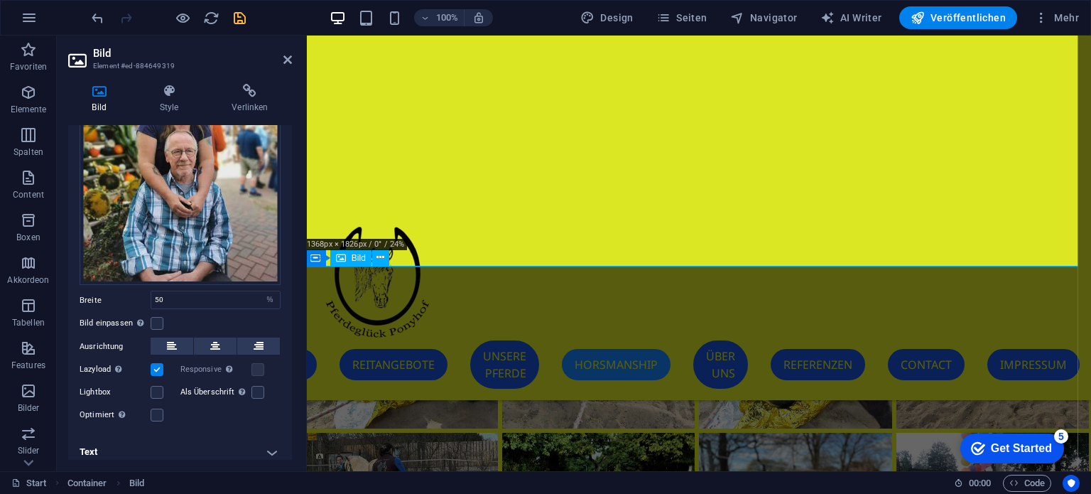
scroll to position [10636, 2]
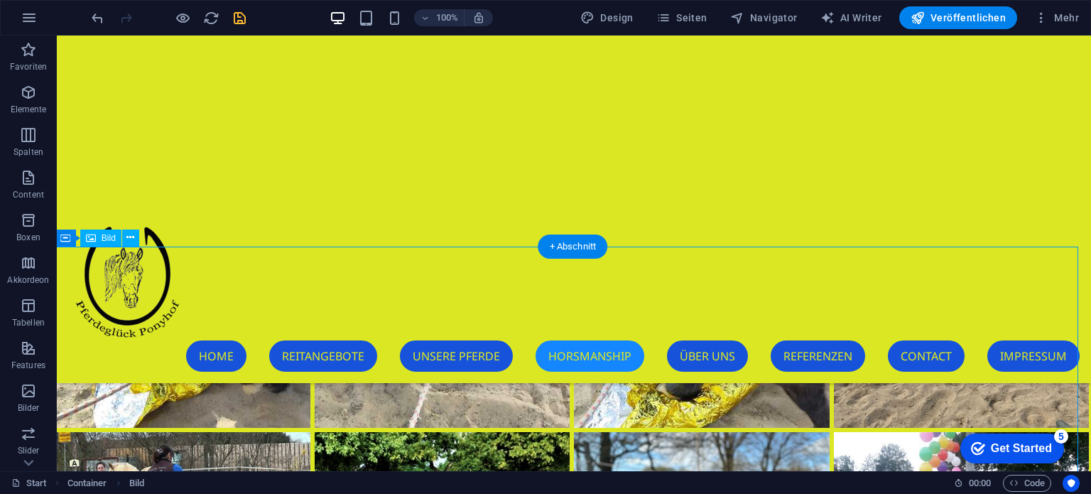
scroll to position [13152, 2]
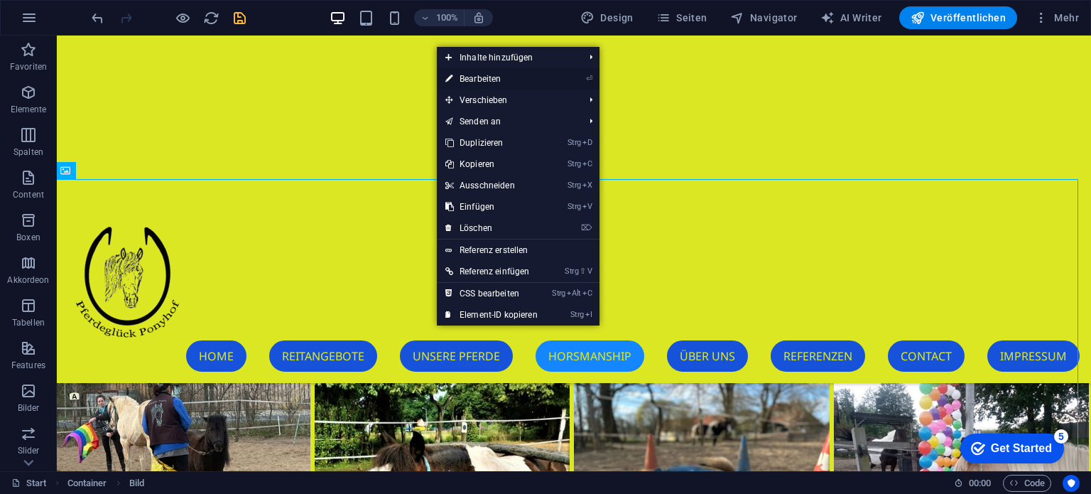
click at [458, 80] on link "⏎ Bearbeiten" at bounding box center [491, 78] width 109 height 21
select select "%"
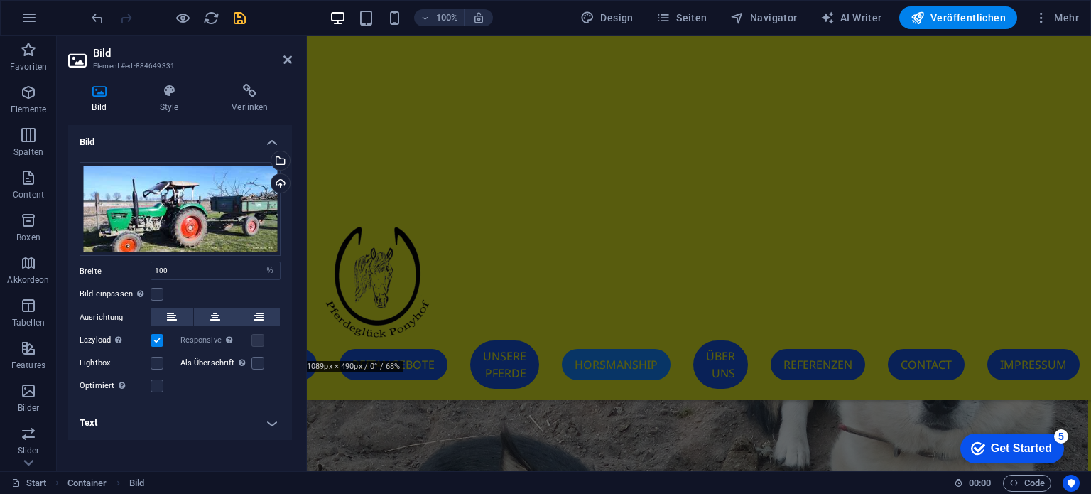
scroll to position [10849, 2]
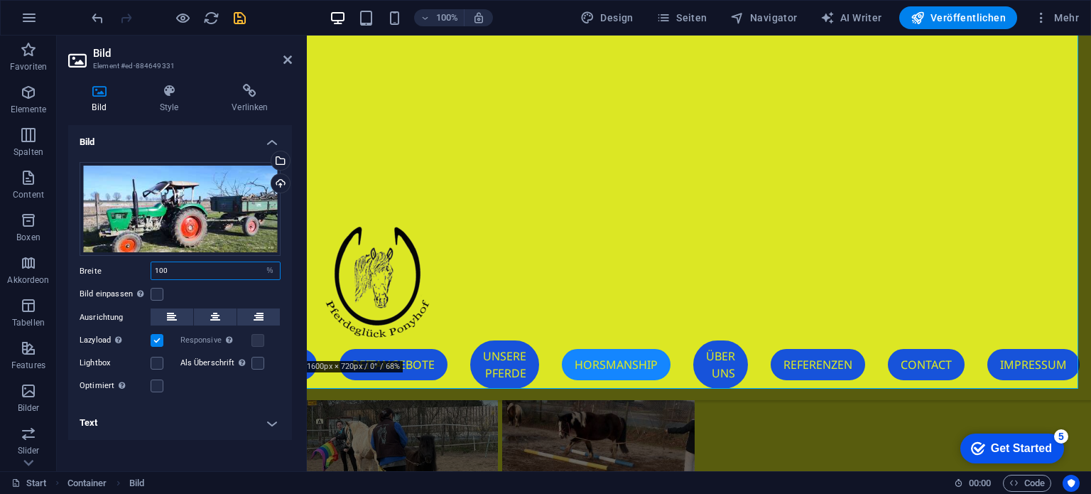
click at [173, 264] on input "100" at bounding box center [215, 270] width 129 height 17
type input "1"
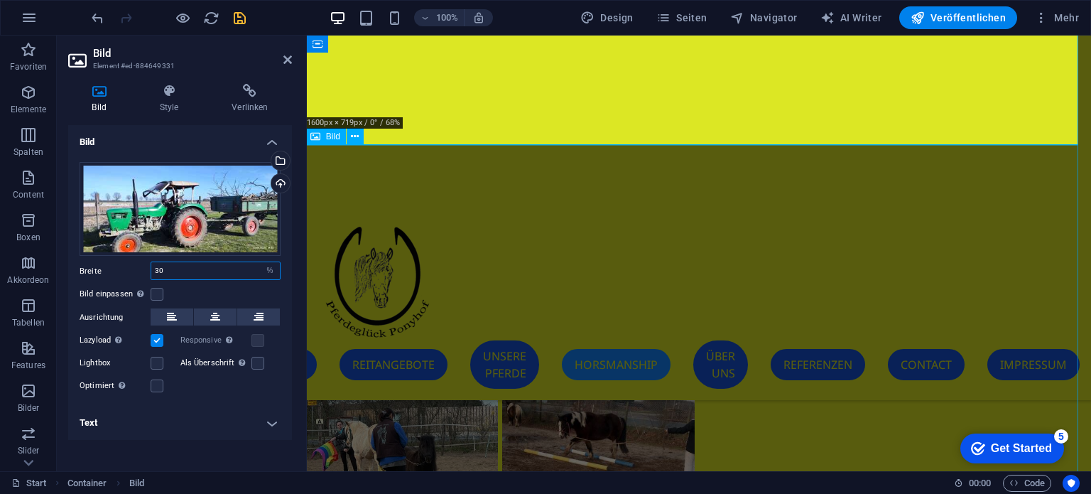
type input "30"
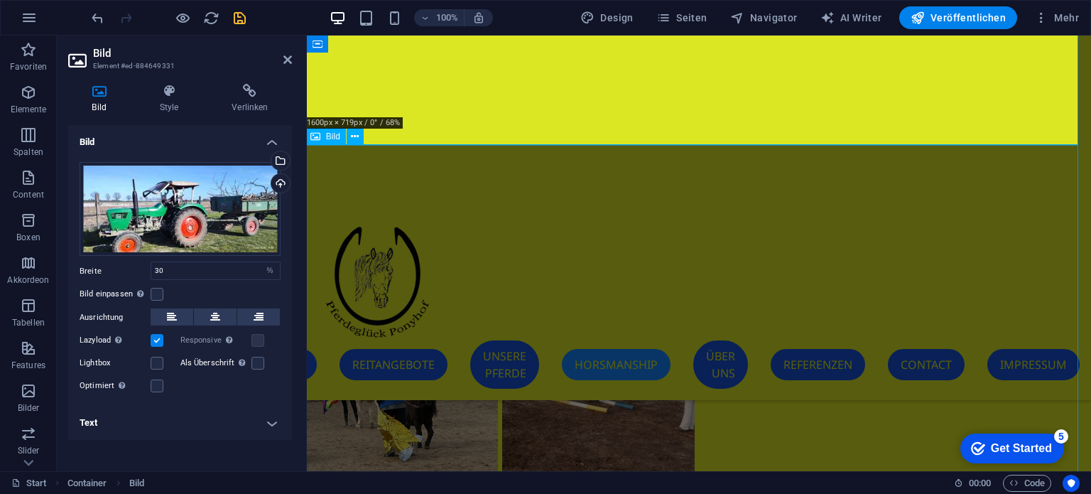
scroll to position [10920, 2]
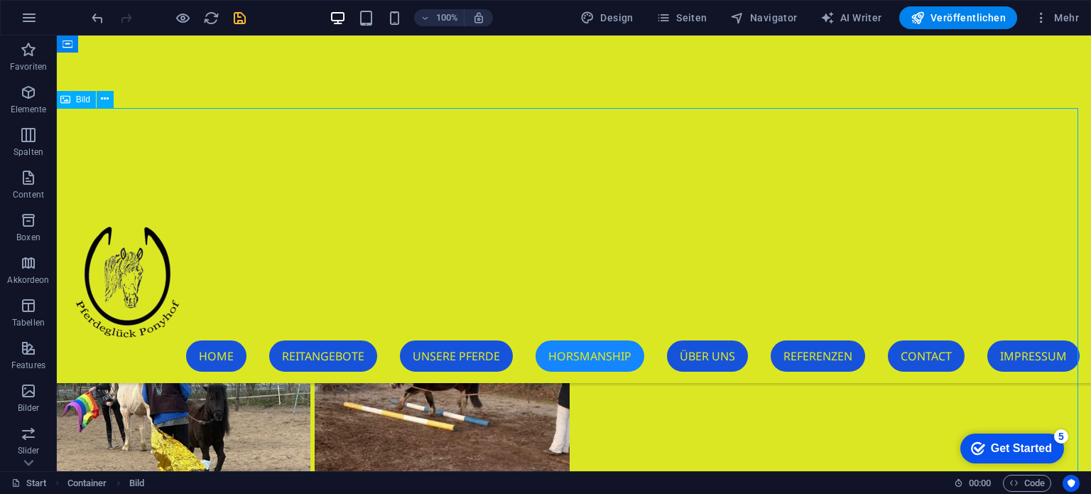
scroll to position [13461, 2]
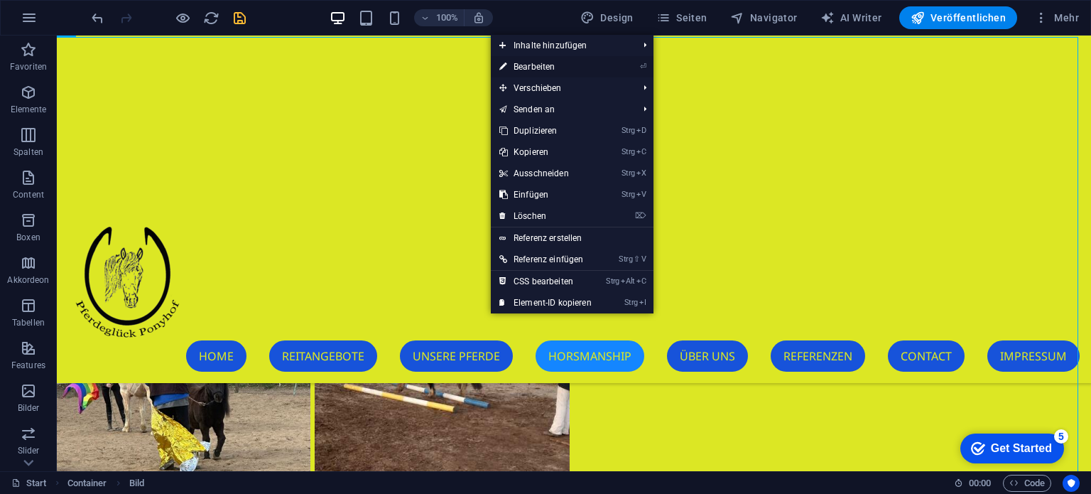
click at [540, 67] on link "⏎ Bearbeiten" at bounding box center [545, 66] width 109 height 21
select select "%"
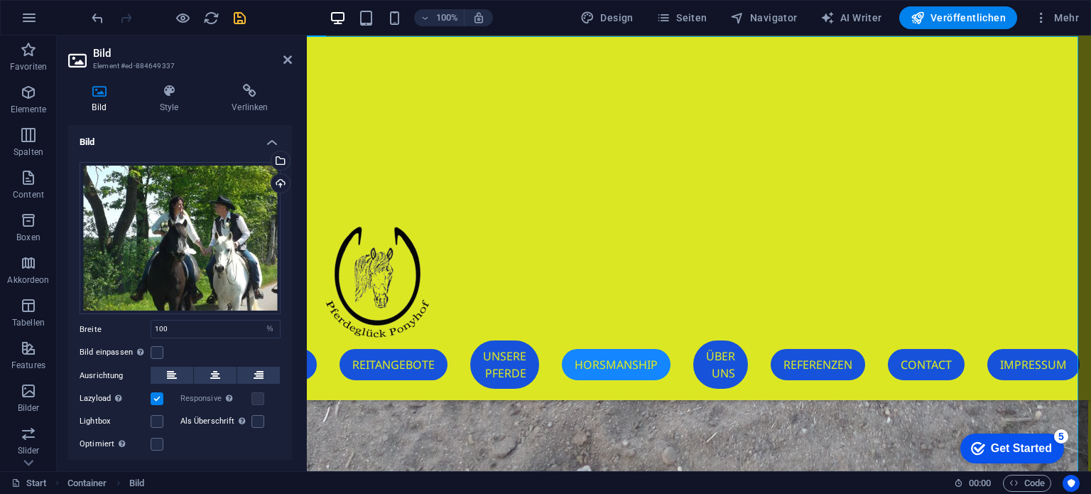
scroll to position [10958, 2]
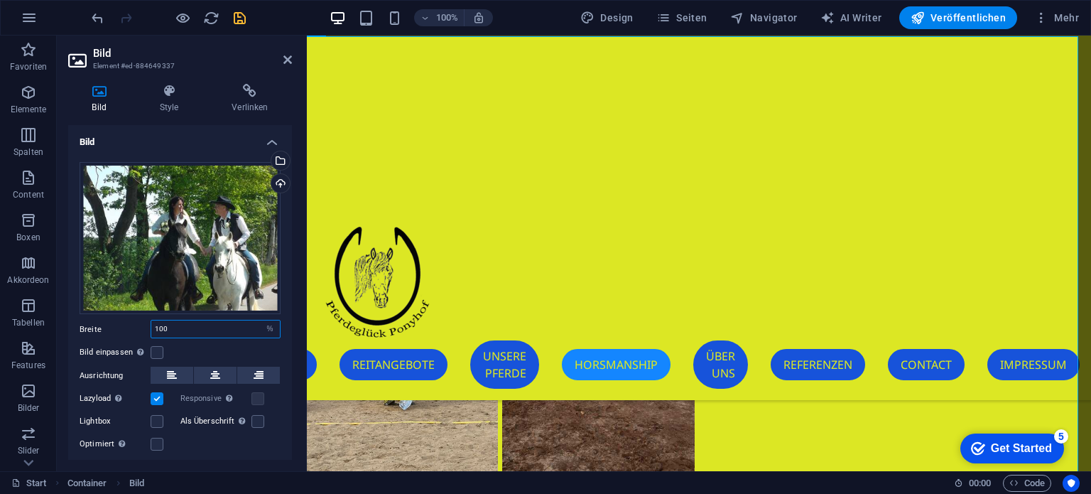
click at [178, 323] on input "100" at bounding box center [215, 328] width 129 height 17
type input "1"
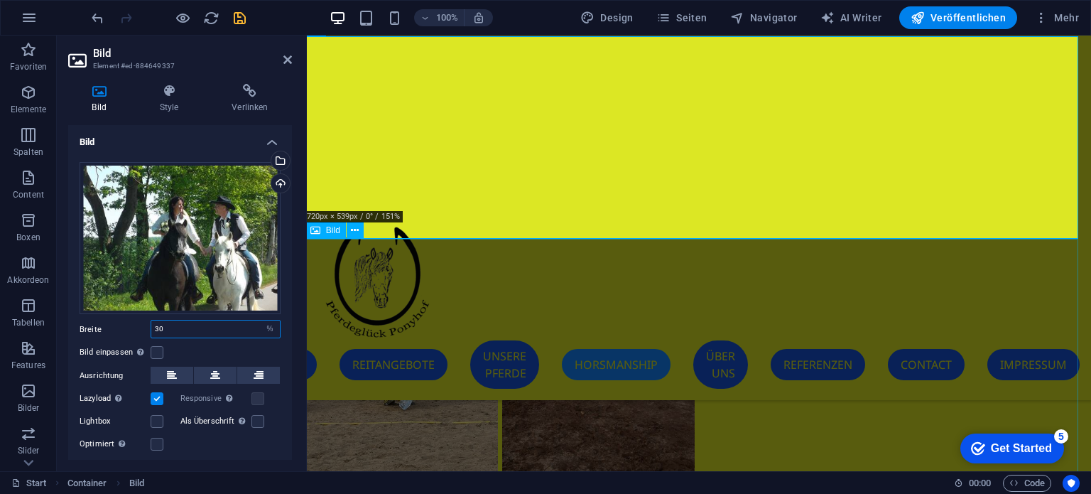
type input "30"
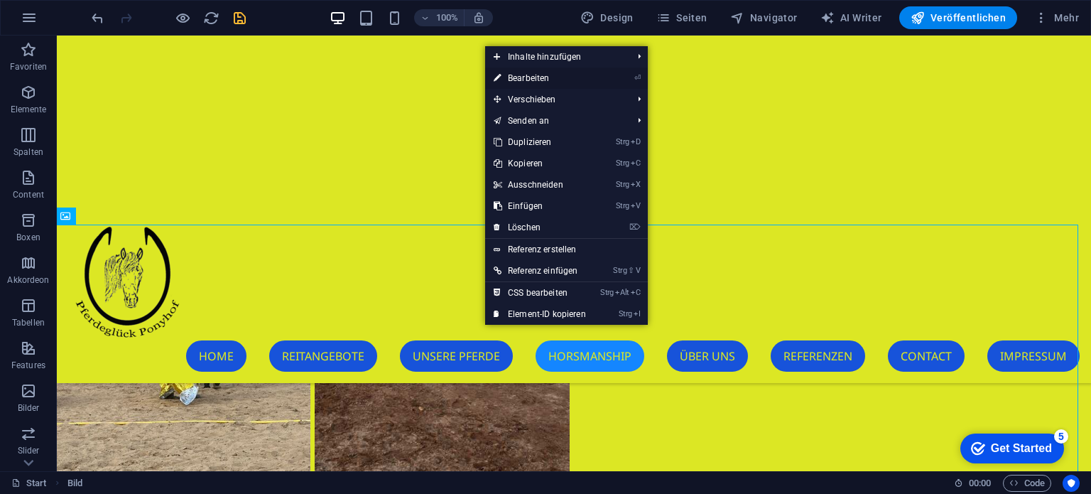
click at [535, 81] on link "⏎ Bearbeiten" at bounding box center [539, 77] width 109 height 21
select select "%"
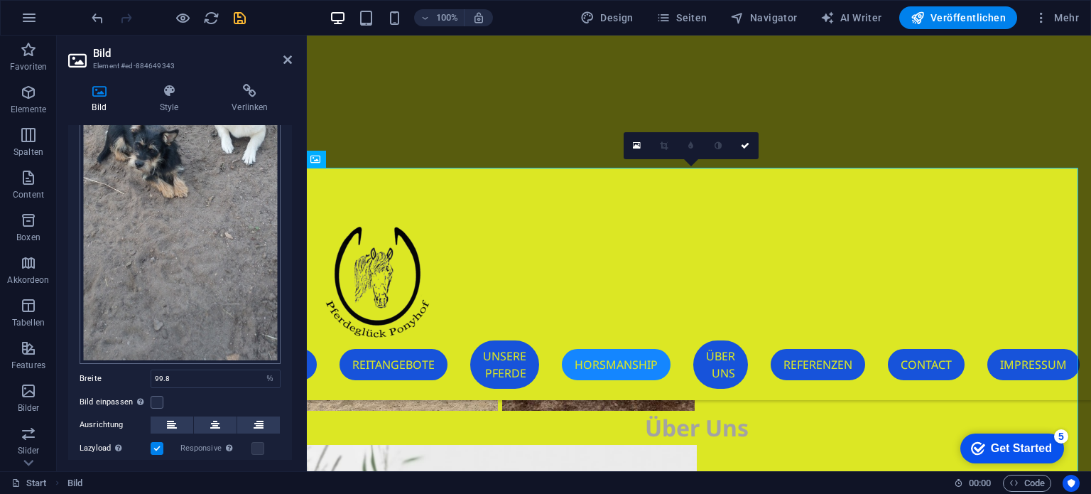
scroll to position [213, 0]
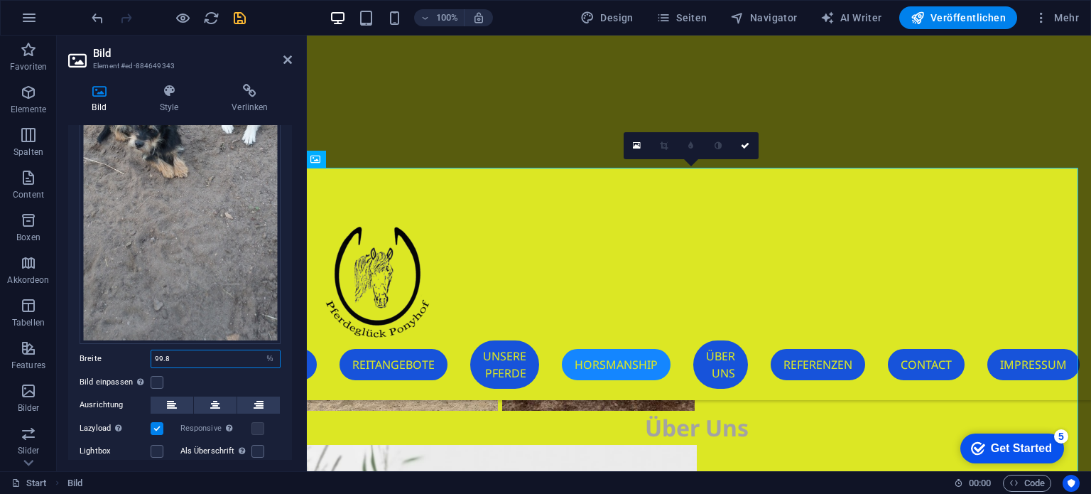
click at [185, 351] on input "99.8" at bounding box center [215, 358] width 129 height 17
type input "9"
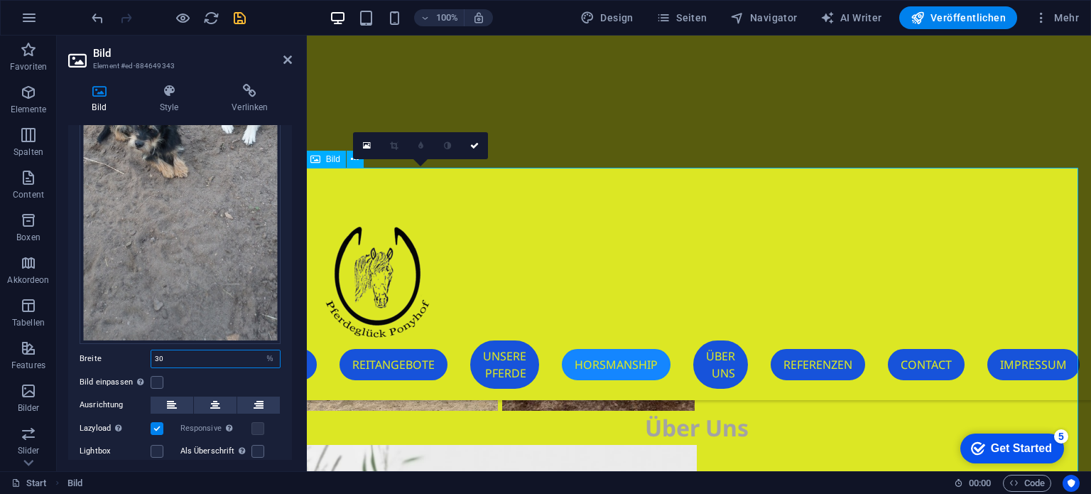
type input "30"
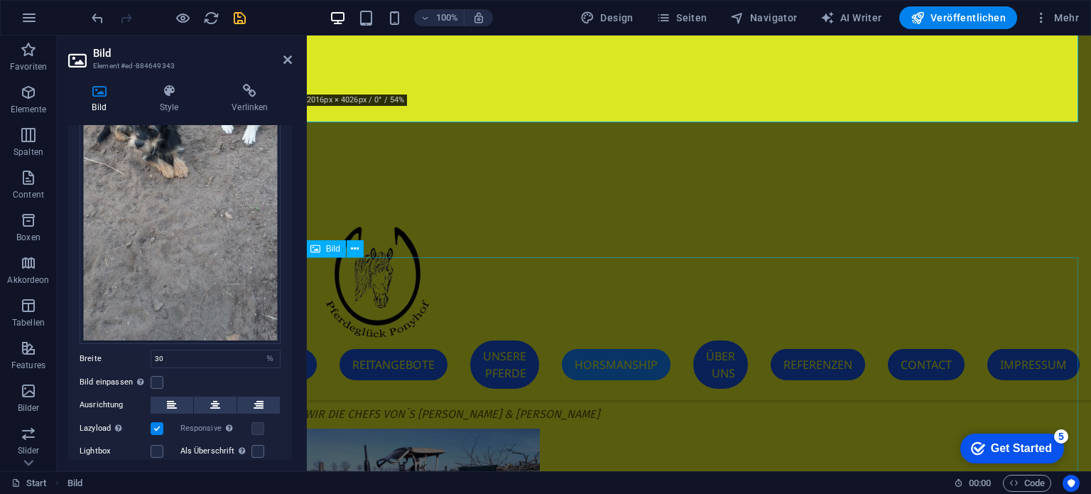
scroll to position [11668, 2]
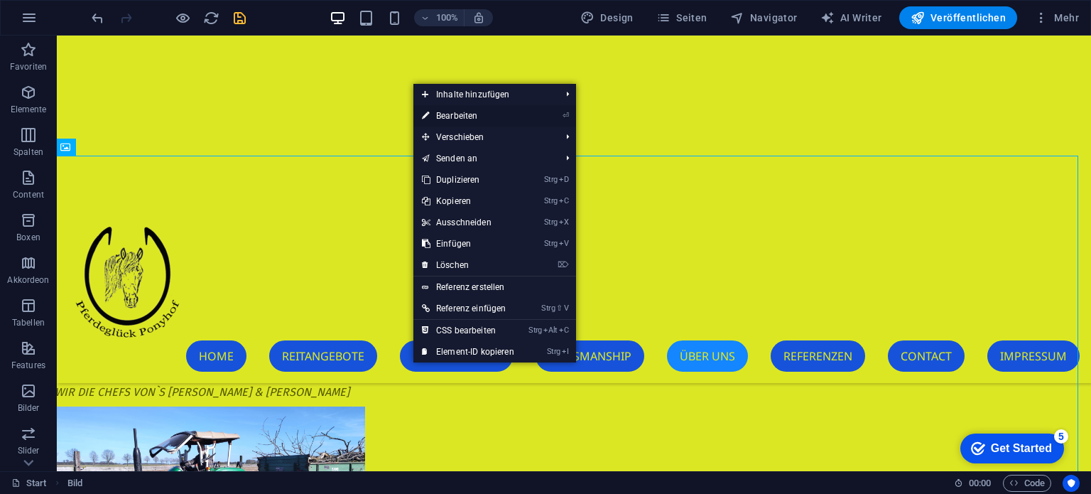
click at [460, 120] on link "⏎ Bearbeiten" at bounding box center [467, 115] width 109 height 21
select select "%"
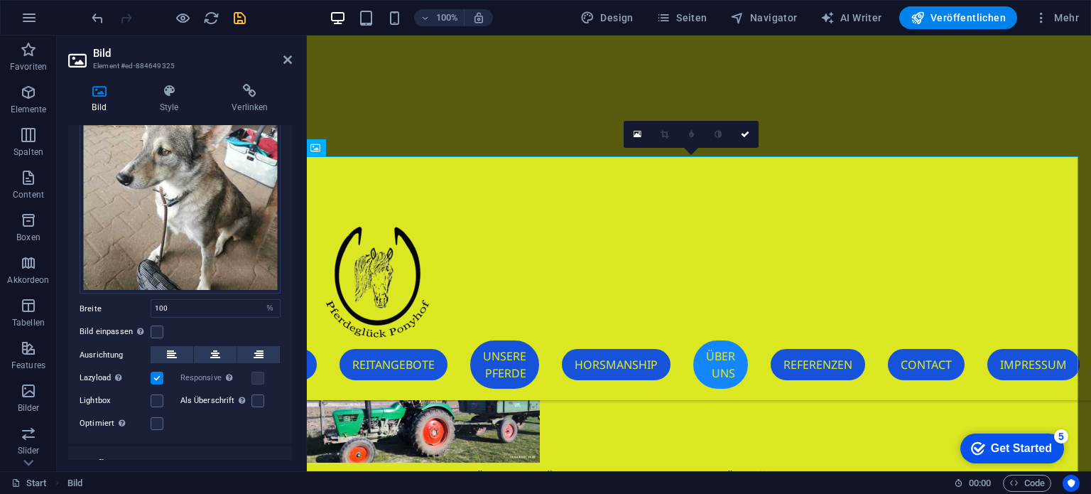
scroll to position [142, 0]
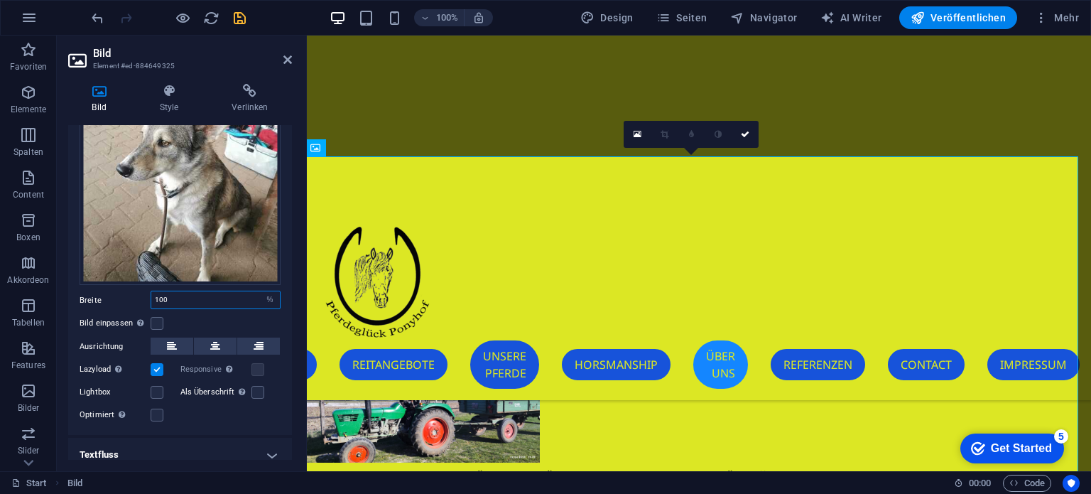
click at [176, 291] on input "100" at bounding box center [215, 299] width 129 height 17
type input "1"
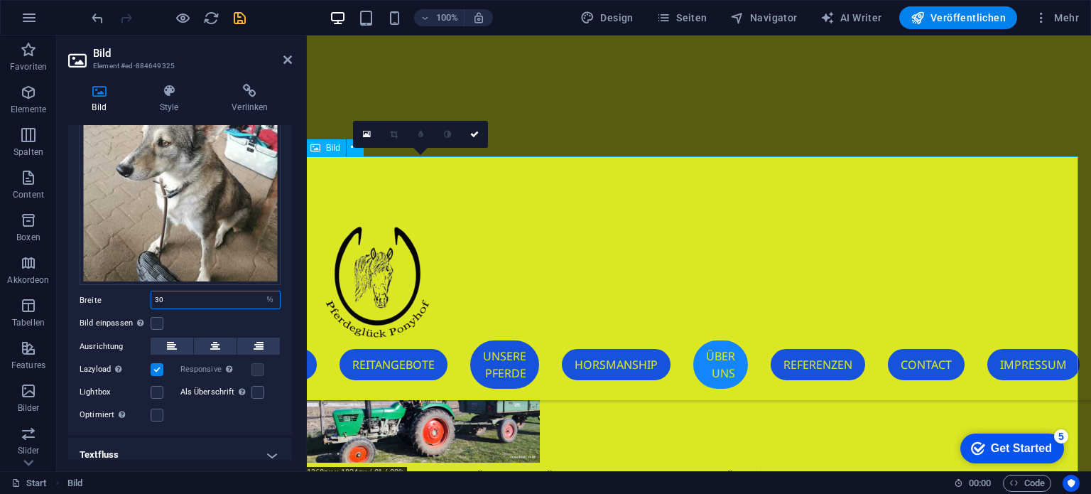
type input "30"
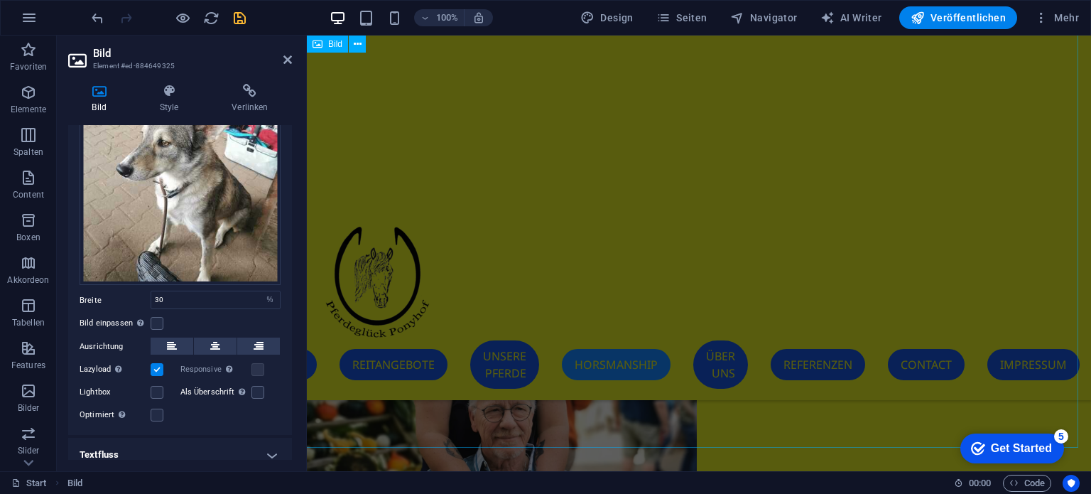
scroll to position [11384, 2]
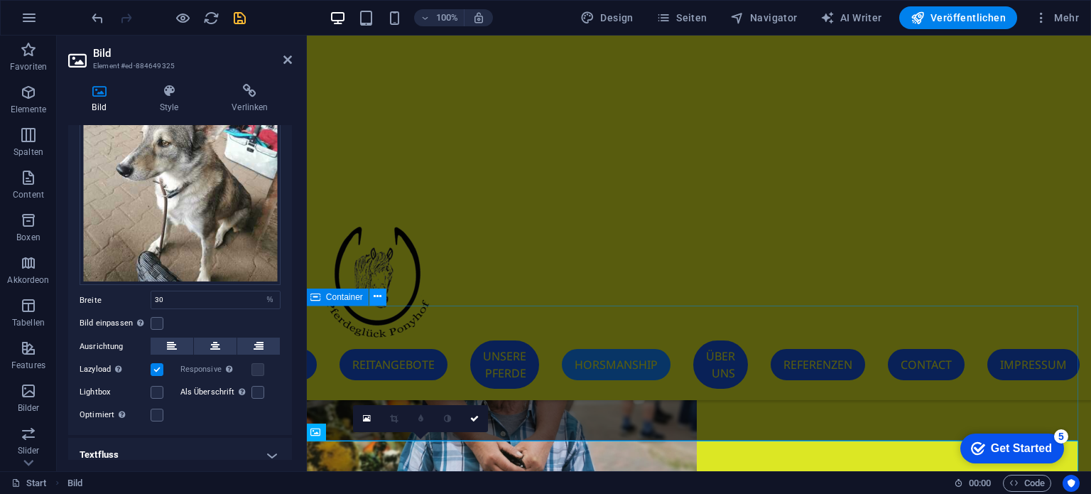
click at [379, 300] on icon at bounding box center [378, 296] width 8 height 15
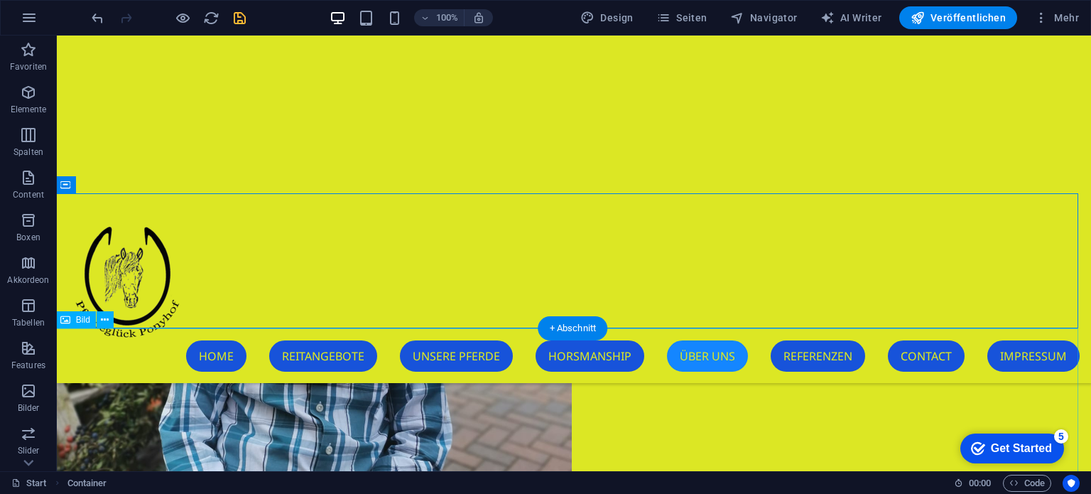
scroll to position [14085, 2]
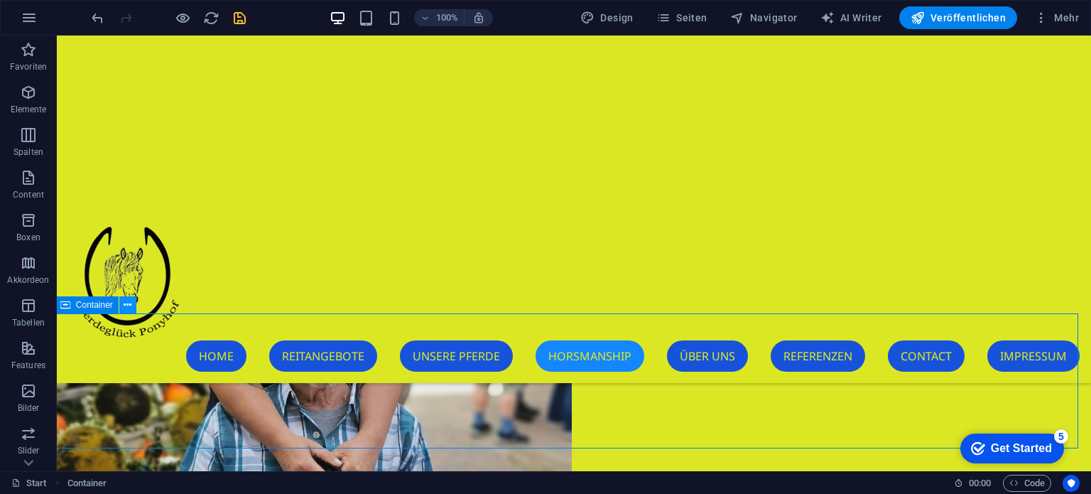
click at [130, 306] on icon at bounding box center [128, 305] width 8 height 15
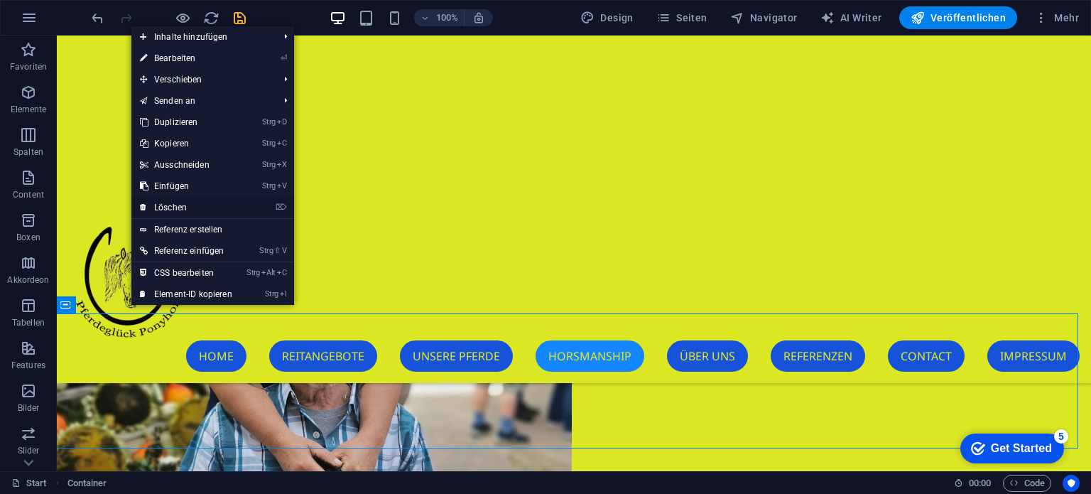
click at [180, 204] on link "⌦ Löschen" at bounding box center [185, 207] width 109 height 21
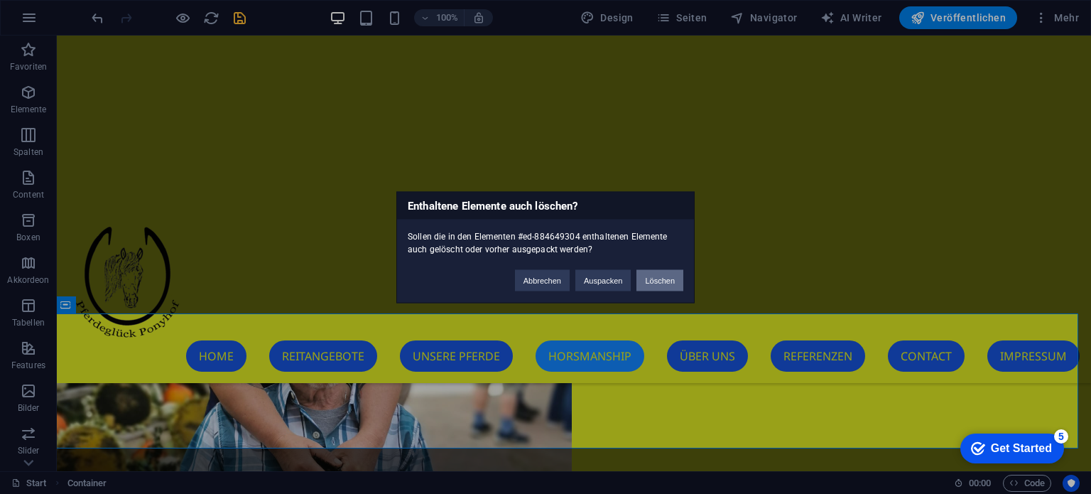
click at [644, 281] on button "Löschen" at bounding box center [659, 279] width 47 height 21
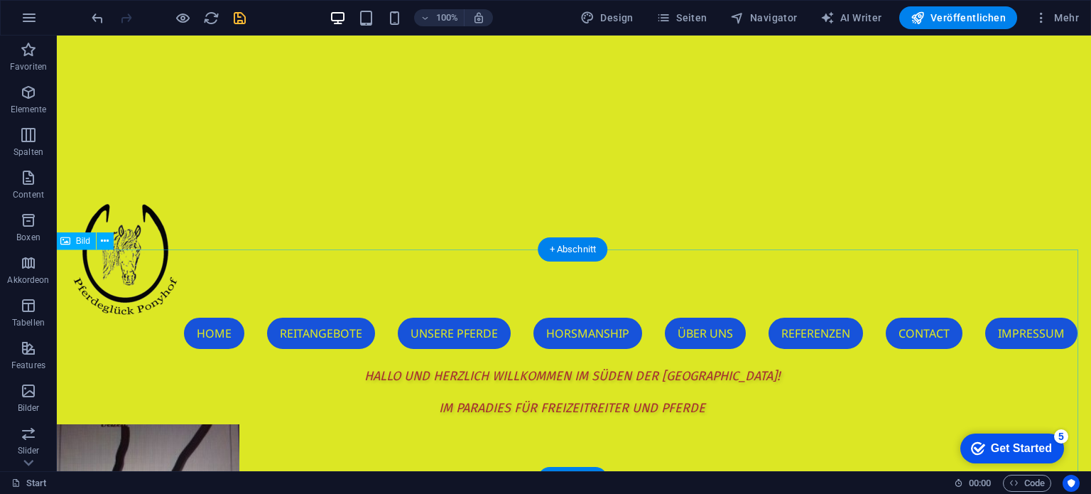
scroll to position [0, 2]
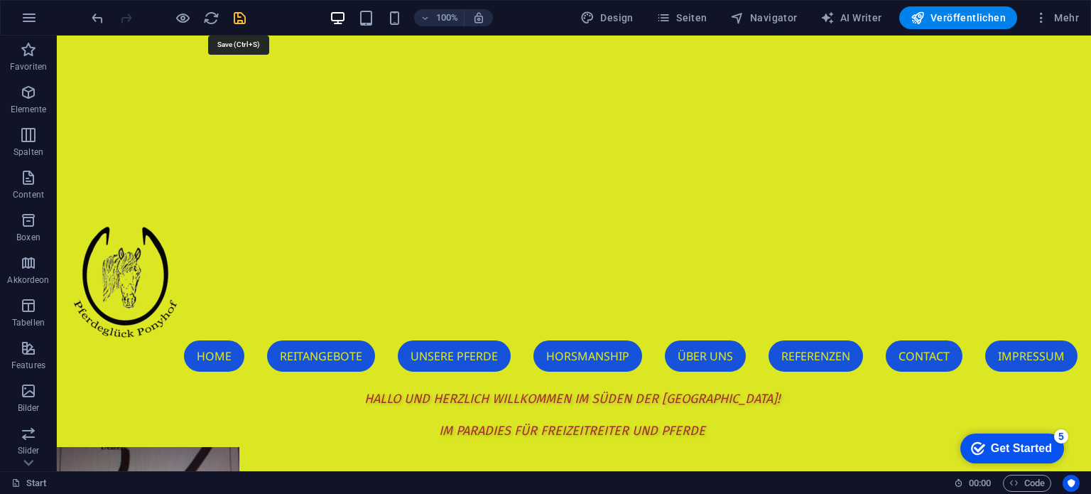
click at [236, 21] on icon "save" at bounding box center [240, 18] width 16 height 16
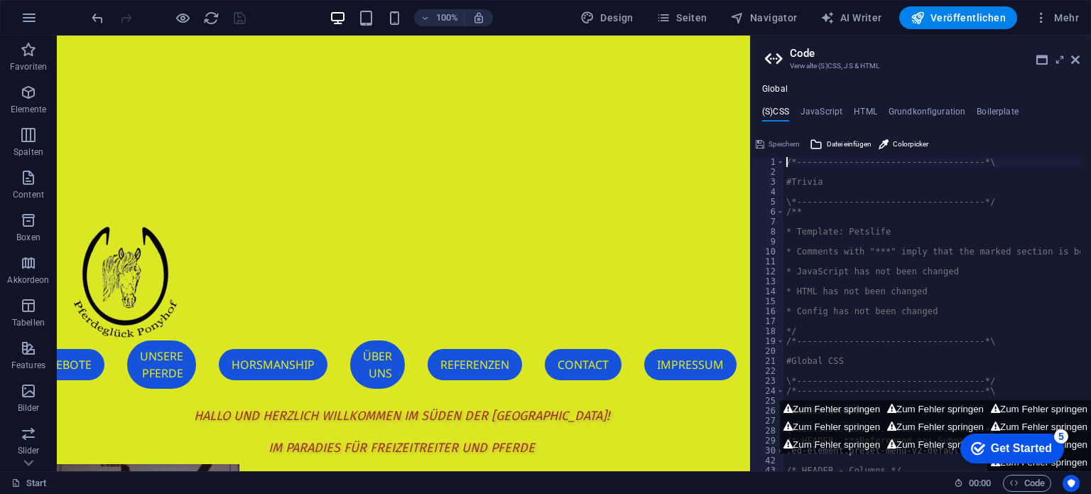
click at [1080, 62] on aside "Code Verwalte (S)CSS, JS & HTML Global (S)CSS JavaScript HTML Grundkonfiguratio…" at bounding box center [920, 253] width 341 height 435
click at [1074, 63] on icon at bounding box center [1075, 59] width 9 height 11
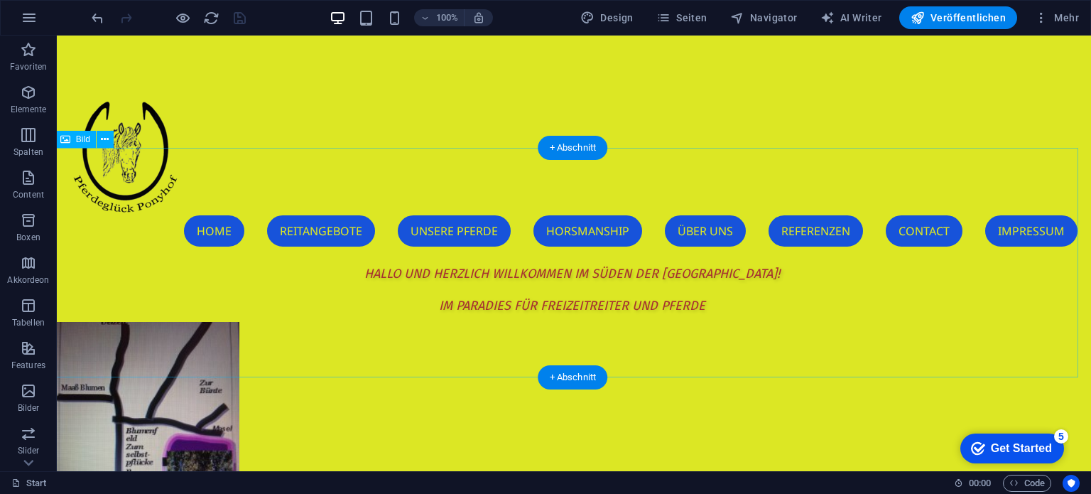
scroll to position [71, 2]
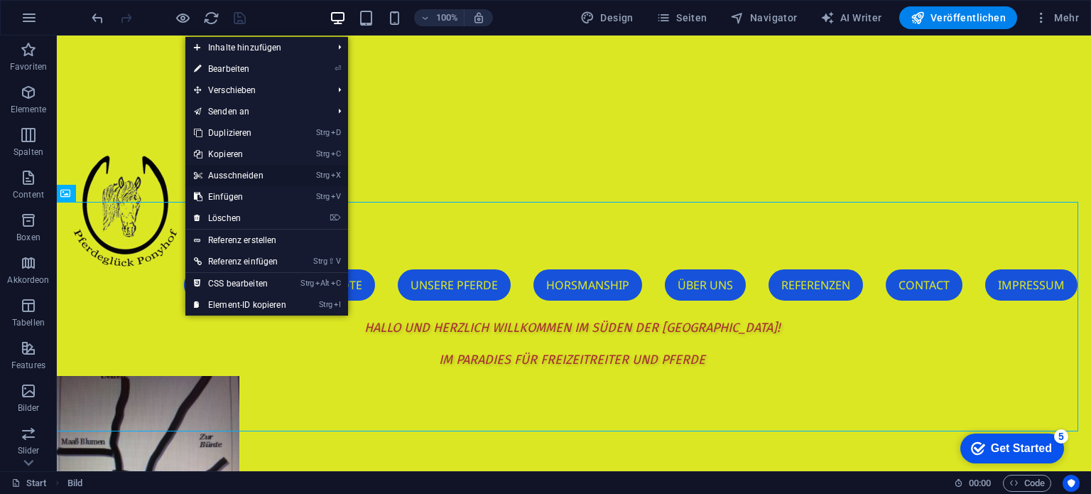
click at [228, 175] on link "Strg X Ausschneiden" at bounding box center [239, 175] width 109 height 21
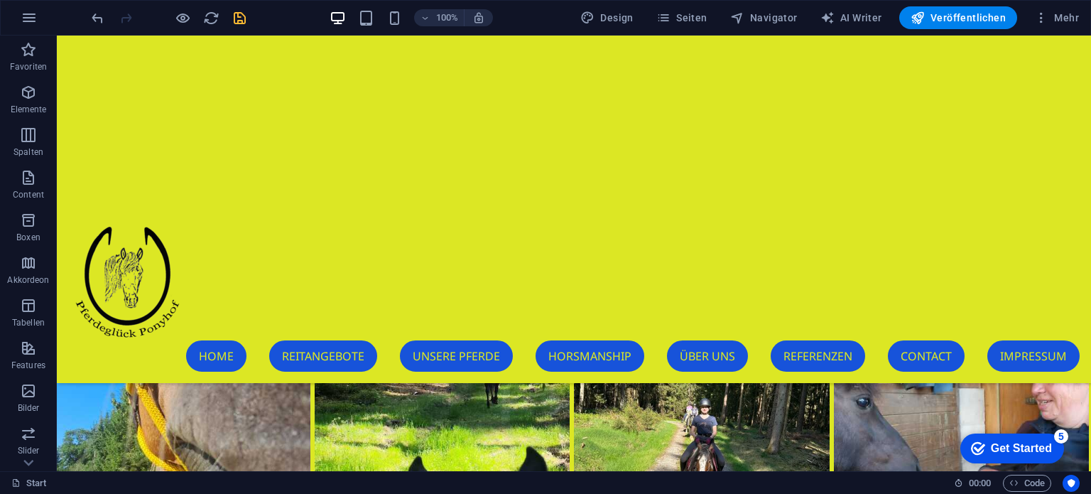
scroll to position [0, 2]
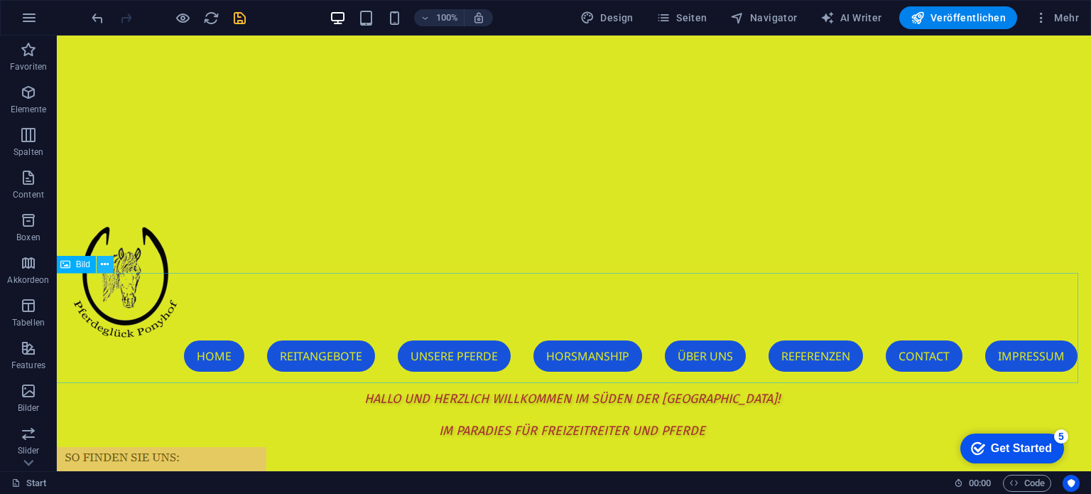
click at [103, 264] on icon at bounding box center [105, 264] width 8 height 15
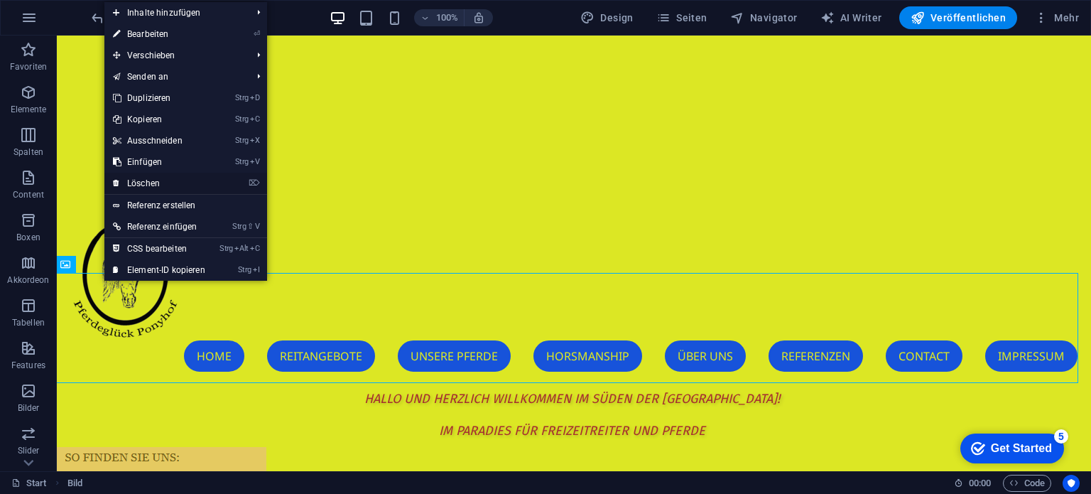
click at [151, 184] on link "⌦ Löschen" at bounding box center [158, 183] width 109 height 21
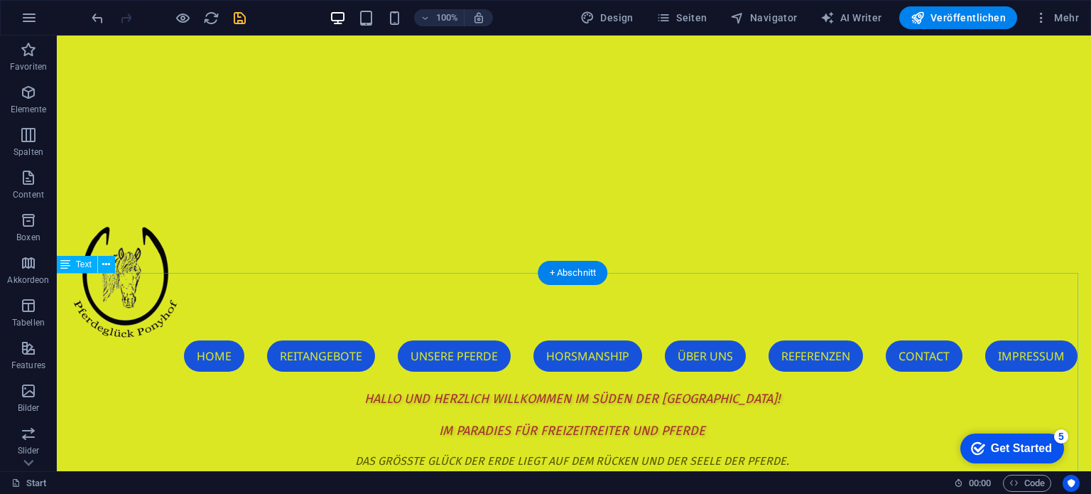
click at [101, 266] on button at bounding box center [106, 264] width 17 height 17
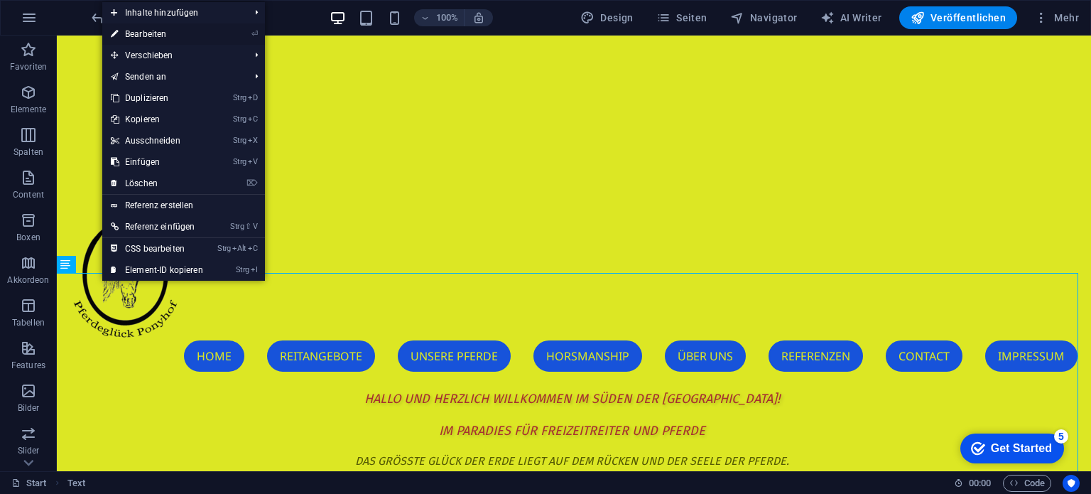
click at [164, 28] on link "⏎ Bearbeiten" at bounding box center [156, 33] width 109 height 21
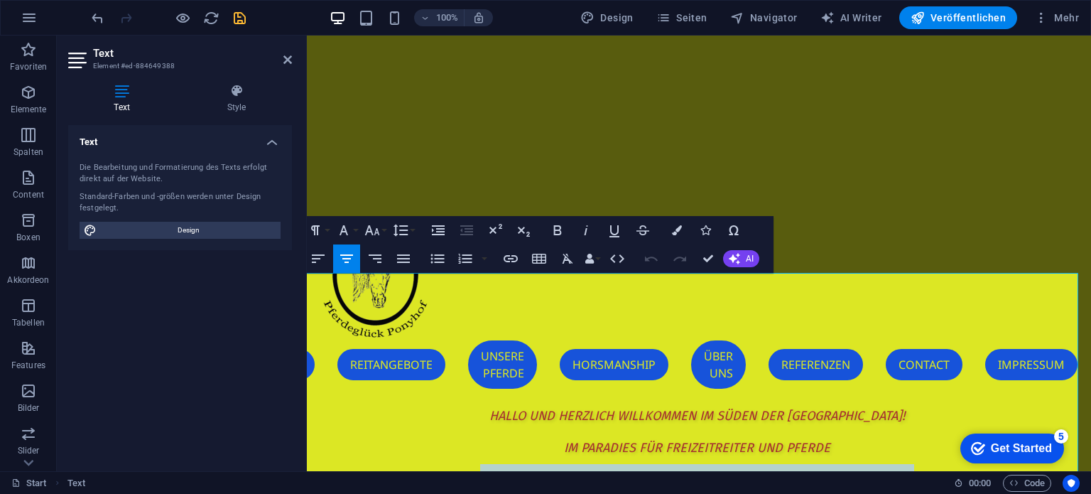
drag, startPoint x: 912, startPoint y: 283, endPoint x: 472, endPoint y: 285, distance: 439.6
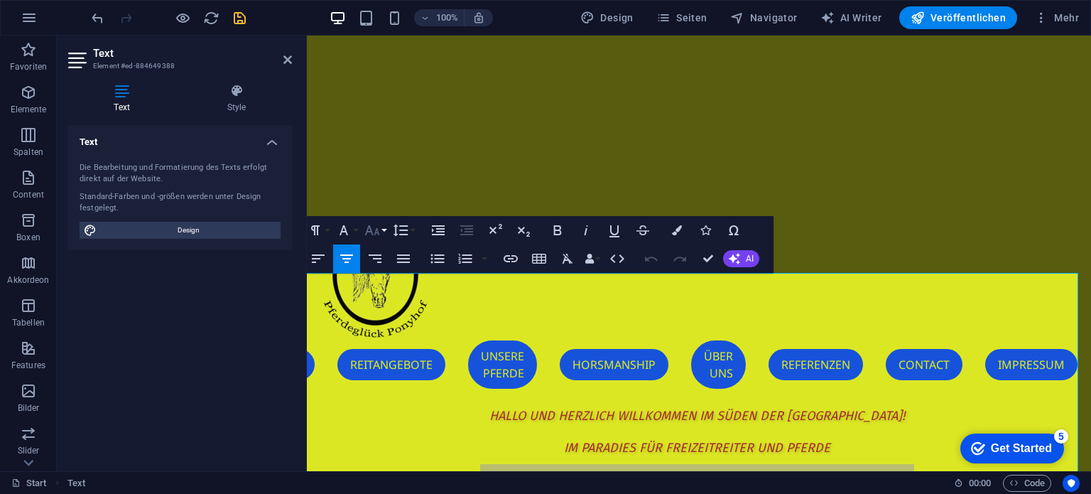
click at [380, 230] on icon "button" at bounding box center [372, 230] width 17 height 17
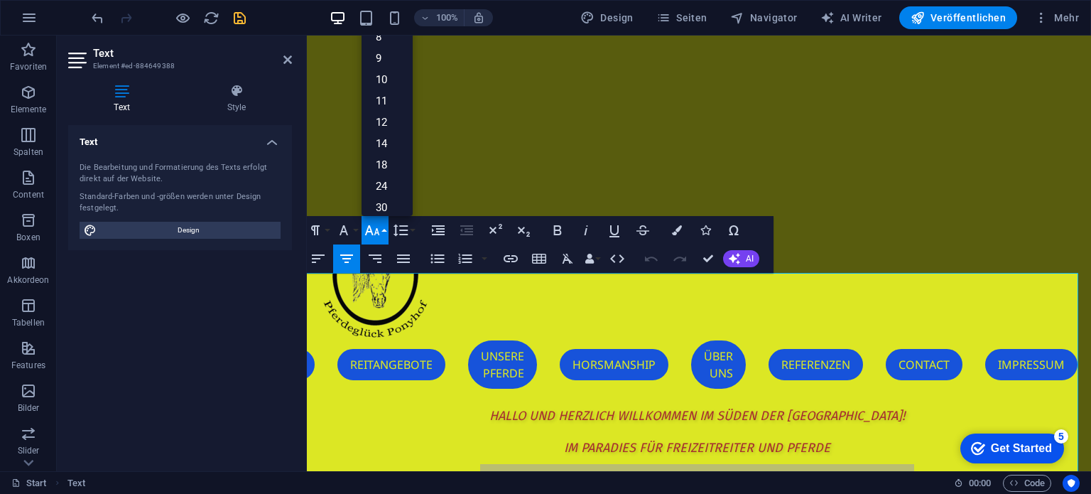
click at [380, 229] on icon "button" at bounding box center [372, 230] width 17 height 17
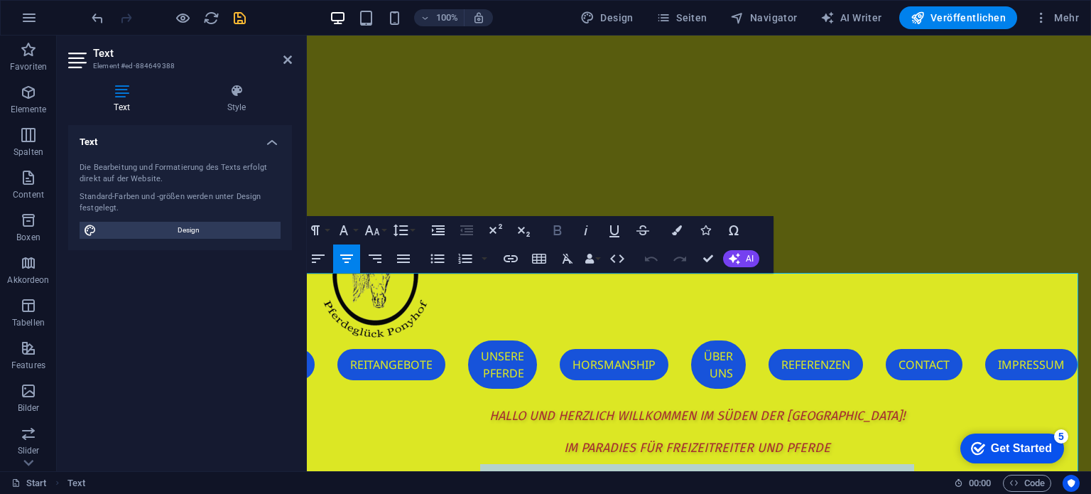
click at [560, 232] on icon "button" at bounding box center [557, 230] width 8 height 10
click at [580, 227] on icon "button" at bounding box center [585, 230] width 17 height 17
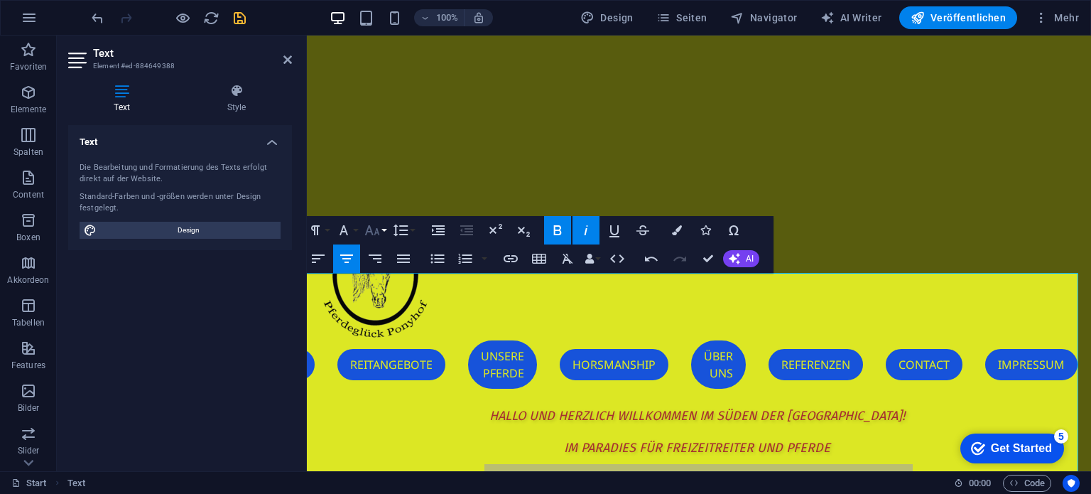
click at [373, 230] on icon "button" at bounding box center [372, 230] width 17 height 17
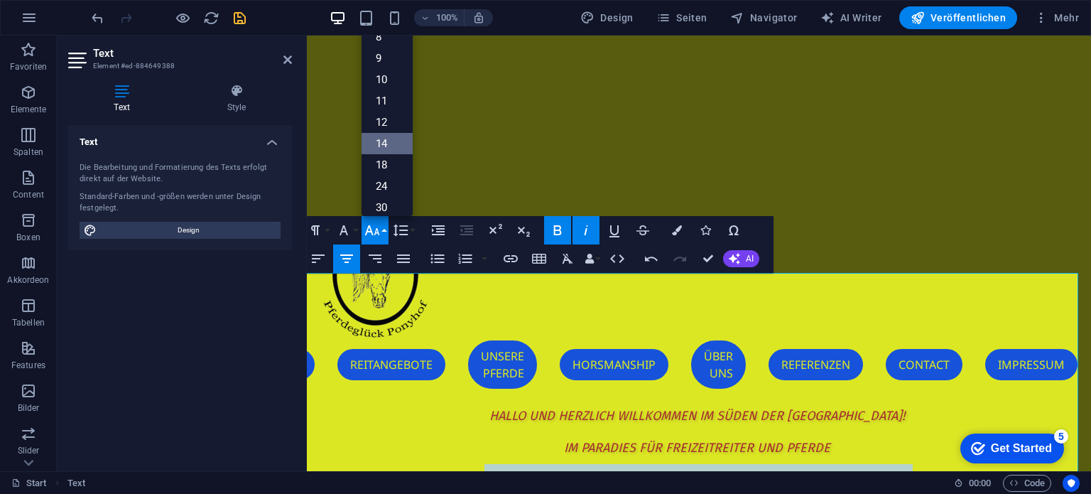
click at [388, 139] on link "14" at bounding box center [386, 143] width 51 height 21
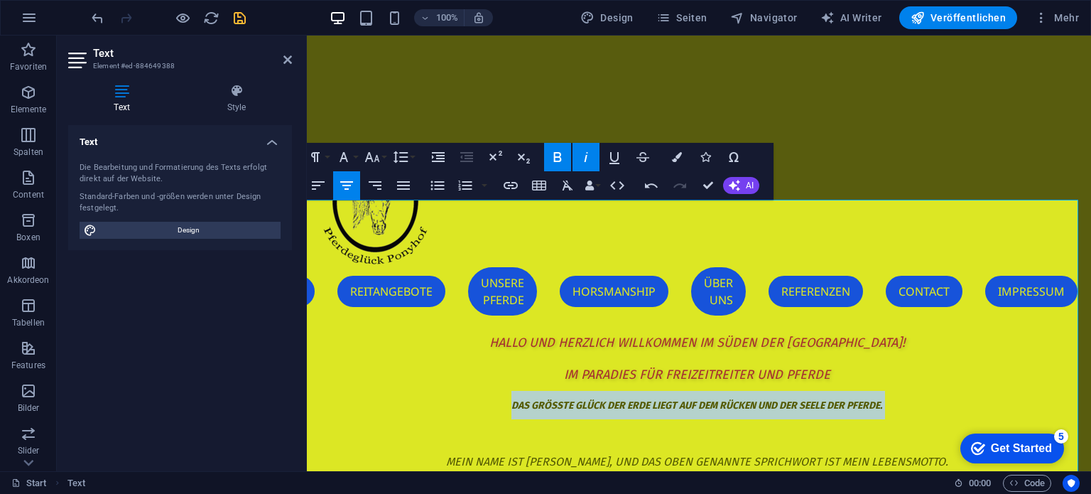
scroll to position [71, 2]
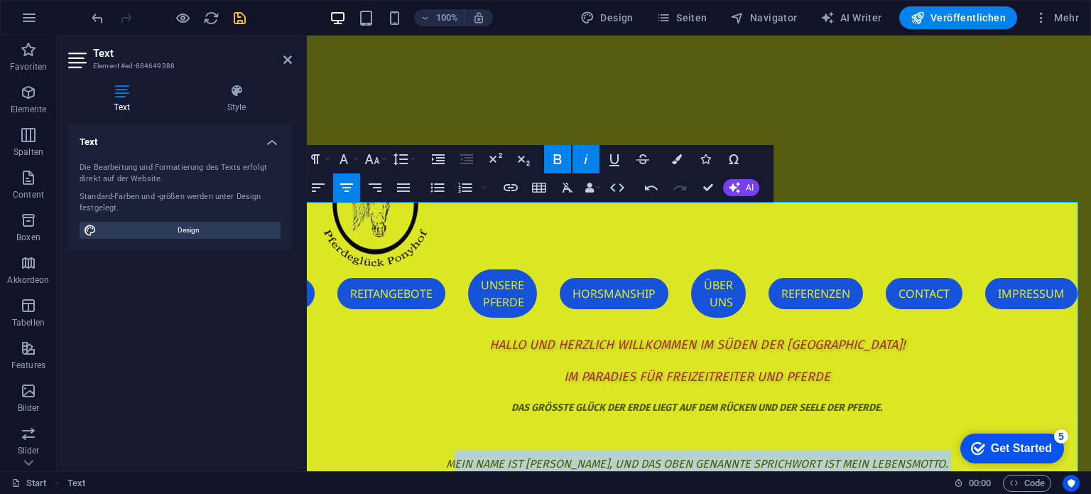
drag, startPoint x: 449, startPoint y: 265, endPoint x: 566, endPoint y: 303, distance: 123.3
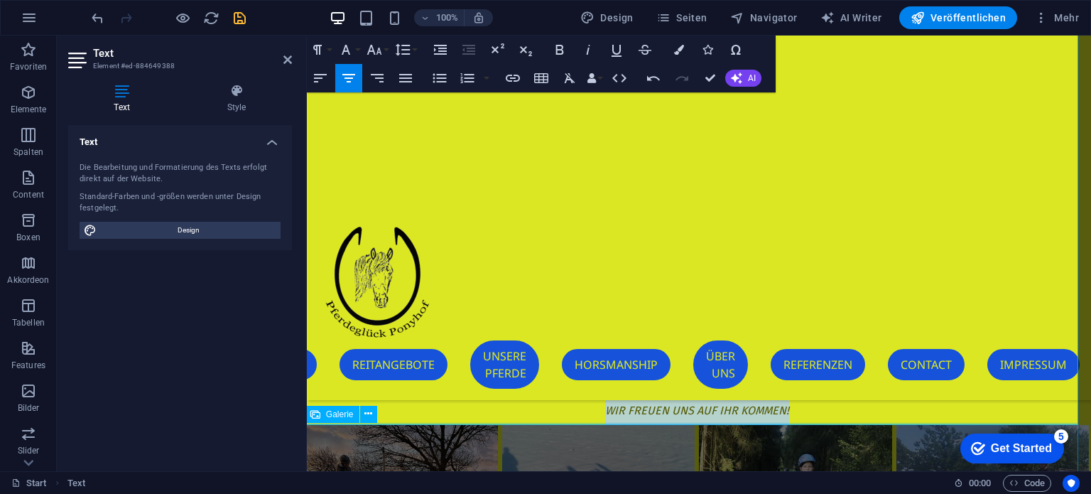
scroll to position [304, 2]
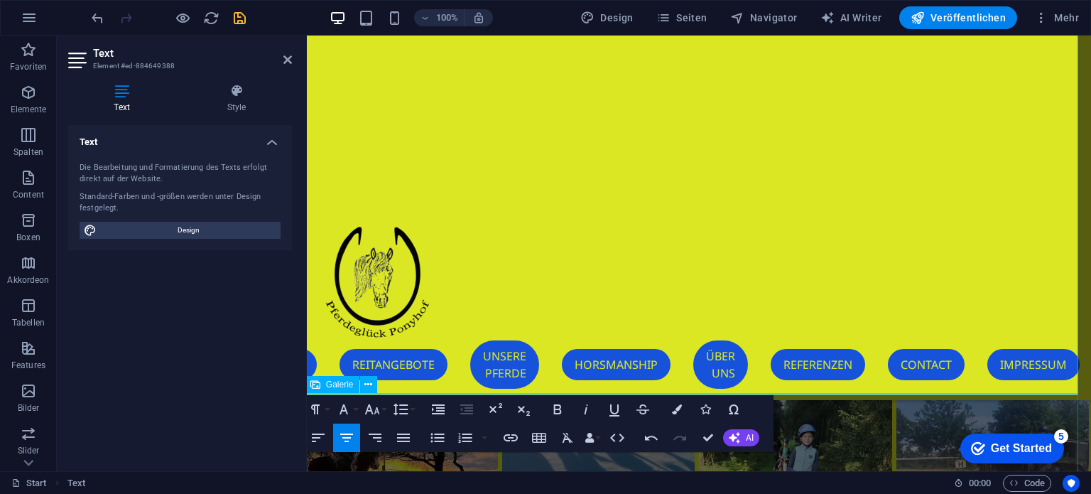
drag, startPoint x: 432, startPoint y: 275, endPoint x: 844, endPoint y: 378, distance: 424.6
click at [381, 410] on button "Font Size" at bounding box center [374, 409] width 27 height 28
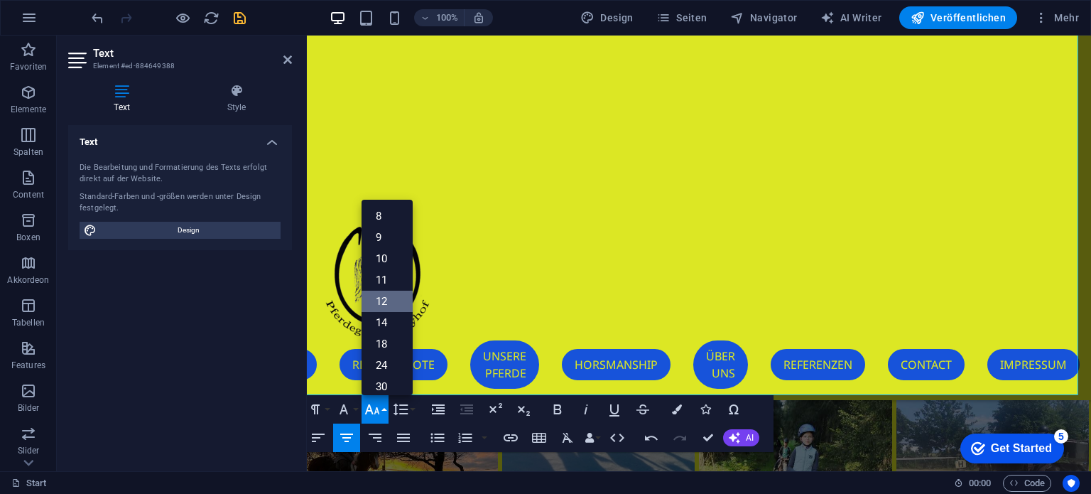
click at [384, 300] on link "12" at bounding box center [386, 300] width 51 height 21
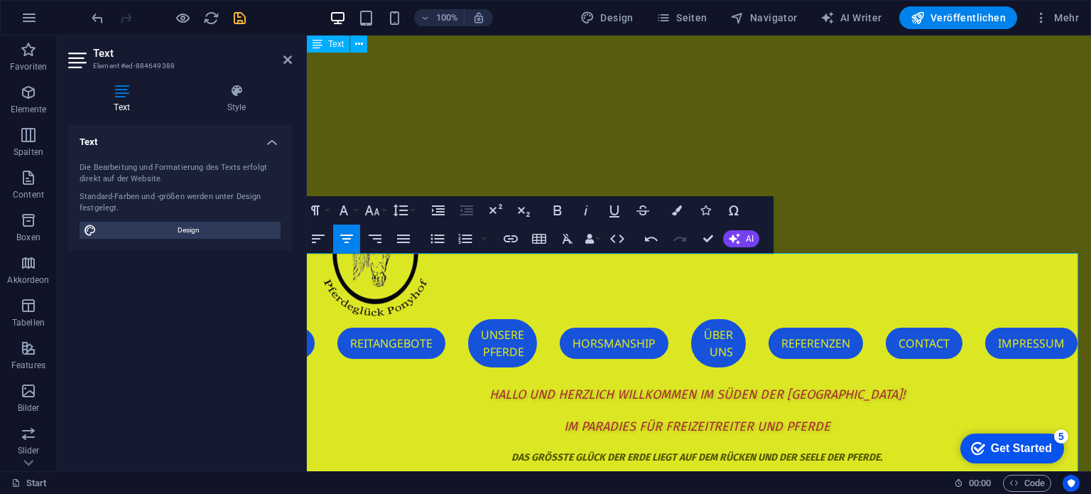
scroll to position [20, 2]
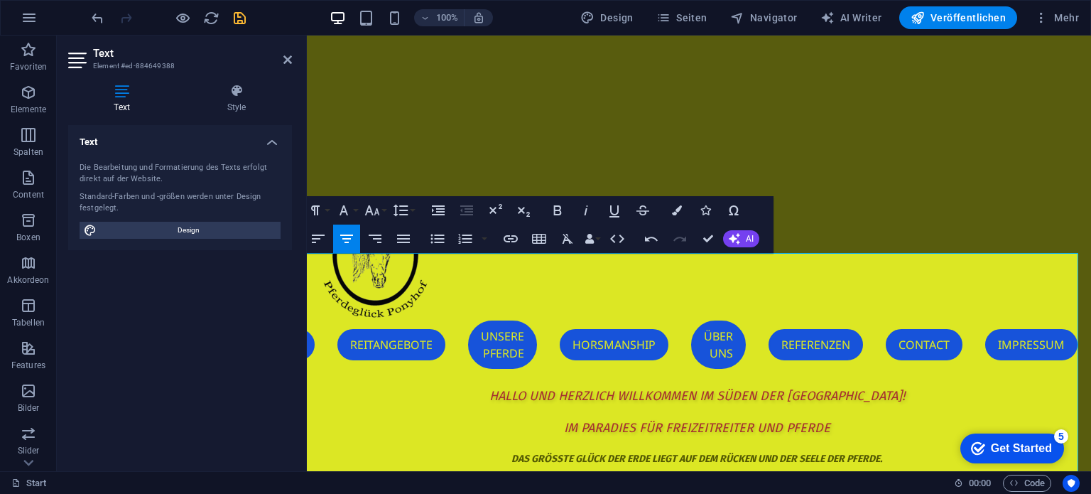
click at [266, 362] on div "Text Die Bearbeitung und Formatierung des Texts erfolgt direkt auf der Website.…" at bounding box center [180, 292] width 224 height 335
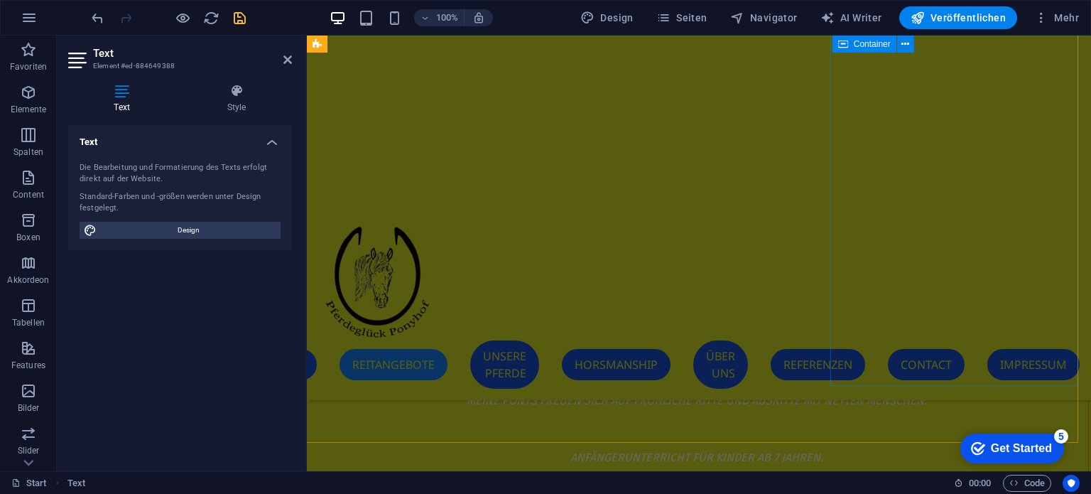
scroll to position [4920, 2]
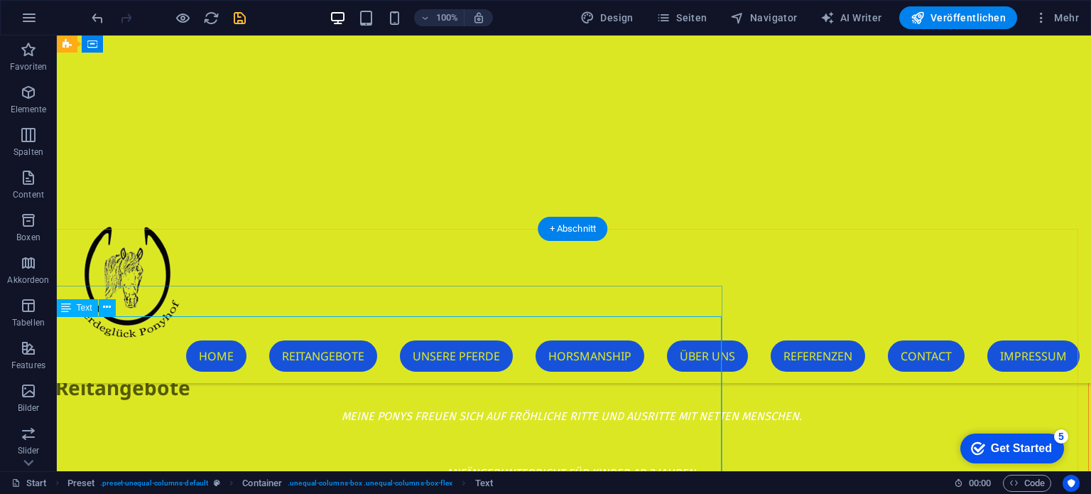
scroll to position [6343, 2]
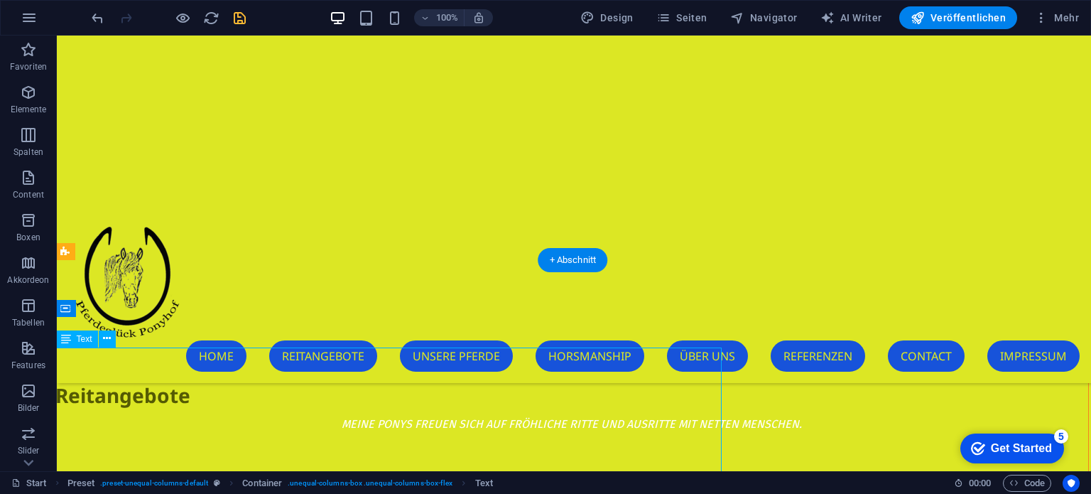
drag, startPoint x: 151, startPoint y: 358, endPoint x: 293, endPoint y: 371, distance: 142.6
click at [105, 341] on icon at bounding box center [107, 338] width 8 height 15
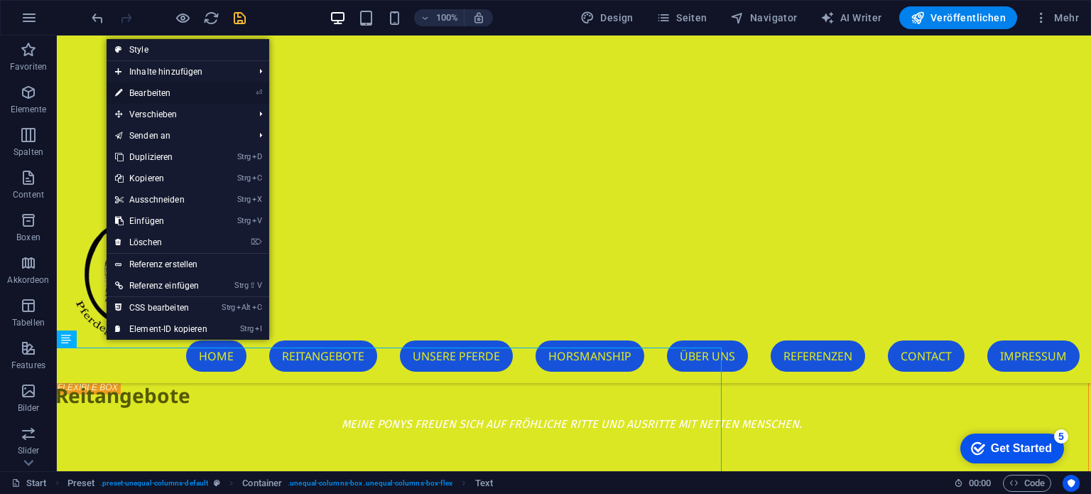
click at [166, 94] on link "⏎ Bearbeiten" at bounding box center [161, 92] width 109 height 21
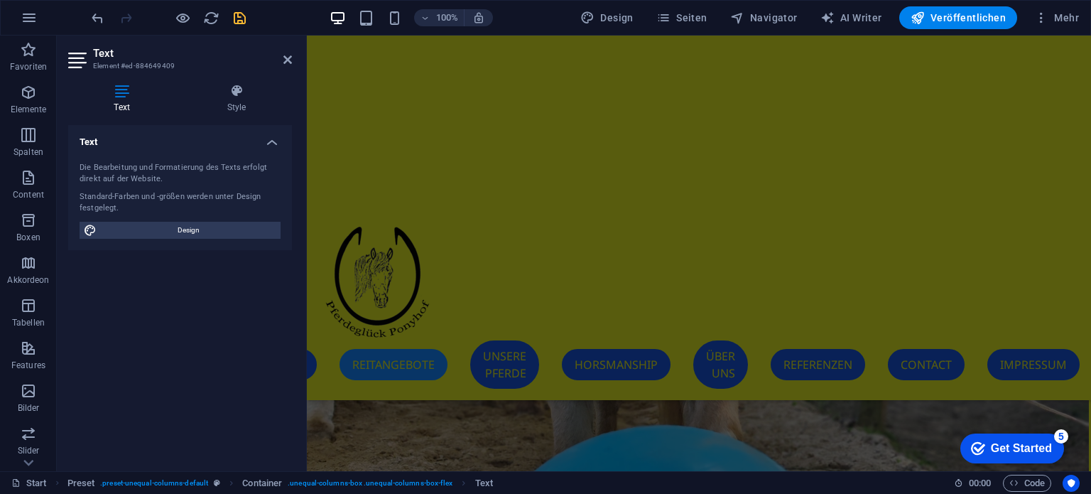
scroll to position [6027, 2]
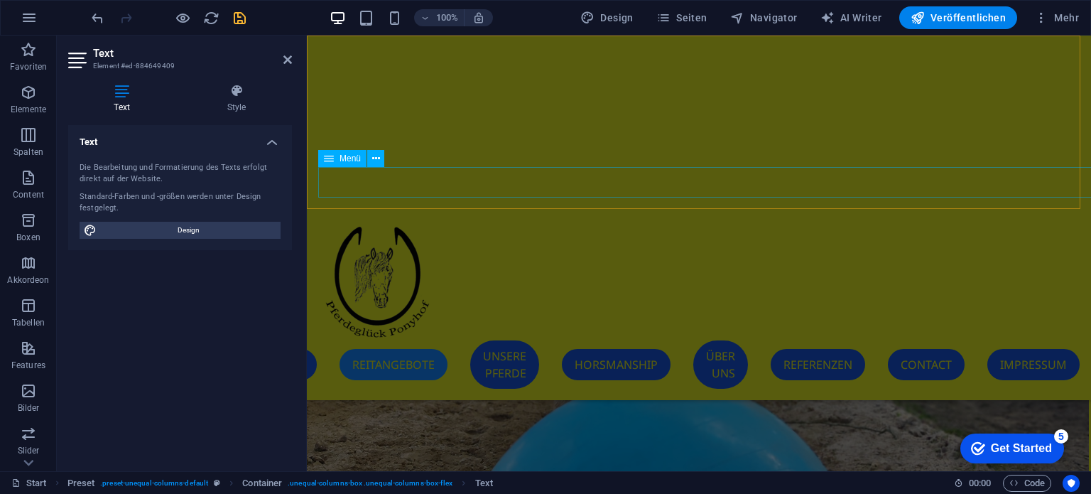
drag, startPoint x: 320, startPoint y: 299, endPoint x: 734, endPoint y: 176, distance: 431.9
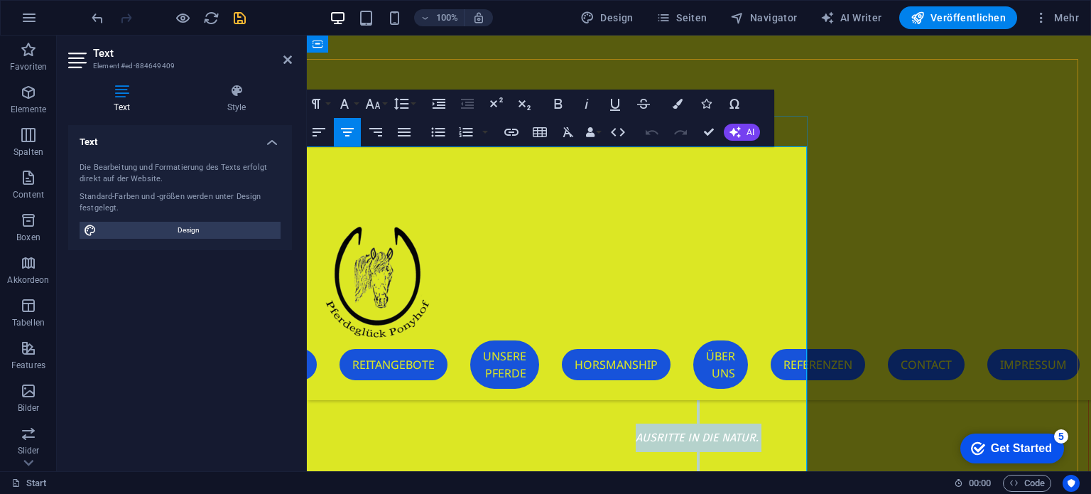
scroll to position [5033, 2]
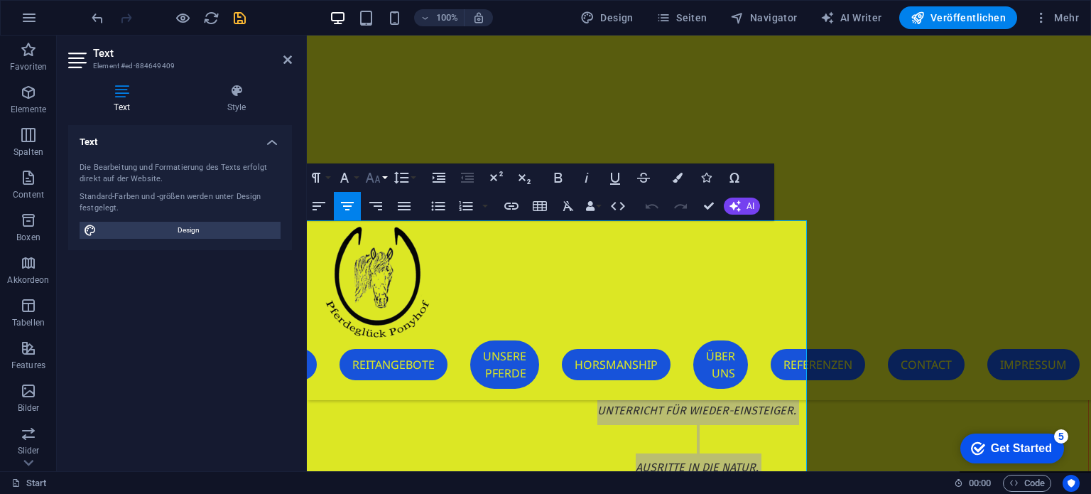
click at [369, 175] on icon "button" at bounding box center [372, 178] width 15 height 10
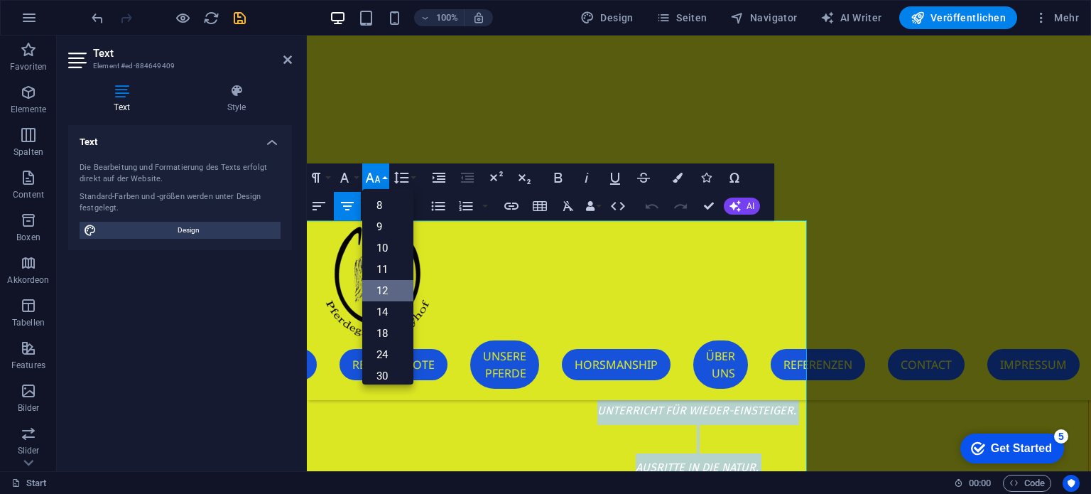
click at [382, 283] on link "12" at bounding box center [387, 290] width 51 height 21
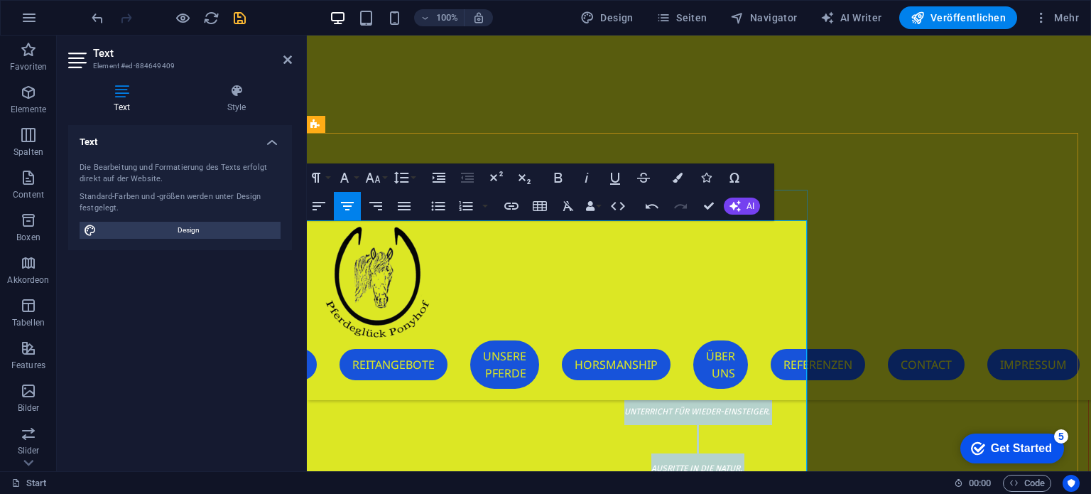
click at [452, 357] on p "MEINE PONYS FREUEN SICH AUF FRÖHLICHE RITTE UND AUSRITTE MIT NETTEN MENSCHEN. A…" at bounding box center [696, 467] width 783 height 369
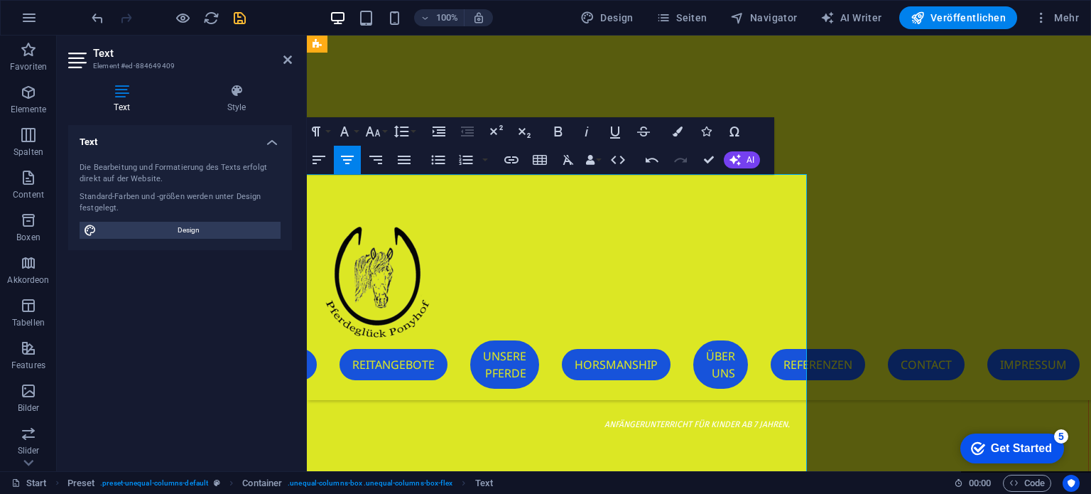
scroll to position [4961, 2]
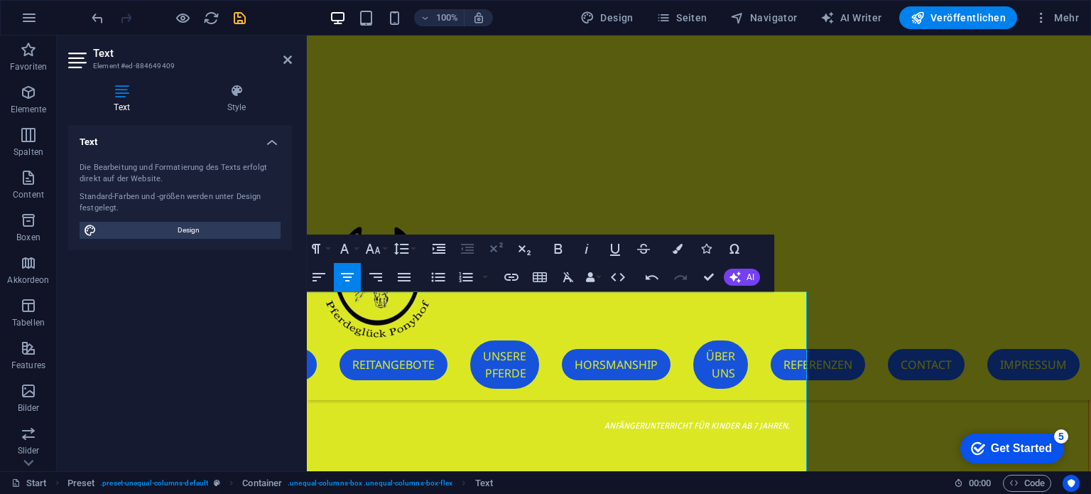
click at [498, 250] on icon "button" at bounding box center [495, 248] width 17 height 17
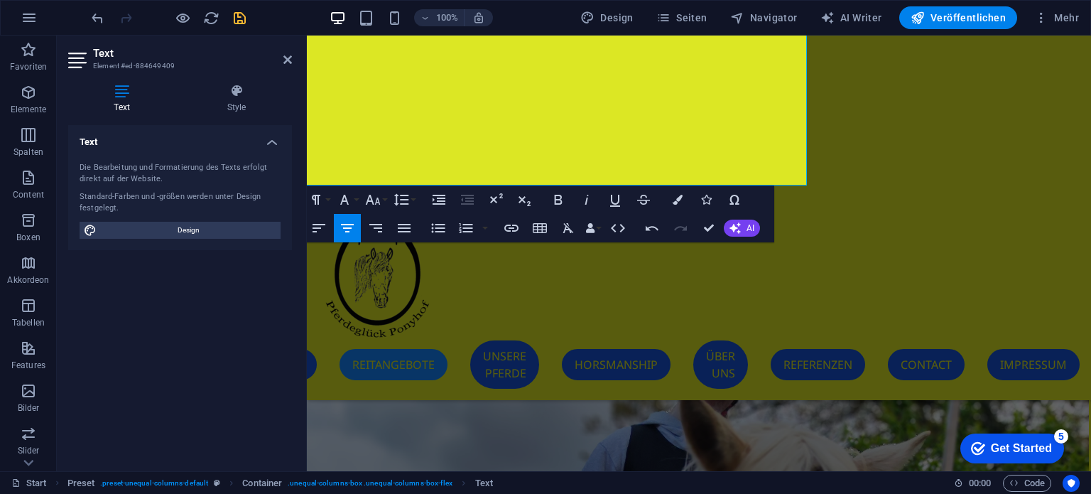
scroll to position [5475, 2]
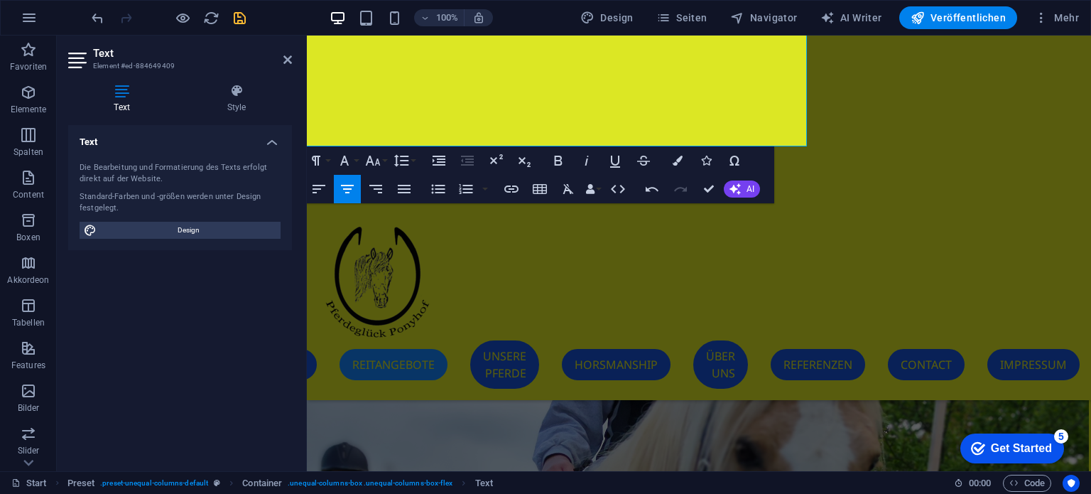
drag, startPoint x: 377, startPoint y: 307, endPoint x: 675, endPoint y: 165, distance: 330.4
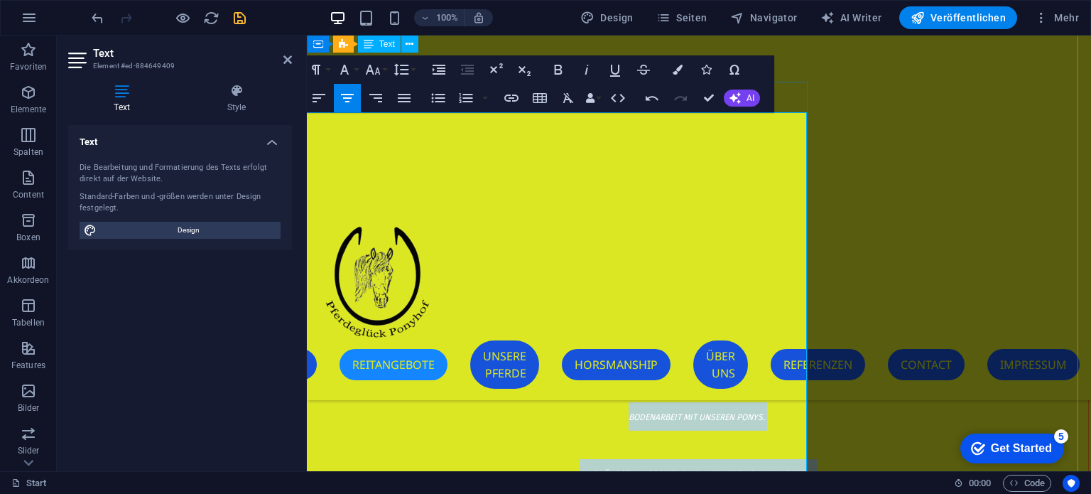
scroll to position [5120, 2]
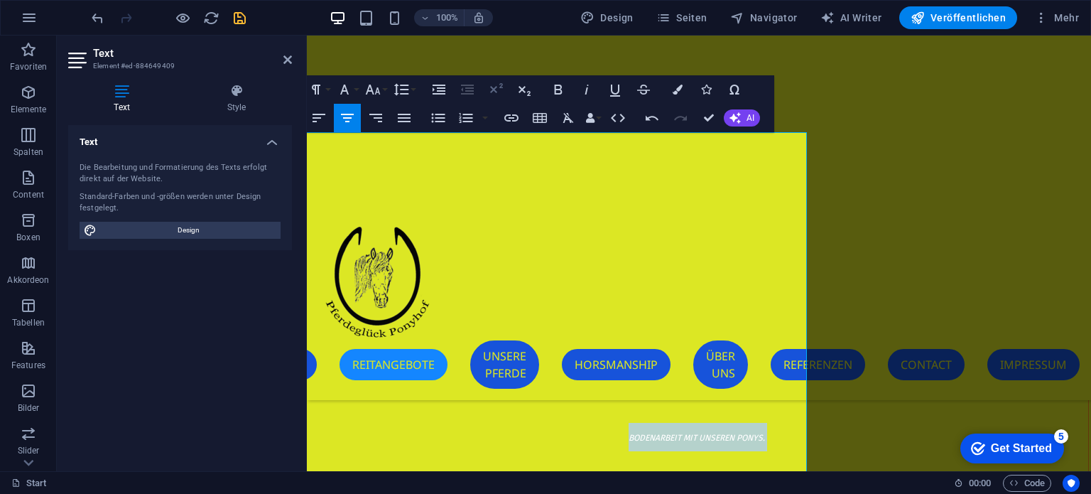
click at [494, 92] on icon "button" at bounding box center [495, 89] width 17 height 17
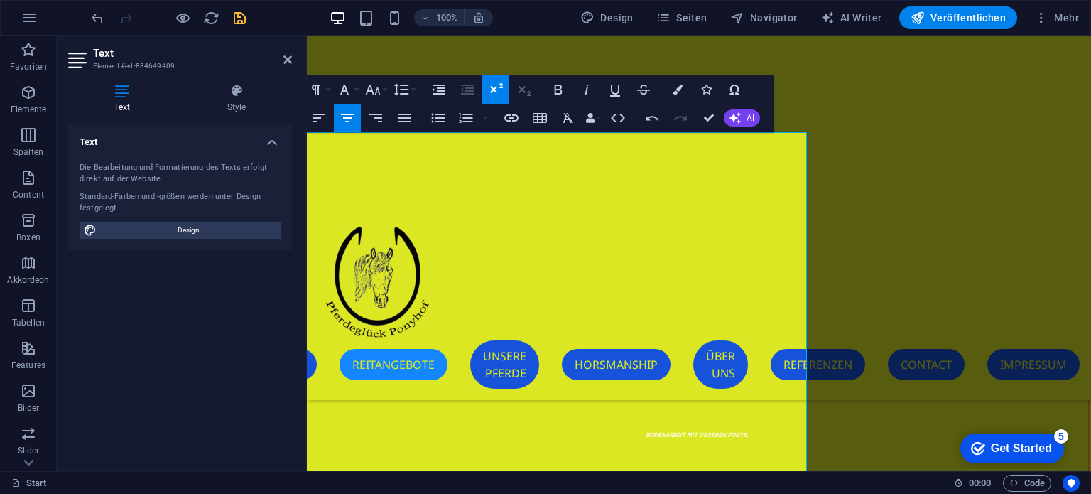
click at [523, 85] on icon "button" at bounding box center [524, 89] width 17 height 17
click at [497, 90] on icon "button" at bounding box center [495, 89] width 17 height 17
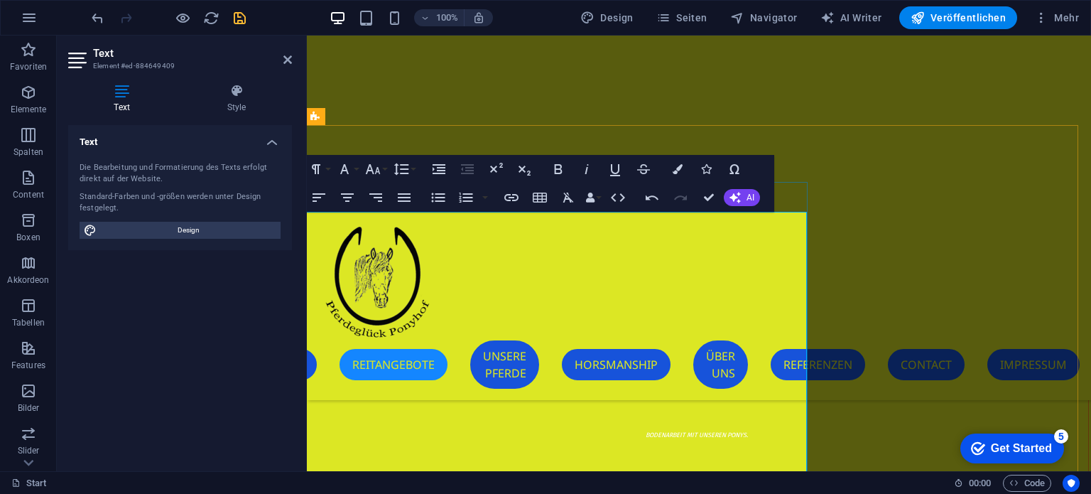
scroll to position [4978, 2]
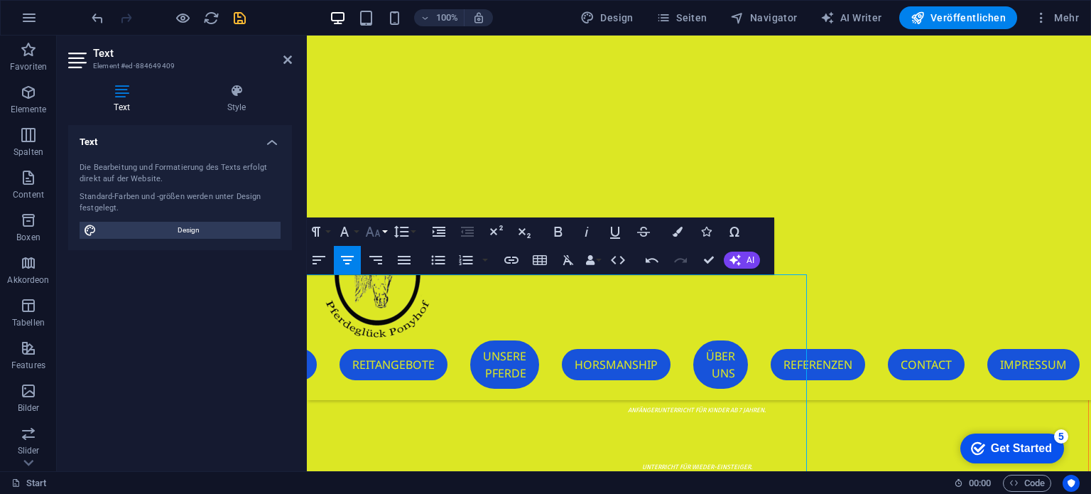
click at [381, 234] on button "Font Size" at bounding box center [375, 231] width 27 height 28
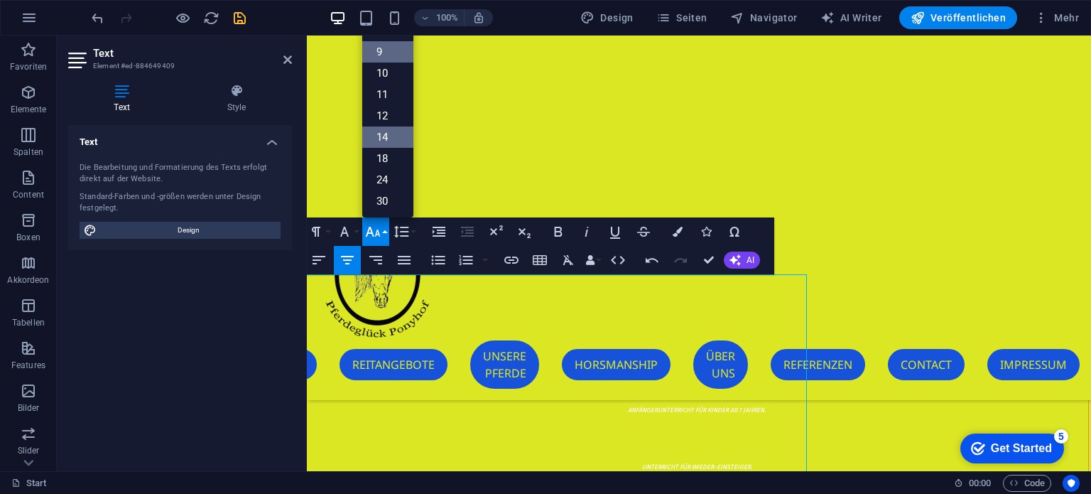
scroll to position [0, 0]
click at [392, 127] on link "12" at bounding box center [387, 123] width 51 height 21
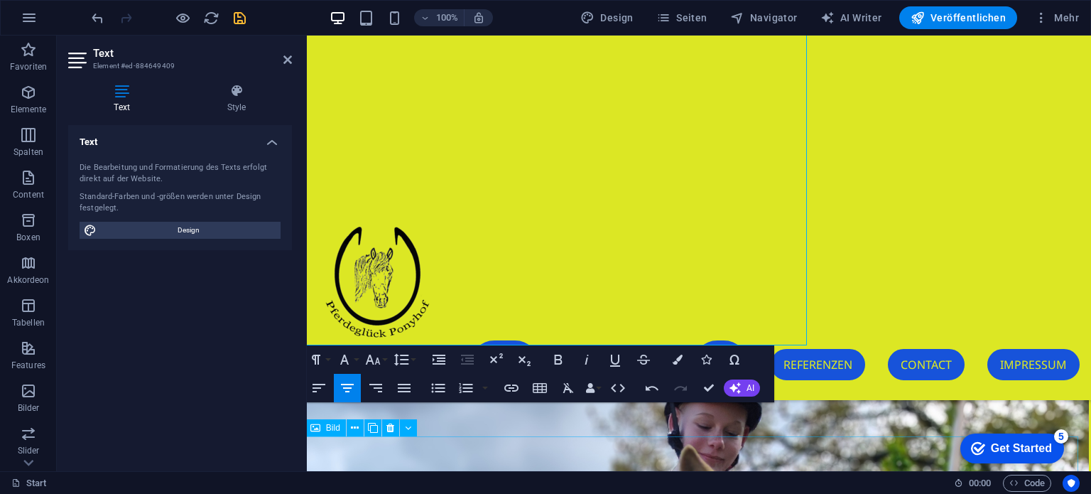
scroll to position [5303, 2]
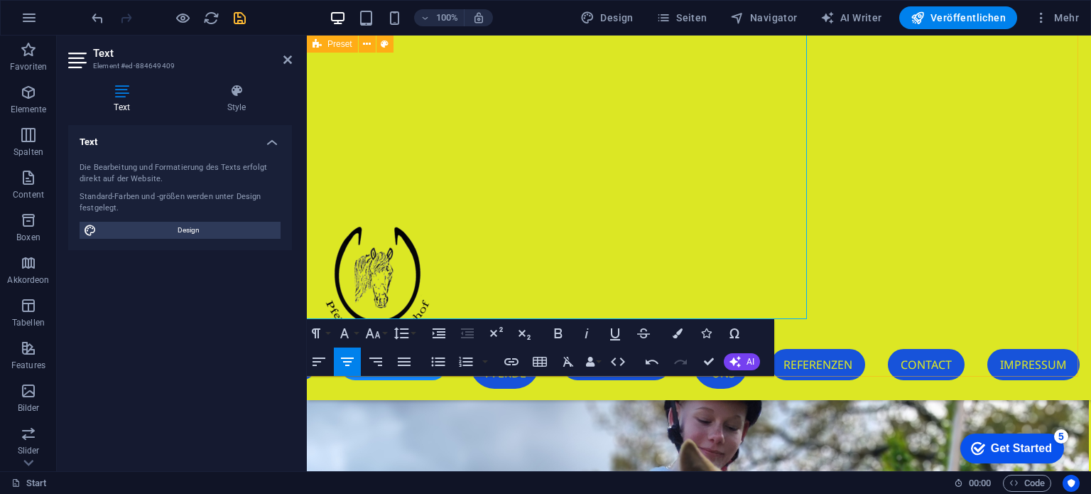
drag, startPoint x: 413, startPoint y: 222, endPoint x: 722, endPoint y: 332, distance: 327.1
click at [376, 335] on icon "button" at bounding box center [372, 333] width 15 height 10
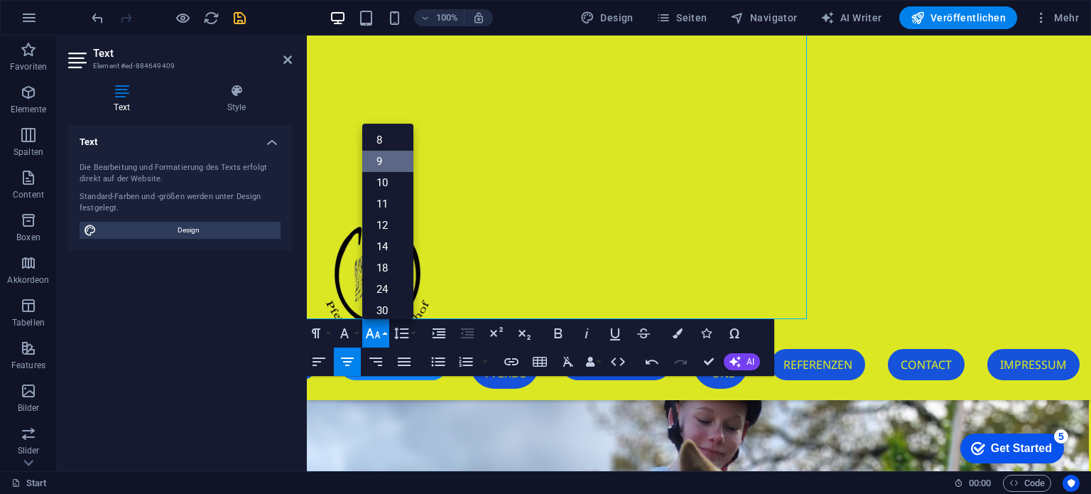
scroll to position [37, 0]
click at [386, 195] on link "12" at bounding box center [387, 188] width 51 height 21
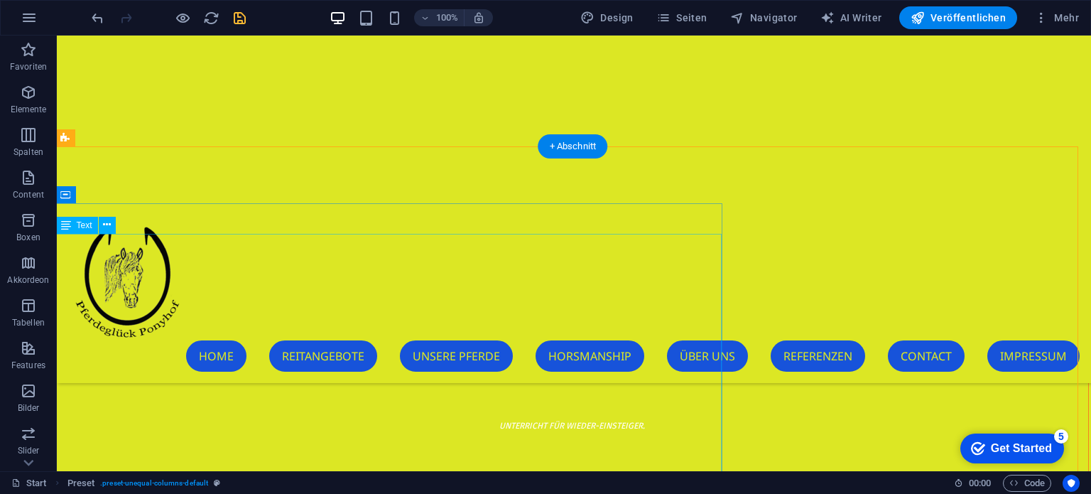
scroll to position [6456, 2]
drag, startPoint x: 199, startPoint y: 242, endPoint x: 304, endPoint y: 252, distance: 105.6
click at [337, 296] on div "MEINE PONYS FREUEN SICH AUF FRÖHLICHE RITTE UND AUSRITTE MIT NETTEN MENSCHEN. A…" at bounding box center [571, 480] width 1033 height 369
click at [214, 296] on div "MEINE PONYS FREUEN SICH AUF FRÖHLICHE RITTE UND AUSRITTE MIT NETTEN MENSCHEN. A…" at bounding box center [571, 480] width 1033 height 369
drag, startPoint x: 213, startPoint y: 245, endPoint x: 144, endPoint y: 236, distance: 69.5
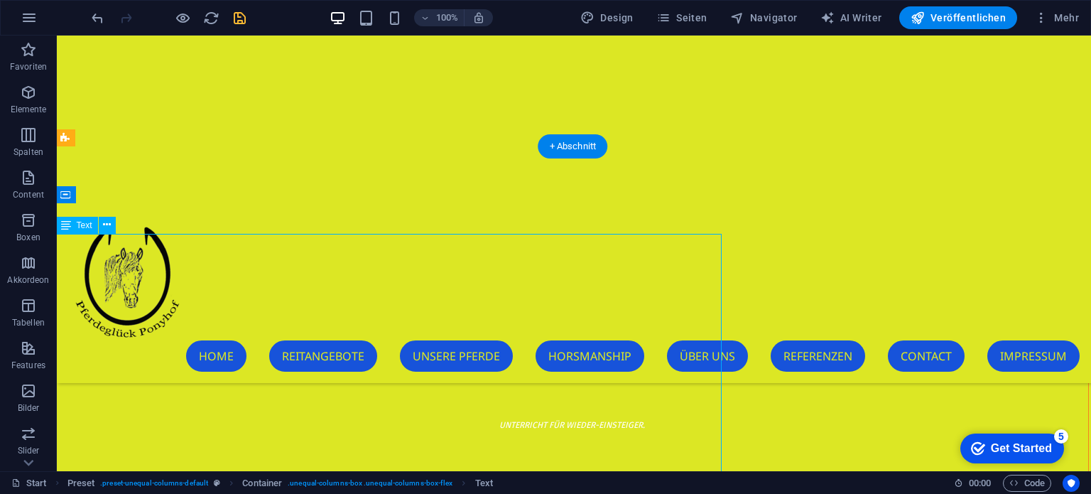
click at [287, 296] on div "MEINE PONYS FREUEN SICH AUF FRÖHLICHE RITTE UND AUSRITTE MIT NETTEN MENSCHEN. A…" at bounding box center [571, 480] width 1033 height 369
click at [107, 229] on icon at bounding box center [107, 224] width 8 height 15
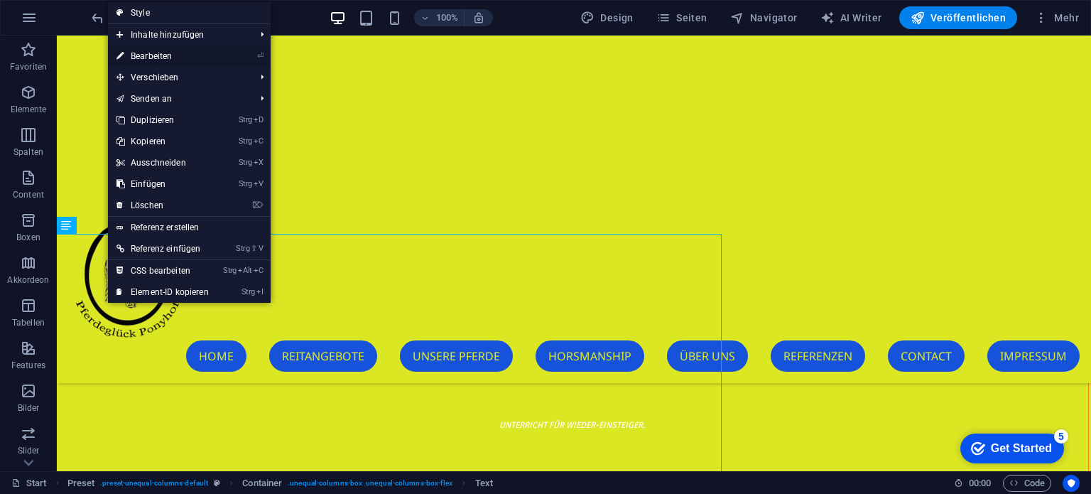
click at [175, 62] on link "⏎ Bearbeiten" at bounding box center [162, 55] width 109 height 21
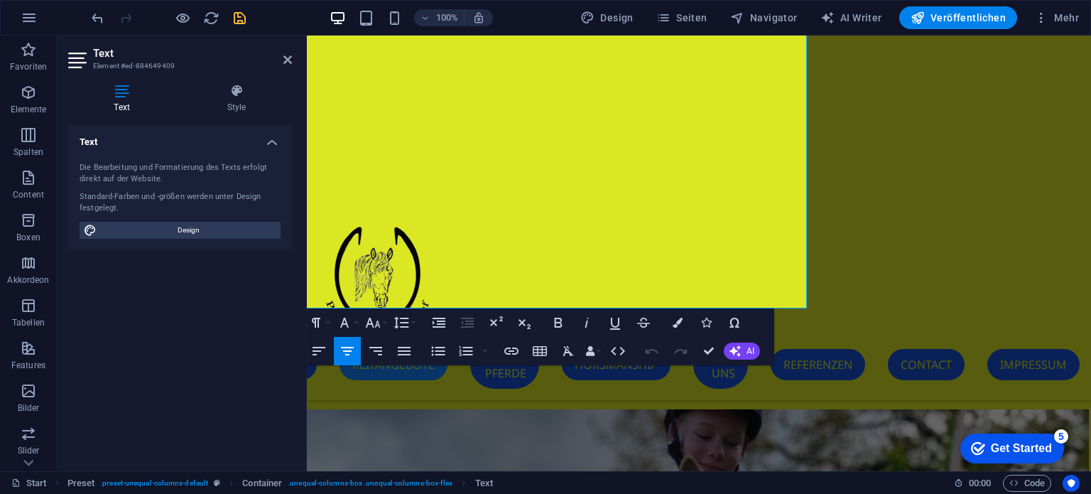
scroll to position [5386, 2]
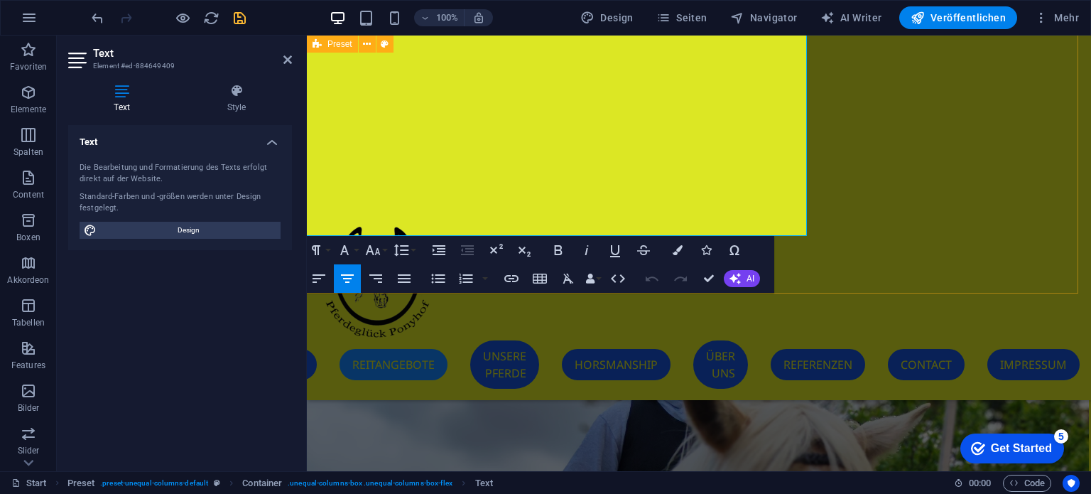
drag, startPoint x: 436, startPoint y: 246, endPoint x: 763, endPoint y: 248, distance: 326.7
click at [679, 249] on icon "button" at bounding box center [678, 250] width 10 height 10
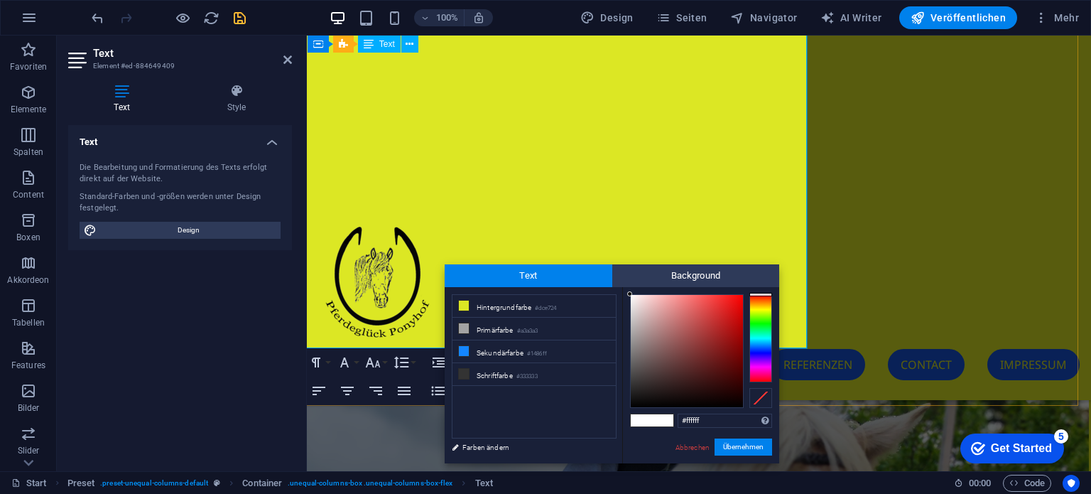
scroll to position [5273, 2]
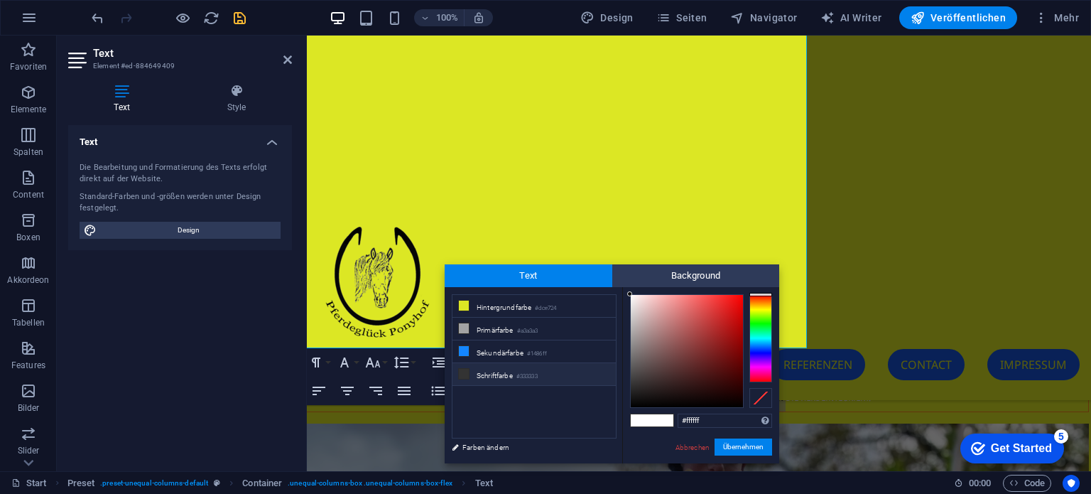
click at [497, 371] on li "Schriftfarbe #333333" at bounding box center [533, 374] width 163 height 23
click at [734, 395] on div at bounding box center [687, 351] width 112 height 112
click at [763, 443] on button "Übernehmen" at bounding box center [743, 446] width 58 height 17
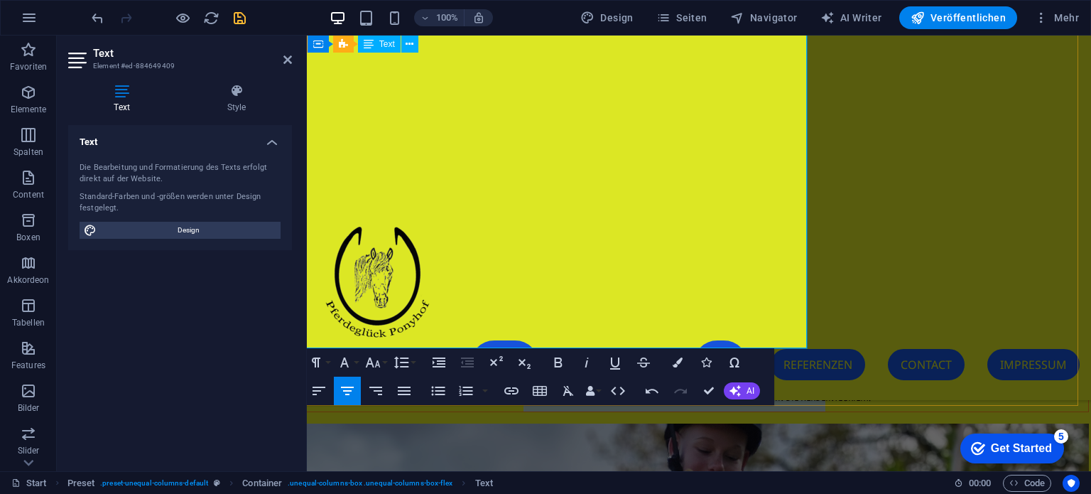
click at [771, 317] on p "MEINE PONYS FREUEN SICH AUF FRÖHLICHE RITTE UND AUSRITTE MIT NETTEN MENSCHEN. A…" at bounding box center [696, 226] width 783 height 369
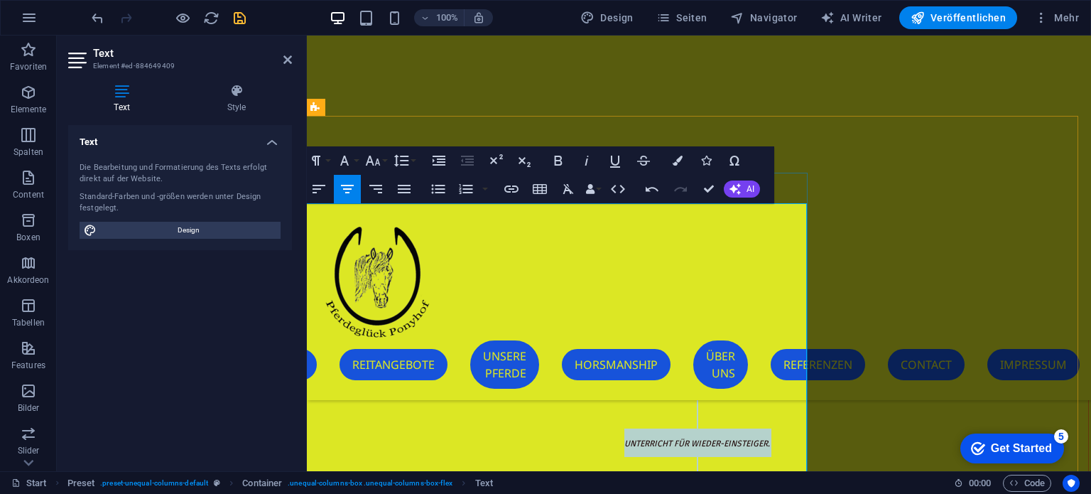
scroll to position [4989, 2]
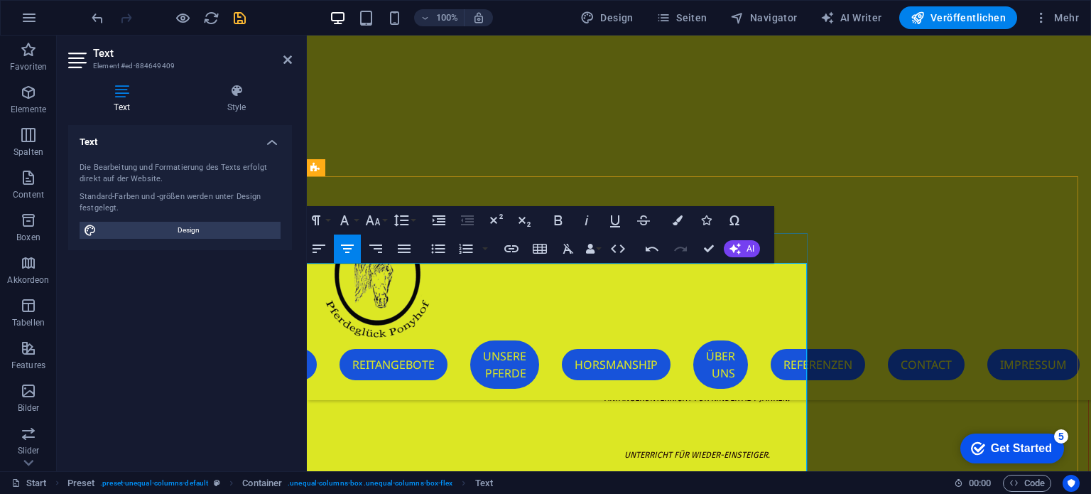
drag, startPoint x: 741, startPoint y: 274, endPoint x: 384, endPoint y: 285, distance: 358.1
click at [678, 218] on icon "button" at bounding box center [678, 220] width 10 height 10
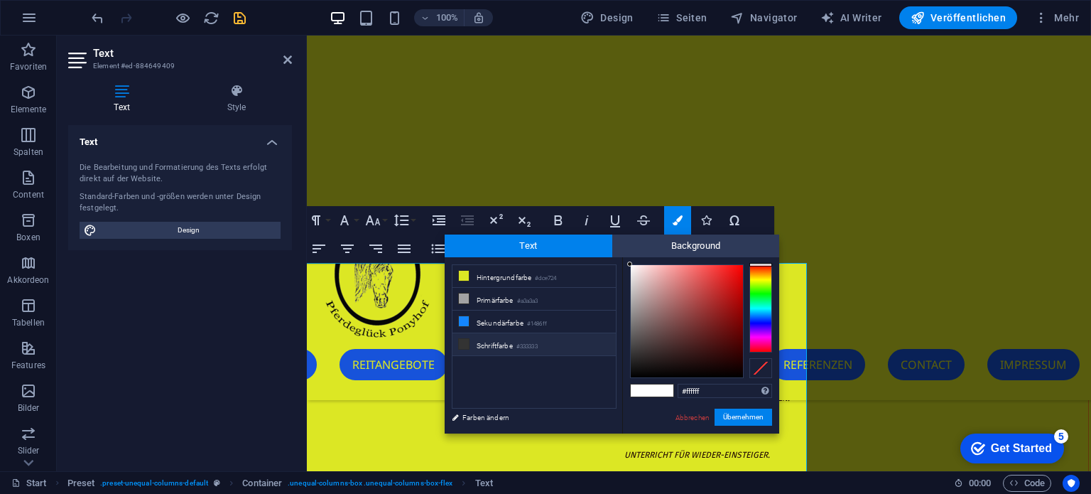
click at [516, 340] on li "Schriftfarbe #333333" at bounding box center [533, 344] width 163 height 23
type input "#333333"
click at [740, 418] on button "Übernehmen" at bounding box center [743, 416] width 58 height 17
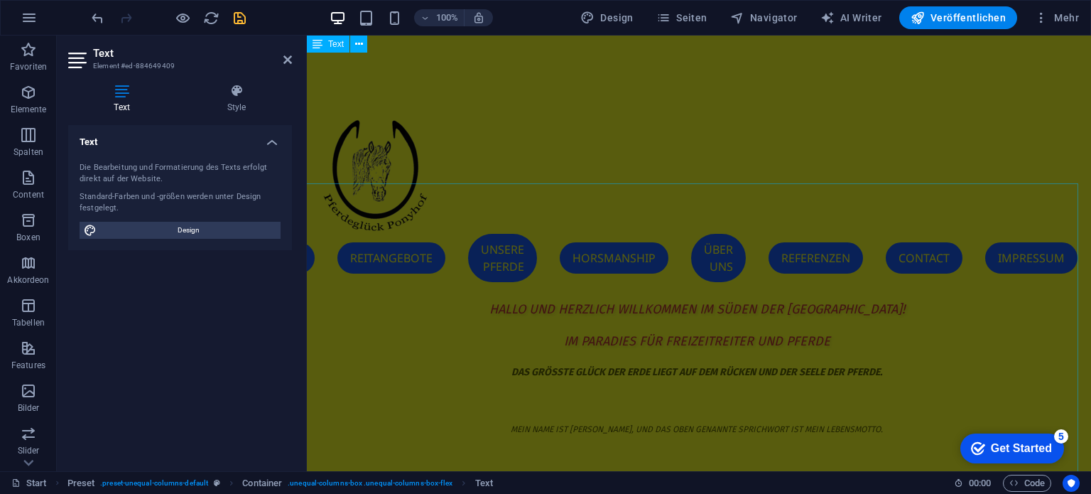
scroll to position [89, 2]
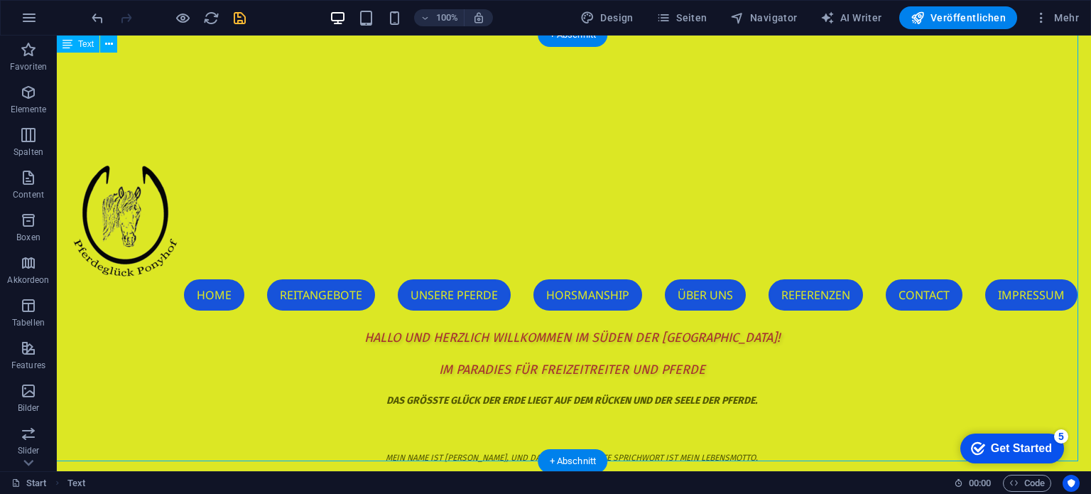
scroll to position [0, 2]
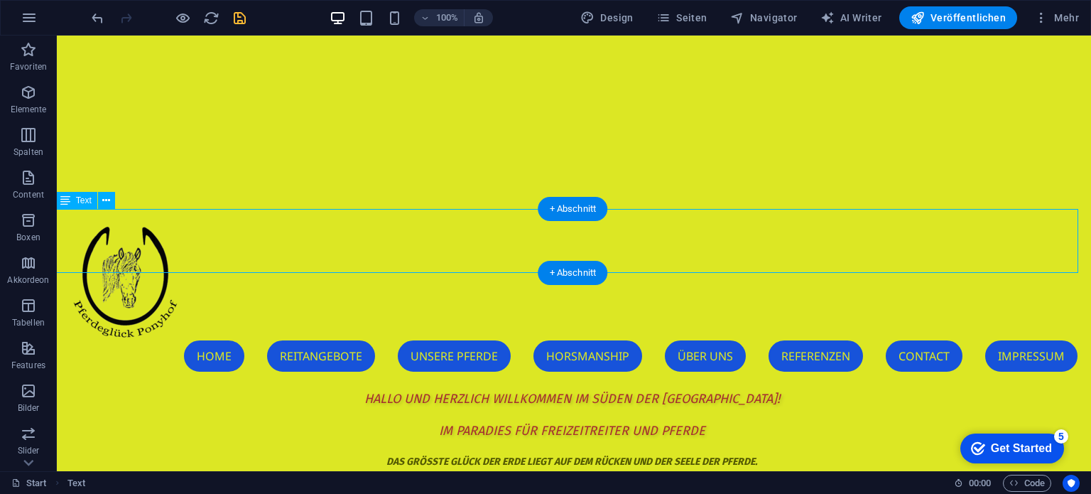
drag, startPoint x: 736, startPoint y: 255, endPoint x: 488, endPoint y: 254, distance: 247.9
click at [501, 415] on p "Im Paradies für Freizeitreiter und Pferde" at bounding box center [572, 431] width 1034 height 32
click at [105, 203] on icon at bounding box center [106, 200] width 8 height 15
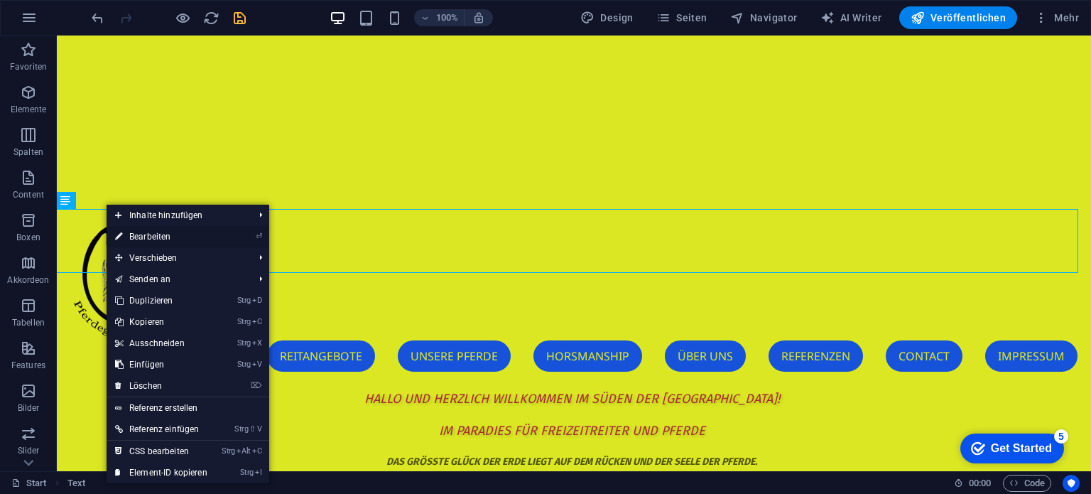
click at [134, 236] on link "⏎ Bearbeiten" at bounding box center [161, 236] width 109 height 21
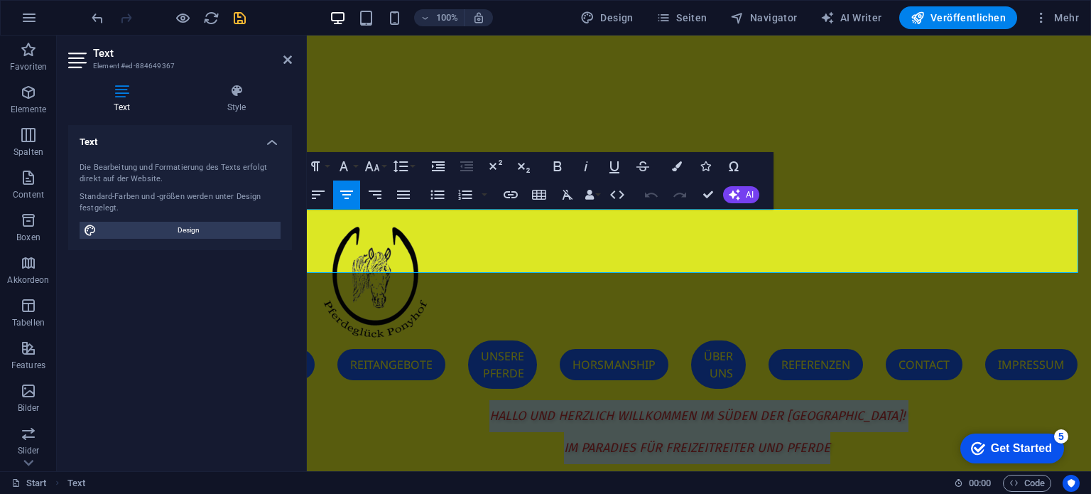
drag, startPoint x: 465, startPoint y: 222, endPoint x: 906, endPoint y: 254, distance: 442.2
click at [906, 400] on div "Hallo und Herzlich Willkommen im Süden der Lüneburger Heide! Im Paradies für Fr…" at bounding box center [697, 432] width 784 height 64
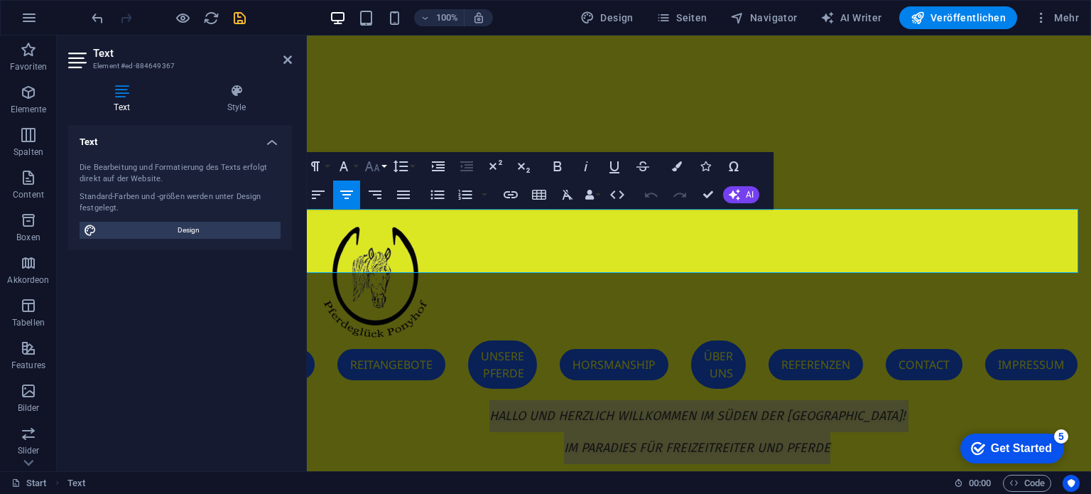
click at [369, 168] on icon "button" at bounding box center [372, 166] width 17 height 17
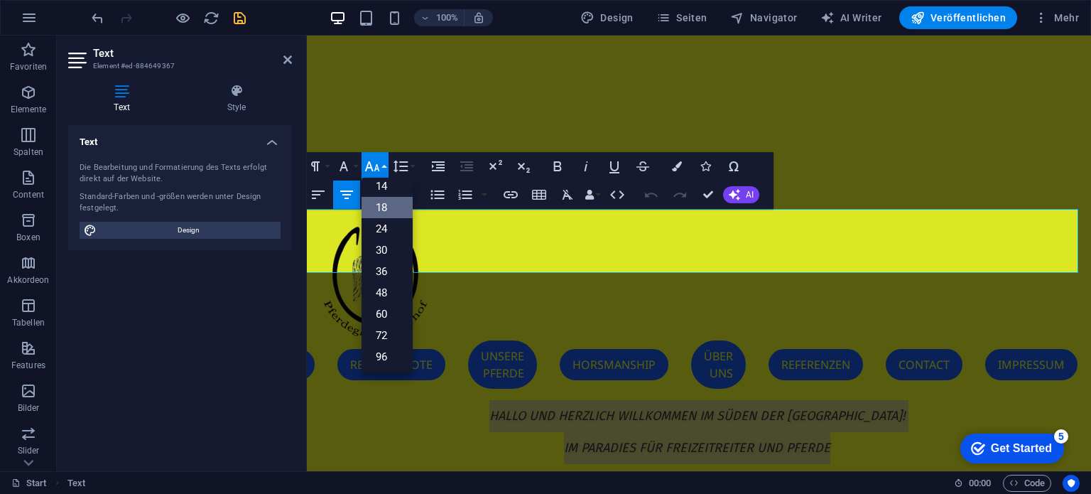
scroll to position [114, 0]
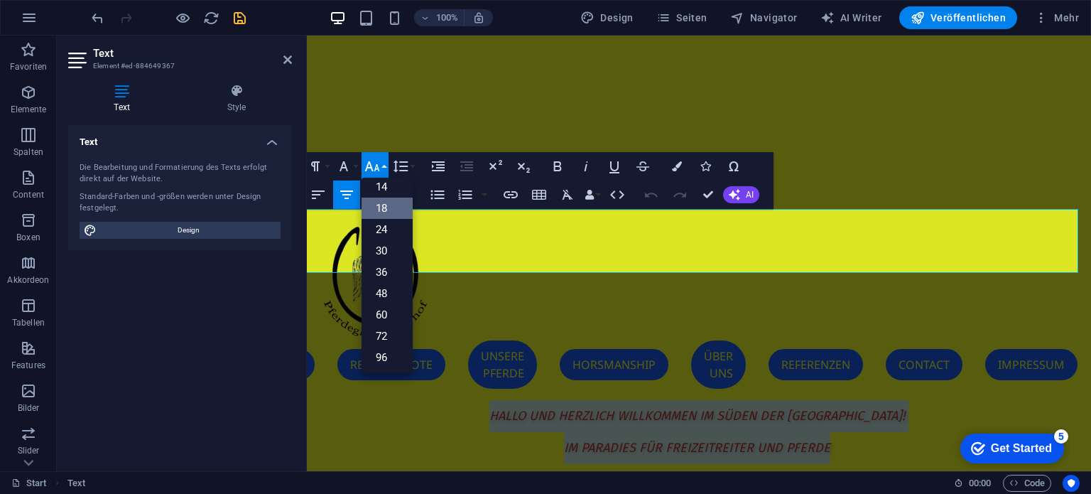
click at [380, 210] on link "18" at bounding box center [386, 207] width 51 height 21
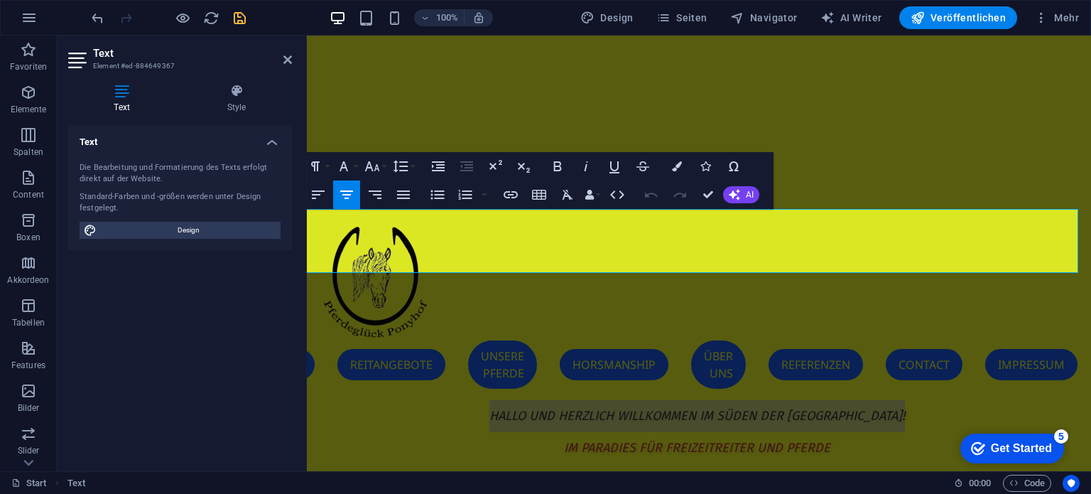
click at [279, 303] on div "Text Die Bearbeitung und Formatierung des Texts erfolgt direkt auf der Website.…" at bounding box center [180, 292] width 224 height 335
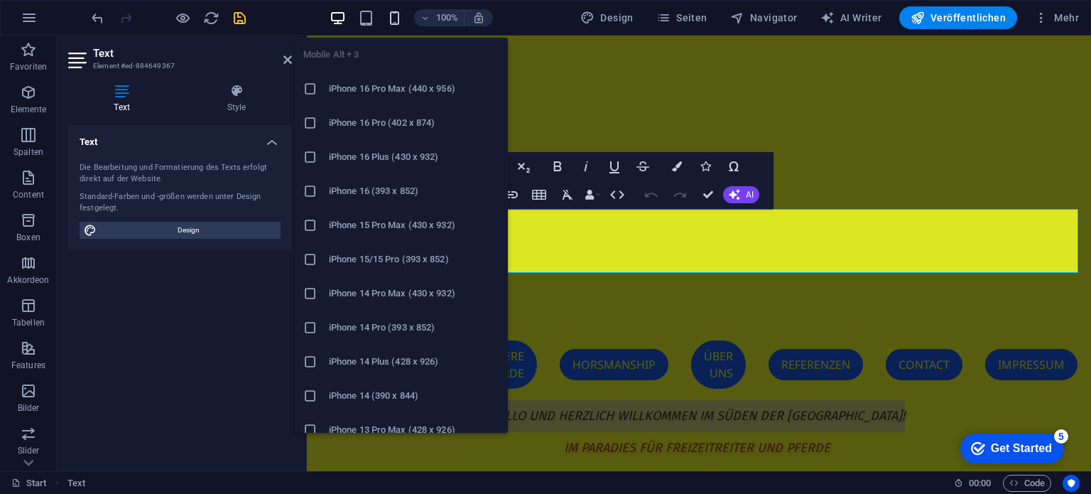
click at [403, 14] on icon "button" at bounding box center [394, 18] width 16 height 16
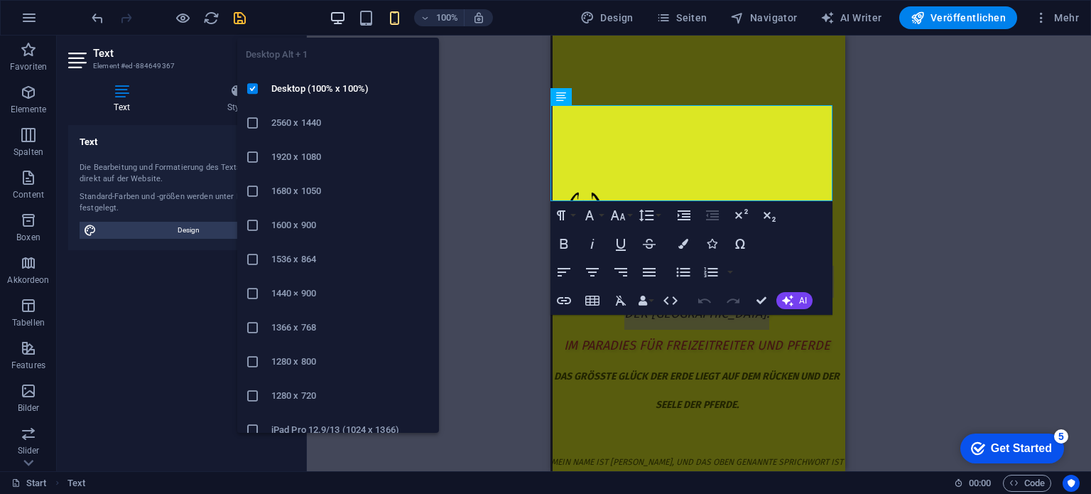
click at [345, 16] on icon "button" at bounding box center [338, 18] width 16 height 16
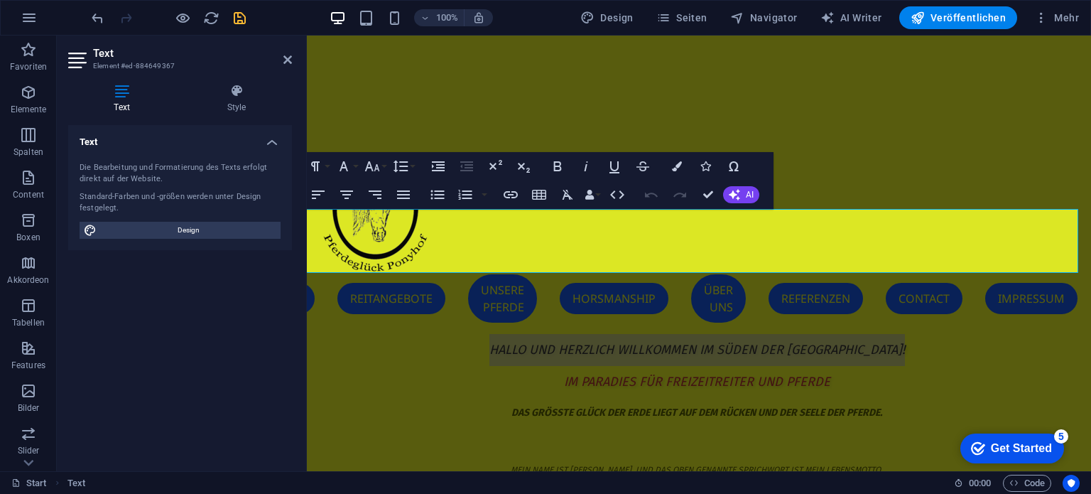
click at [191, 322] on div "Text Die Bearbeitung und Formatierung des Texts erfolgt direkt auf der Website.…" at bounding box center [180, 292] width 224 height 335
click at [173, 293] on div "Text Die Bearbeitung und Formatierung des Texts erfolgt direkt auf der Website.…" at bounding box center [180, 292] width 224 height 335
drag, startPoint x: 286, startPoint y: 53, endPoint x: 221, endPoint y: 23, distance: 71.2
click at [286, 54] on icon at bounding box center [287, 59] width 9 height 11
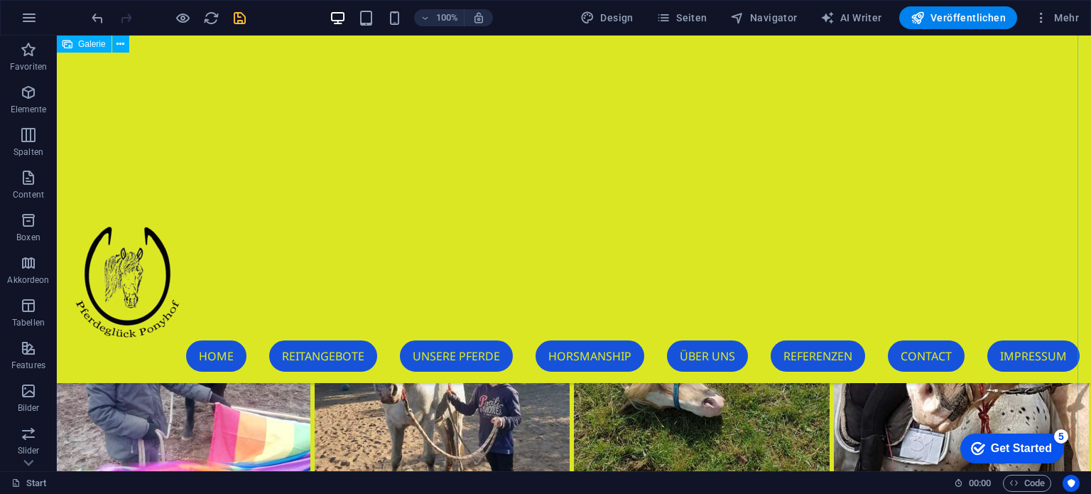
scroll to position [4616, 2]
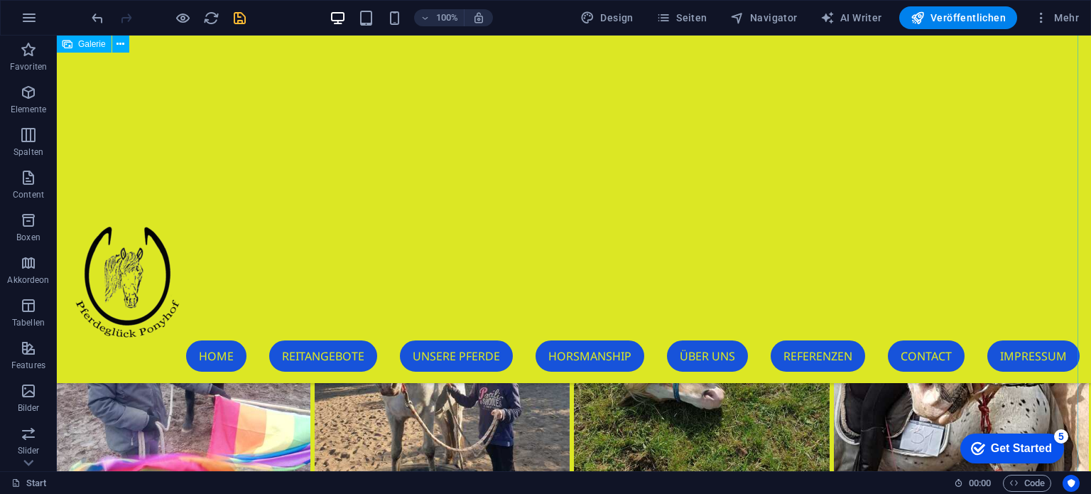
click at [466, 362] on li at bounding box center [442, 364] width 260 height 260
select select "4"
select select "%"
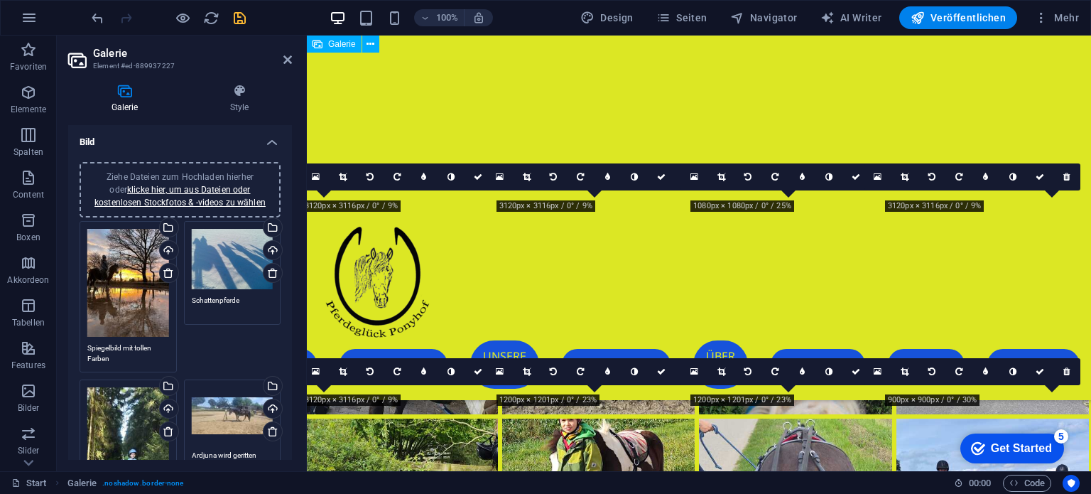
scroll to position [3608, 2]
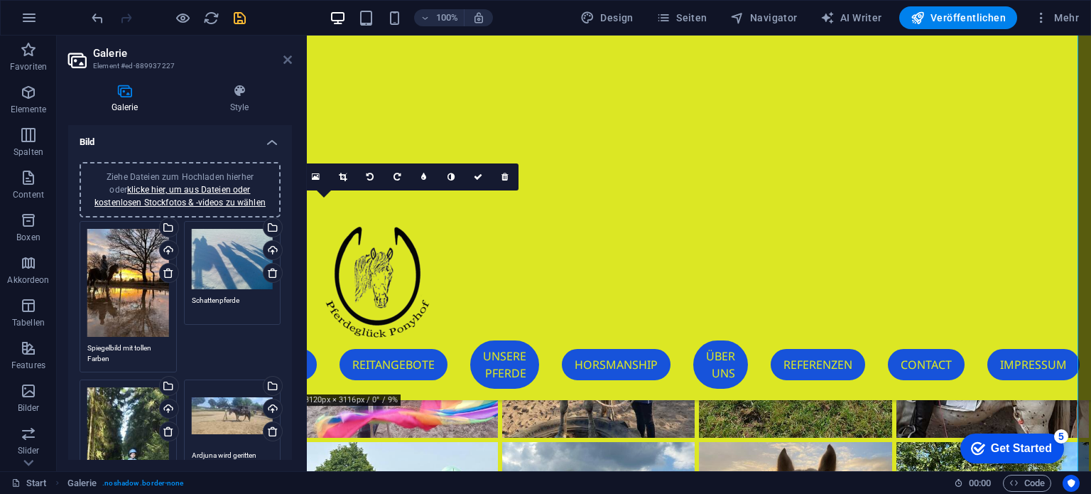
click at [283, 57] on icon at bounding box center [287, 59] width 9 height 11
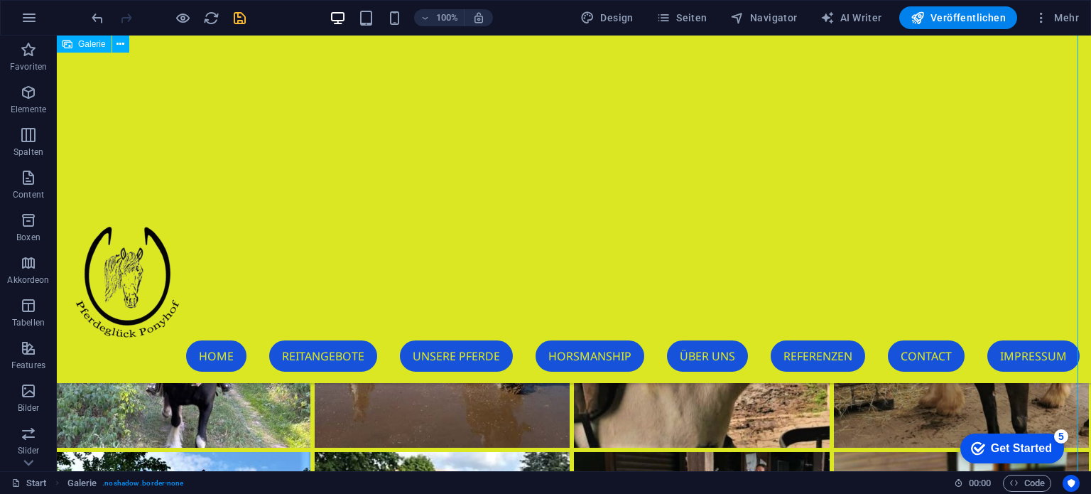
scroll to position [3551, 2]
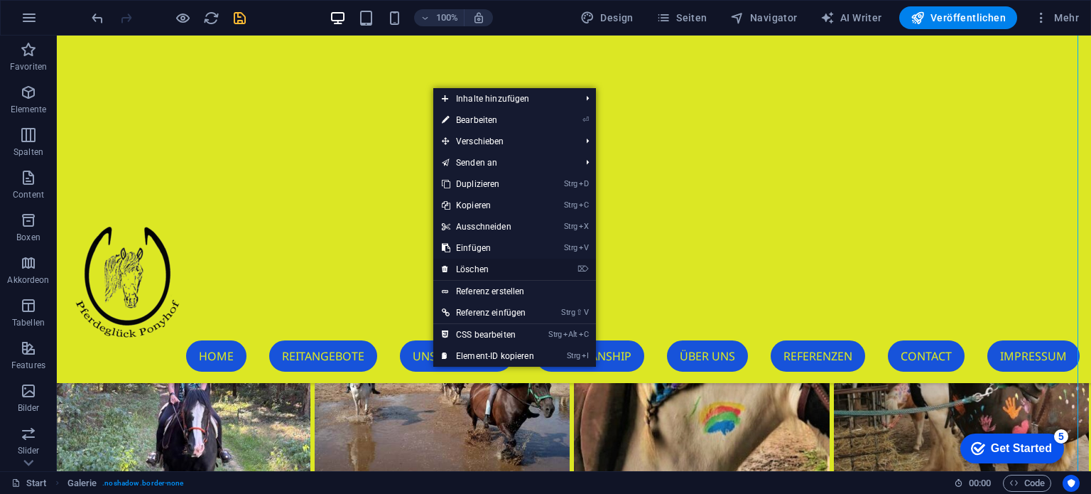
click at [484, 266] on link "⌦ Löschen" at bounding box center [487, 269] width 109 height 21
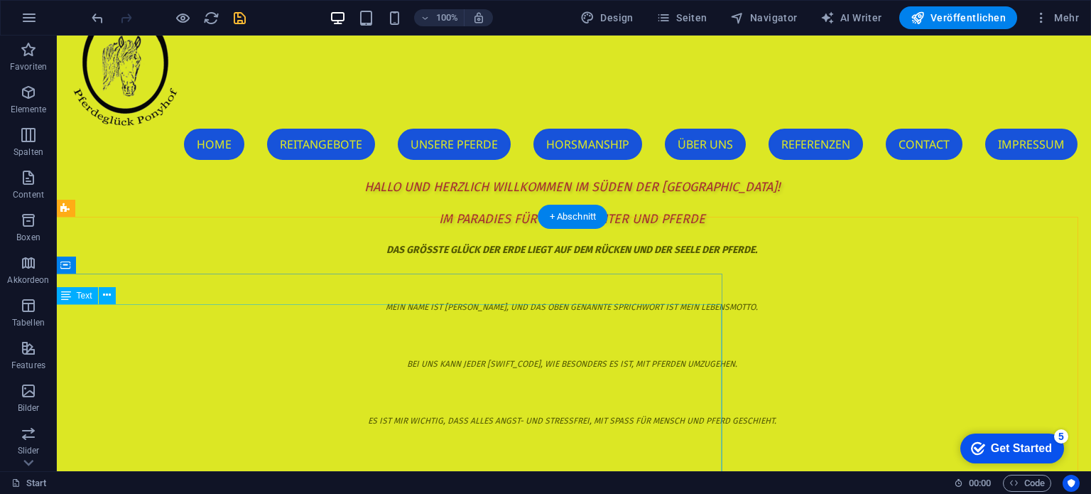
scroll to position [71, 2]
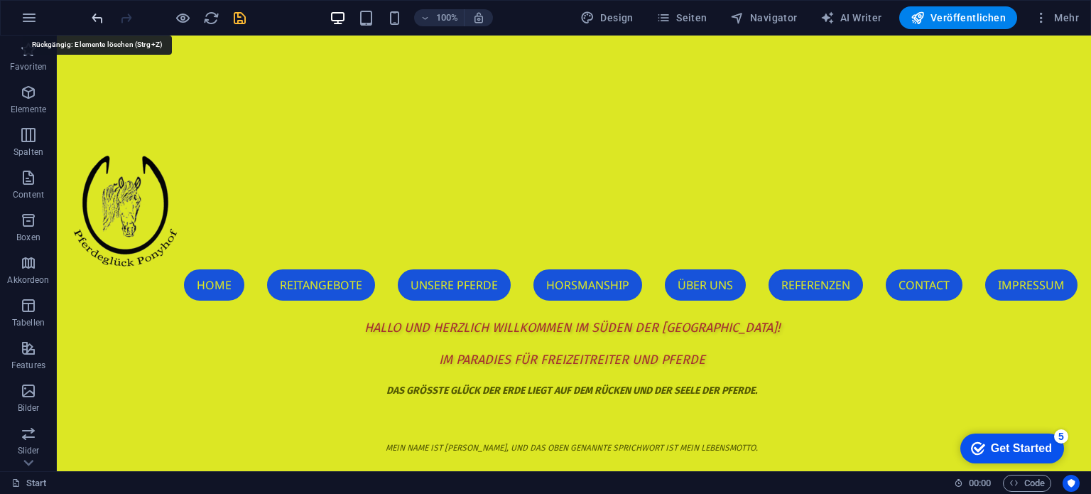
click at [94, 18] on icon "undo" at bounding box center [97, 18] width 16 height 16
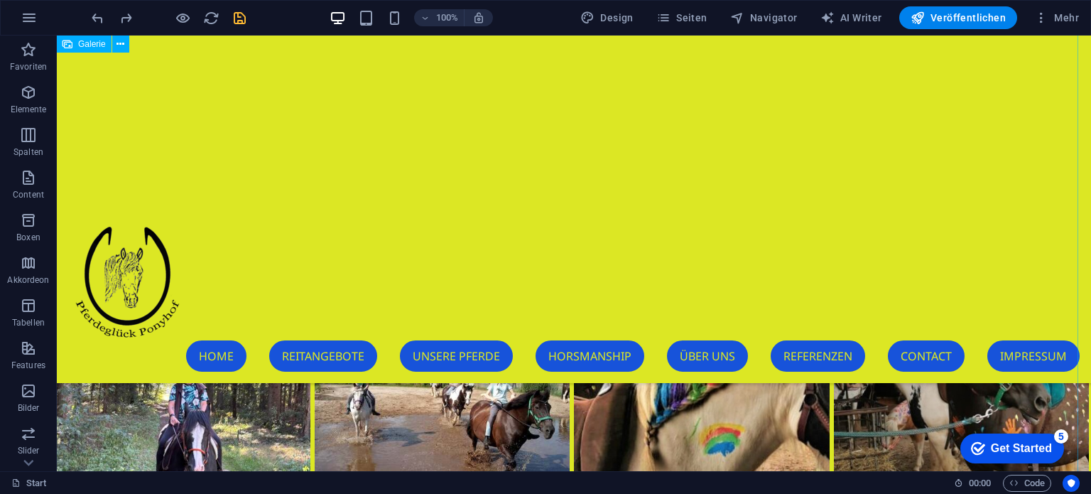
scroll to position [3545, 2]
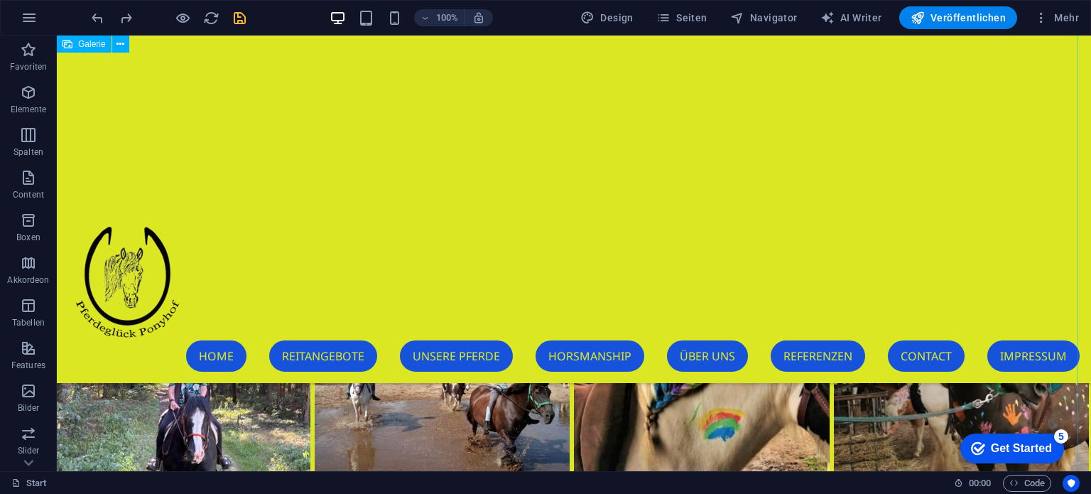
click at [460, 348] on li at bounding box center [442, 397] width 260 height 260
select select "4"
select select "%"
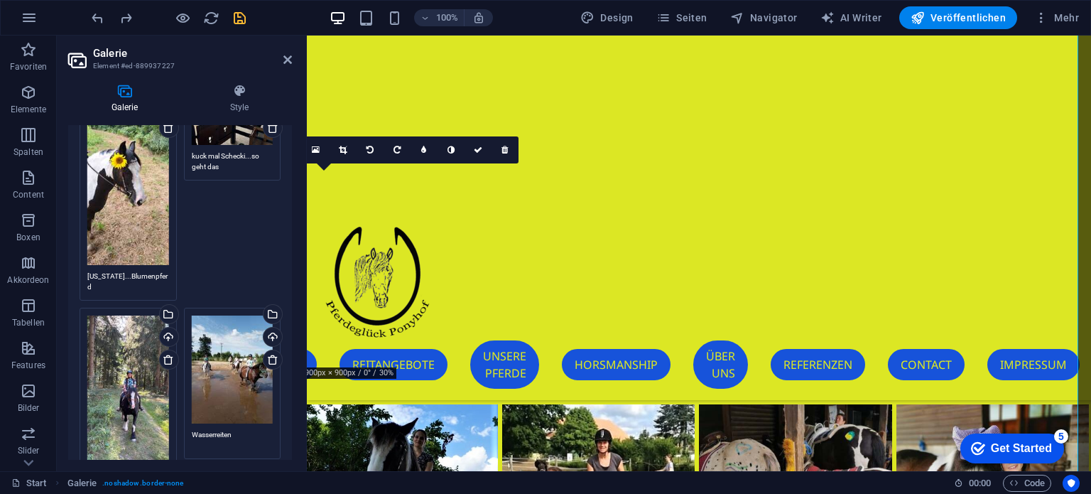
scroll to position [4403, 0]
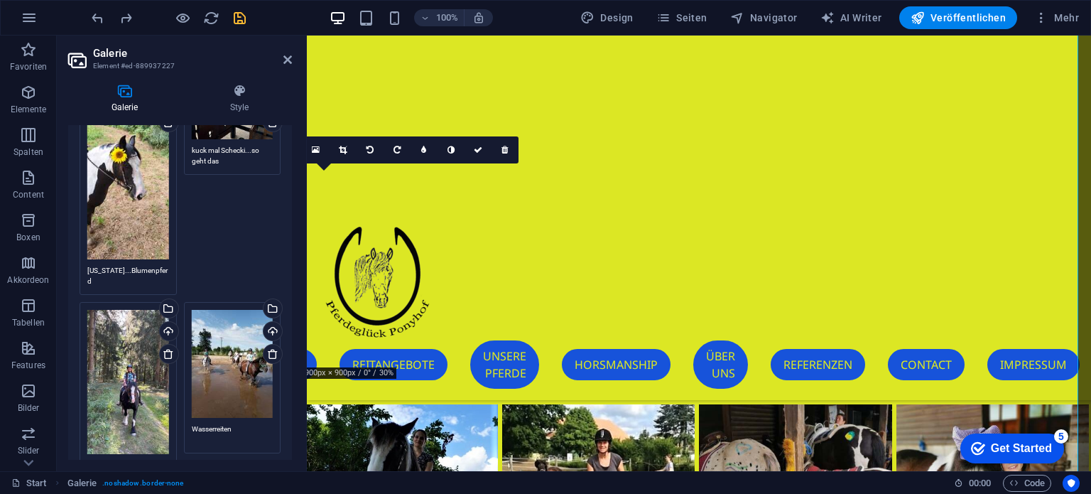
drag, startPoint x: 267, startPoint y: 301, endPoint x: 214, endPoint y: 378, distance: 93.0
click at [267, 348] on icon at bounding box center [272, 353] width 11 height 11
type textarea "Pferde bemalen"
type textarea "immer das Beste draus machen"
type textarea "Kinderspaß"
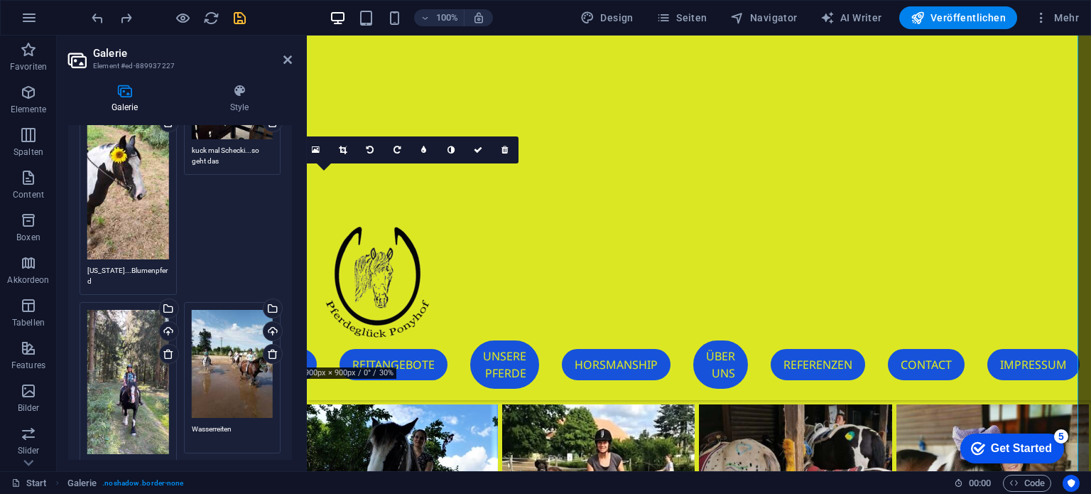
type textarea "[PERSON_NAME] und ihr Schecki"
type textarea "im Wald"
type textarea "Winterimpressionen"
type textarea "Bodenarbeit mit Fahne"
type textarea "Schlaf der Gerechten"
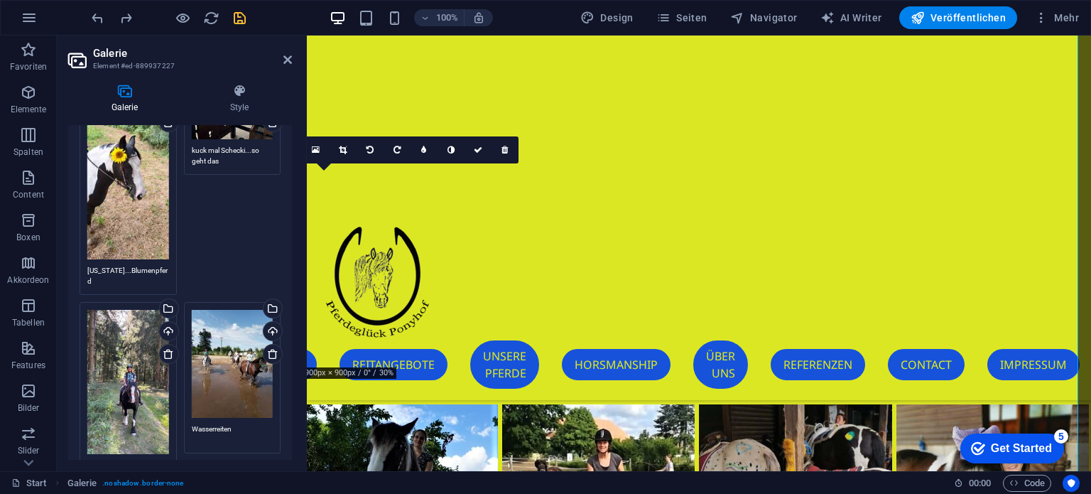
type textarea "<3"
type textarea "glückliche Ponys"
type textarea "ich Liebe dieses lustige Pony"
type textarea "wir wollen wieder nach Hause"
type textarea "Das ist Liebe"
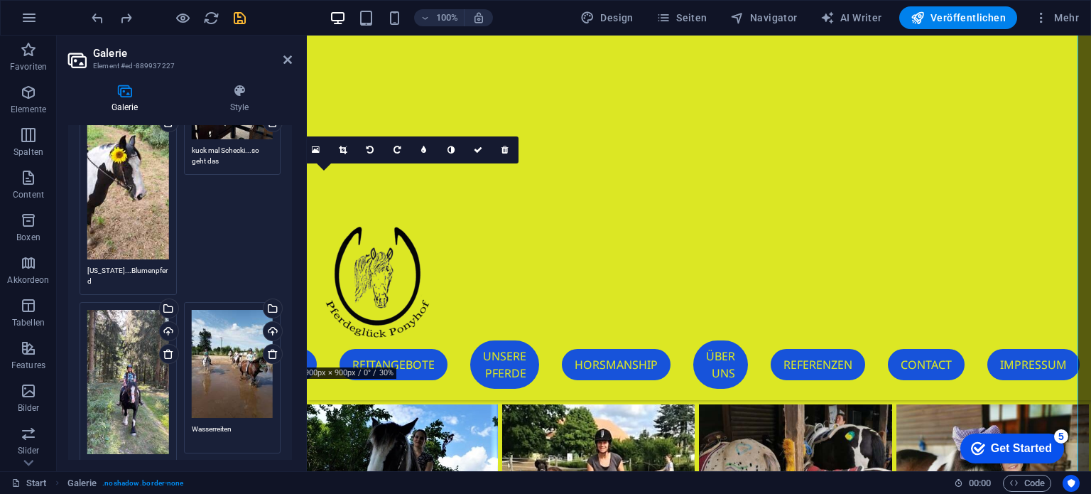
type textarea "Wo bleibt mein Leckerli?"
type textarea "Stoppelfeld...wir freuen uns jedes Jahr auf die kurze Zeit"
type textarea "[DATE]"
type textarea "Reitabzeichen bestanden"
type textarea "Reiten soll auch Spaß machen.."
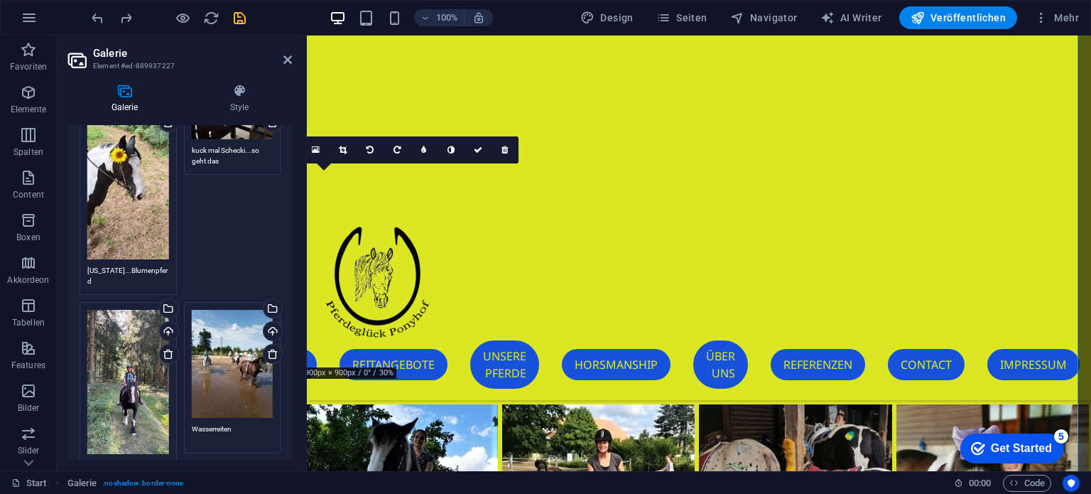
type textarea "...deshalb machen wir auch immer lustige Spiele"
type textarea "Physiotherapie für die Schulponys"
type textarea "und die alte Dame bekommt den Service auch"
type textarea "Sommerfreuden"
type textarea "[PERSON_NAME] und sein Traktor"
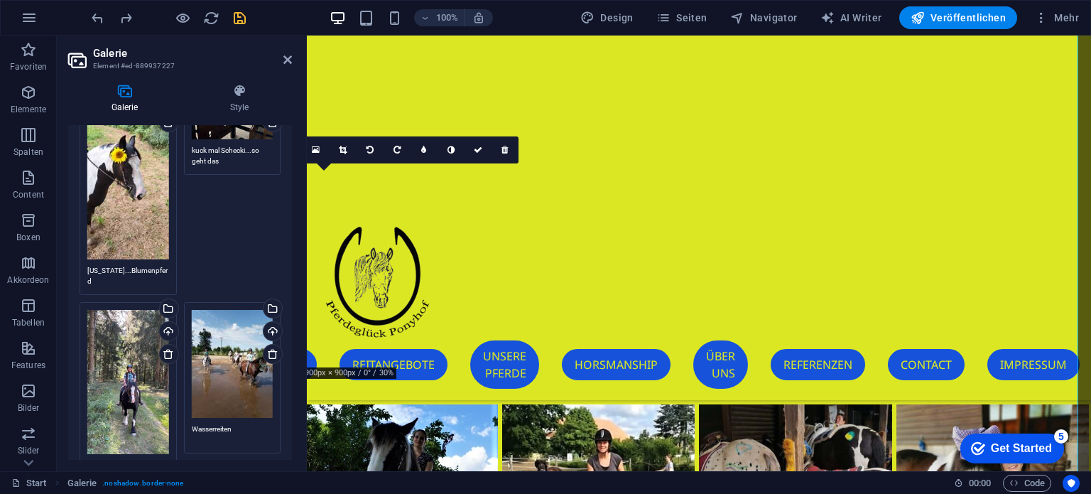
type textarea "Familienausflug"
type textarea "<3"
type textarea "gemeinsam"
type textarea "Kutschentraining für [PERSON_NAME]"
type textarea "Reiten ohne alles"
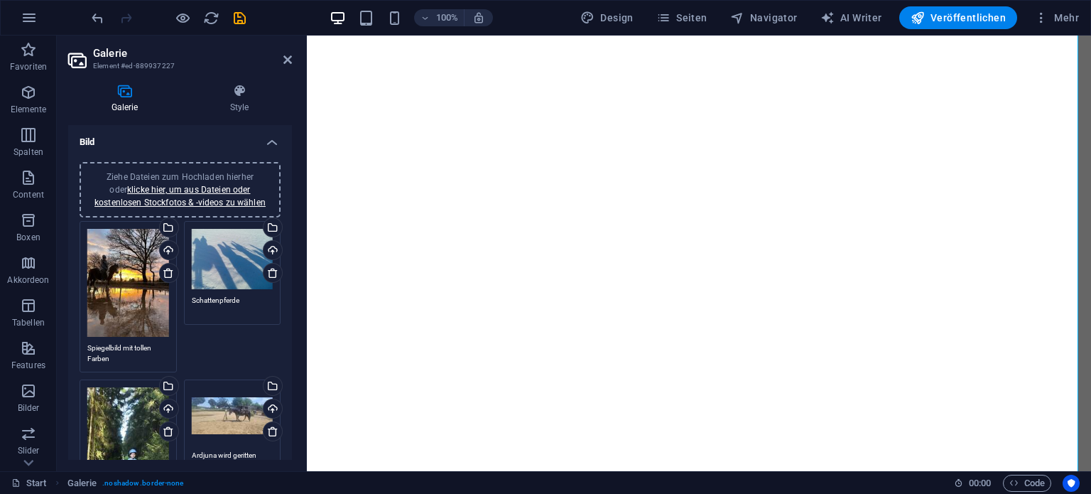
select select "4"
select select "%"
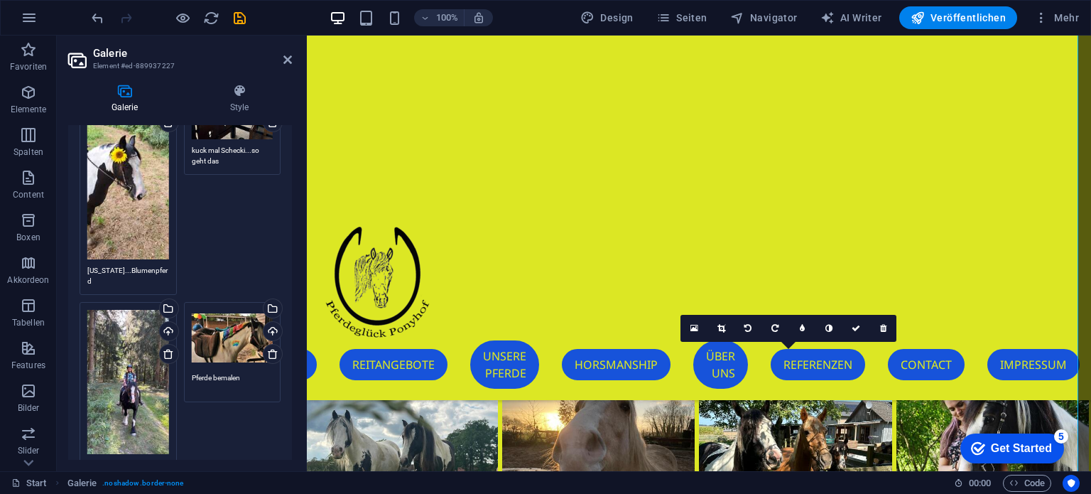
scroll to position [3425, 2]
